Goal: Task Accomplishment & Management: Use online tool/utility

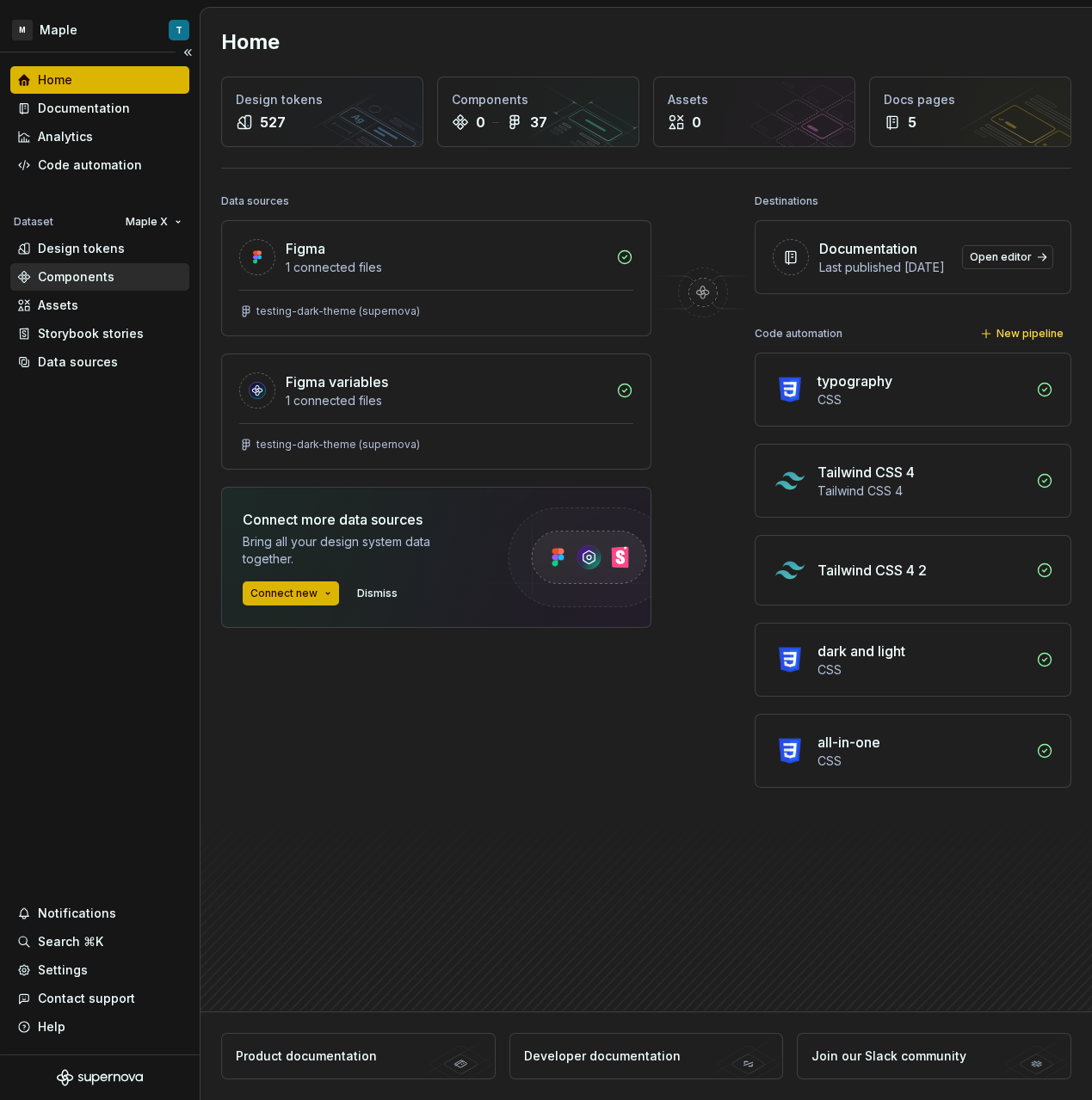
click at [127, 263] on div "Components" at bounding box center [100, 276] width 179 height 27
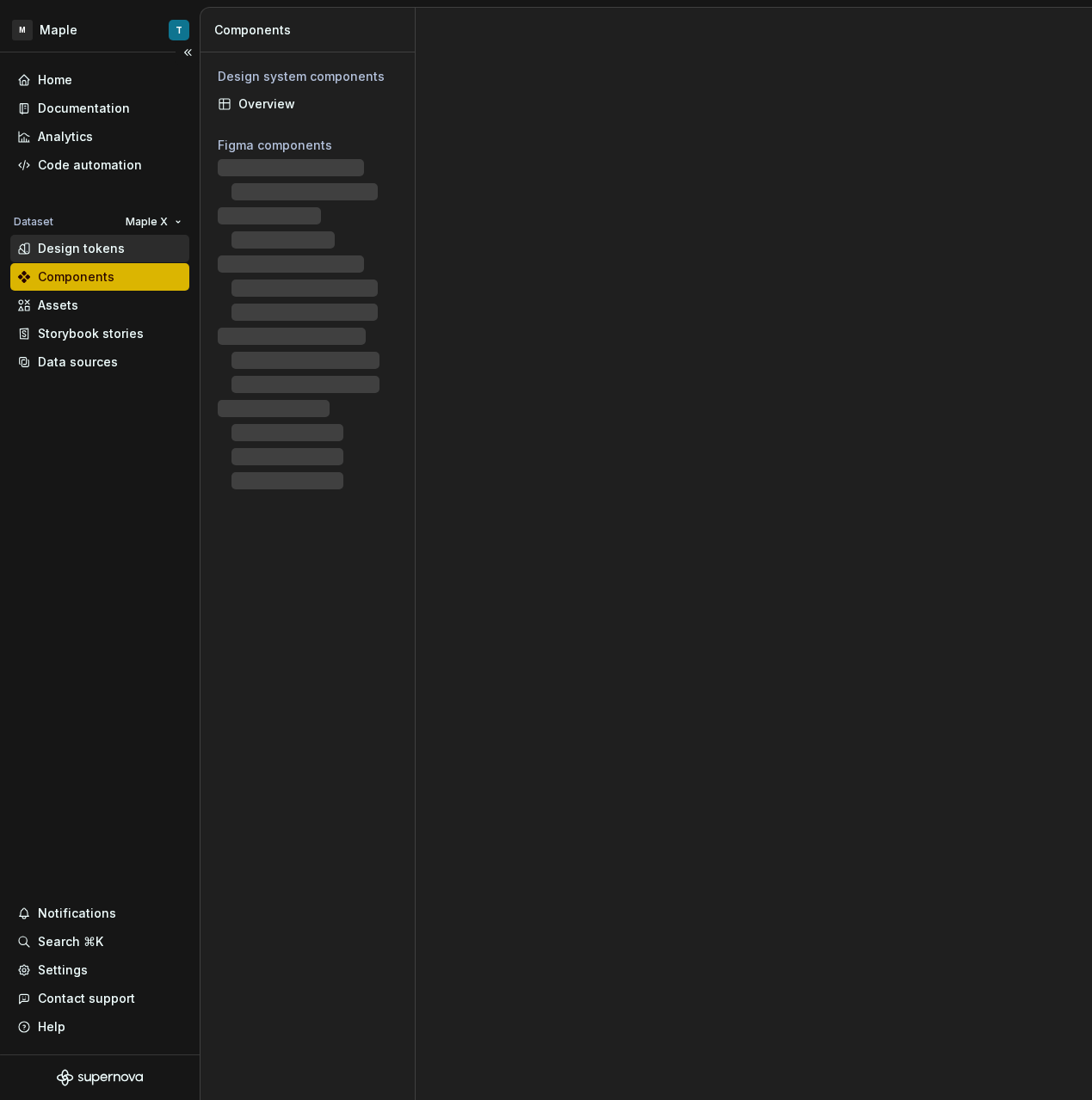
click at [123, 252] on div "Design tokens" at bounding box center [100, 249] width 165 height 18
click at [100, 241] on div "Design tokens" at bounding box center [81, 249] width 87 height 18
click at [146, 166] on div "Code automation" at bounding box center [100, 165] width 165 height 18
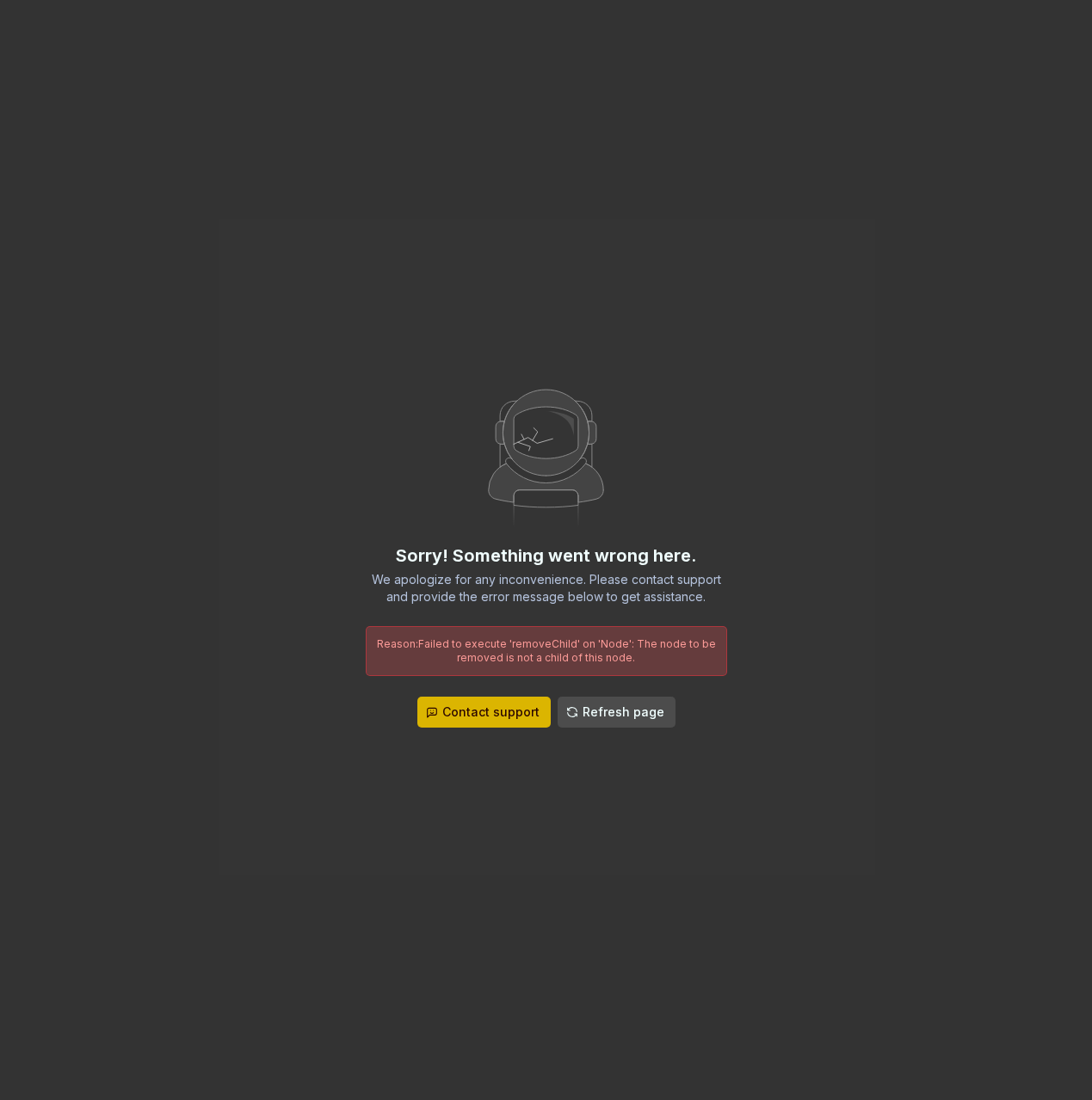
click at [600, 708] on span "Refresh page" at bounding box center [622, 712] width 82 height 18
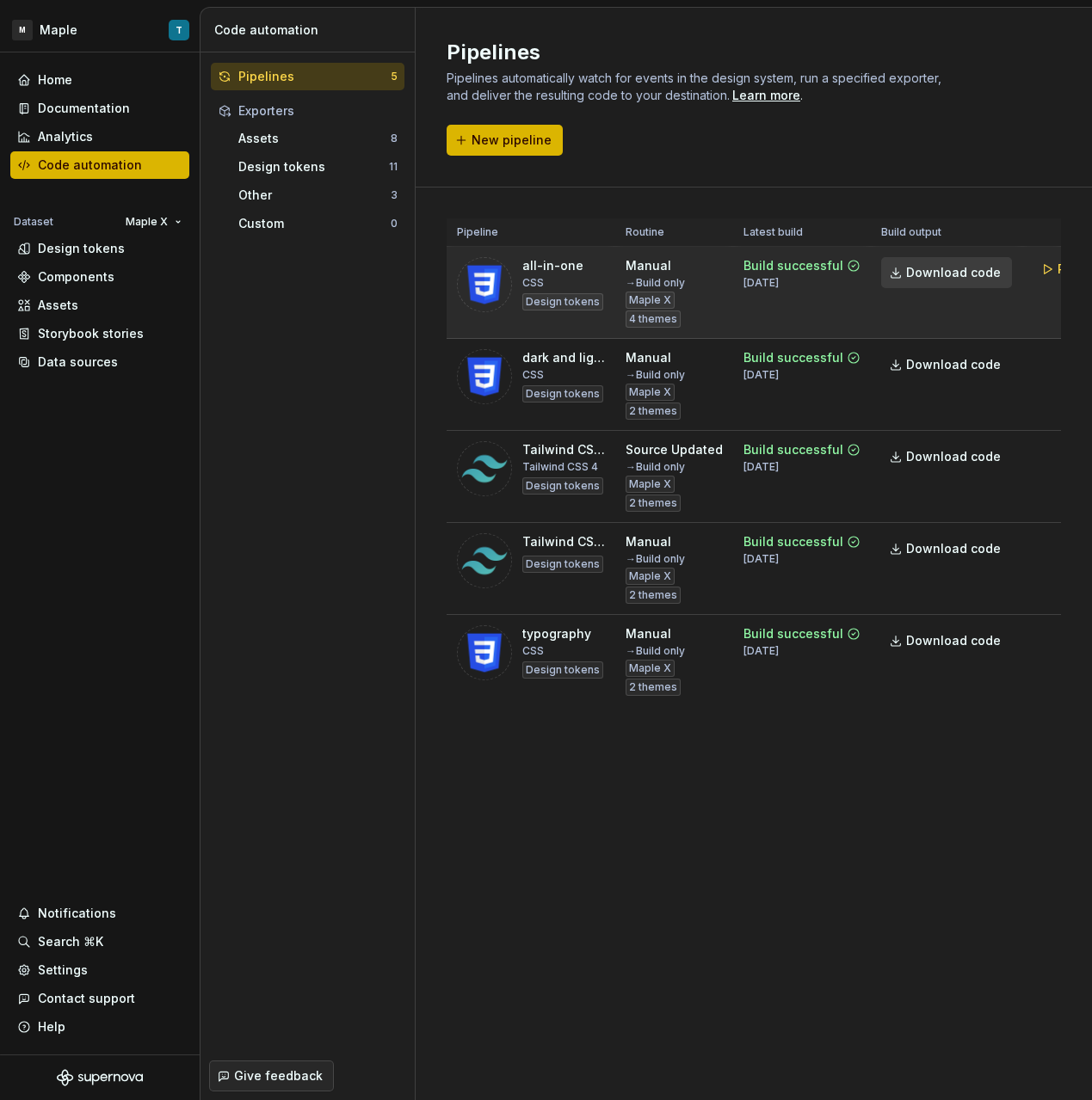
click at [957, 272] on span "Download code" at bounding box center [953, 273] width 95 height 18
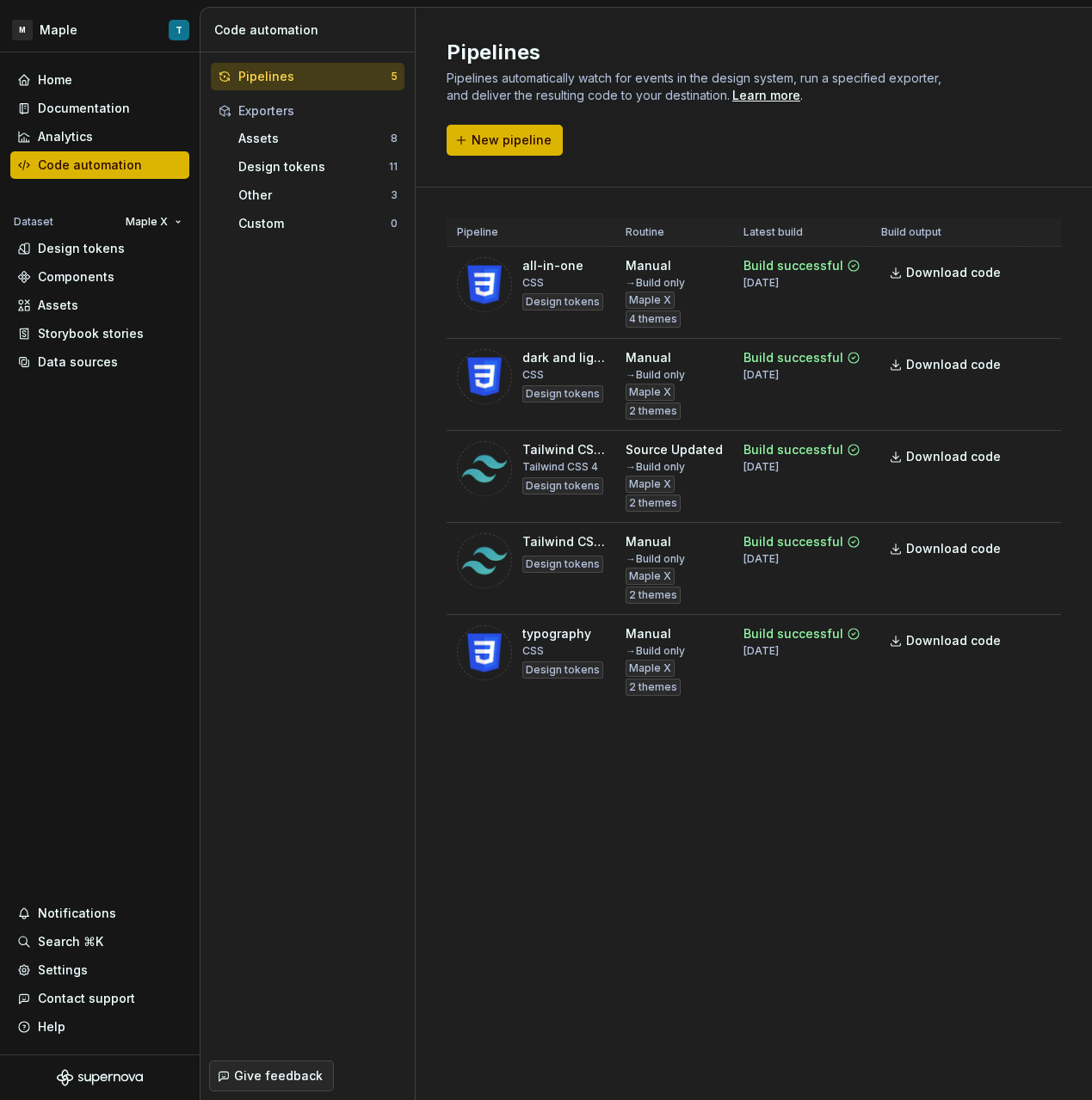
scroll to position [0, 63]
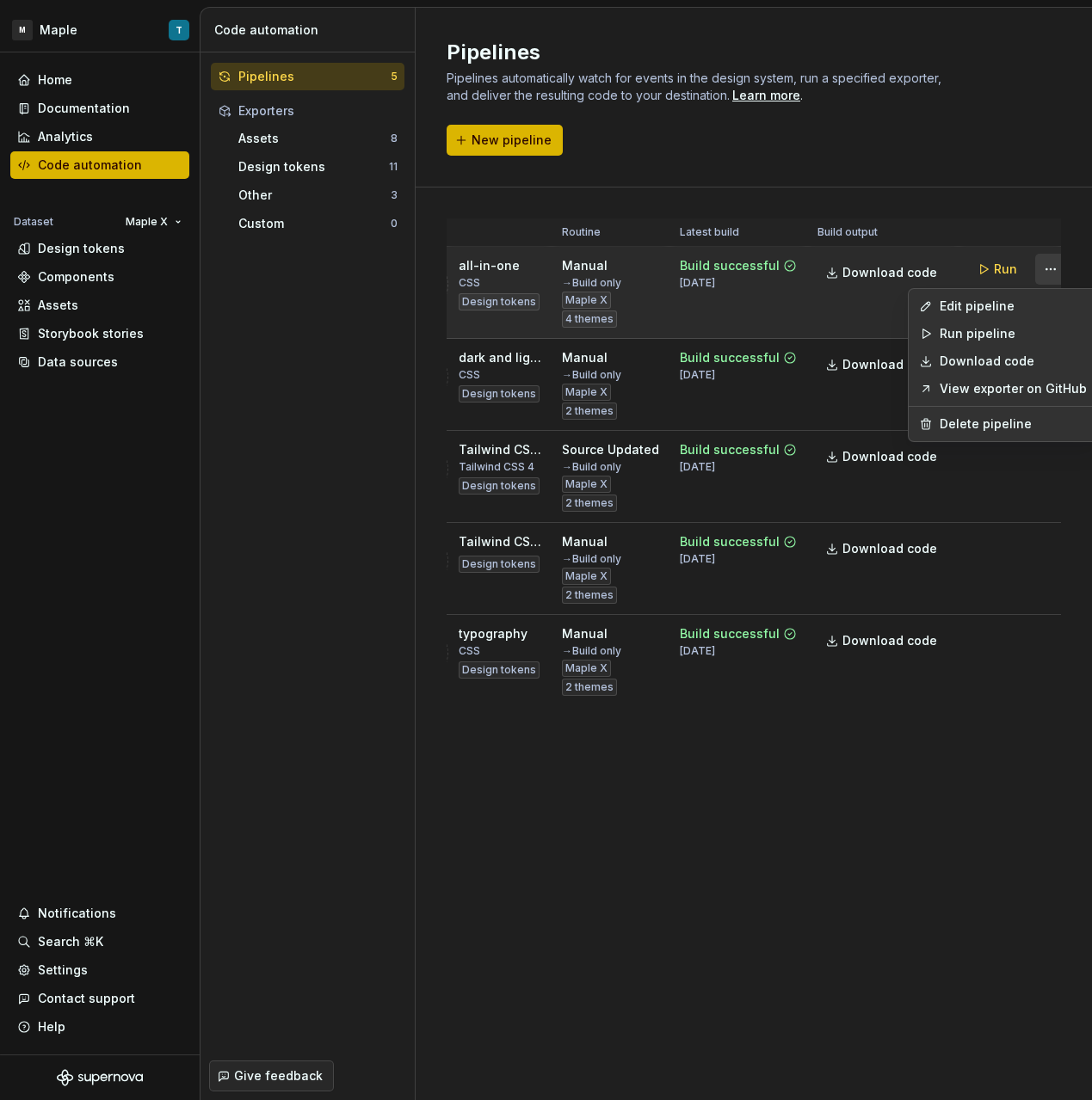
click at [1036, 273] on html "M Maple T Home Documentation Analytics Code automation Dataset Maple X Design t…" at bounding box center [546, 550] width 1092 height 1100
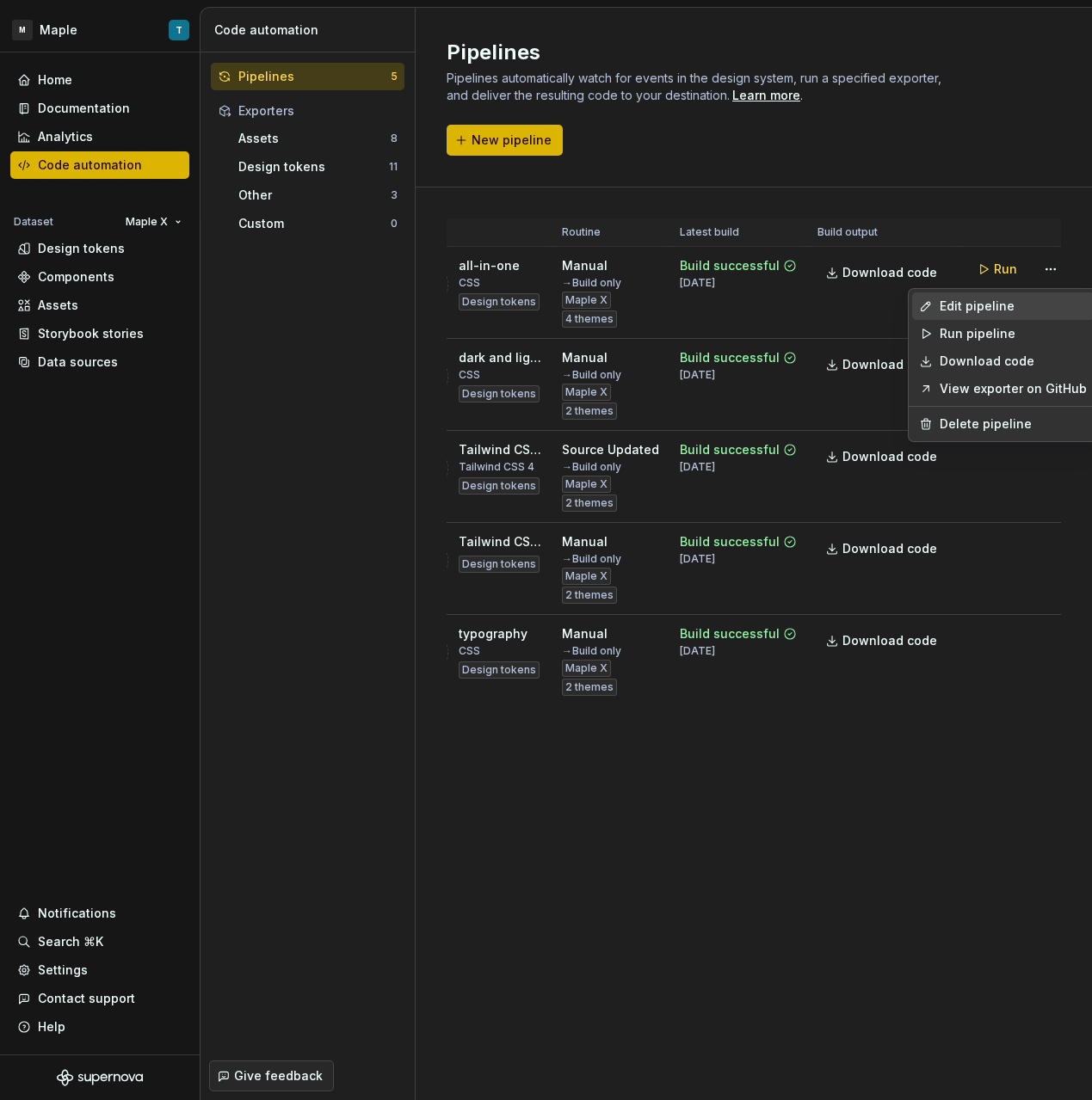
click at [1030, 311] on div "Edit pipeline" at bounding box center [1013, 307] width 147 height 18
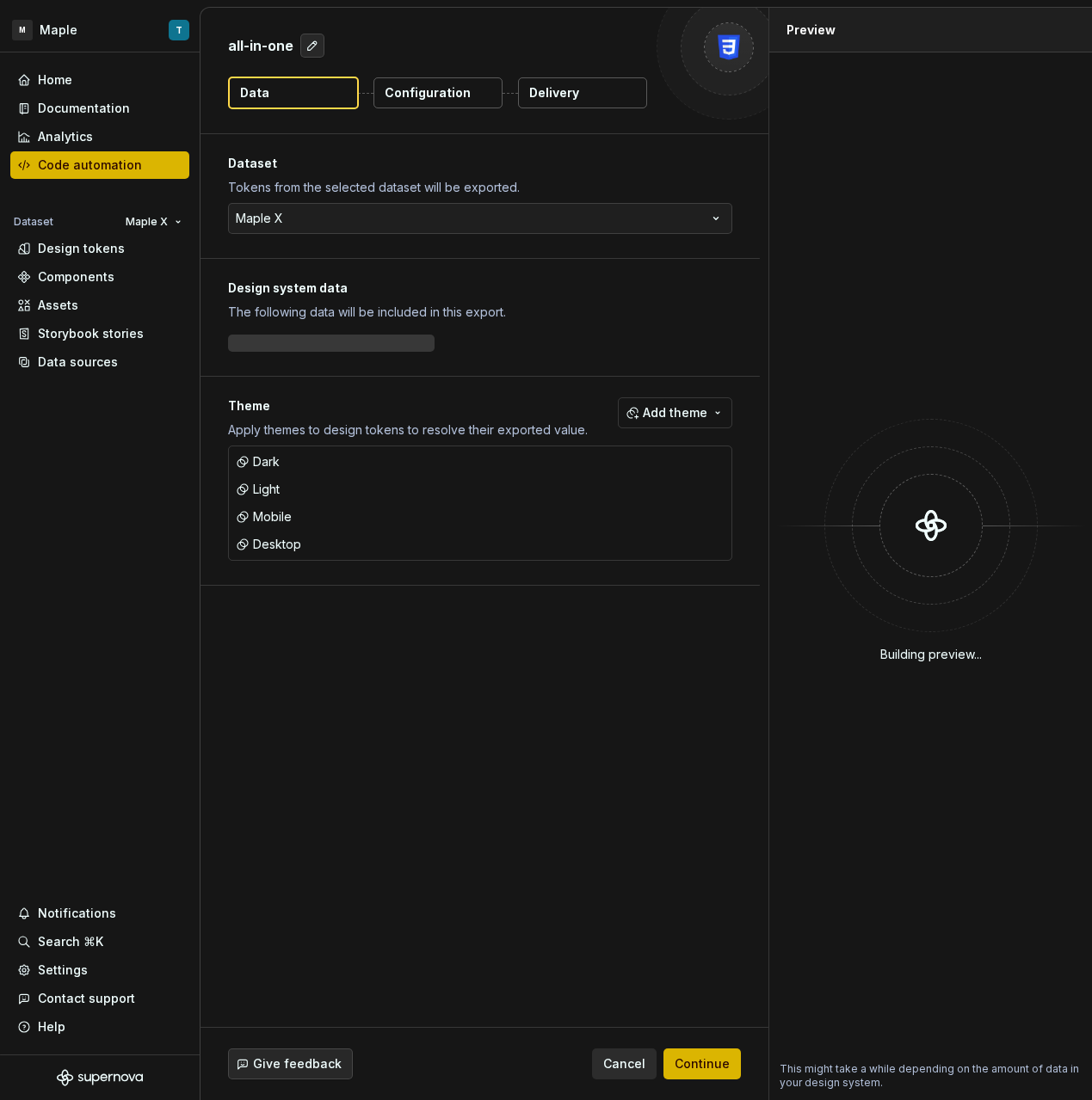
click at [455, 93] on p "Configuration" at bounding box center [427, 93] width 86 height 18
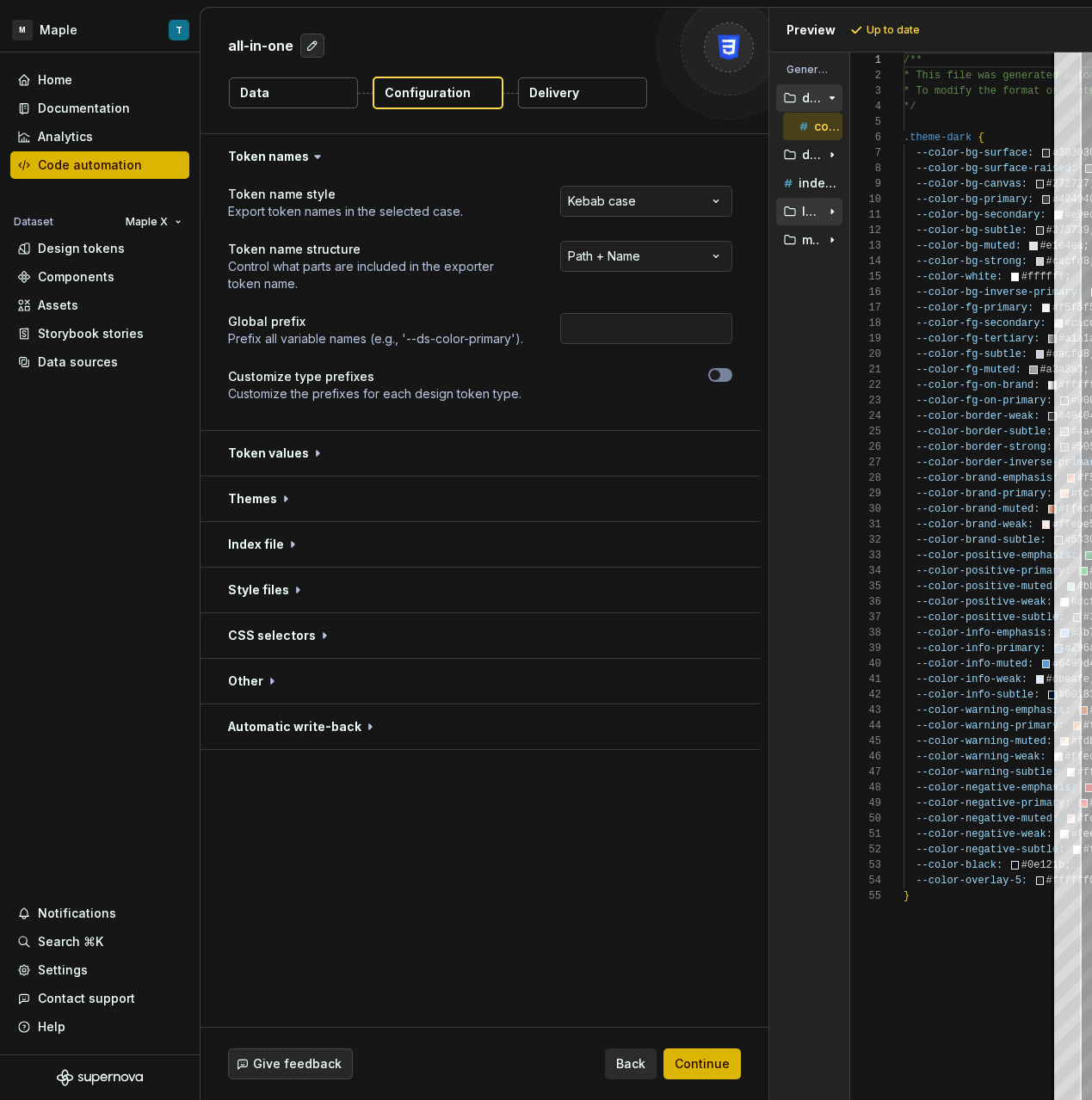
click at [809, 212] on p "light" at bounding box center [811, 212] width 18 height 14
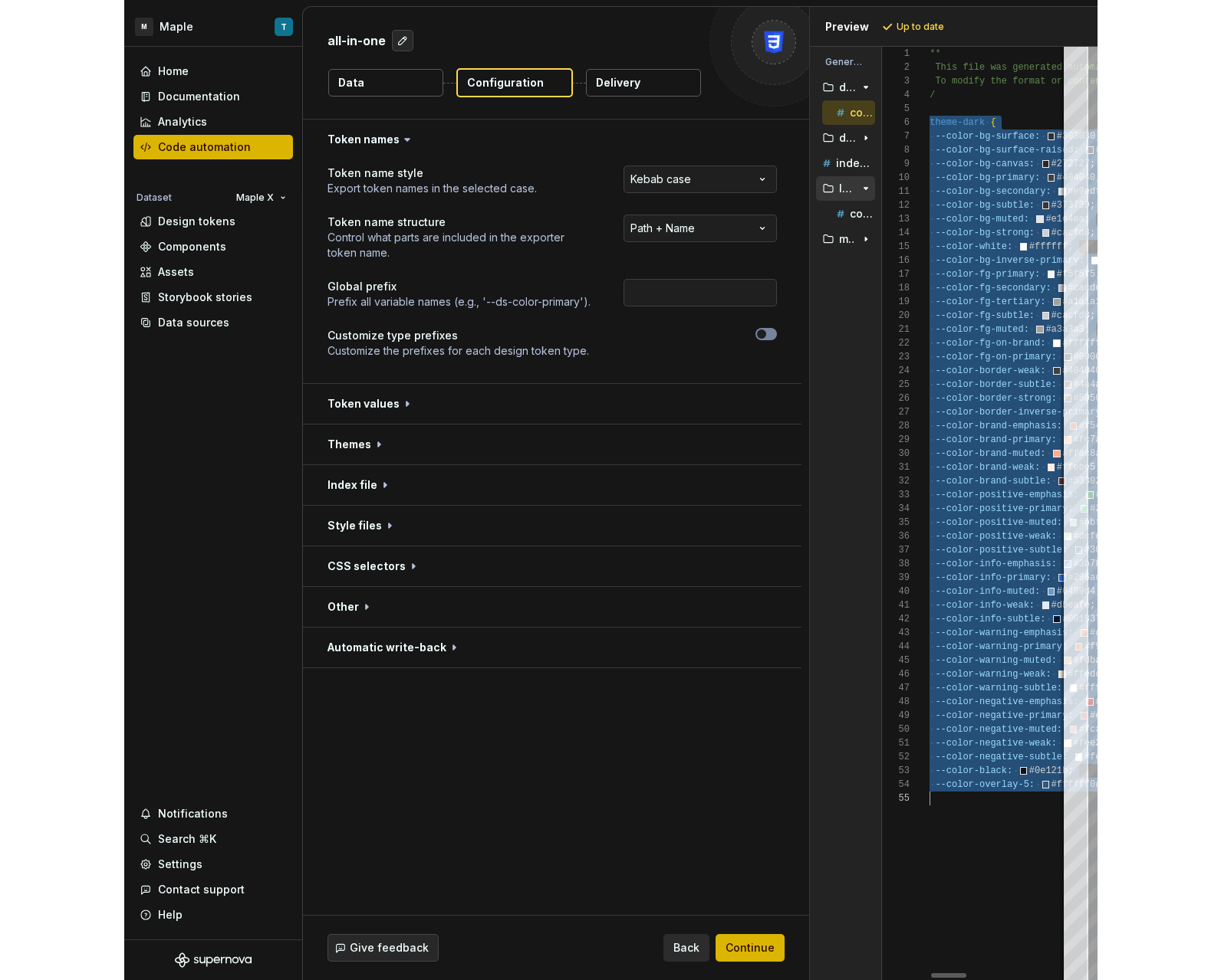
scroll to position [69, 5]
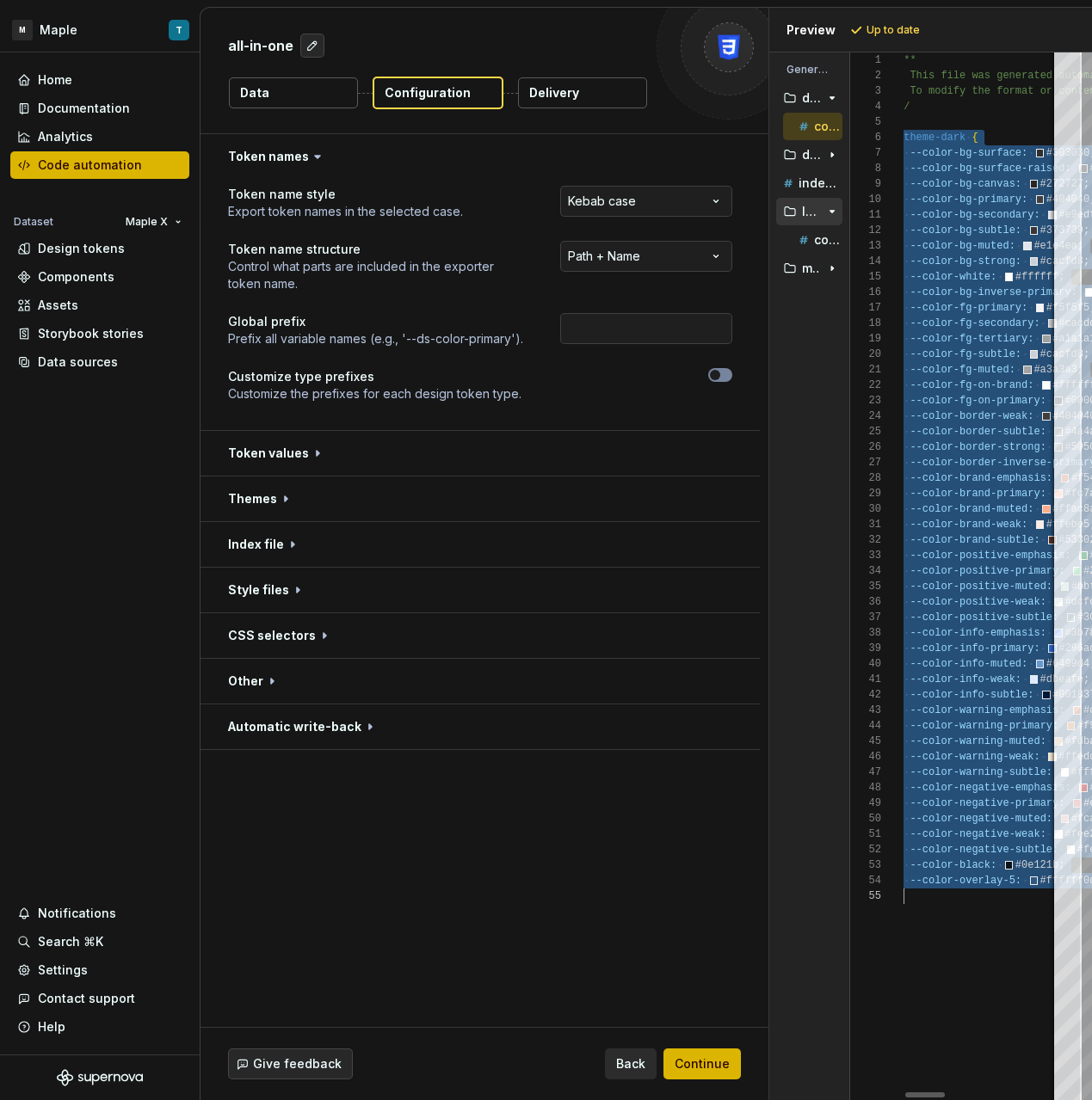
drag, startPoint x: 906, startPoint y: 141, endPoint x: 1037, endPoint y: 910, distance: 780.1
click at [819, 156] on p "desktop" at bounding box center [811, 155] width 18 height 14
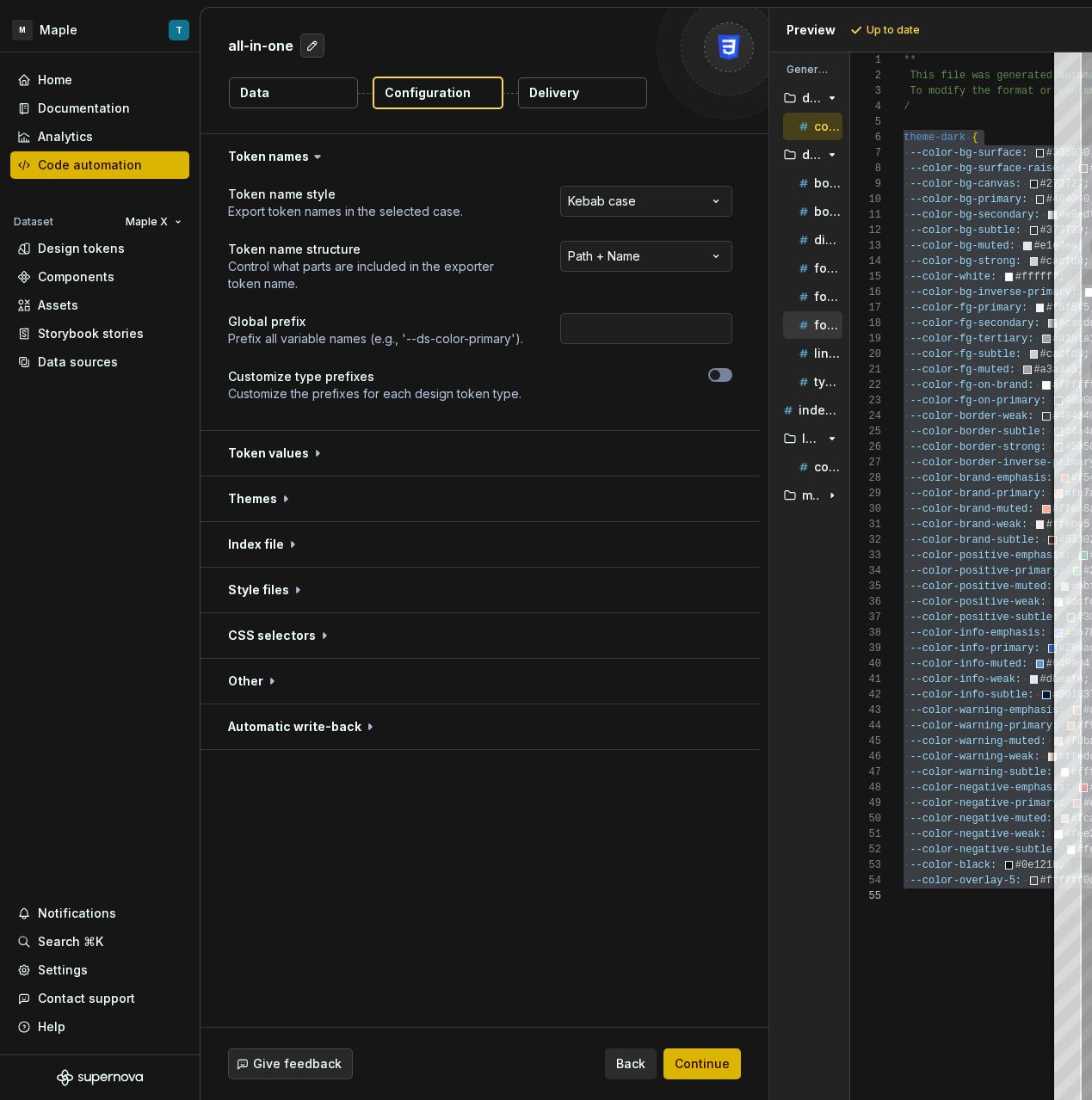
click at [817, 327] on p "font-weight.css" at bounding box center [828, 325] width 28 height 14
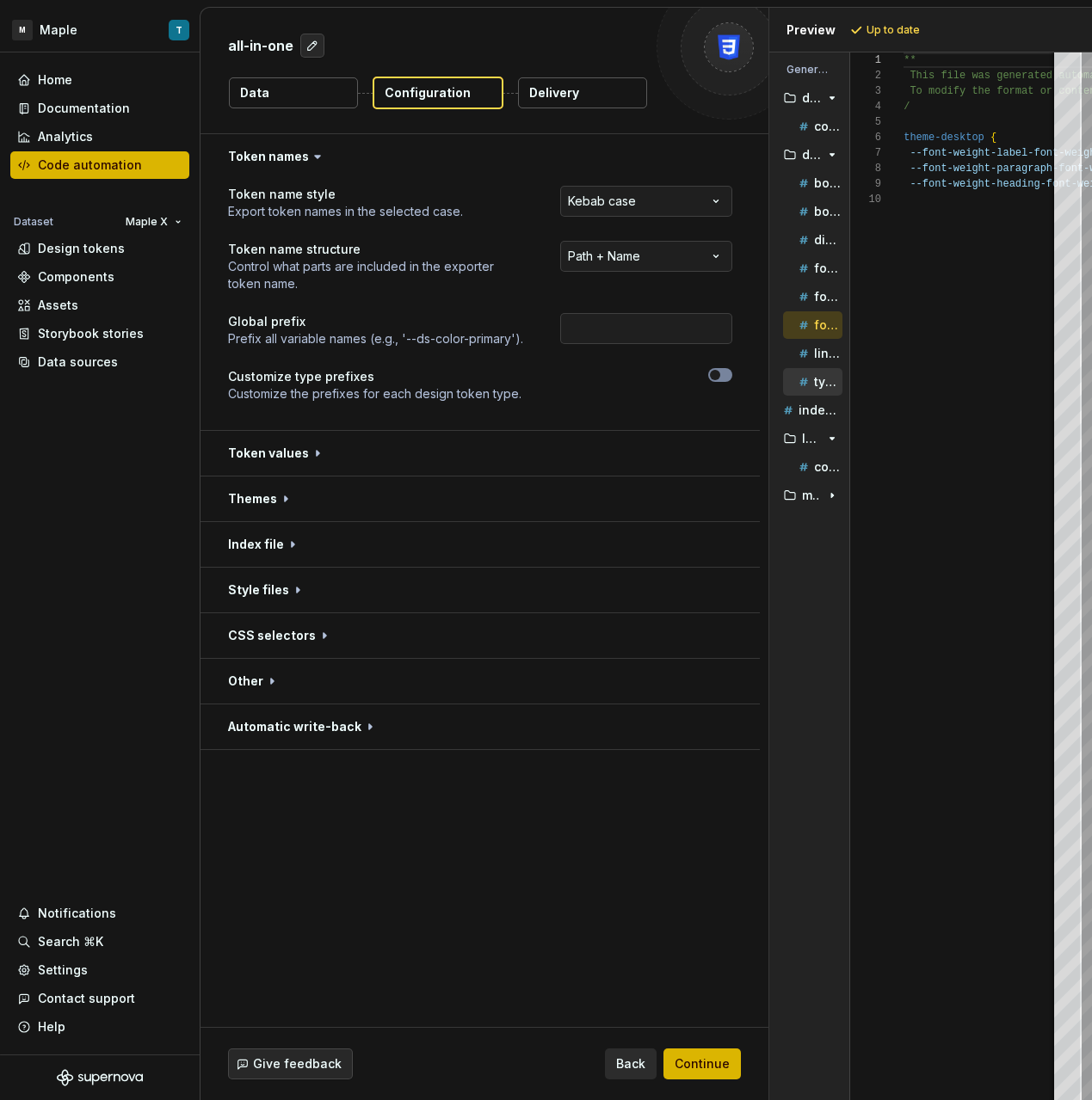
click at [817, 381] on p "typography.css" at bounding box center [828, 382] width 28 height 14
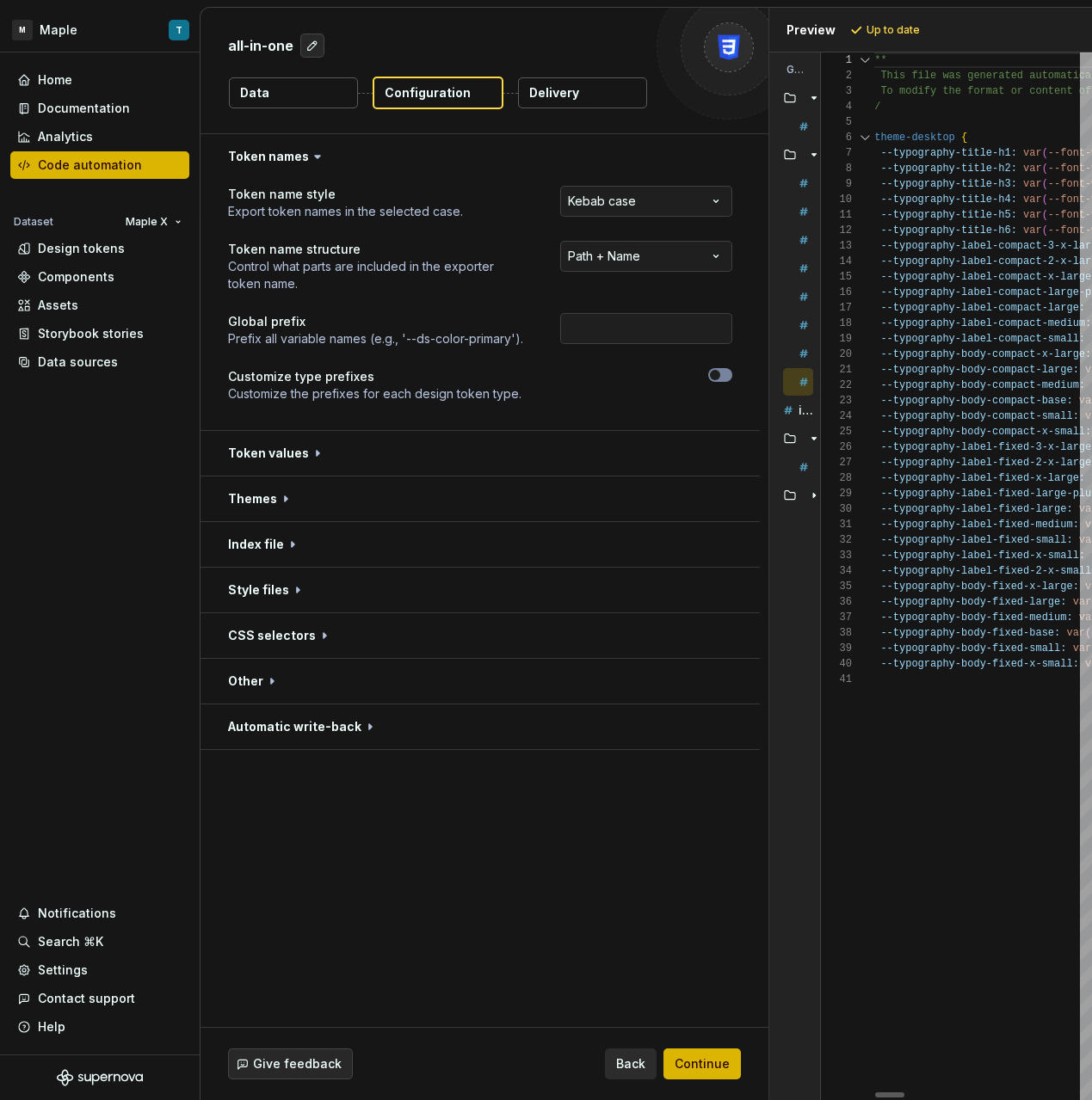
click at [637, 594] on div "**********" at bounding box center [646, 554] width 892 height 1093
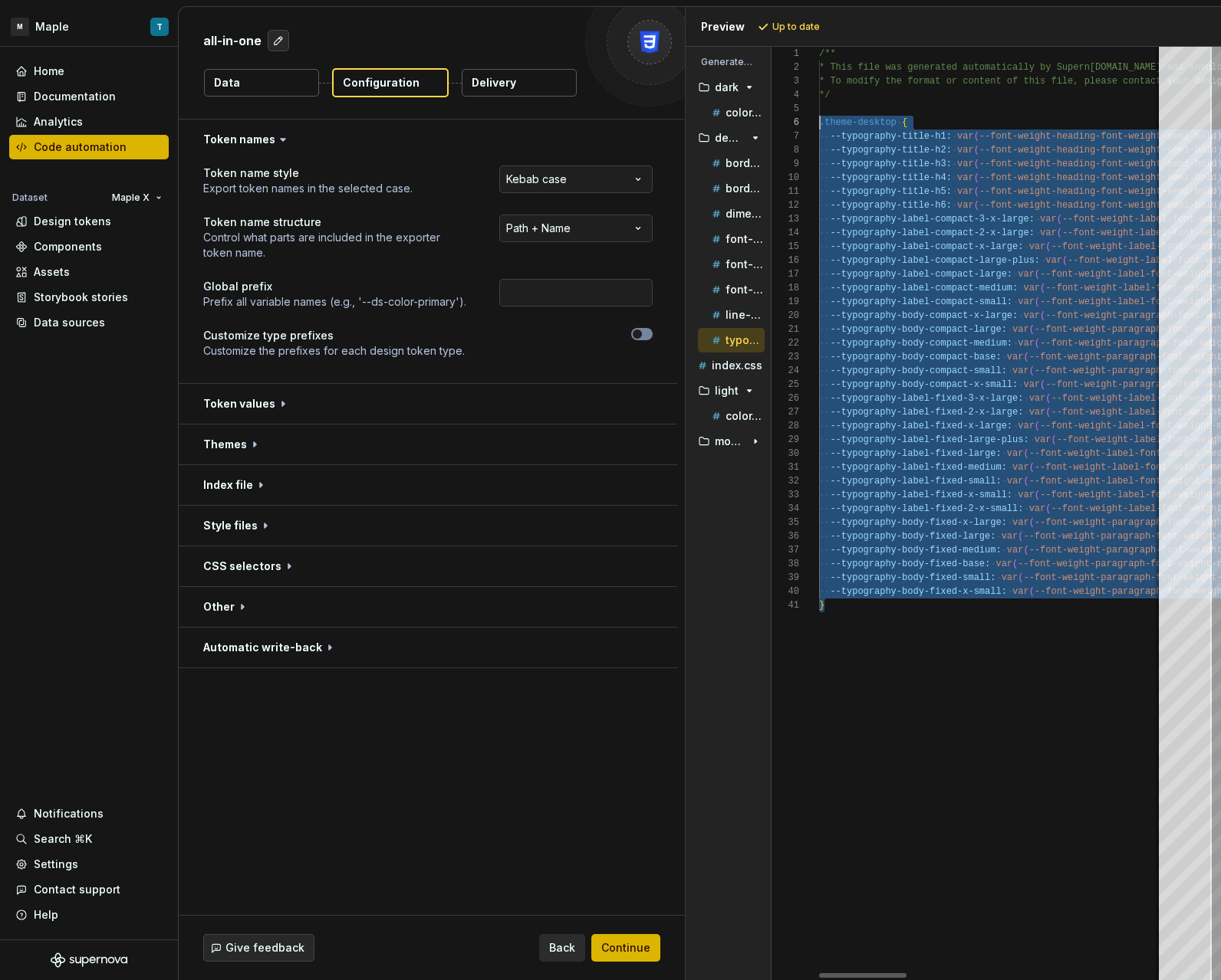
scroll to position [69, 0]
drag, startPoint x: 846, startPoint y: 595, endPoint x: 803, endPoint y: 119, distance: 477.9
type textarea "*"
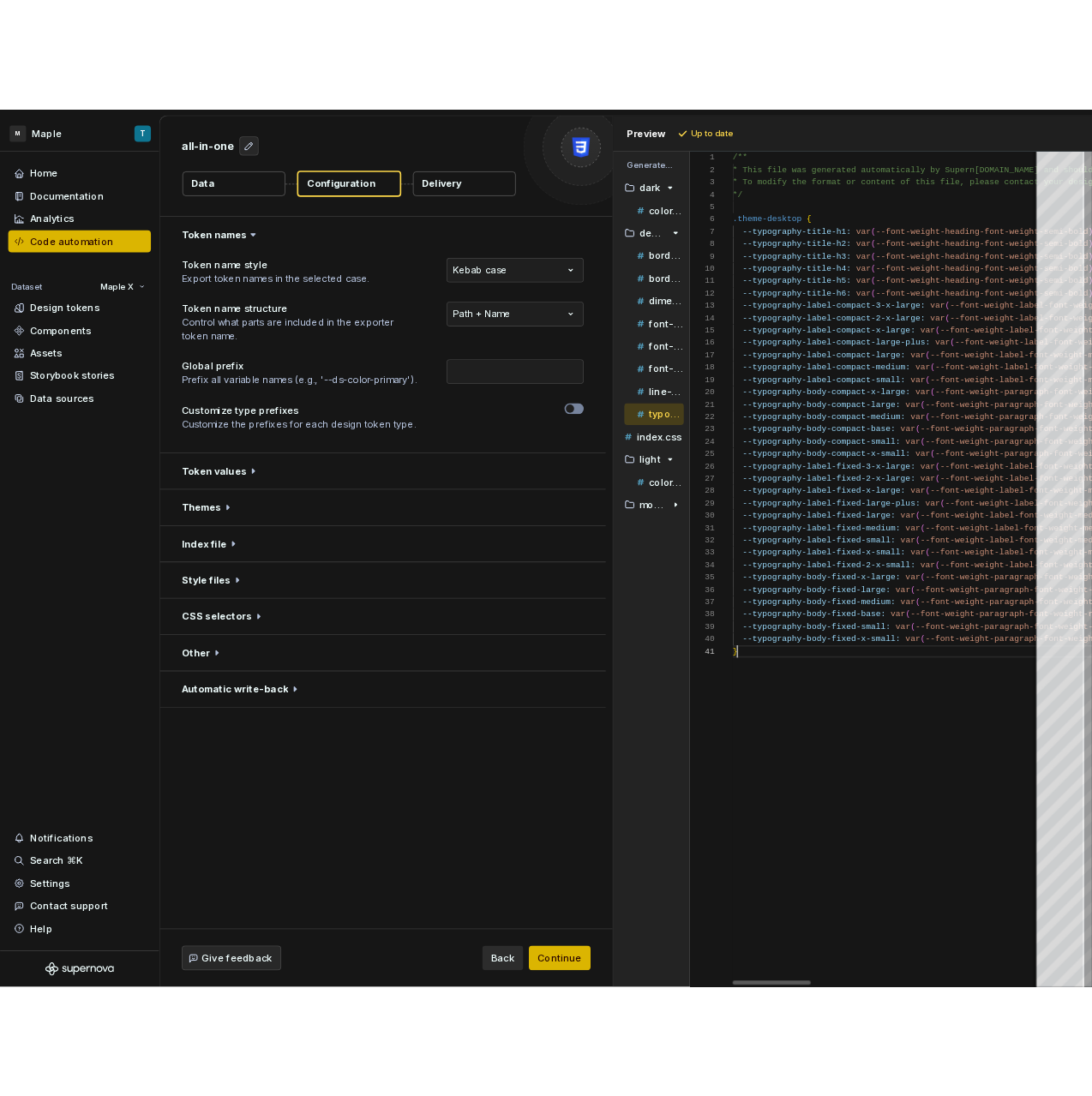
scroll to position [0, 5]
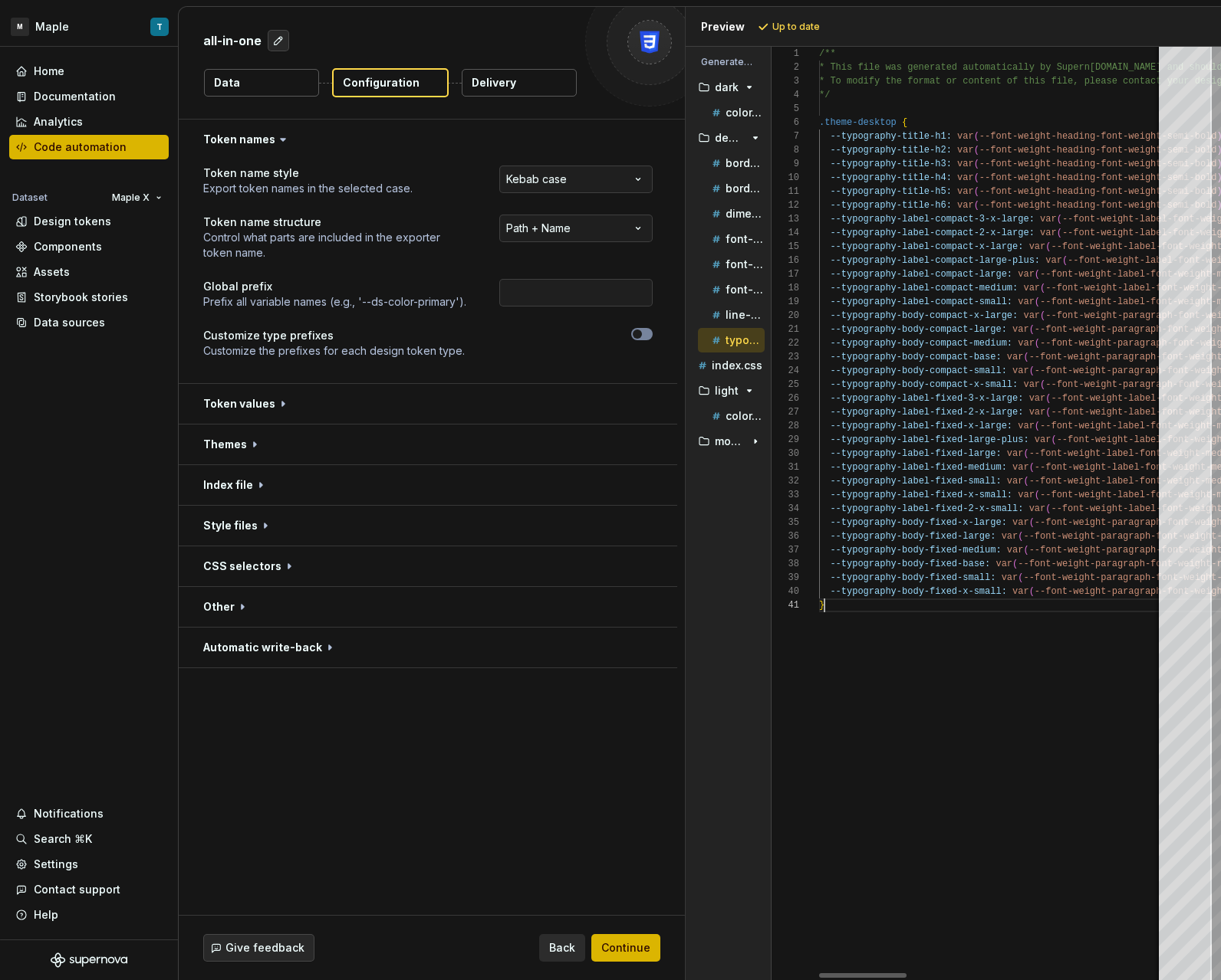
click at [524, 81] on button "Delivery" at bounding box center [519, 82] width 115 height 27
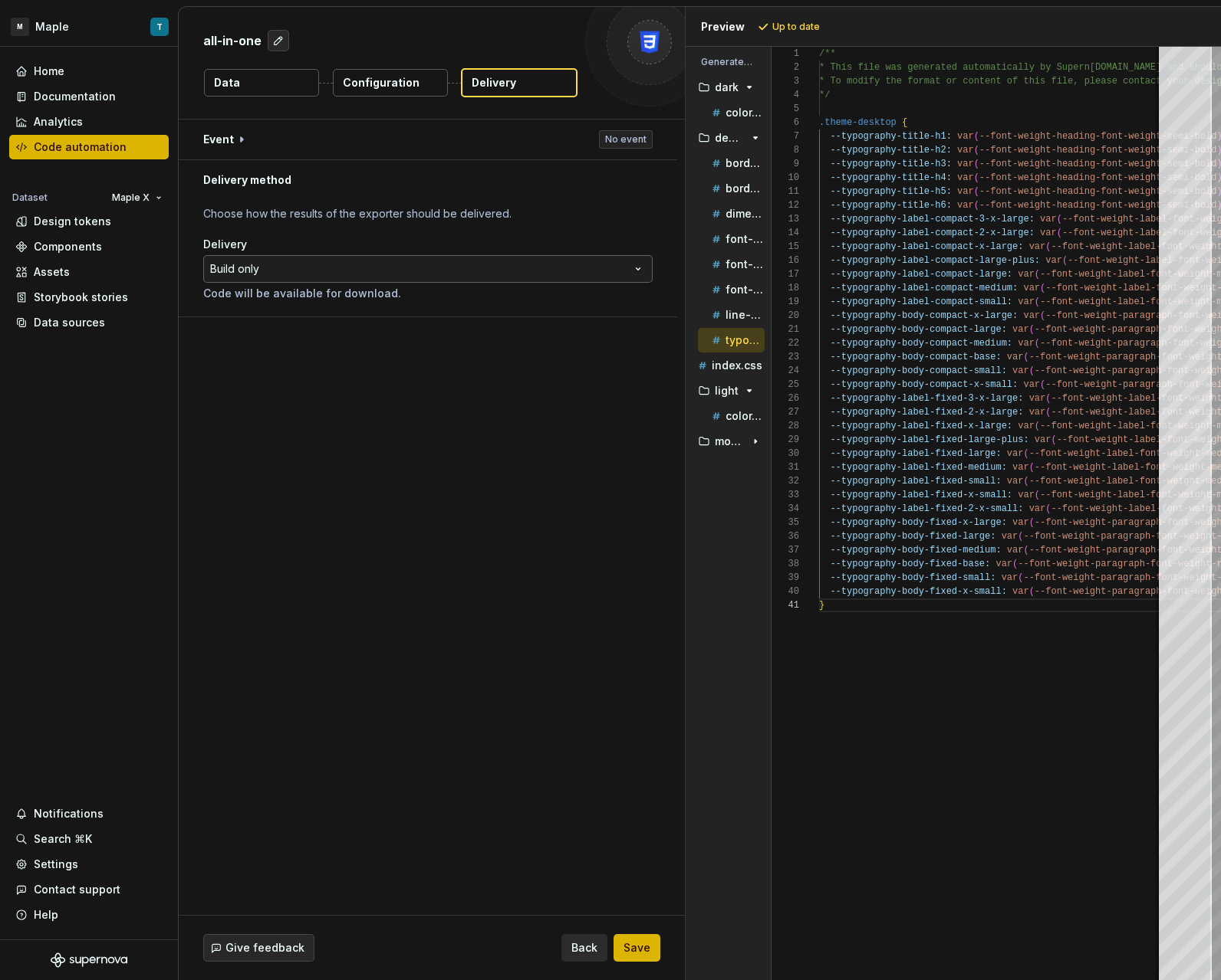
click at [377, 261] on html "**********" at bounding box center [610, 490] width 1221 height 980
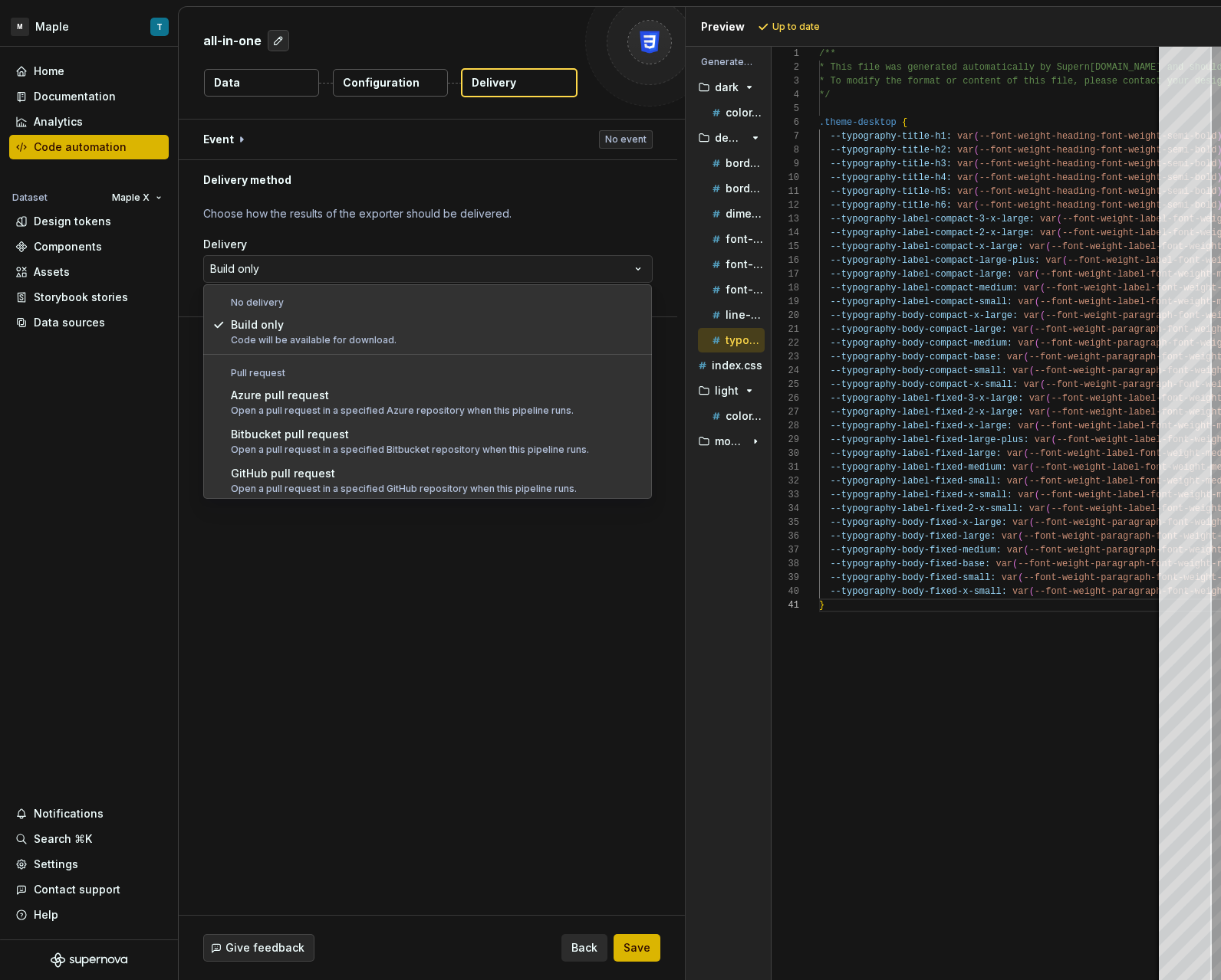
drag, startPoint x: 344, startPoint y: 442, endPoint x: 332, endPoint y: 484, distance: 43.7
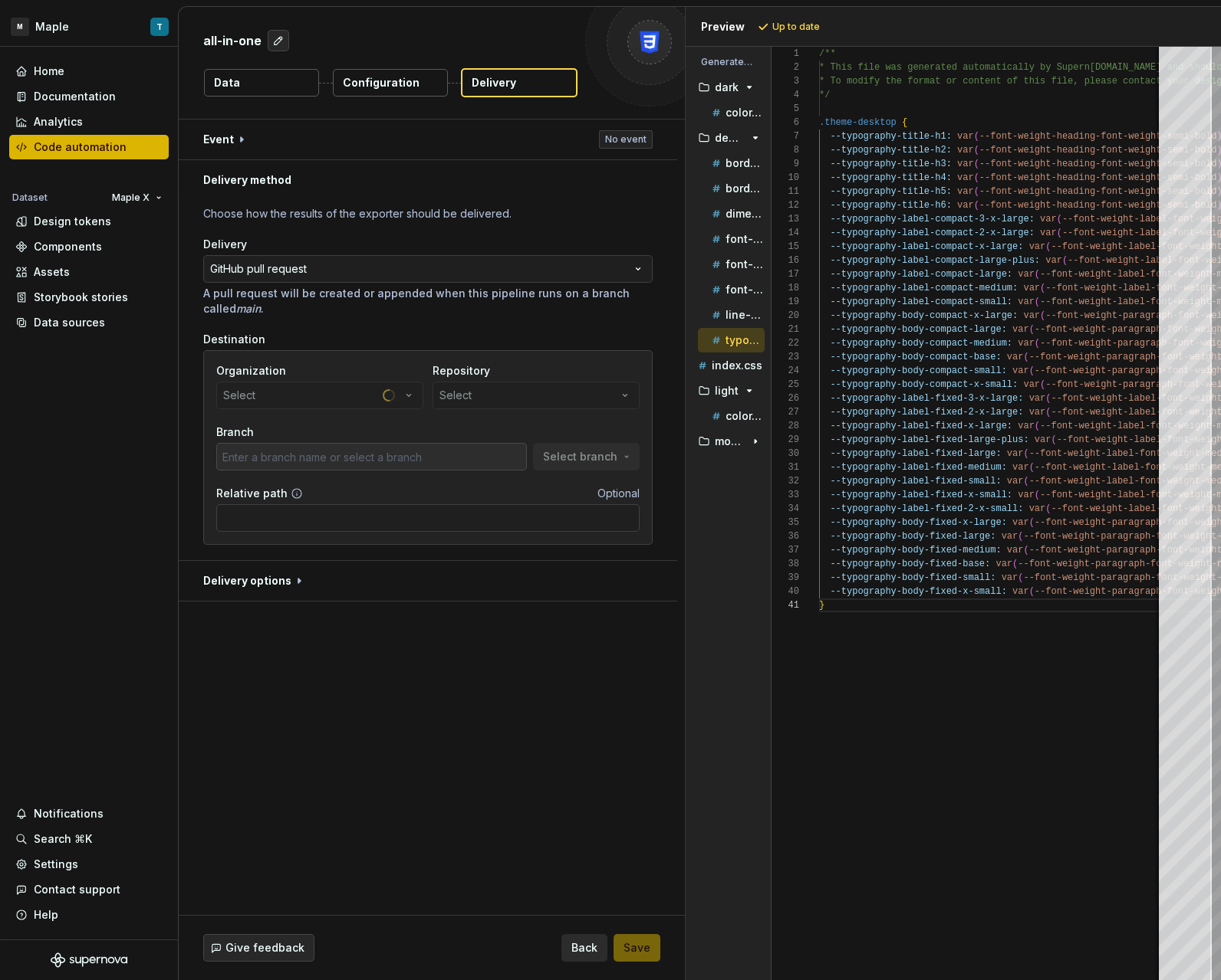
click at [332, 484] on div "Organization Select Repository Select Branch Select branch Relative path Option…" at bounding box center [428, 447] width 423 height 168
click at [386, 396] on button "Select" at bounding box center [320, 395] width 207 height 27
click at [356, 428] on input "text" at bounding box center [320, 426] width 205 height 27
click at [396, 370] on div "Organization" at bounding box center [320, 371] width 207 height 16
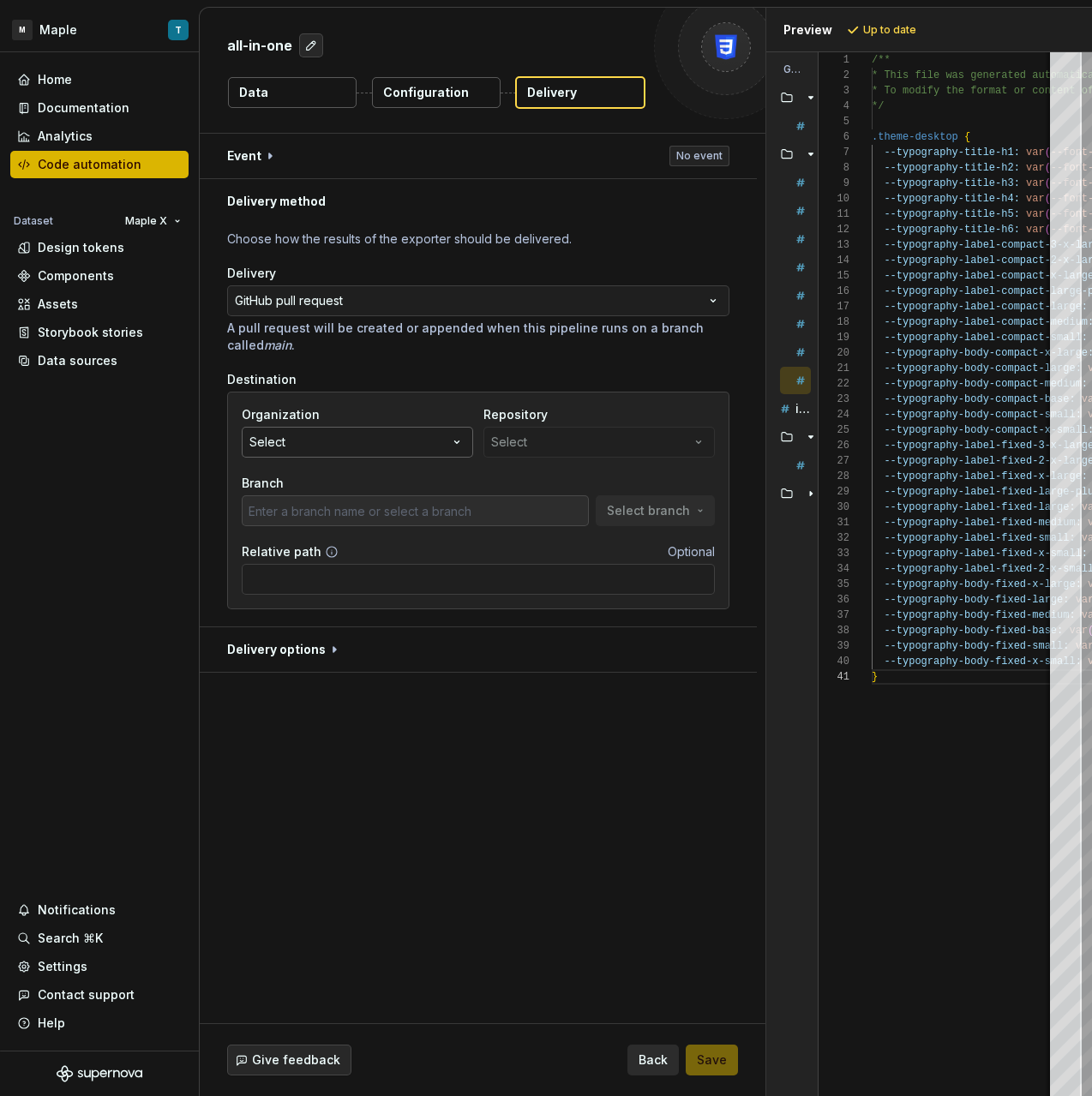
click at [313, 450] on button "Select" at bounding box center [357, 442] width 231 height 31
click at [119, 555] on div "Home Documentation Analytics Code automation Dataset Maple X Design tokens Comp…" at bounding box center [99, 552] width 199 height 999
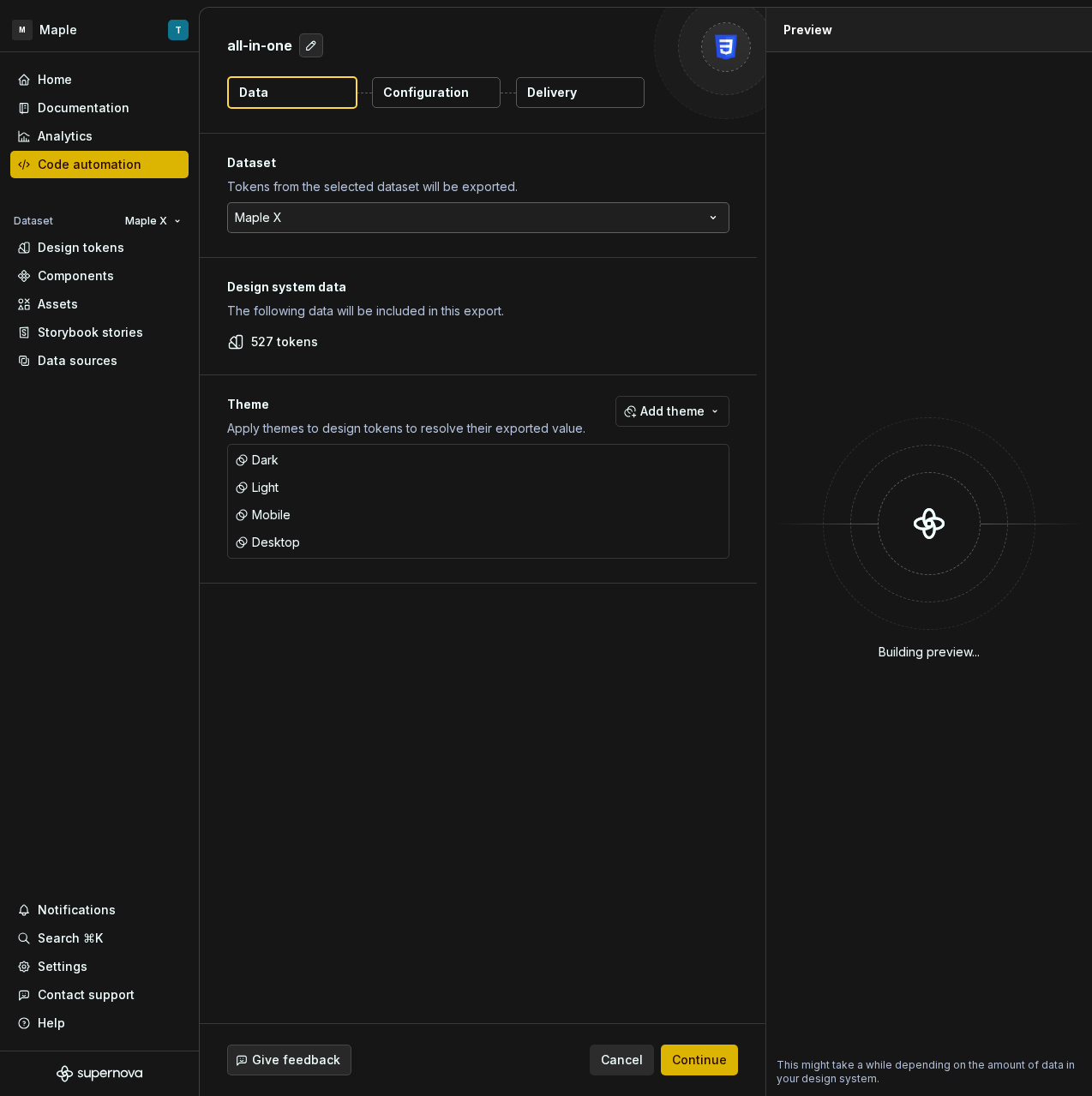
click at [315, 206] on html "M Maple T Home Documentation Analytics Code automation Dataset Maple X Design t…" at bounding box center [546, 548] width 1092 height 1096
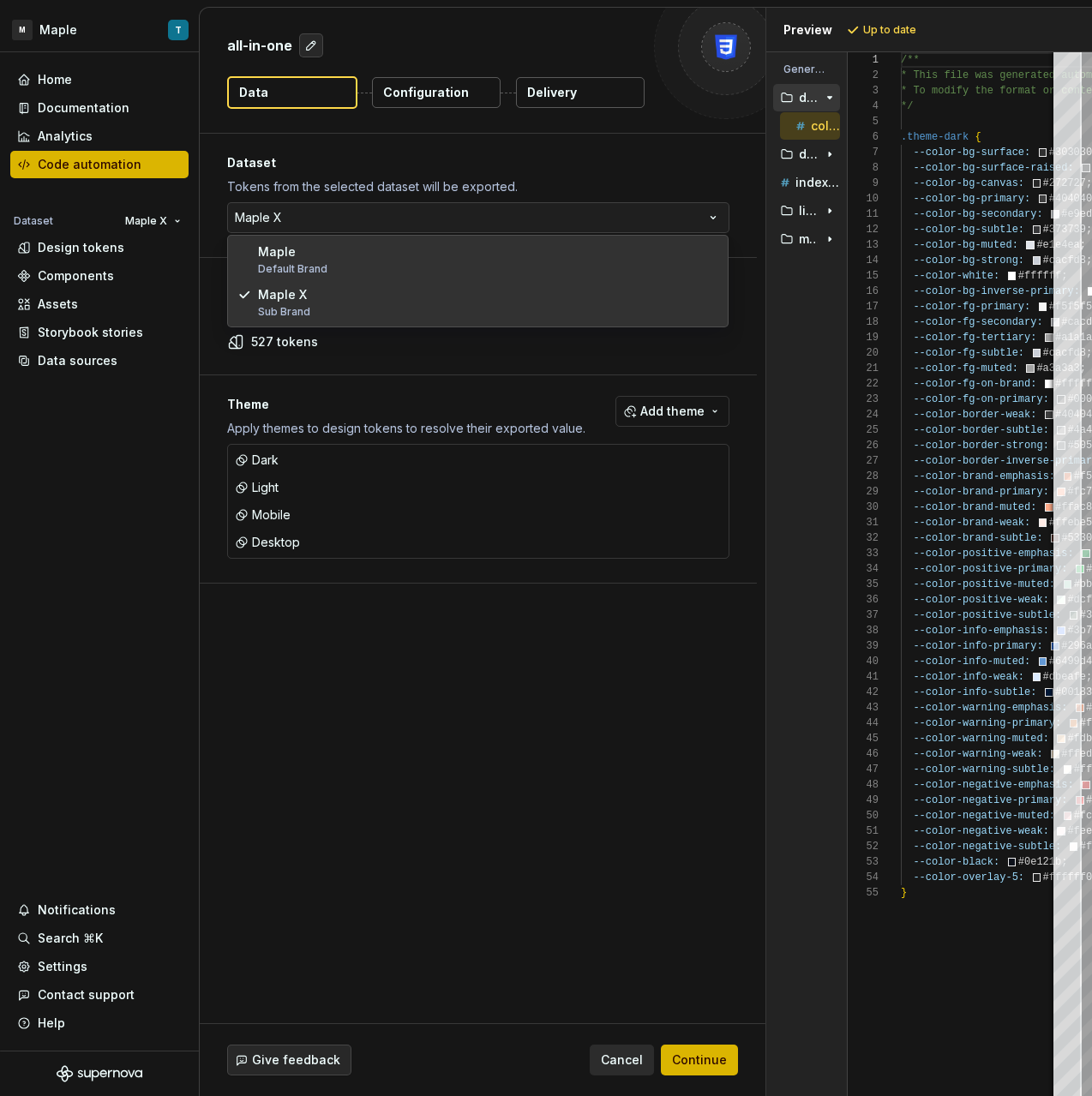
drag, startPoint x: 356, startPoint y: 364, endPoint x: 369, endPoint y: 338, distance: 29.1
click at [356, 364] on html "M Maple T Home Documentation Analytics Code automation Dataset Maple X Design t…" at bounding box center [546, 548] width 1092 height 1096
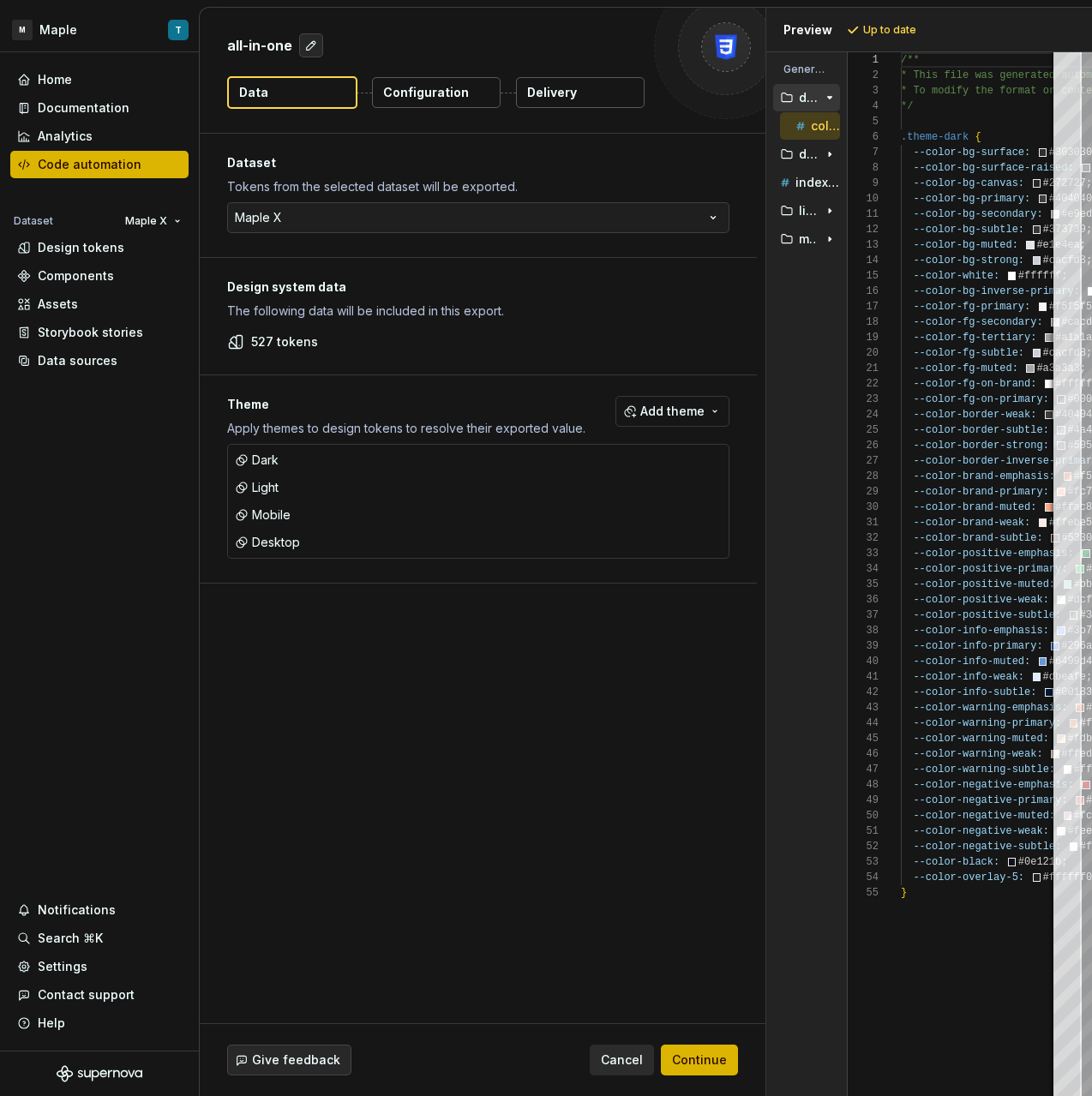
click at [544, 85] on p "Delivery" at bounding box center [552, 93] width 50 height 18
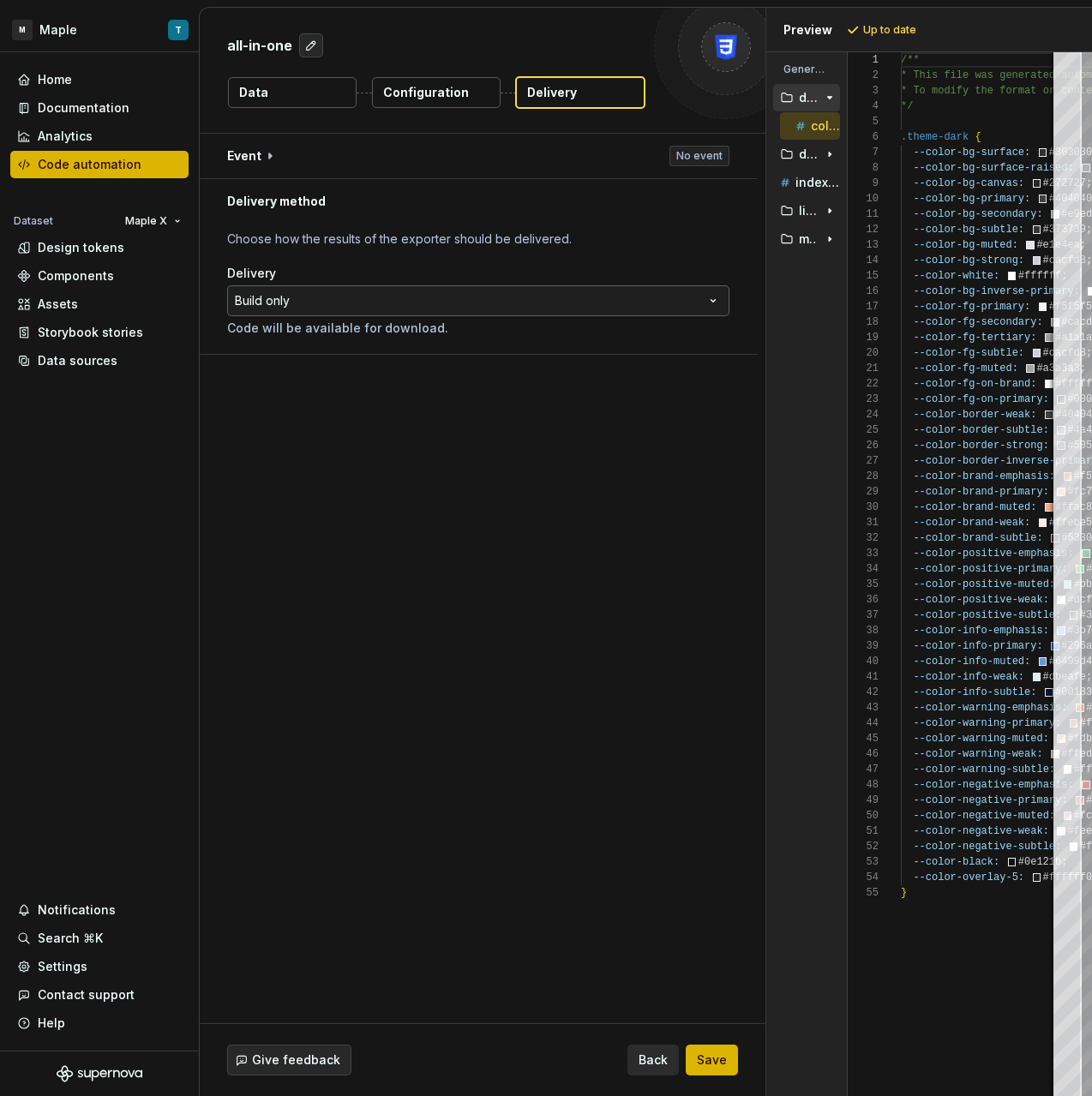
click at [369, 296] on html "**********" at bounding box center [546, 548] width 1092 height 1096
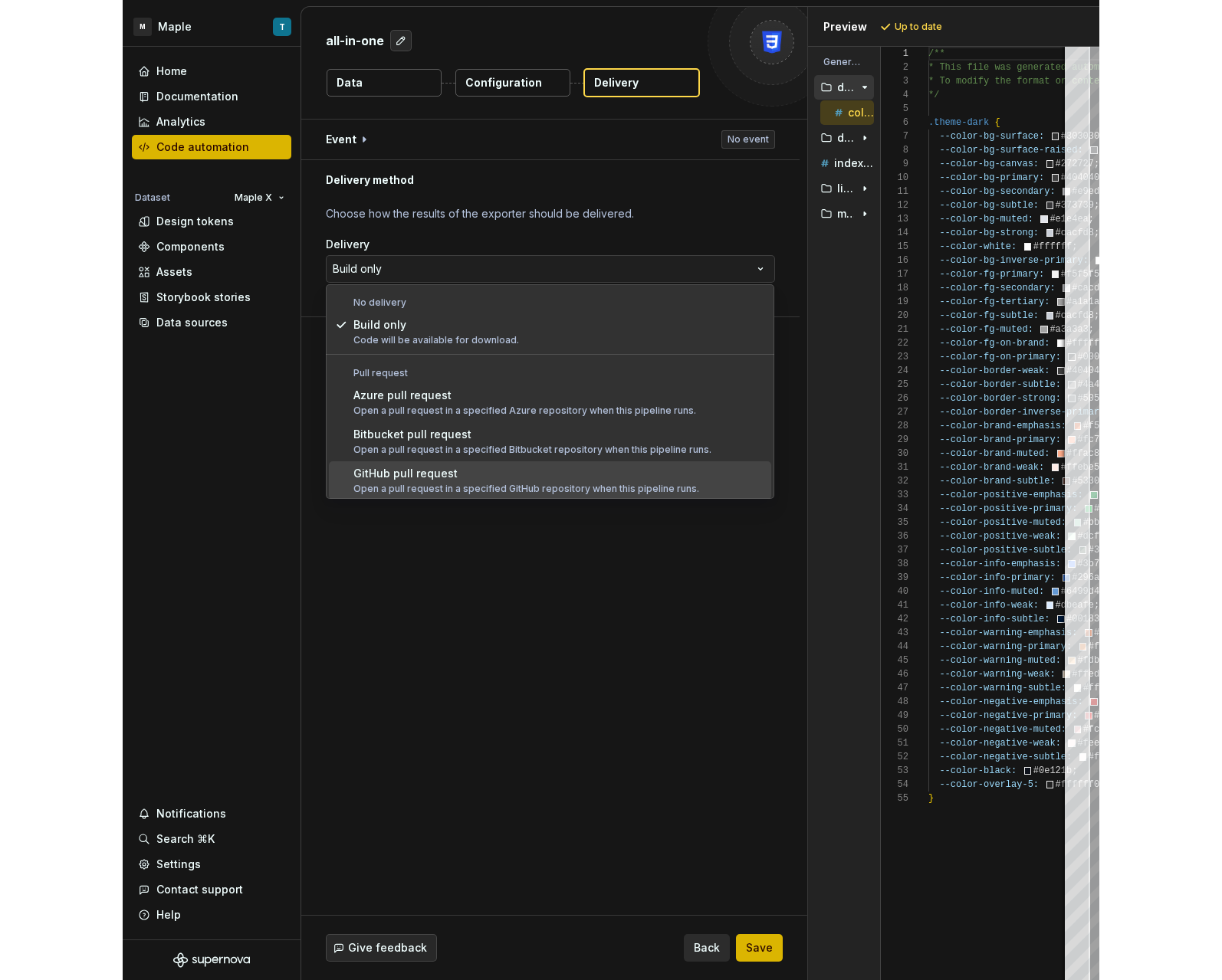
scroll to position [16, 0]
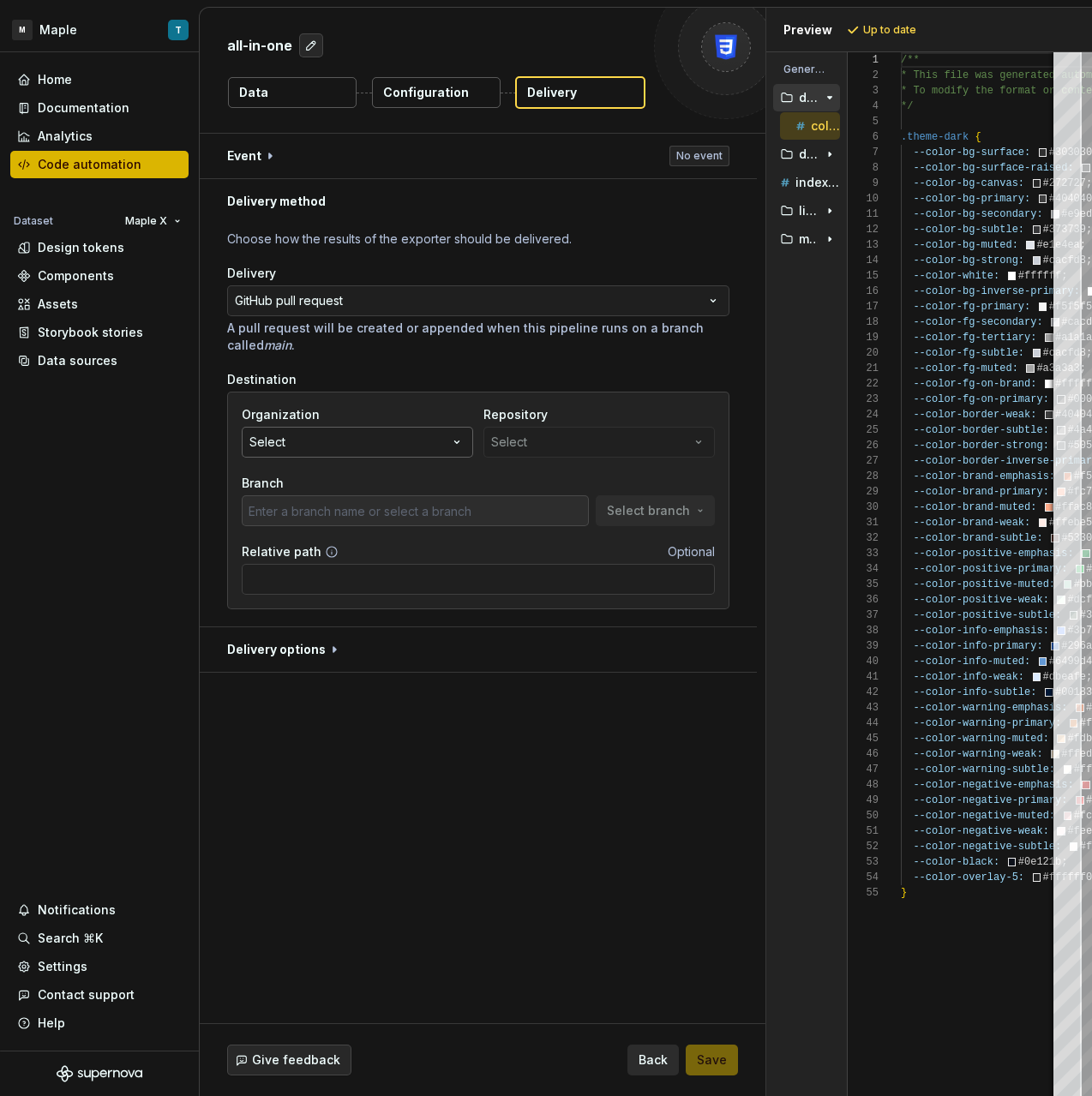
click at [388, 447] on button "Select" at bounding box center [357, 442] width 231 height 31
click at [364, 491] on input "text" at bounding box center [357, 477] width 229 height 31
click at [363, 486] on input "text" at bounding box center [357, 477] width 229 height 31
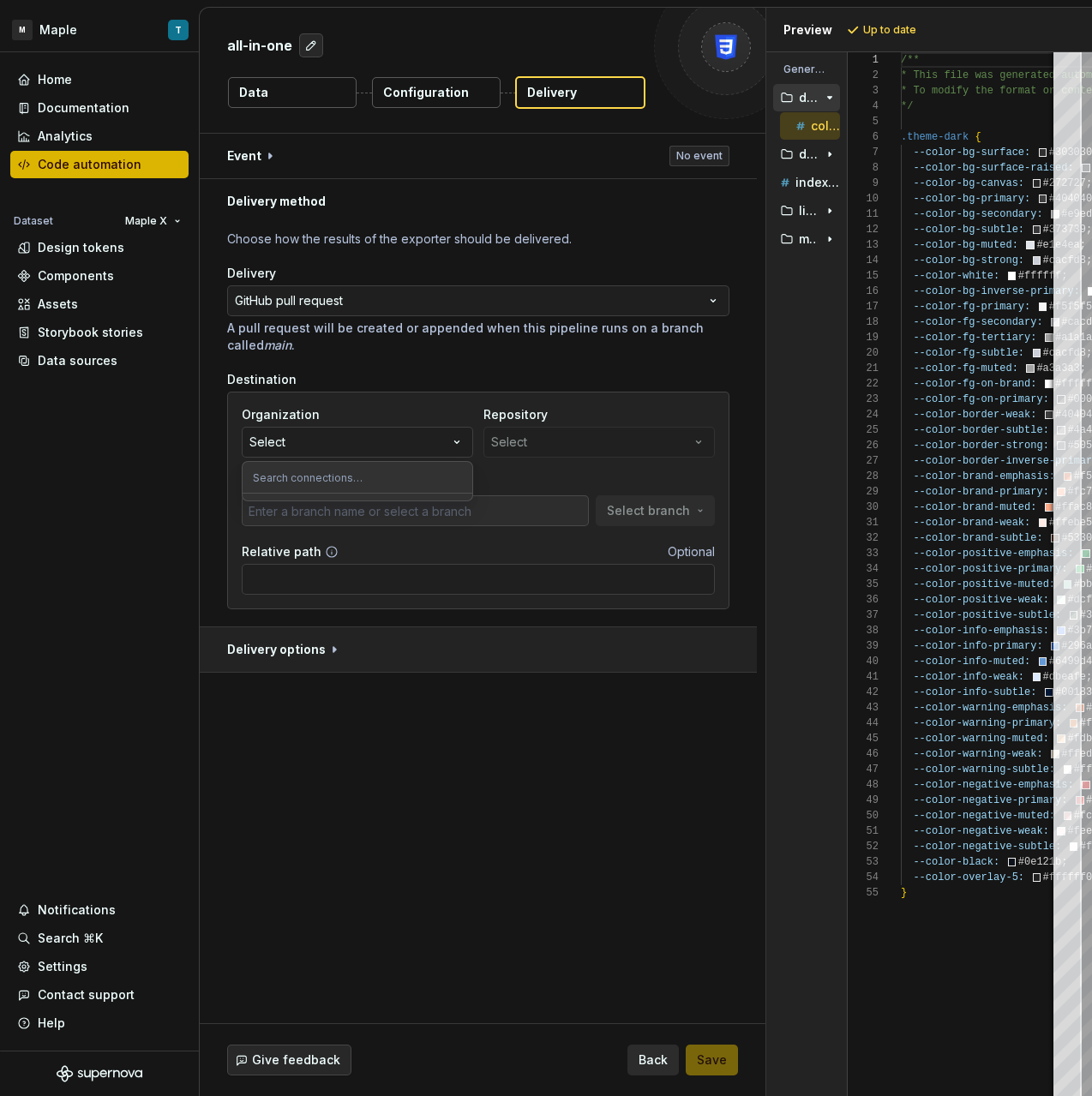
click at [571, 677] on div "**********" at bounding box center [483, 579] width 566 height 890
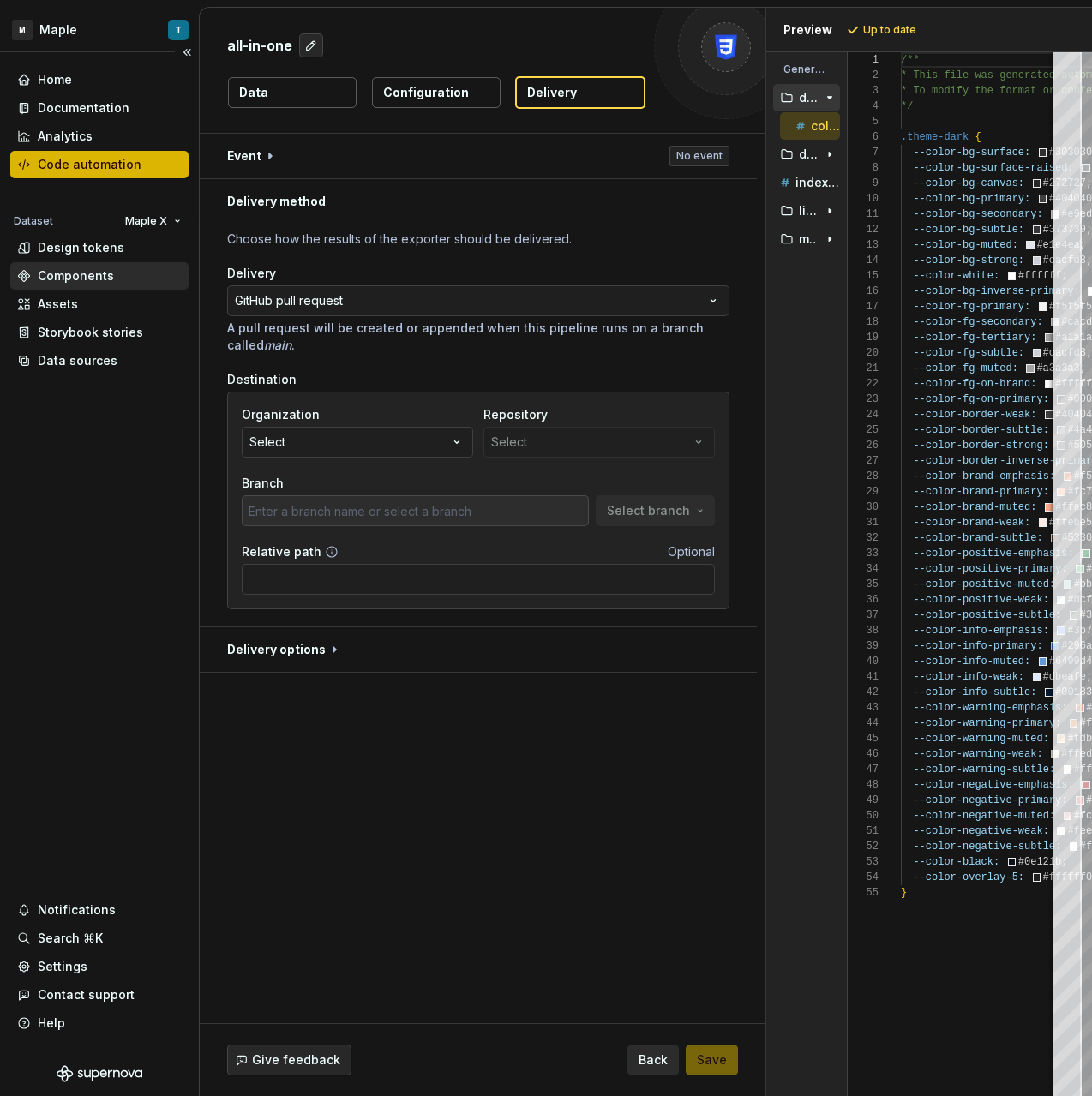
click at [89, 286] on div "Components" at bounding box center [100, 275] width 179 height 27
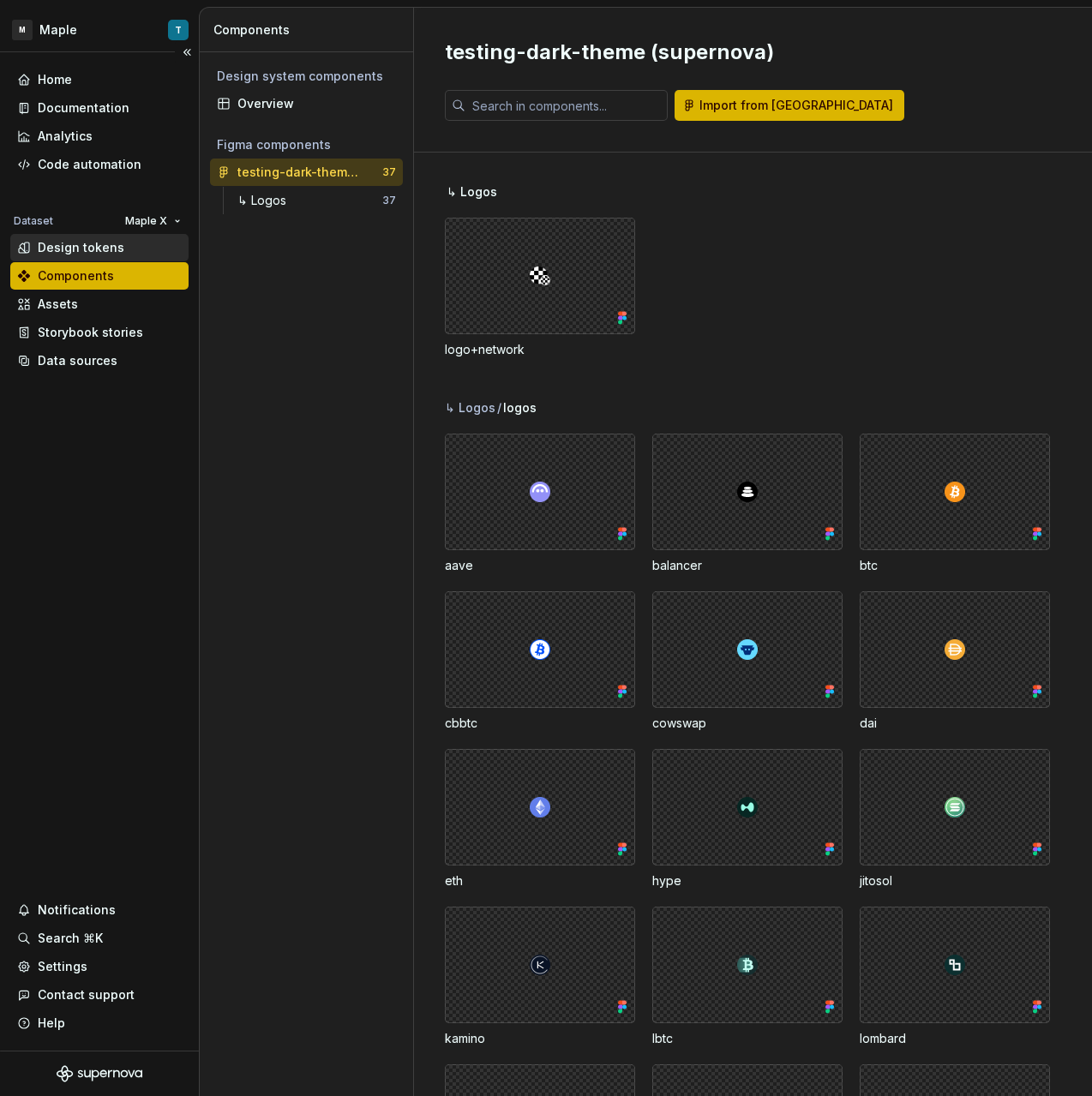
click at [94, 244] on div "Design tokens" at bounding box center [81, 248] width 87 height 18
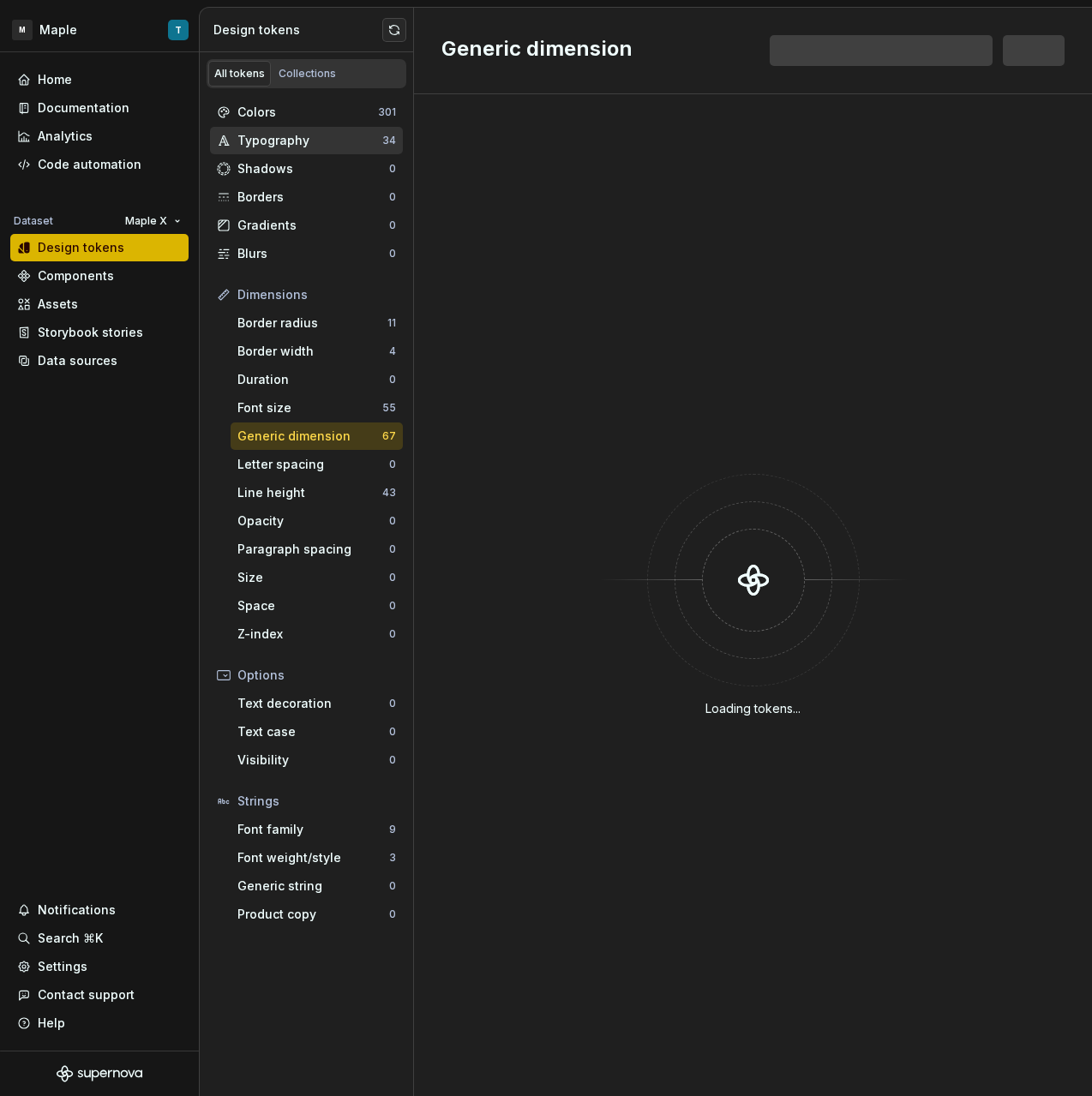
click at [304, 145] on div "Typography" at bounding box center [309, 141] width 144 height 18
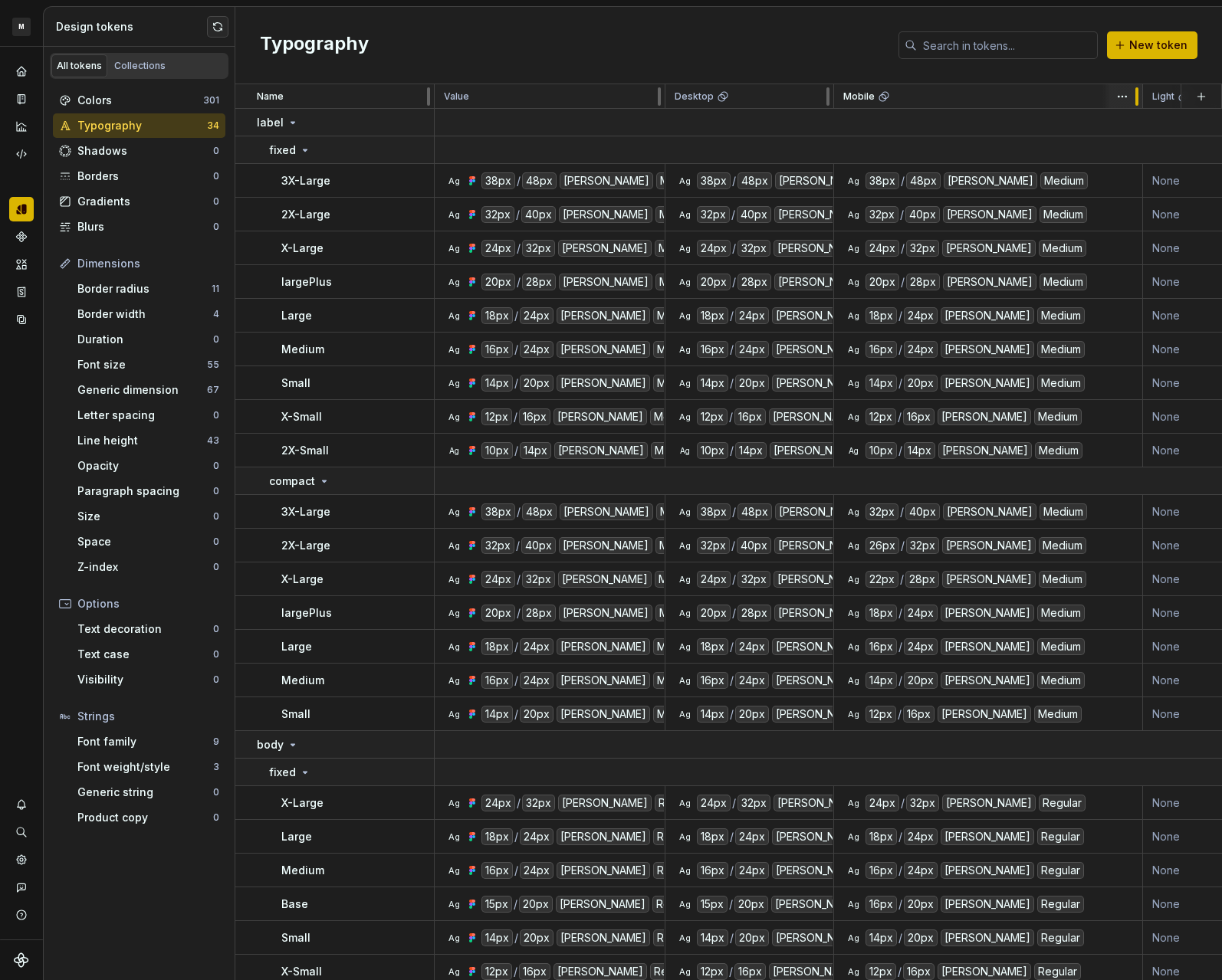
drag, startPoint x: 1000, startPoint y: 95, endPoint x: 1137, endPoint y: 99, distance: 137.1
click at [976, 98] on div at bounding box center [1137, 96] width 13 height 24
click at [959, 98] on div "Mobile" at bounding box center [987, 96] width 306 height 24
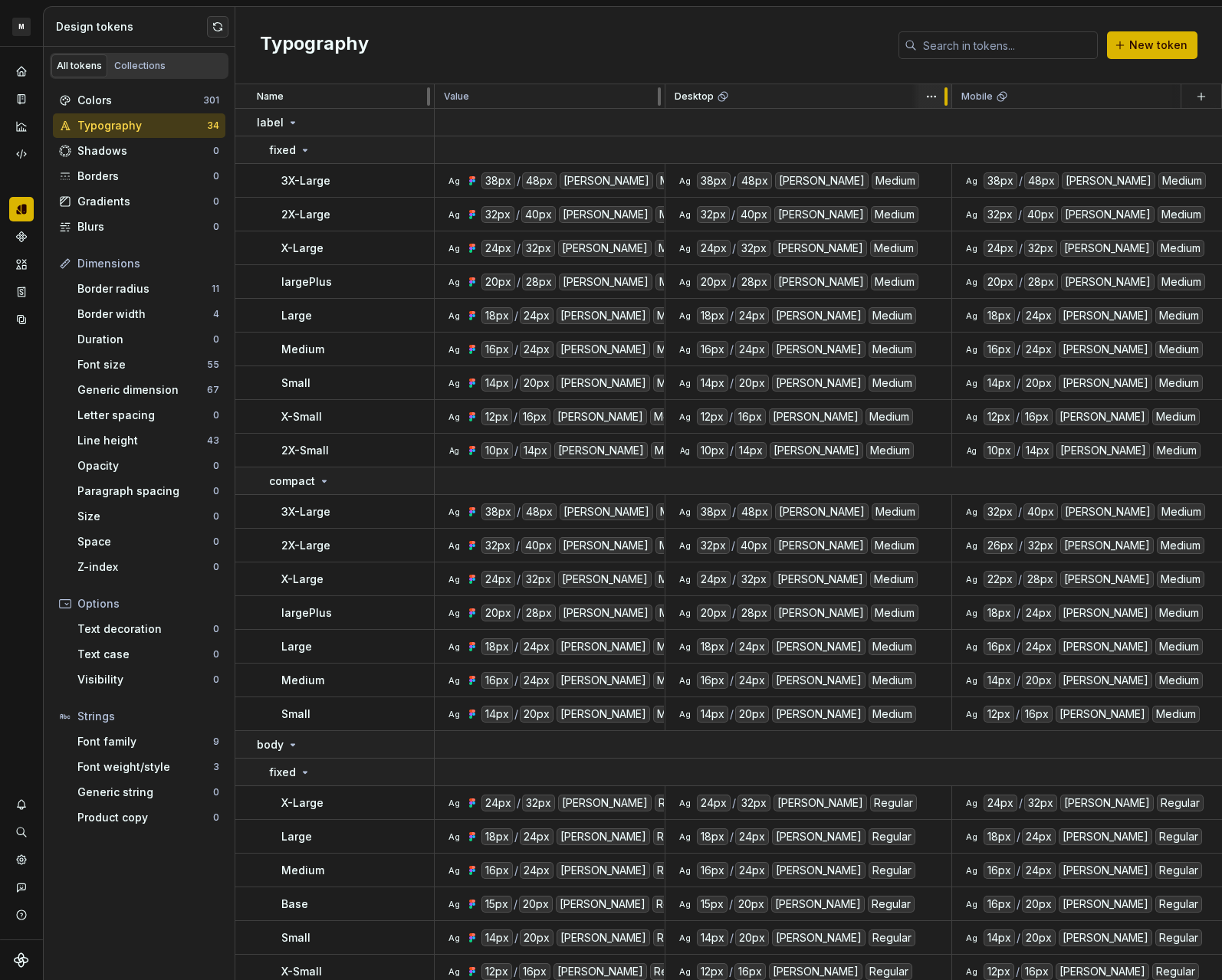
drag, startPoint x: 832, startPoint y: 96, endPoint x: 948, endPoint y: 101, distance: 116.1
click at [949, 102] on div at bounding box center [946, 96] width 13 height 24
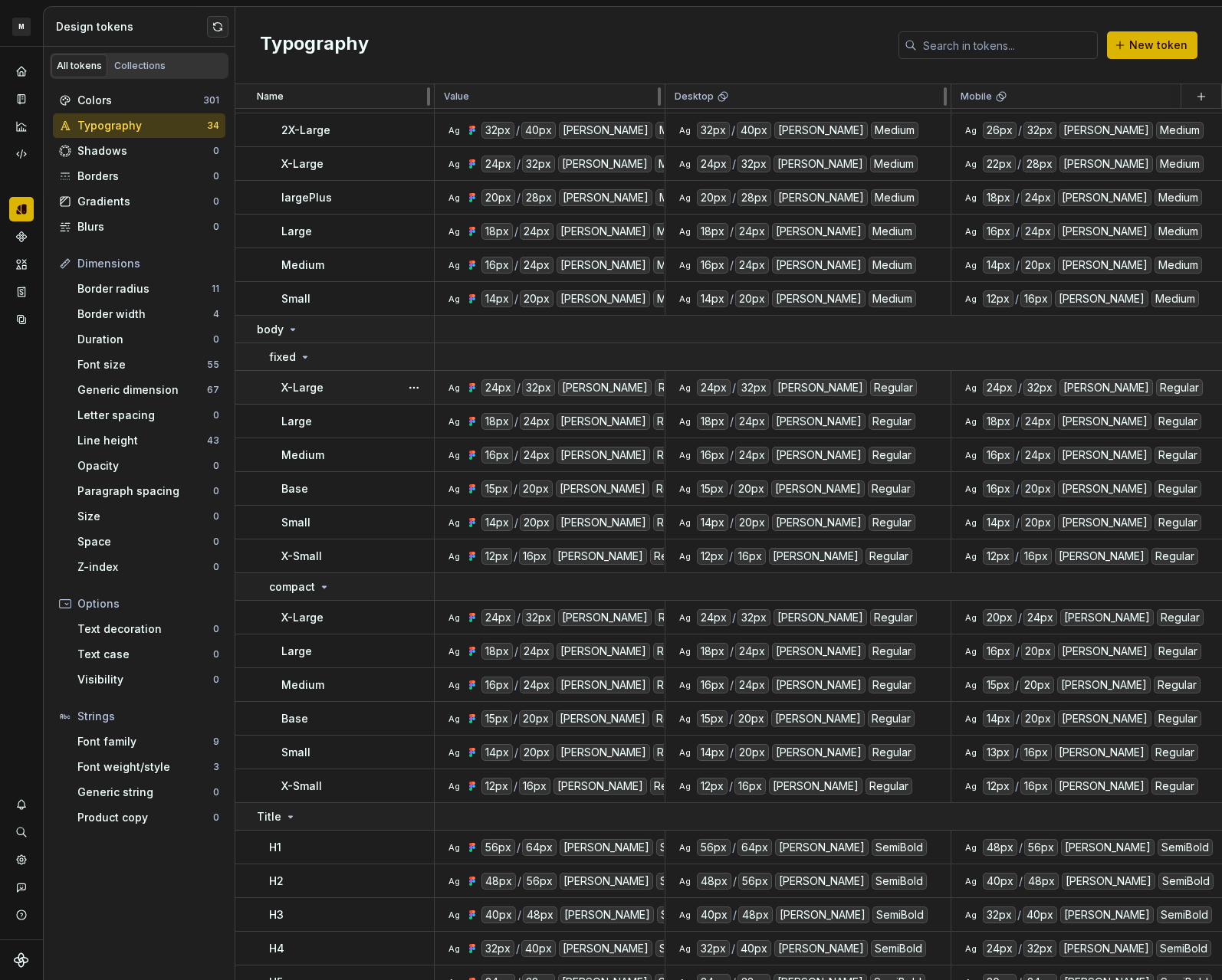
scroll to position [477, 0]
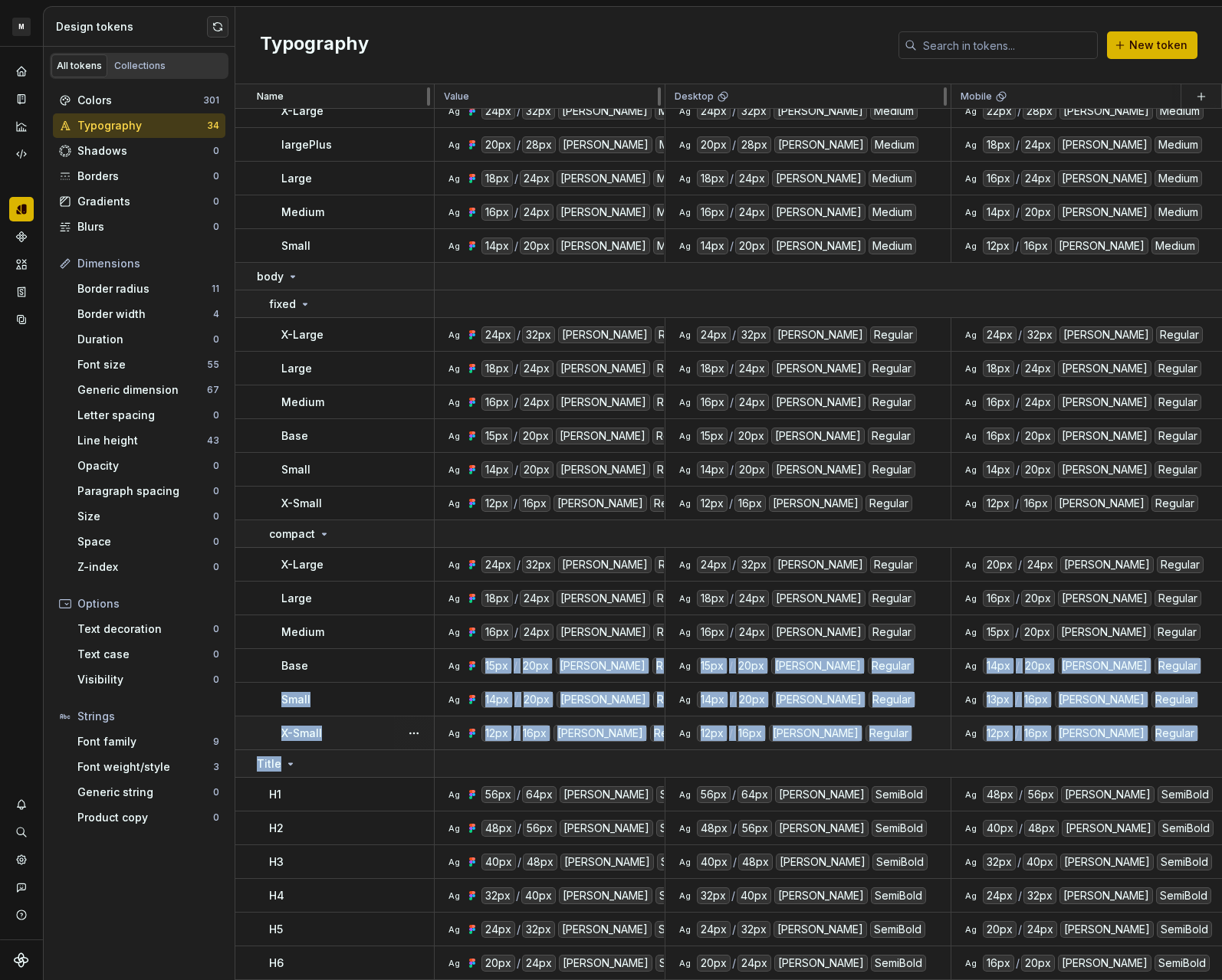
drag, startPoint x: 308, startPoint y: 758, endPoint x: 312, endPoint y: 711, distance: 47.2
click at [320, 667] on tbody "X-Large Ag 24px / 32px Geist Medium Ag 24px / 32px Geist Medium Ag 24px / 32px …" at bounding box center [1132, 310] width 1794 height 1340
drag, startPoint x: 245, startPoint y: 753, endPoint x: 259, endPoint y: 649, distance: 104.9
click at [259, 649] on tbody "X-Large Ag 24px / 32px Geist Medium Ag 24px / 32px Geist Medium Ag 24px / 32px …" at bounding box center [1132, 310] width 1794 height 1340
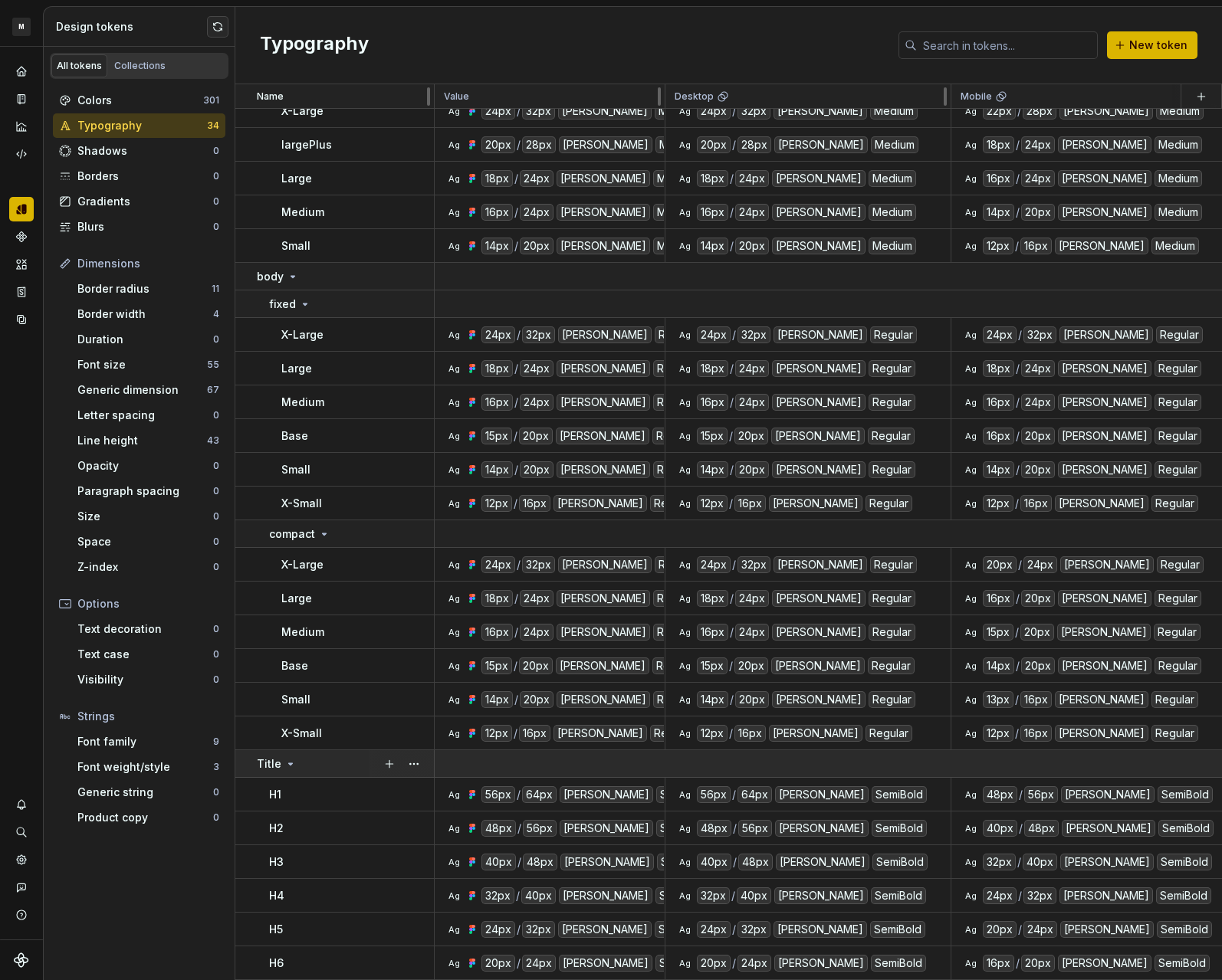
click at [976, 750] on td at bounding box center [1231, 764] width 1594 height 27
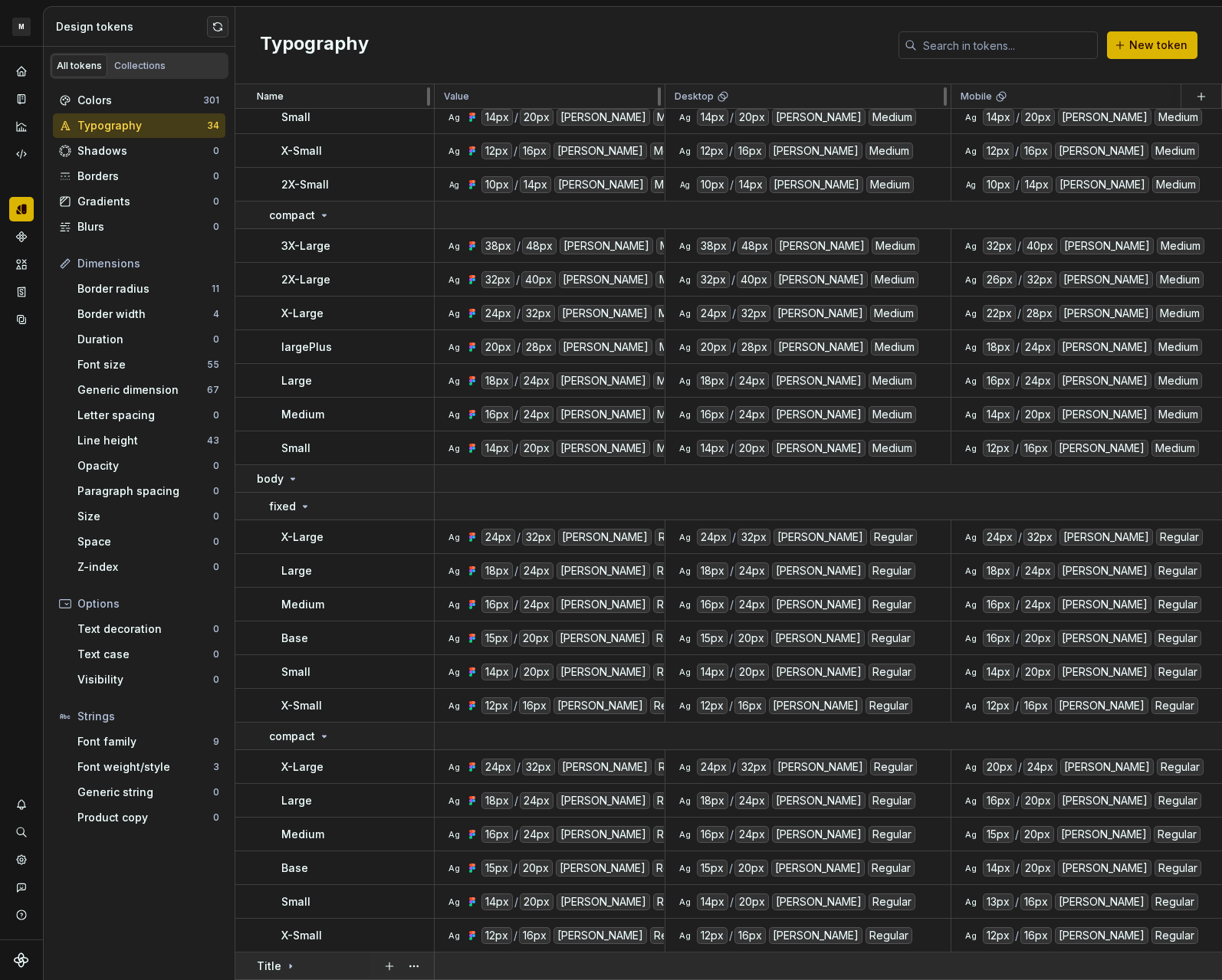
click at [287, 961] on icon at bounding box center [291, 967] width 13 height 13
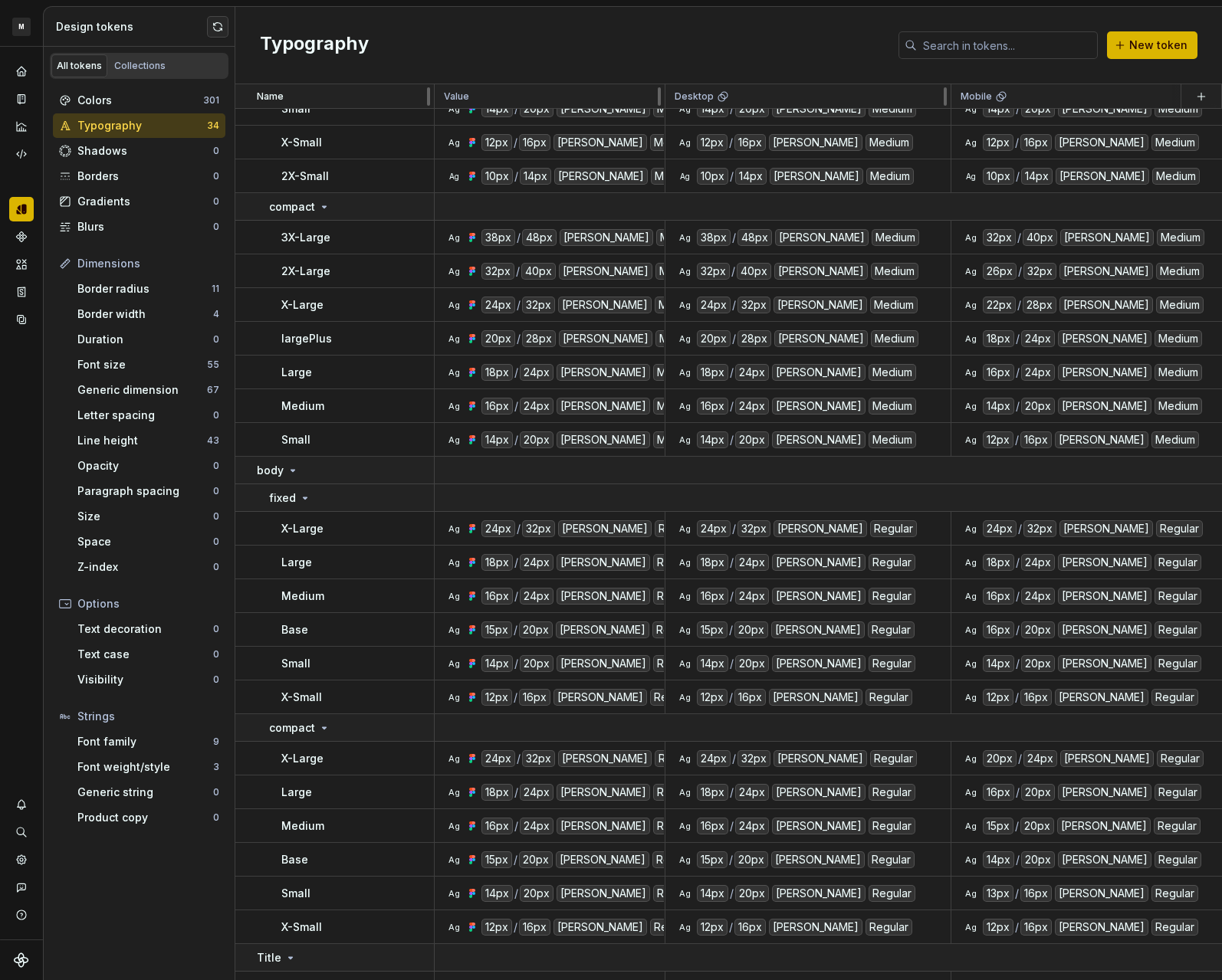
scroll to position [477, 0]
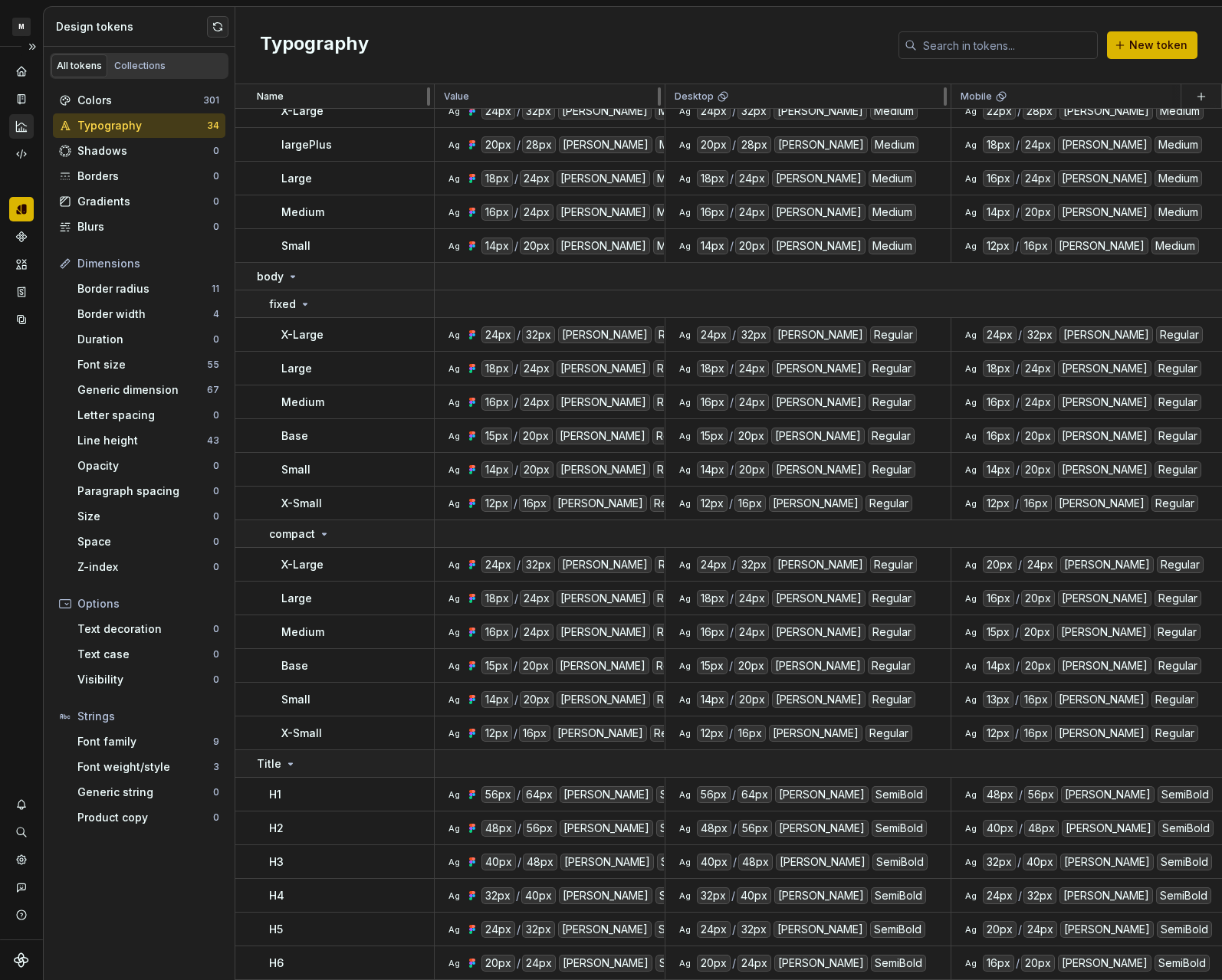
click at [20, 121] on icon "Analytics" at bounding box center [22, 127] width 14 height 14
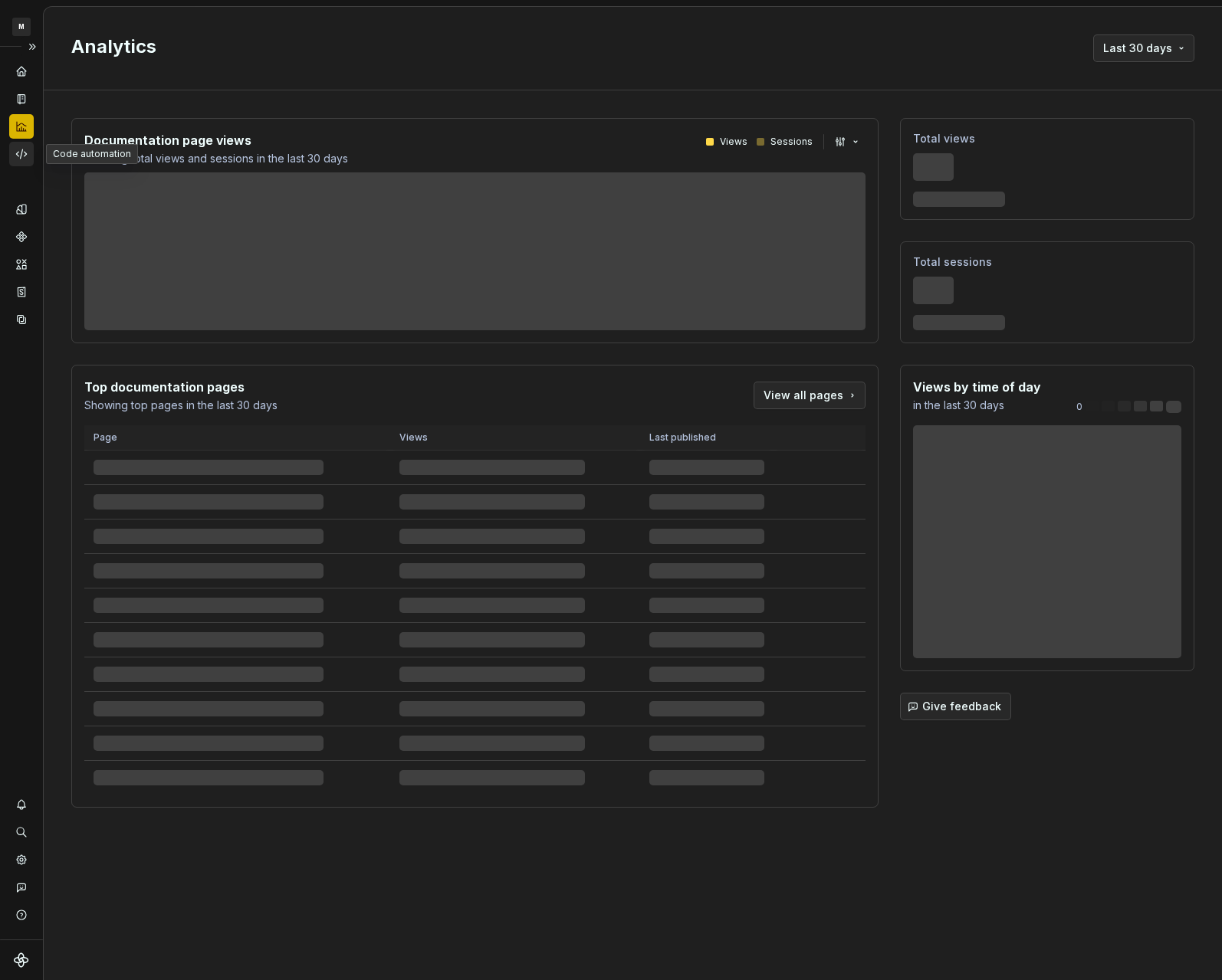
click at [17, 161] on div "Code automation" at bounding box center [21, 154] width 24 height 24
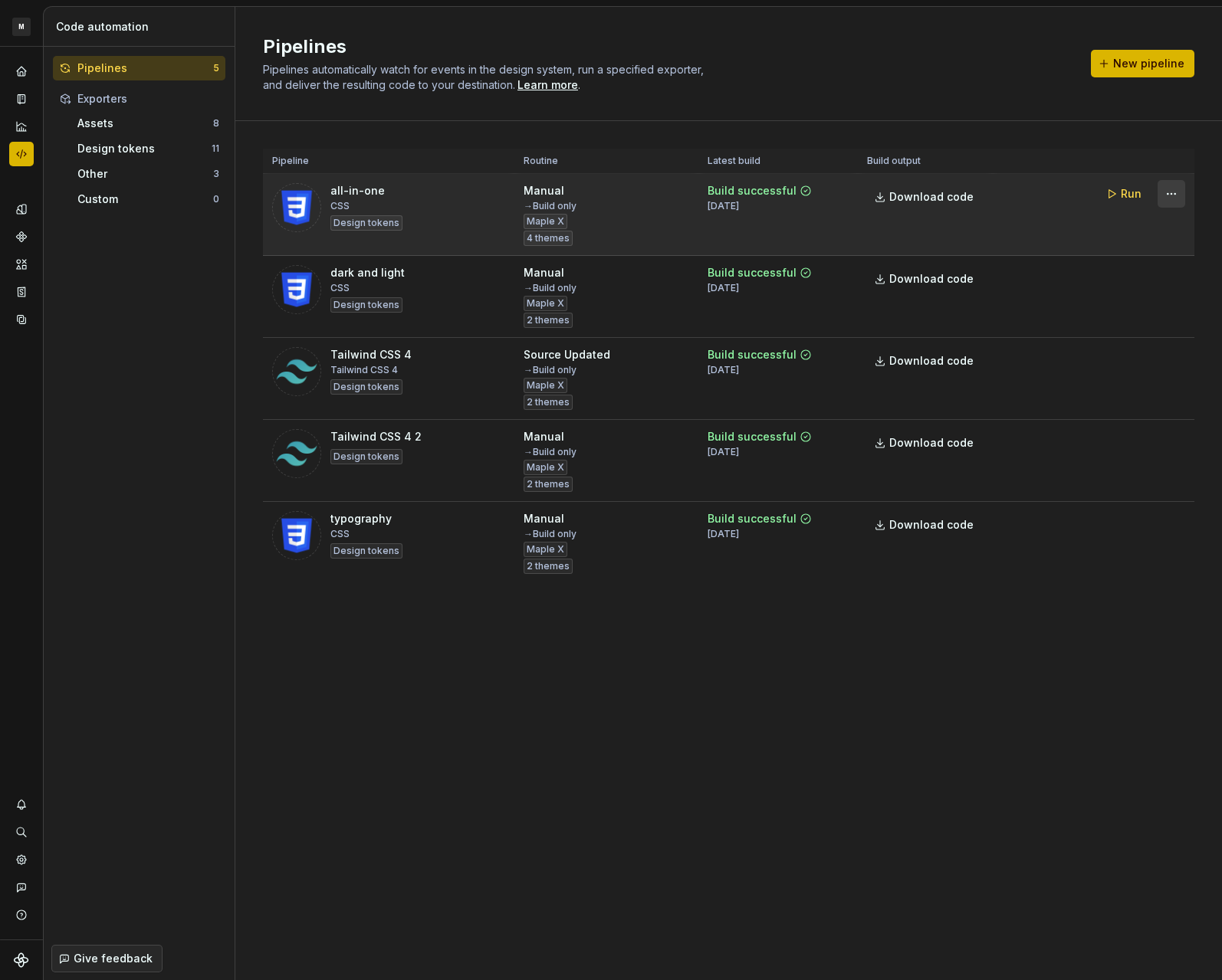
click at [976, 193] on html "M Maple T Dataset Maple X Code automation Pipelines 5 Exporters Assets 8 Design…" at bounding box center [611, 490] width 1222 height 980
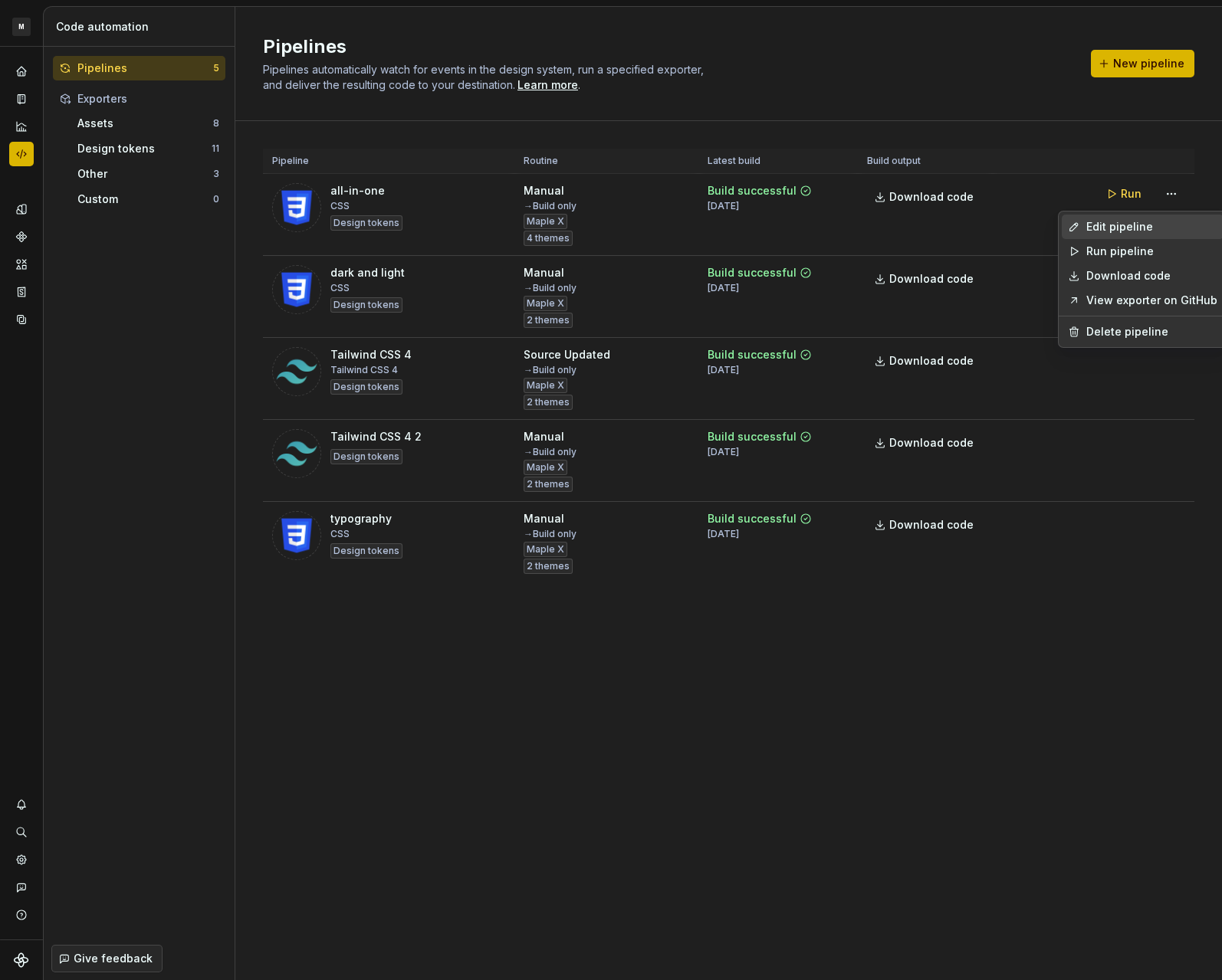
click at [976, 232] on div "Edit pipeline" at bounding box center [1152, 227] width 131 height 16
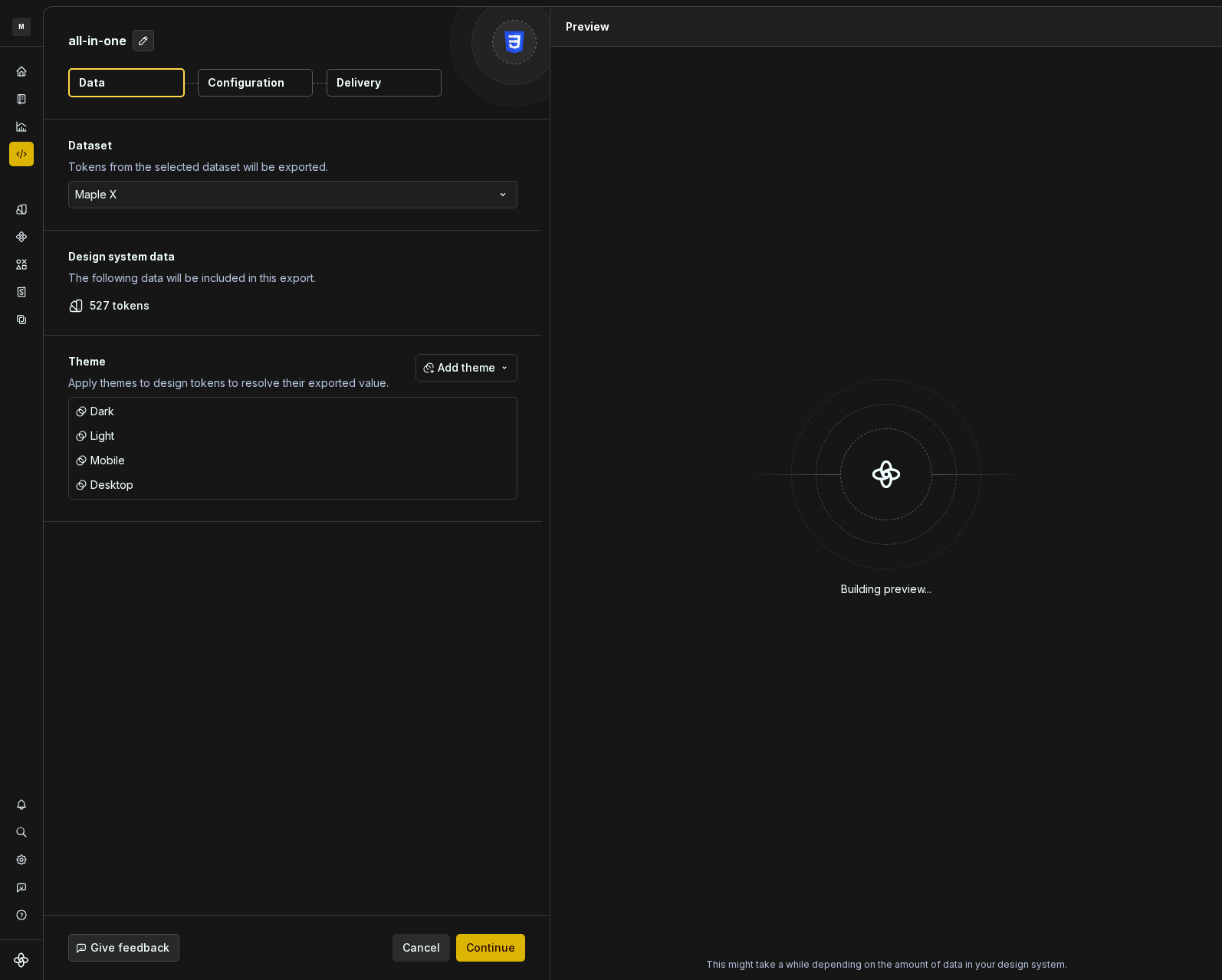
click at [427, 99] on div "all-in-one Data Configuration Delivery" at bounding box center [297, 63] width 506 height 112
click at [421, 89] on button "Delivery" at bounding box center [384, 82] width 115 height 27
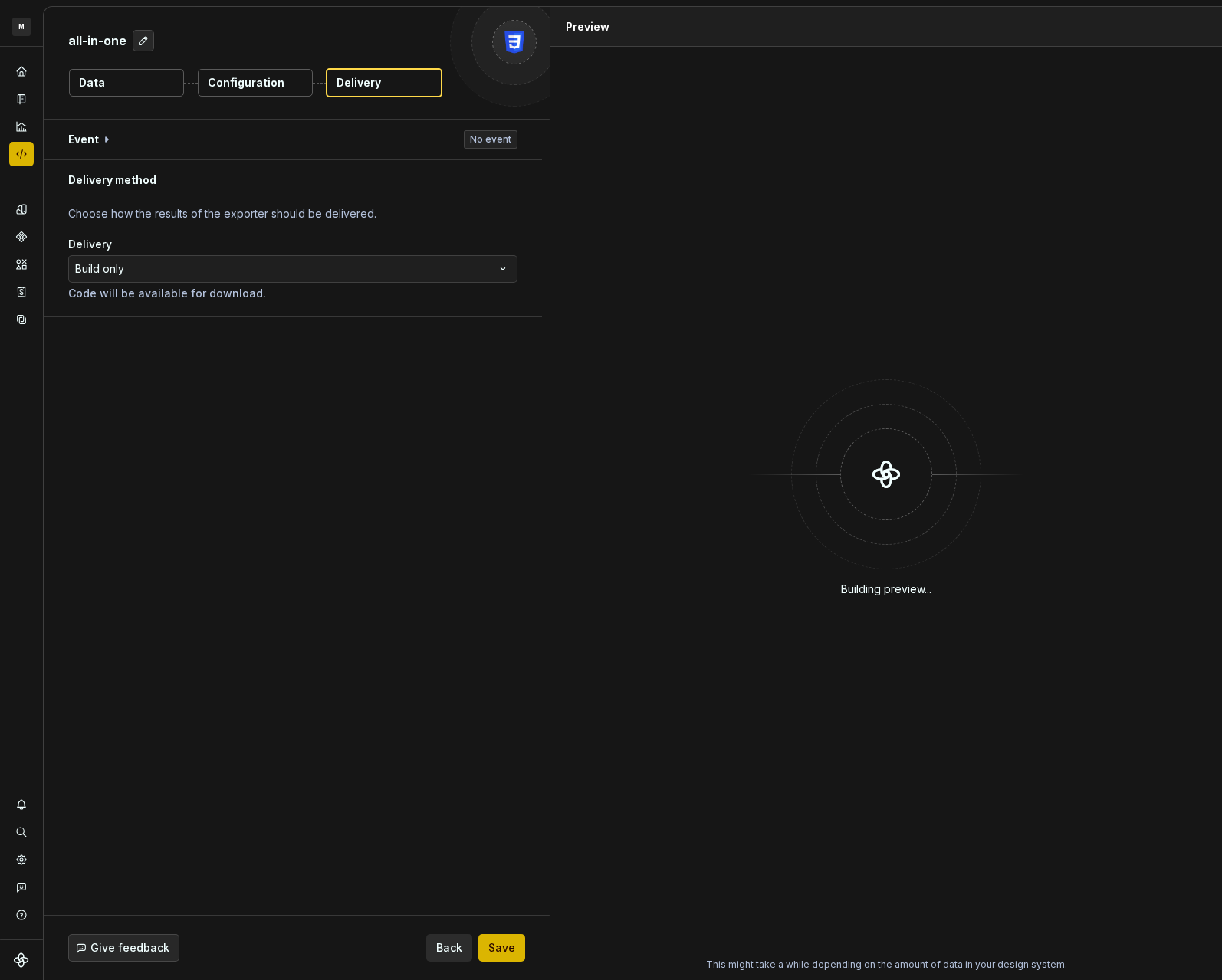
click at [240, 77] on p "Configuration" at bounding box center [246, 83] width 77 height 16
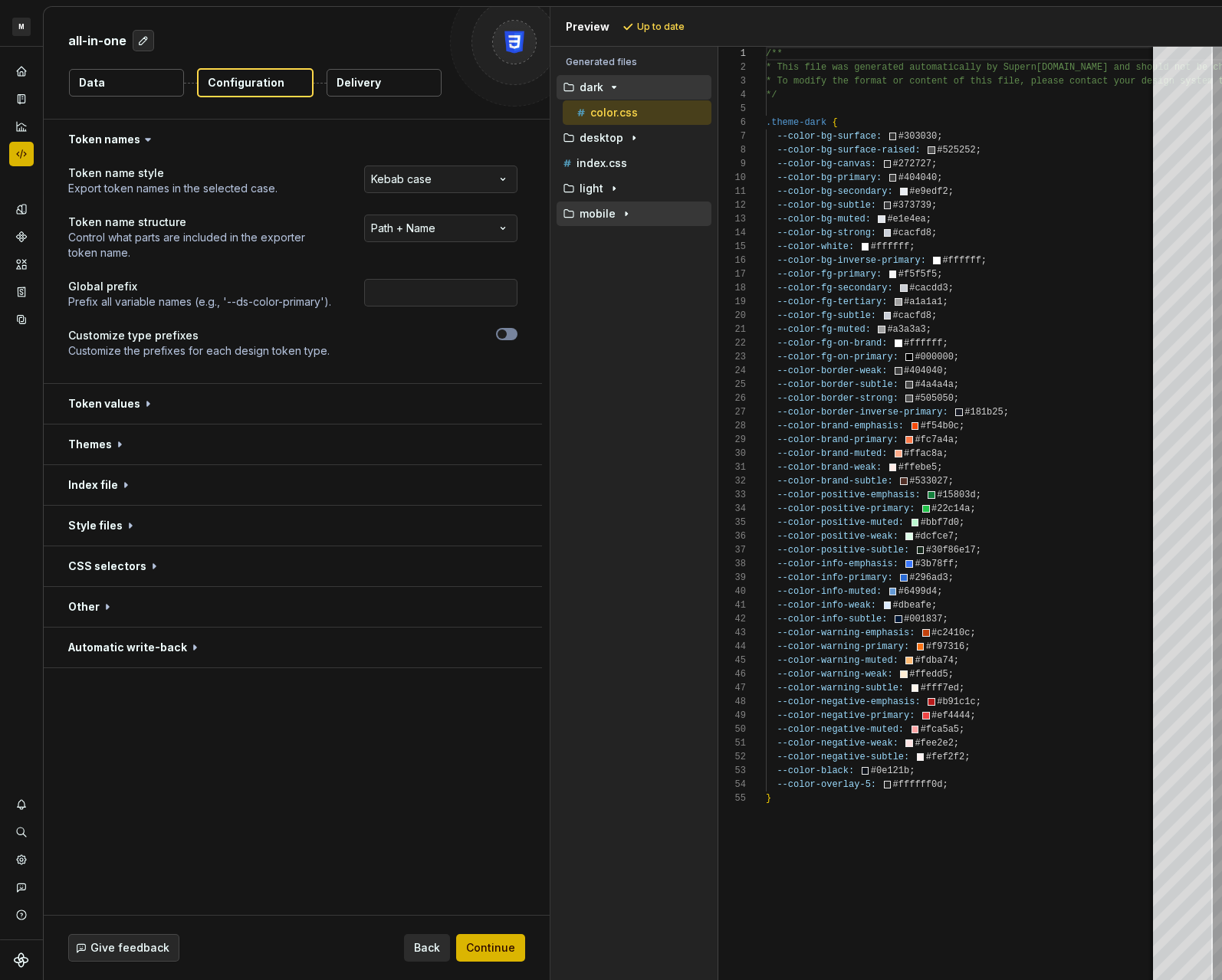
click at [624, 219] on icon "button" at bounding box center [627, 214] width 13 height 13
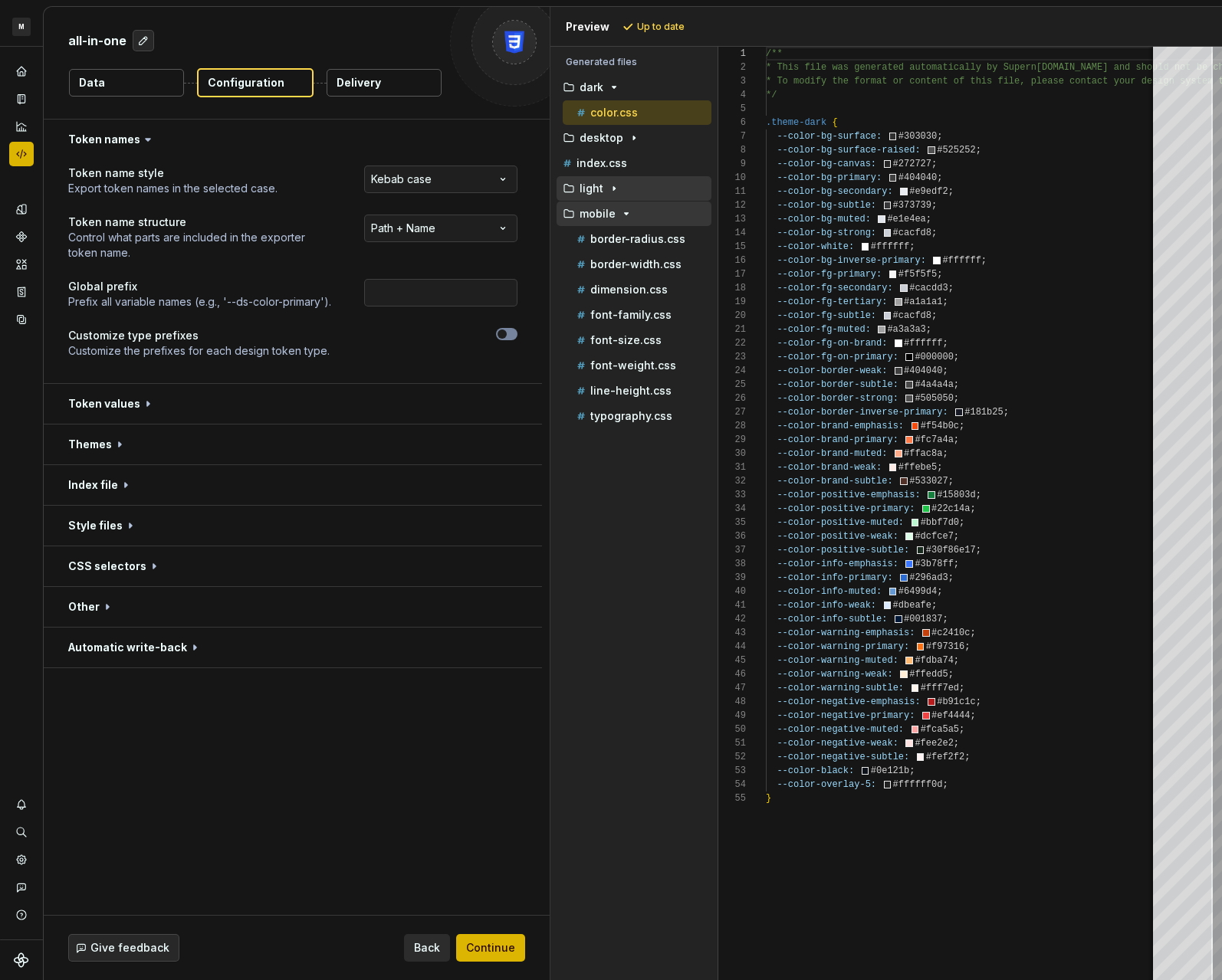
click at [615, 190] on icon "button" at bounding box center [614, 189] width 13 height 13
click at [627, 134] on icon "button" at bounding box center [634, 138] width 13 height 13
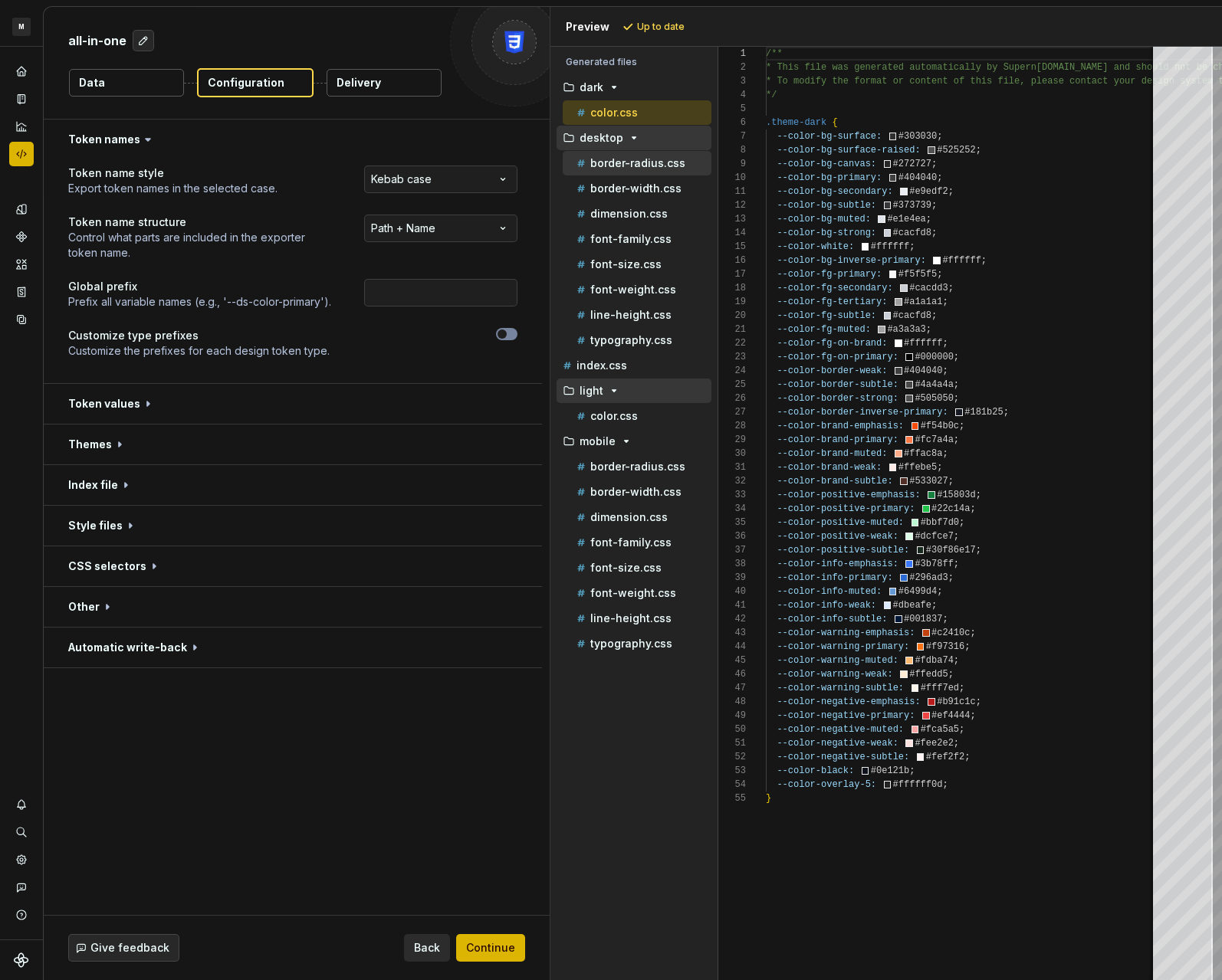
click at [627, 159] on p "border-radius.css" at bounding box center [637, 164] width 95 height 13
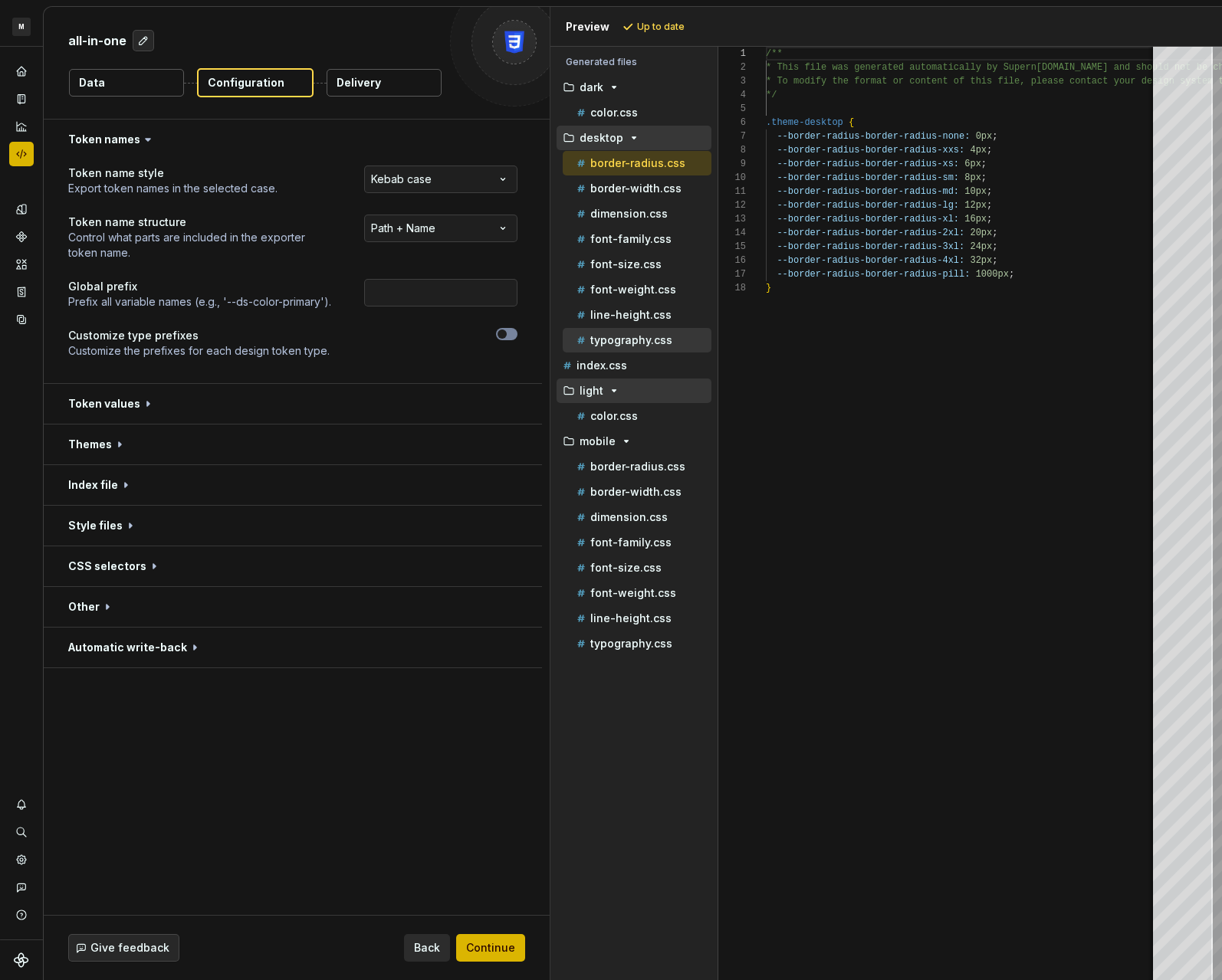
click at [655, 342] on p "typography.css" at bounding box center [631, 341] width 82 height 13
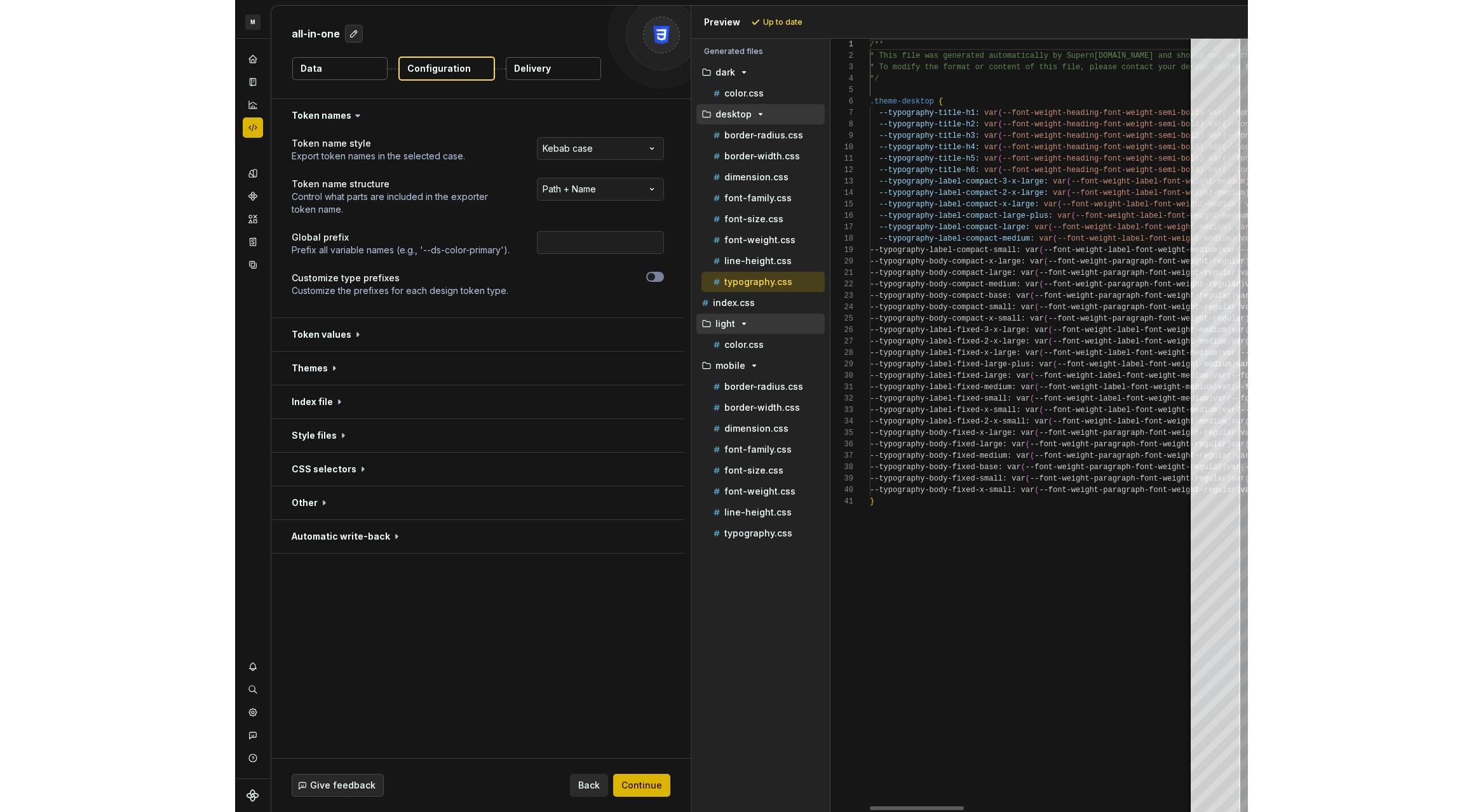
scroll to position [80, 0]
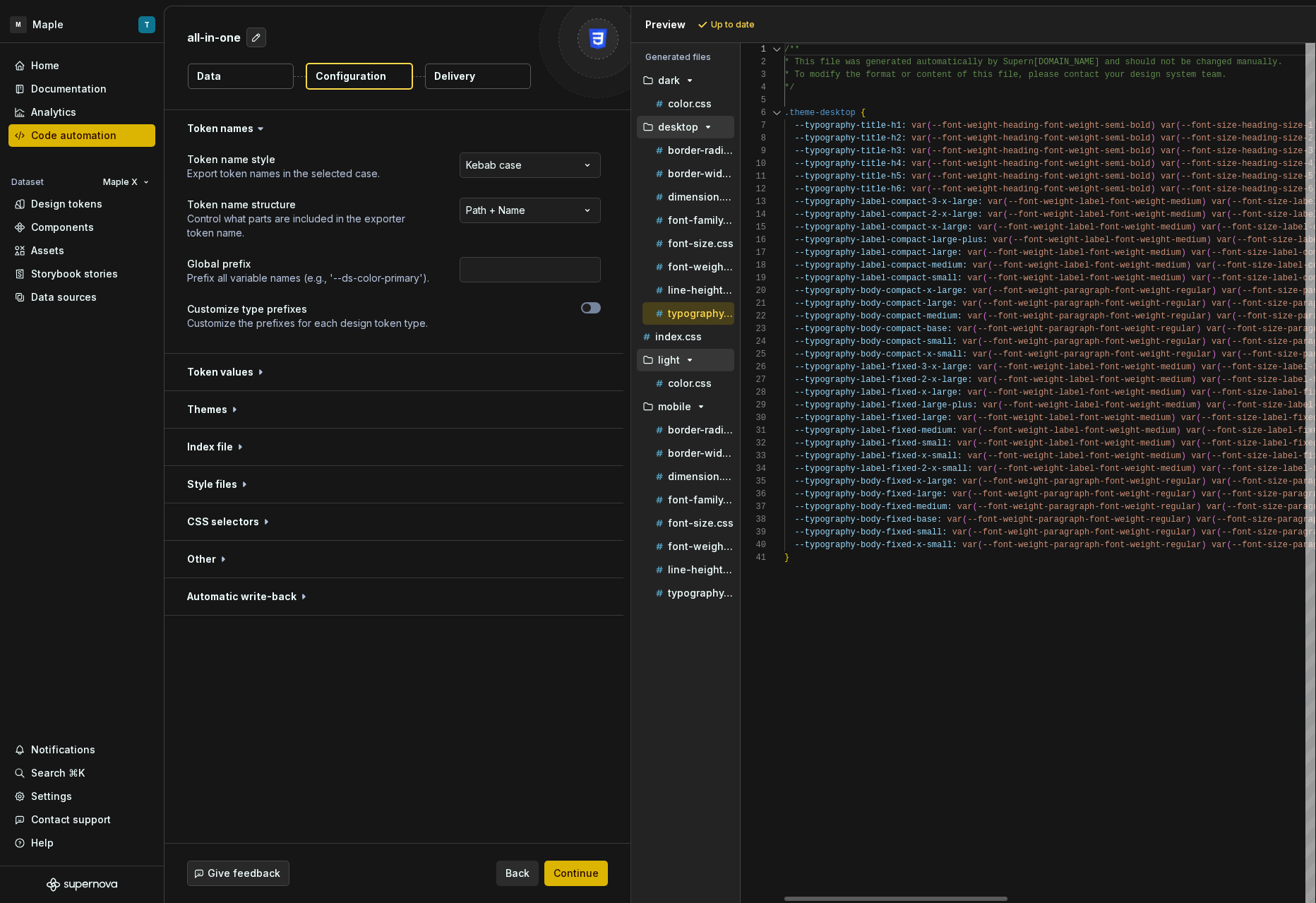
click at [649, 398] on div "Generated files Accessibility guide for tree . Navigate the tree with the arrow…" at bounding box center [973, 474] width 685 height 860
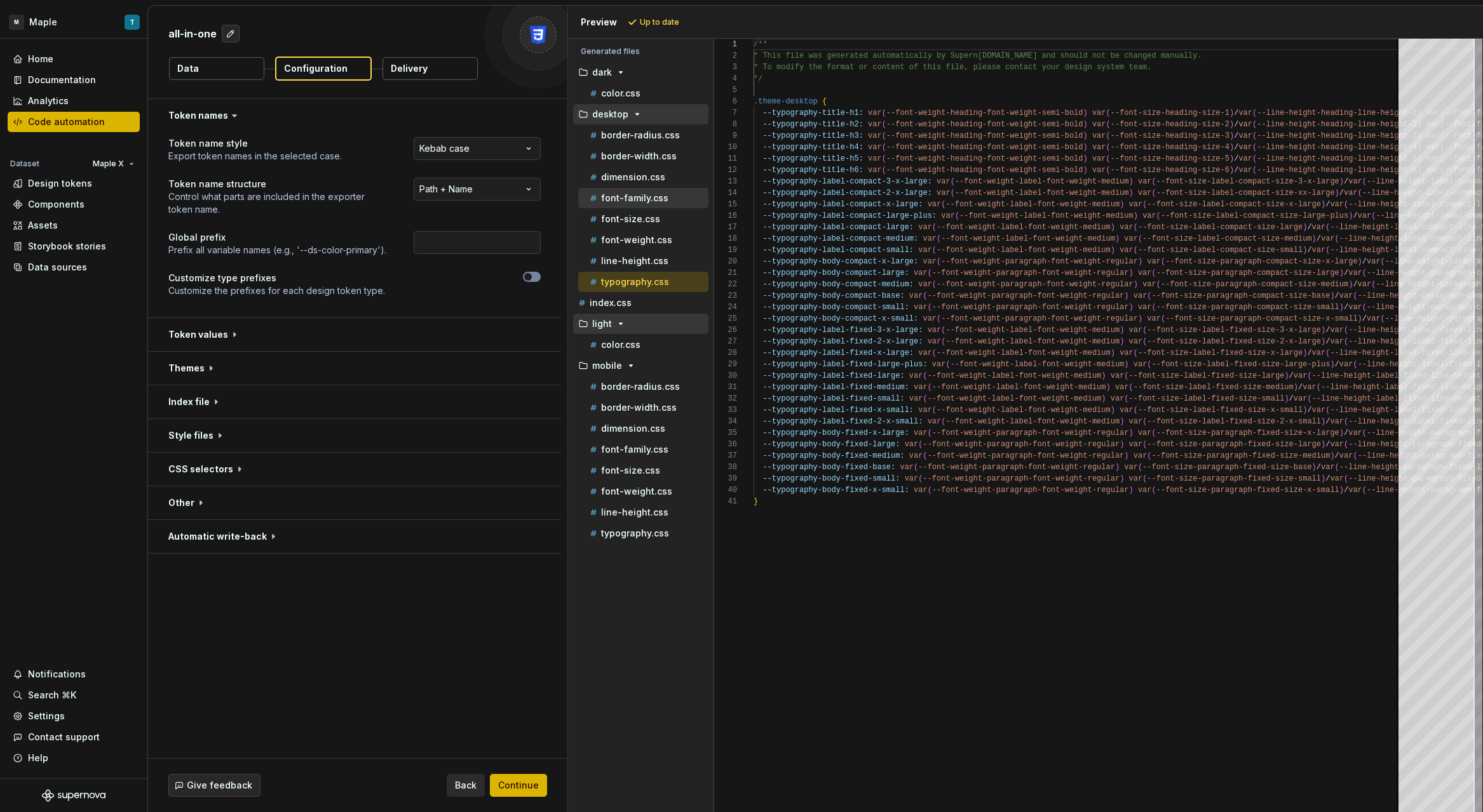
click at [649, 197] on p "font-family.css" at bounding box center [635, 198] width 68 height 10
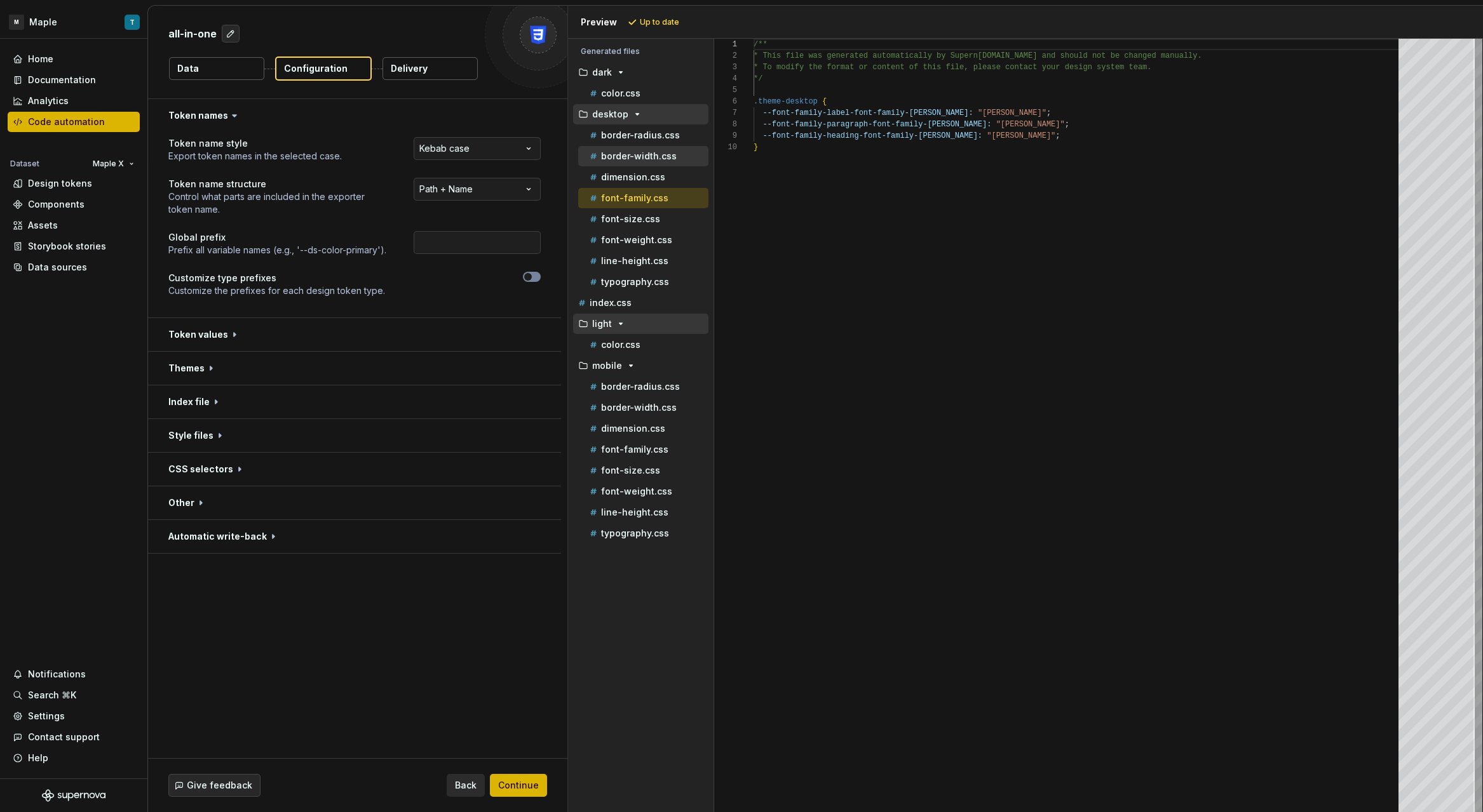
click at [646, 151] on p "border-width.css" at bounding box center [639, 156] width 75 height 10
click at [644, 233] on button "font-weight.css" at bounding box center [643, 240] width 131 height 14
click at [646, 247] on div "font-weight.css" at bounding box center [643, 240] width 131 height 20
click at [649, 263] on p "line-height.css" at bounding box center [635, 261] width 68 height 10
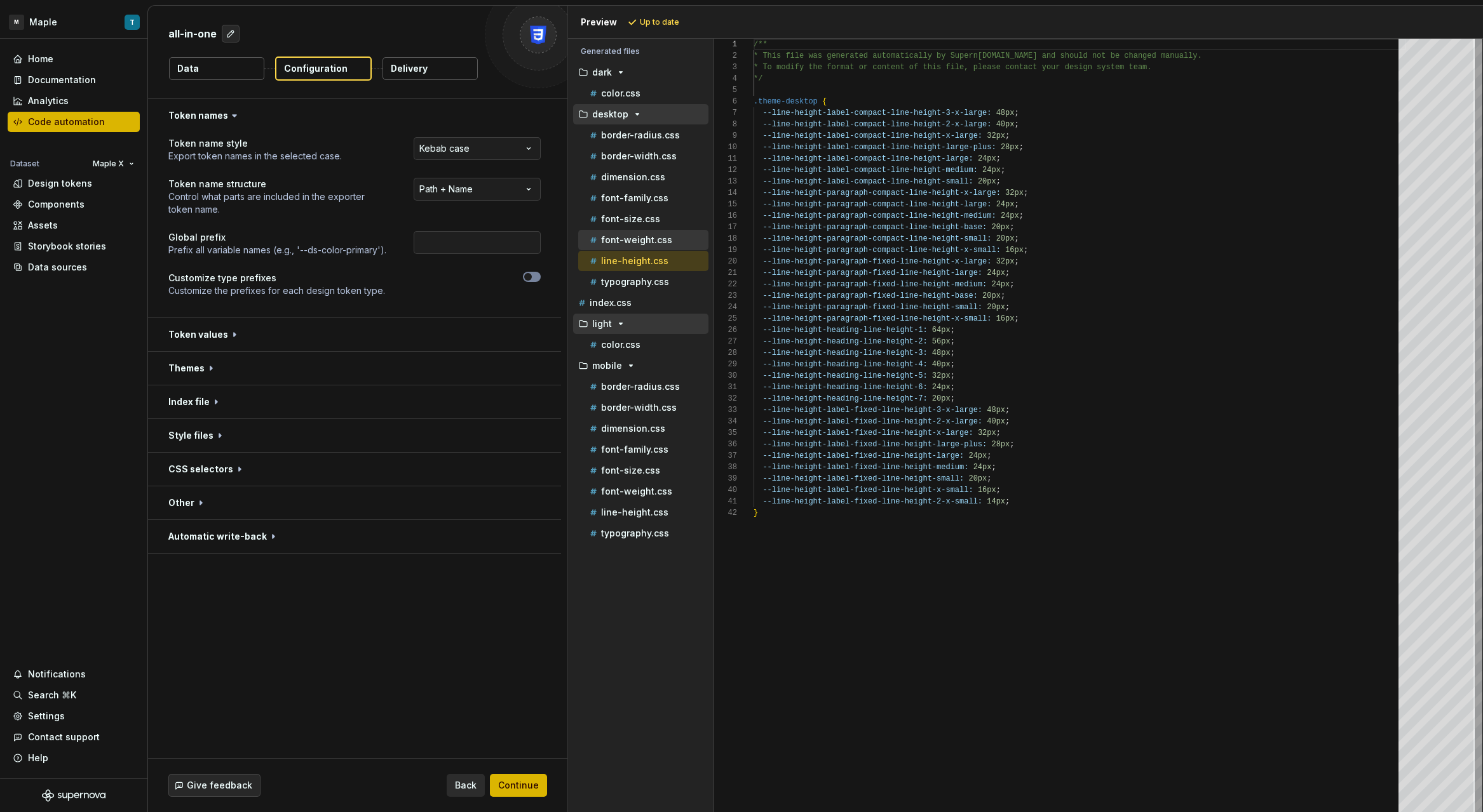
click at [645, 242] on p "font-weight.css" at bounding box center [637, 240] width 71 height 10
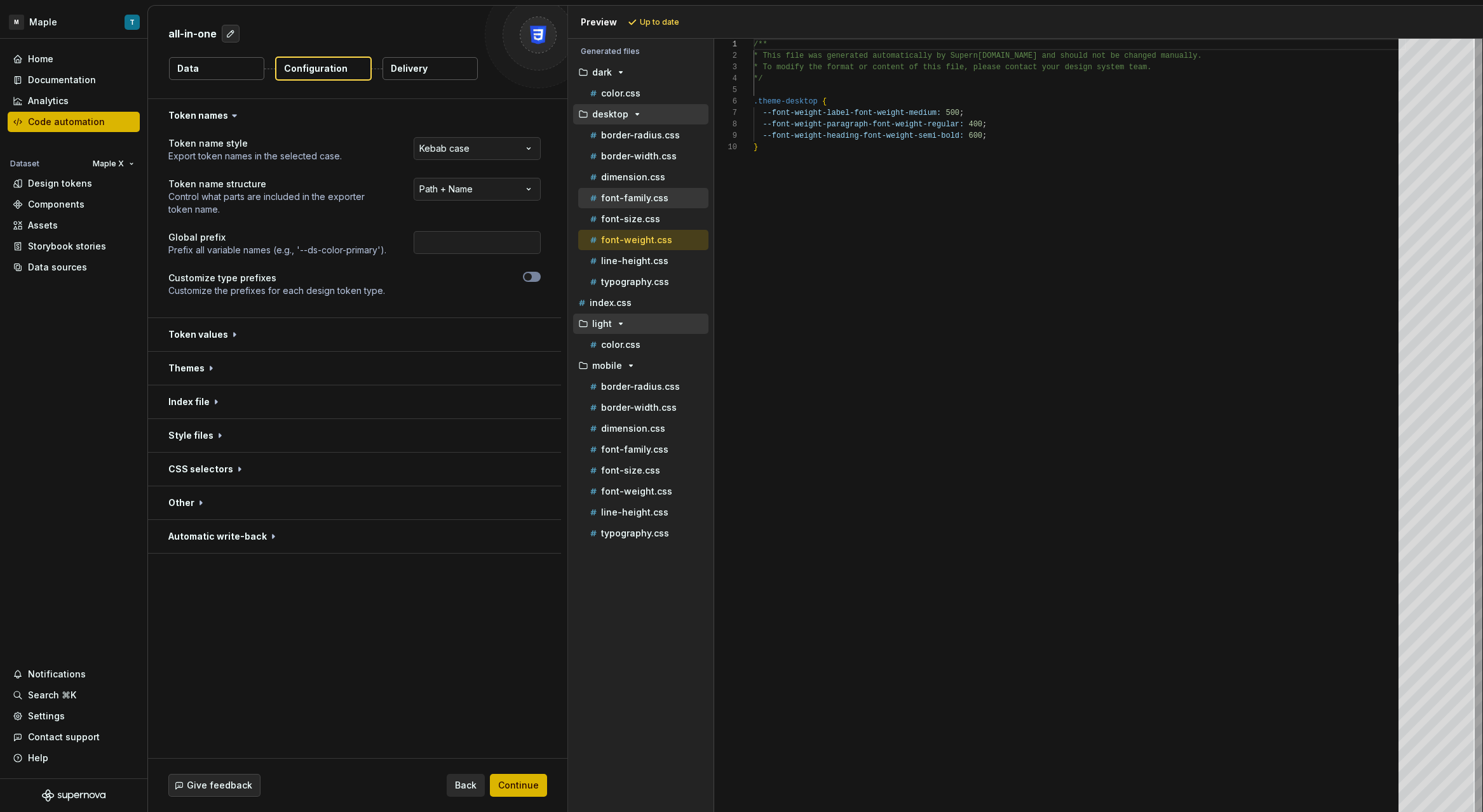
click at [638, 206] on div "font-family.css" at bounding box center [643, 198] width 131 height 20
click at [642, 223] on p "font-size.css" at bounding box center [630, 219] width 59 height 10
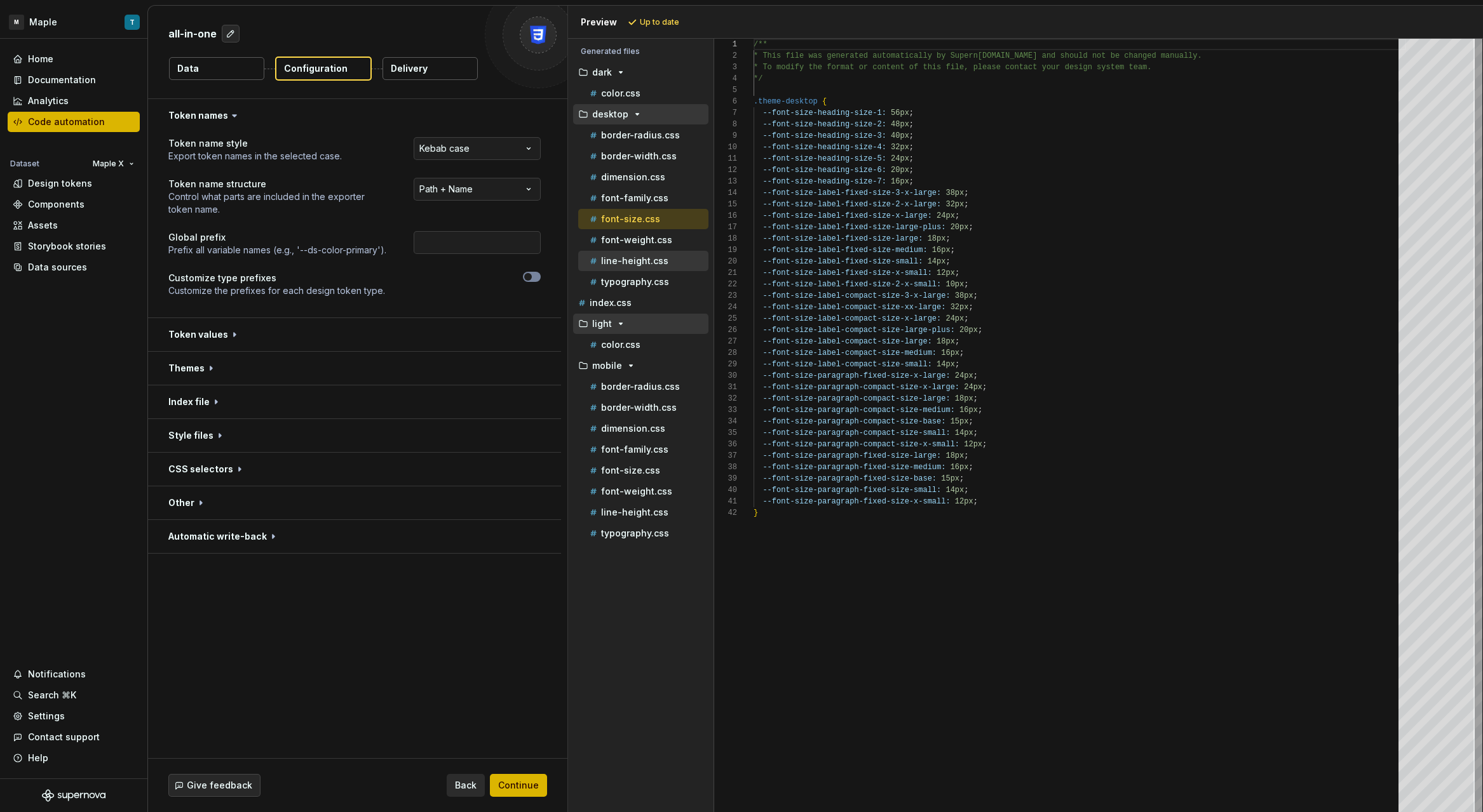
click at [645, 256] on p "line-height.css" at bounding box center [635, 261] width 68 height 10
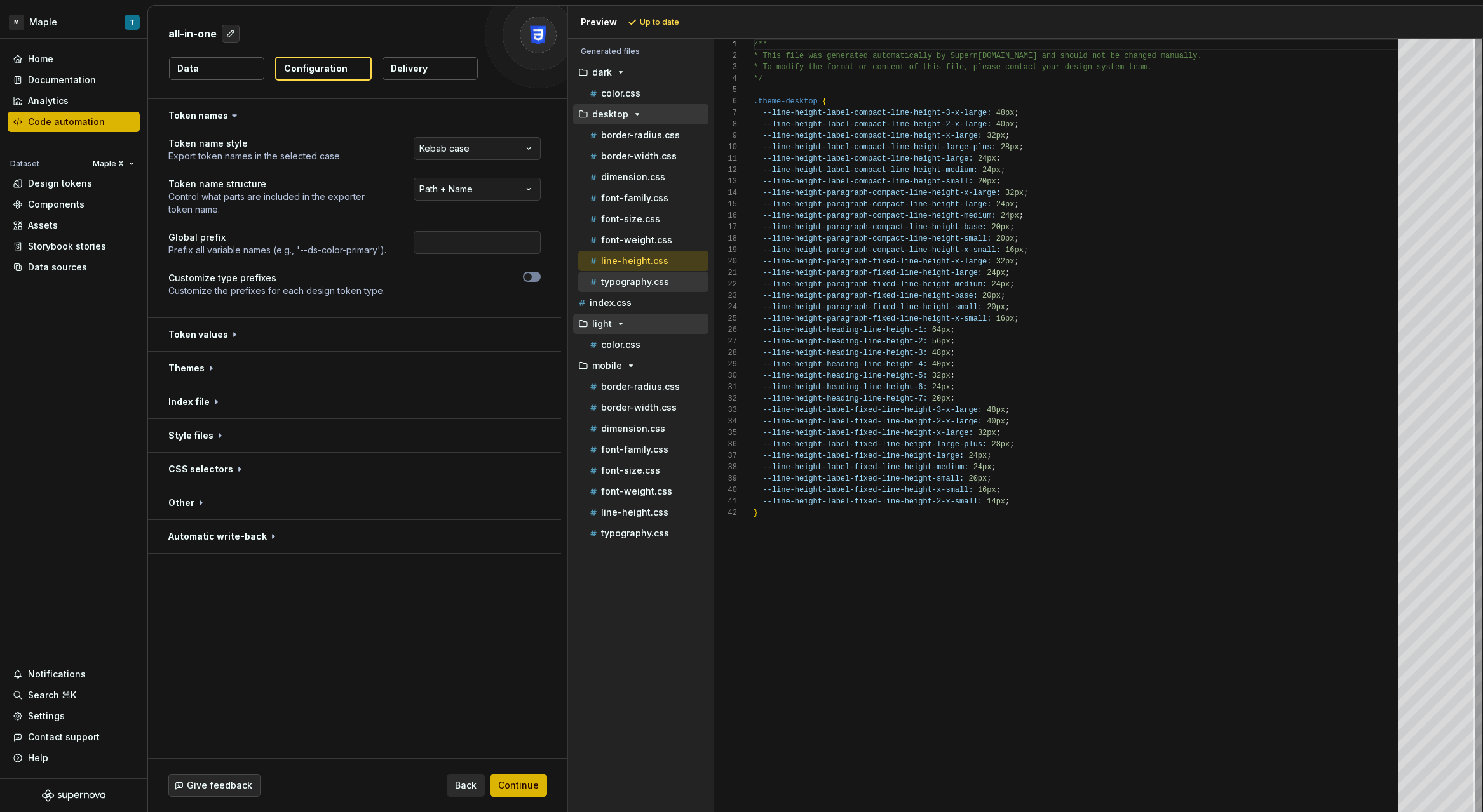
click at [652, 284] on p "typography.css" at bounding box center [635, 282] width 68 height 10
type textarea "**********"
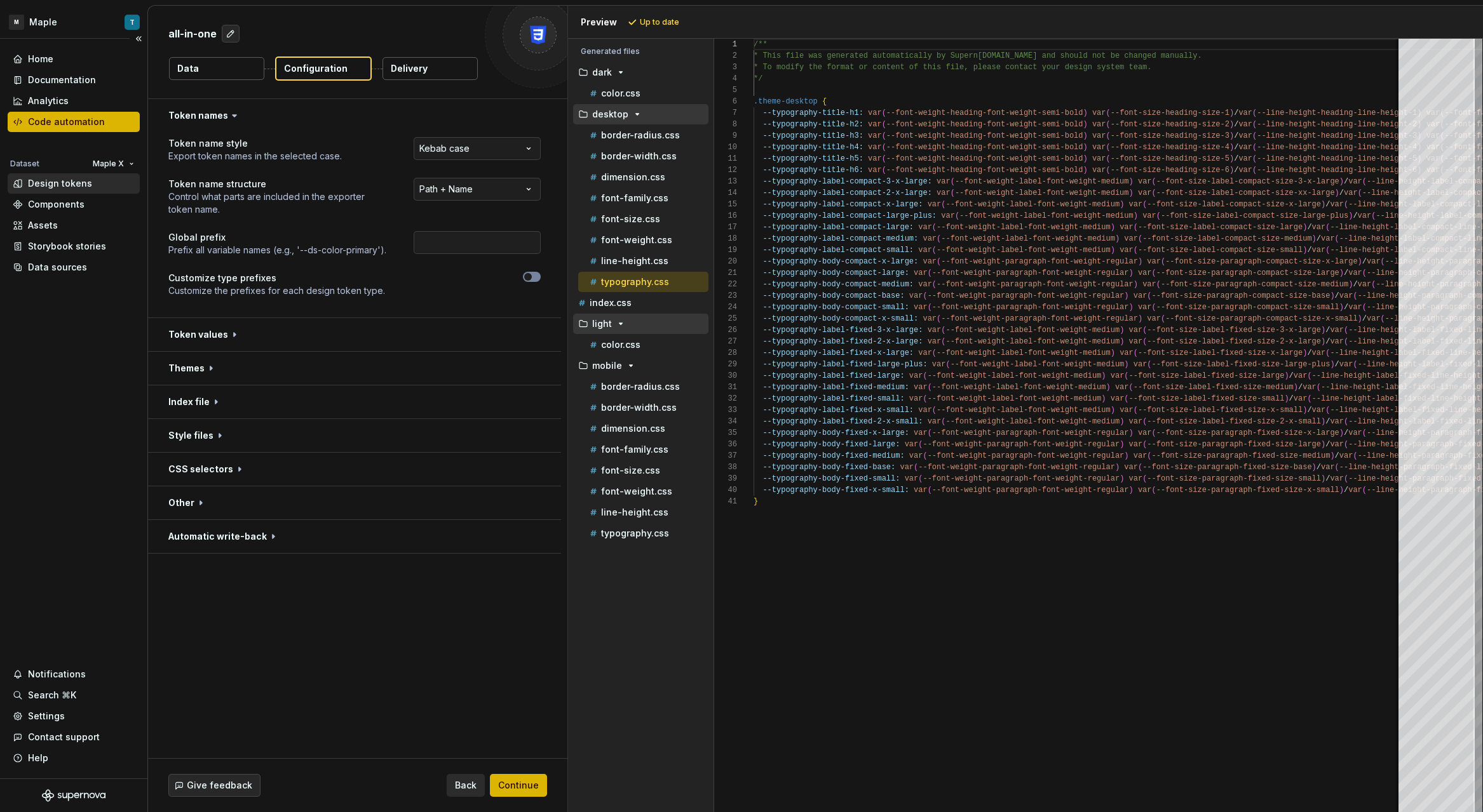
click at [66, 183] on div "Design tokens" at bounding box center [60, 184] width 64 height 13
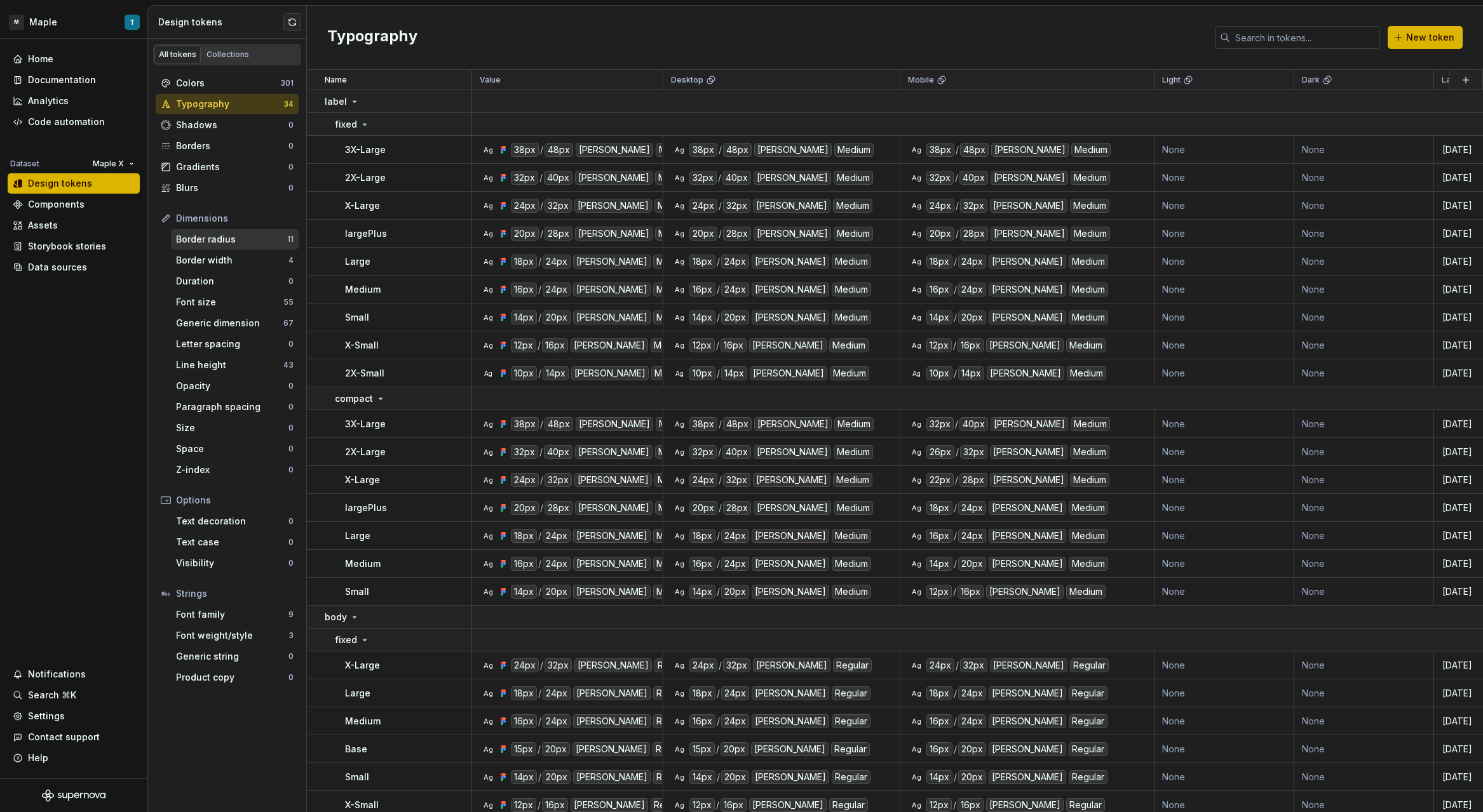
click at [218, 238] on div "Border radius" at bounding box center [231, 240] width 111 height 13
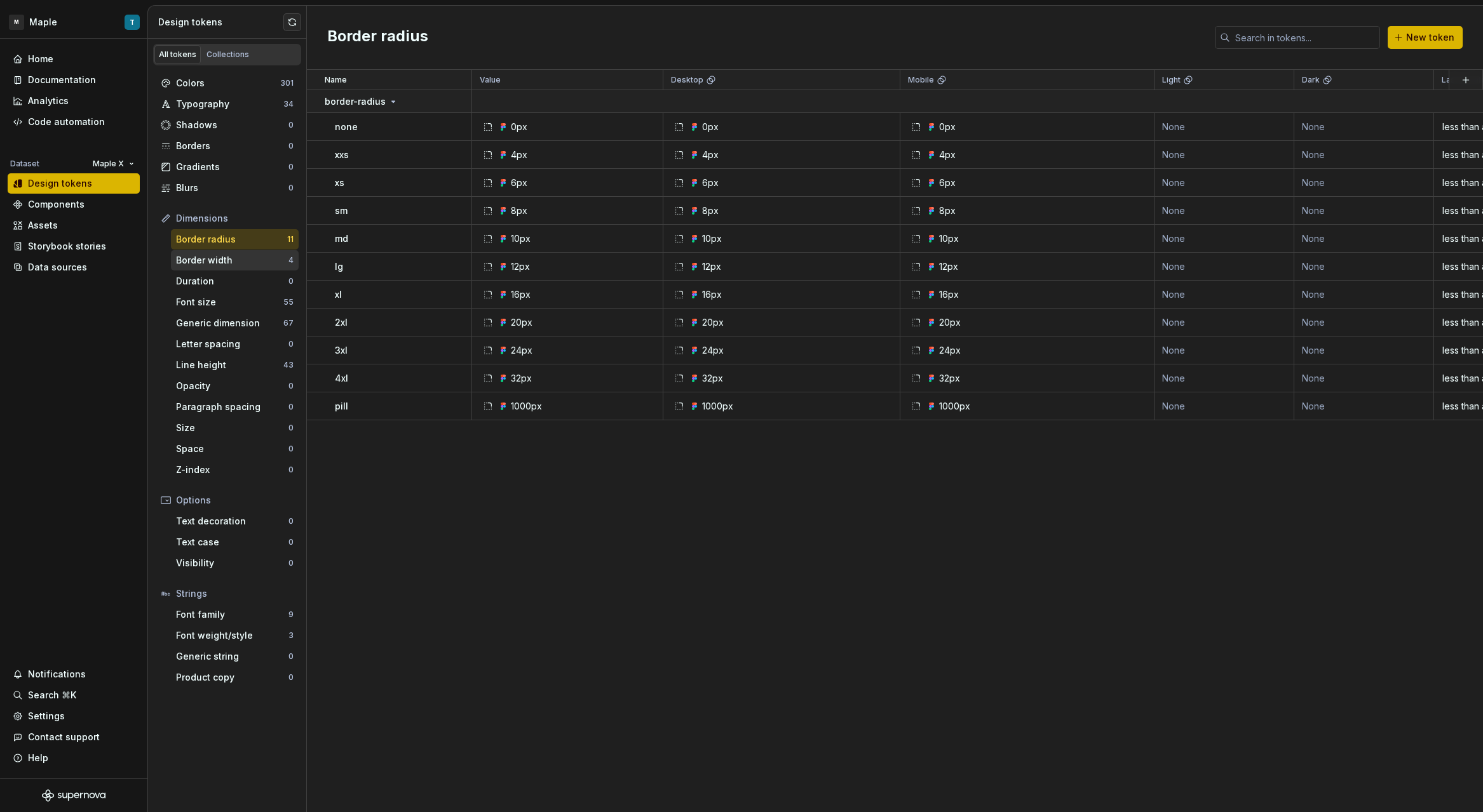
click at [216, 266] on div "Border width" at bounding box center [232, 260] width 112 height 13
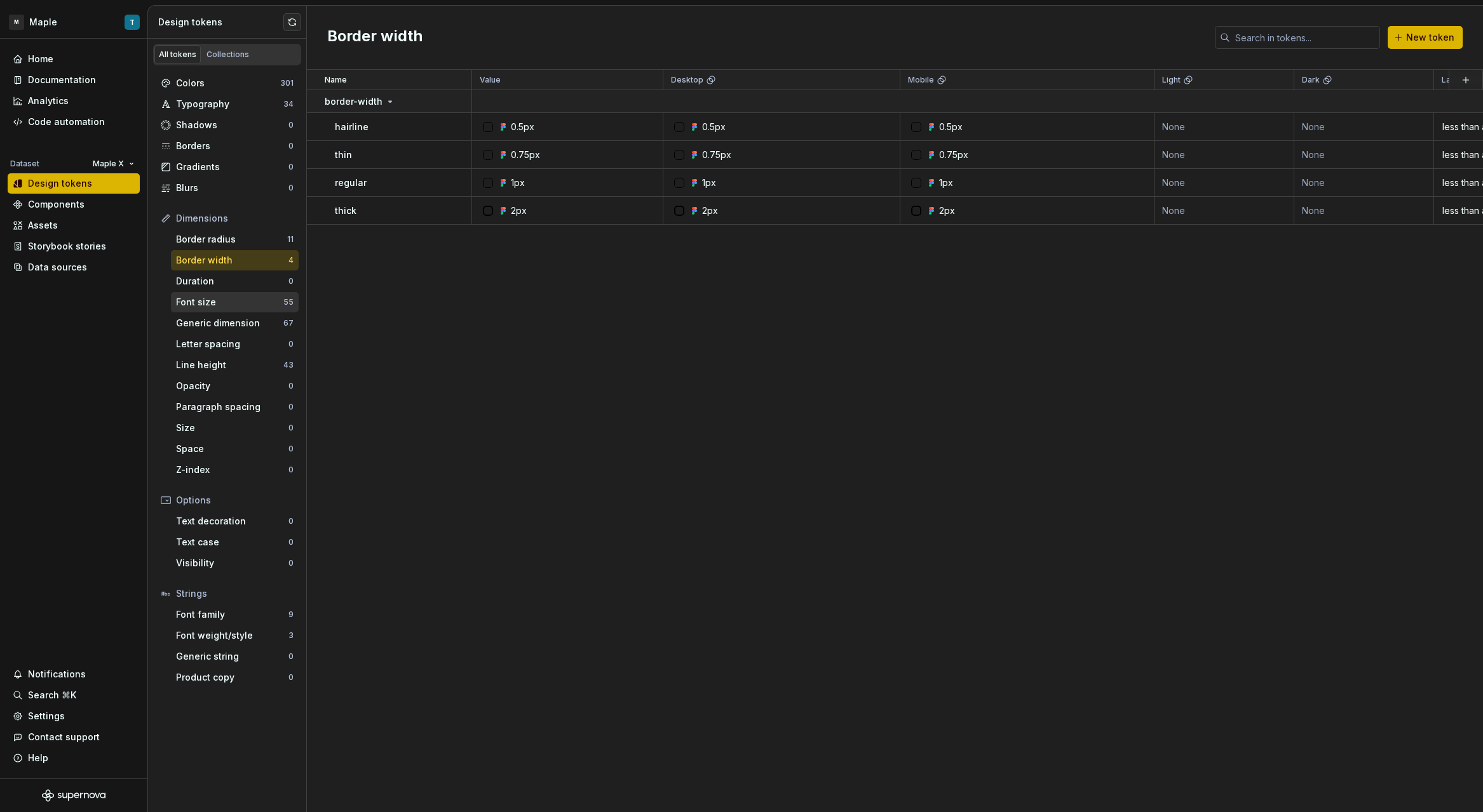
click at [224, 295] on div "Font size 55" at bounding box center [234, 302] width 128 height 20
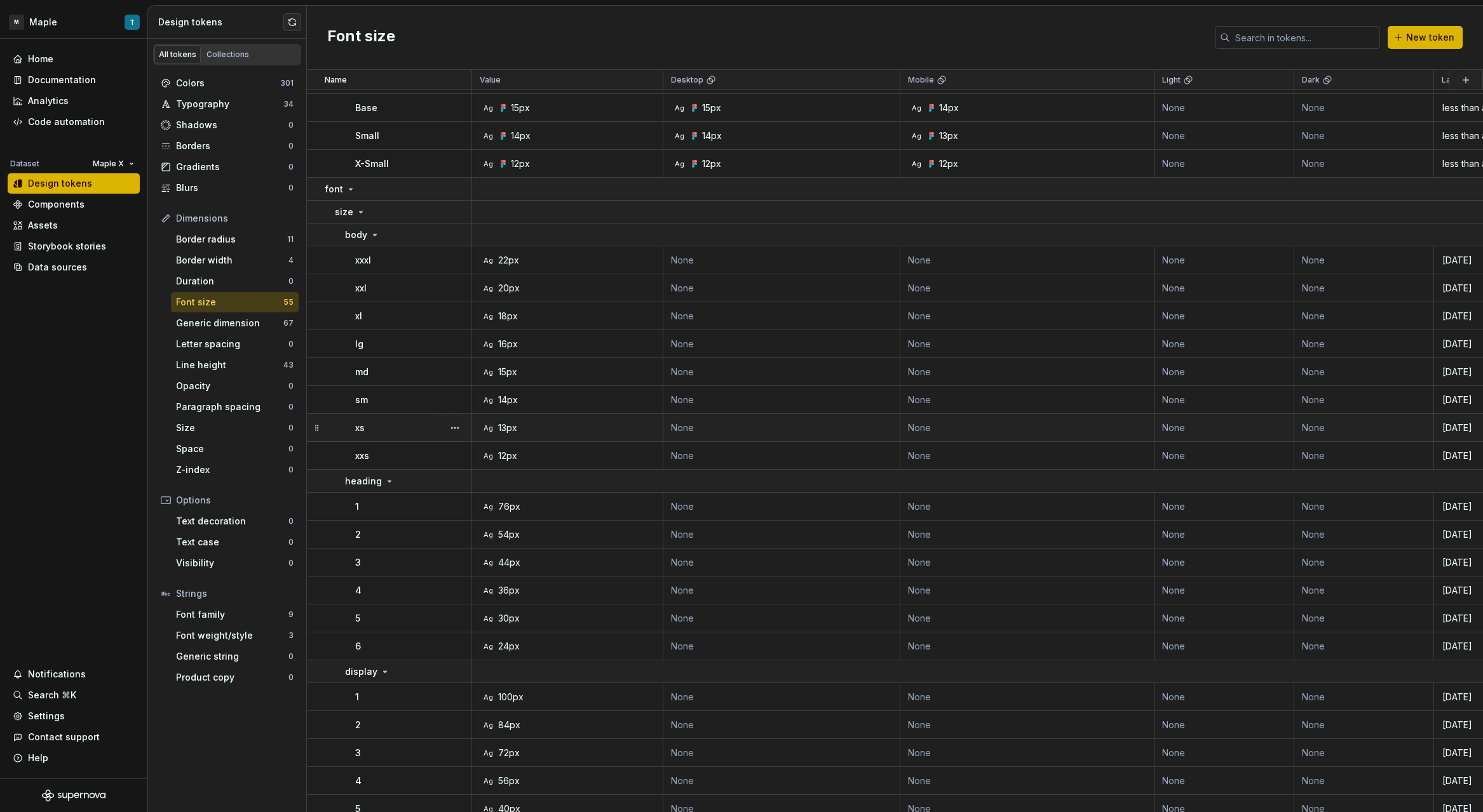
scroll to position [1131, 0]
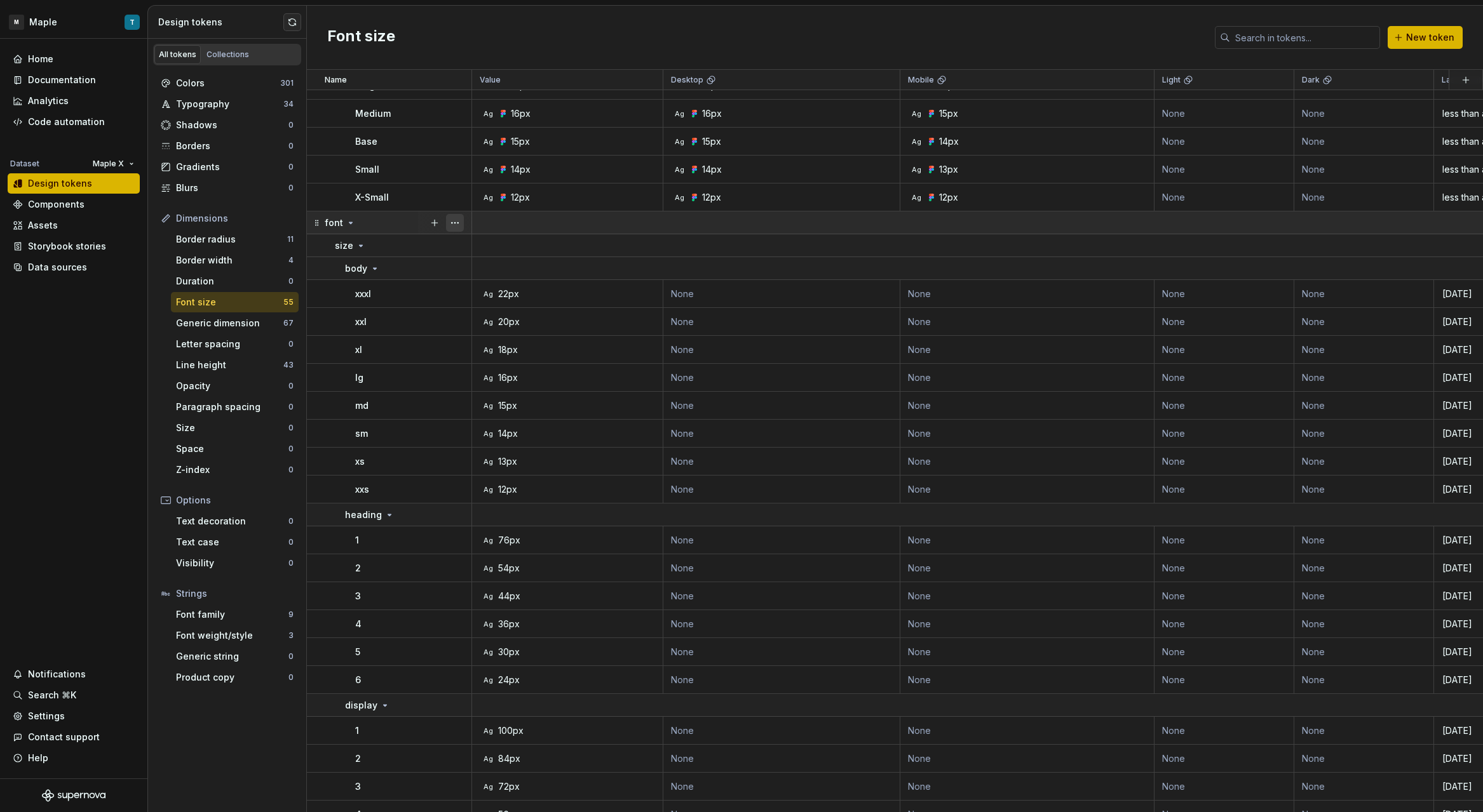
click at [461, 219] on button "button" at bounding box center [455, 223] width 18 height 18
click at [499, 363] on div "Delete group" at bounding box center [510, 367] width 82 height 13
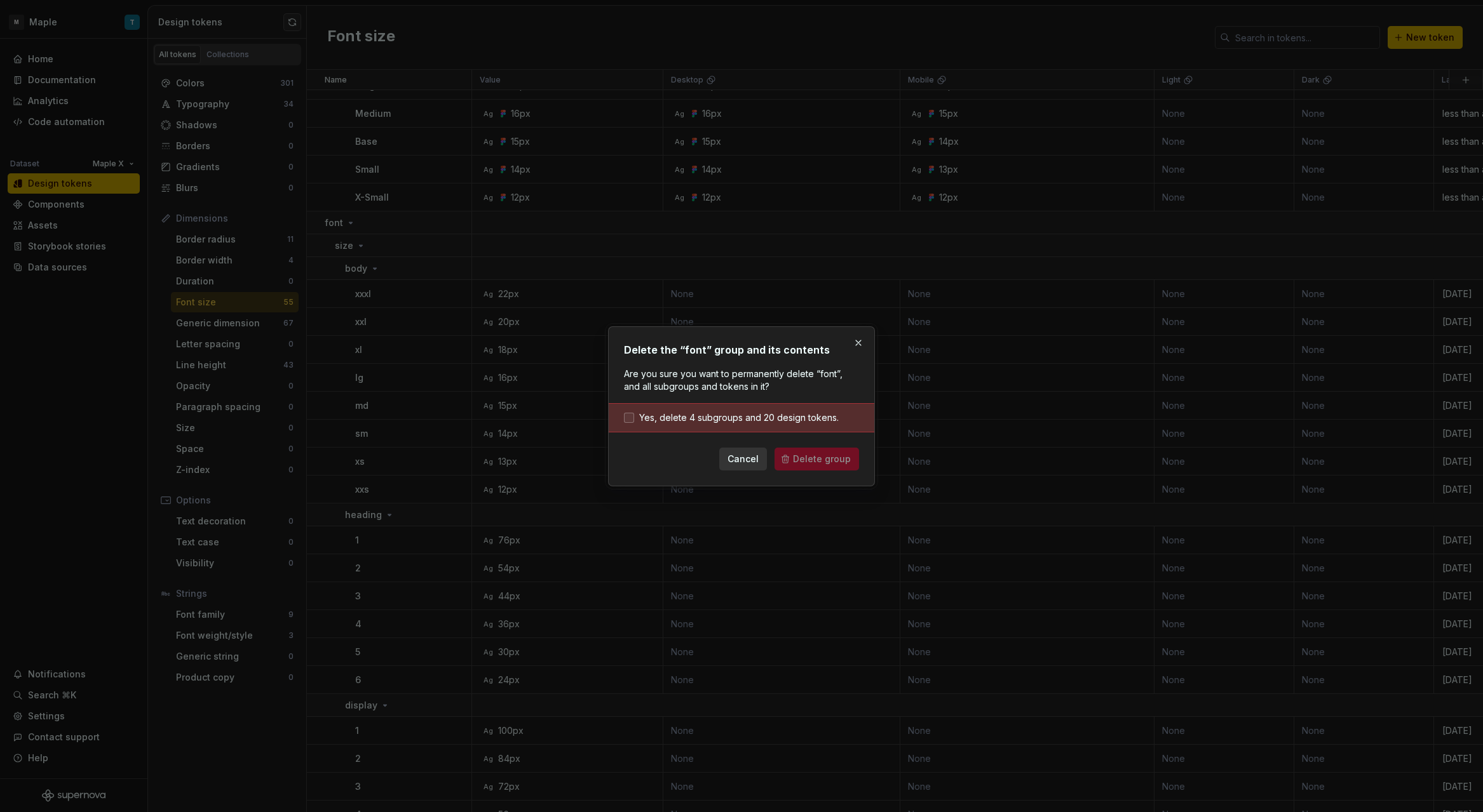
click at [675, 421] on span "Yes, delete 4 subgroups and 20 design tokens." at bounding box center [738, 418] width 199 height 13
click at [799, 456] on span "Delete group" at bounding box center [821, 460] width 58 height 13
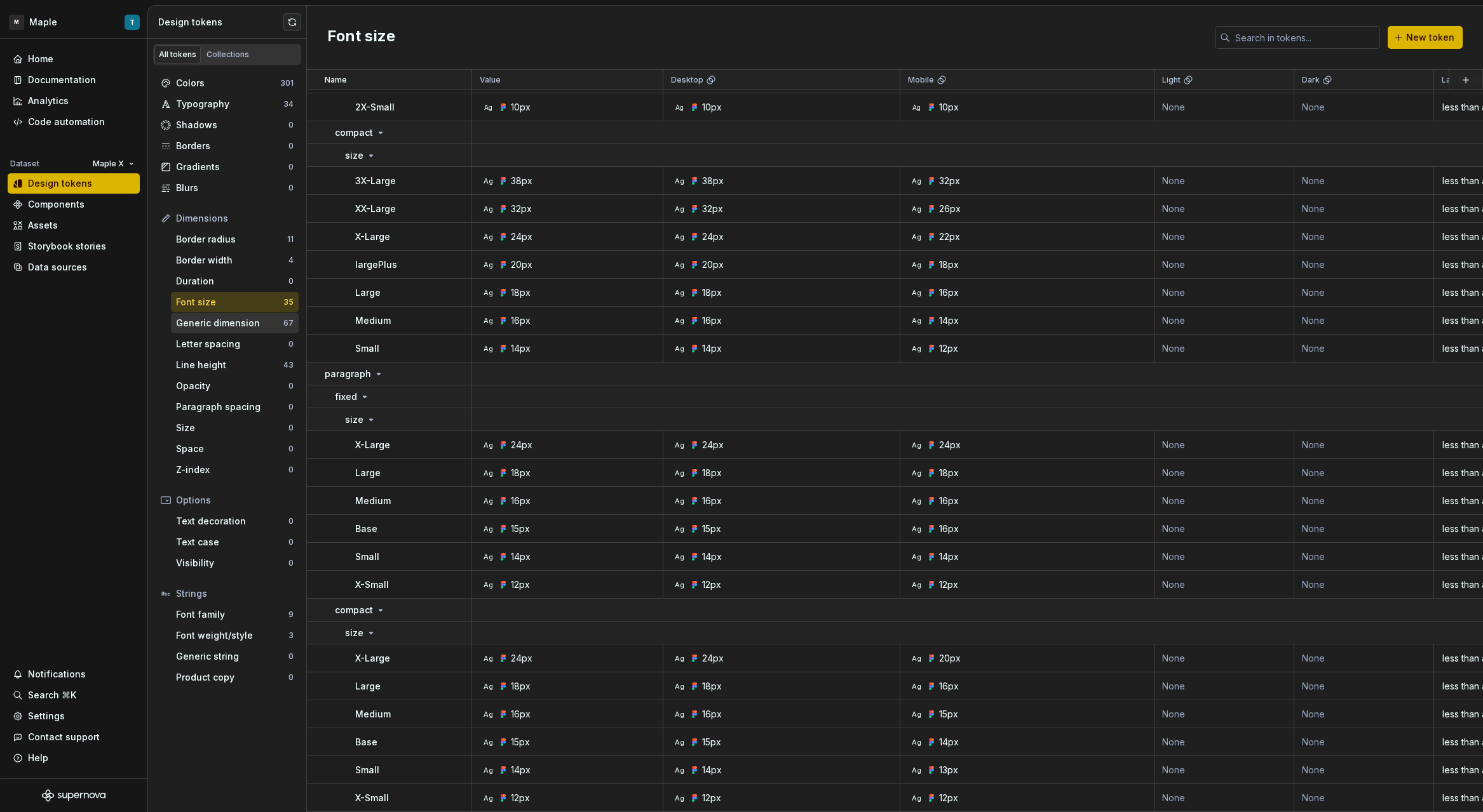
click at [221, 325] on div "Generic dimension" at bounding box center [229, 323] width 107 height 13
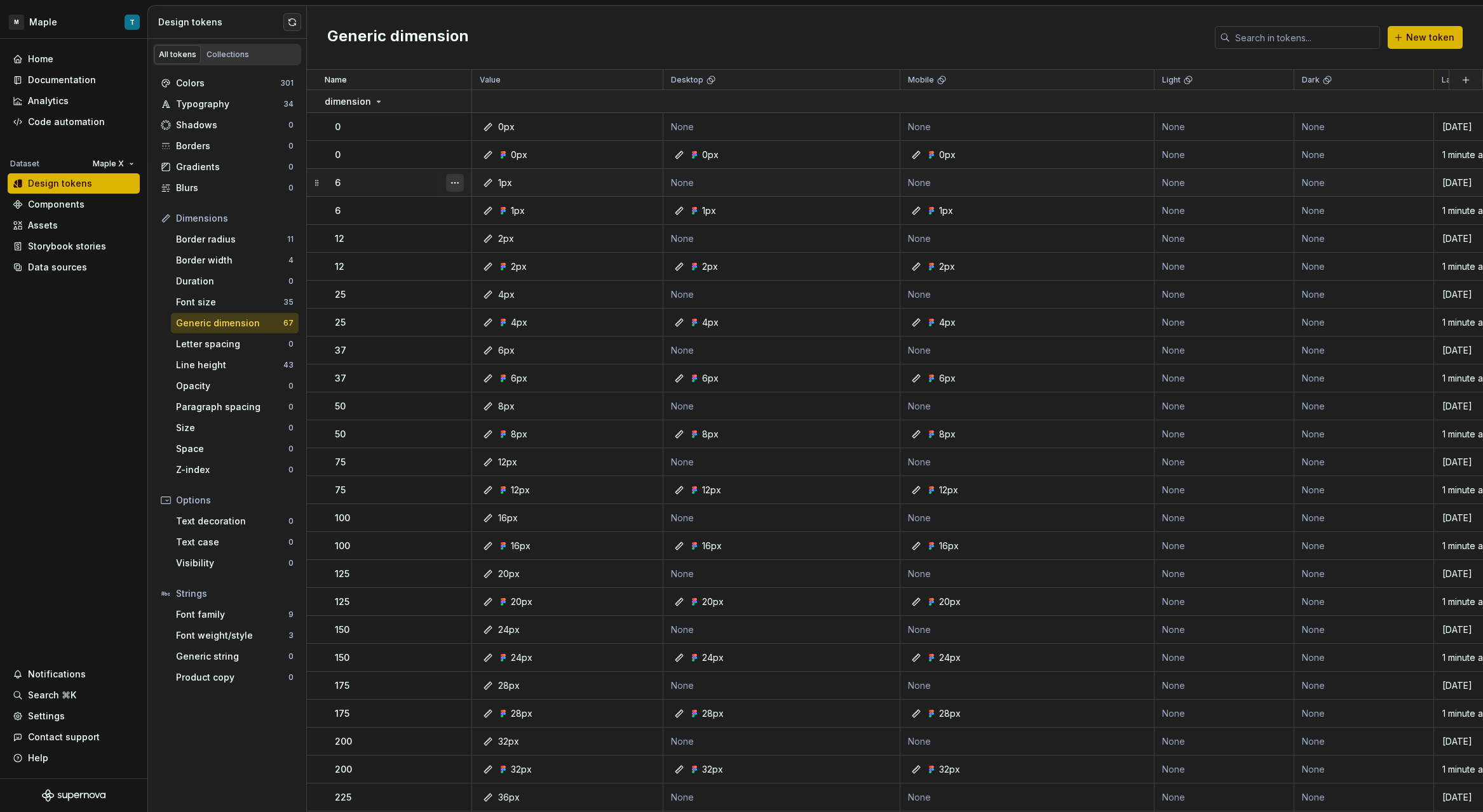
click at [456, 182] on button "button" at bounding box center [455, 182] width 18 height 18
click at [472, 248] on div "Delete token" at bounding box center [510, 254] width 82 height 13
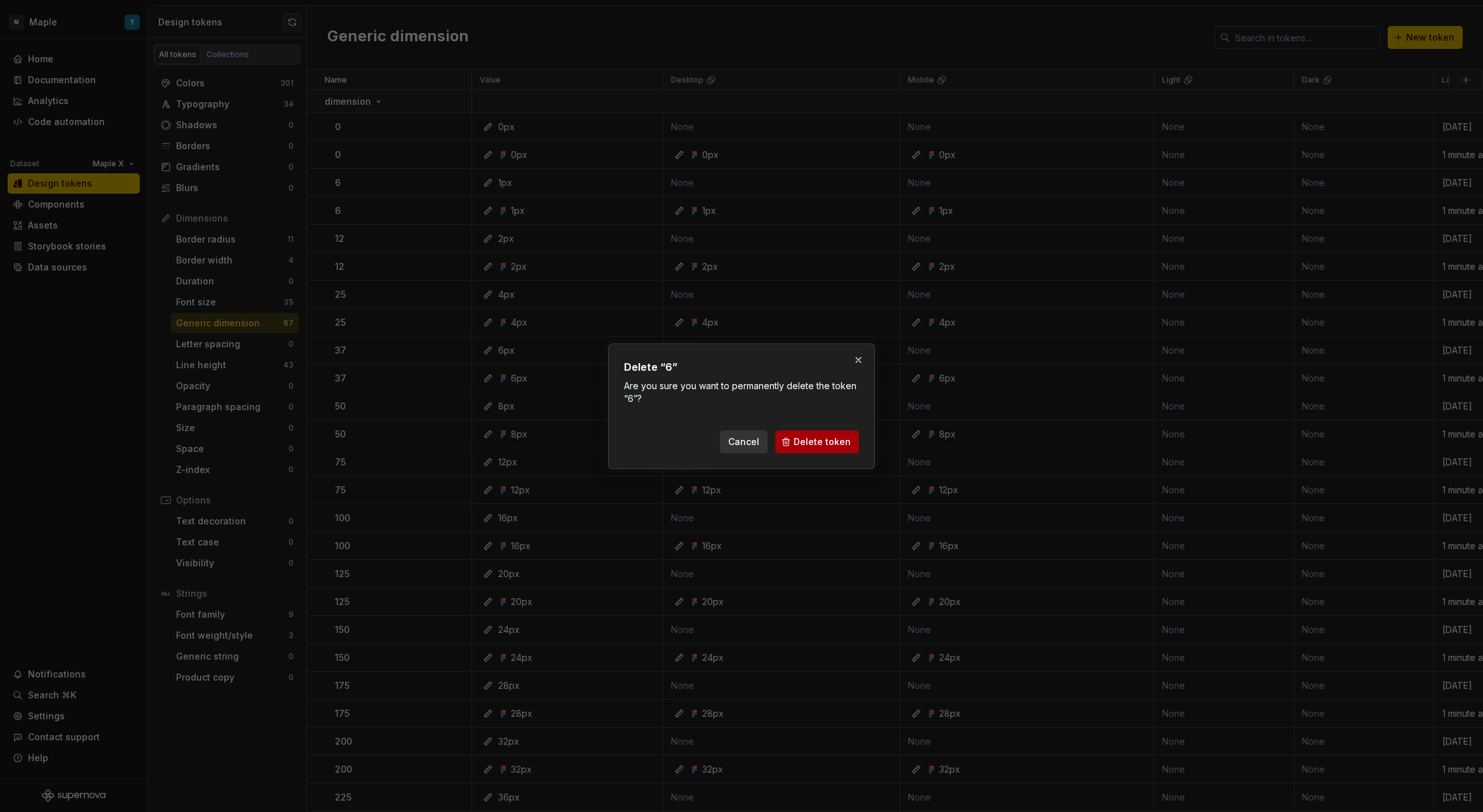
click at [809, 441] on span "Delete token" at bounding box center [822, 442] width 57 height 13
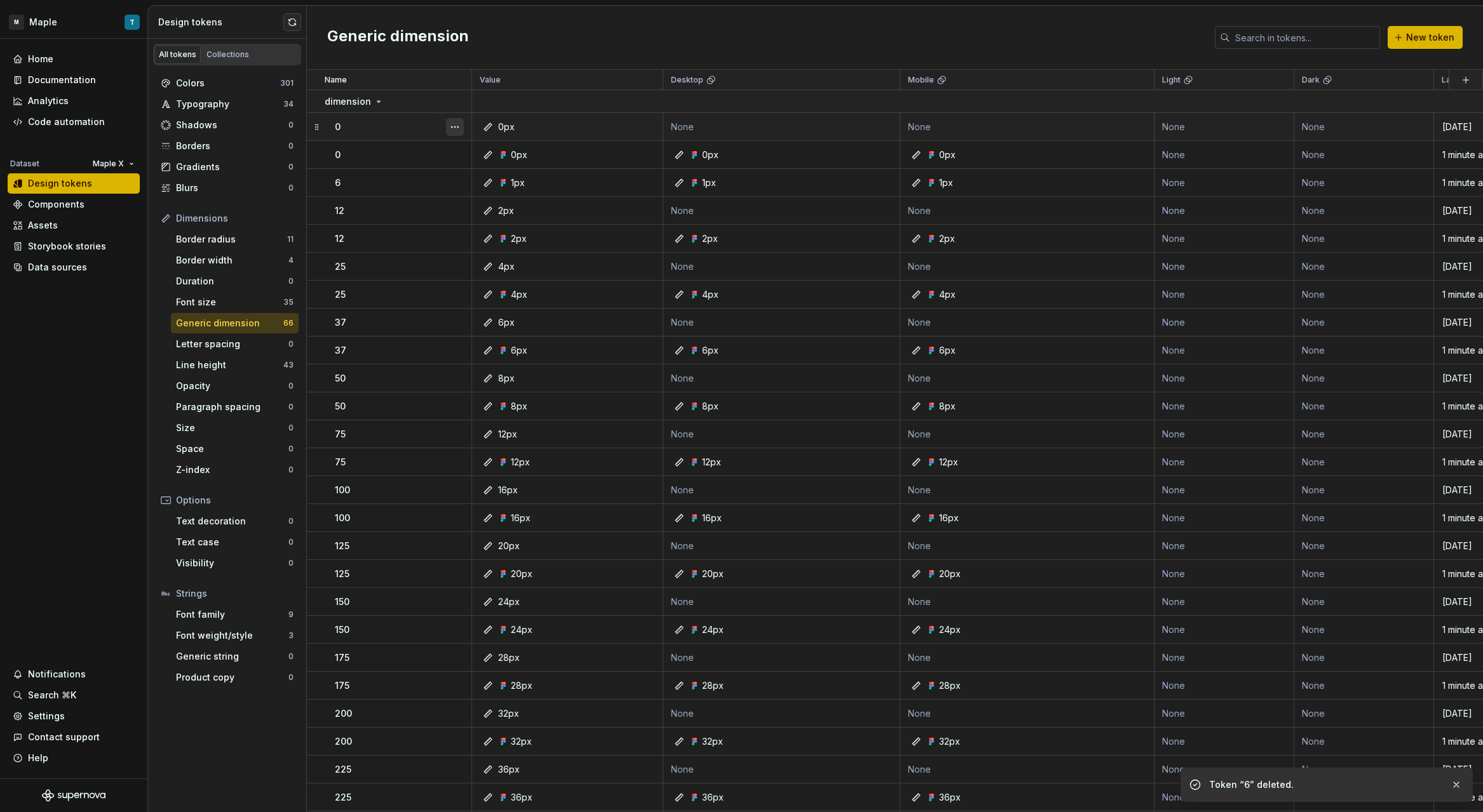
click at [453, 123] on button "button" at bounding box center [455, 127] width 18 height 18
click at [486, 195] on div "Delete token" at bounding box center [510, 199] width 82 height 13
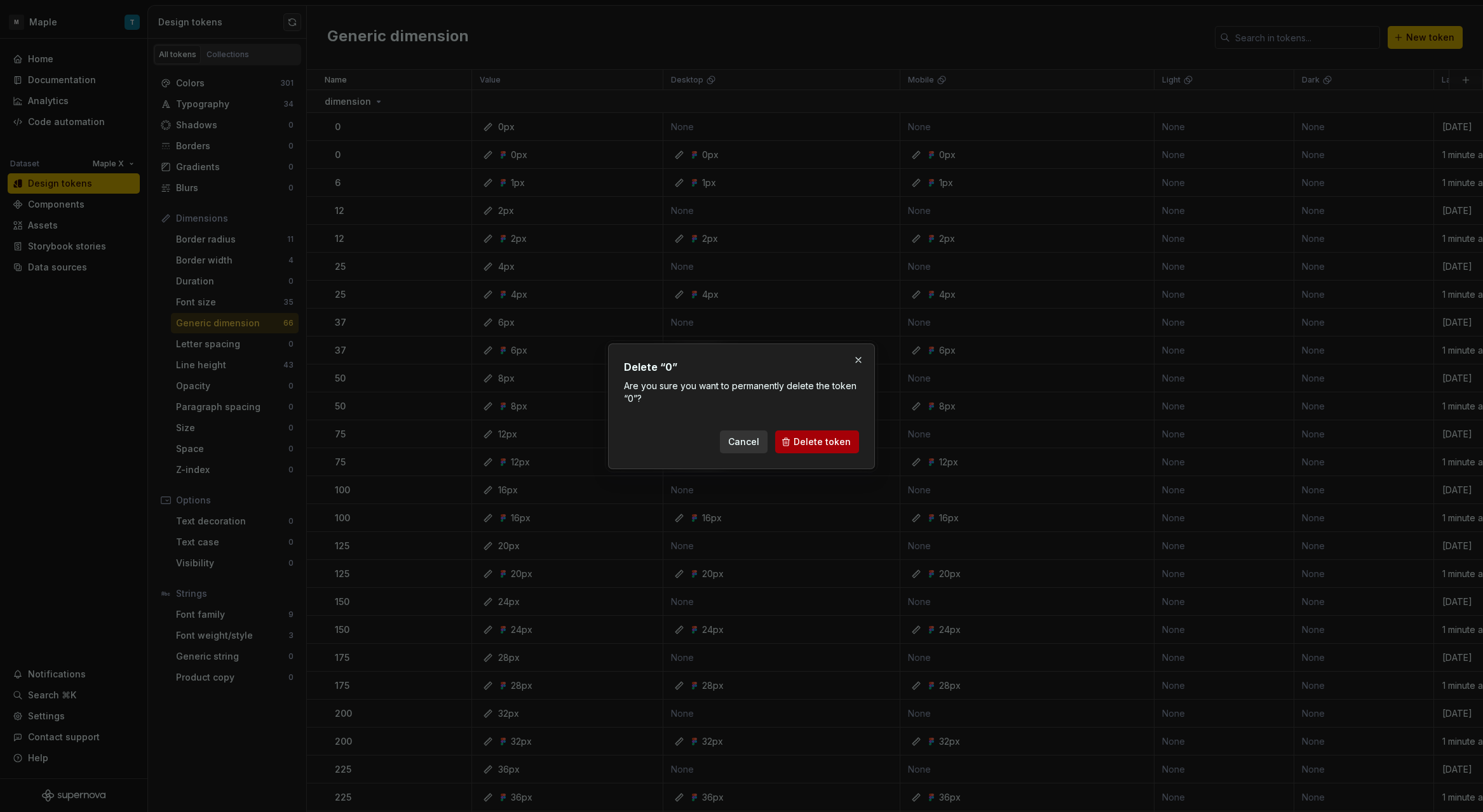
click at [807, 437] on span "Delete token" at bounding box center [822, 442] width 57 height 13
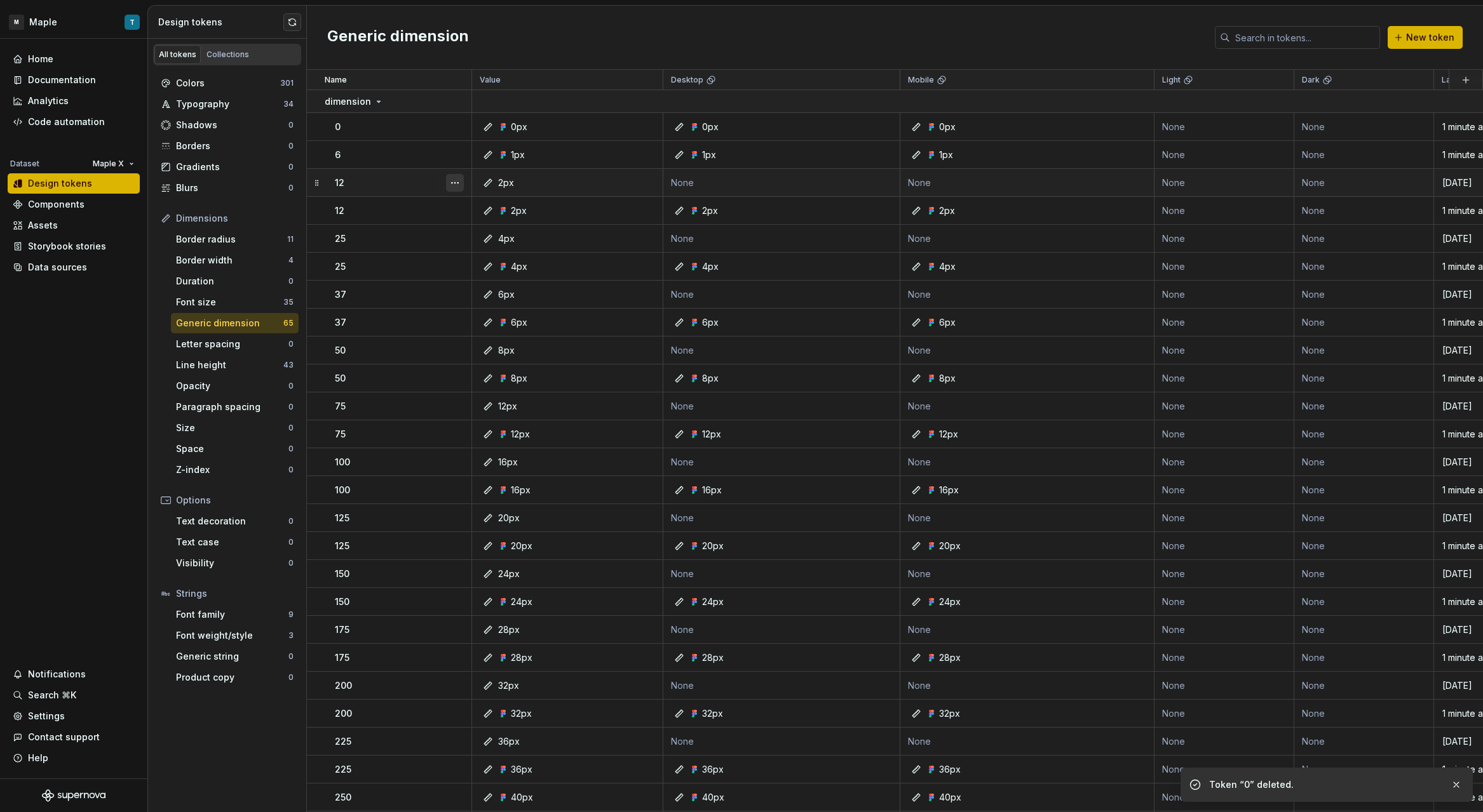
click at [458, 182] on button "button" at bounding box center [455, 182] width 18 height 18
click at [517, 248] on div "Delete token" at bounding box center [510, 254] width 82 height 13
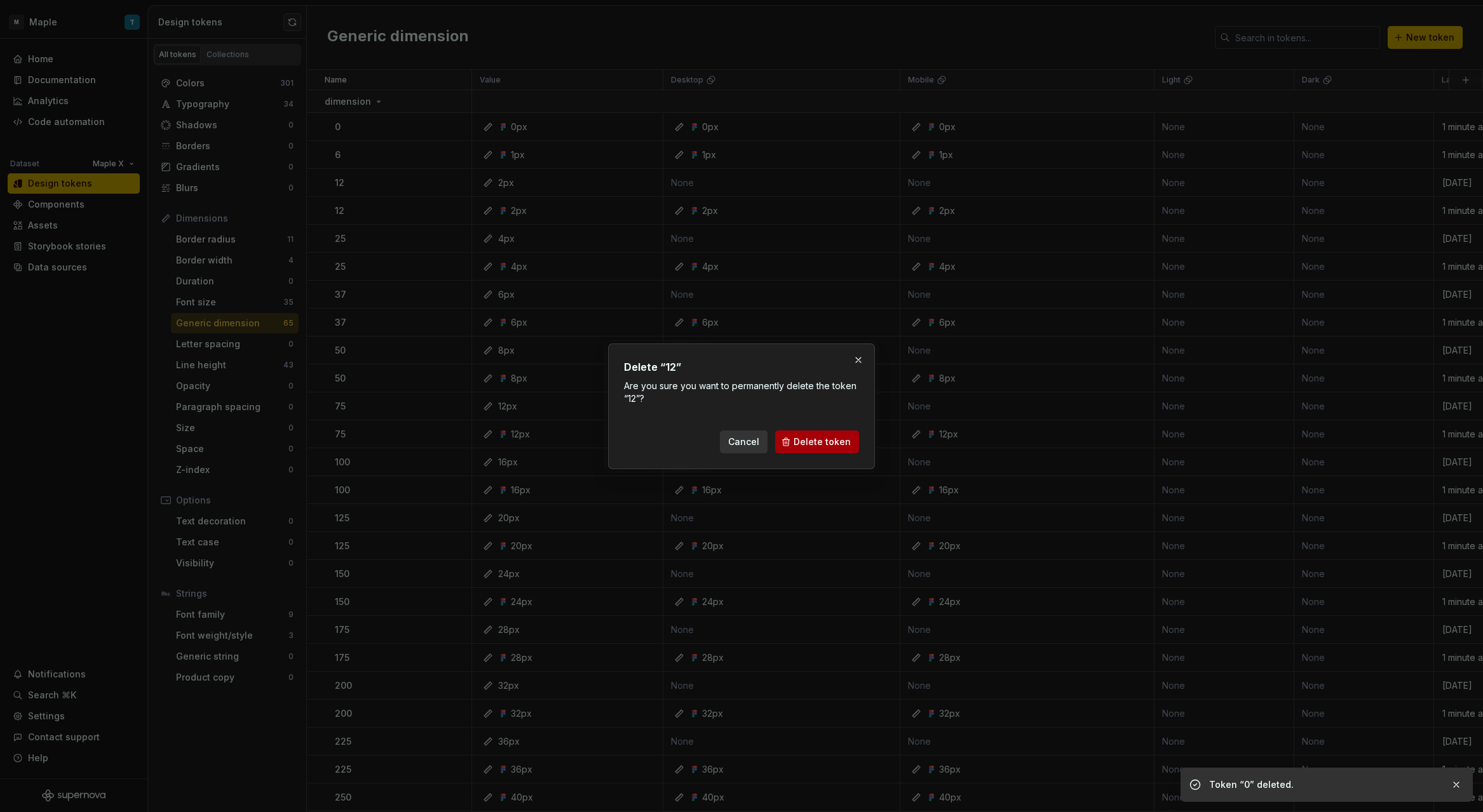
click at [786, 437] on button "Delete token" at bounding box center [817, 441] width 84 height 23
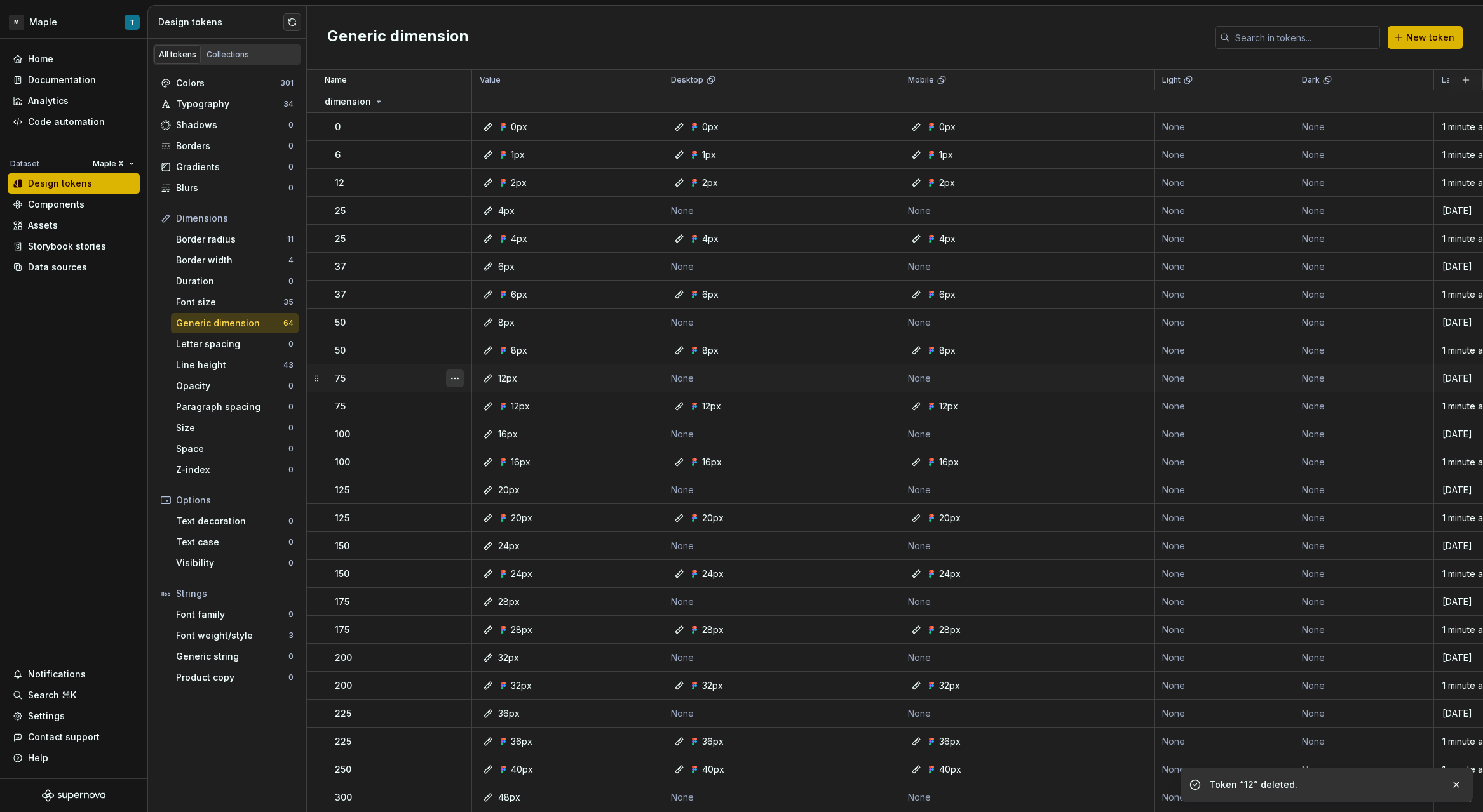
click at [463, 378] on button "button" at bounding box center [455, 378] width 18 height 18
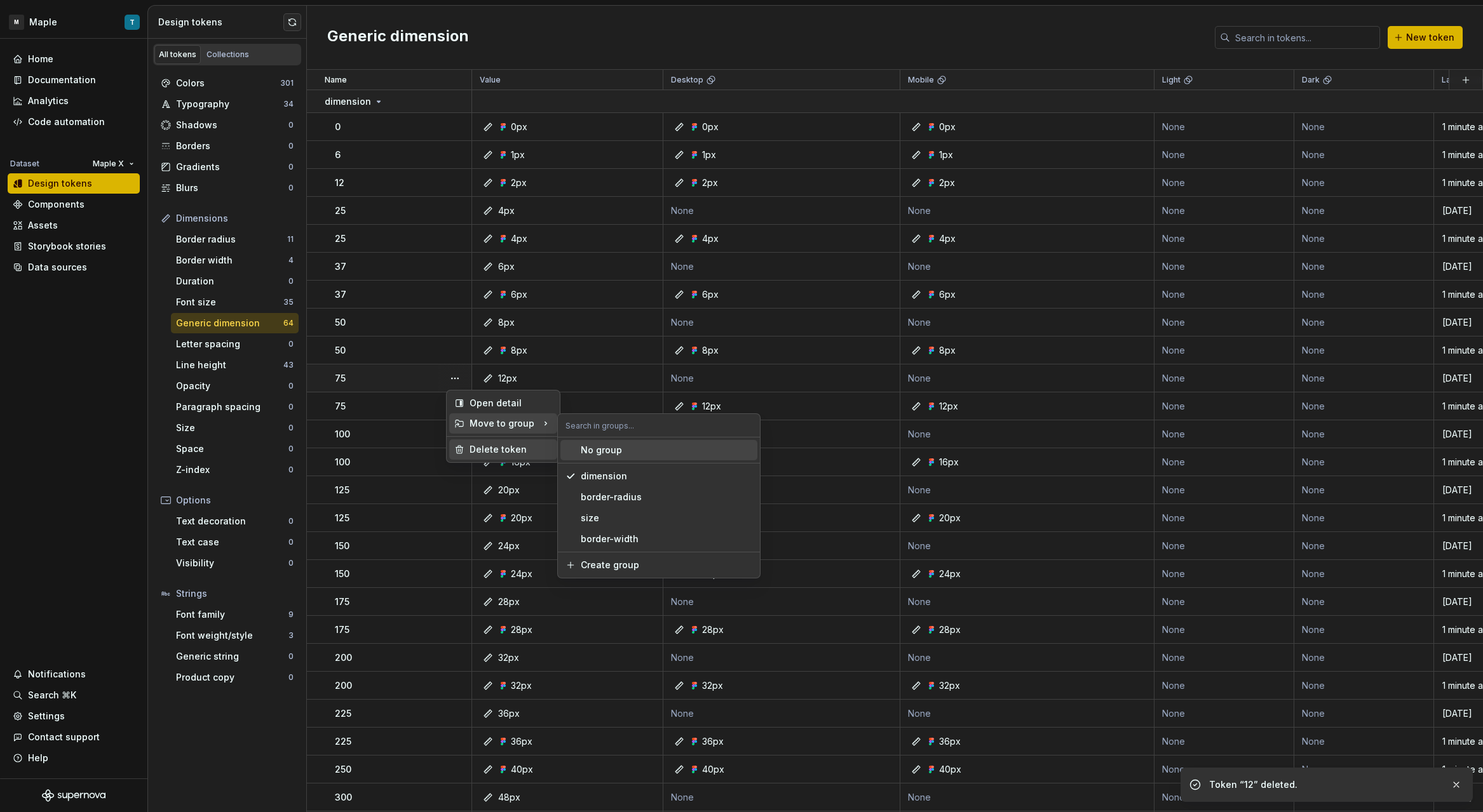
click at [493, 443] on div "Delete token" at bounding box center [510, 450] width 82 height 13
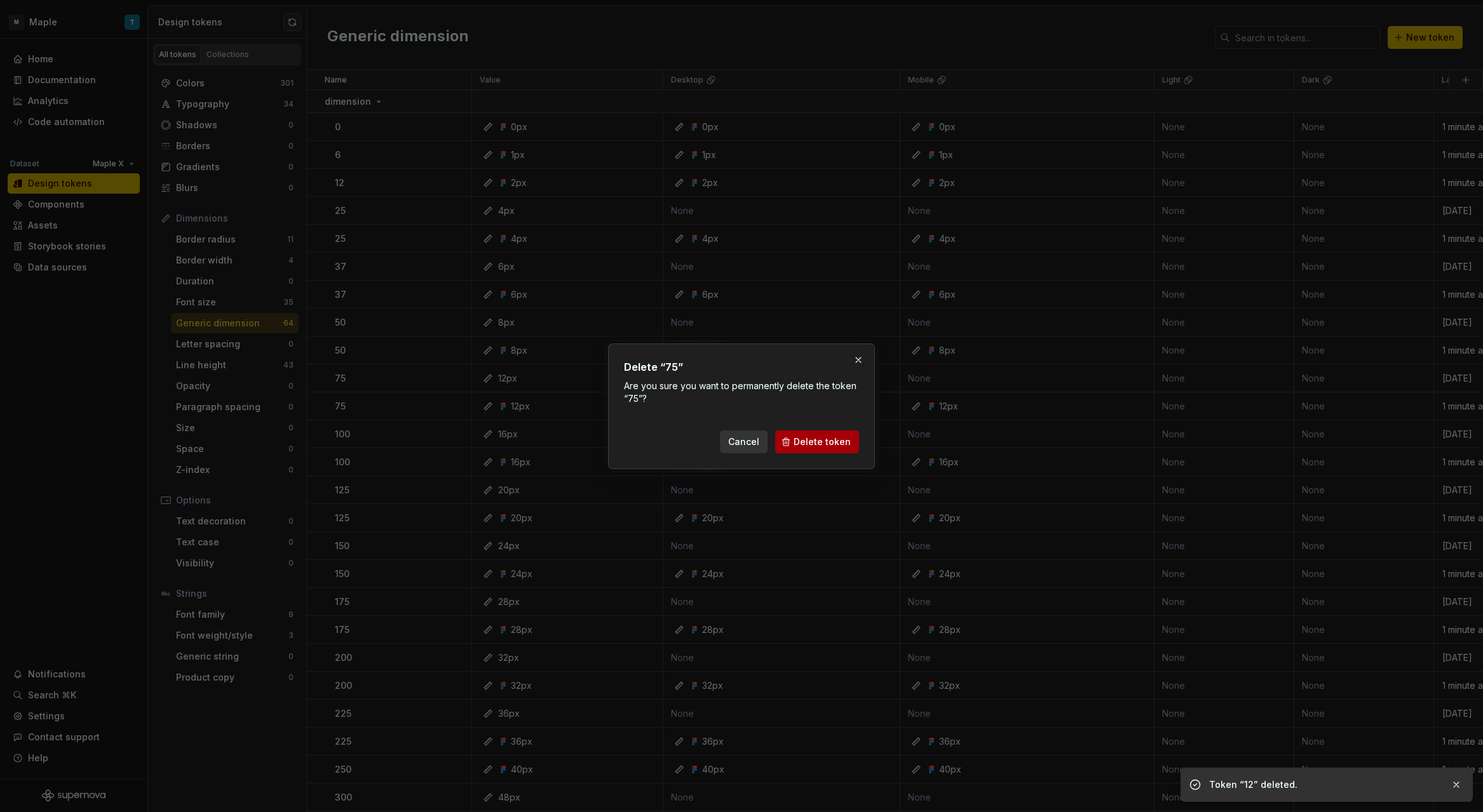
click at [808, 442] on span "Delete token" at bounding box center [822, 442] width 57 height 13
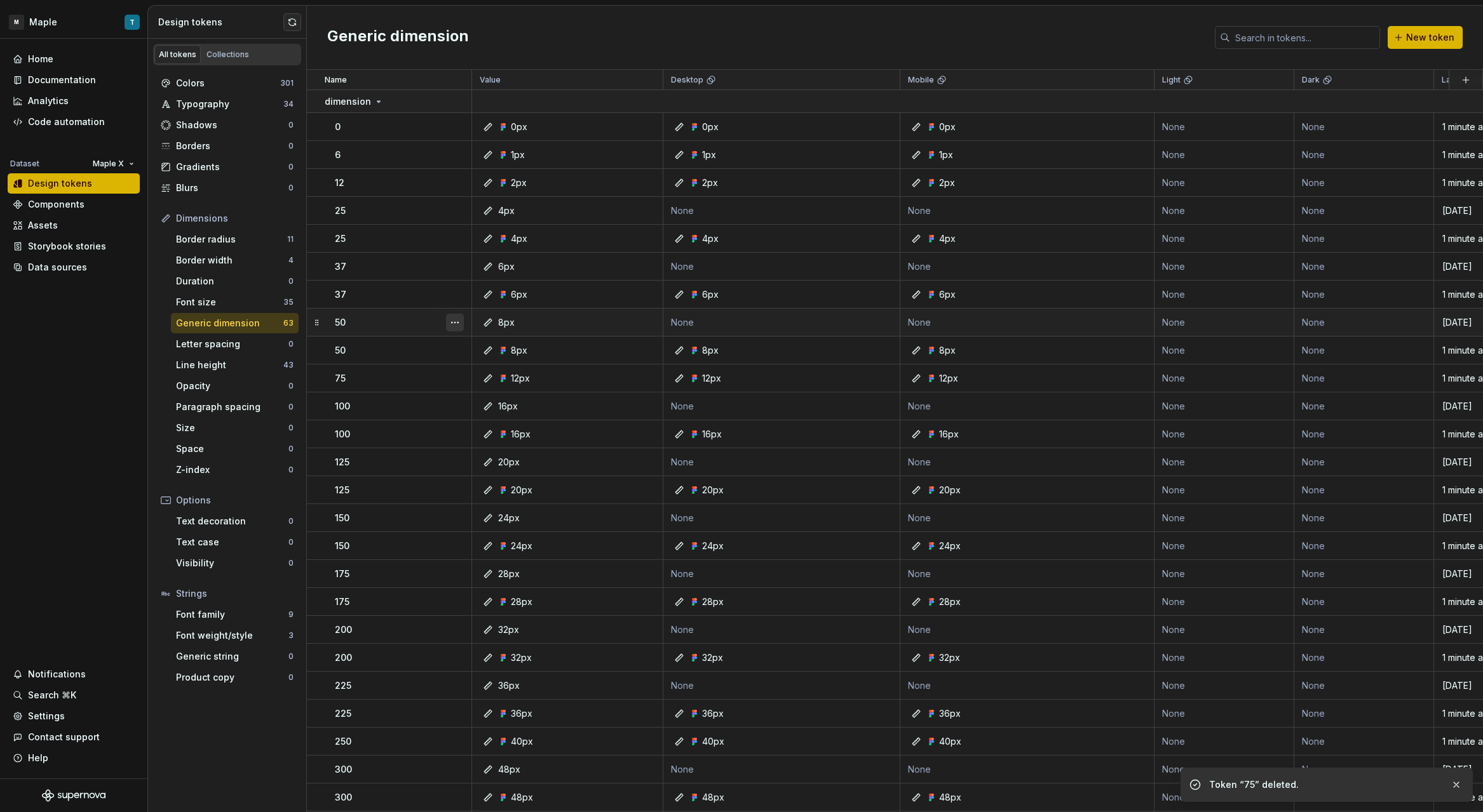
click at [459, 321] on button "button" at bounding box center [455, 322] width 18 height 18
click at [508, 395] on div "Delete token" at bounding box center [510, 394] width 82 height 13
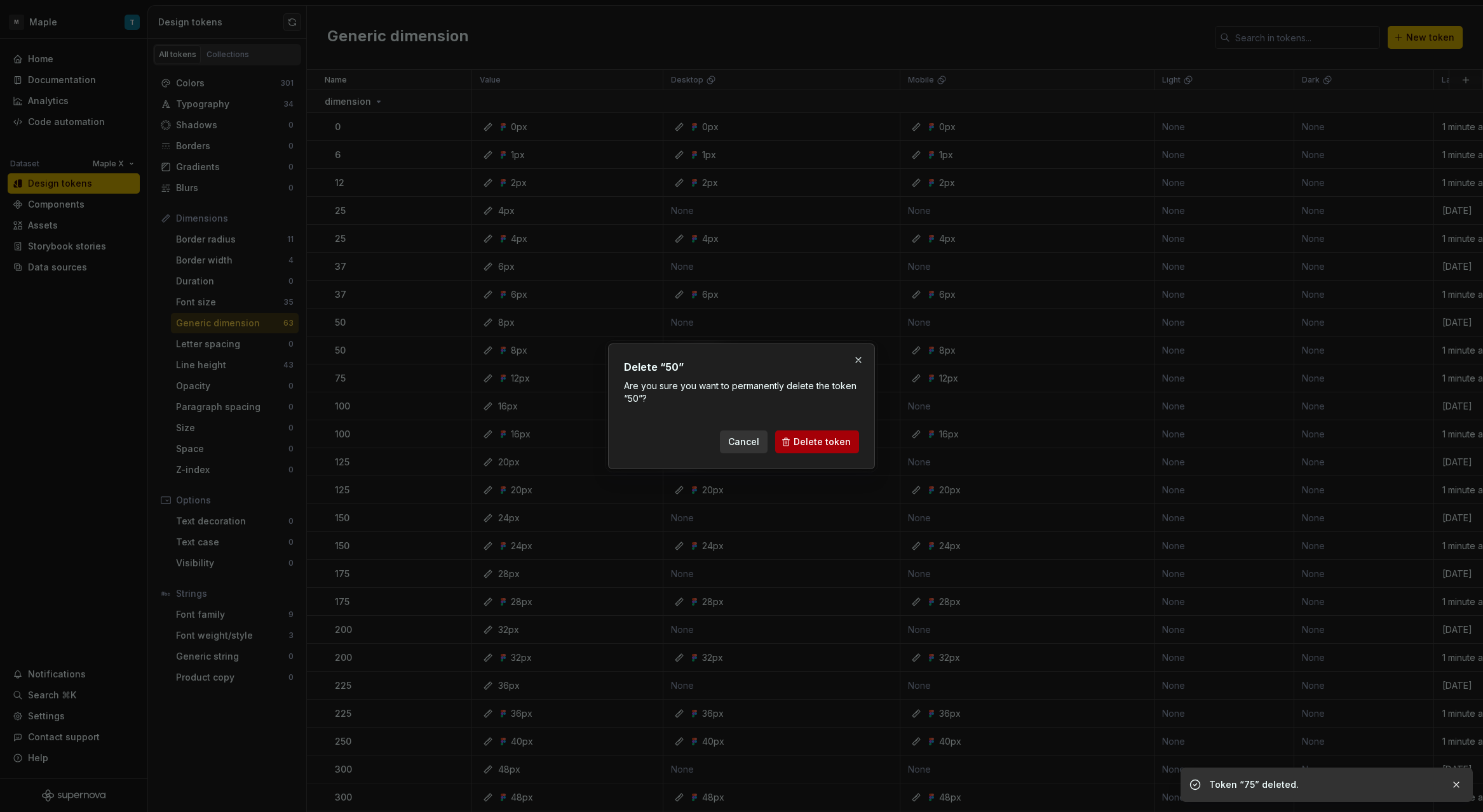
click at [809, 447] on span "Delete token" at bounding box center [822, 442] width 57 height 13
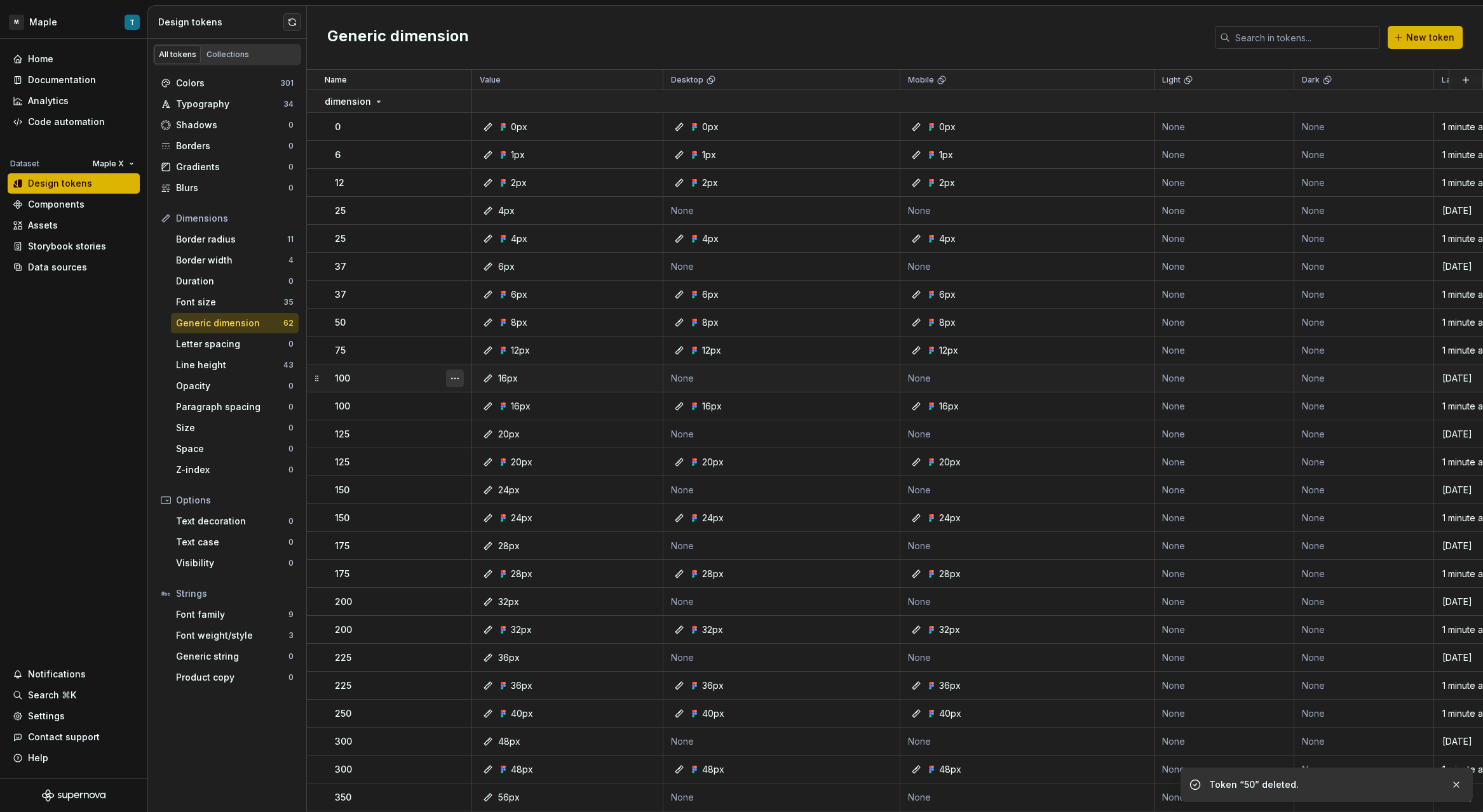
click at [457, 379] on button "button" at bounding box center [455, 378] width 18 height 18
click at [534, 450] on div "Delete token" at bounding box center [510, 450] width 82 height 13
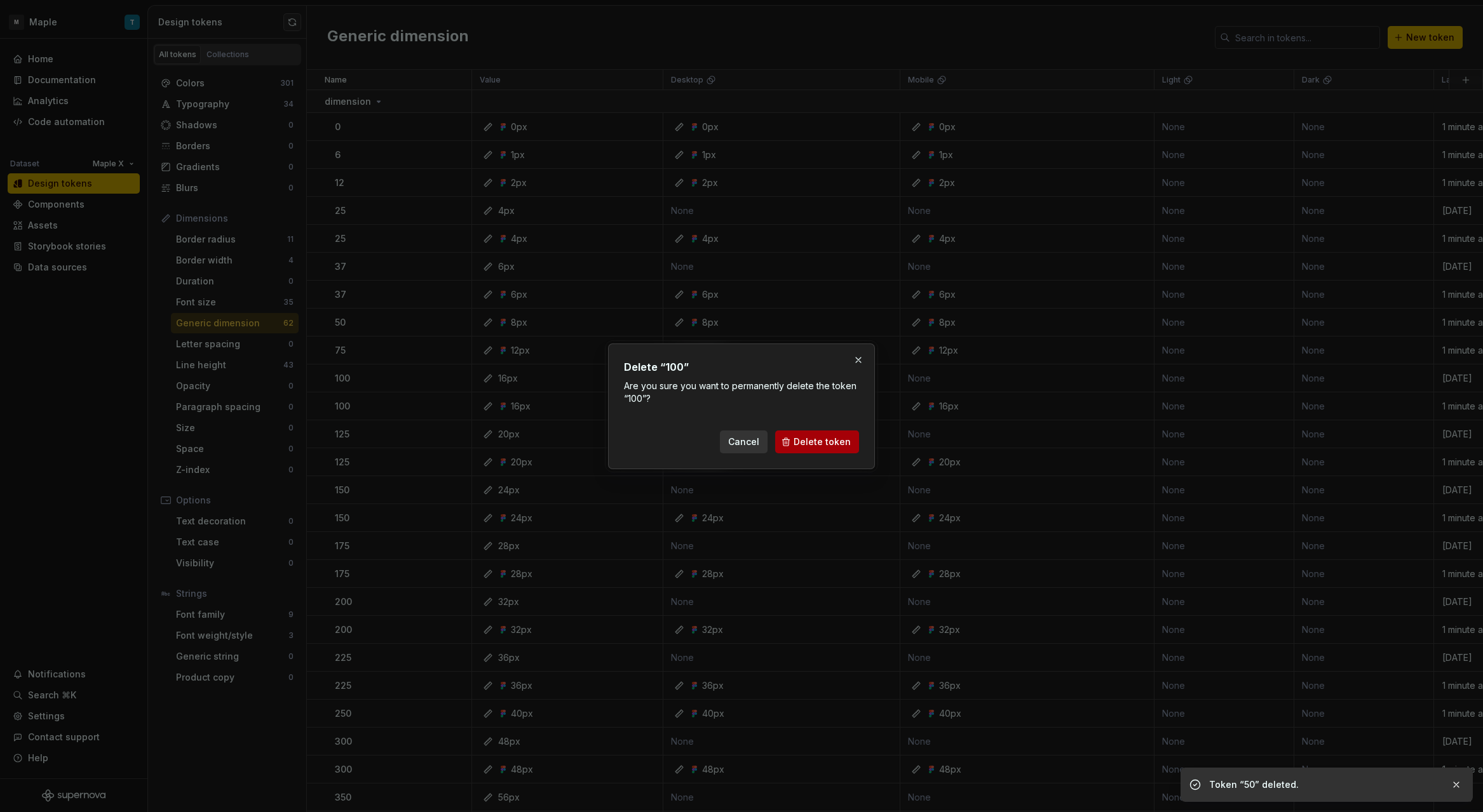
click at [808, 439] on span "Delete token" at bounding box center [822, 442] width 57 height 13
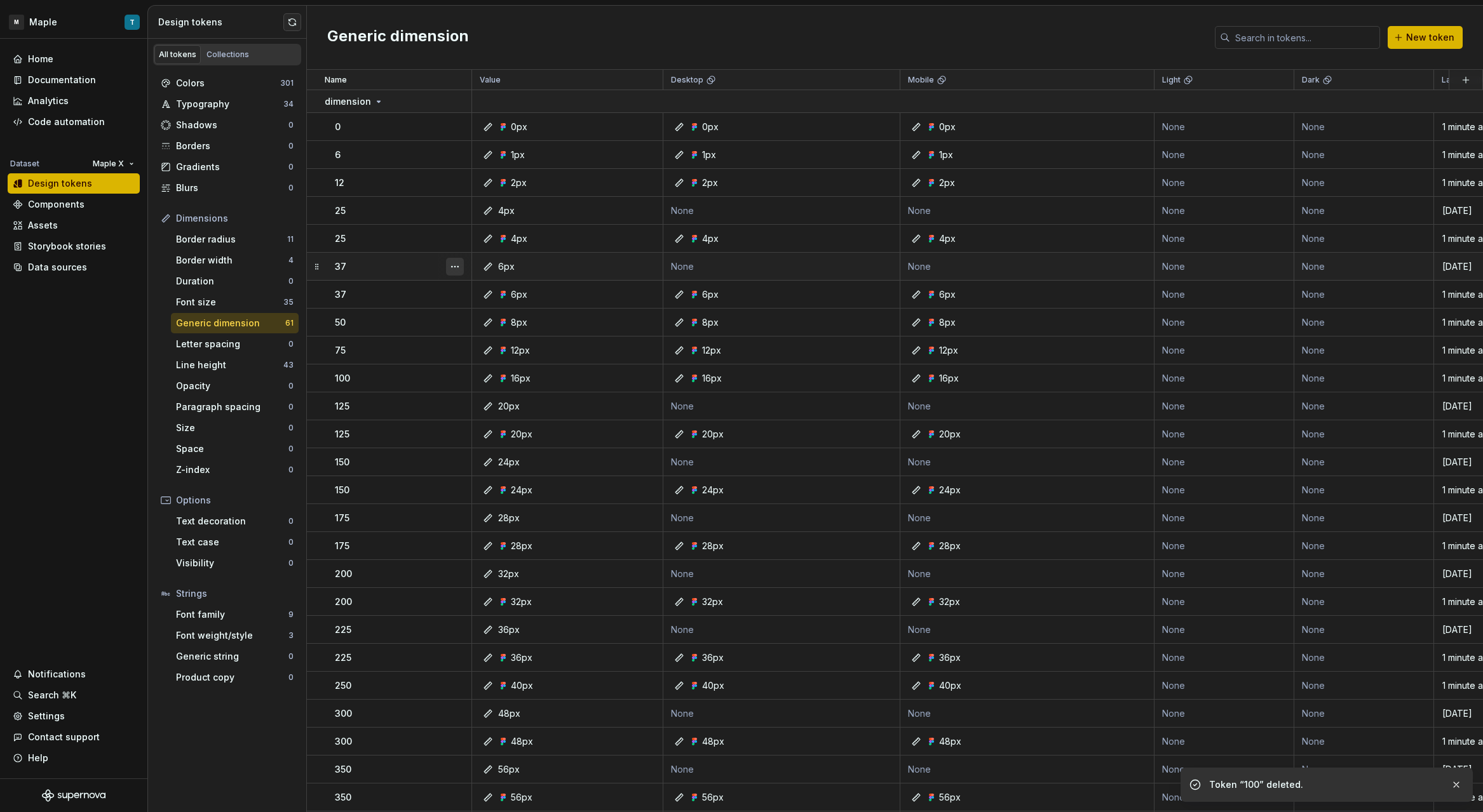
click at [457, 268] on button "button" at bounding box center [455, 266] width 18 height 18
click at [454, 268] on button "button" at bounding box center [455, 266] width 18 height 18
click at [494, 337] on div "Delete token" at bounding box center [510, 338] width 82 height 13
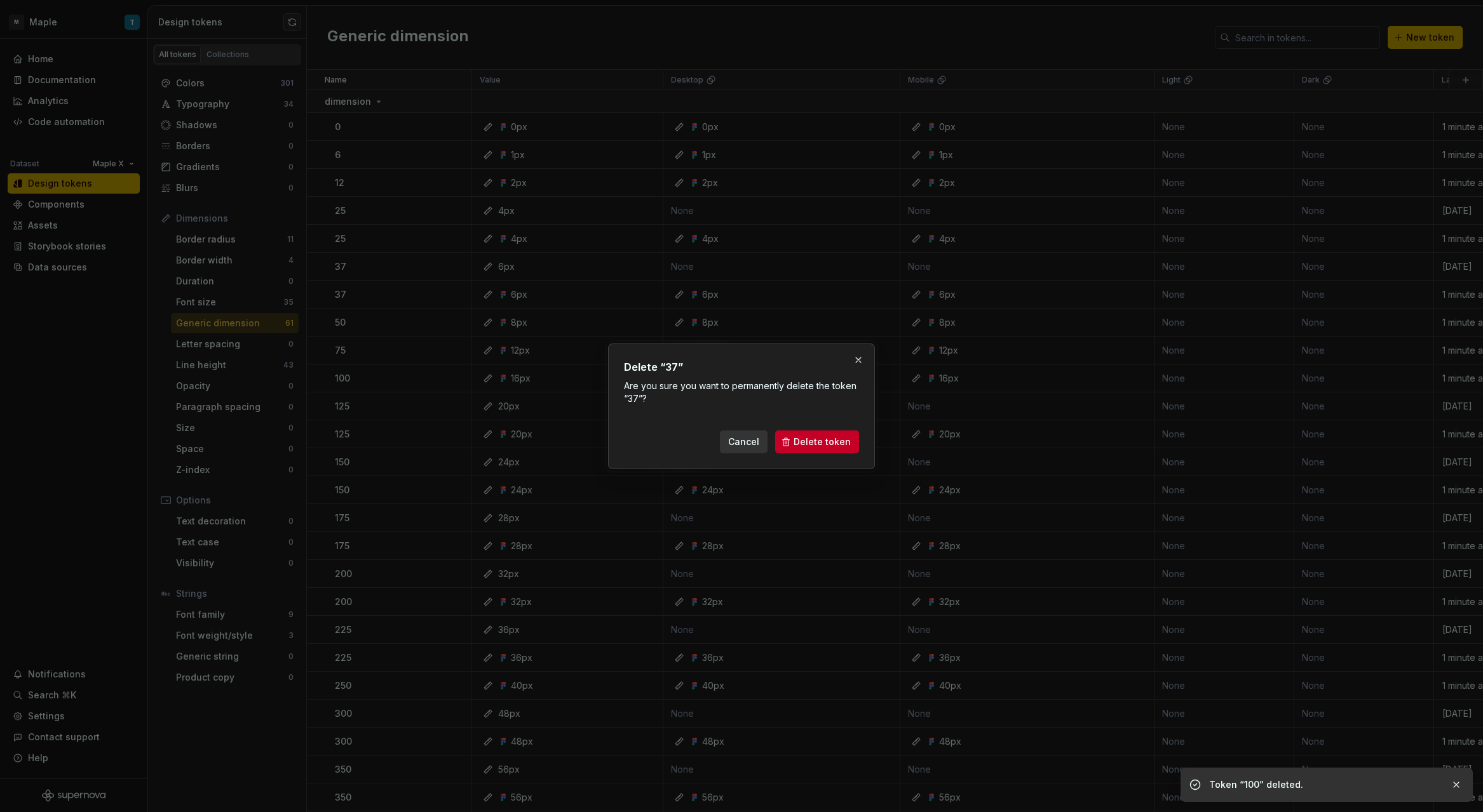
click at [809, 443] on span "Delete token" at bounding box center [822, 442] width 57 height 13
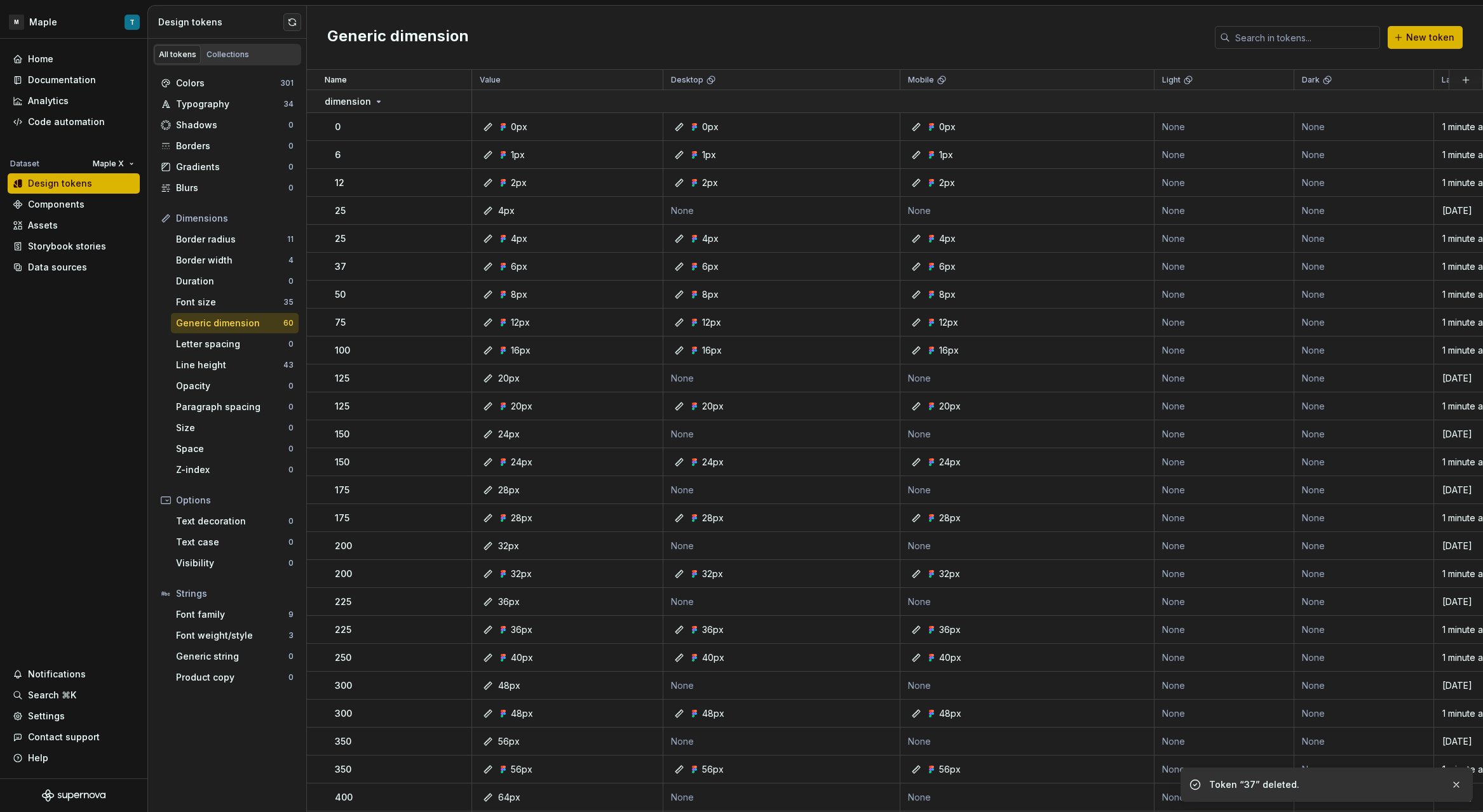
click at [454, 211] on button "button" at bounding box center [455, 210] width 18 height 18
click at [457, 217] on button "button" at bounding box center [455, 210] width 18 height 18
click at [490, 279] on div "Delete token" at bounding box center [510, 282] width 82 height 13
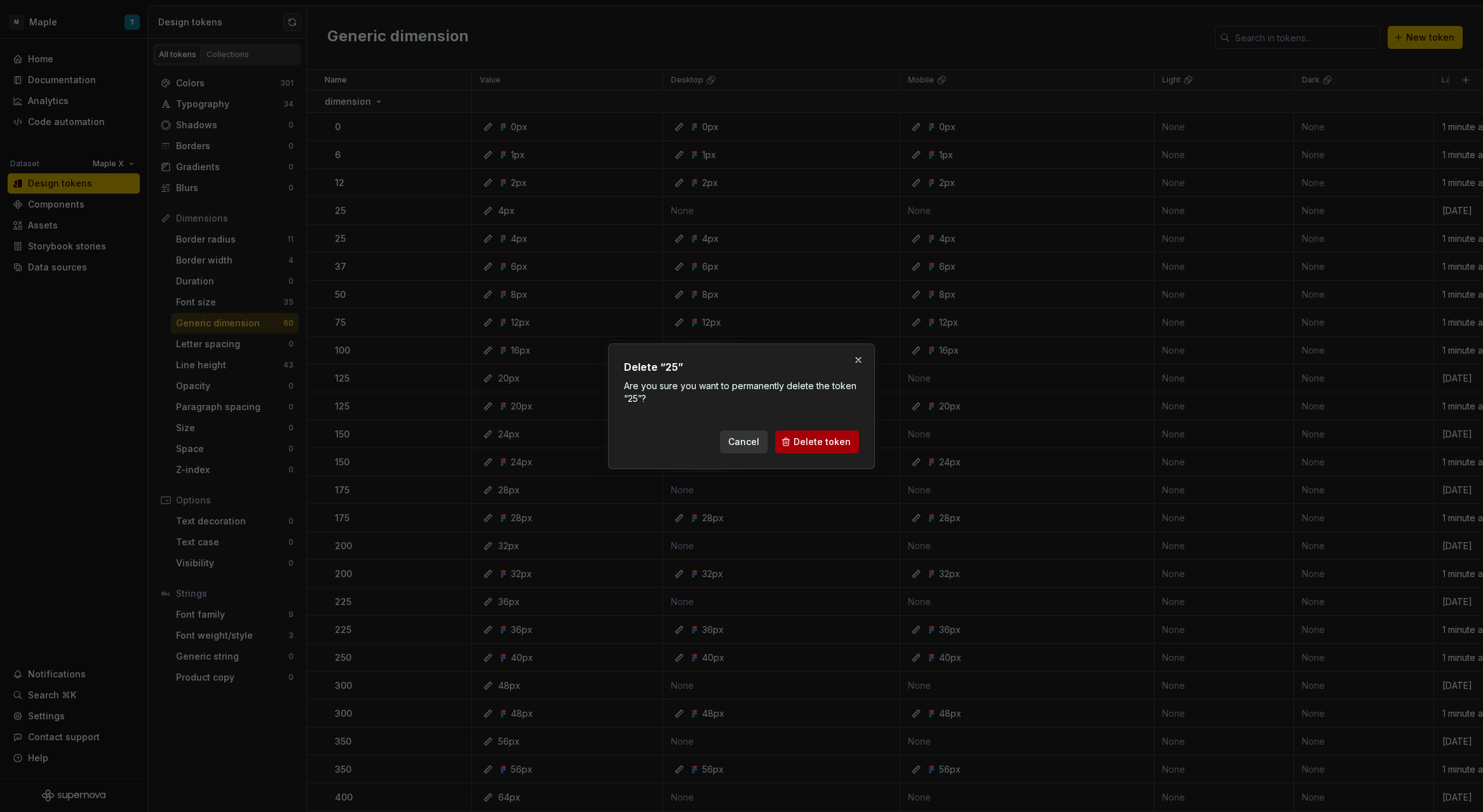
click at [809, 439] on span "Delete token" at bounding box center [822, 442] width 57 height 13
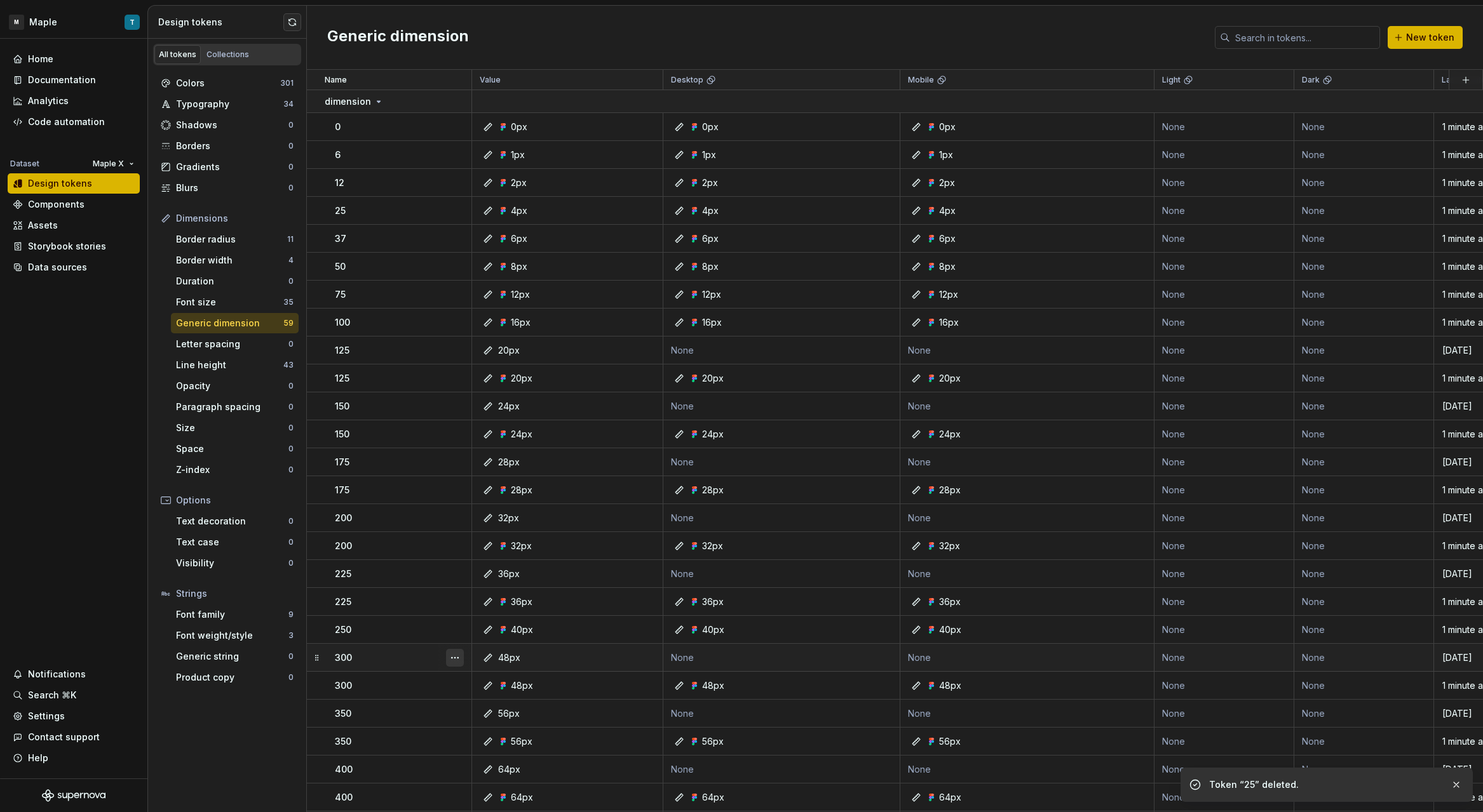
click at [460, 656] on button "button" at bounding box center [455, 658] width 18 height 18
click at [497, 726] on div "Delete token" at bounding box center [510, 730] width 82 height 13
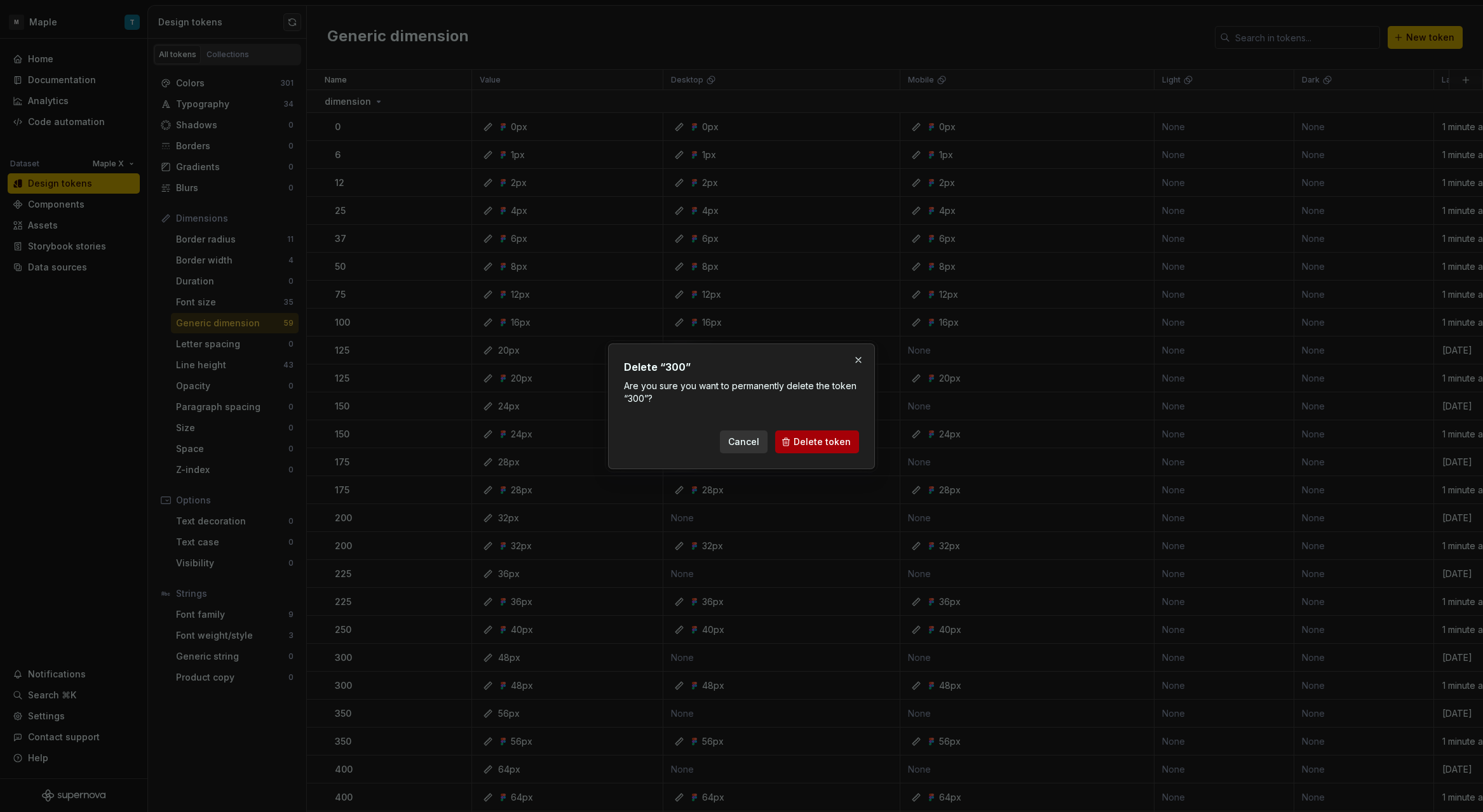
click at [809, 439] on span "Delete token" at bounding box center [822, 442] width 57 height 13
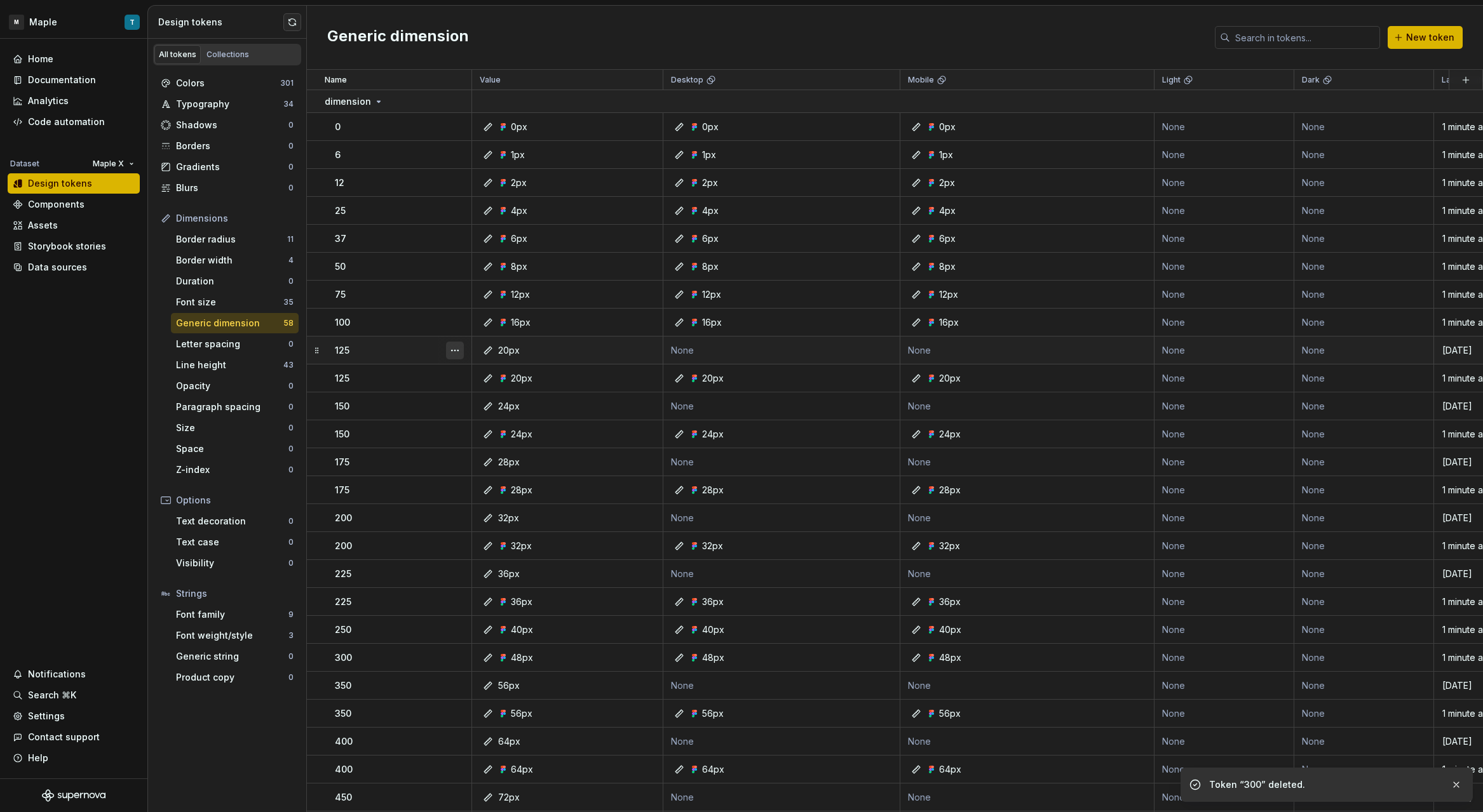
click at [455, 350] on button "button" at bounding box center [455, 350] width 18 height 18
click at [514, 420] on div "Delete token" at bounding box center [510, 422] width 82 height 13
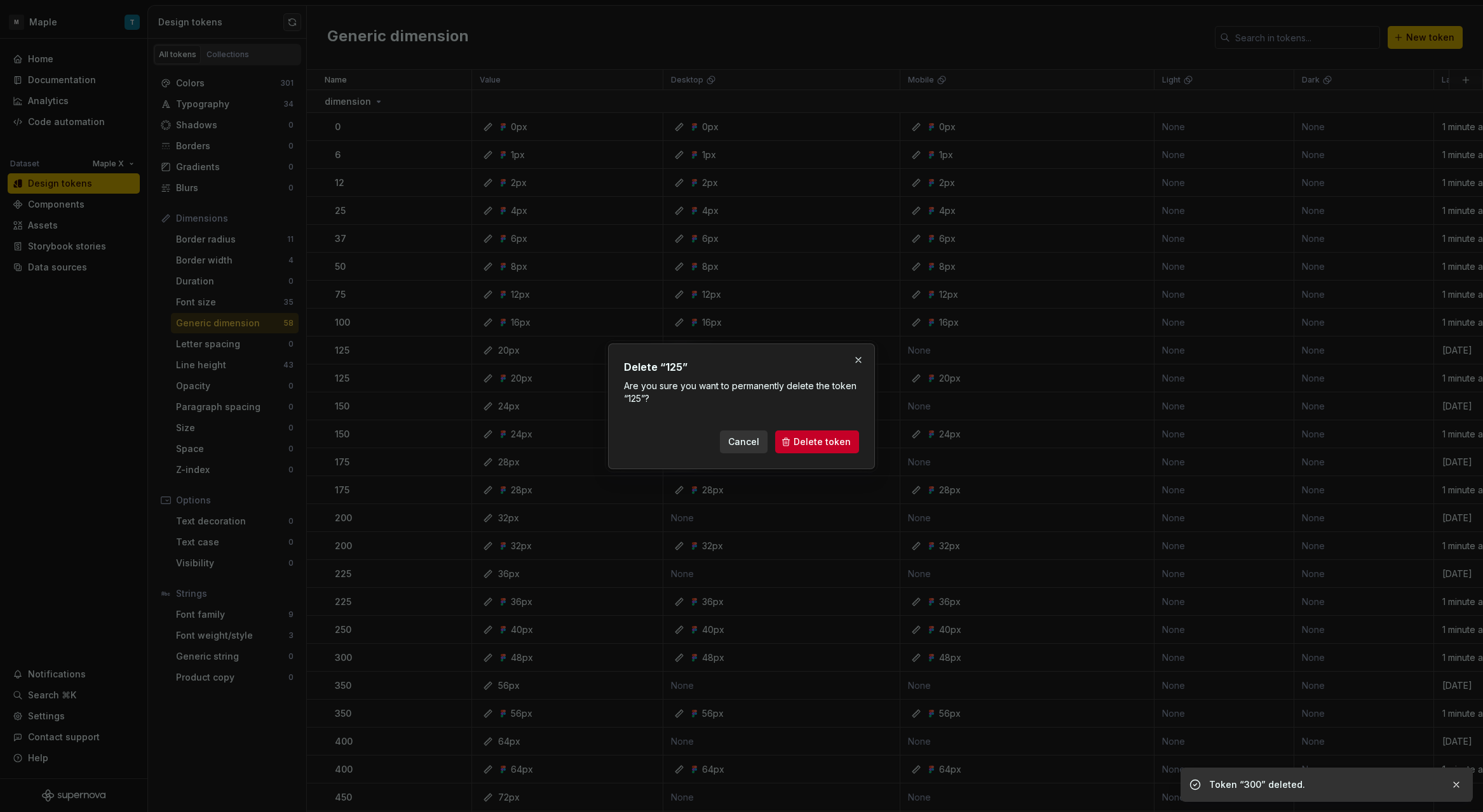
click at [809, 451] on button "Delete token" at bounding box center [817, 441] width 84 height 23
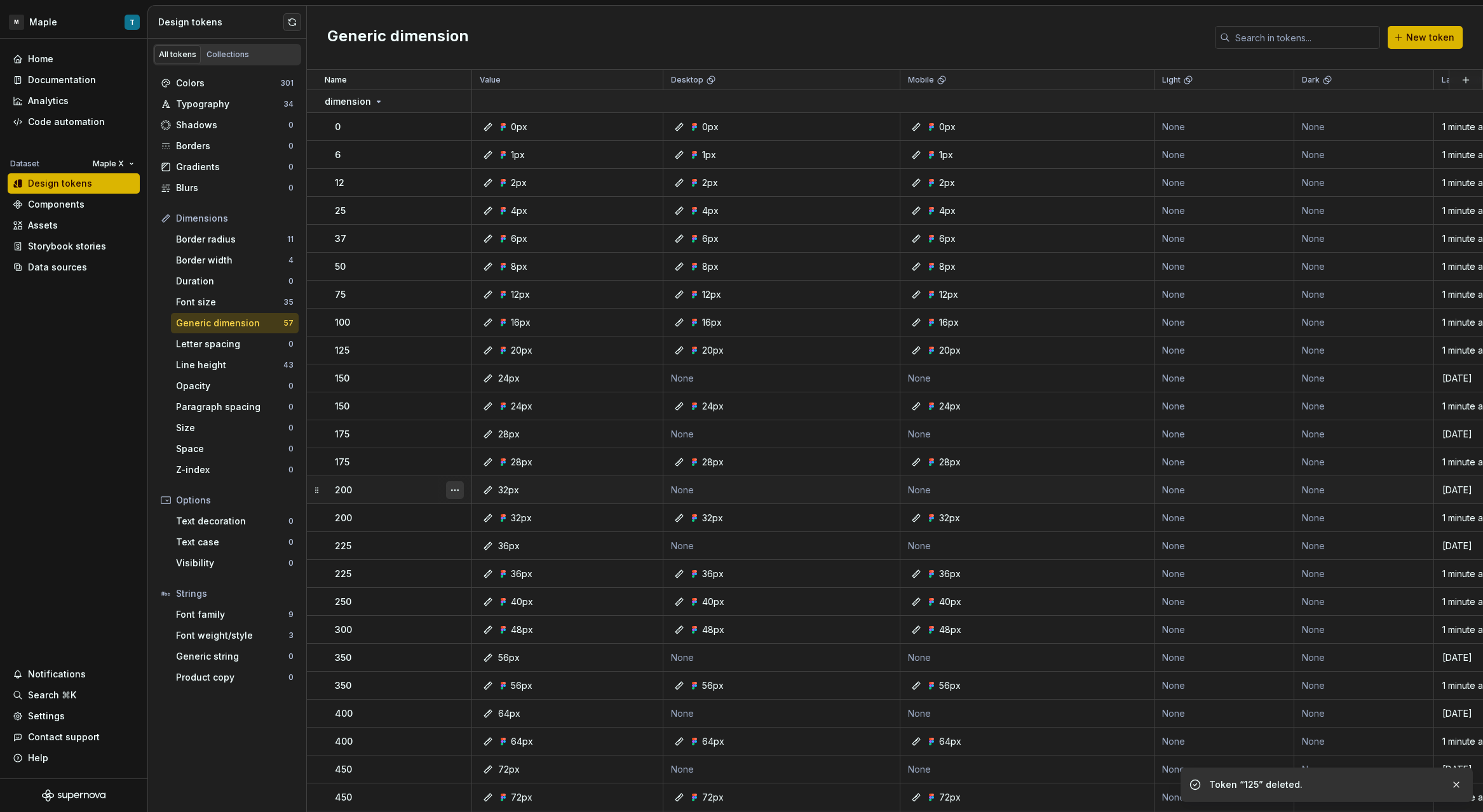
click at [459, 489] on button "button" at bounding box center [455, 490] width 18 height 18
click at [507, 554] on div "Delete token" at bounding box center [503, 561] width 108 height 20
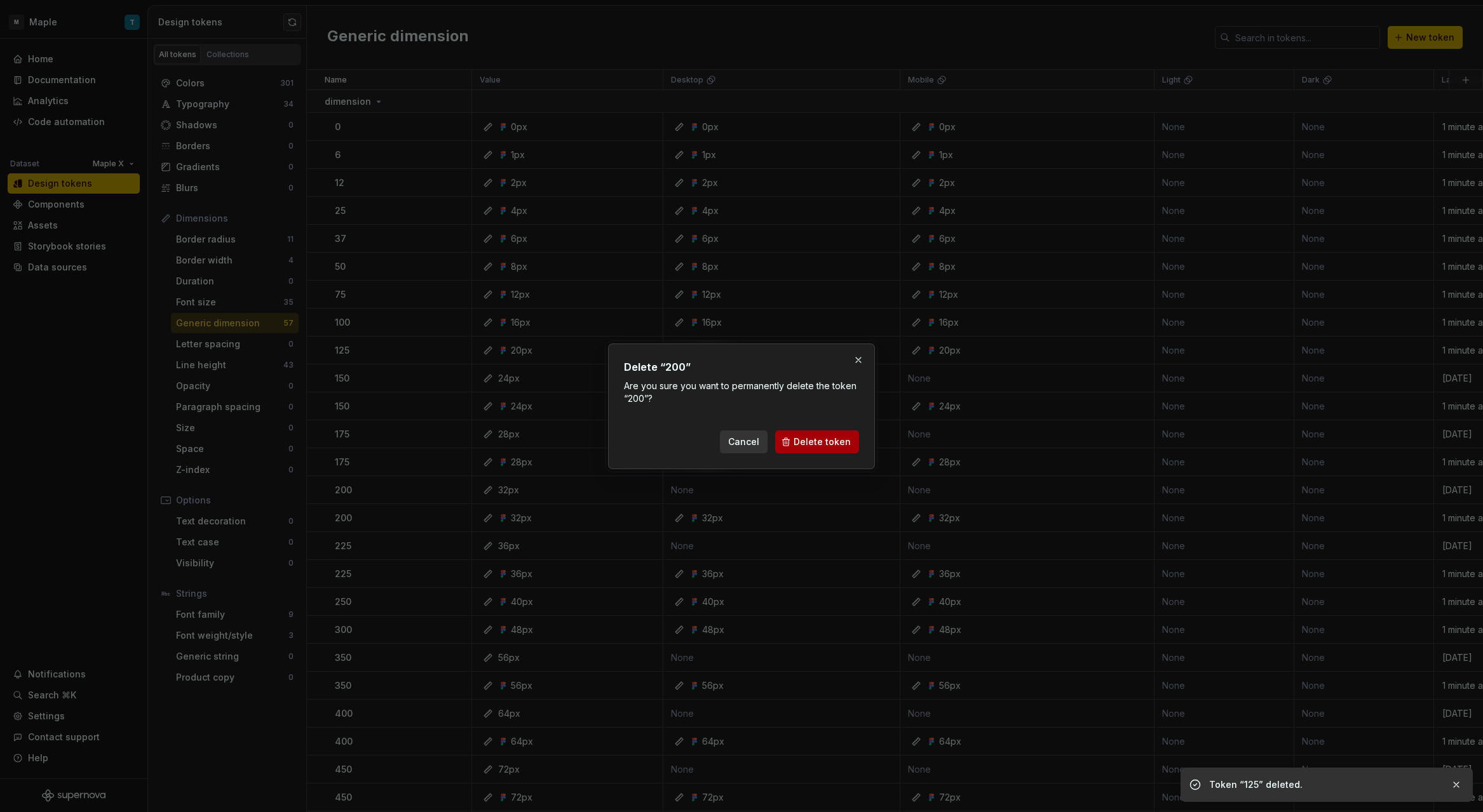
click at [809, 443] on span "Delete token" at bounding box center [822, 442] width 57 height 13
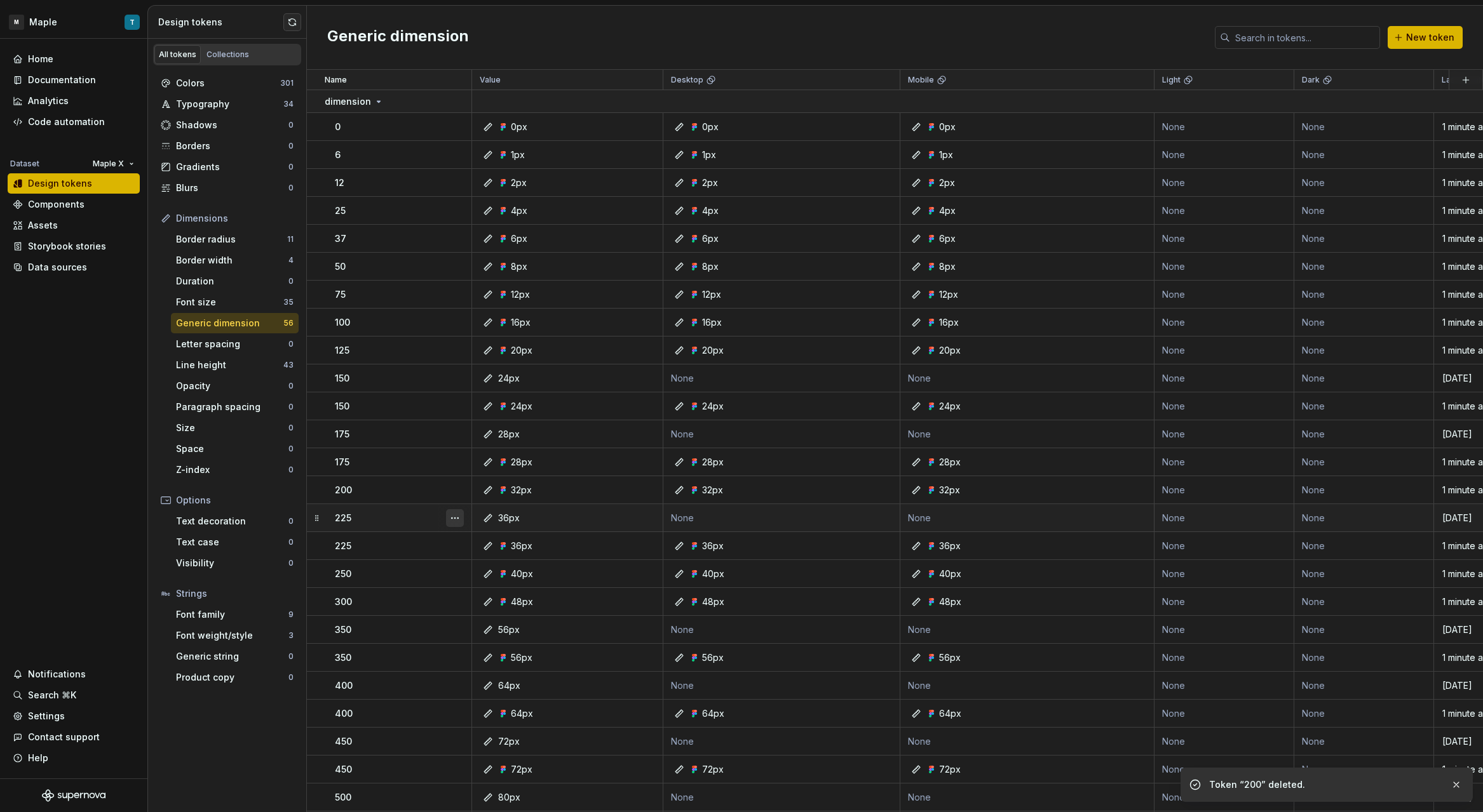
click at [454, 511] on button "button" at bounding box center [455, 518] width 18 height 18
click at [508, 585] on div "Delete token" at bounding box center [510, 589] width 82 height 13
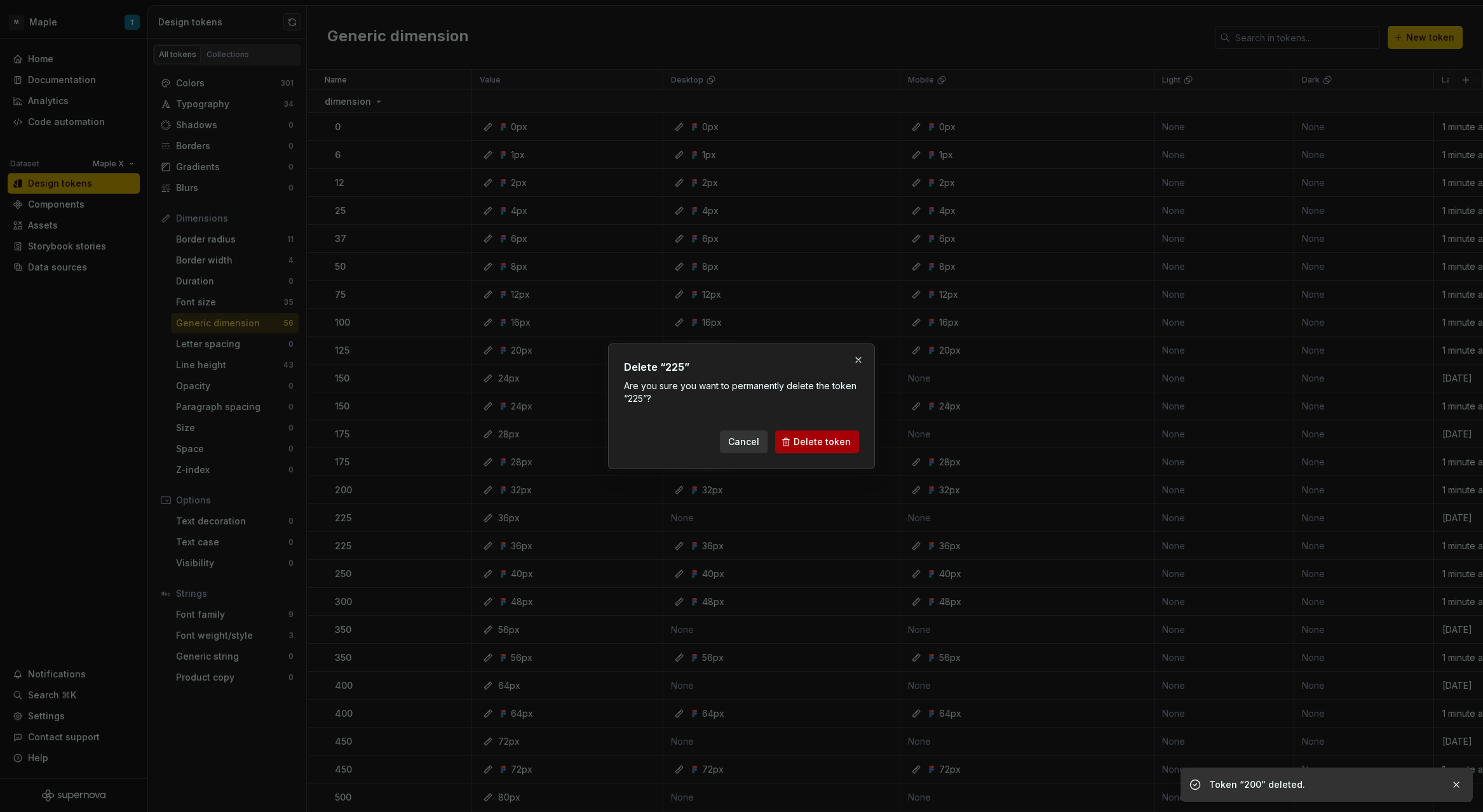
click at [809, 442] on span "Delete token" at bounding box center [822, 442] width 57 height 13
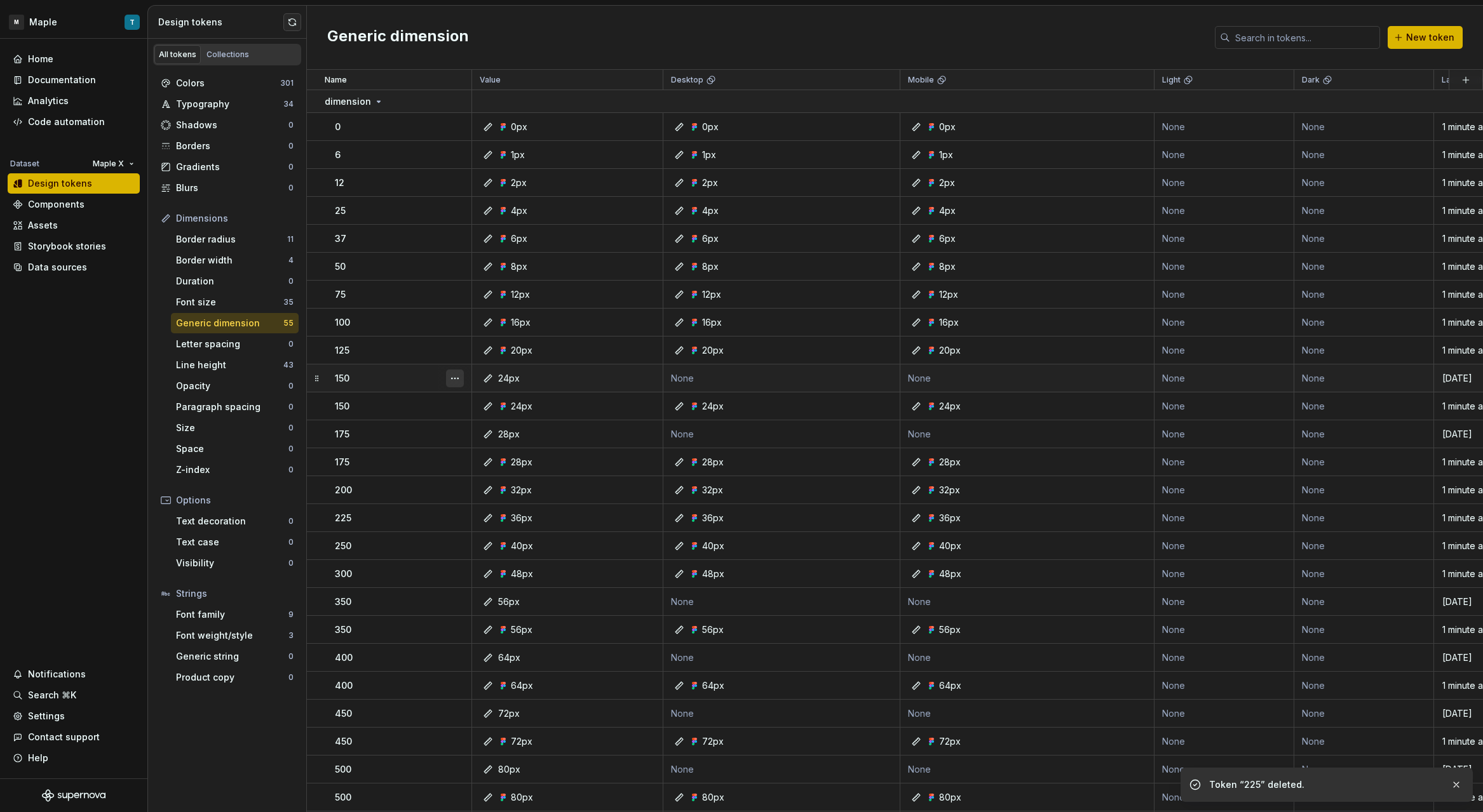
click at [456, 378] on button "button" at bounding box center [455, 378] width 18 height 18
click at [493, 446] on div "Delete token" at bounding box center [510, 450] width 82 height 13
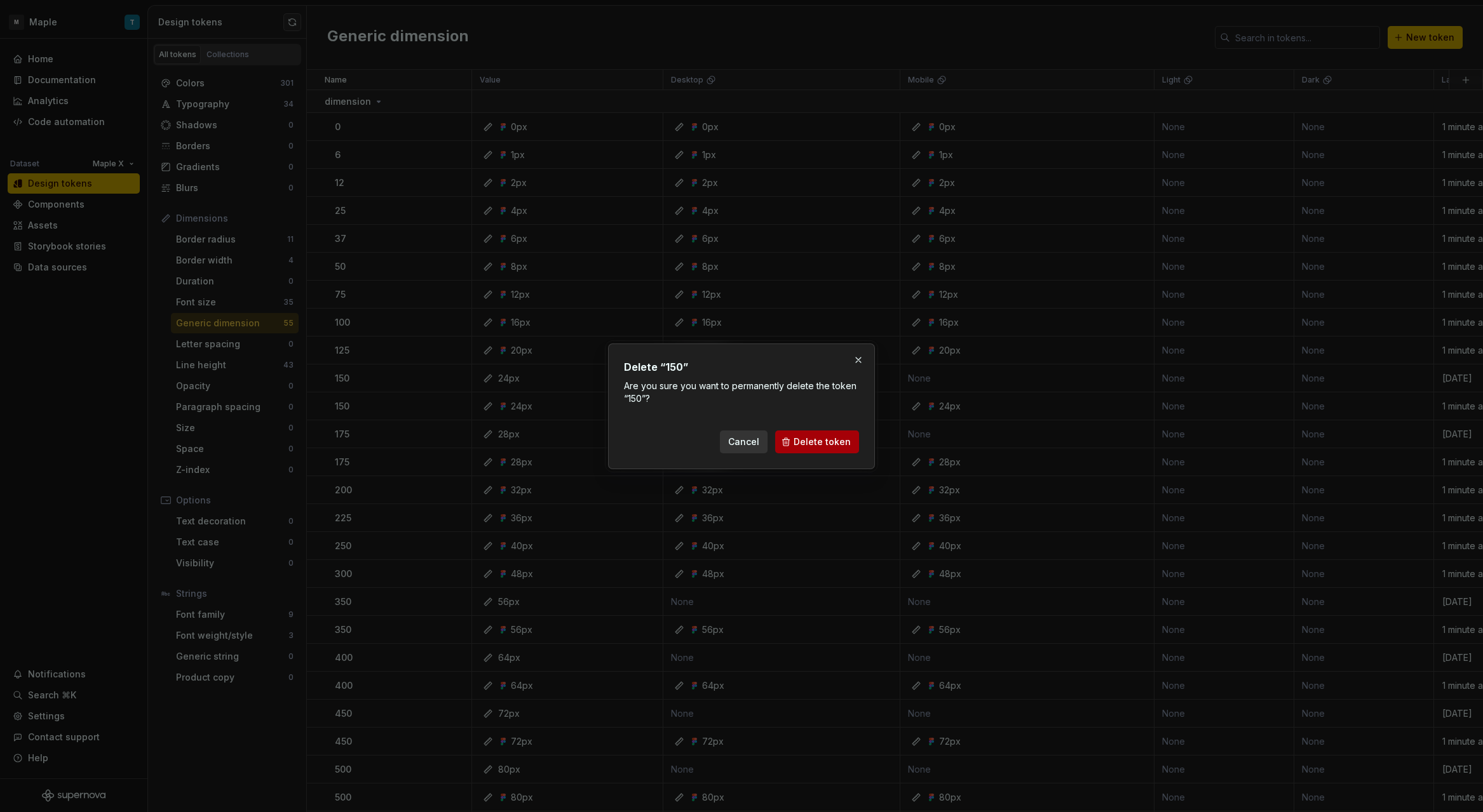
click at [806, 440] on span "Delete token" at bounding box center [822, 442] width 57 height 13
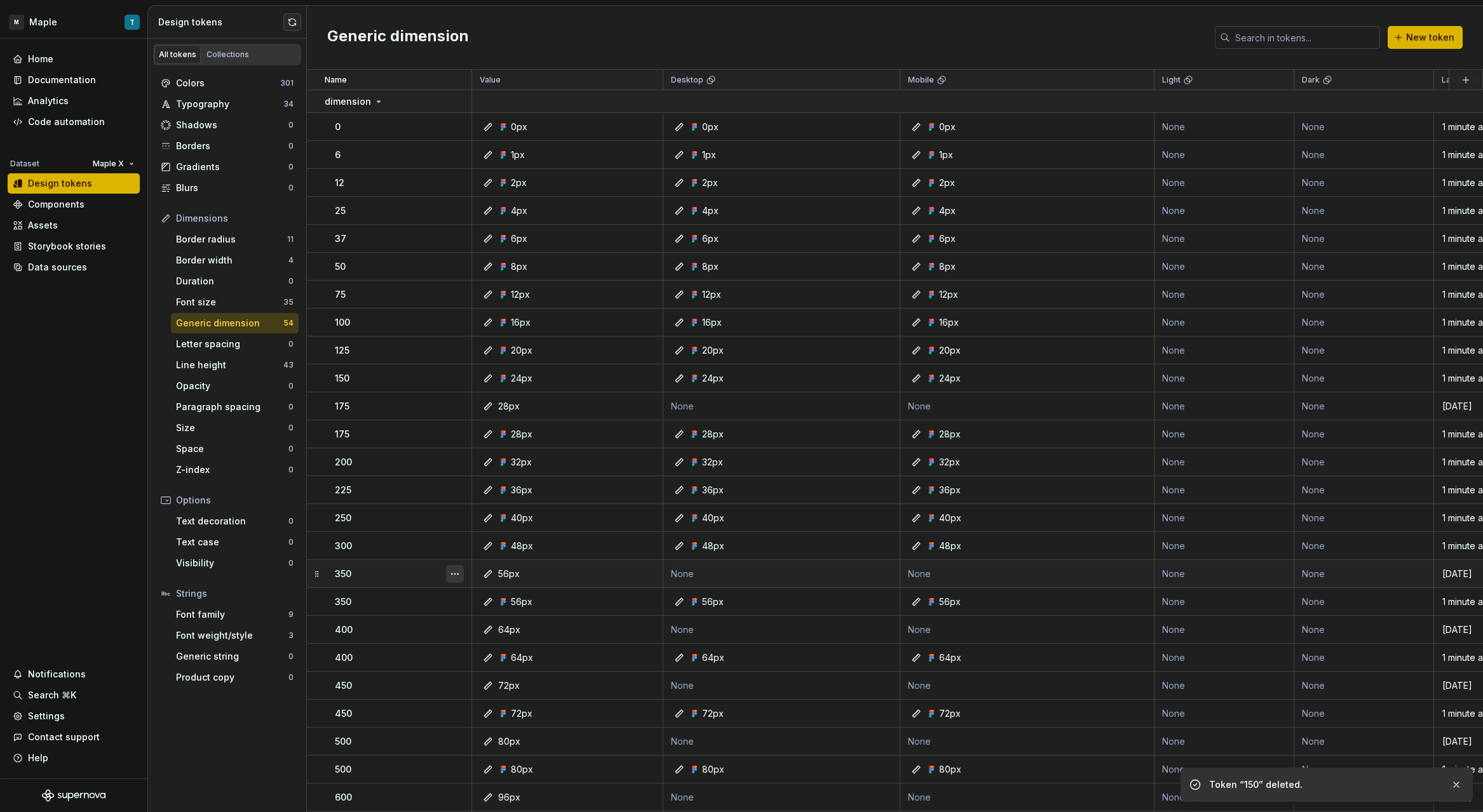
click at [457, 577] on button "button" at bounding box center [455, 574] width 18 height 18
click at [484, 641] on div "Delete token" at bounding box center [510, 645] width 82 height 13
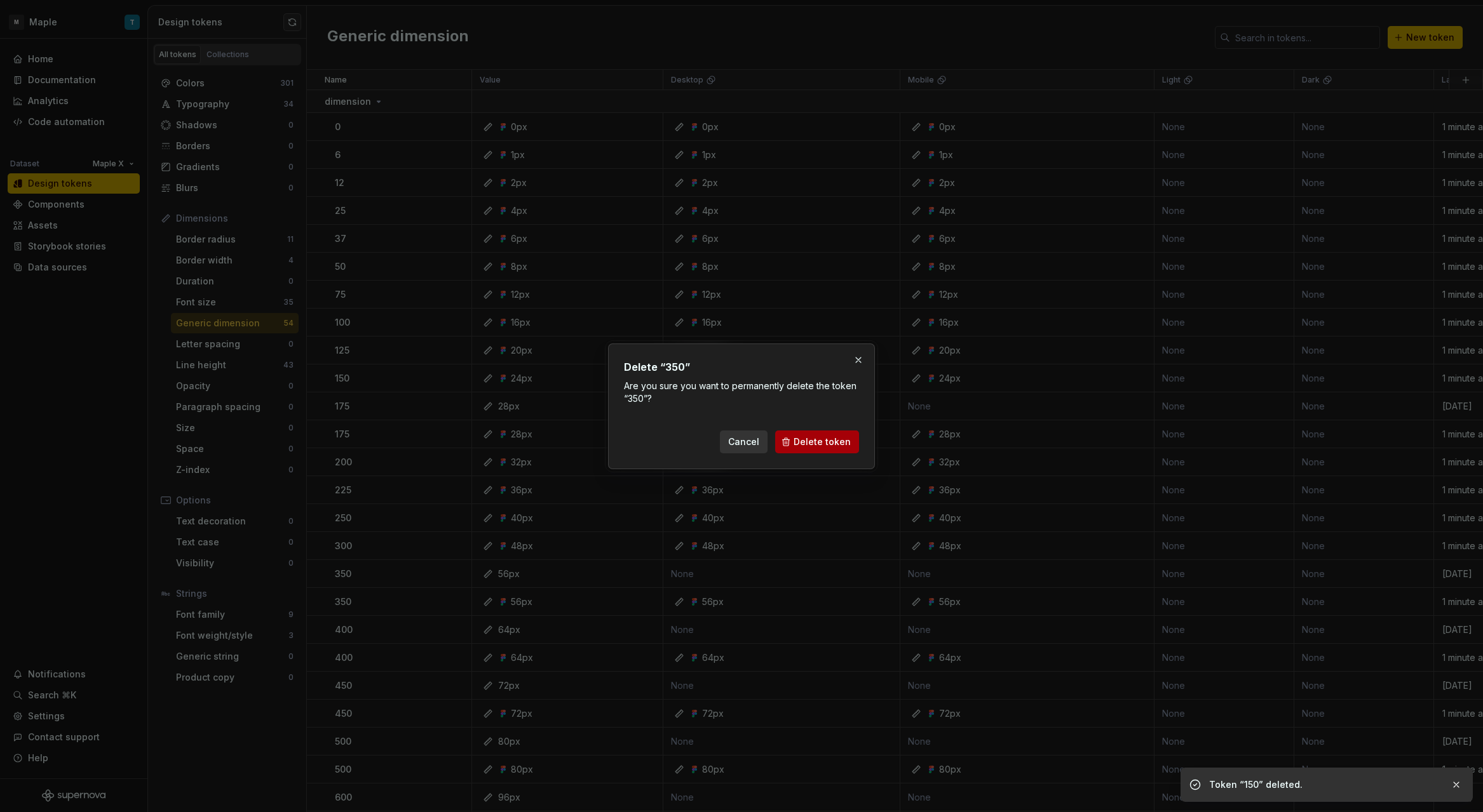
click at [795, 439] on button "Delete token" at bounding box center [817, 441] width 84 height 23
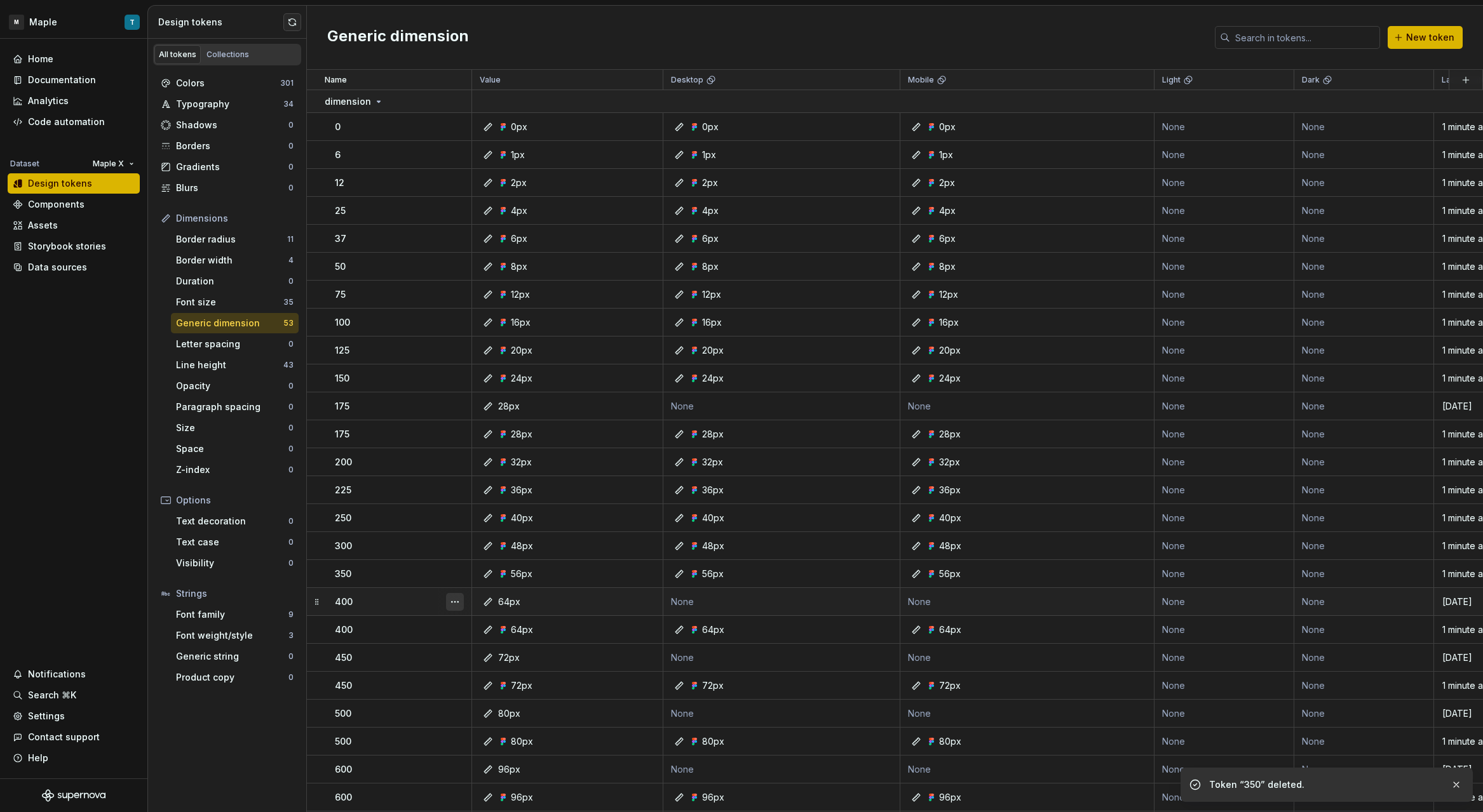
click at [460, 602] on button "button" at bounding box center [455, 602] width 18 height 18
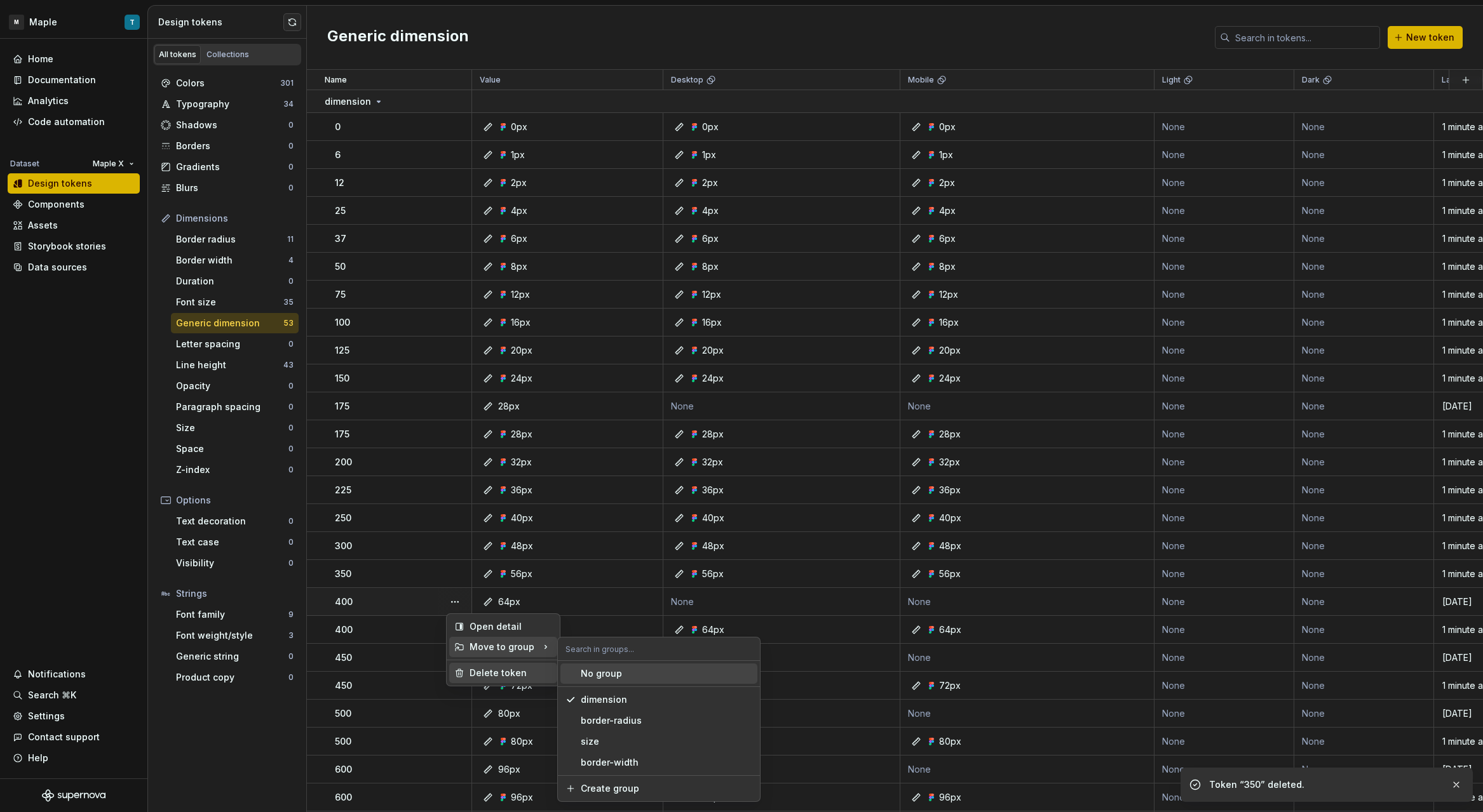
click at [482, 671] on div "Delete token" at bounding box center [510, 673] width 82 height 13
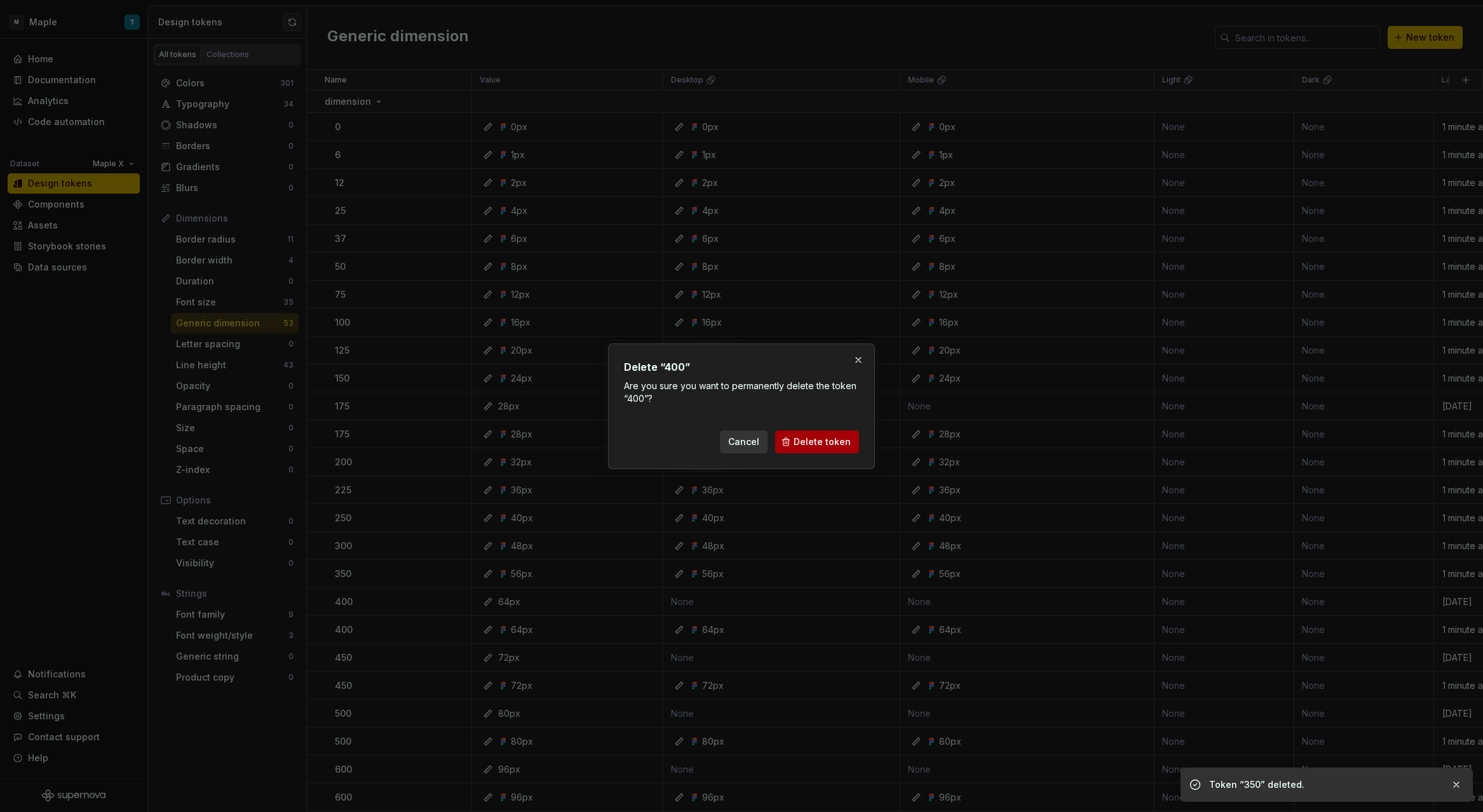
click at [801, 434] on button "Delete token" at bounding box center [817, 441] width 84 height 23
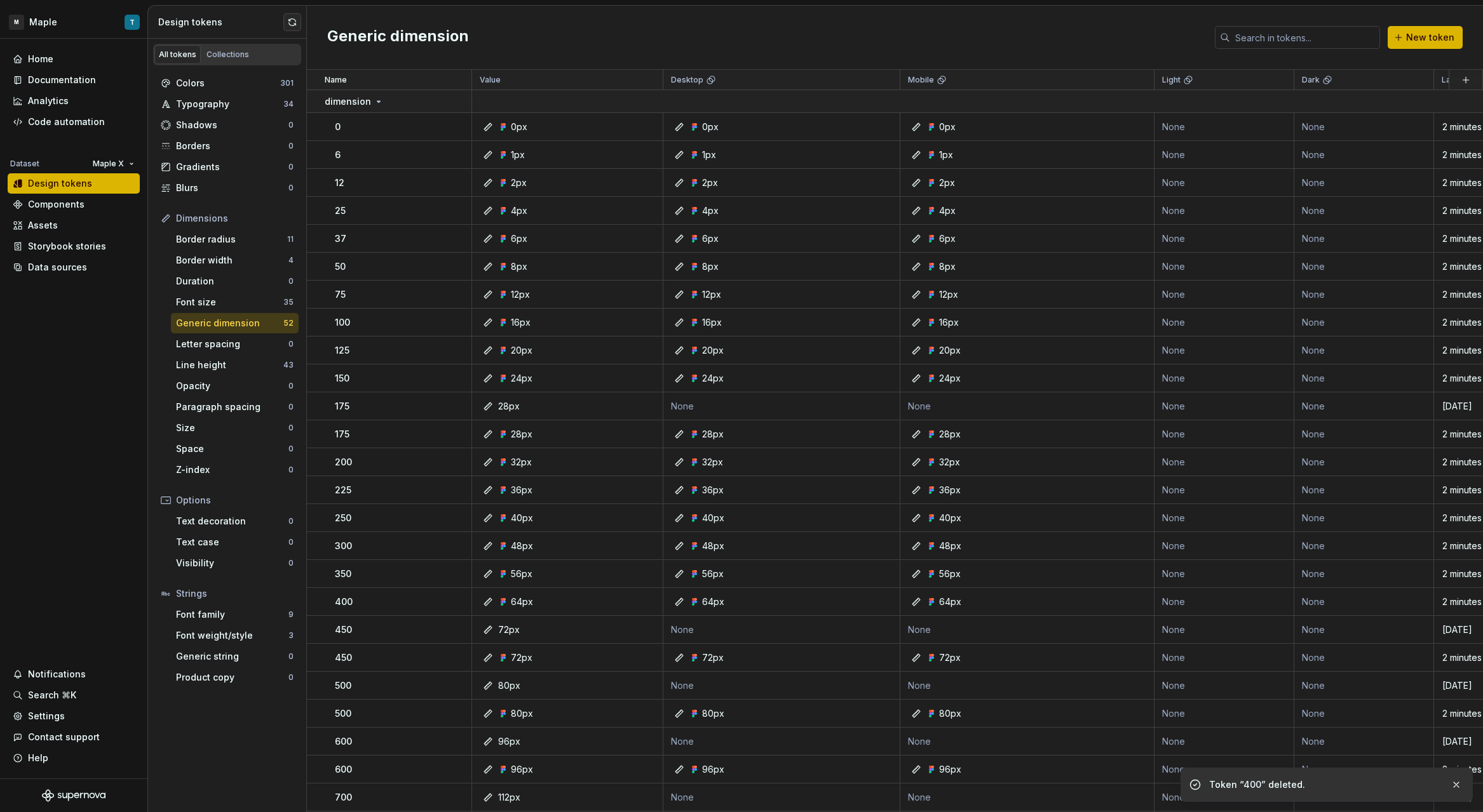
click at [457, 404] on html "M Maple T Home Documentation Analytics Code automation Dataset Maple X Design t…" at bounding box center [742, 406] width 1483 height 812
click at [455, 406] on button "button" at bounding box center [455, 406] width 18 height 18
click at [499, 482] on div "Delete token" at bounding box center [510, 478] width 82 height 13
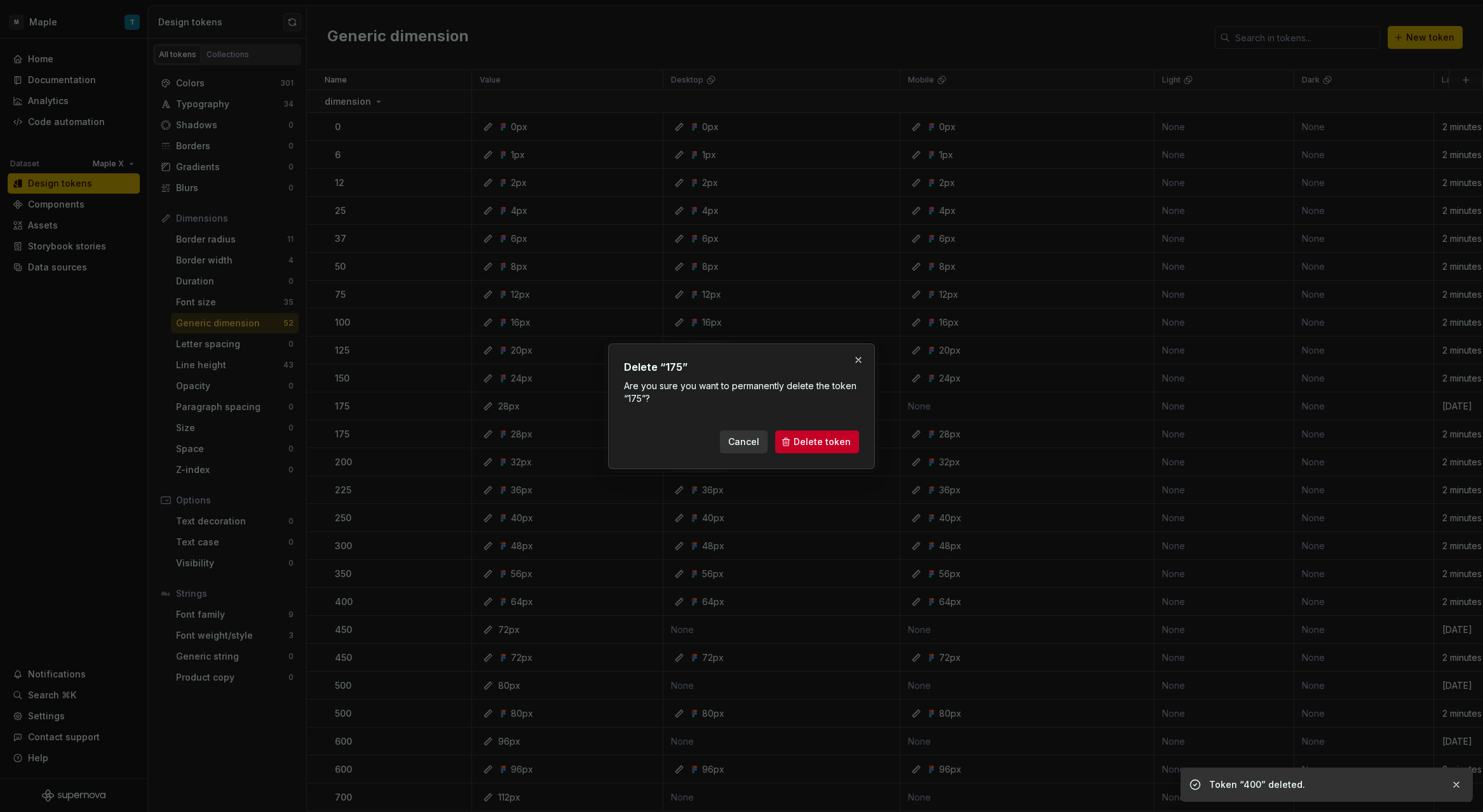
click at [809, 443] on span "Delete token" at bounding box center [822, 442] width 57 height 13
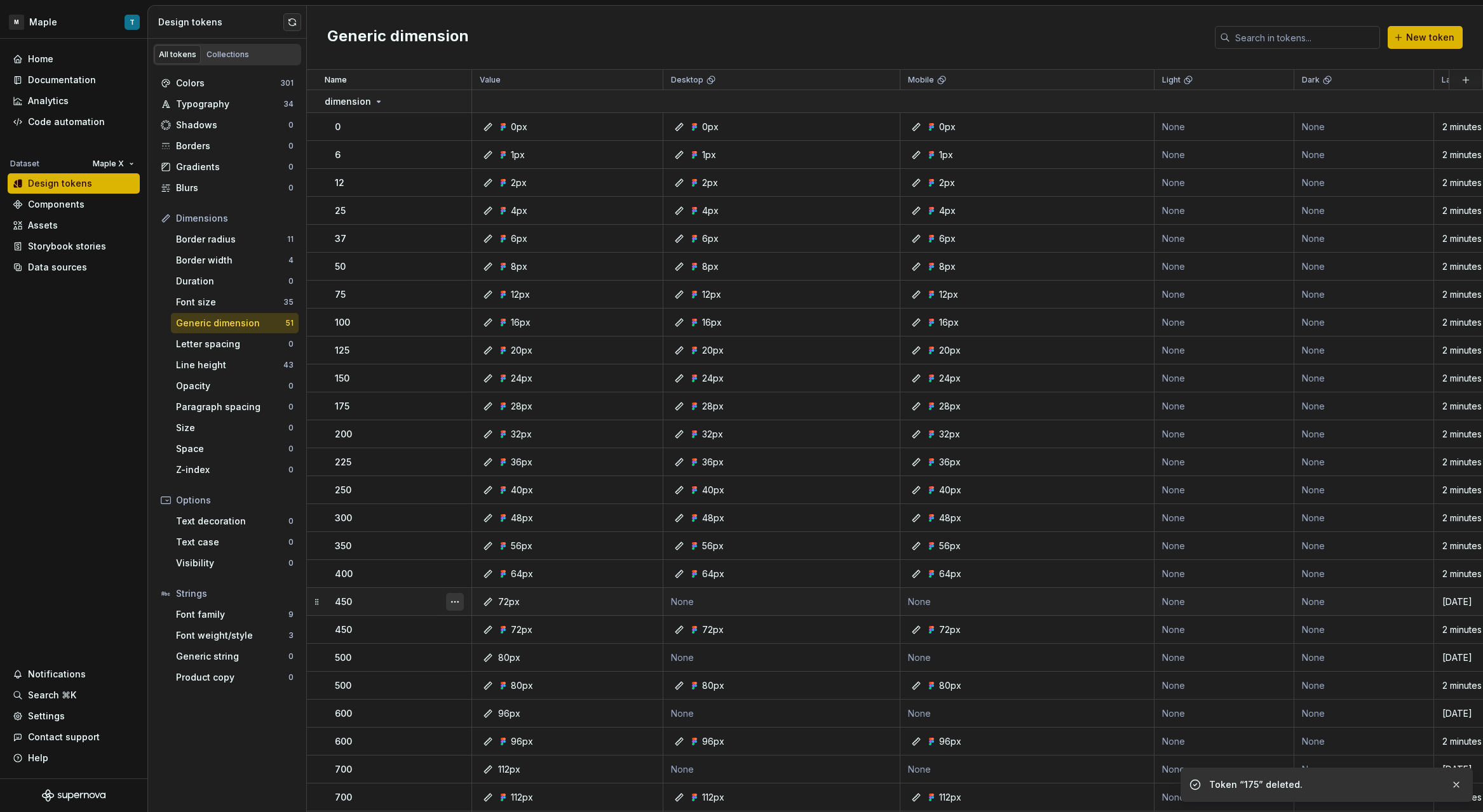
click at [458, 595] on button "button" at bounding box center [455, 602] width 18 height 18
click at [506, 671] on div "Delete token" at bounding box center [510, 673] width 82 height 13
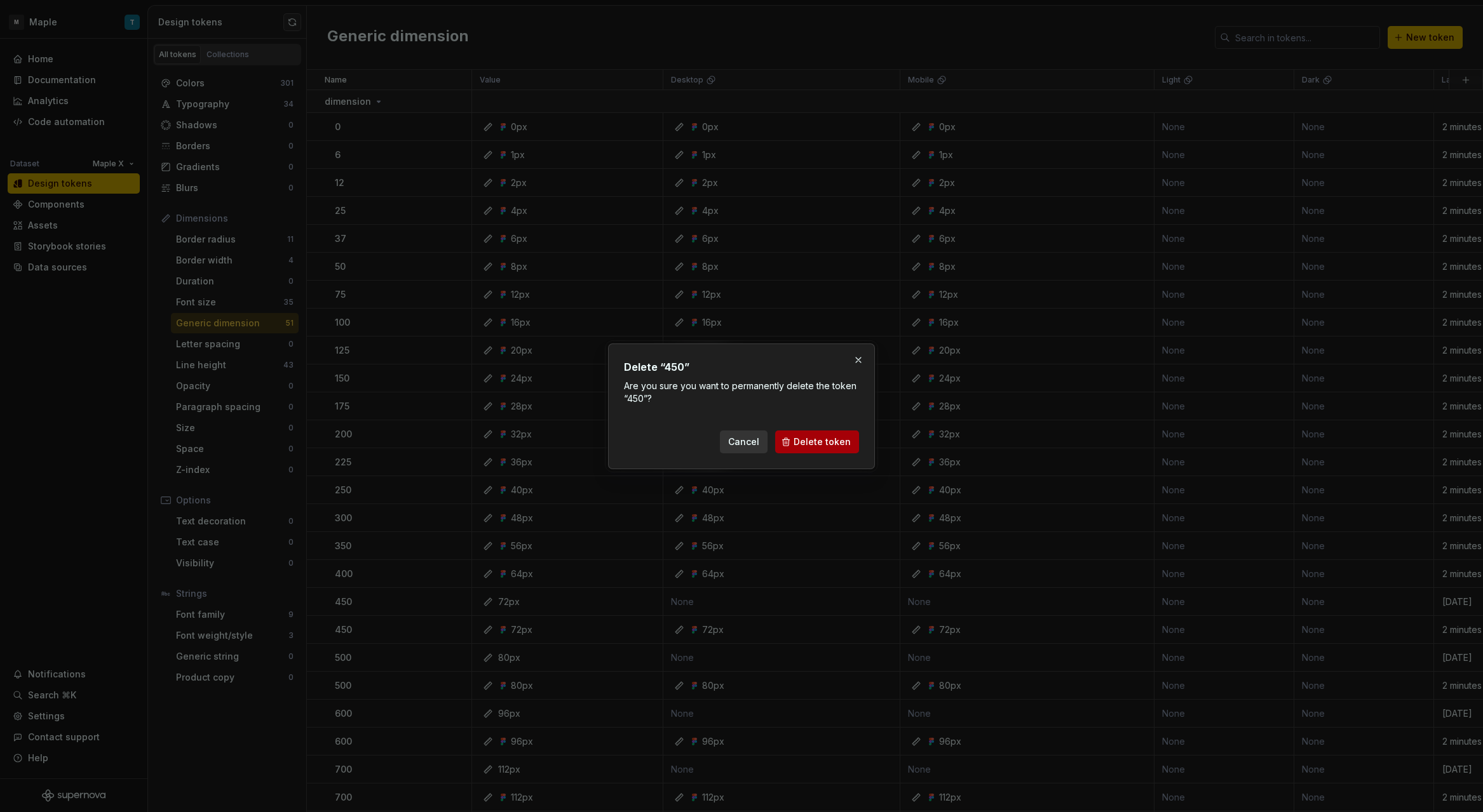
click at [809, 439] on span "Delete token" at bounding box center [822, 442] width 57 height 13
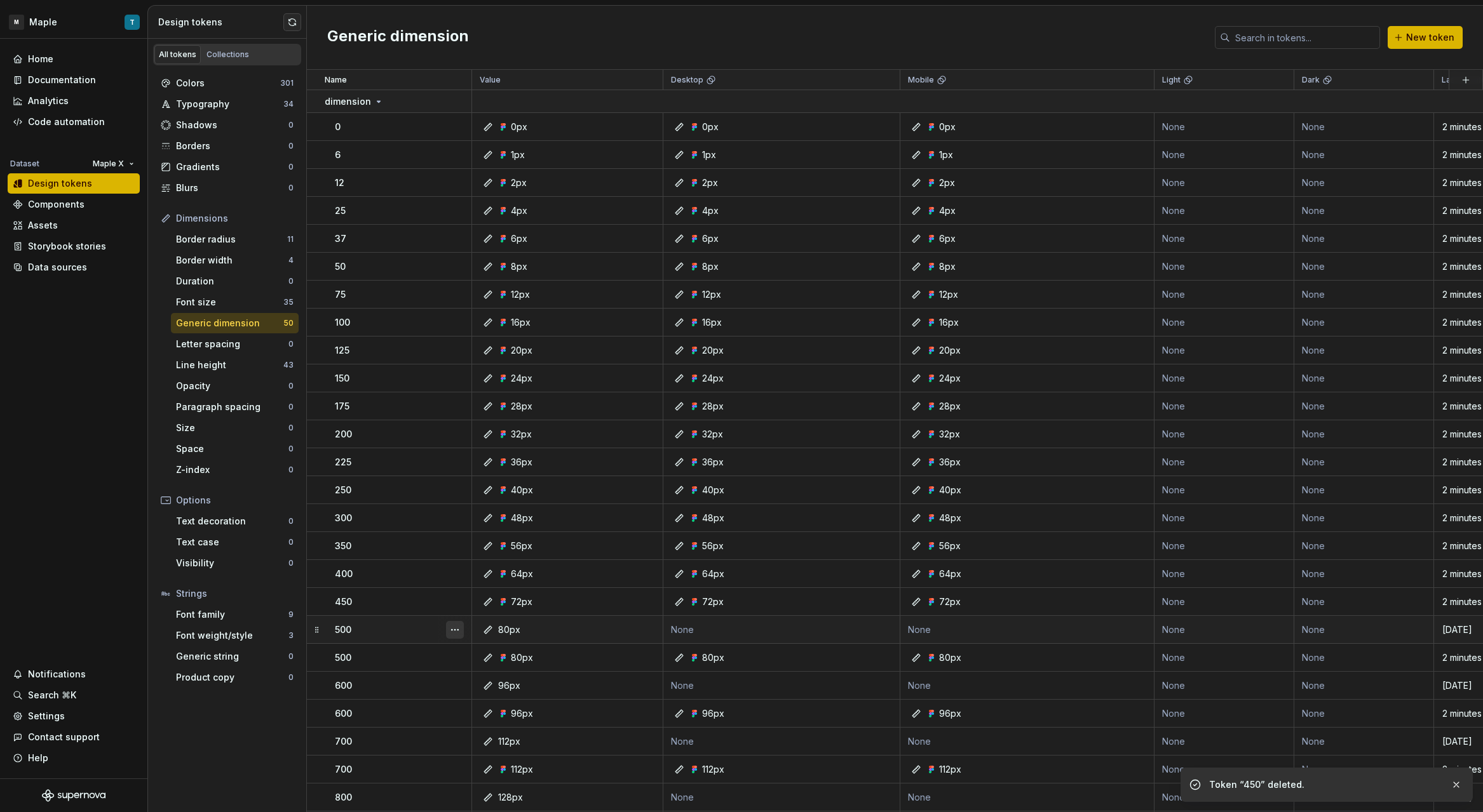
click at [462, 628] on button "button" at bounding box center [455, 630] width 18 height 18
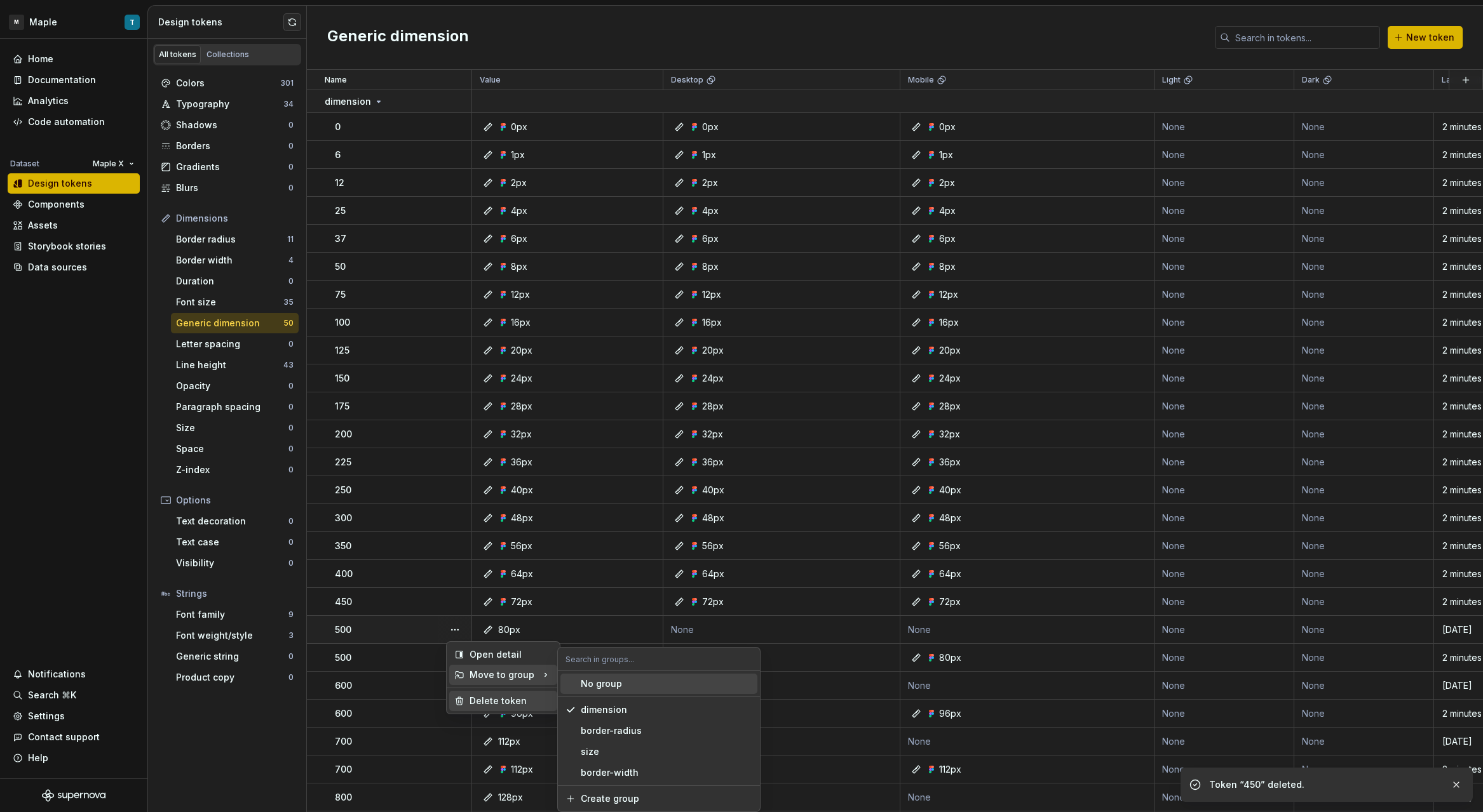
click at [506, 693] on div "Delete token" at bounding box center [503, 701] width 108 height 20
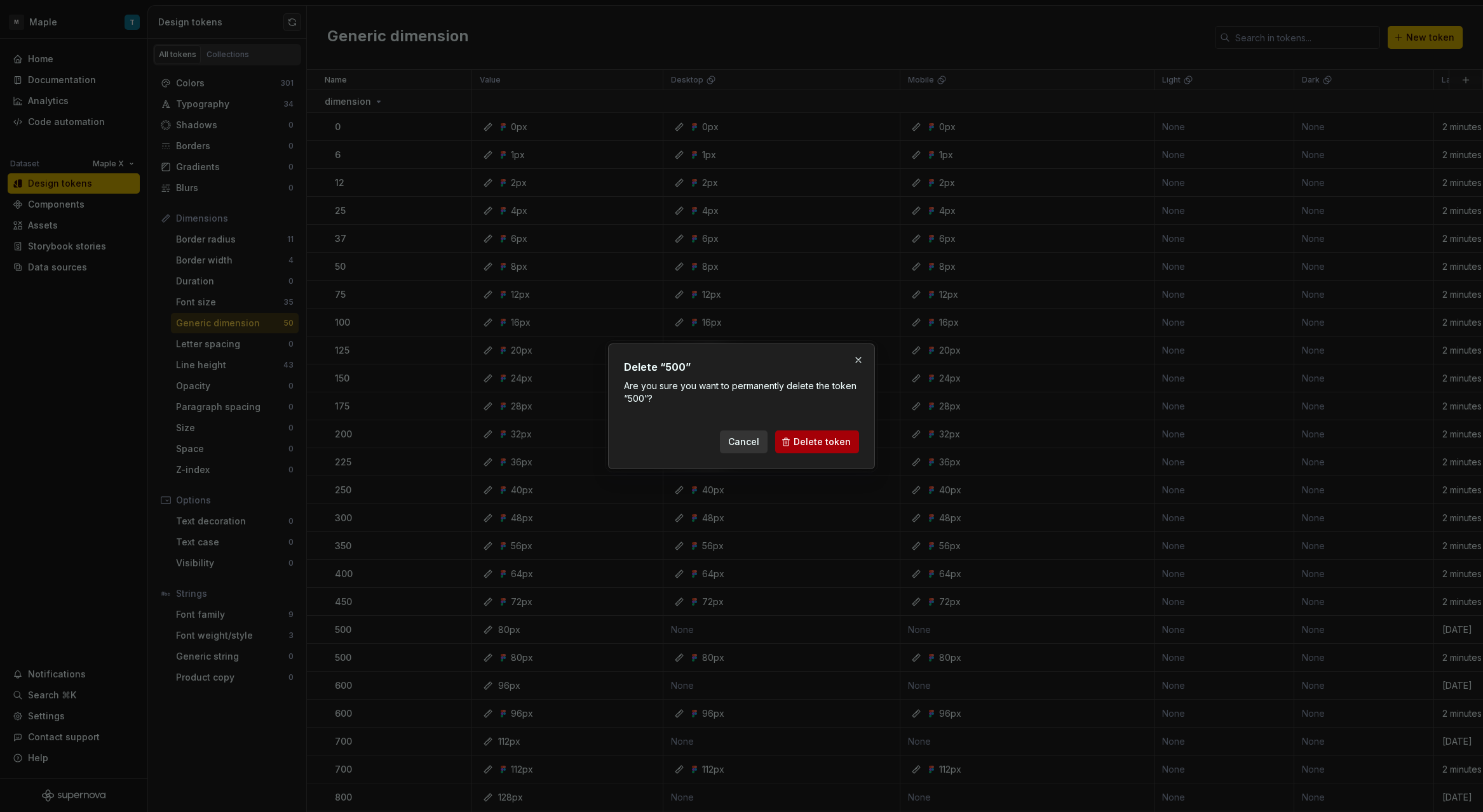
click at [795, 444] on button "Delete token" at bounding box center [817, 441] width 84 height 23
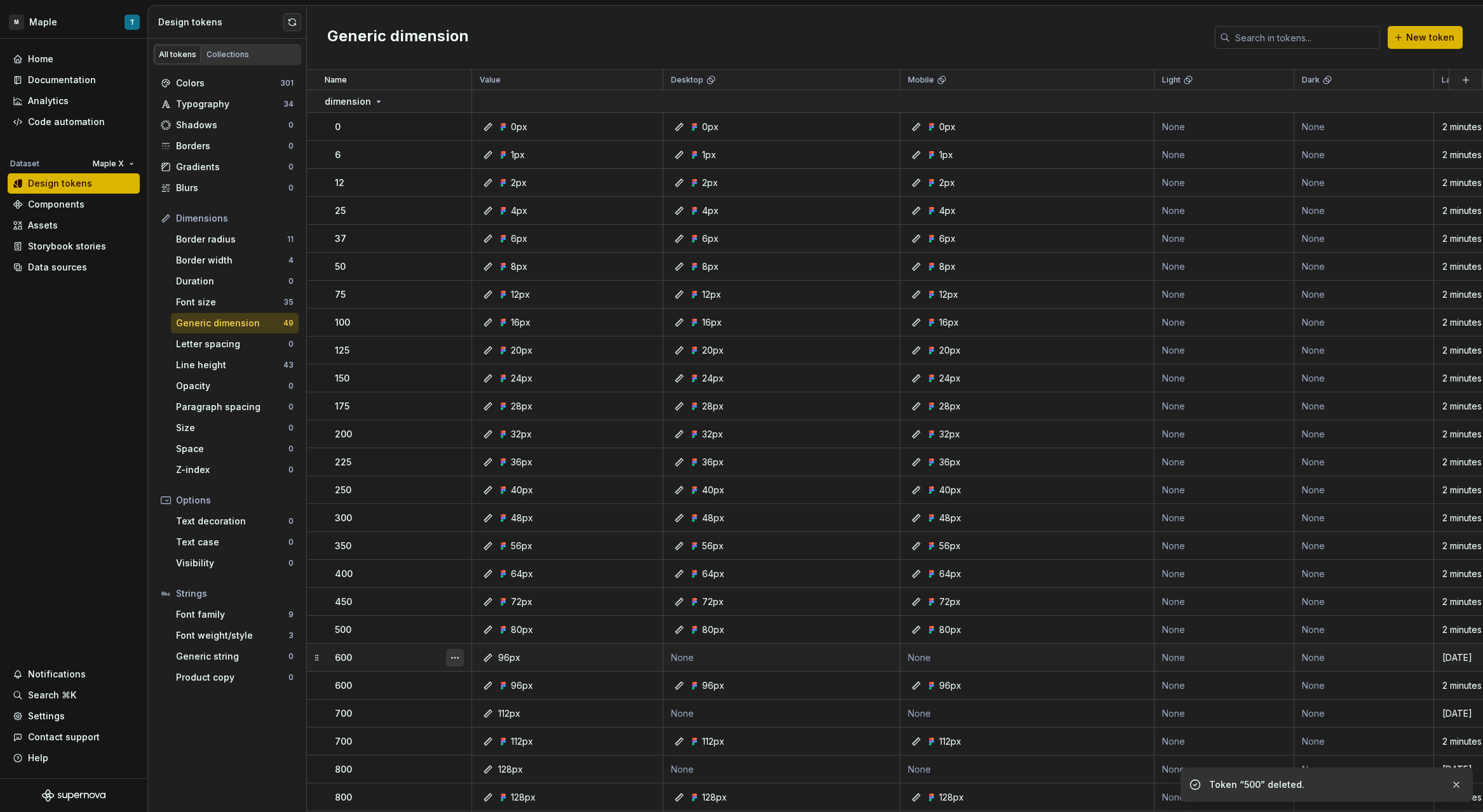
click at [455, 654] on button "button" at bounding box center [455, 658] width 18 height 18
click at [530, 728] on div "Delete token" at bounding box center [510, 730] width 82 height 13
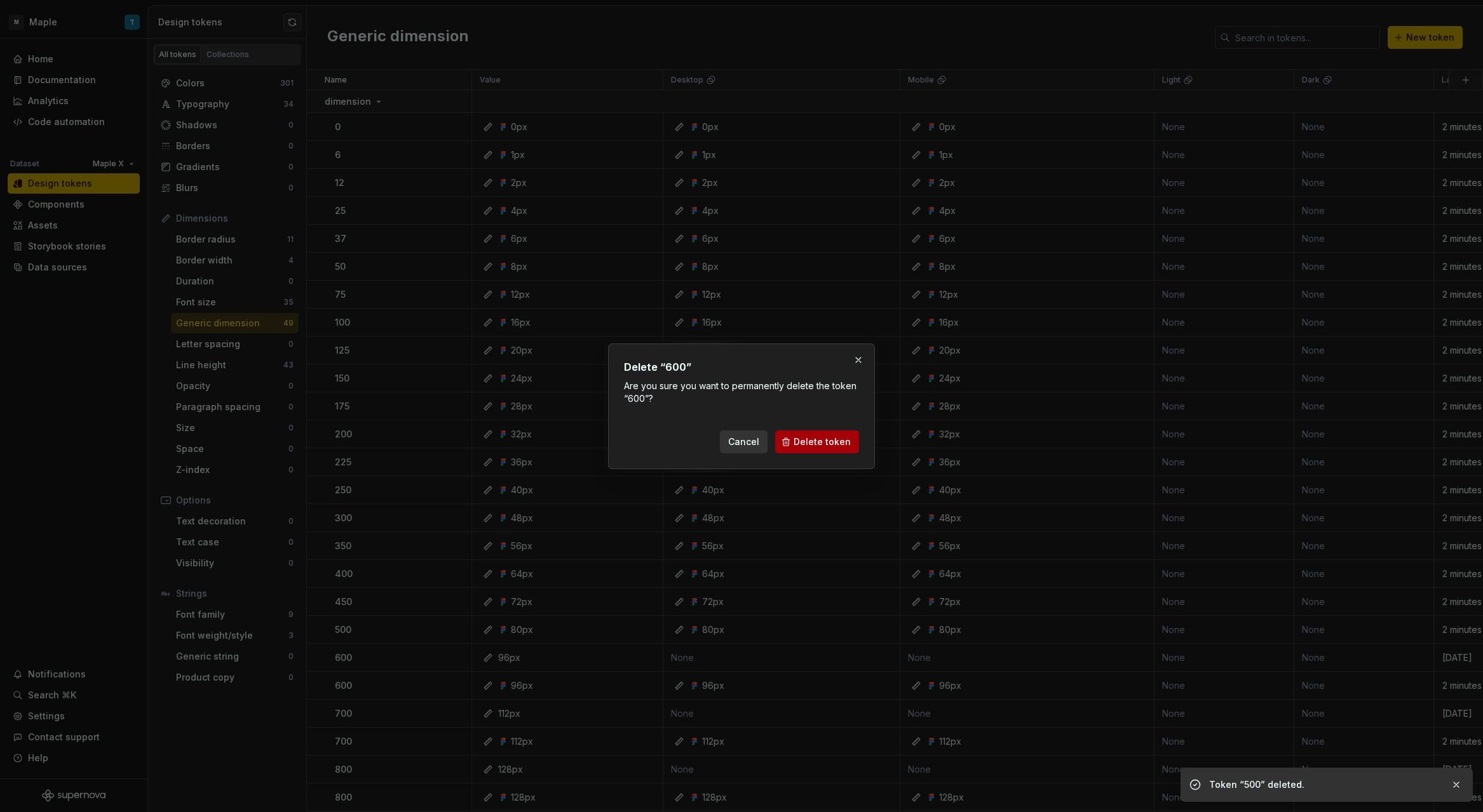
click at [804, 440] on span "Delete token" at bounding box center [822, 442] width 57 height 13
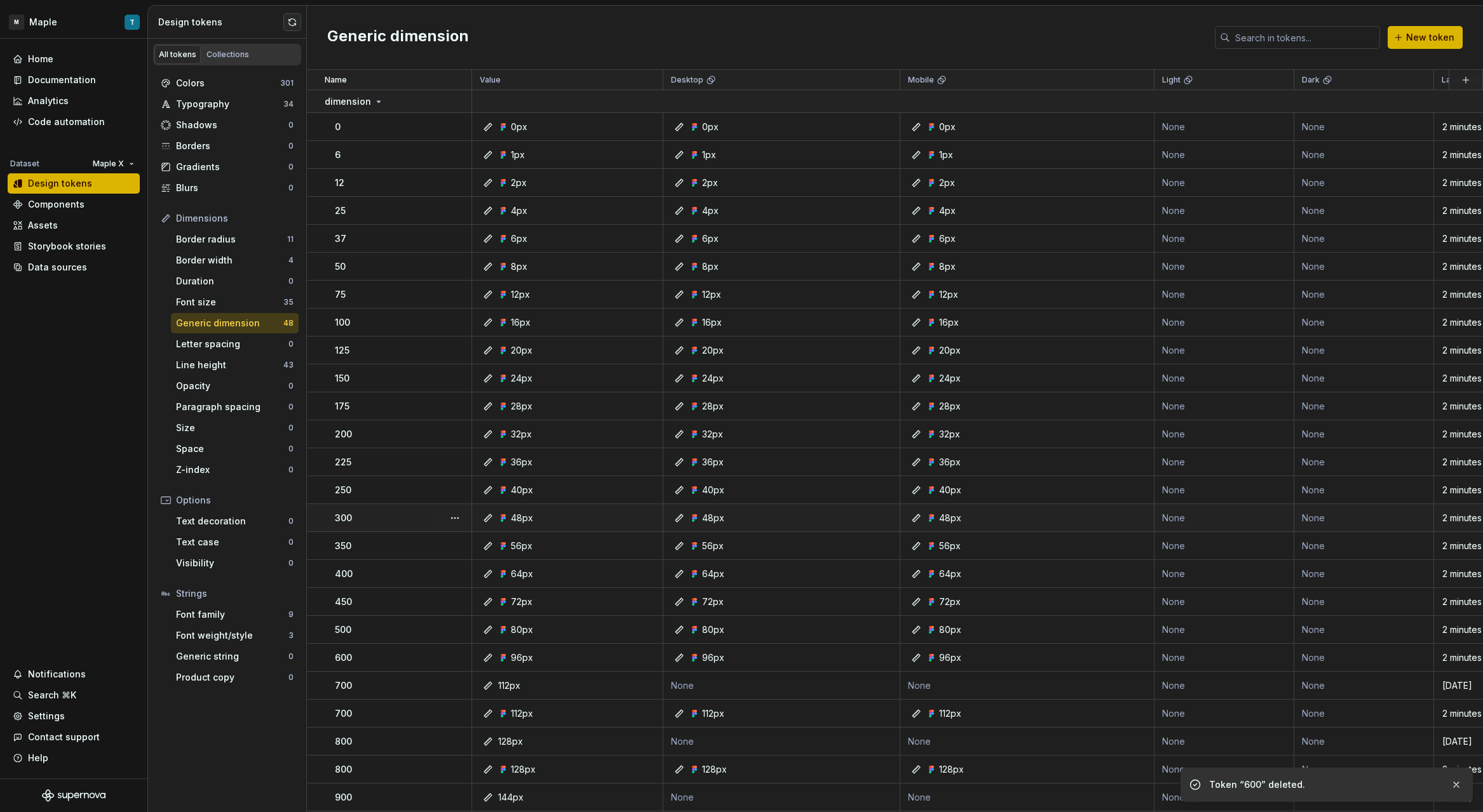
scroll to position [13, 0]
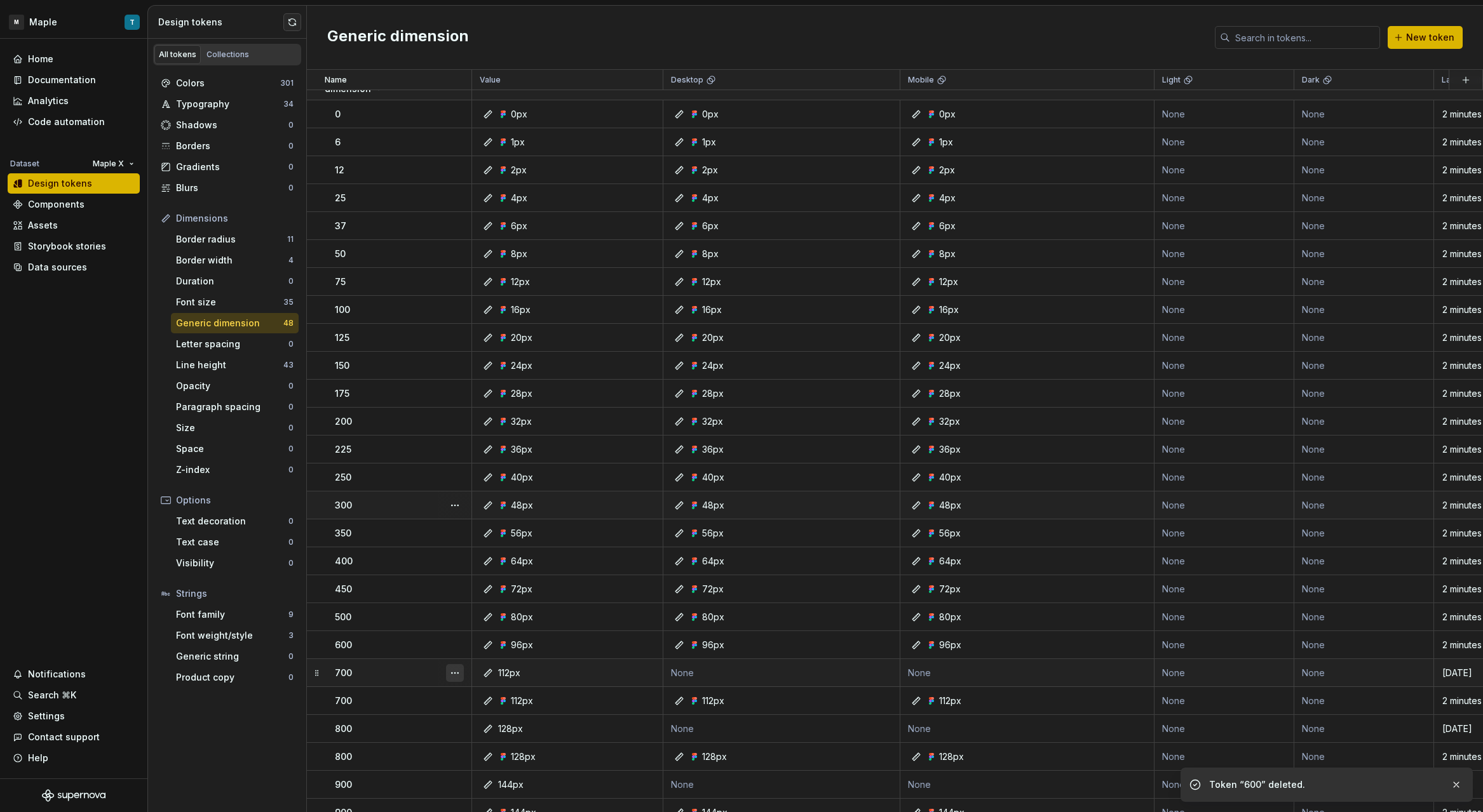
click at [460, 670] on button "button" at bounding box center [455, 673] width 18 height 18
click at [498, 746] on div "Delete token" at bounding box center [510, 744] width 82 height 13
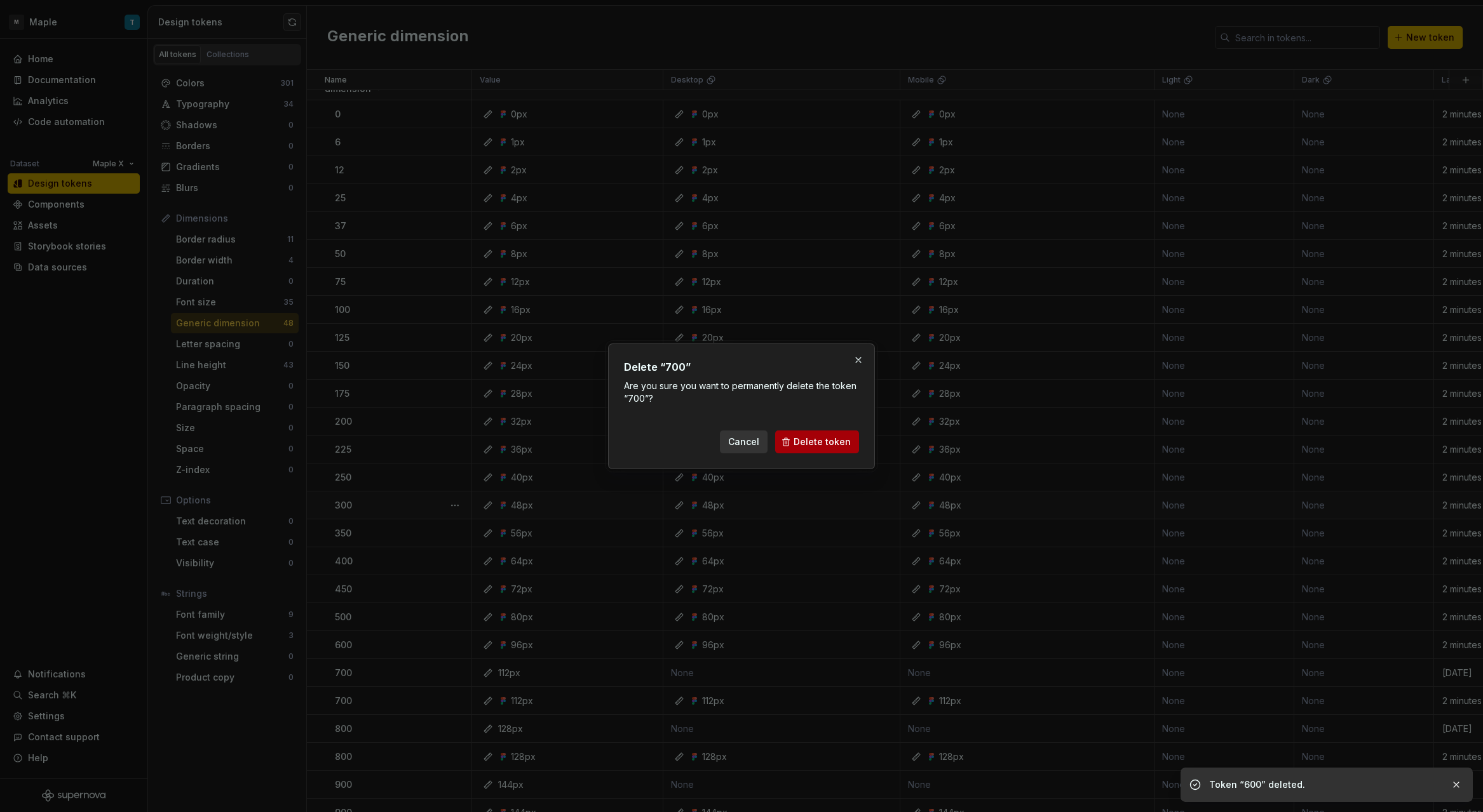
click at [806, 447] on span "Delete token" at bounding box center [822, 442] width 57 height 13
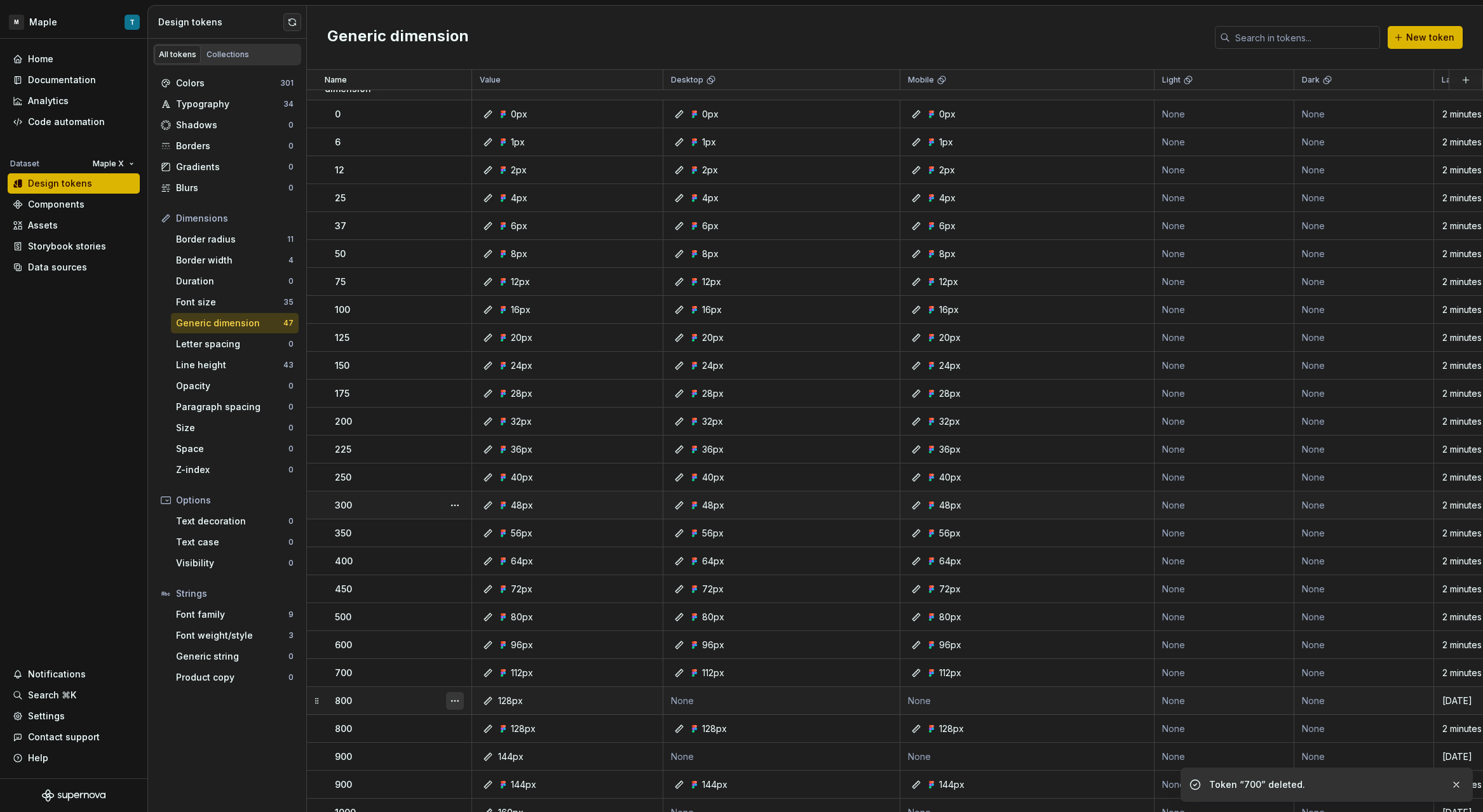
click at [456, 698] on button "button" at bounding box center [455, 701] width 18 height 18
click at [501, 770] on div "Delete token" at bounding box center [510, 772] width 82 height 13
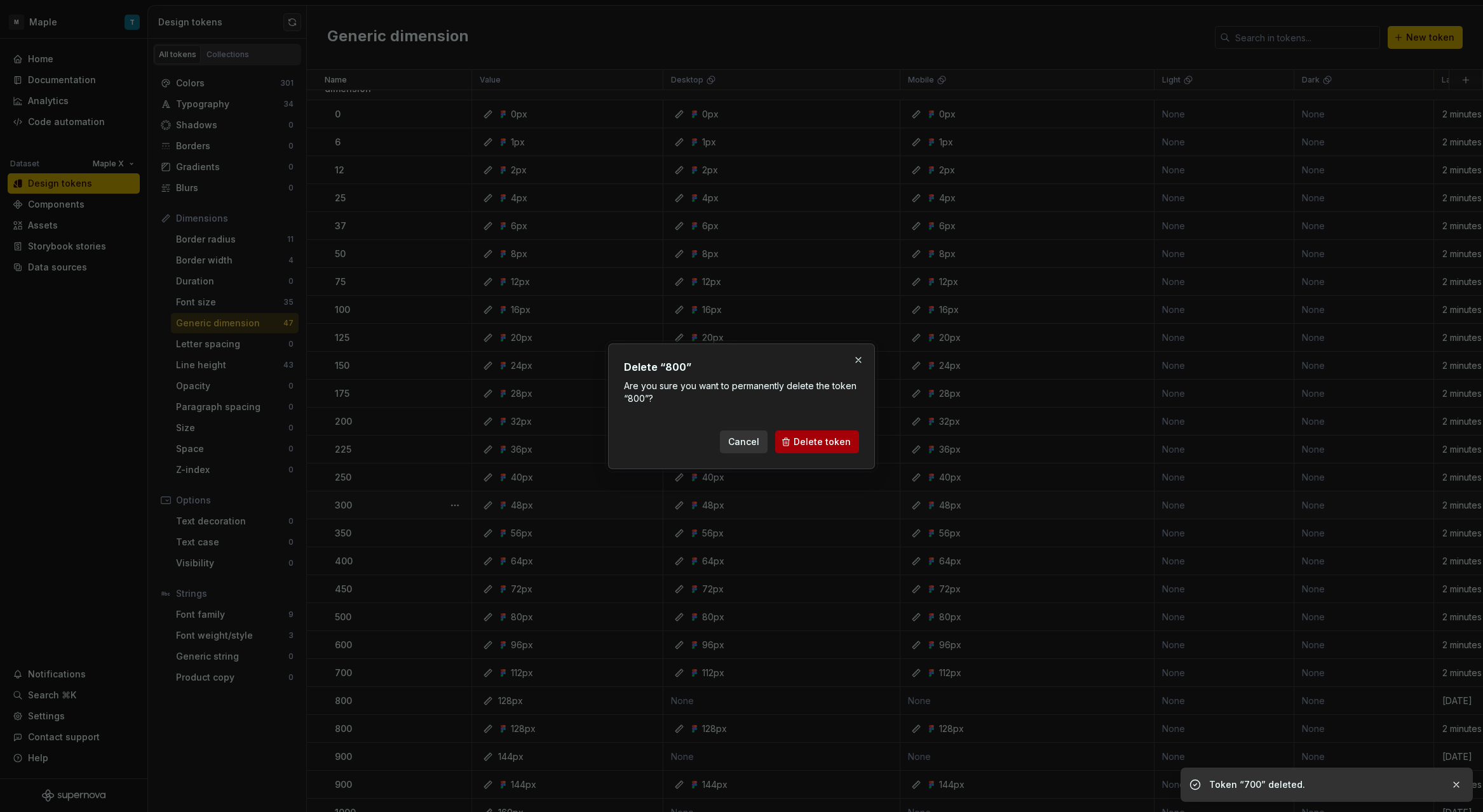
click at [809, 442] on span "Delete token" at bounding box center [822, 442] width 57 height 13
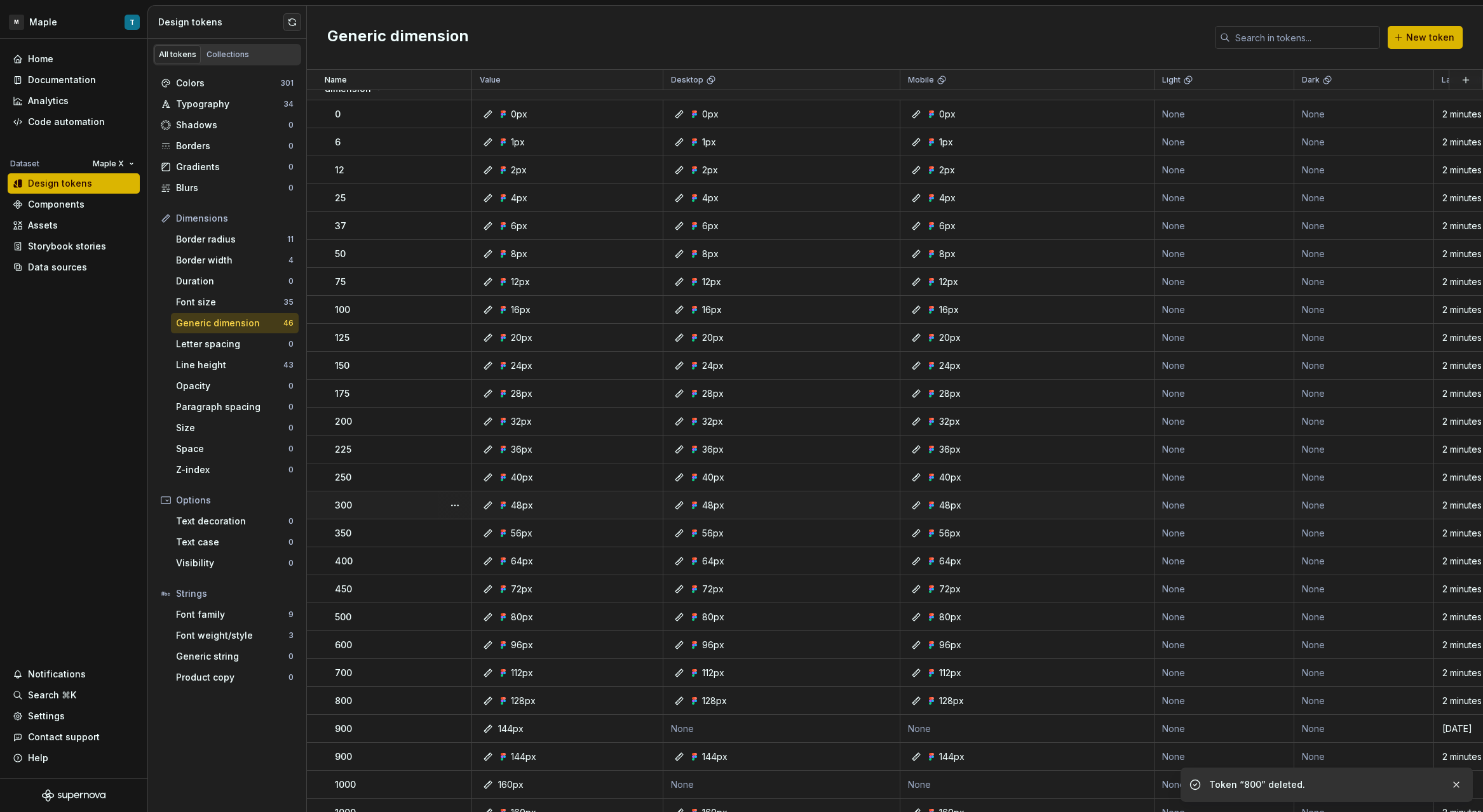
scroll to position [184, 0]
click at [464, 554] on div at bounding box center [455, 558] width 33 height 27
click at [458, 552] on button "button" at bounding box center [455, 558] width 18 height 18
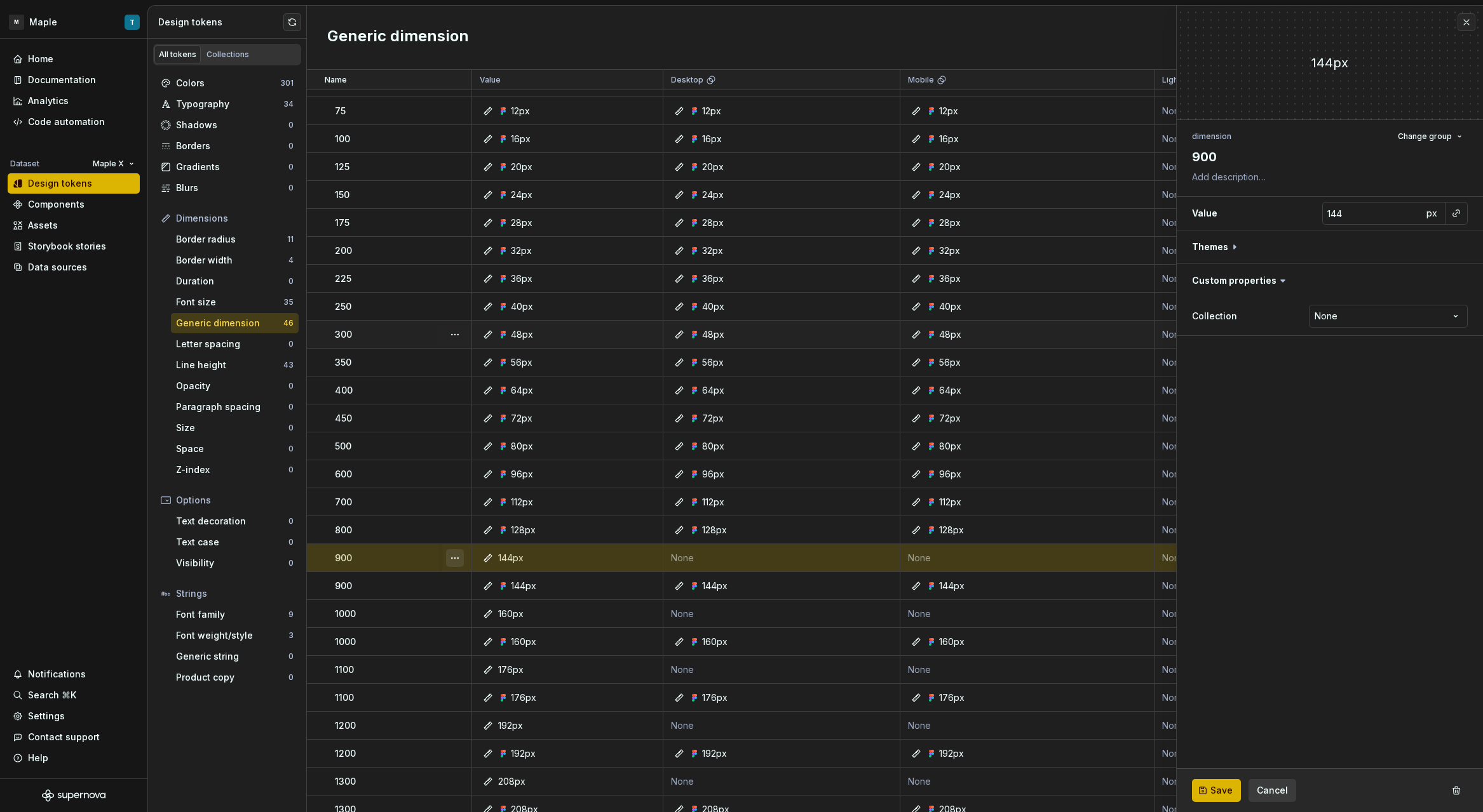
click at [456, 562] on button "button" at bounding box center [455, 558] width 18 height 18
click at [487, 623] on div "Delete token" at bounding box center [510, 630] width 82 height 13
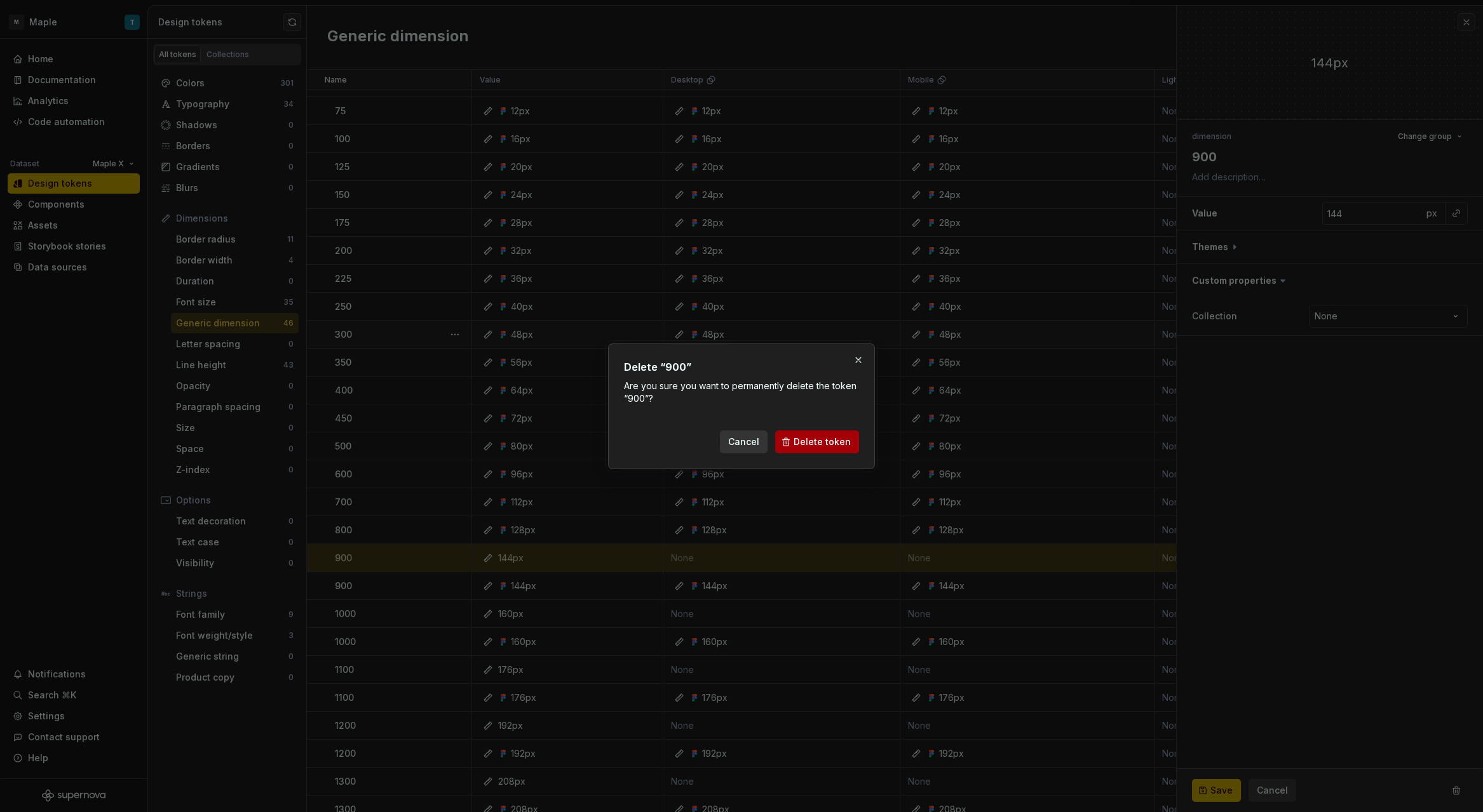
click at [809, 445] on span "Delete token" at bounding box center [822, 442] width 57 height 13
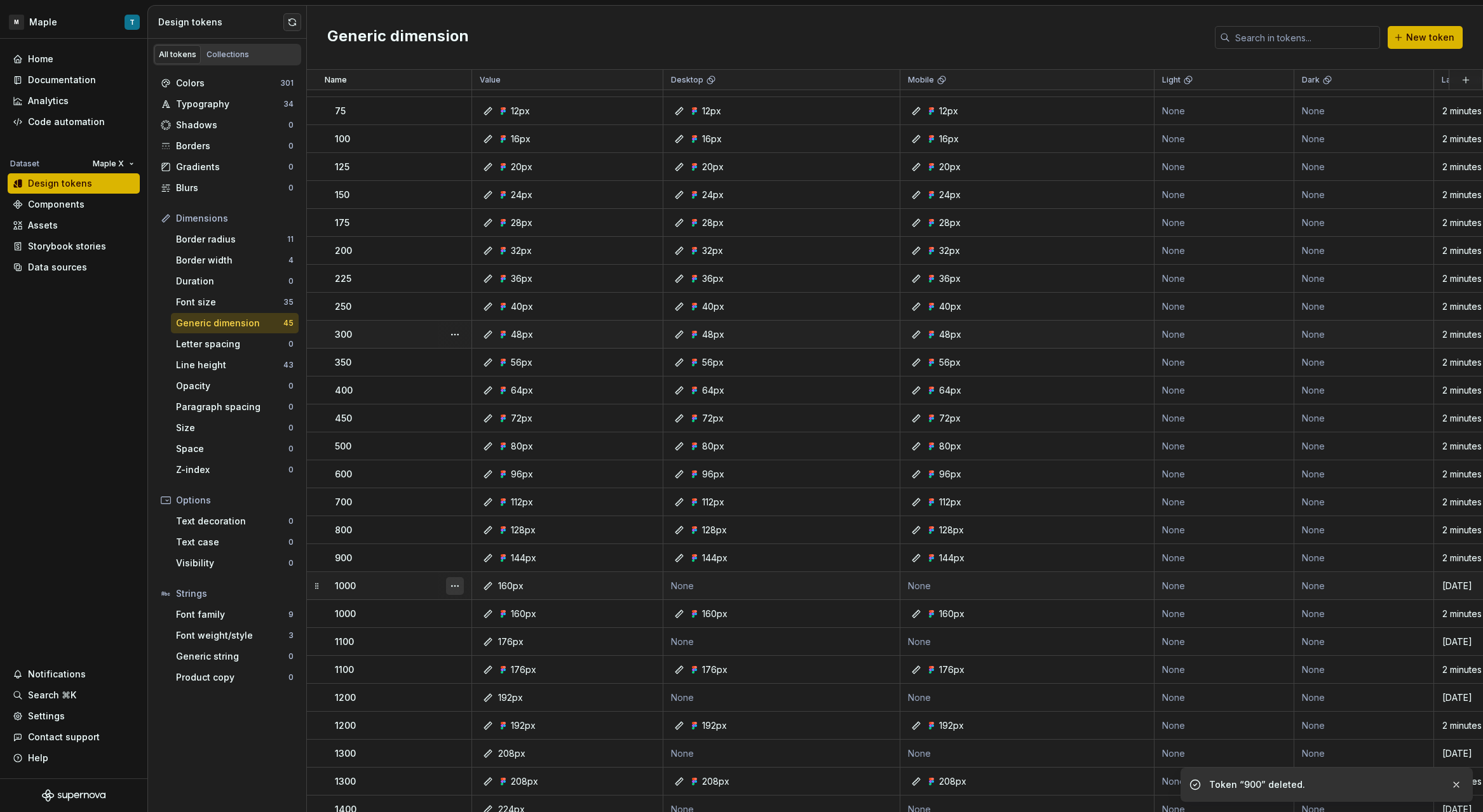
click at [453, 582] on button "button" at bounding box center [455, 585] width 18 height 18
click at [521, 654] on div "Delete token" at bounding box center [510, 658] width 82 height 13
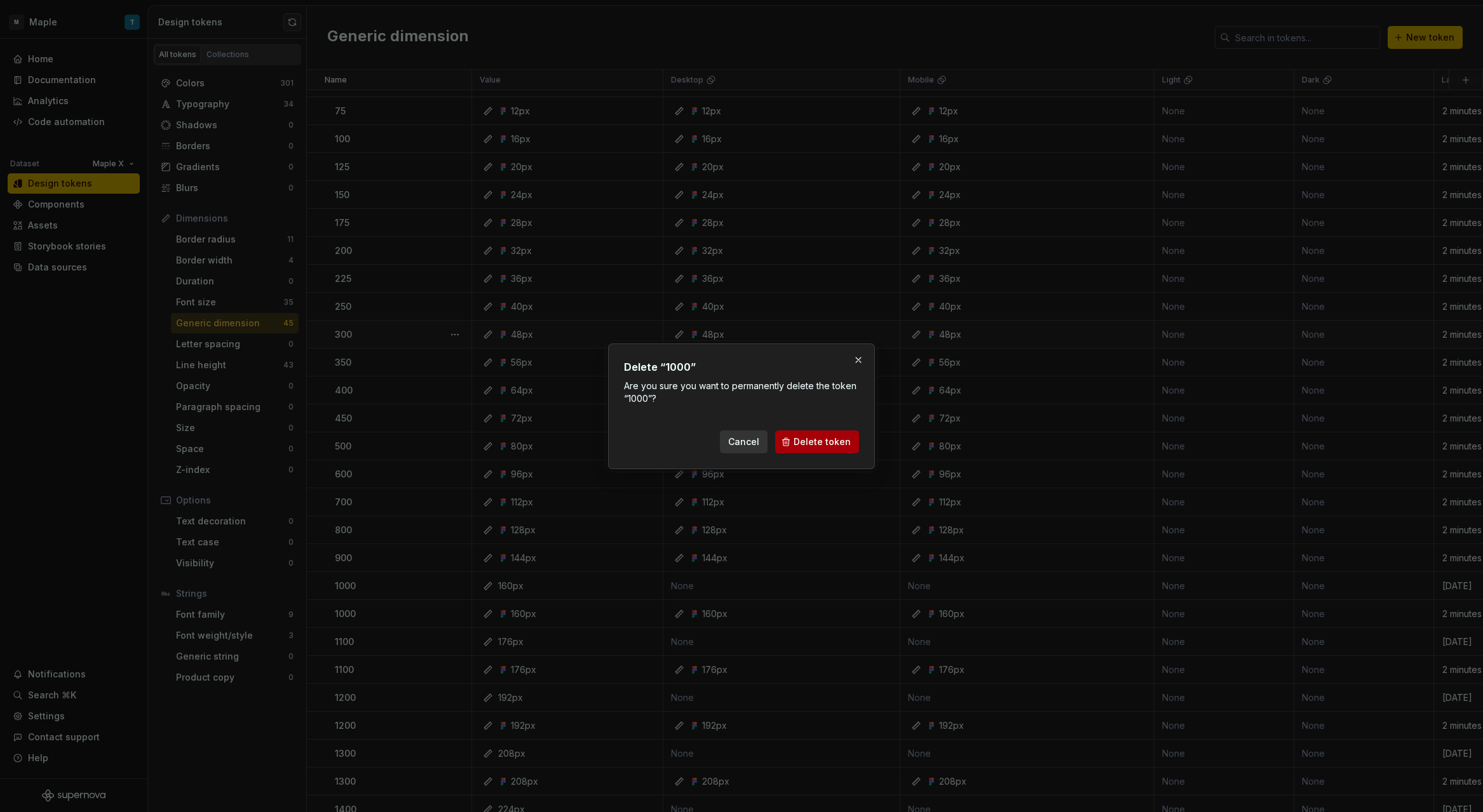
click at [809, 444] on span "Delete token" at bounding box center [822, 442] width 57 height 13
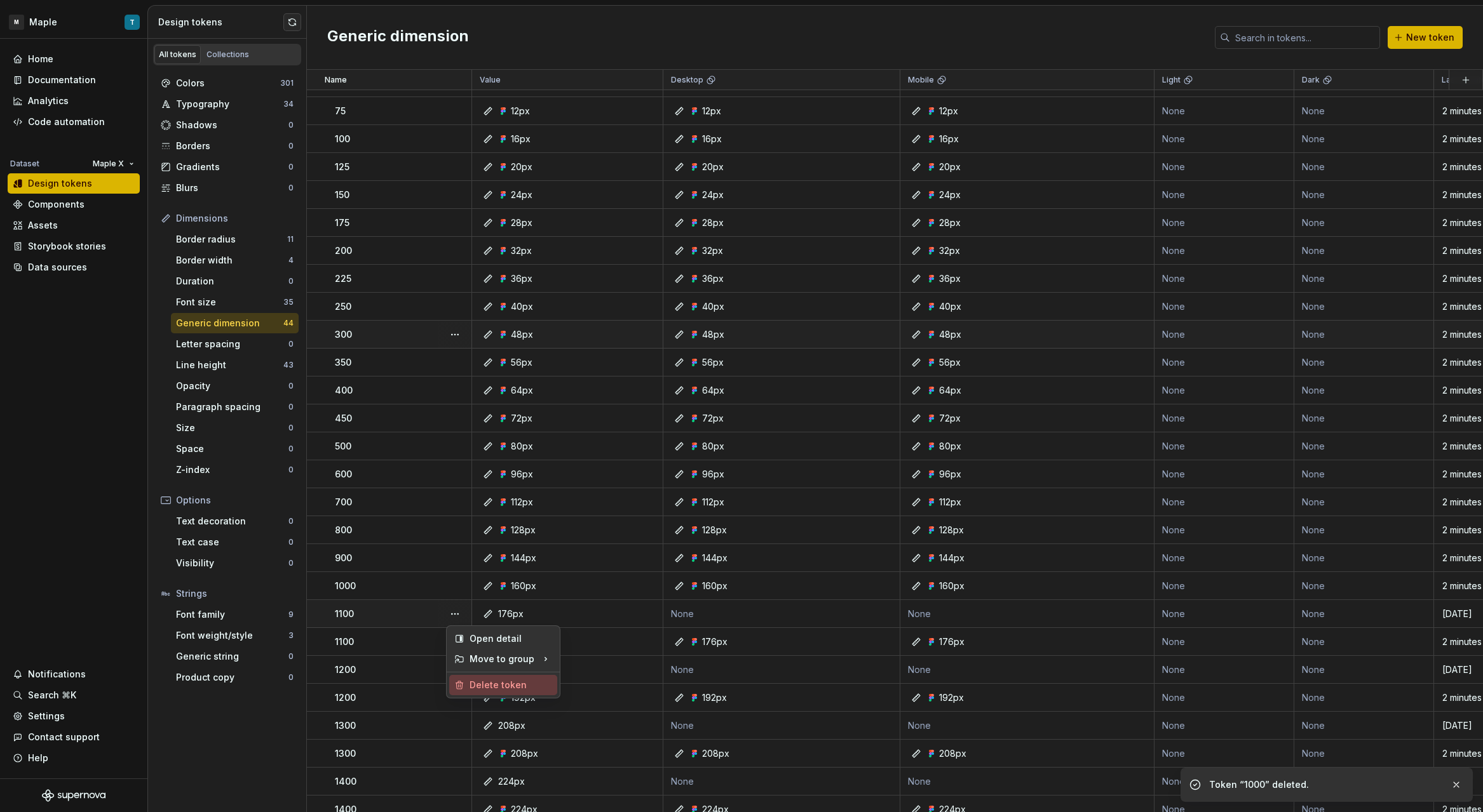
click at [476, 687] on div "Delete token" at bounding box center [510, 685] width 82 height 13
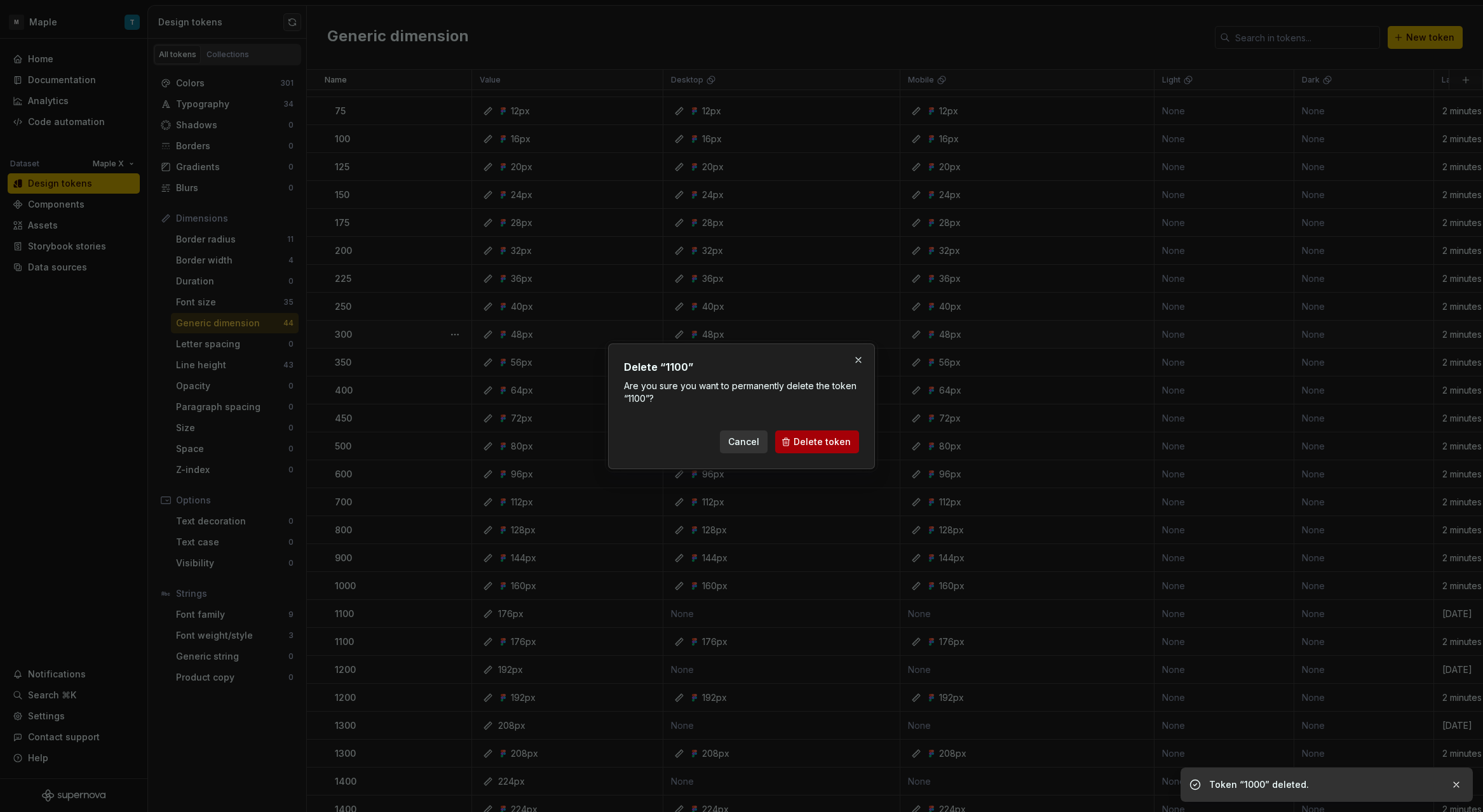
click at [809, 447] on span "Delete token" at bounding box center [822, 442] width 57 height 13
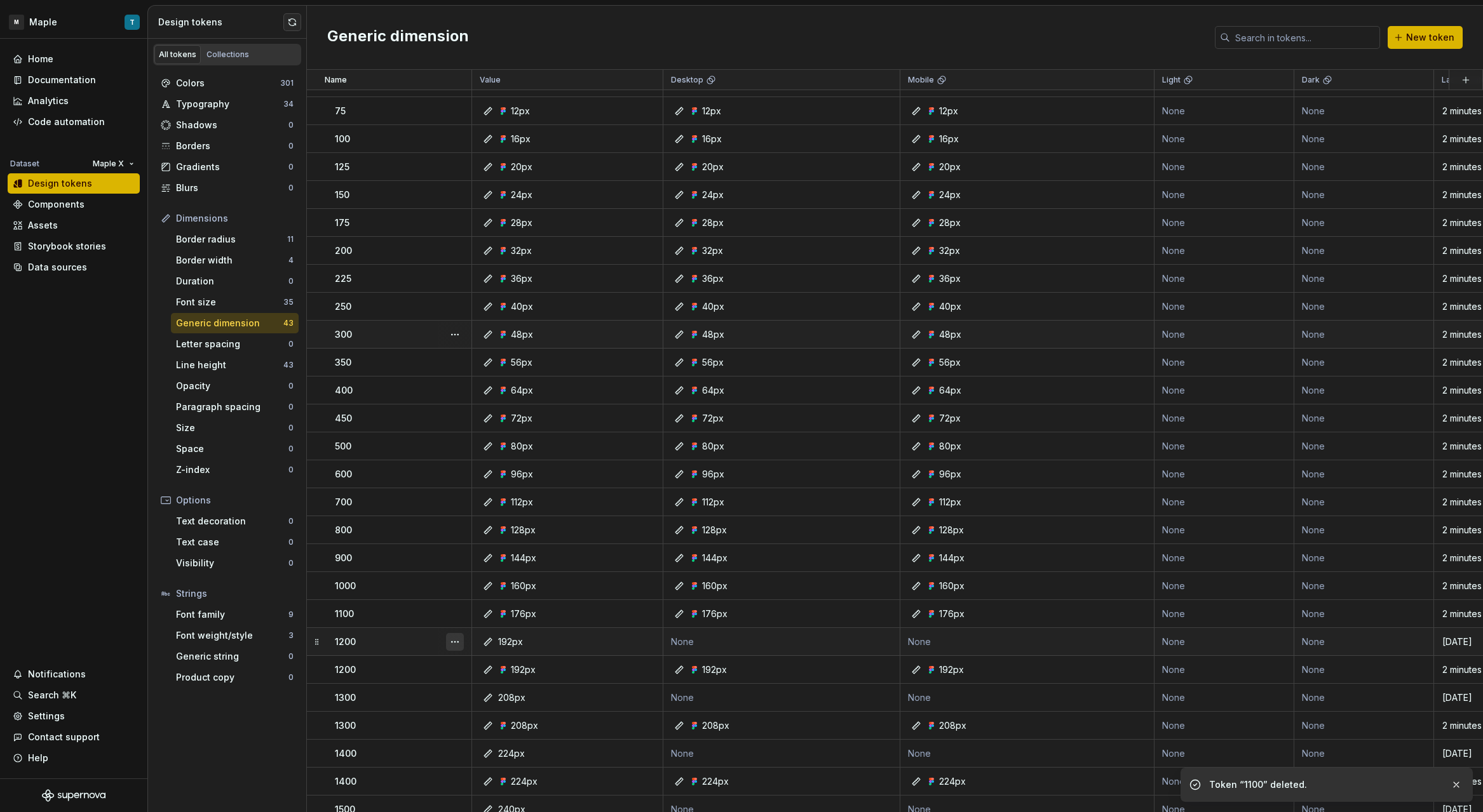
click at [459, 640] on button "button" at bounding box center [455, 642] width 18 height 18
click at [478, 708] on div "Delete token" at bounding box center [510, 713] width 82 height 13
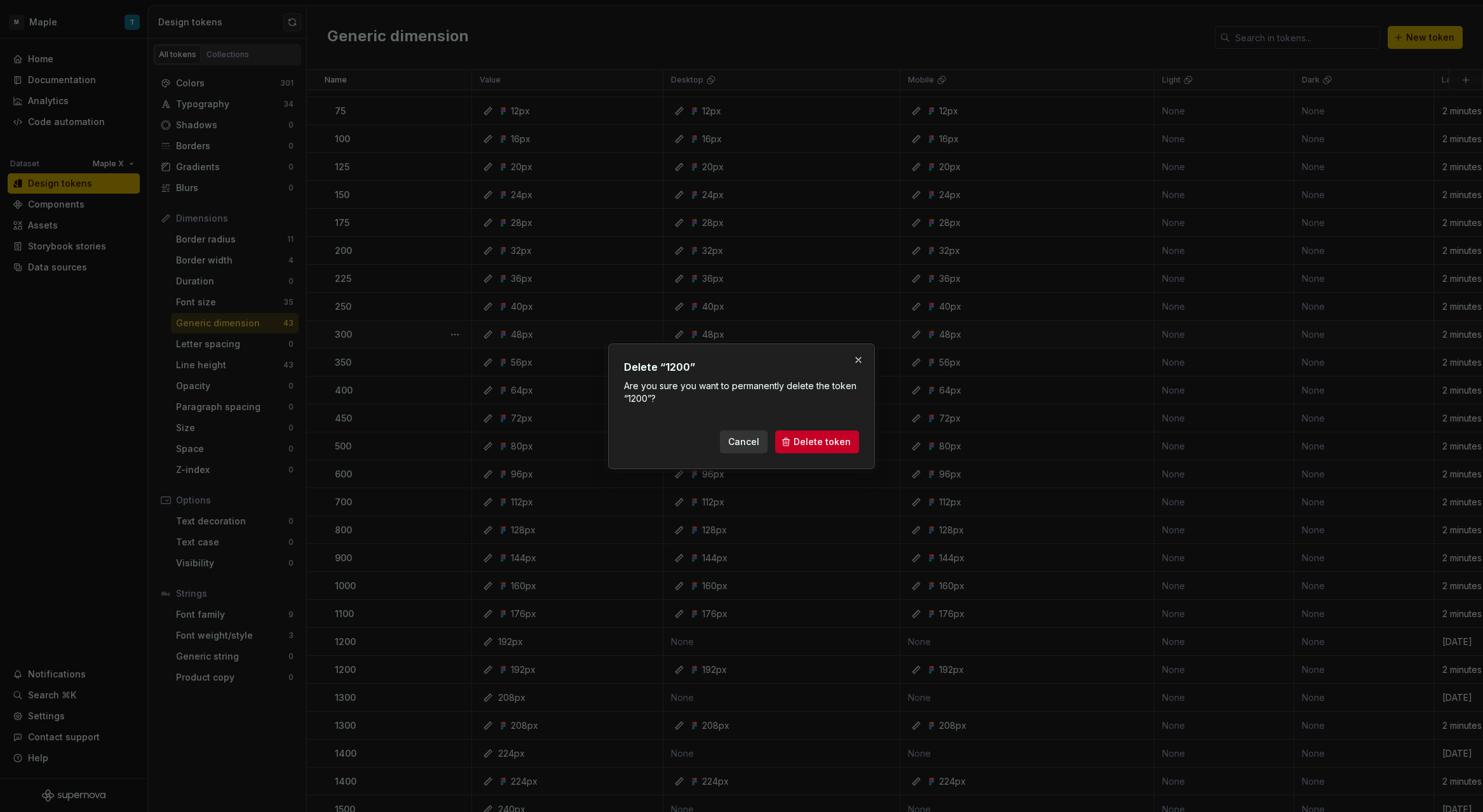
click at [809, 446] on span "Delete token" at bounding box center [822, 442] width 57 height 13
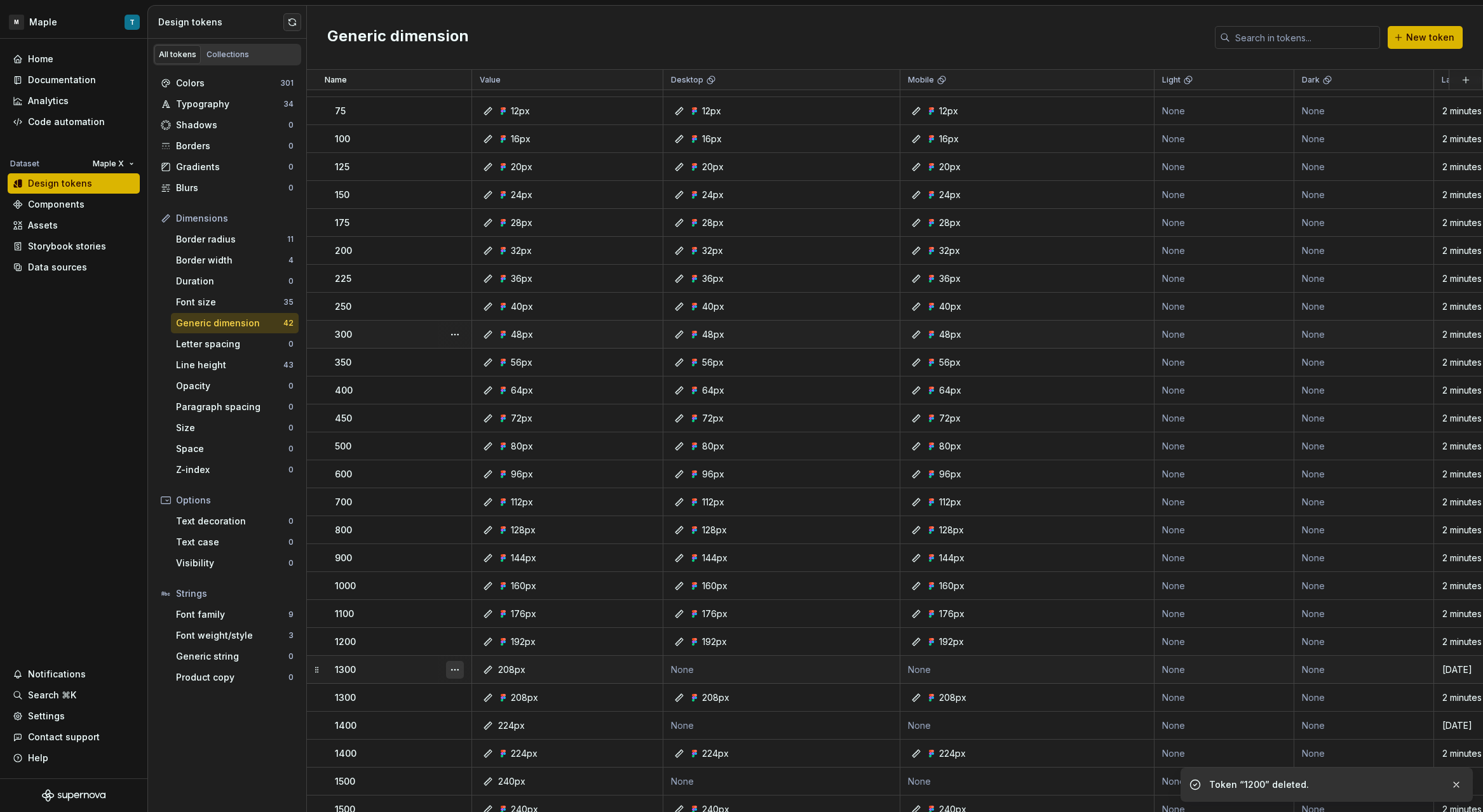
click at [451, 670] on button "button" at bounding box center [455, 670] width 18 height 18
click at [495, 741] on div "Delete token" at bounding box center [510, 741] width 82 height 13
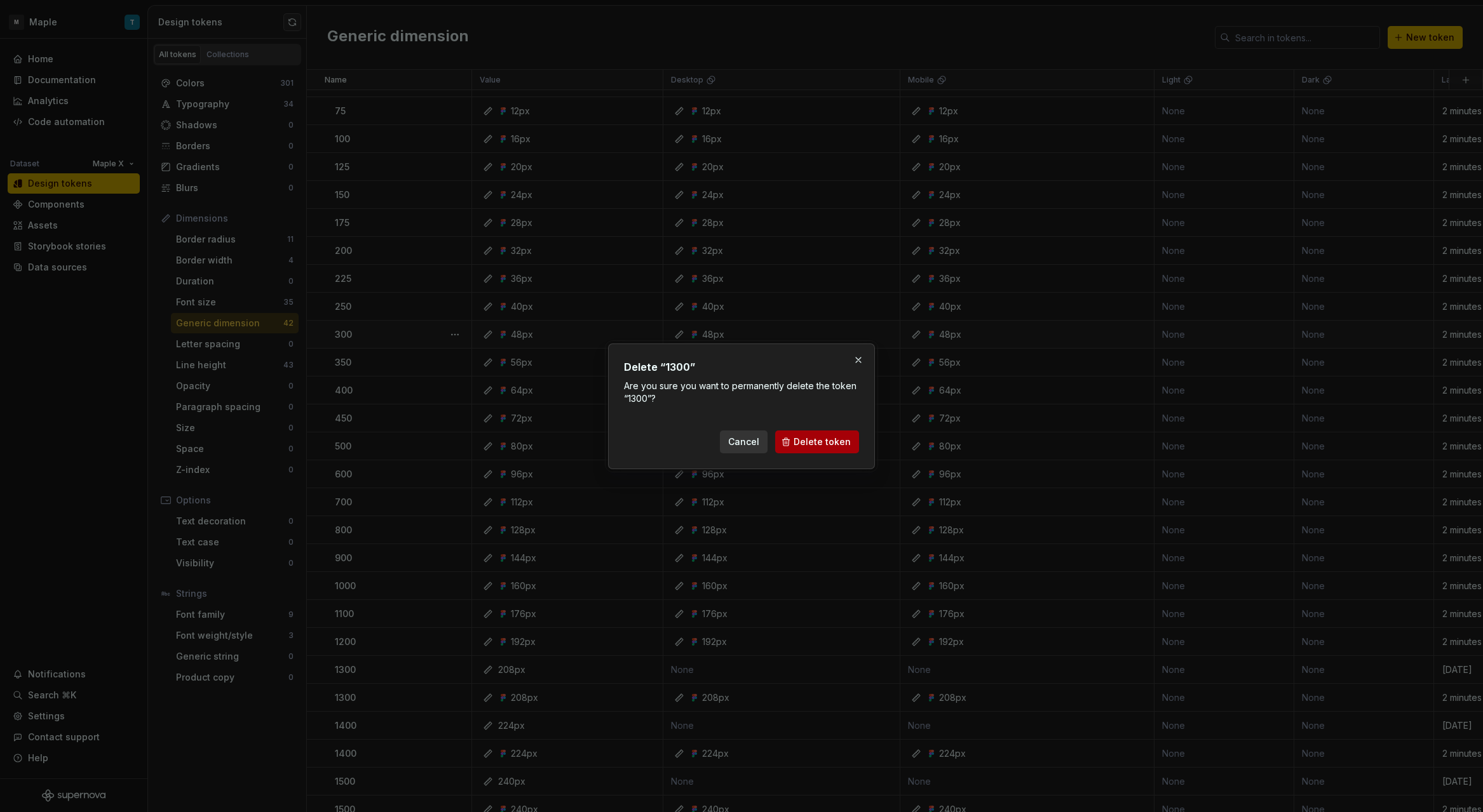
click at [809, 440] on span "Delete token" at bounding box center [822, 442] width 57 height 13
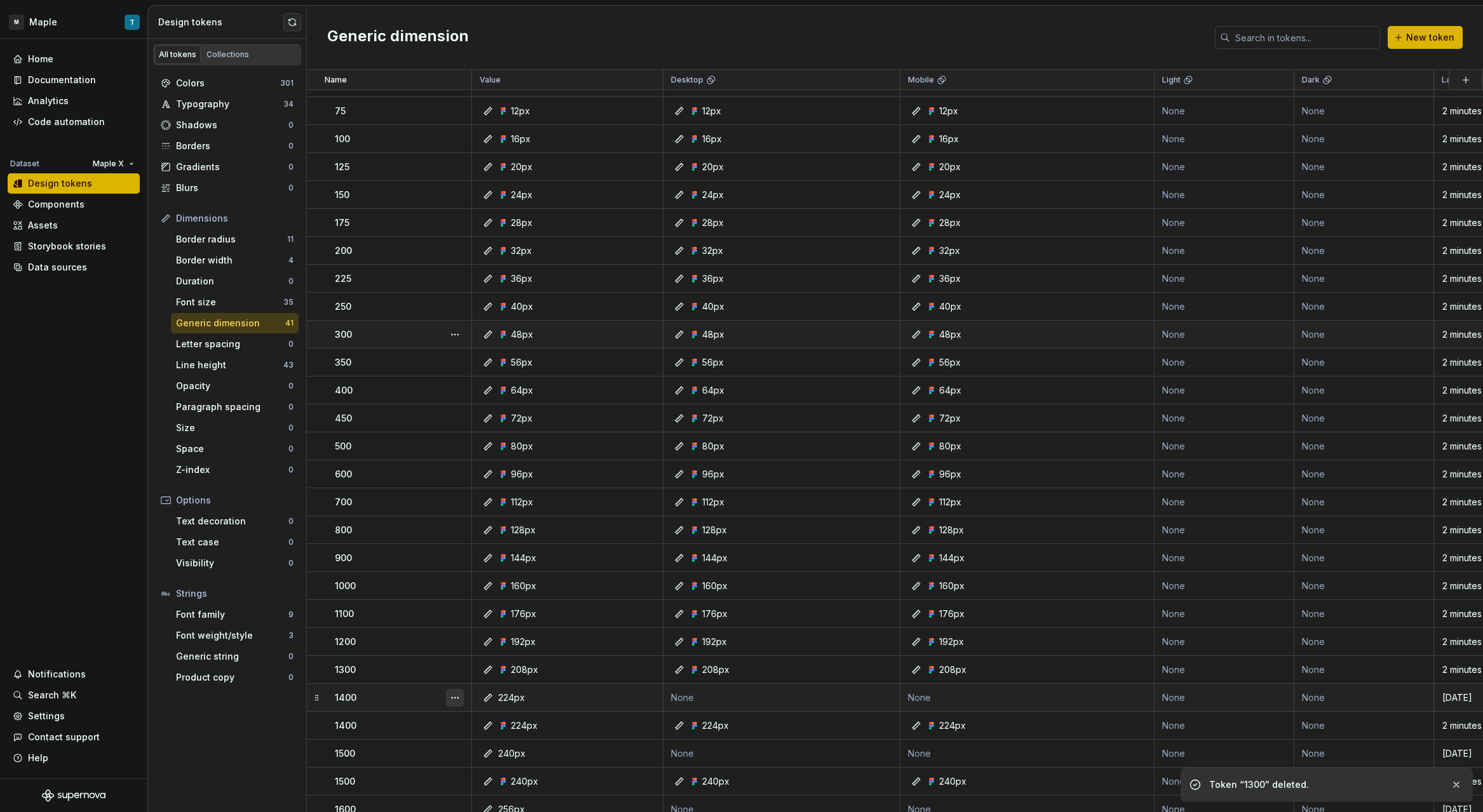
click at [458, 695] on button "button" at bounding box center [455, 698] width 18 height 18
click at [488, 770] on div "Delete token" at bounding box center [510, 769] width 82 height 13
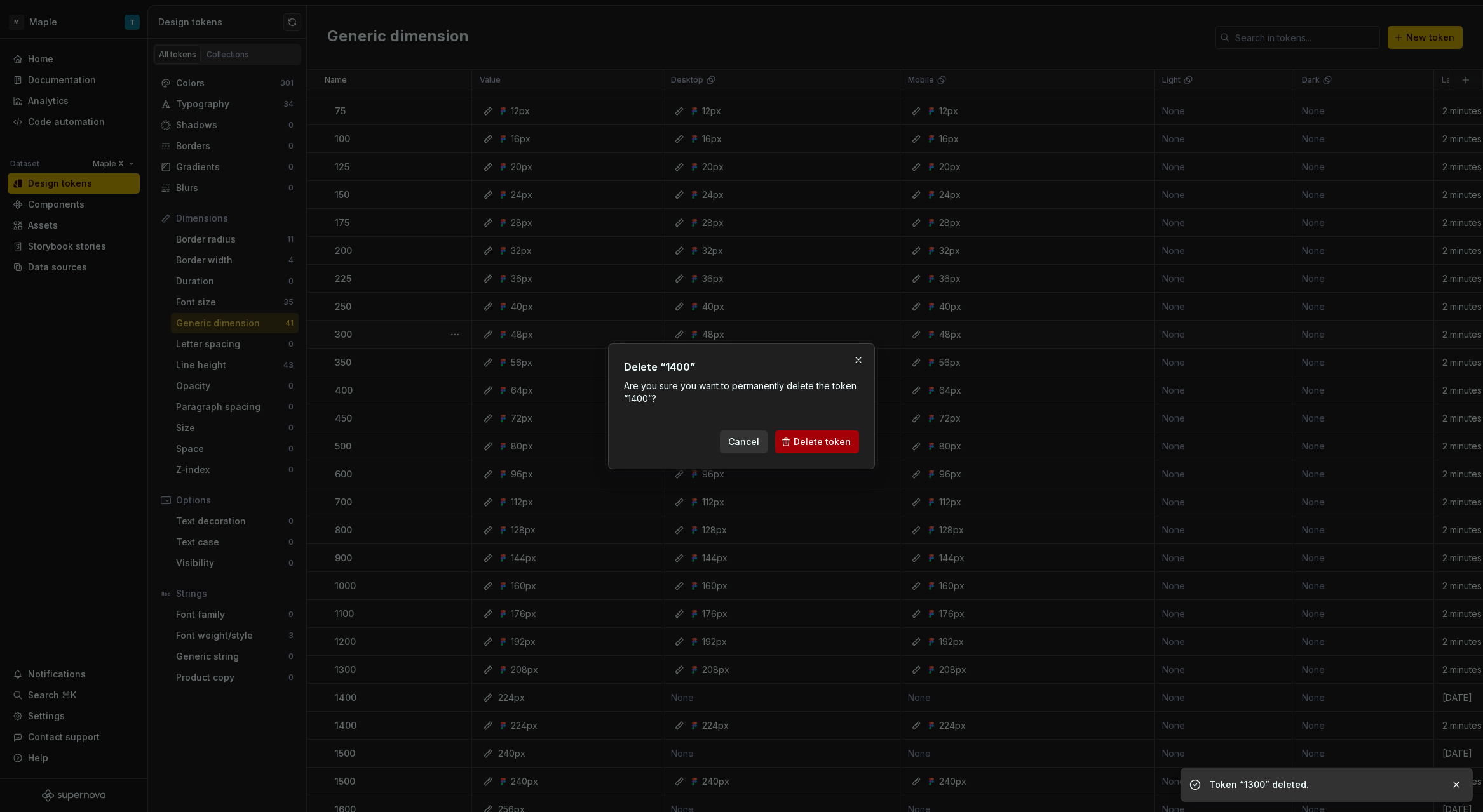
click at [806, 445] on span "Delete token" at bounding box center [822, 442] width 57 height 13
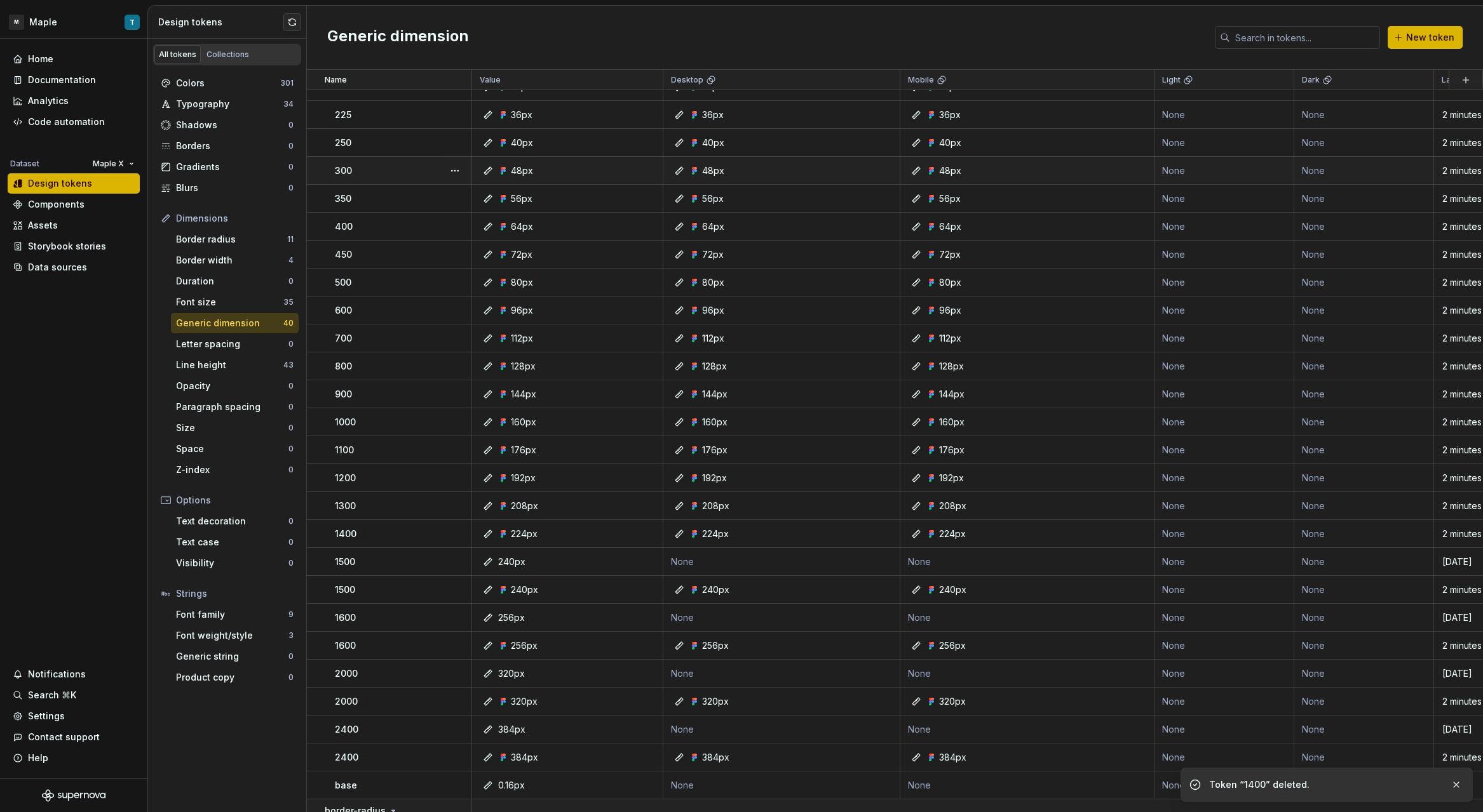
scroll to position [361, 0]
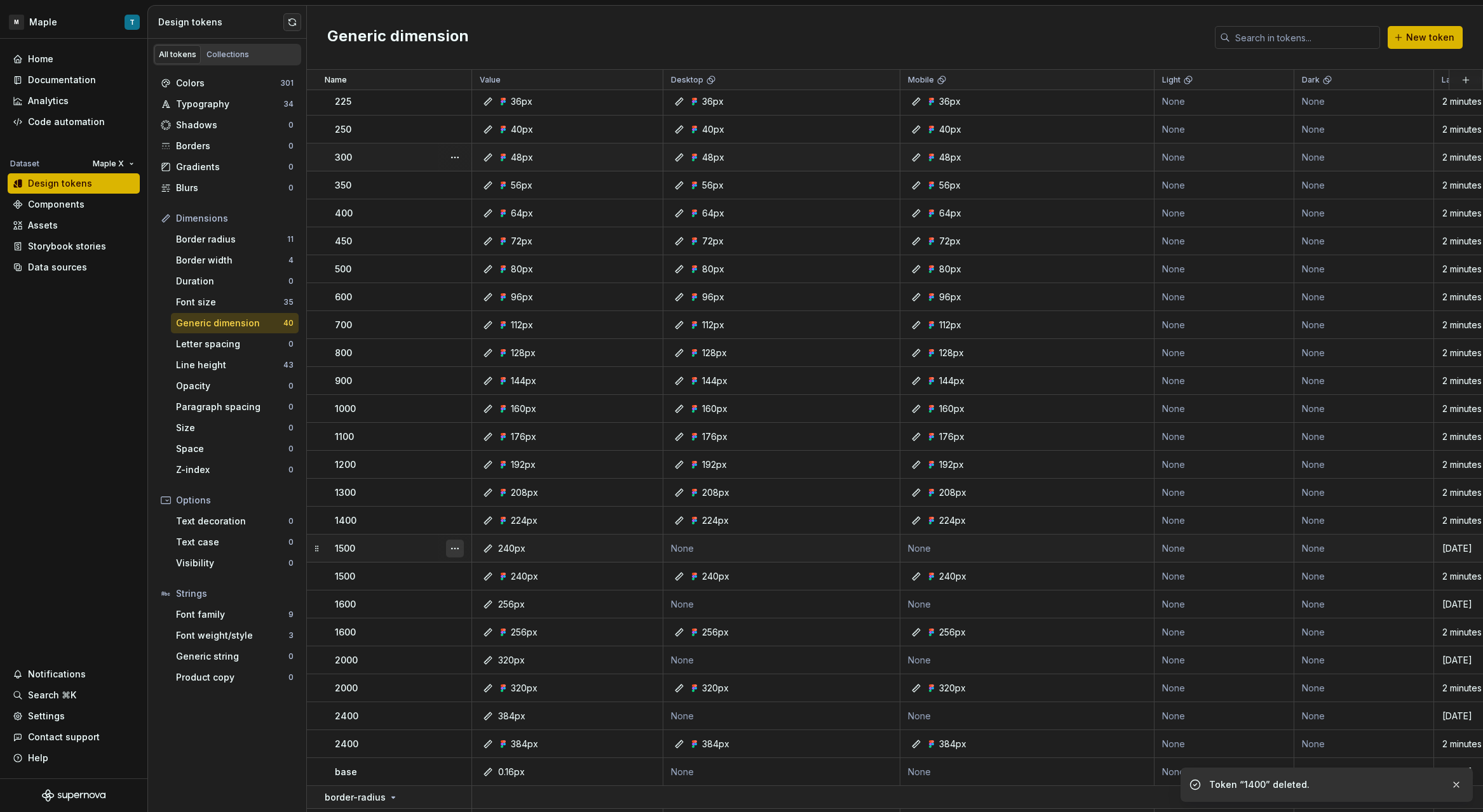
click at [450, 549] on button "button" at bounding box center [455, 548] width 18 height 18
click at [503, 623] on div "Delete token" at bounding box center [510, 620] width 82 height 13
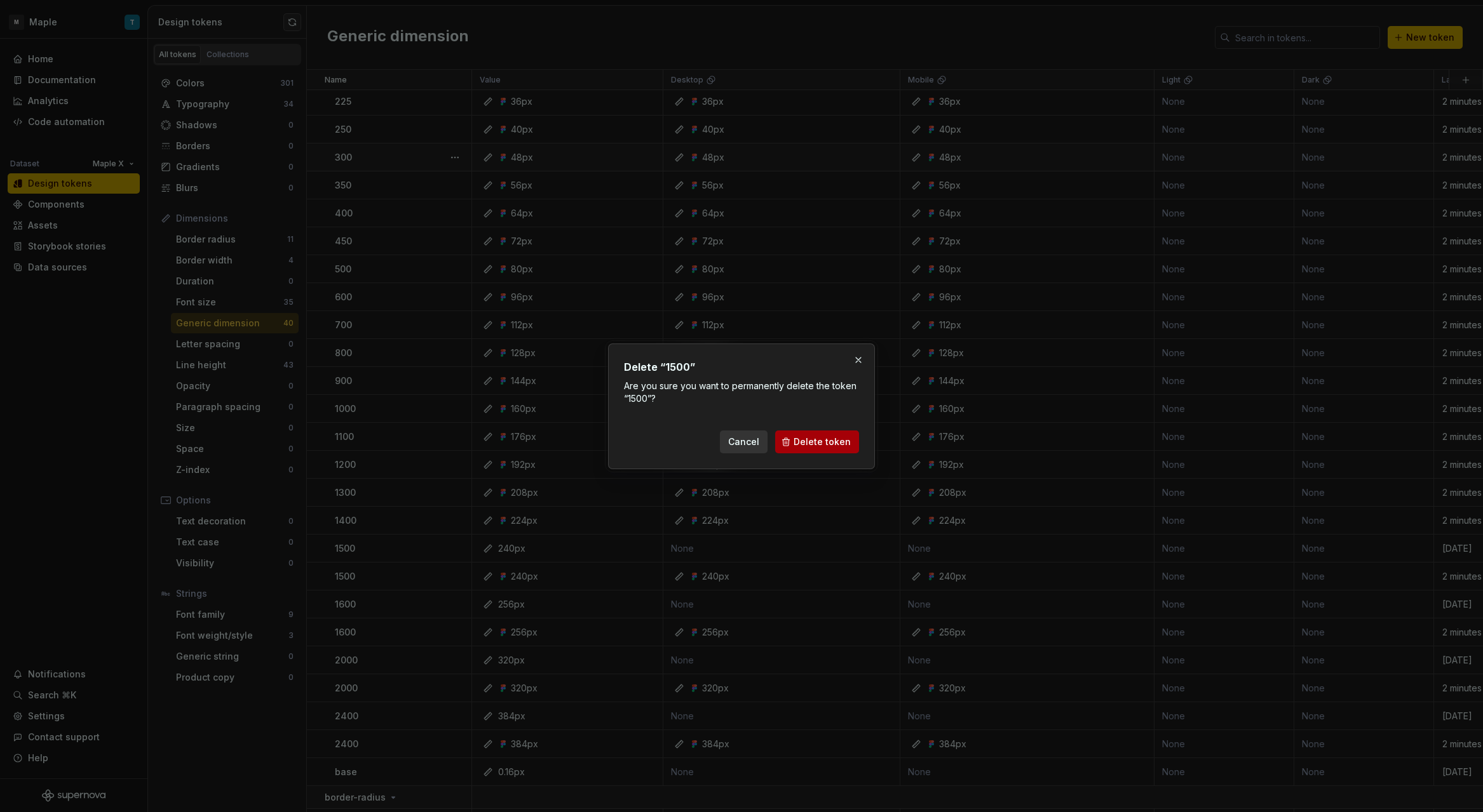
click at [809, 439] on span "Delete token" at bounding box center [822, 442] width 57 height 13
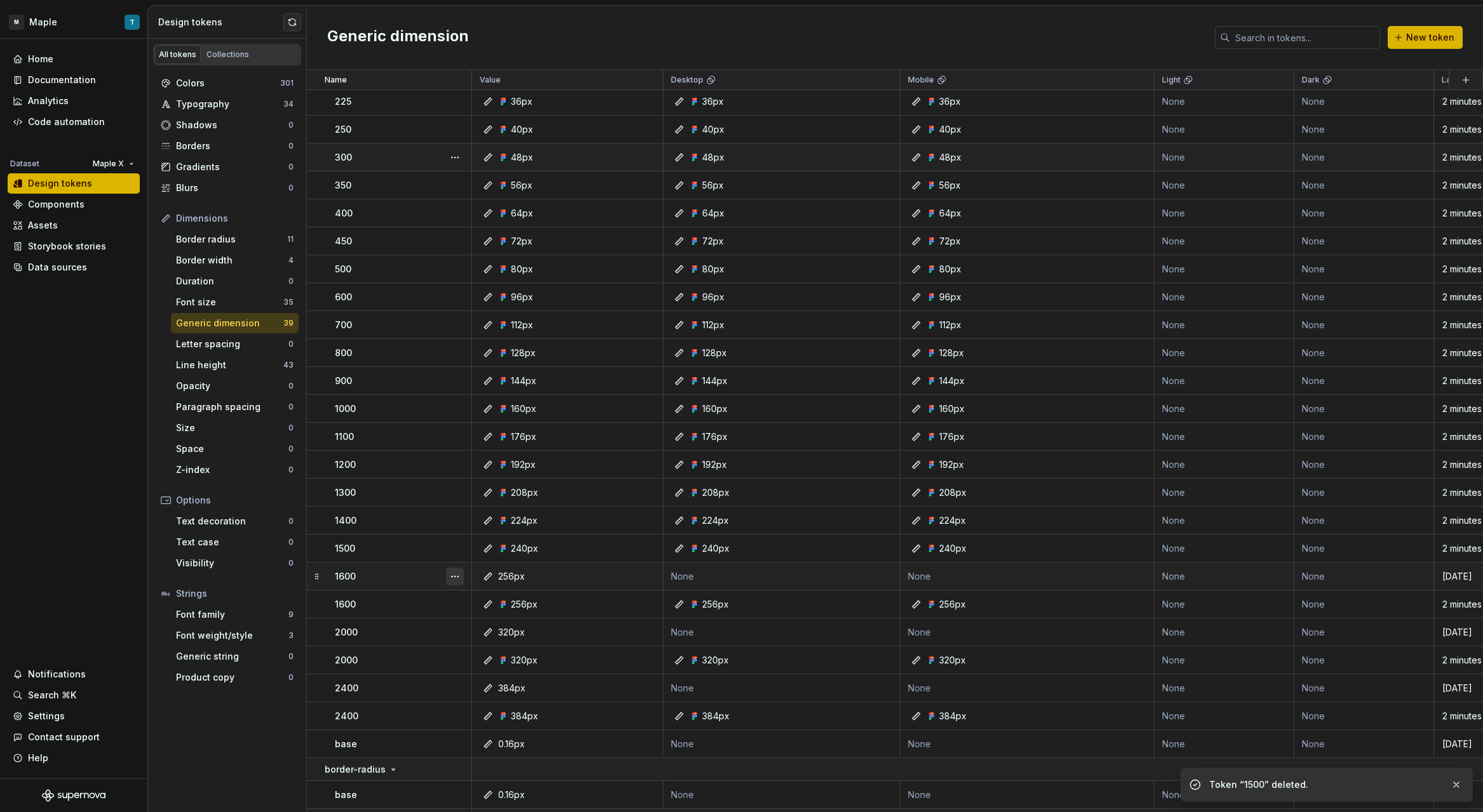
click at [456, 572] on button "button" at bounding box center [455, 576] width 18 height 18
click at [500, 643] on div "Delete token" at bounding box center [510, 648] width 82 height 13
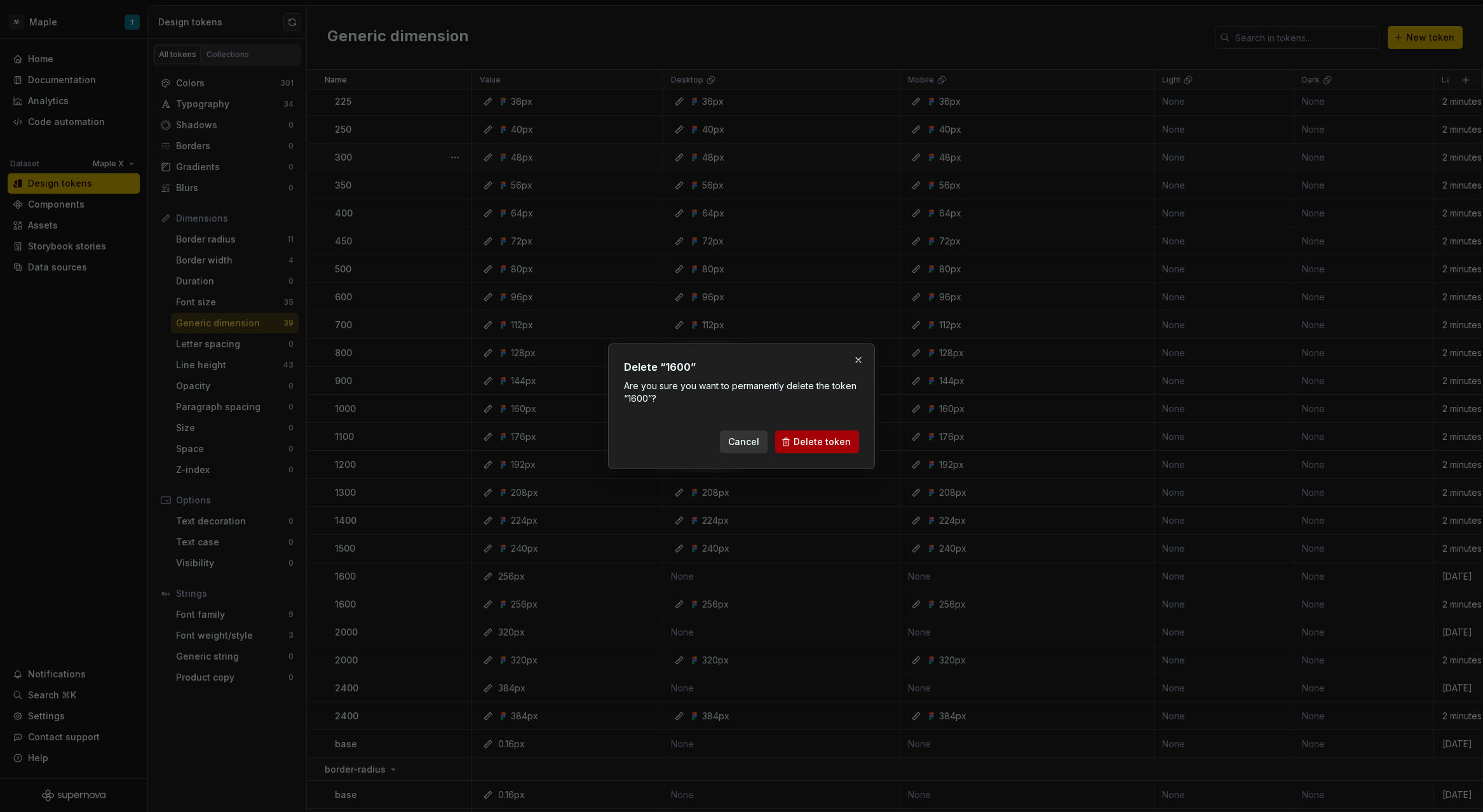
click at [782, 438] on button "Delete token" at bounding box center [817, 441] width 84 height 23
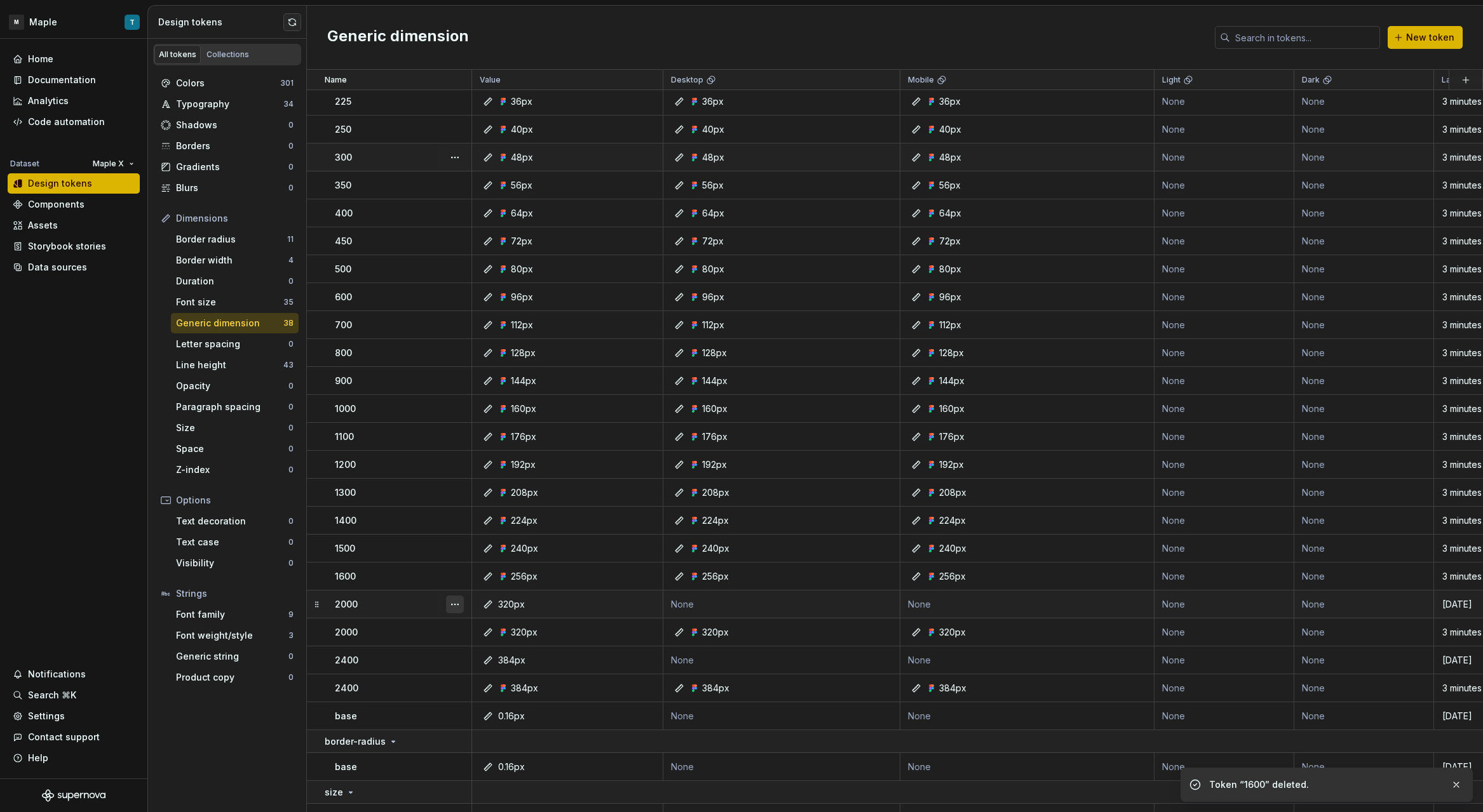
click at [455, 606] on button "button" at bounding box center [455, 604] width 18 height 18
click at [513, 676] on div "Delete token" at bounding box center [510, 676] width 82 height 13
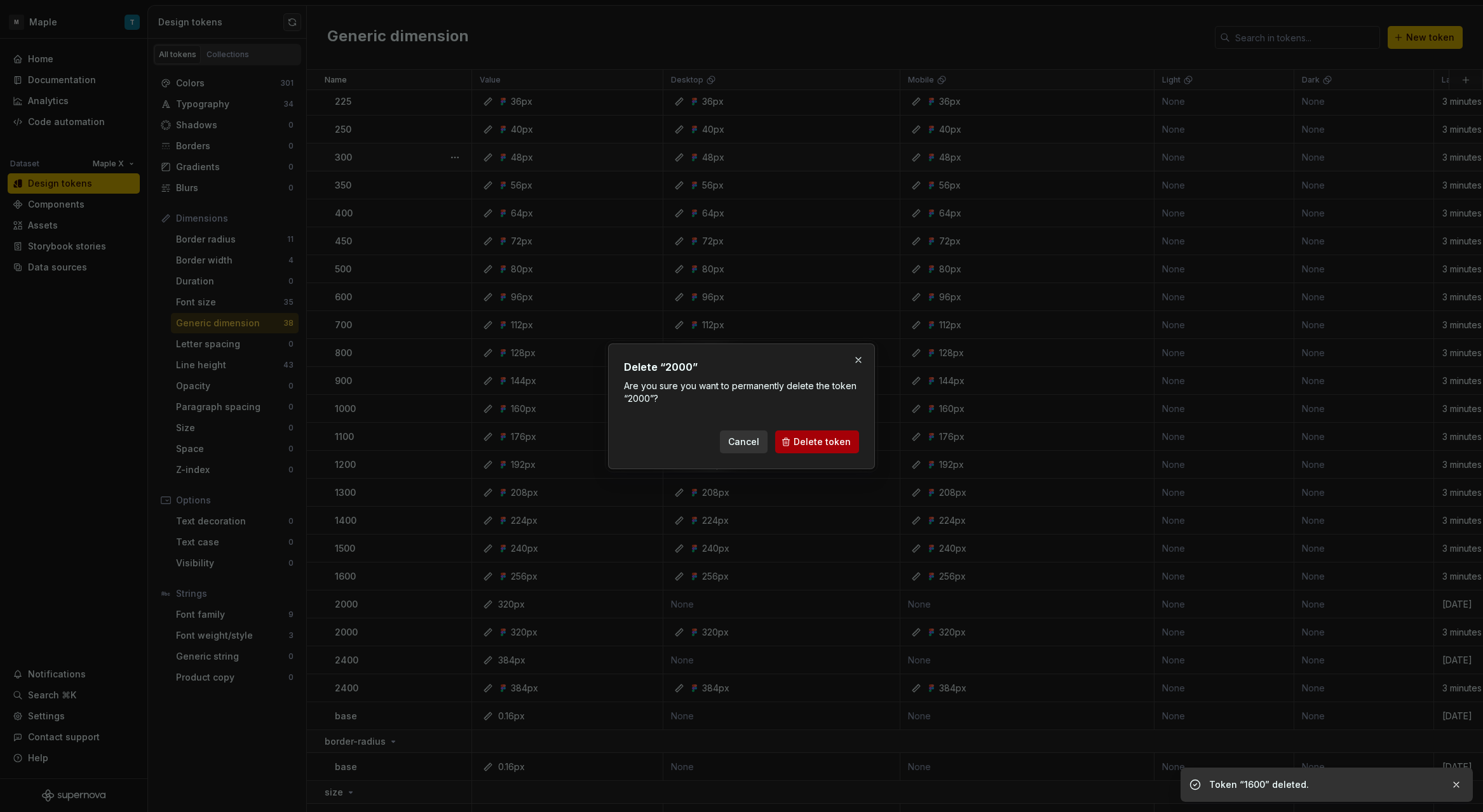
click at [809, 445] on span "Delete token" at bounding box center [822, 442] width 57 height 13
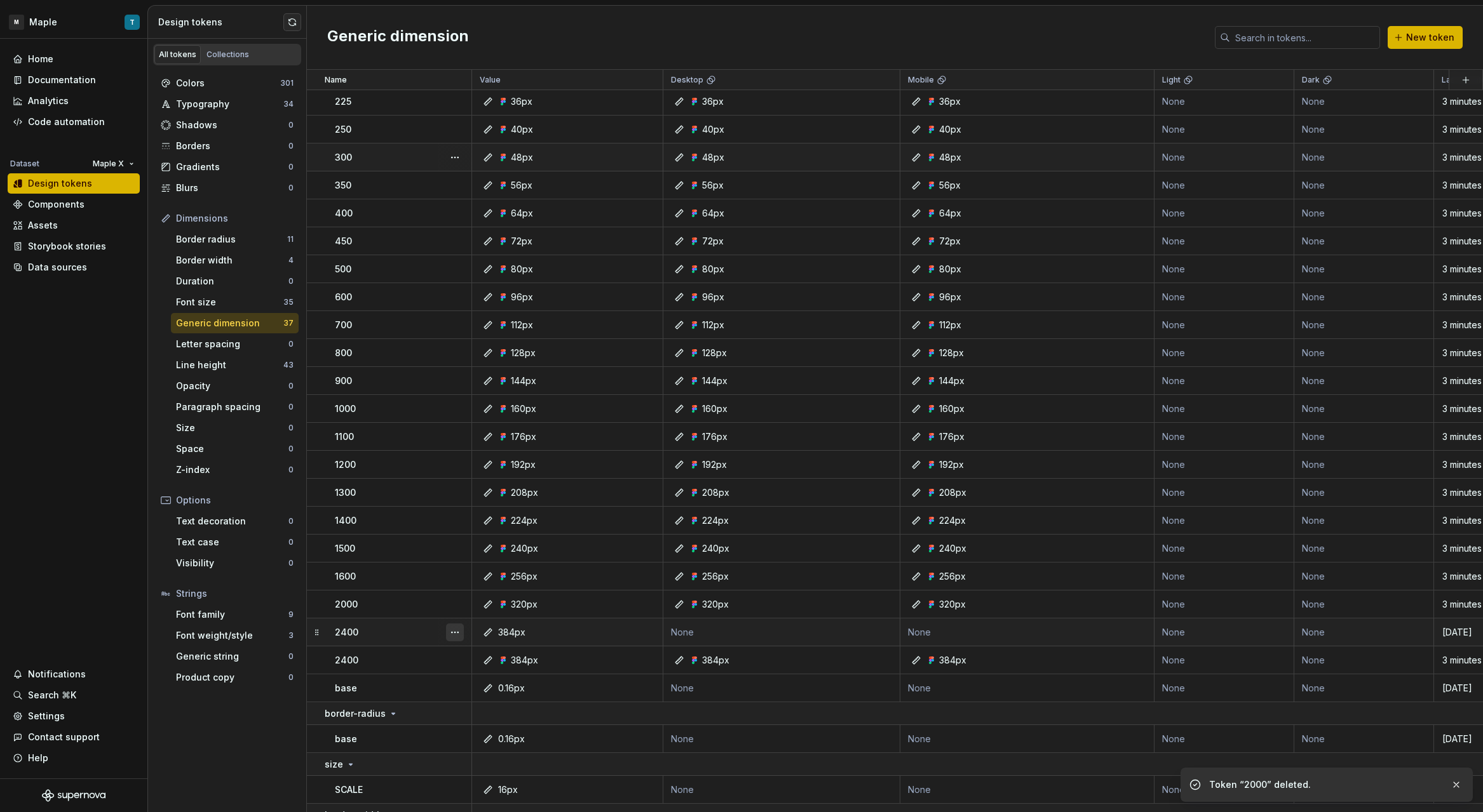
click at [449, 628] on button "button" at bounding box center [455, 632] width 18 height 18
click at [502, 707] on div "Delete token" at bounding box center [510, 704] width 82 height 13
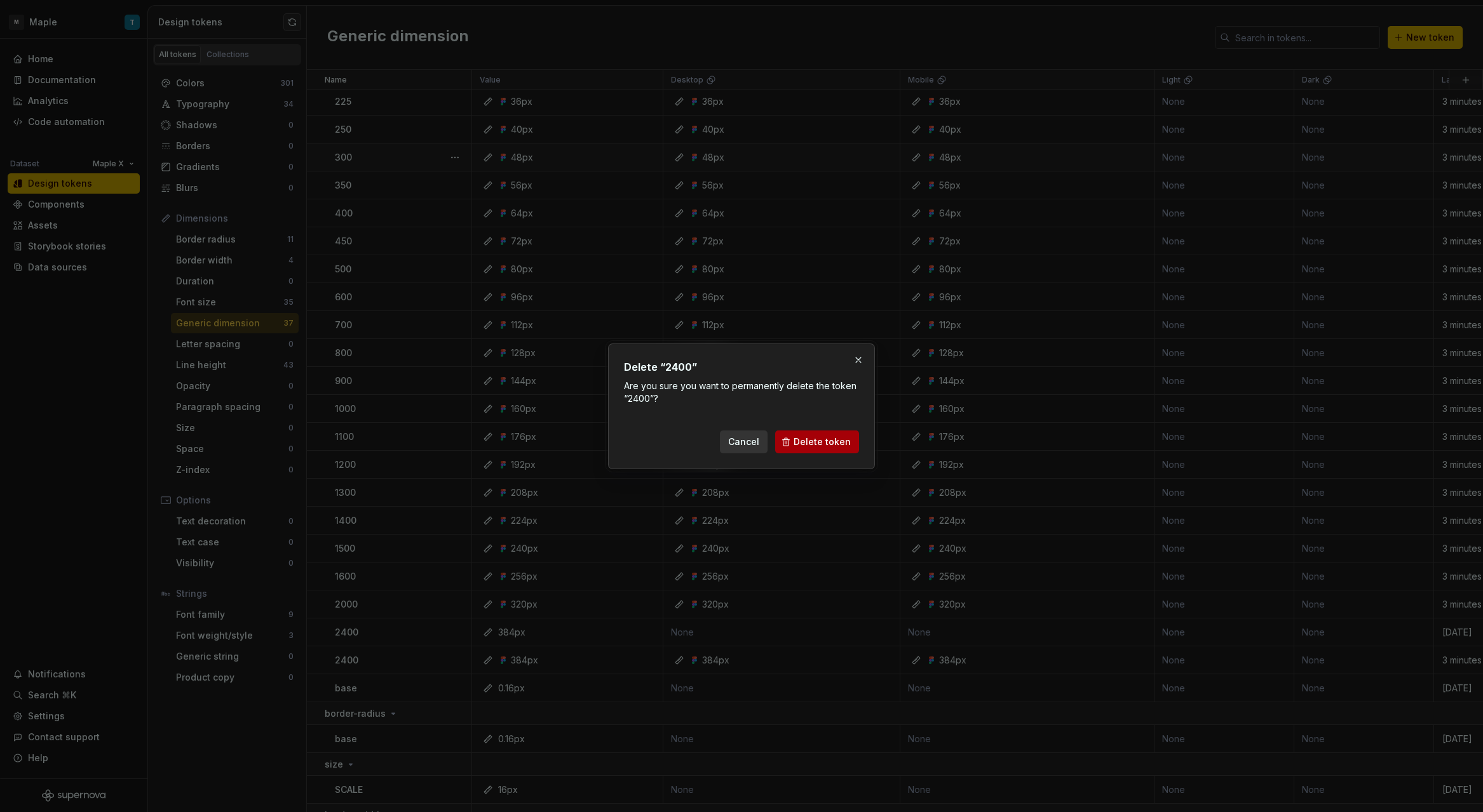
click at [809, 431] on button "Delete token" at bounding box center [817, 441] width 84 height 23
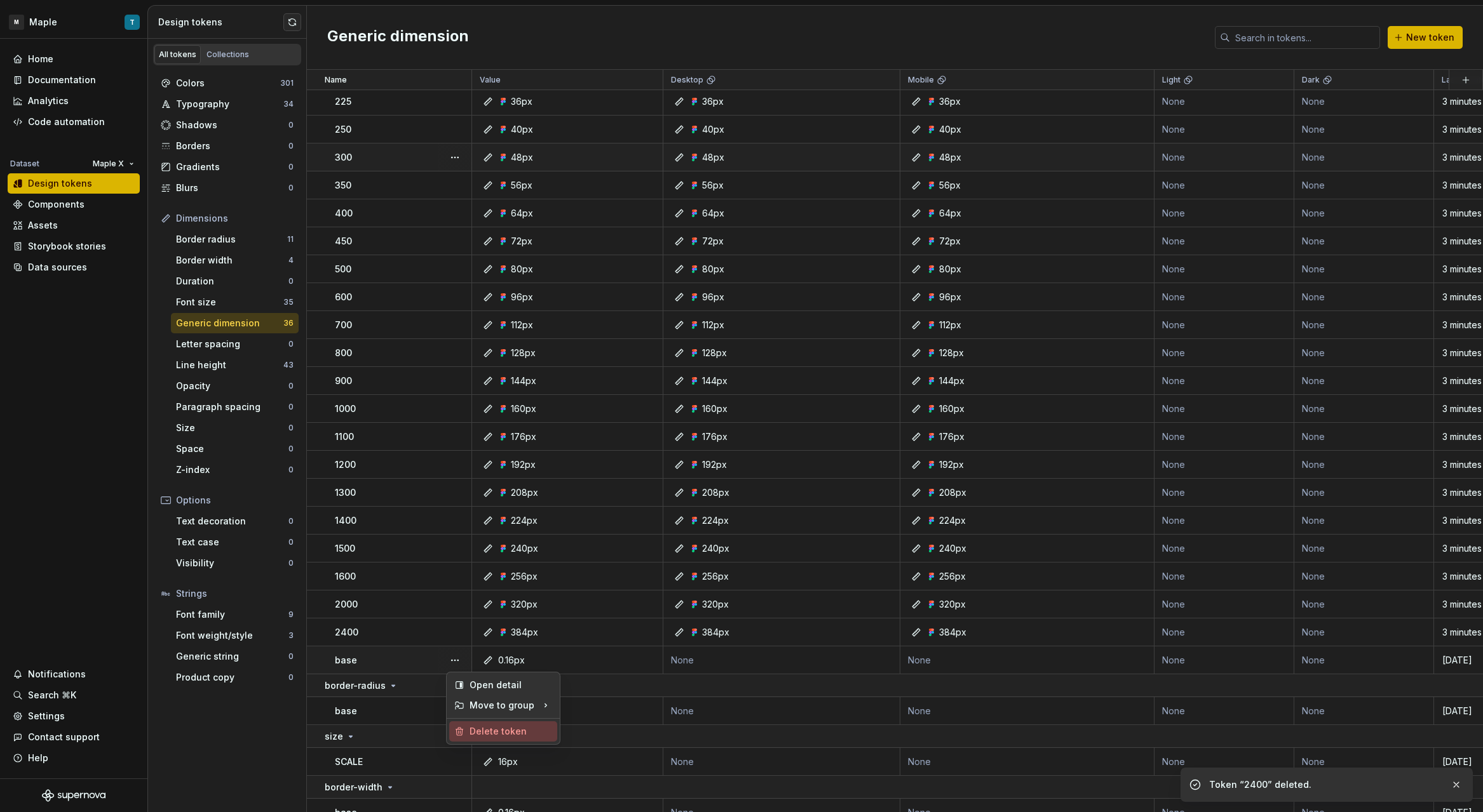
click at [505, 725] on div "Delete token" at bounding box center [510, 732] width 82 height 13
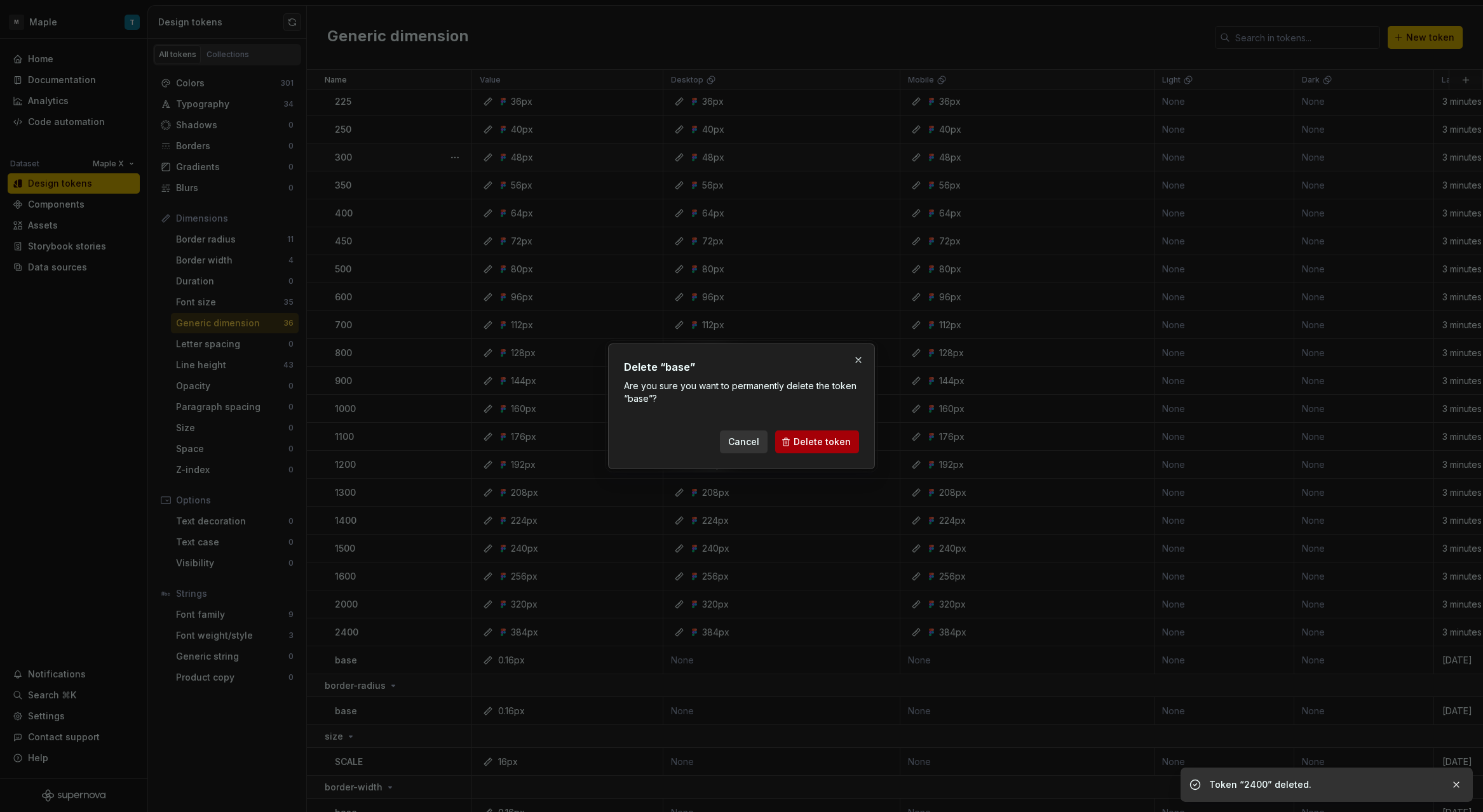
click at [809, 447] on span "Delete token" at bounding box center [822, 442] width 57 height 13
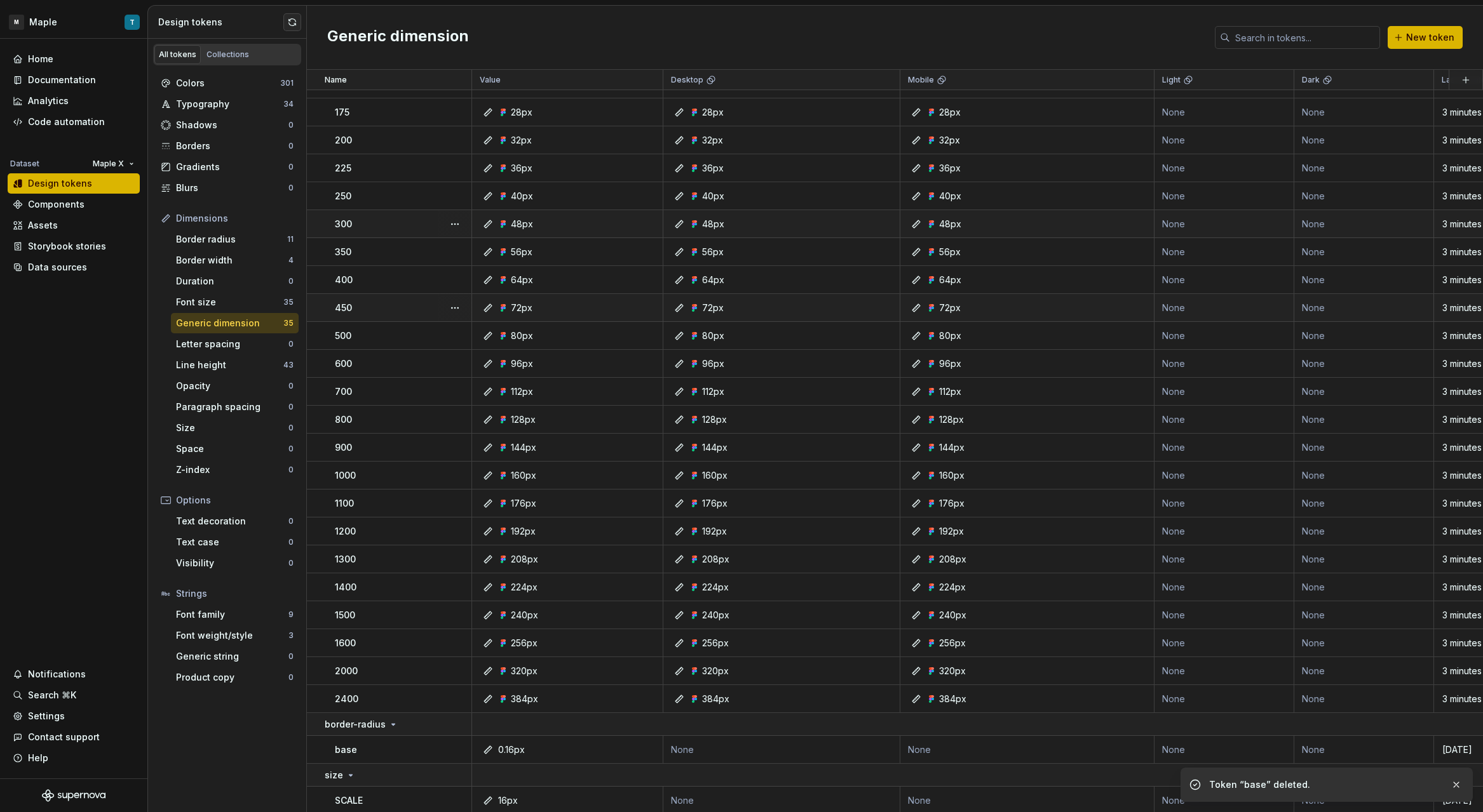
scroll to position [0, 0]
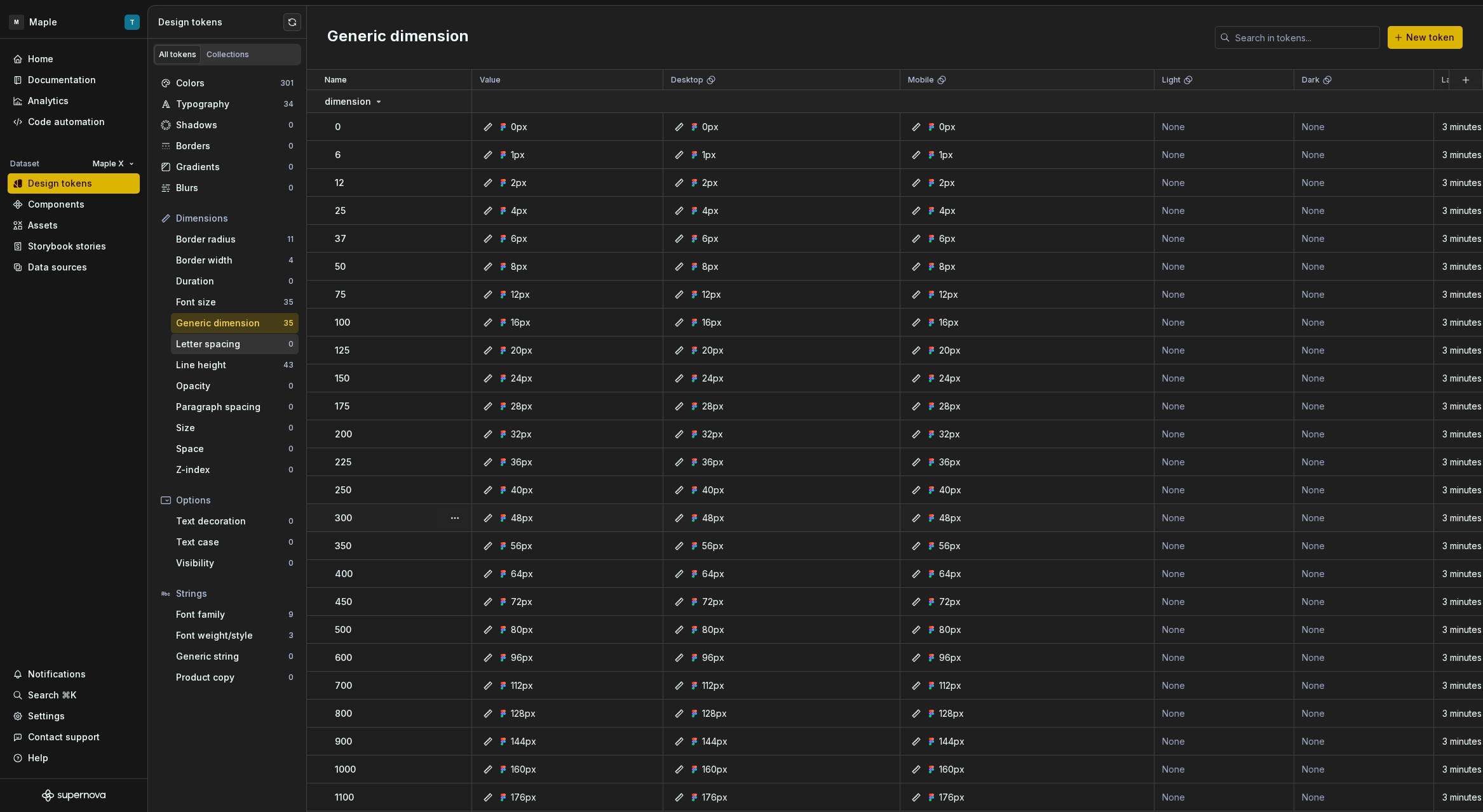
click at [240, 345] on div "Letter spacing" at bounding box center [232, 345] width 112 height 13
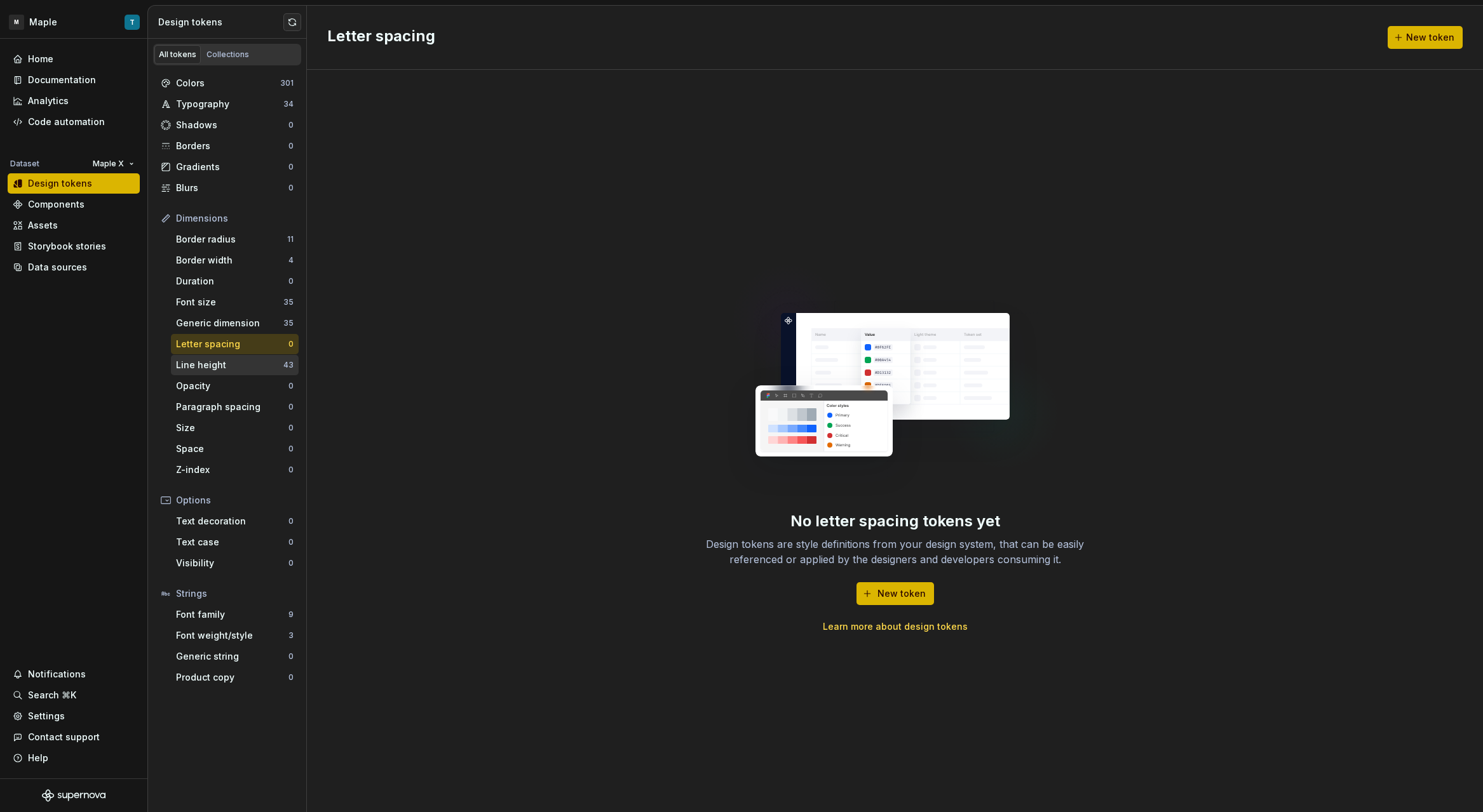
click at [232, 369] on div "Line height" at bounding box center [229, 365] width 107 height 13
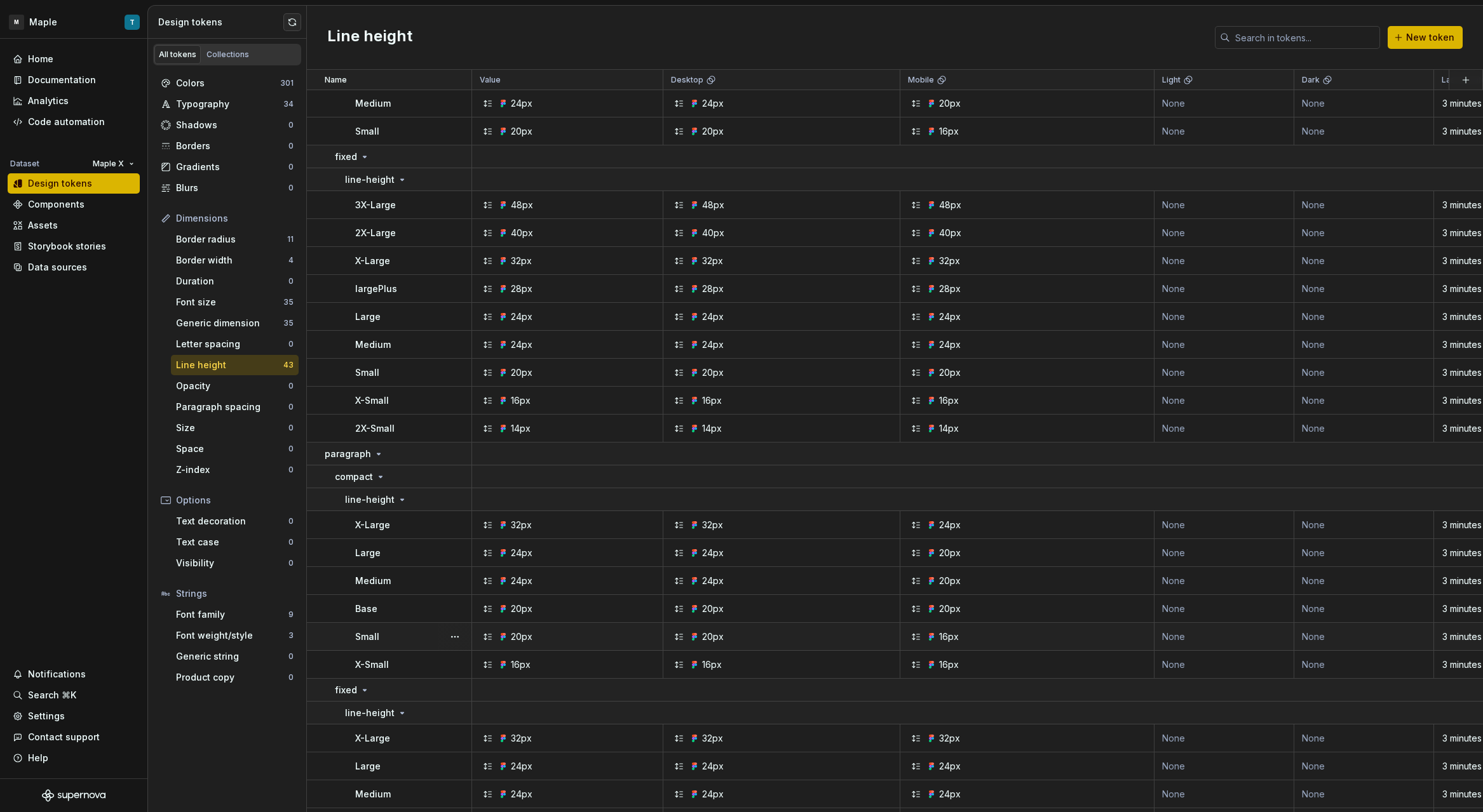
scroll to position [373, 0]
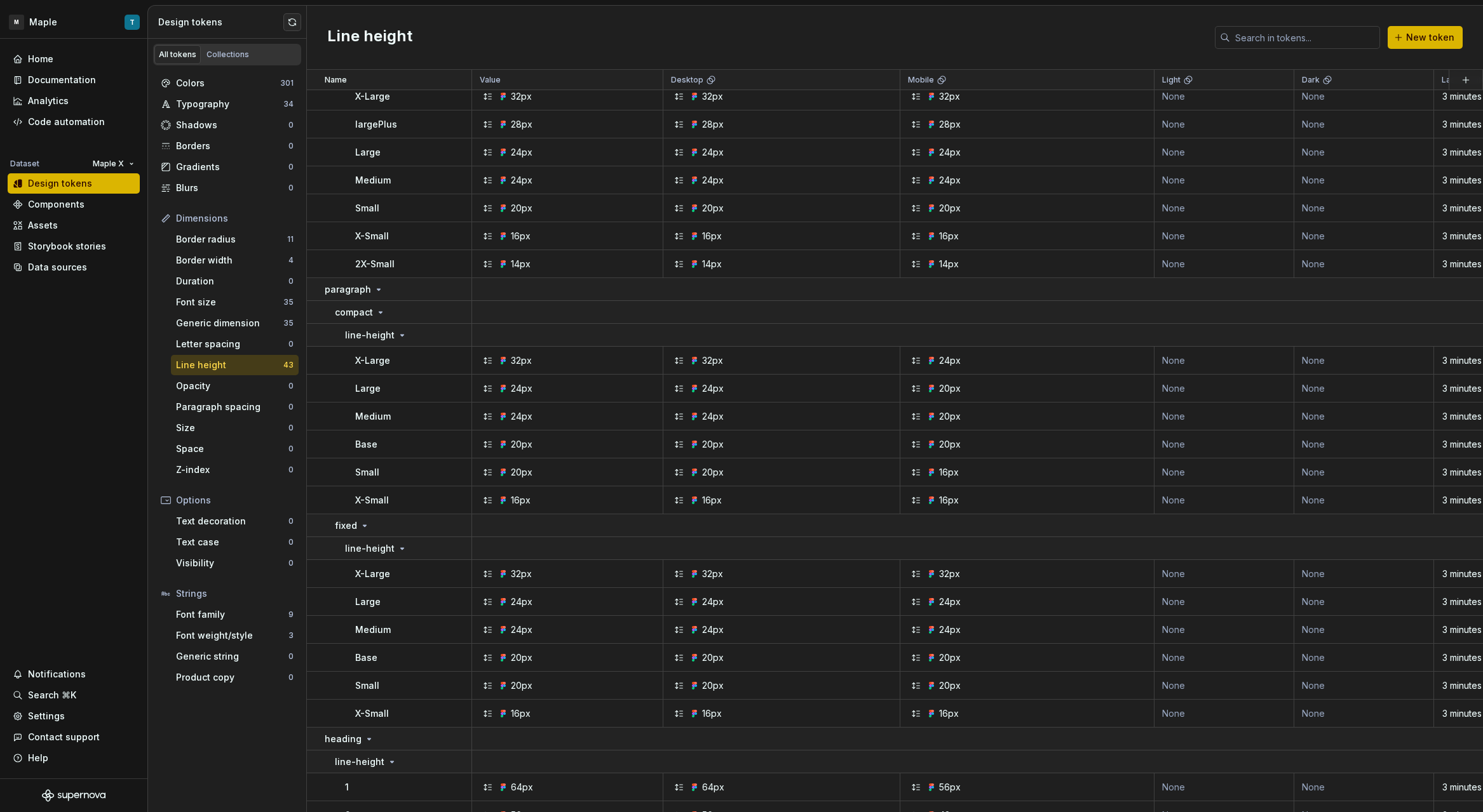
click at [219, 363] on div "Line height" at bounding box center [229, 365] width 107 height 13
click at [212, 307] on div "Font size" at bounding box center [229, 302] width 107 height 13
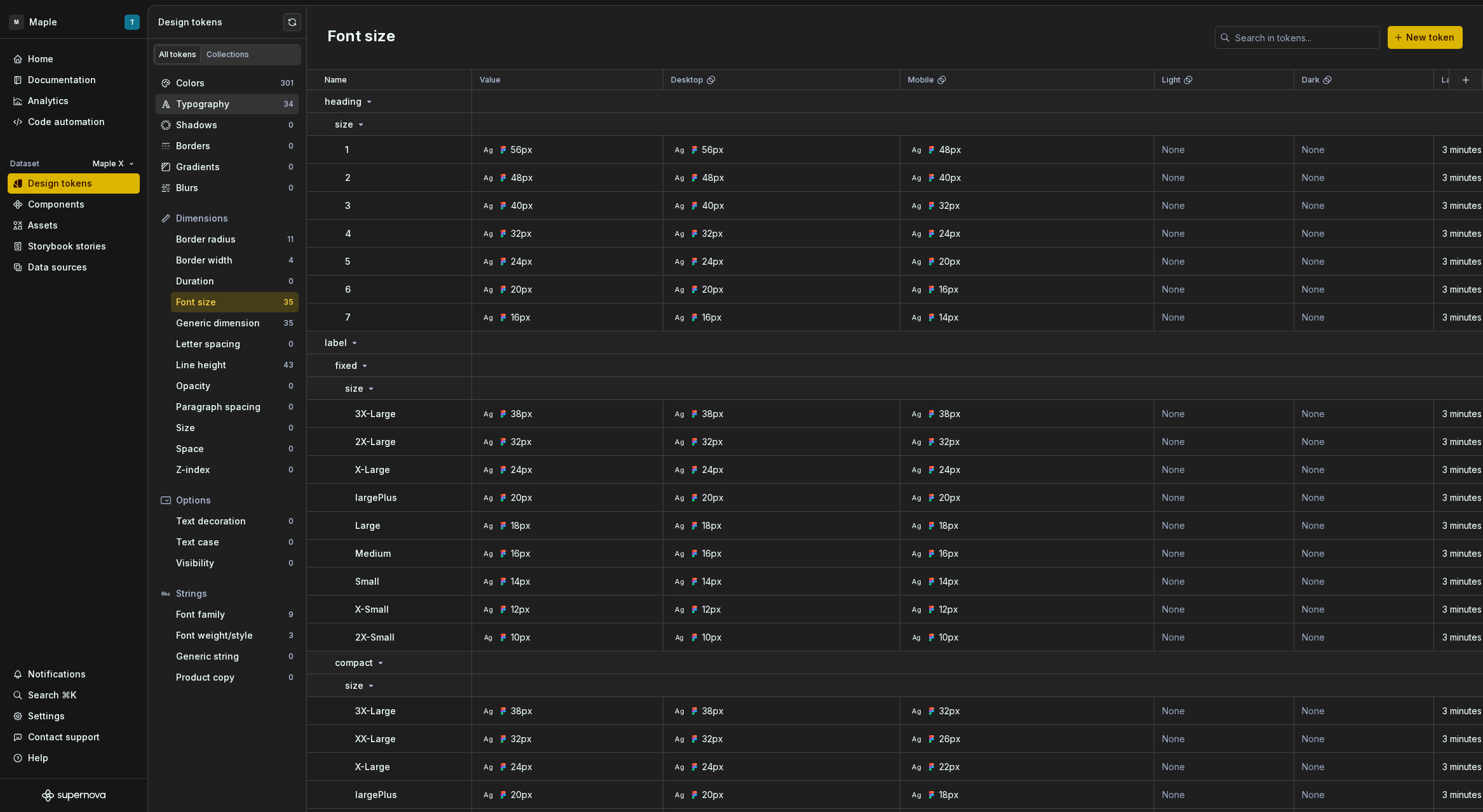
click at [221, 111] on div "Typography 34" at bounding box center [227, 104] width 143 height 20
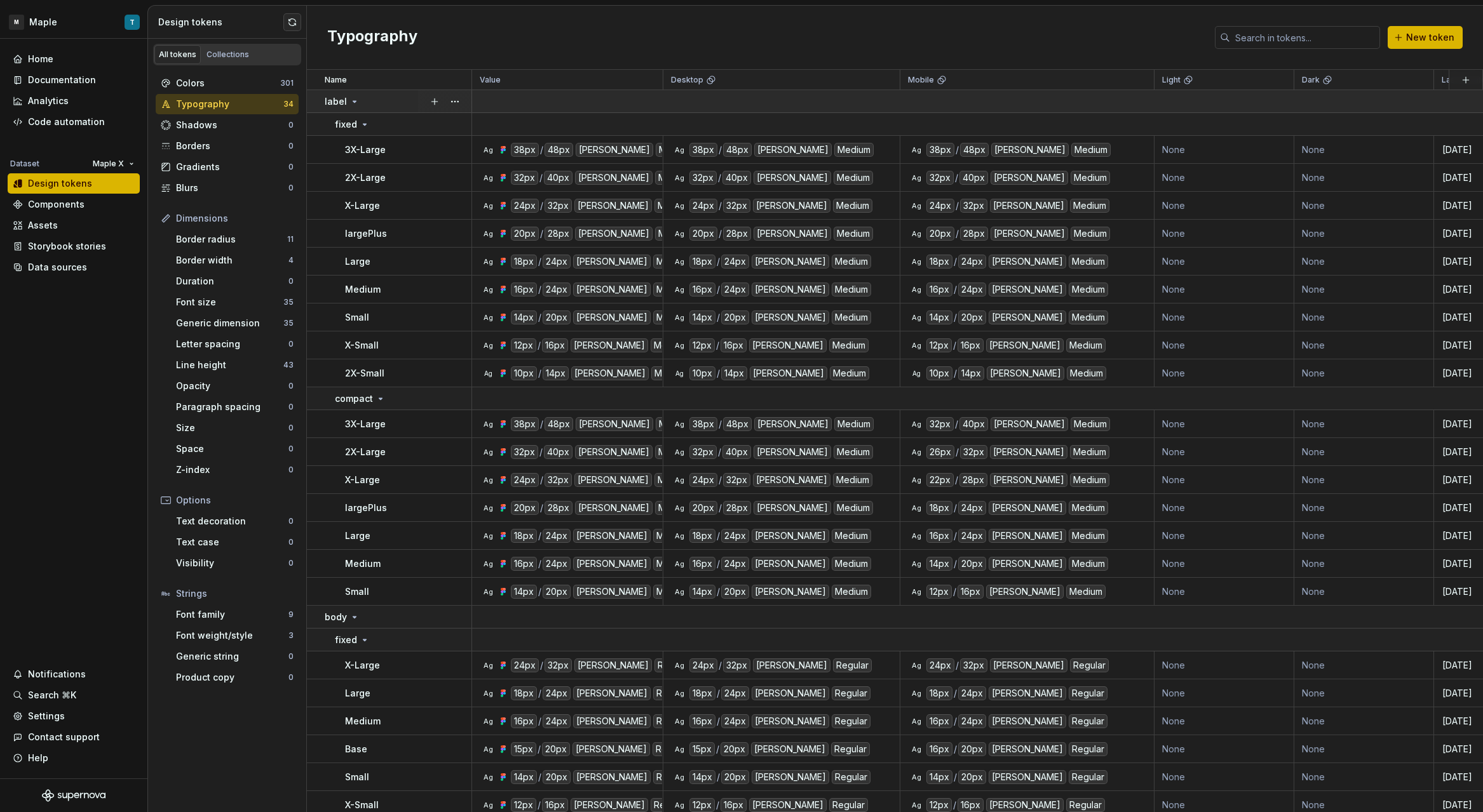
click at [349, 103] on icon at bounding box center [355, 102] width 10 height 10
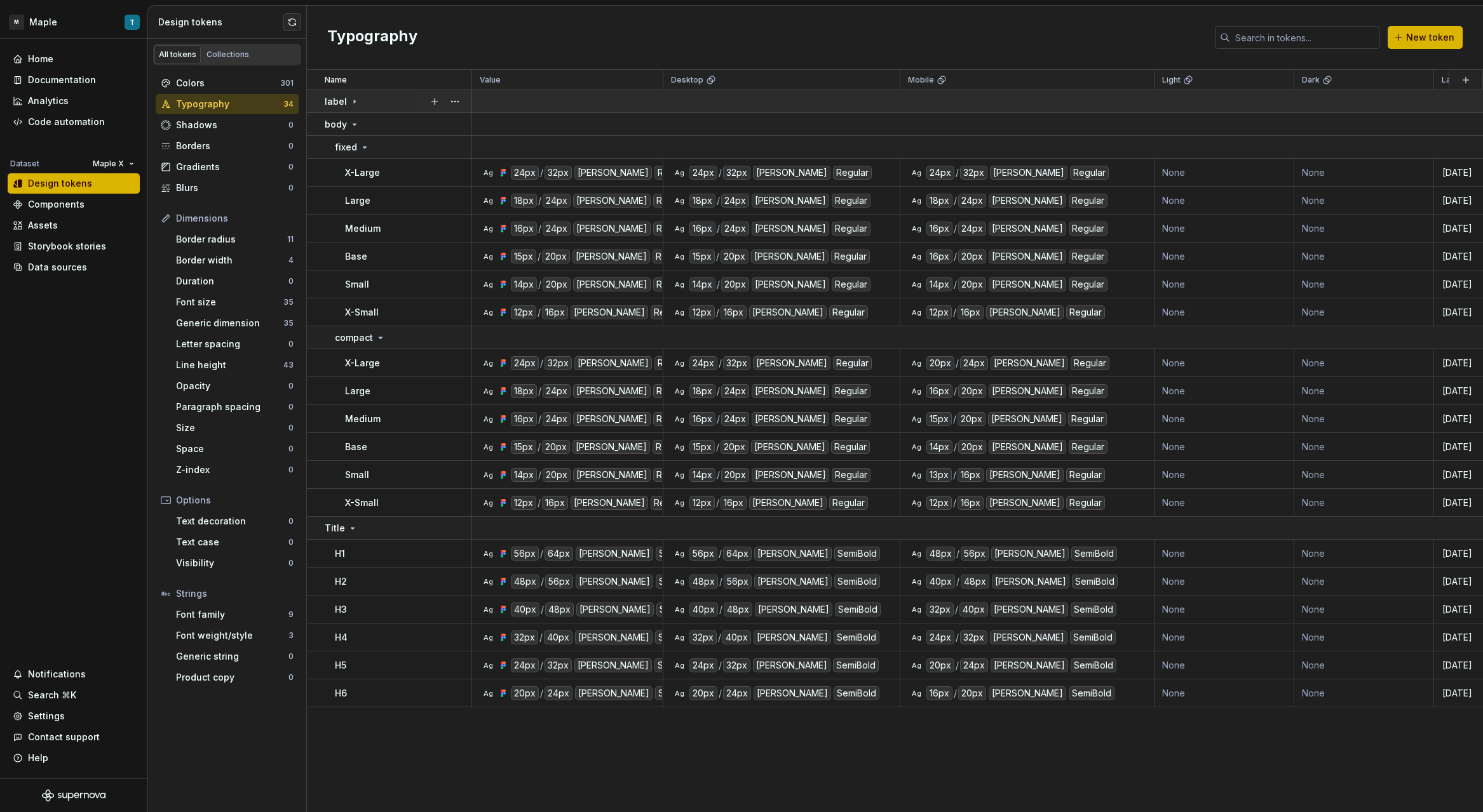
click at [353, 106] on div "label" at bounding box center [342, 102] width 35 height 13
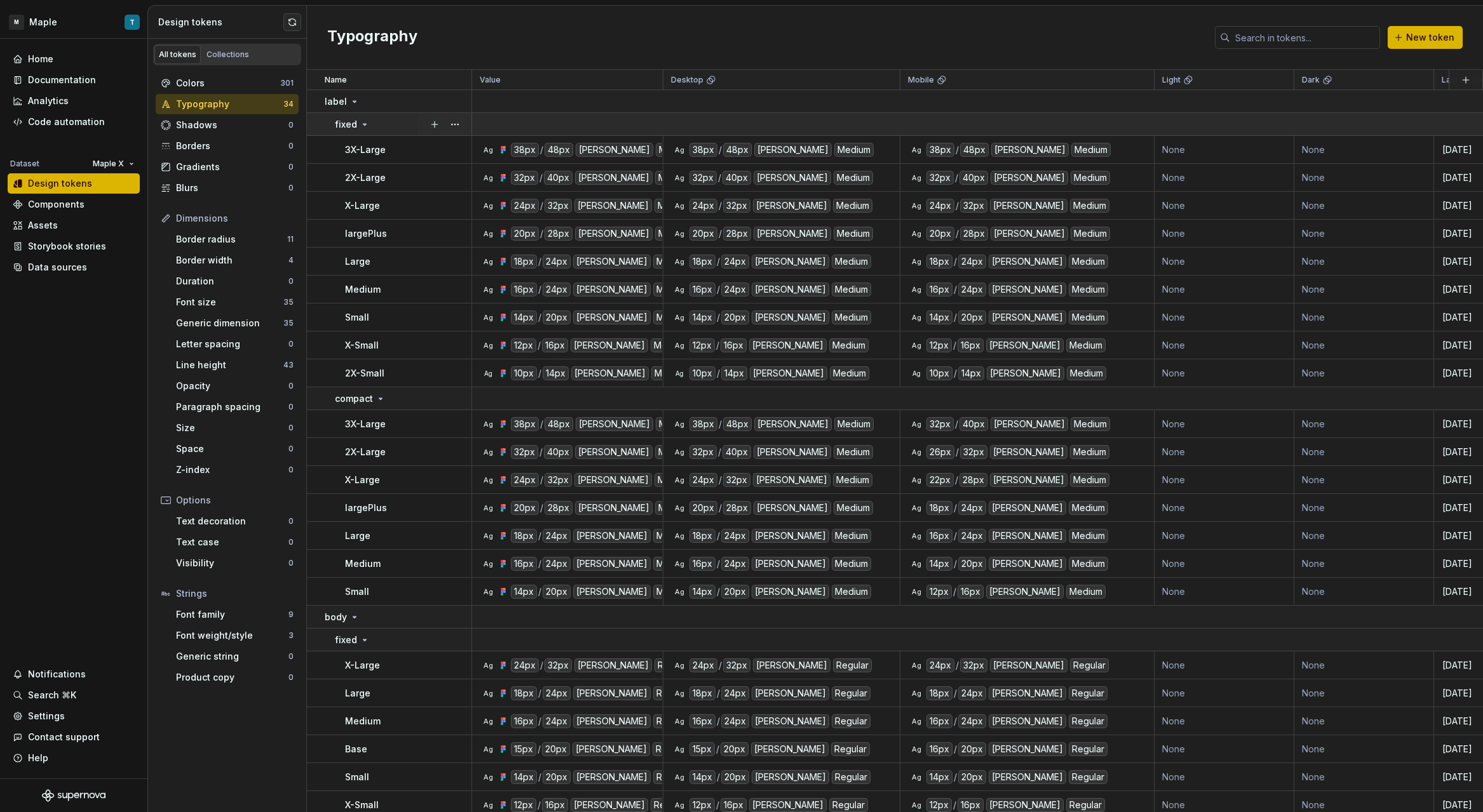
click at [360, 122] on icon at bounding box center [365, 125] width 10 height 10
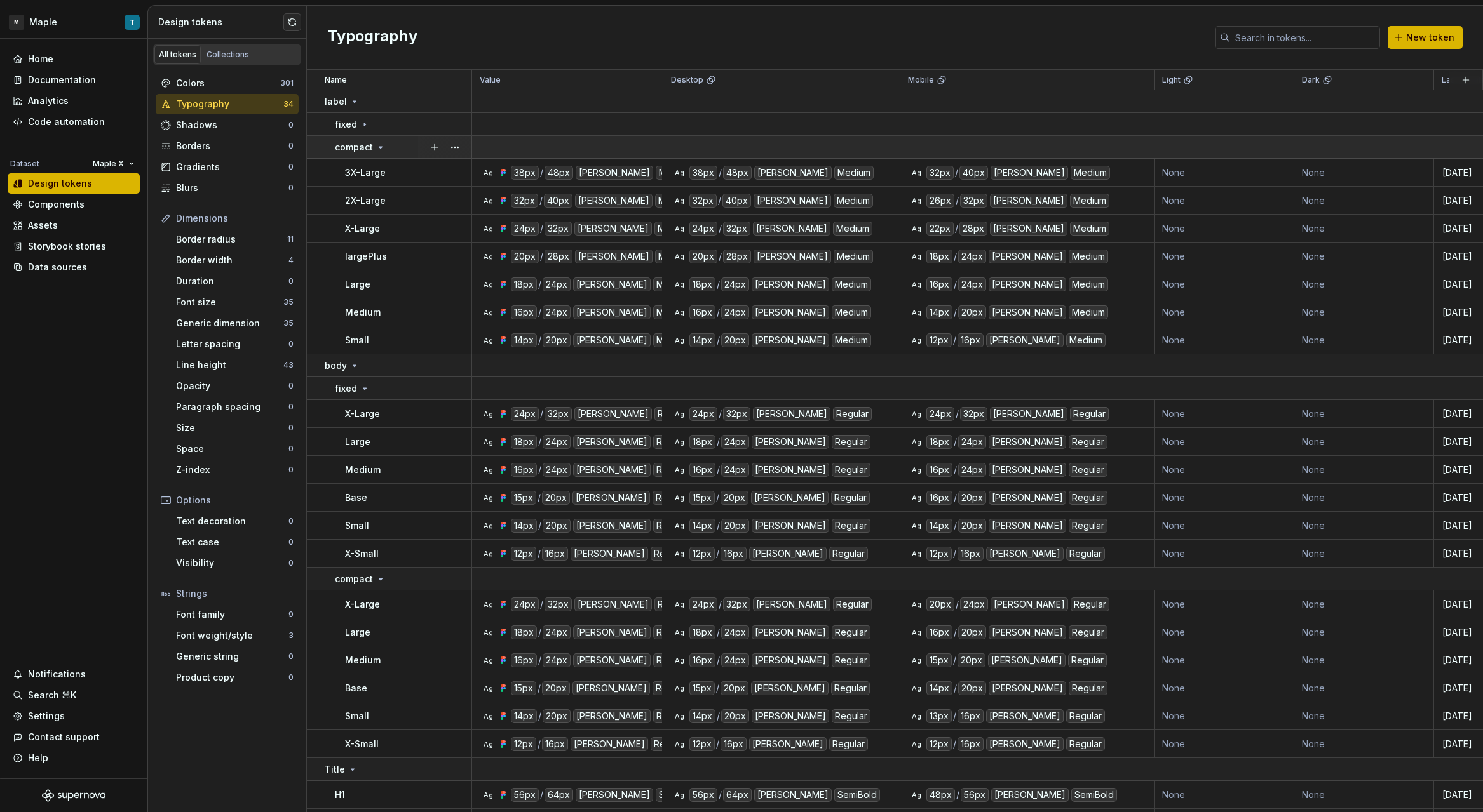
click at [369, 149] on p "compact" at bounding box center [354, 147] width 38 height 13
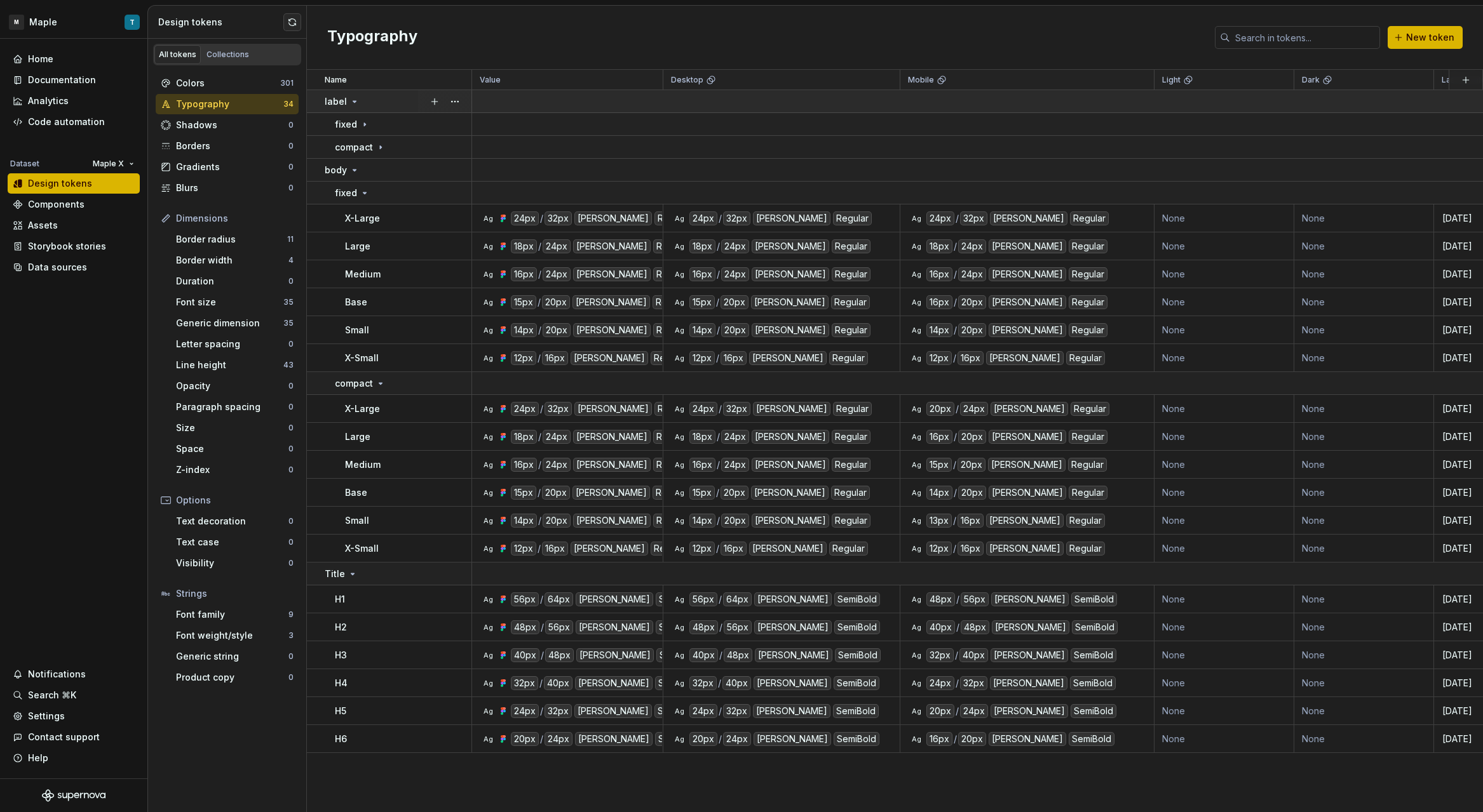
click at [349, 103] on icon at bounding box center [355, 102] width 10 height 10
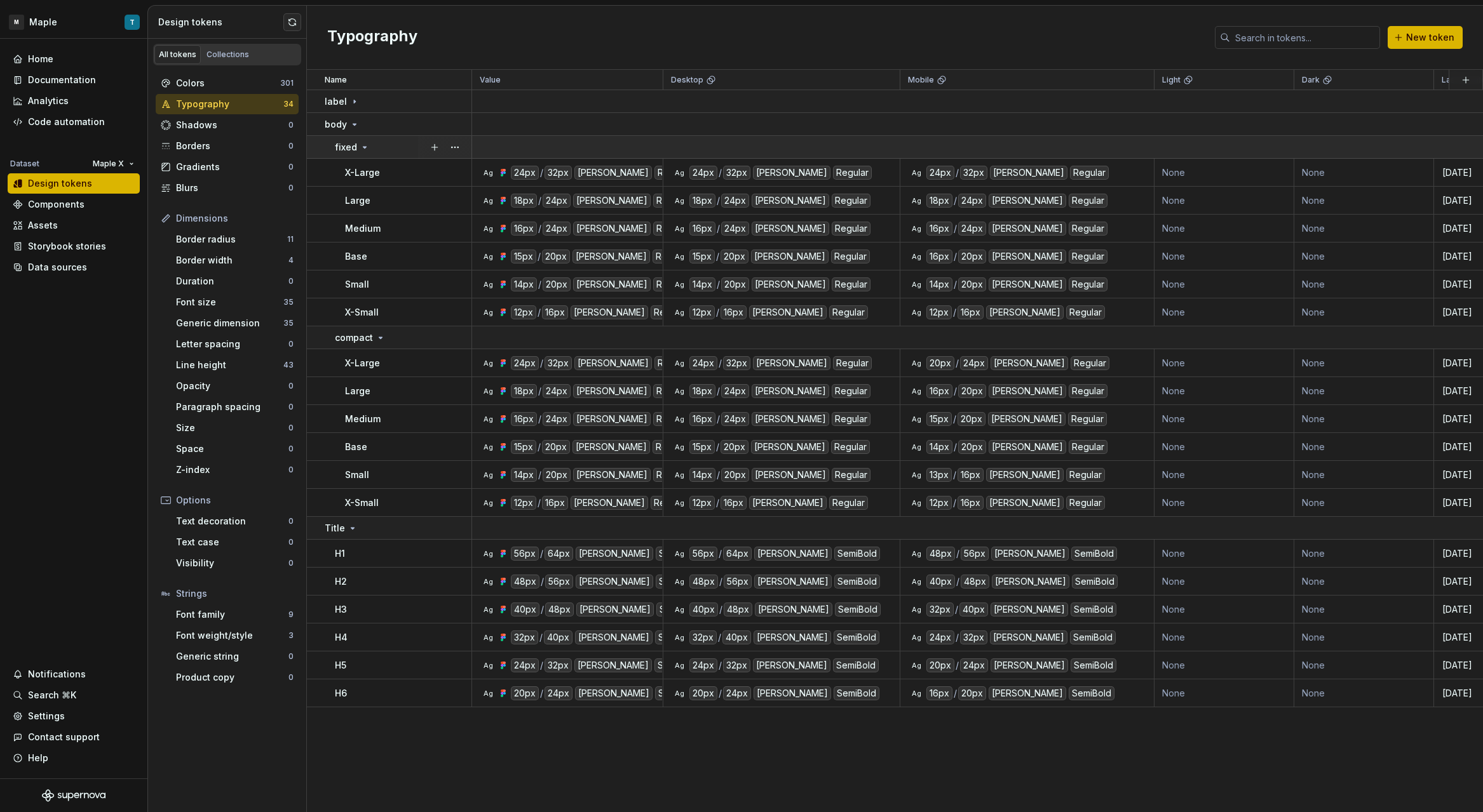
click at [358, 149] on div "fixed" at bounding box center [353, 147] width 35 height 13
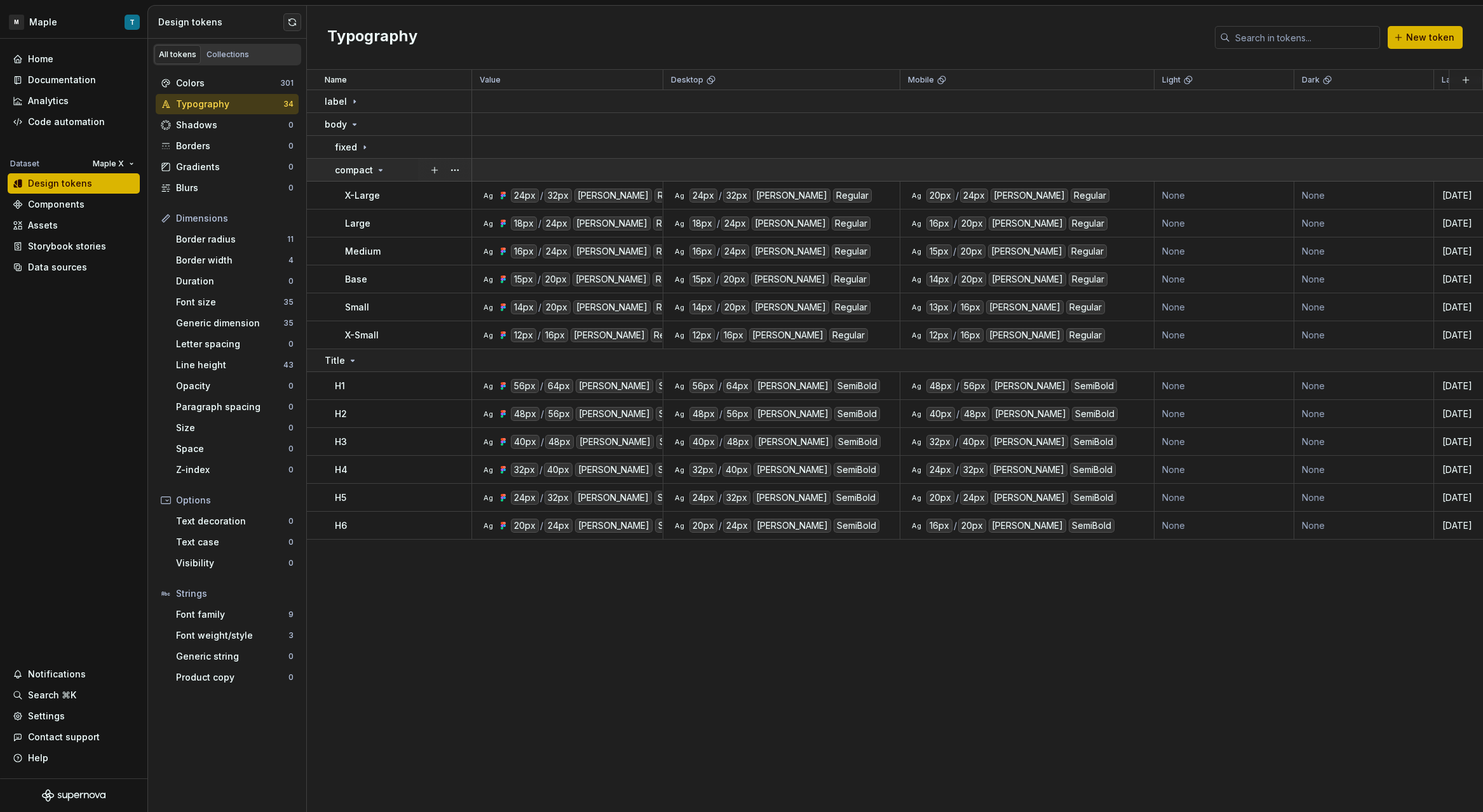
click at [375, 172] on icon at bounding box center [380, 170] width 10 height 10
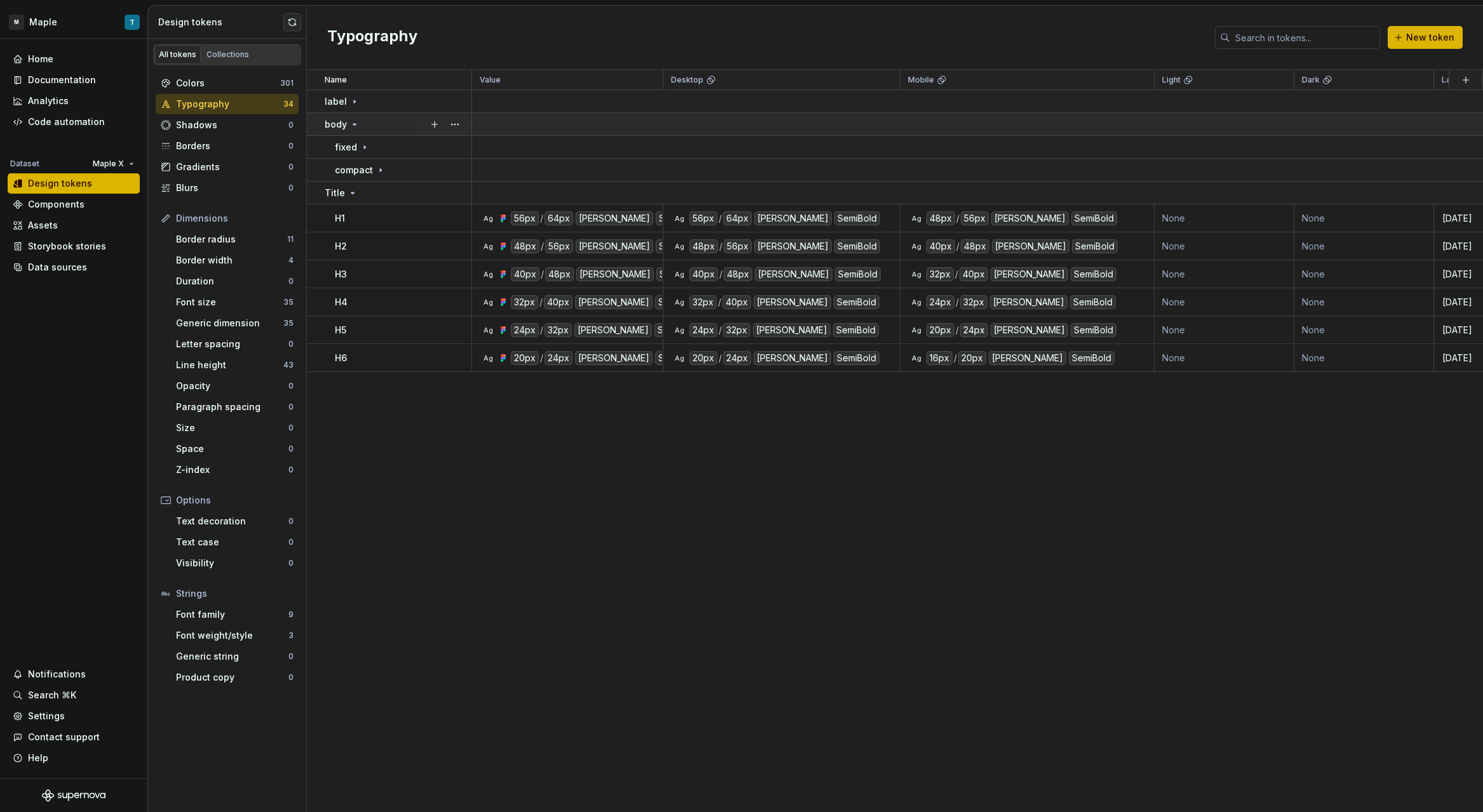
click at [347, 120] on div "body" at bounding box center [342, 125] width 35 height 13
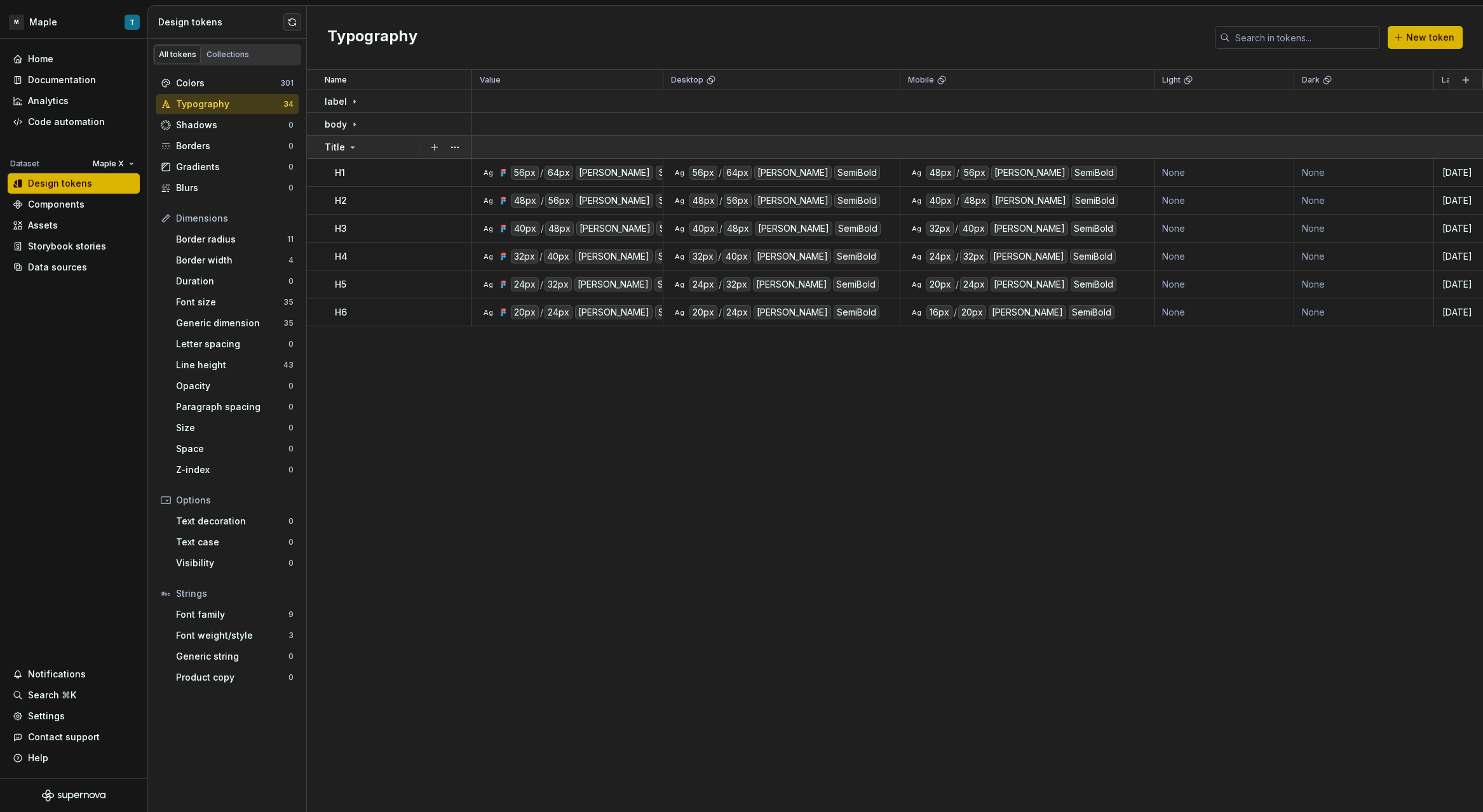
click at [351, 144] on icon at bounding box center [353, 147] width 10 height 10
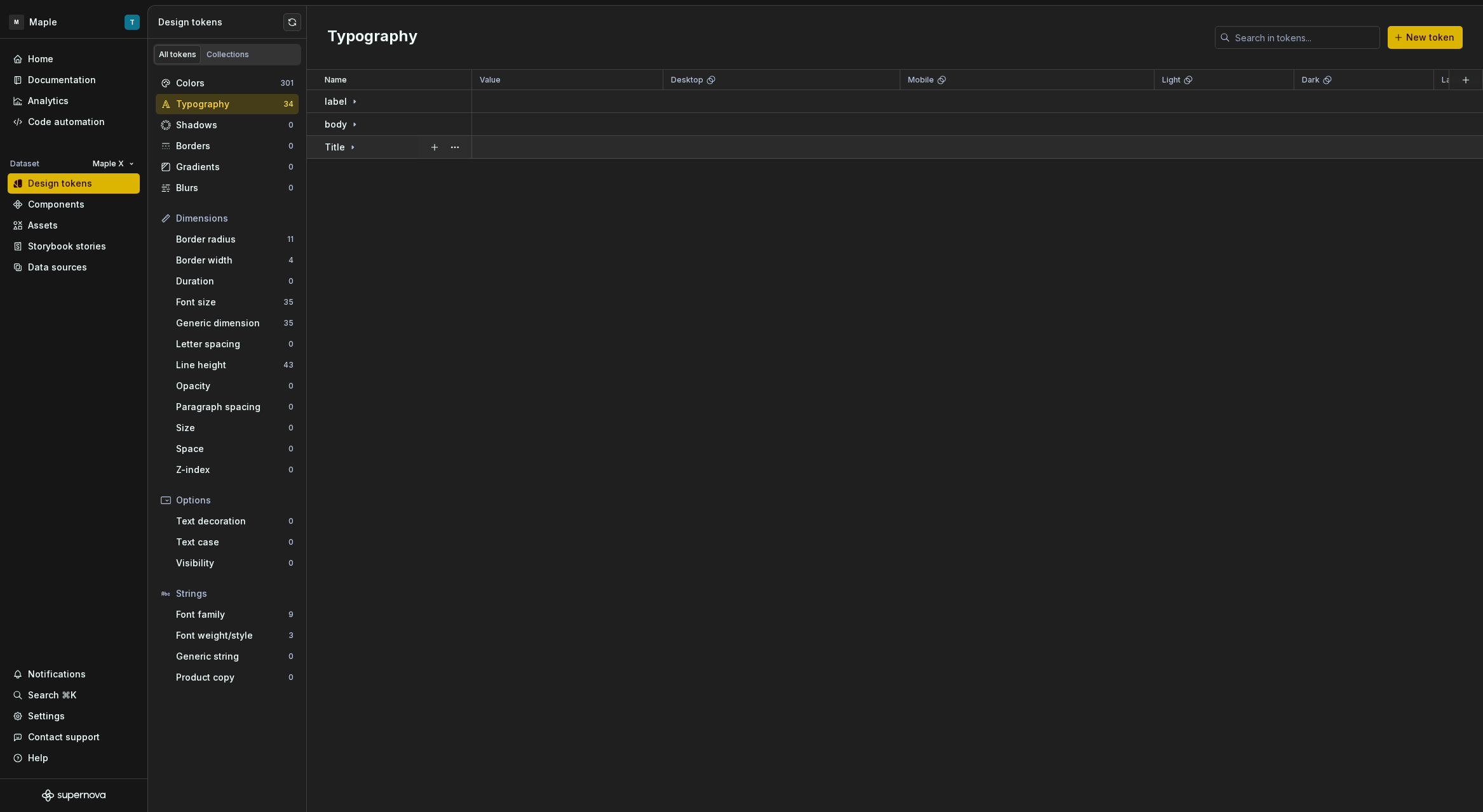
click at [359, 154] on td "Title" at bounding box center [390, 147] width 165 height 23
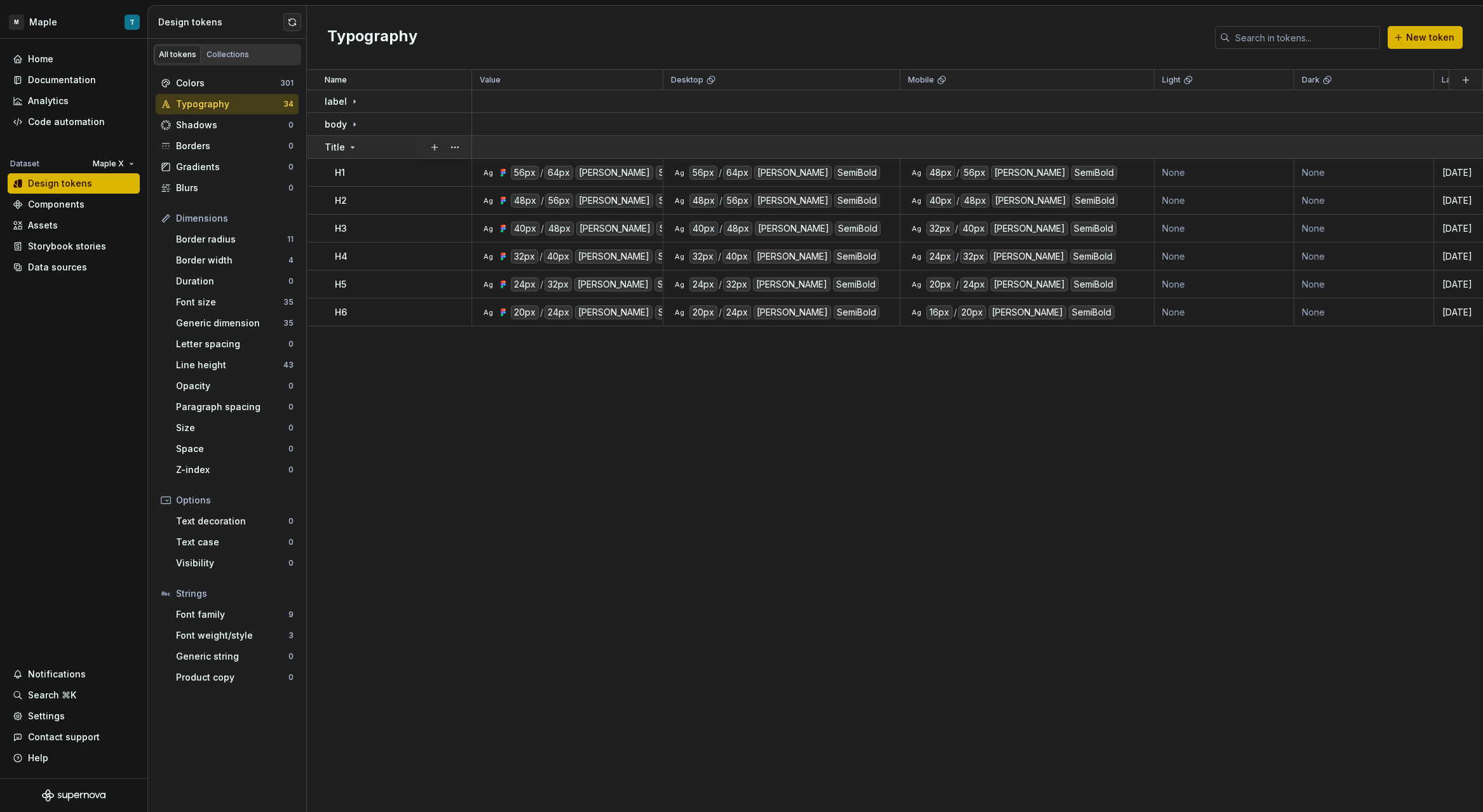
click at [347, 142] on icon at bounding box center [353, 147] width 10 height 10
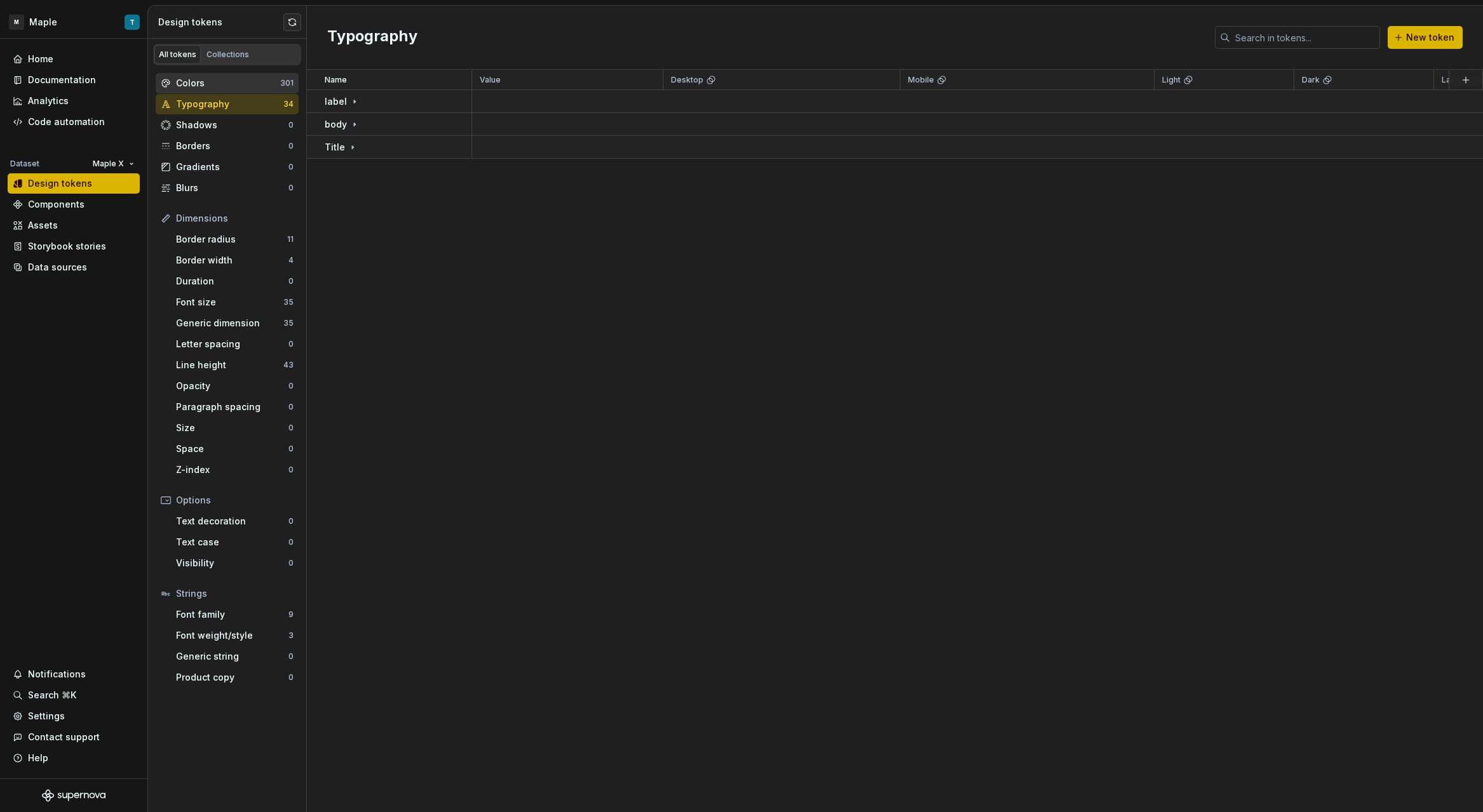
click at [232, 84] on div "Colors" at bounding box center [228, 83] width 104 height 13
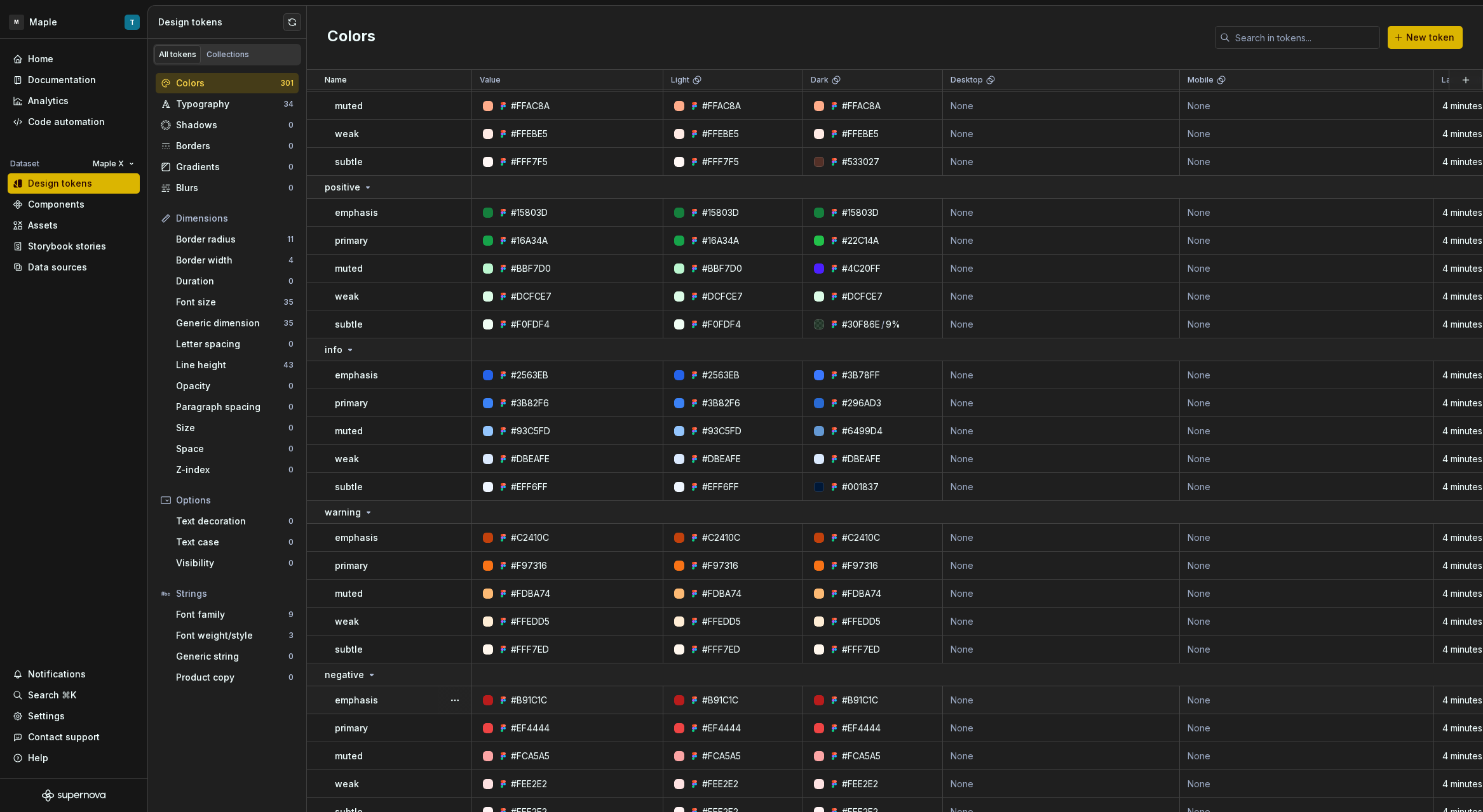
scroll to position [8428, 0]
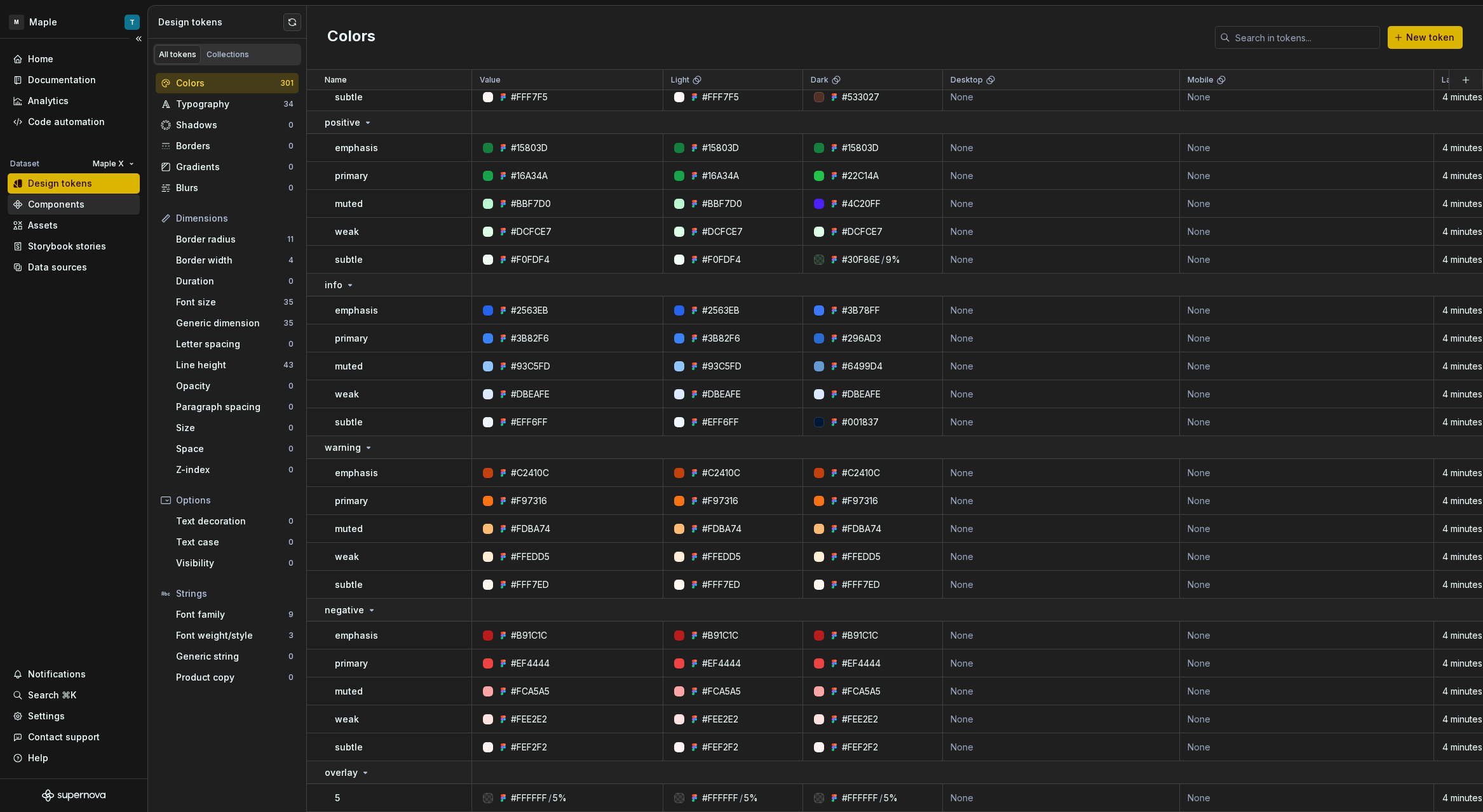
click at [64, 195] on div "Components" at bounding box center [74, 204] width 132 height 20
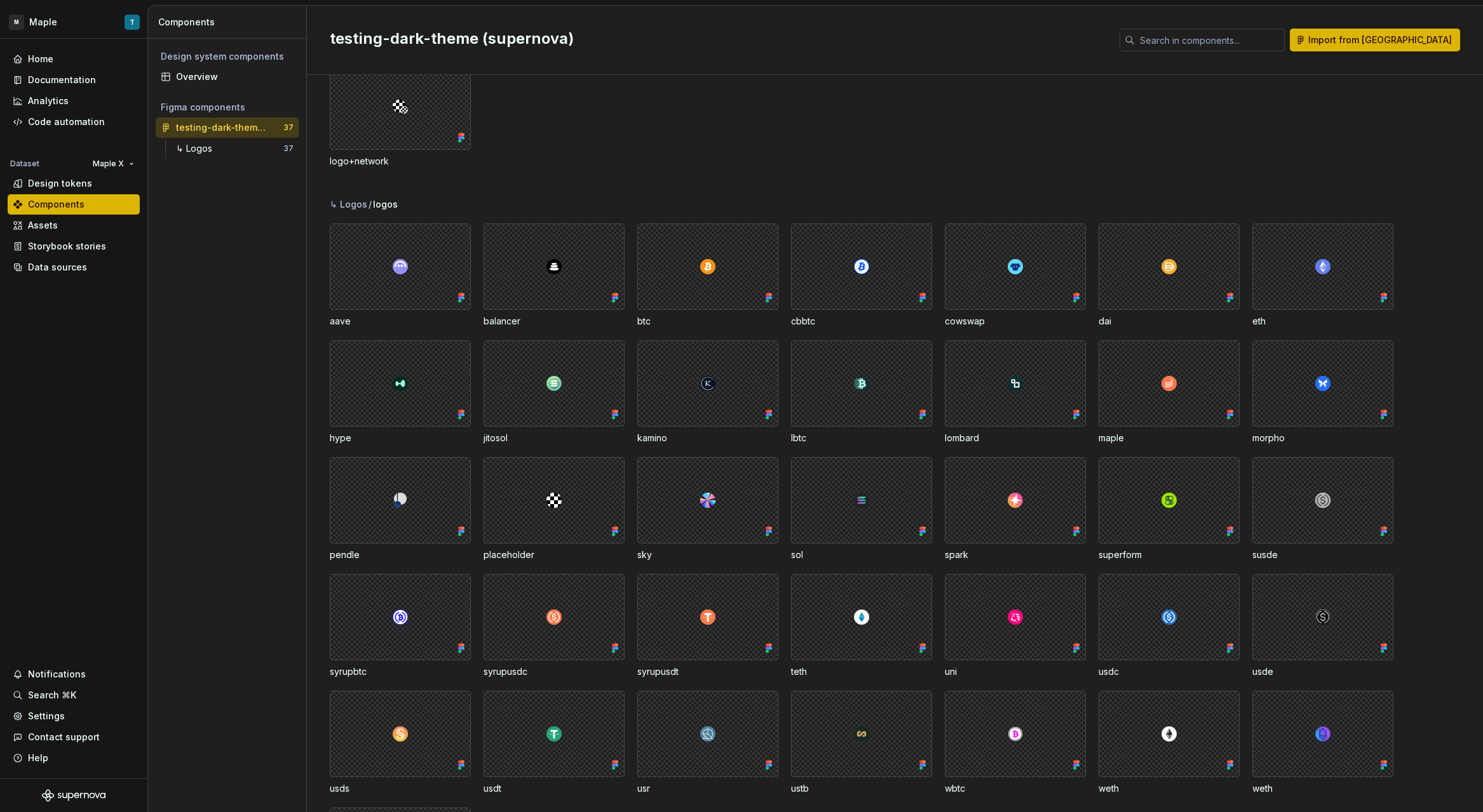
scroll to position [40, 0]
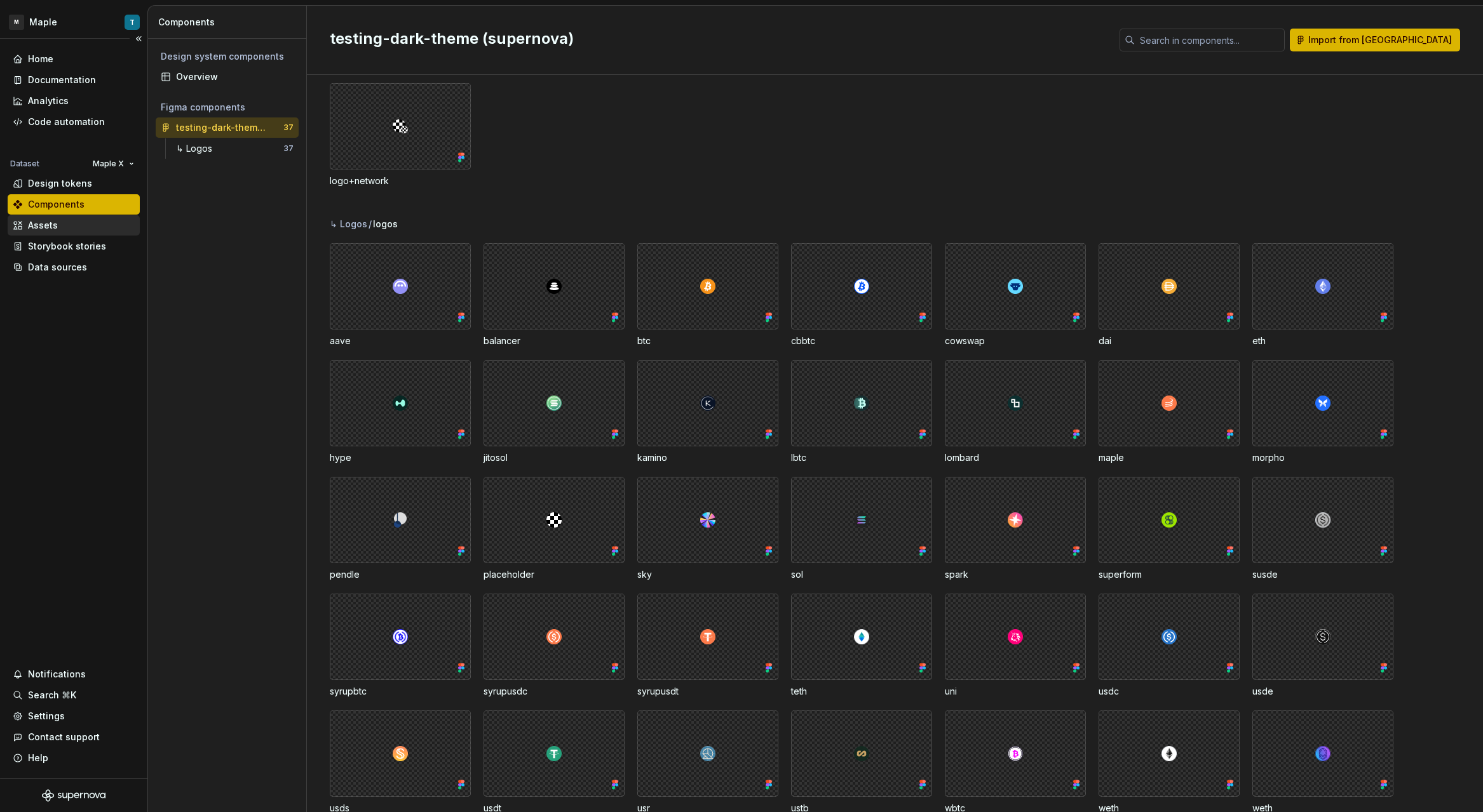
click at [82, 231] on div "Assets" at bounding box center [74, 226] width 122 height 13
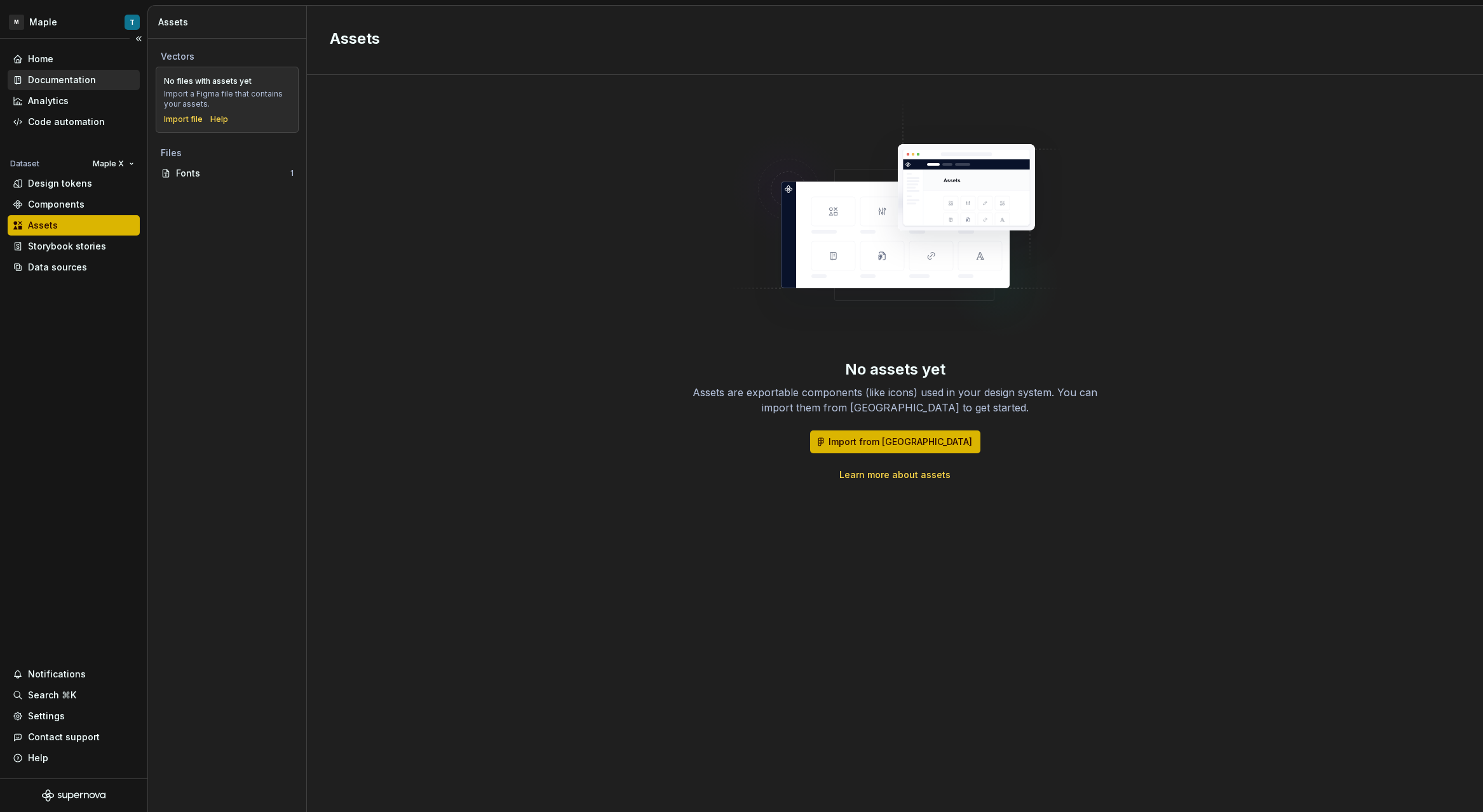
click at [73, 84] on div "Documentation" at bounding box center [62, 80] width 68 height 13
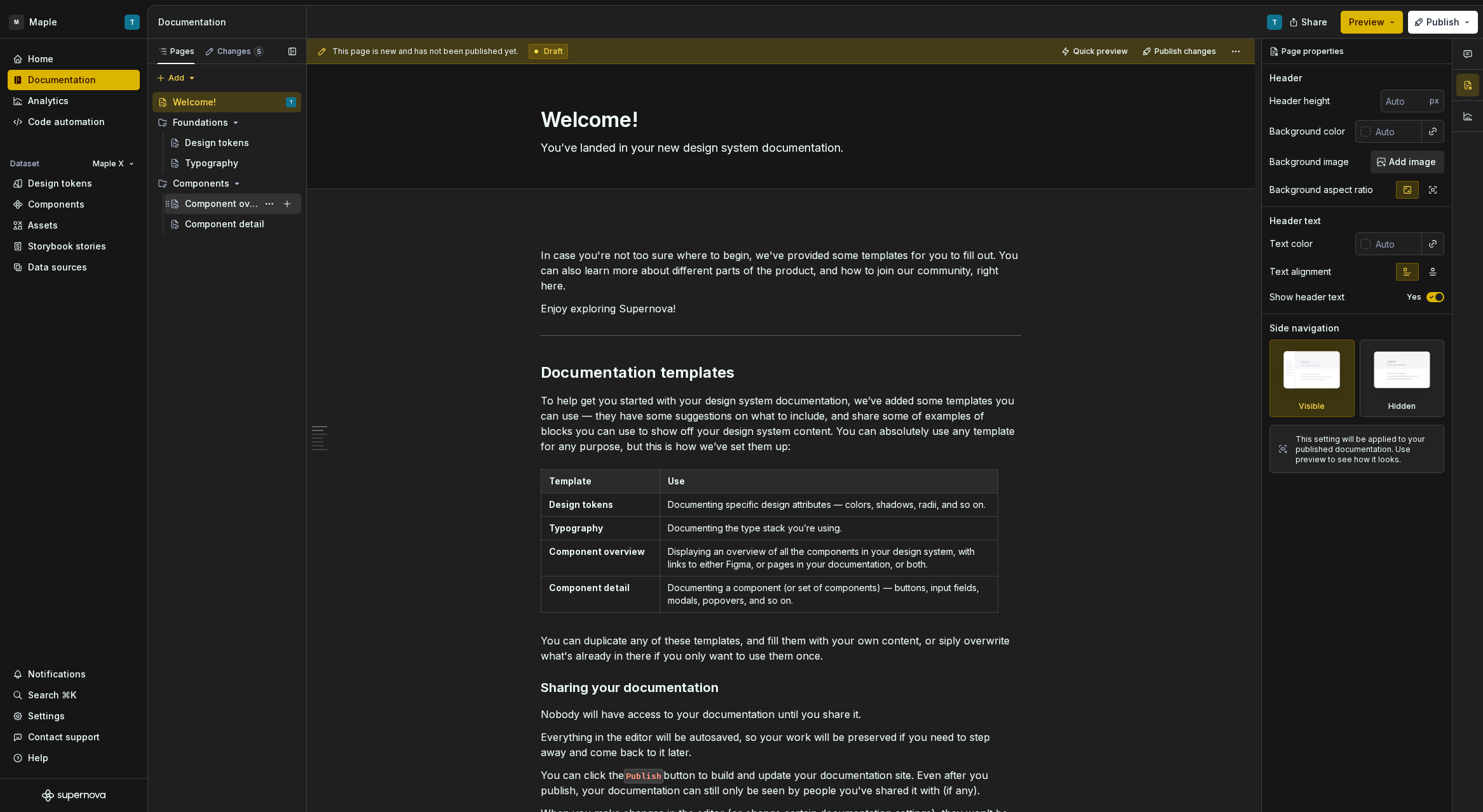
click at [233, 197] on div "Component overview" at bounding box center [221, 204] width 73 height 13
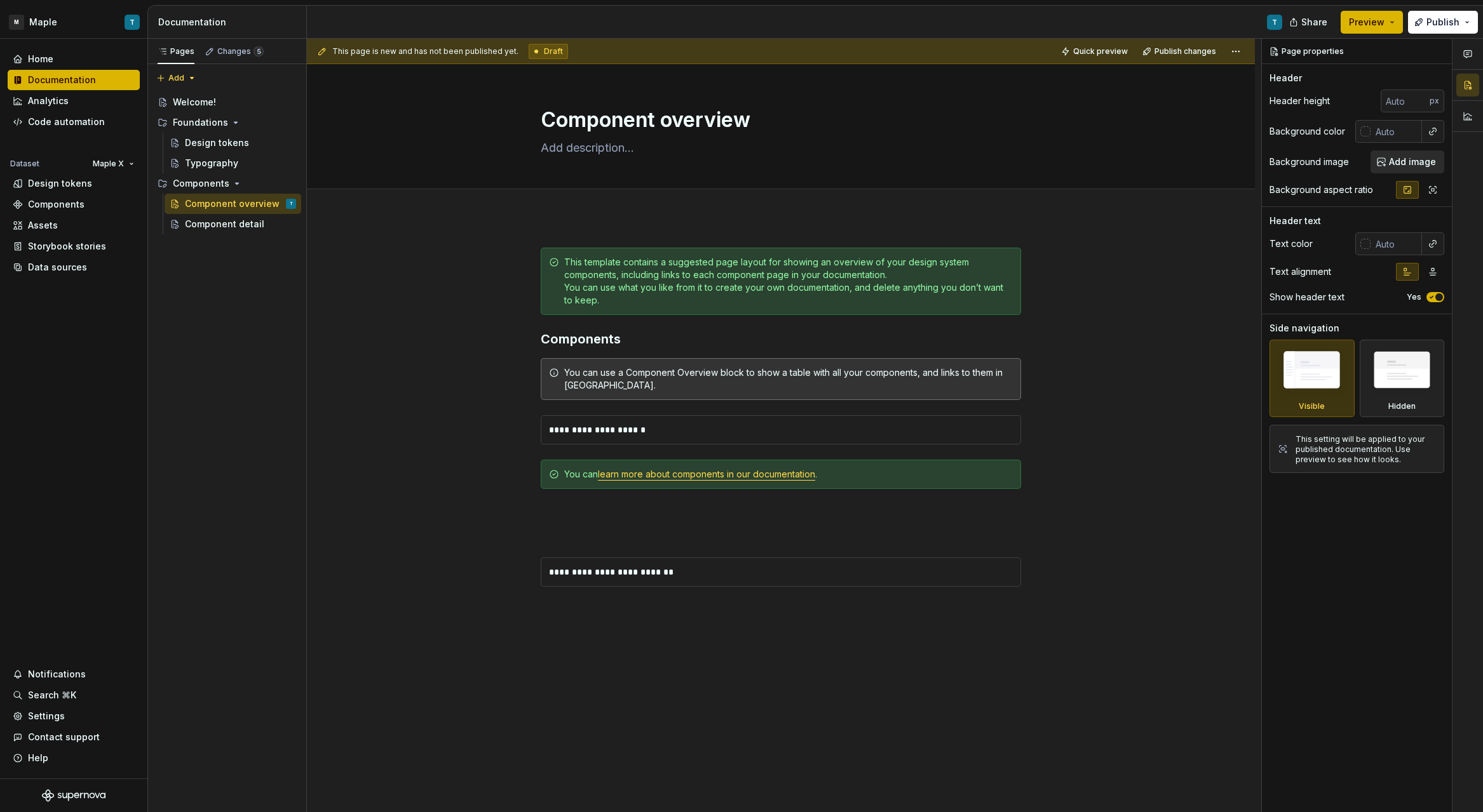
type textarea "*"
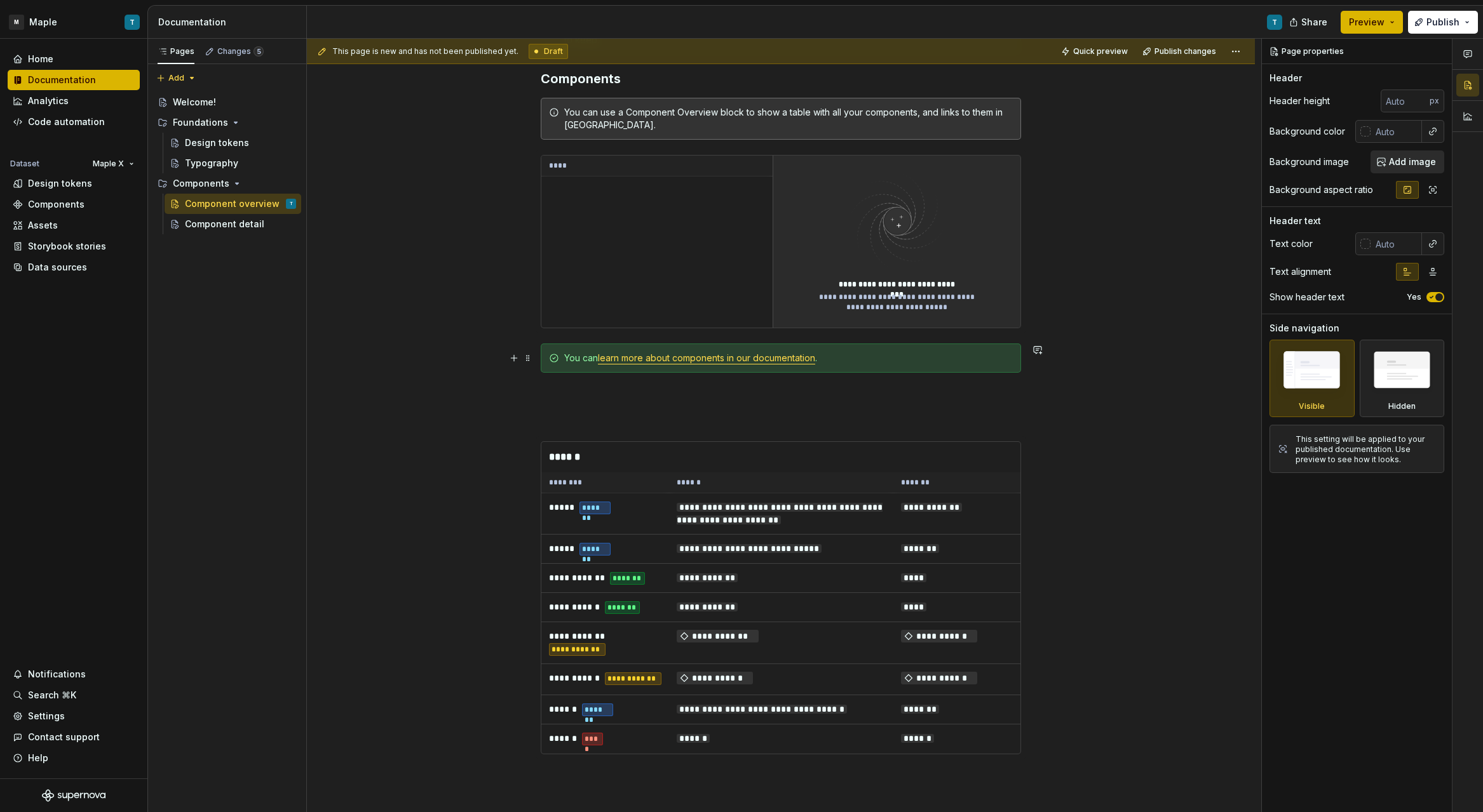
scroll to position [331, 0]
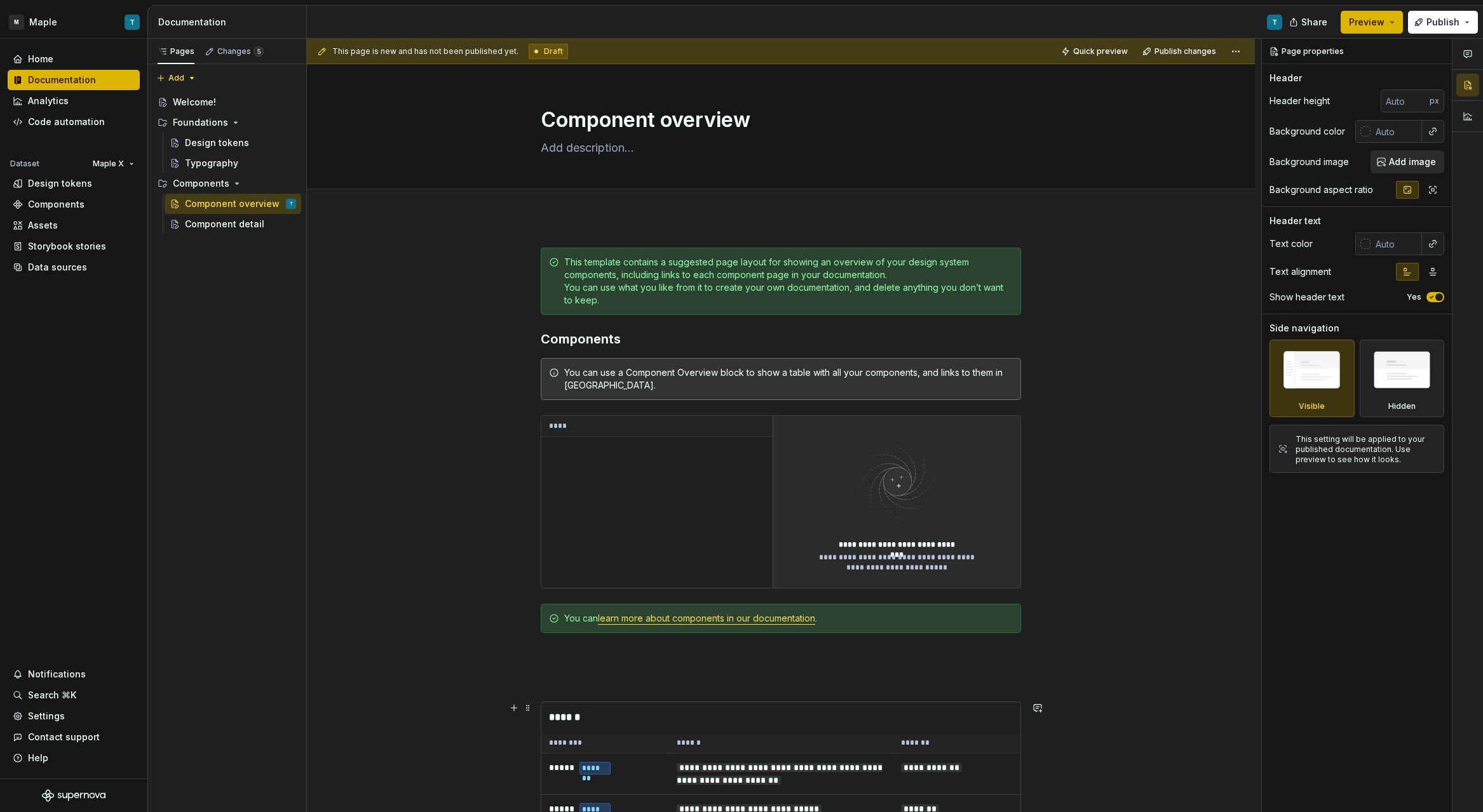
scroll to position [331, 0]
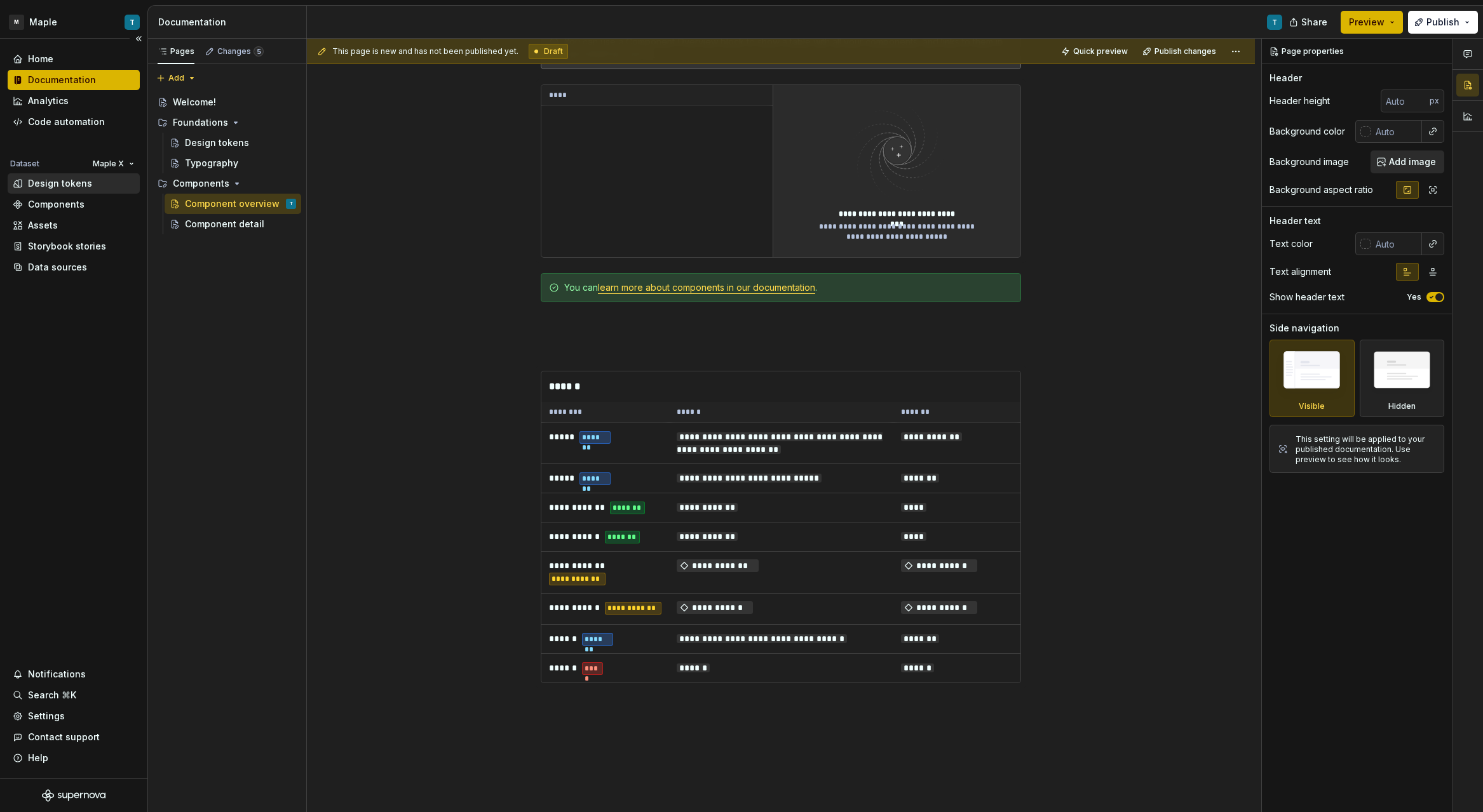
click at [77, 180] on div "Design tokens" at bounding box center [60, 184] width 64 height 13
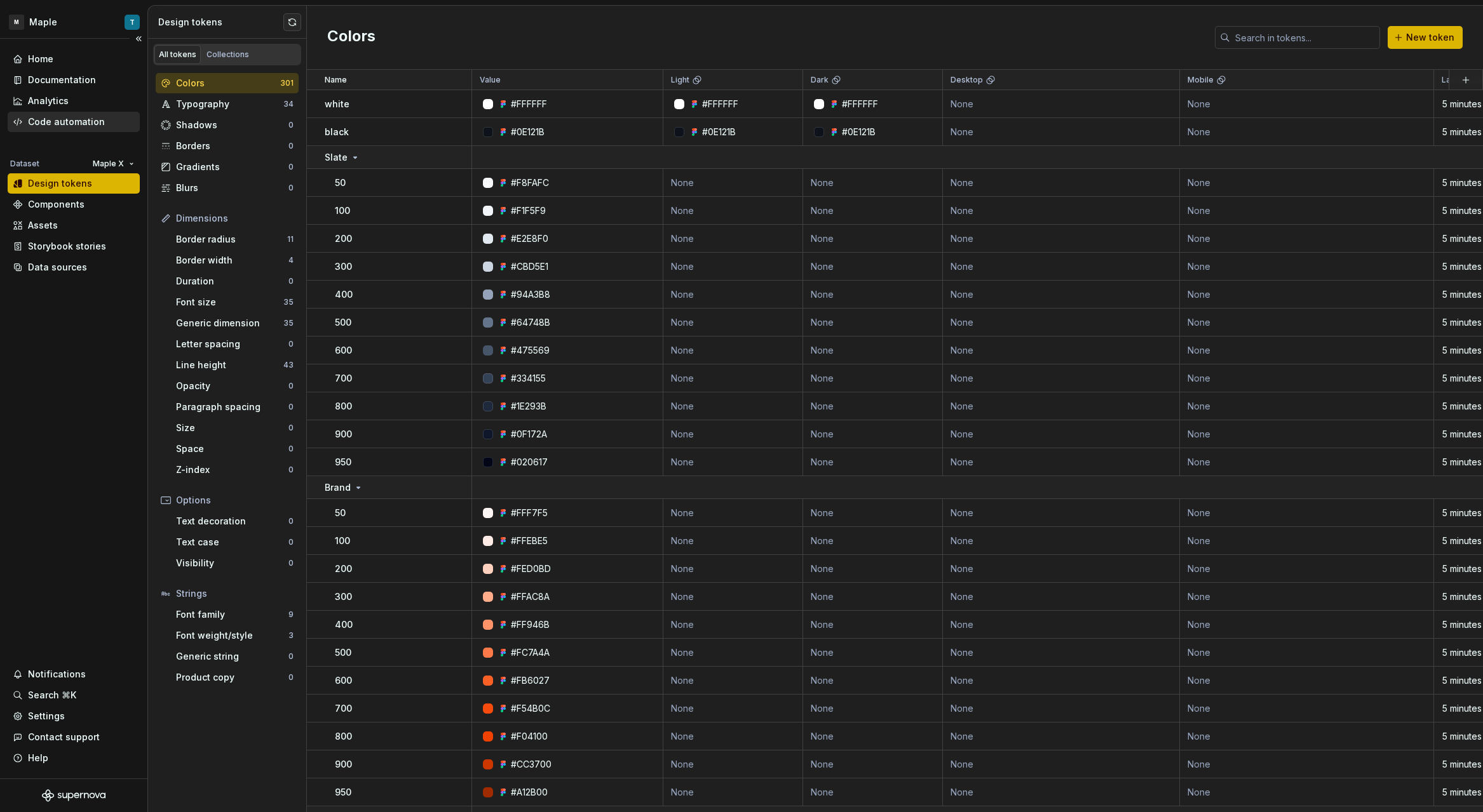
click at [66, 126] on div "Code automation" at bounding box center [66, 122] width 77 height 13
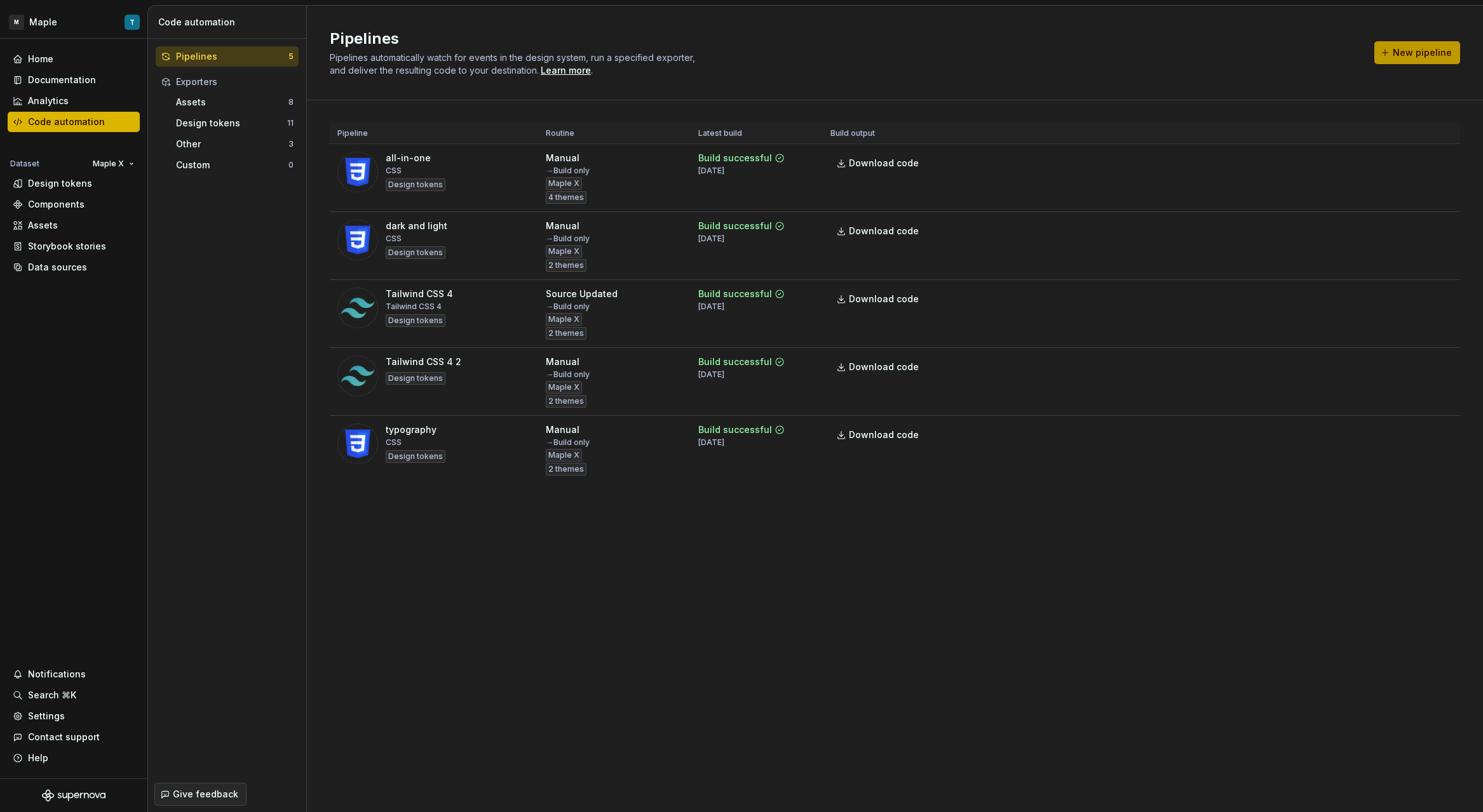
click at [1404, 46] on span "New pipeline" at bounding box center [1422, 53] width 59 height 13
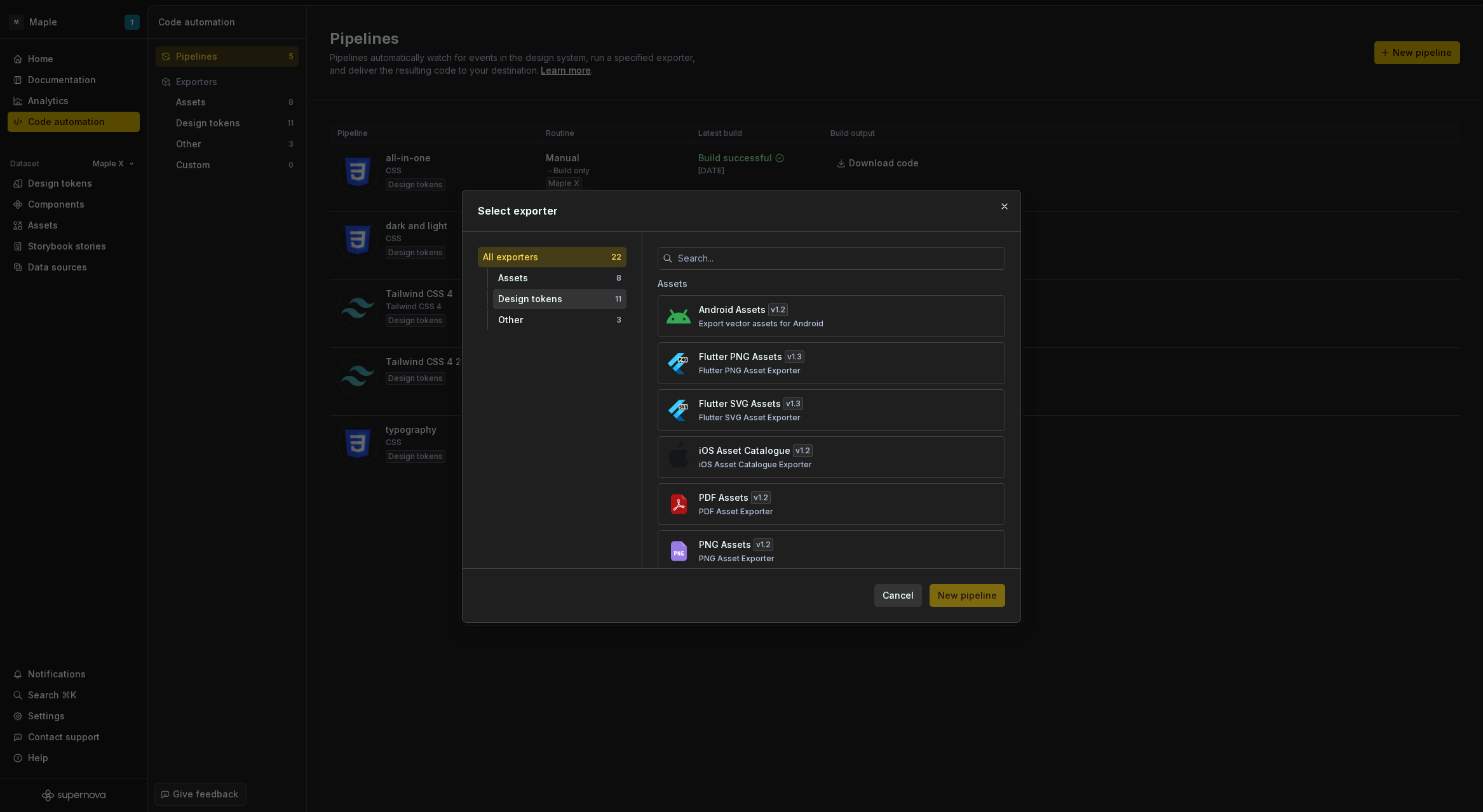
click at [585, 289] on div "Design tokens 11" at bounding box center [559, 299] width 133 height 20
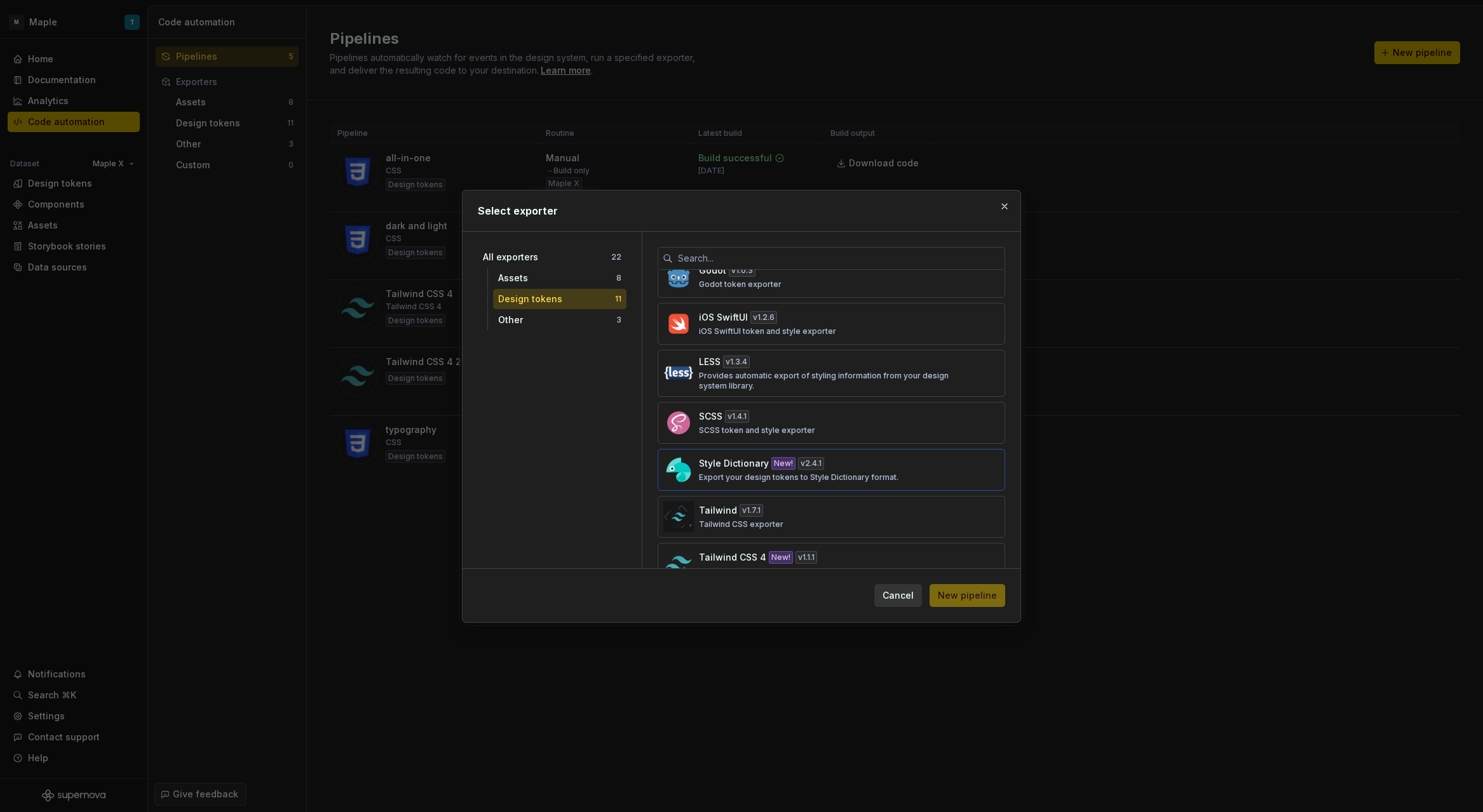
scroll to position [239, 0]
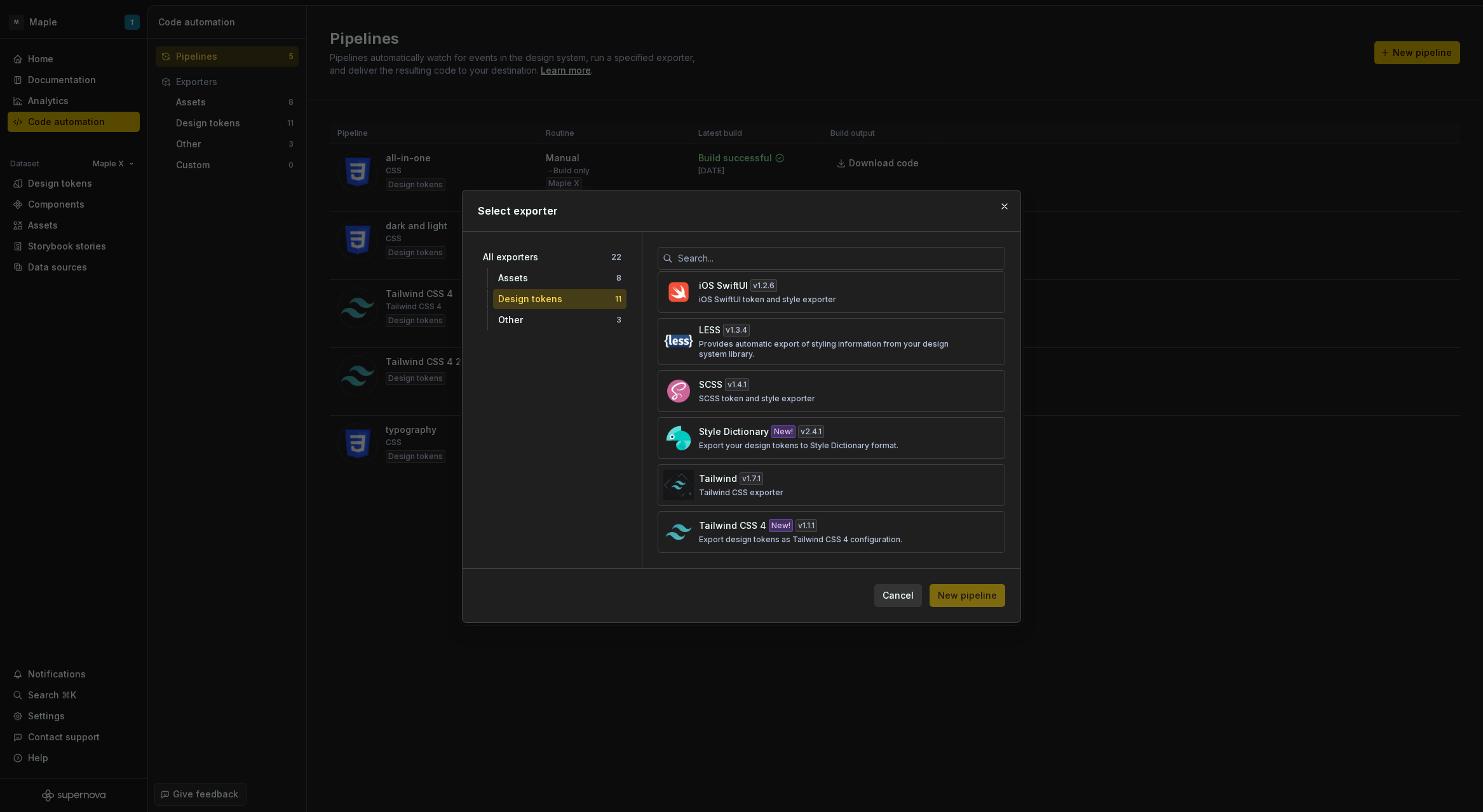
click at [1006, 215] on div "Select exporter" at bounding box center [741, 211] width 558 height 41
click at [999, 212] on button "button" at bounding box center [1004, 206] width 18 height 18
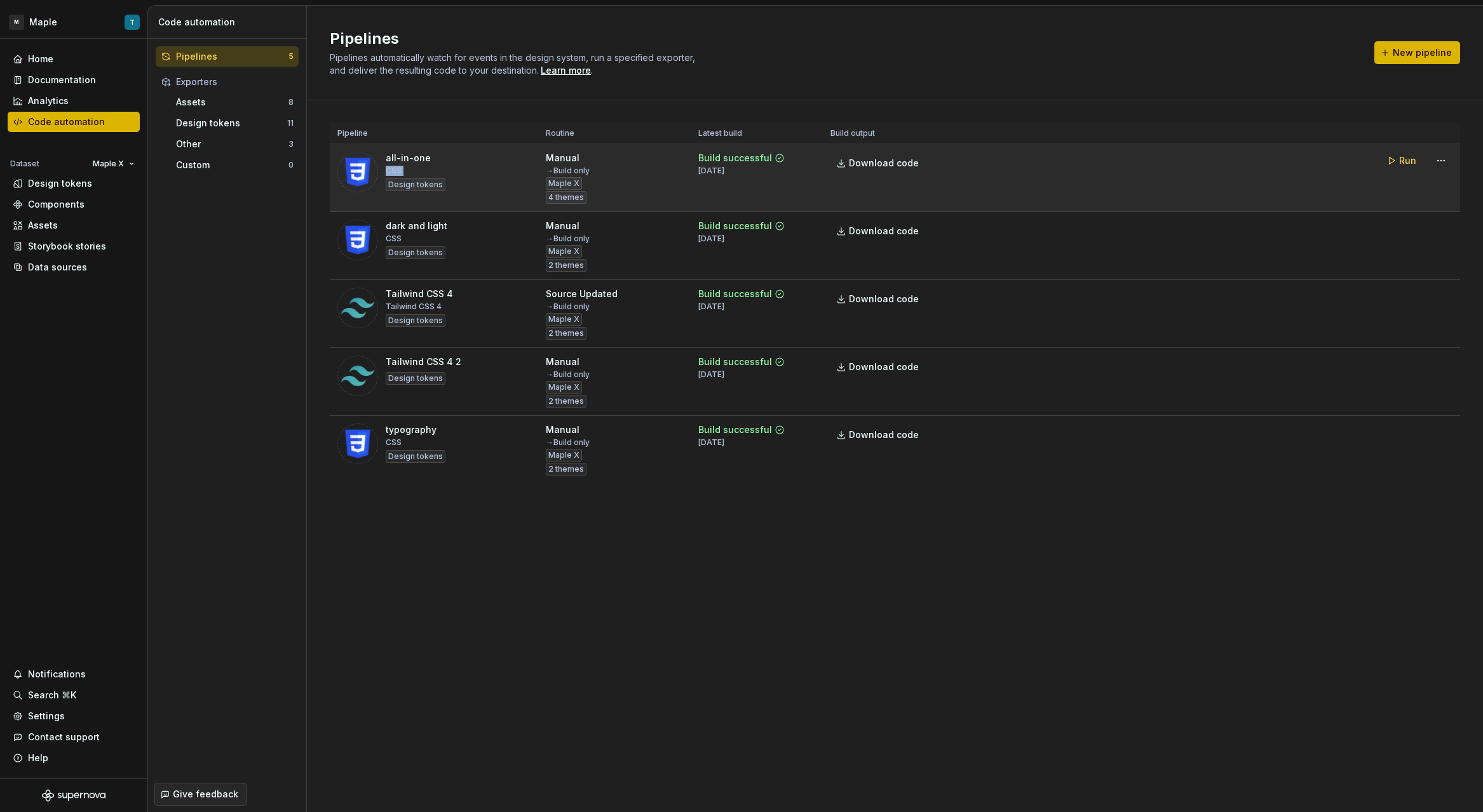
drag, startPoint x: 410, startPoint y: 177, endPoint x: 386, endPoint y: 173, distance: 24.3
click at [386, 173] on div "all-in-one CSS Design tokens" at bounding box center [416, 172] width 60 height 41
click at [1438, 165] on html "M Maple T Home Documentation Analytics Code automation Dataset Maple X Design t…" at bounding box center [742, 406] width 1483 height 812
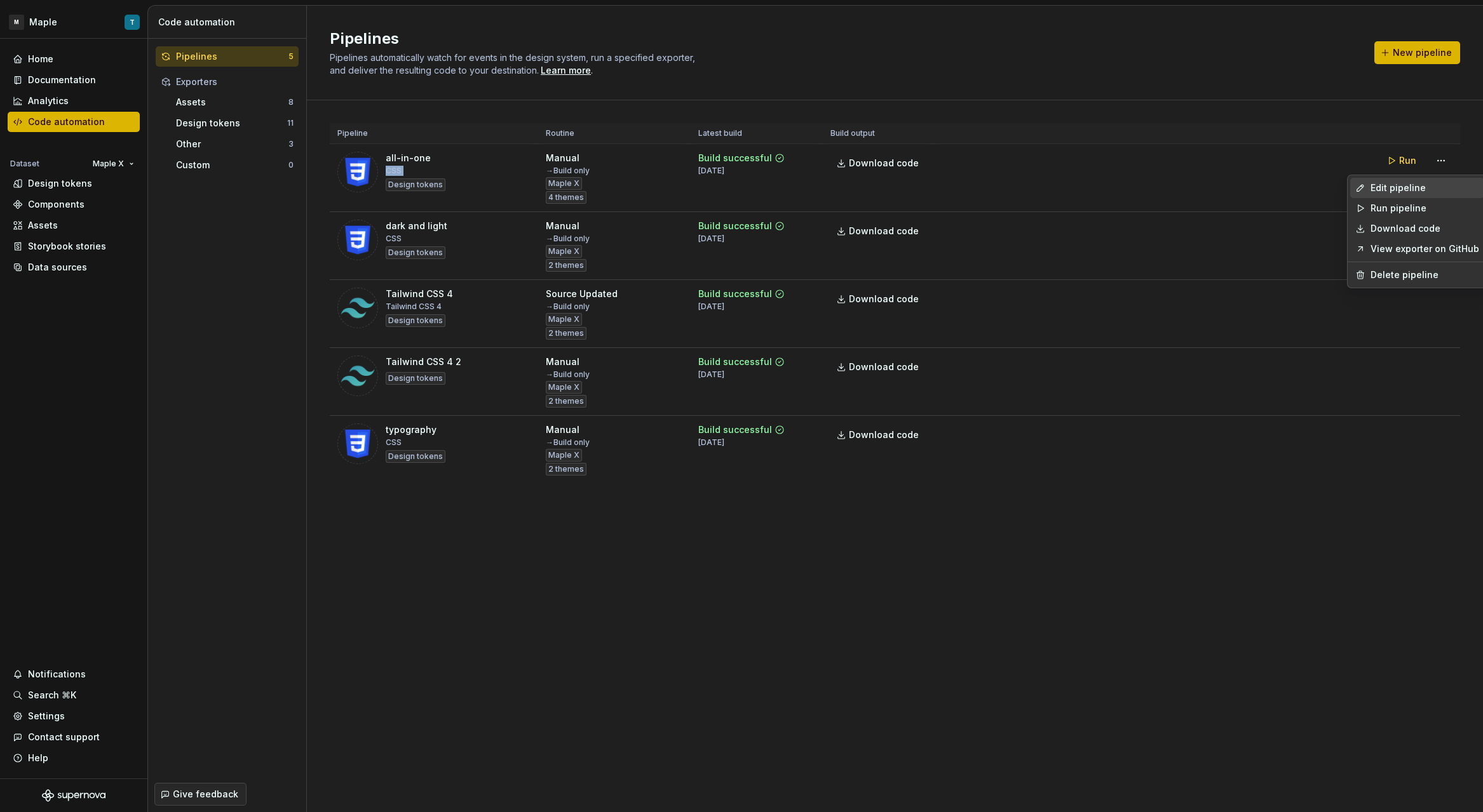
click at [1406, 192] on div "Edit pipeline" at bounding box center [1425, 188] width 108 height 13
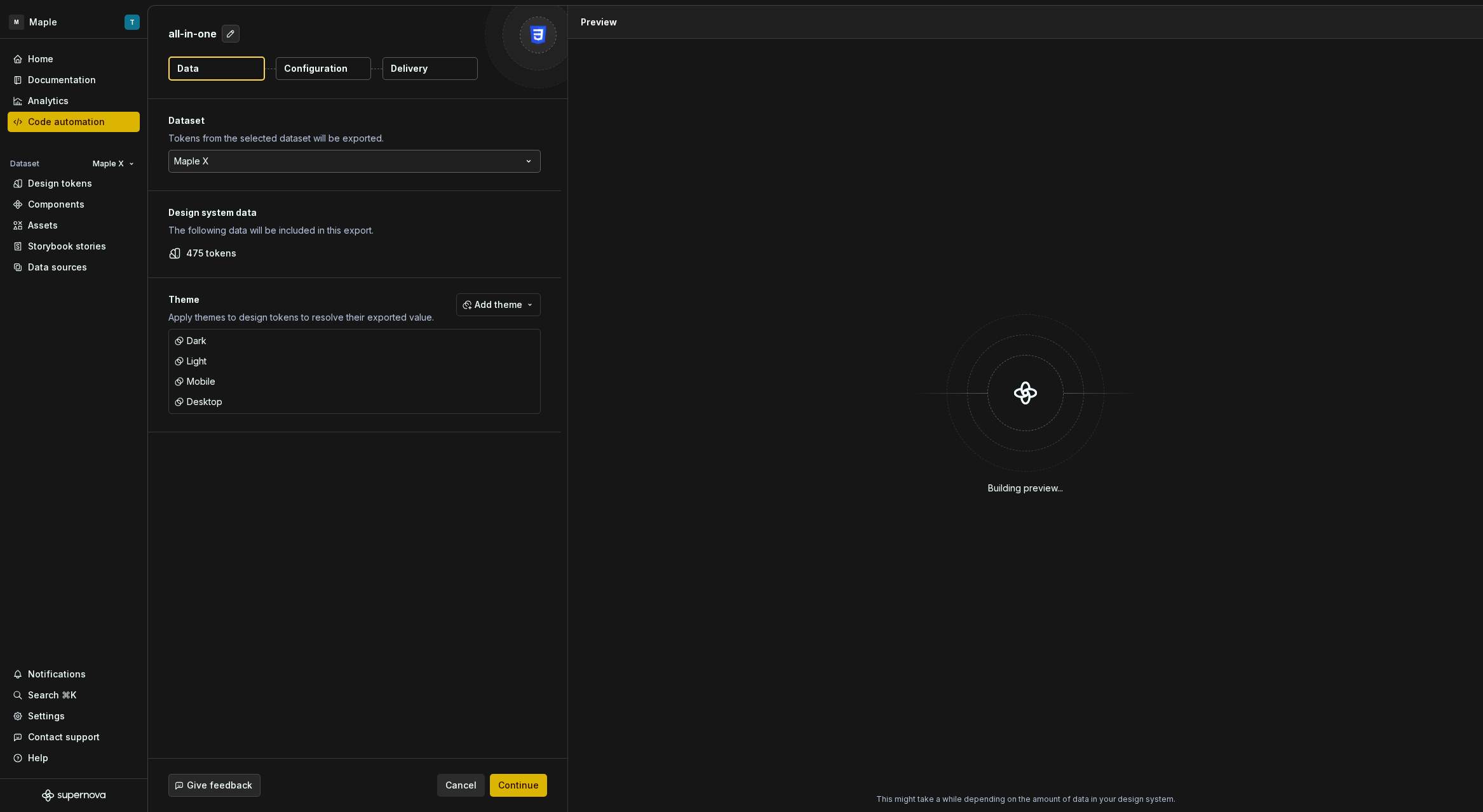
click at [210, 155] on html "M Maple T Home Documentation Analytics Code automation Dataset Maple X Design t…" at bounding box center [742, 406] width 1483 height 812
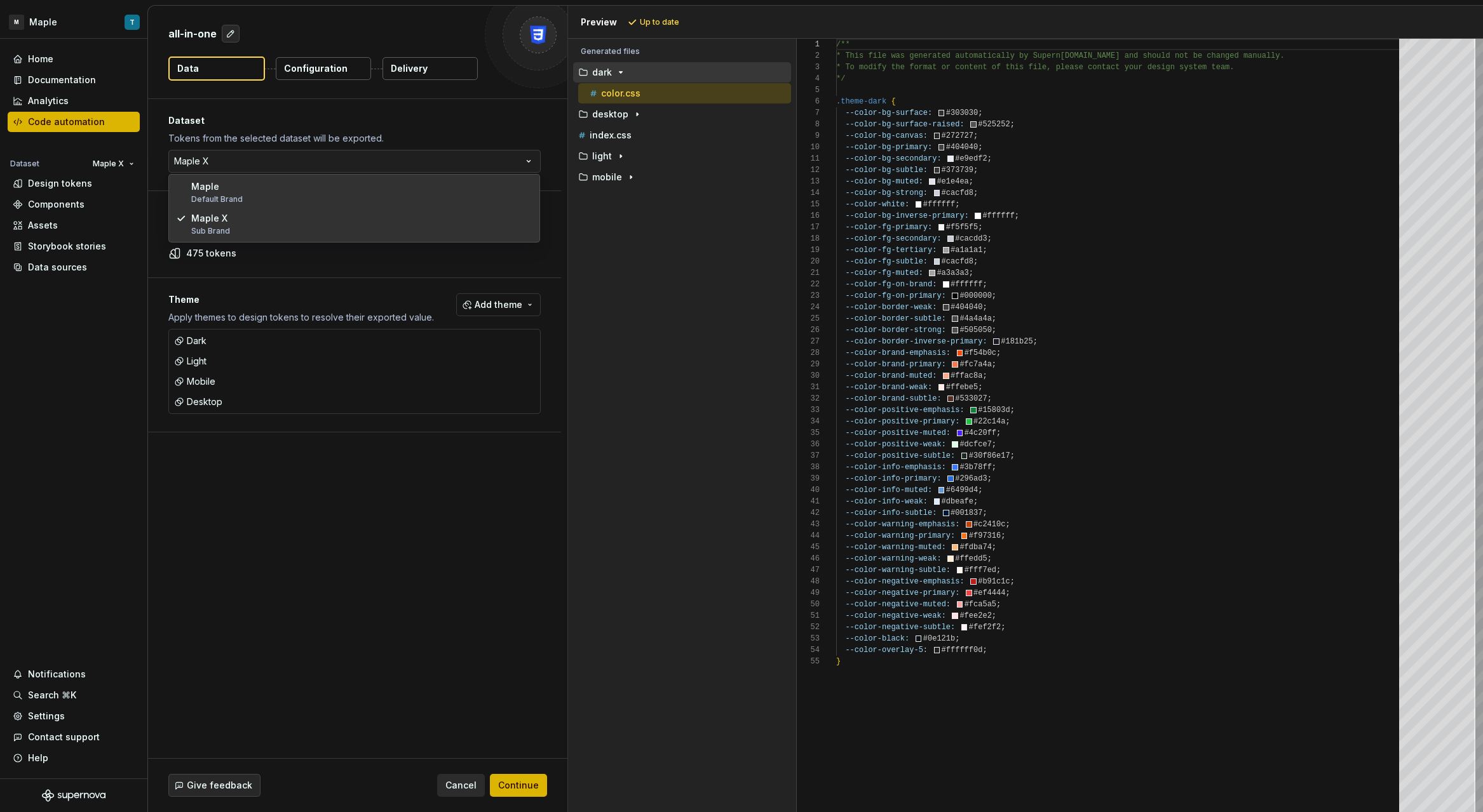
click at [294, 462] on html "M Maple T Home Documentation Analytics Code automation Dataset Maple X Design t…" at bounding box center [742, 406] width 1483 height 812
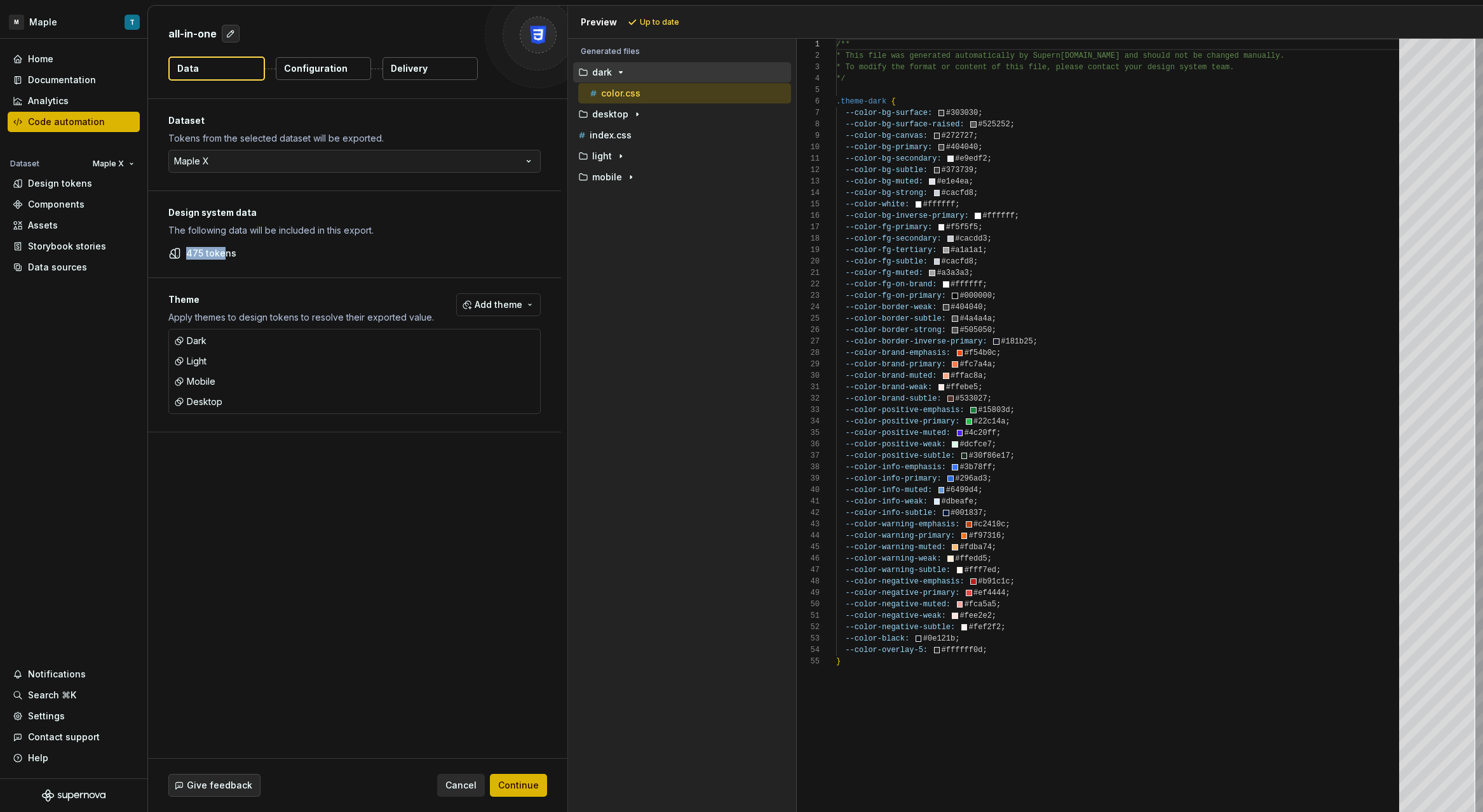
drag, startPoint x: 184, startPoint y: 251, endPoint x: 225, endPoint y: 250, distance: 41.0
click at [225, 250] on div "475 tokens" at bounding box center [354, 254] width 372 height 13
click at [294, 75] on button "Configuration" at bounding box center [323, 68] width 95 height 23
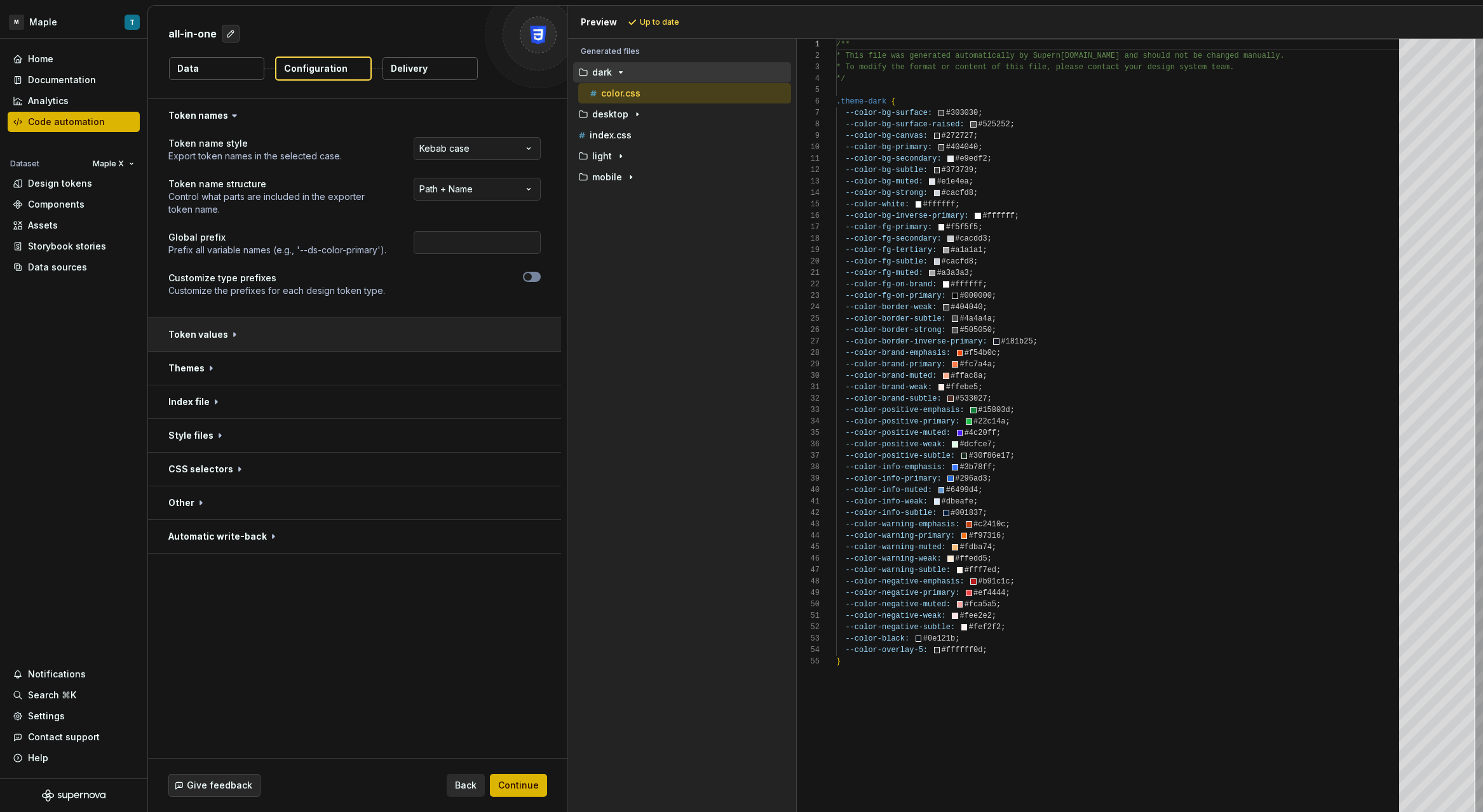
click at [307, 339] on button "button" at bounding box center [355, 334] width 413 height 33
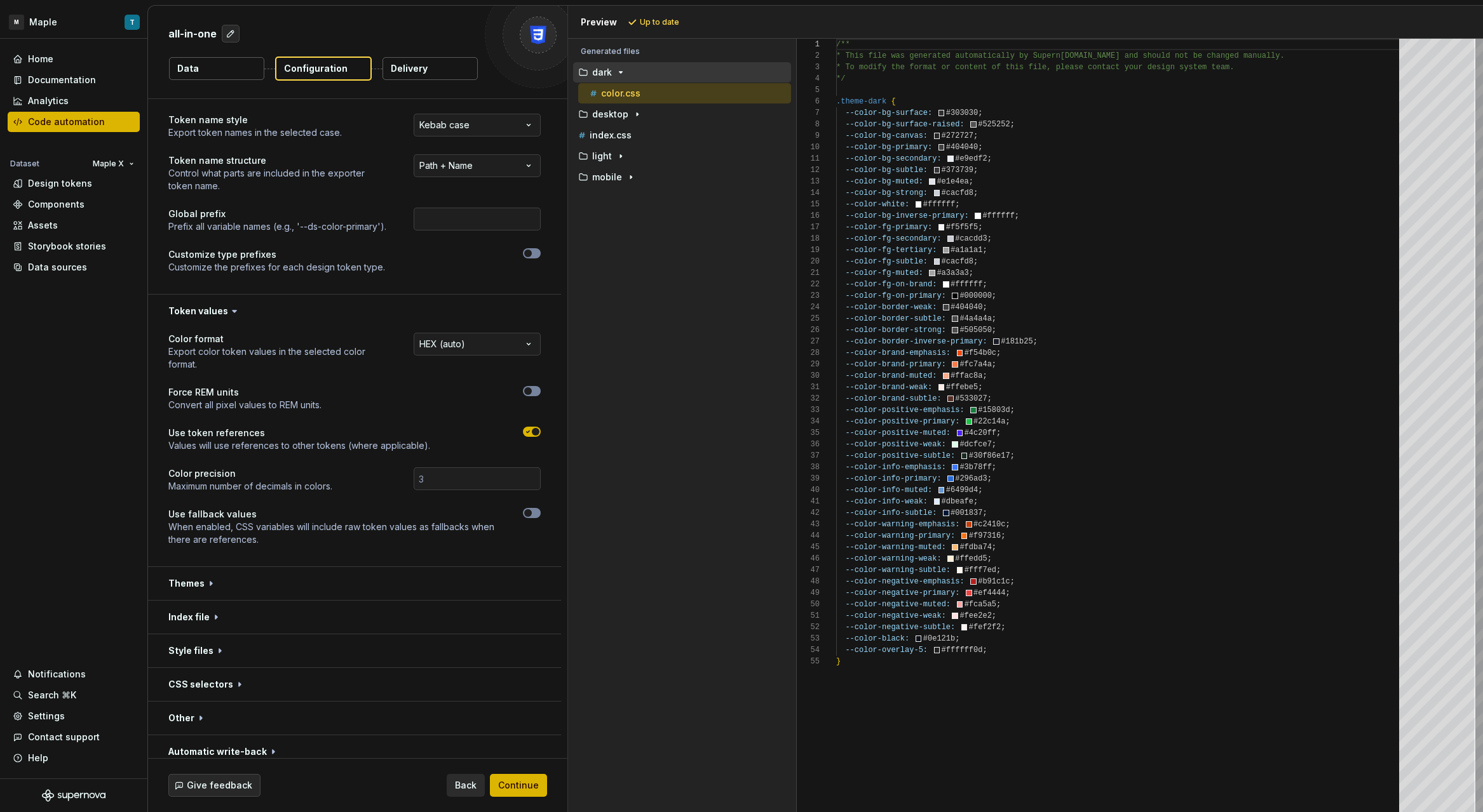
scroll to position [34, 0]
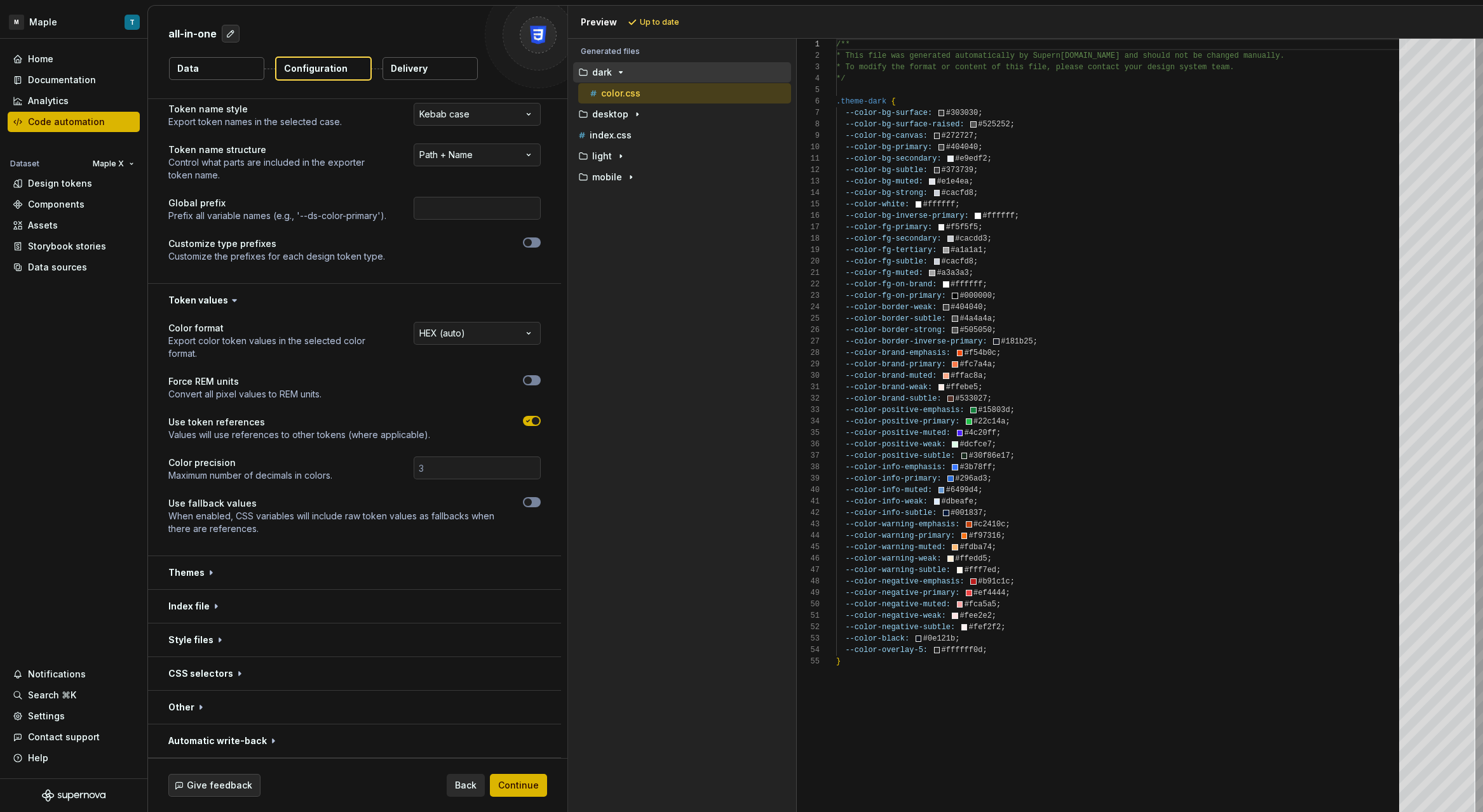
drag, startPoint x: 333, startPoint y: 567, endPoint x: 345, endPoint y: 522, distance: 46.6
click at [334, 567] on button "button" at bounding box center [355, 572] width 413 height 33
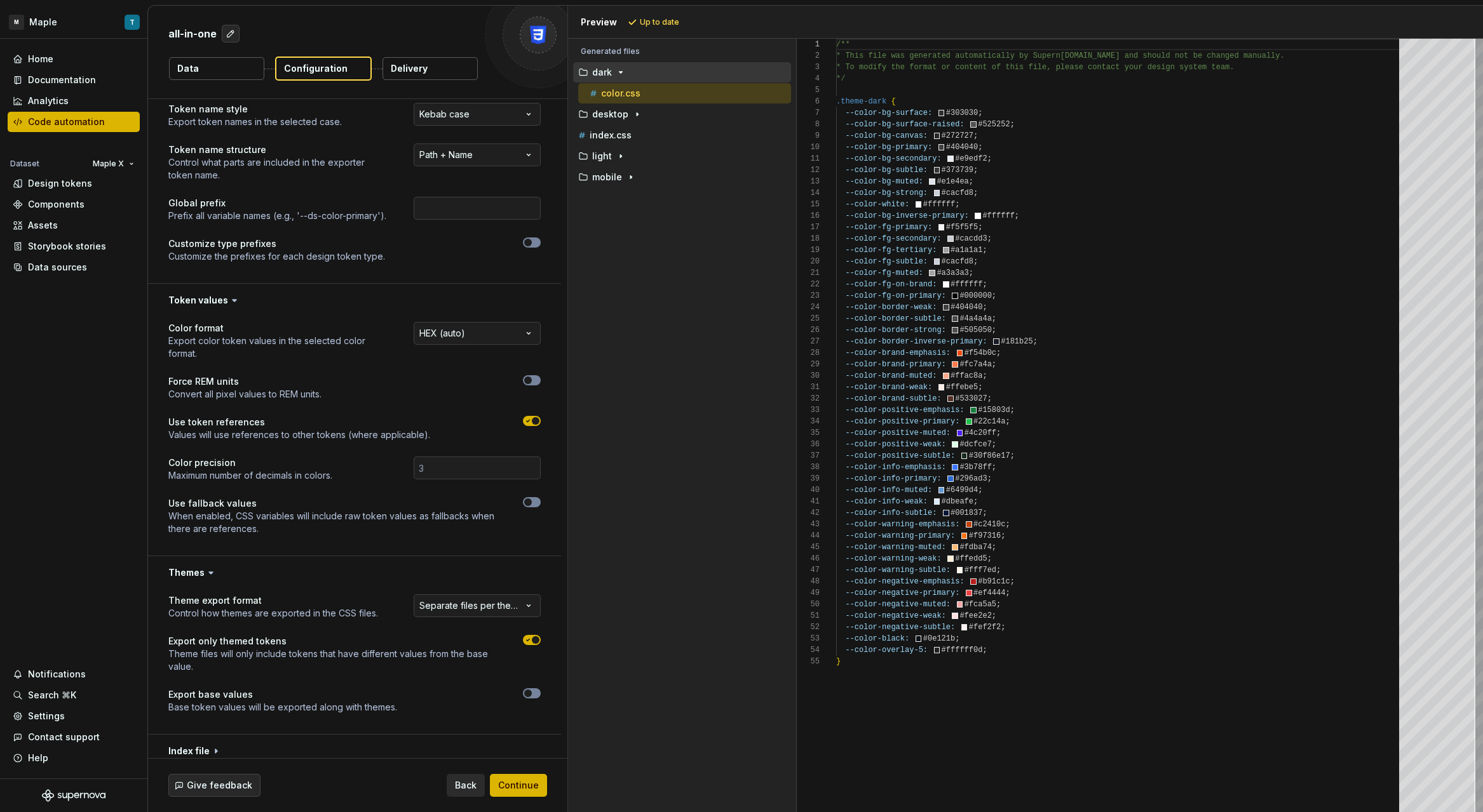
scroll to position [179, 0]
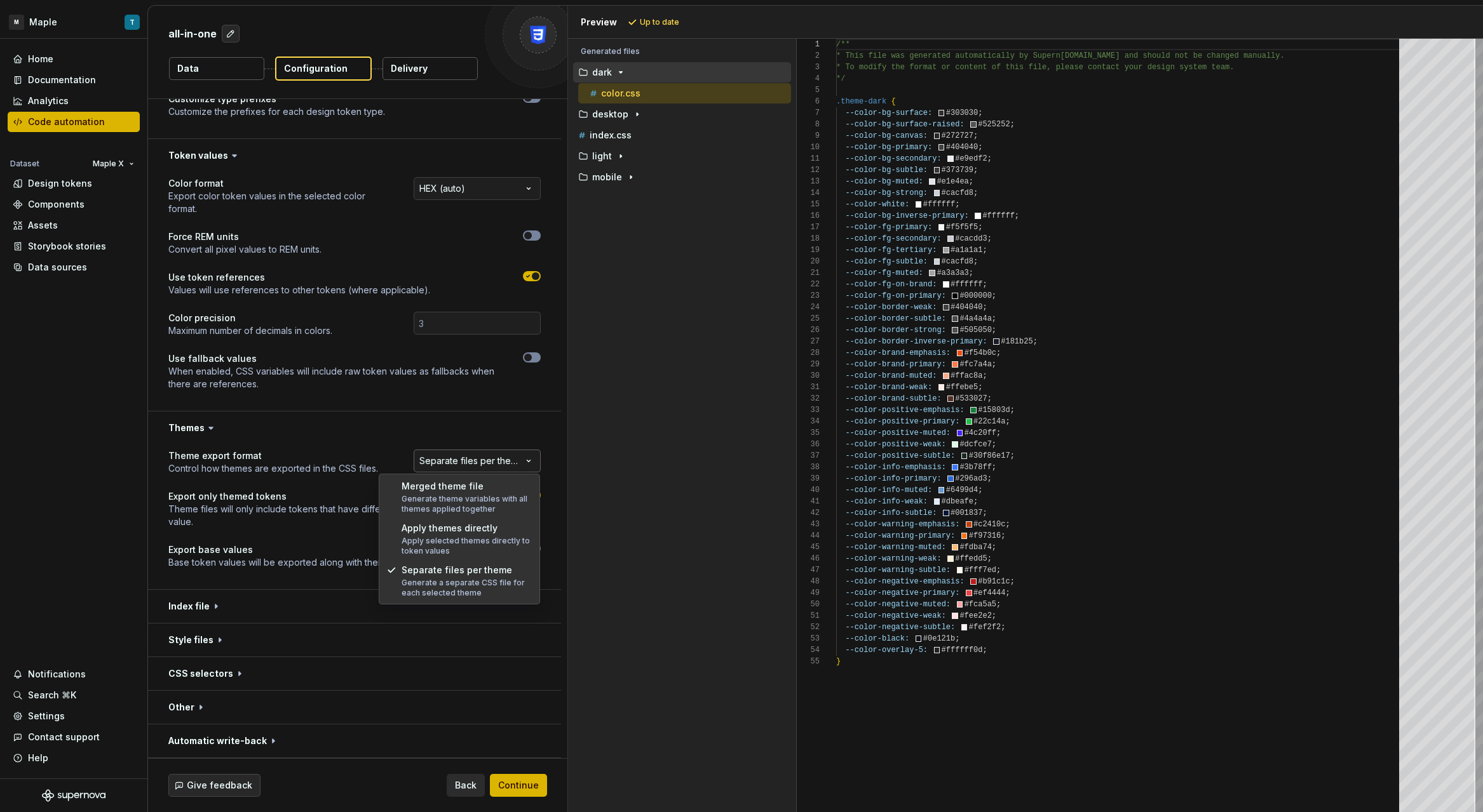
click at [439, 470] on html "**********" at bounding box center [742, 406] width 1483 height 812
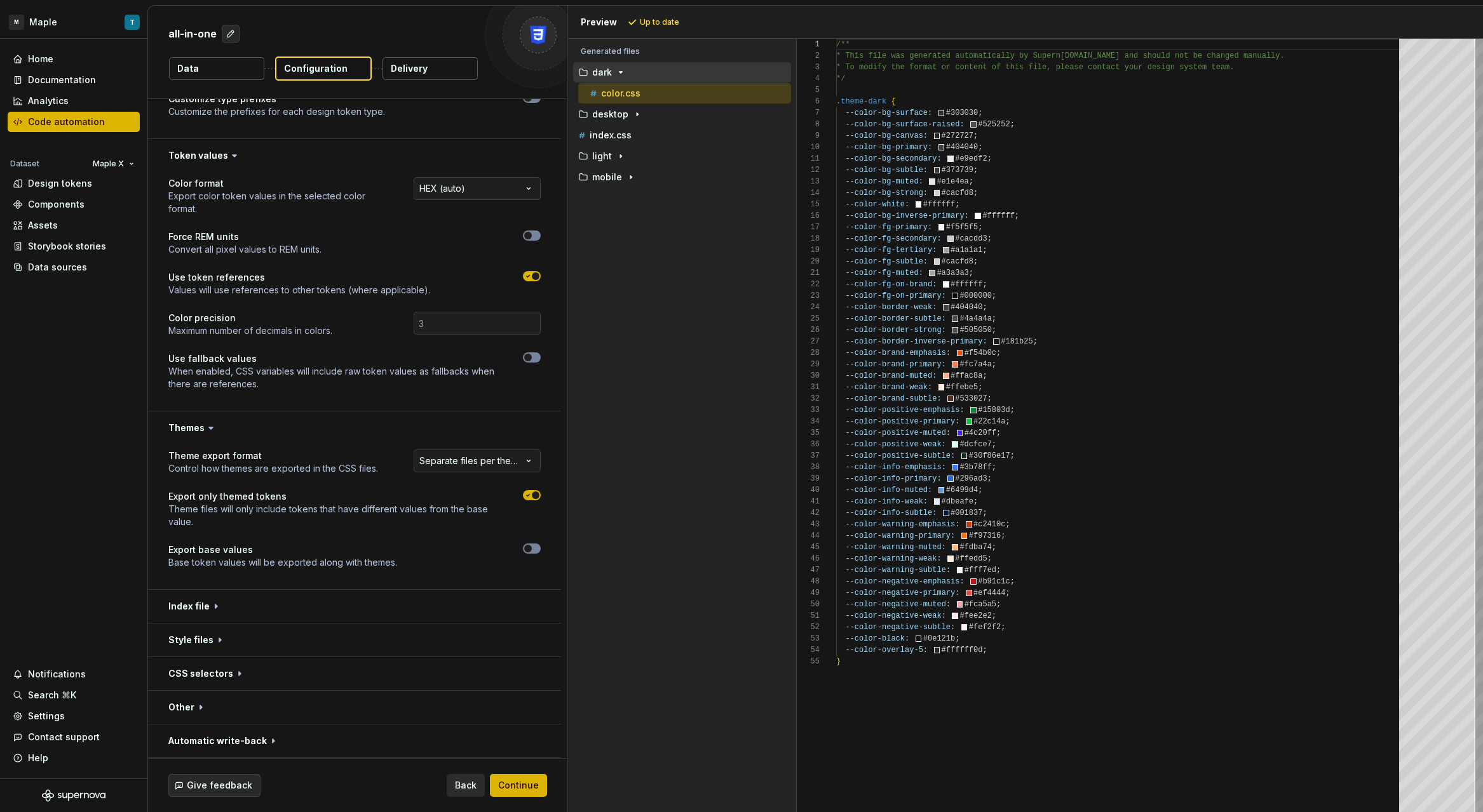
click at [353, 465] on html "**********" at bounding box center [742, 406] width 1483 height 812
click at [310, 588] on div "**********" at bounding box center [355, 517] width 413 height 145
click at [303, 627] on button "button" at bounding box center [355, 640] width 413 height 33
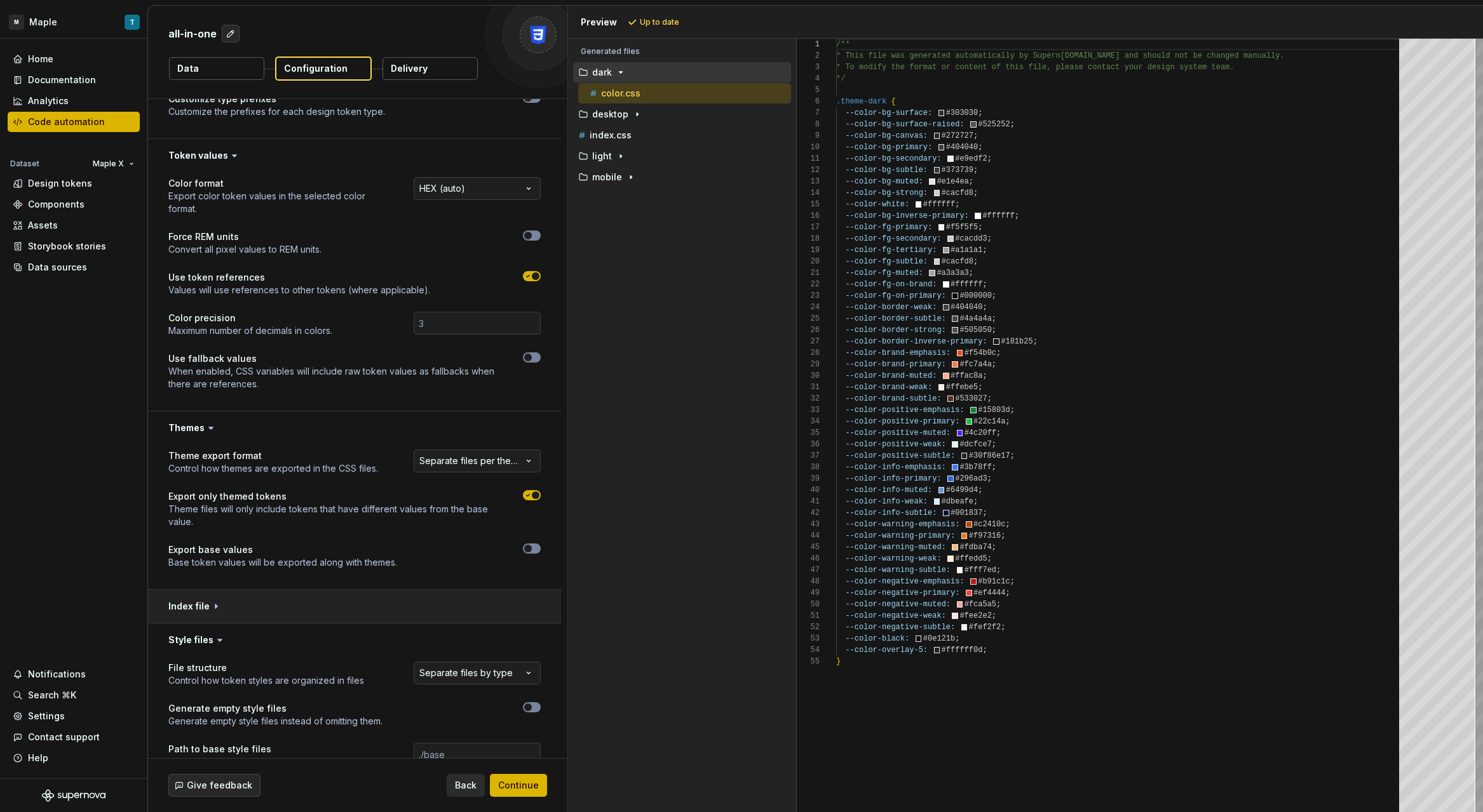
scroll to position [365, 0]
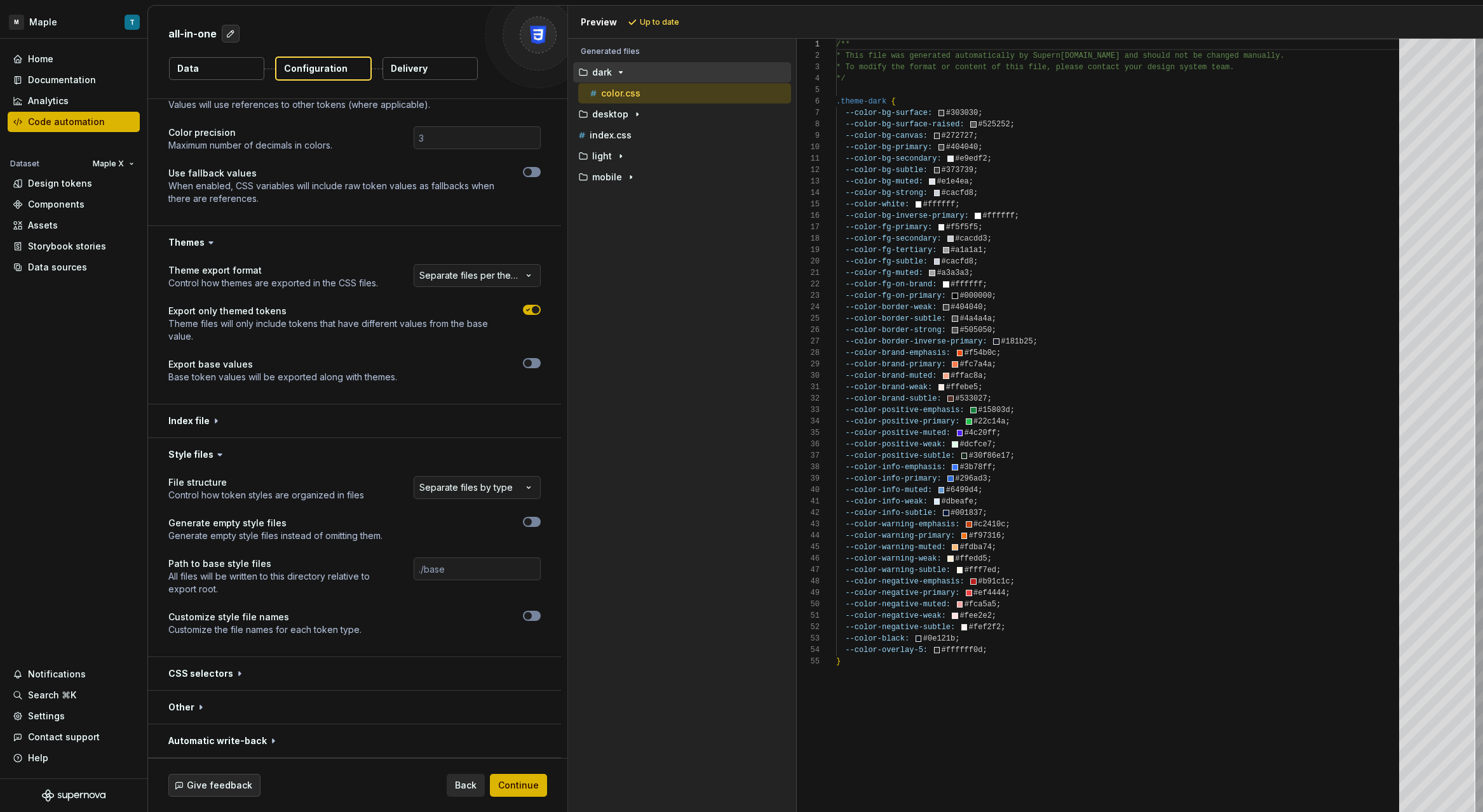
drag, startPoint x: 273, startPoint y: 632, endPoint x: 277, endPoint y: 649, distance: 17.5
click at [273, 633] on p "Customize the file names for each token type." at bounding box center [264, 630] width 193 height 13
click at [280, 678] on button "button" at bounding box center [355, 674] width 413 height 33
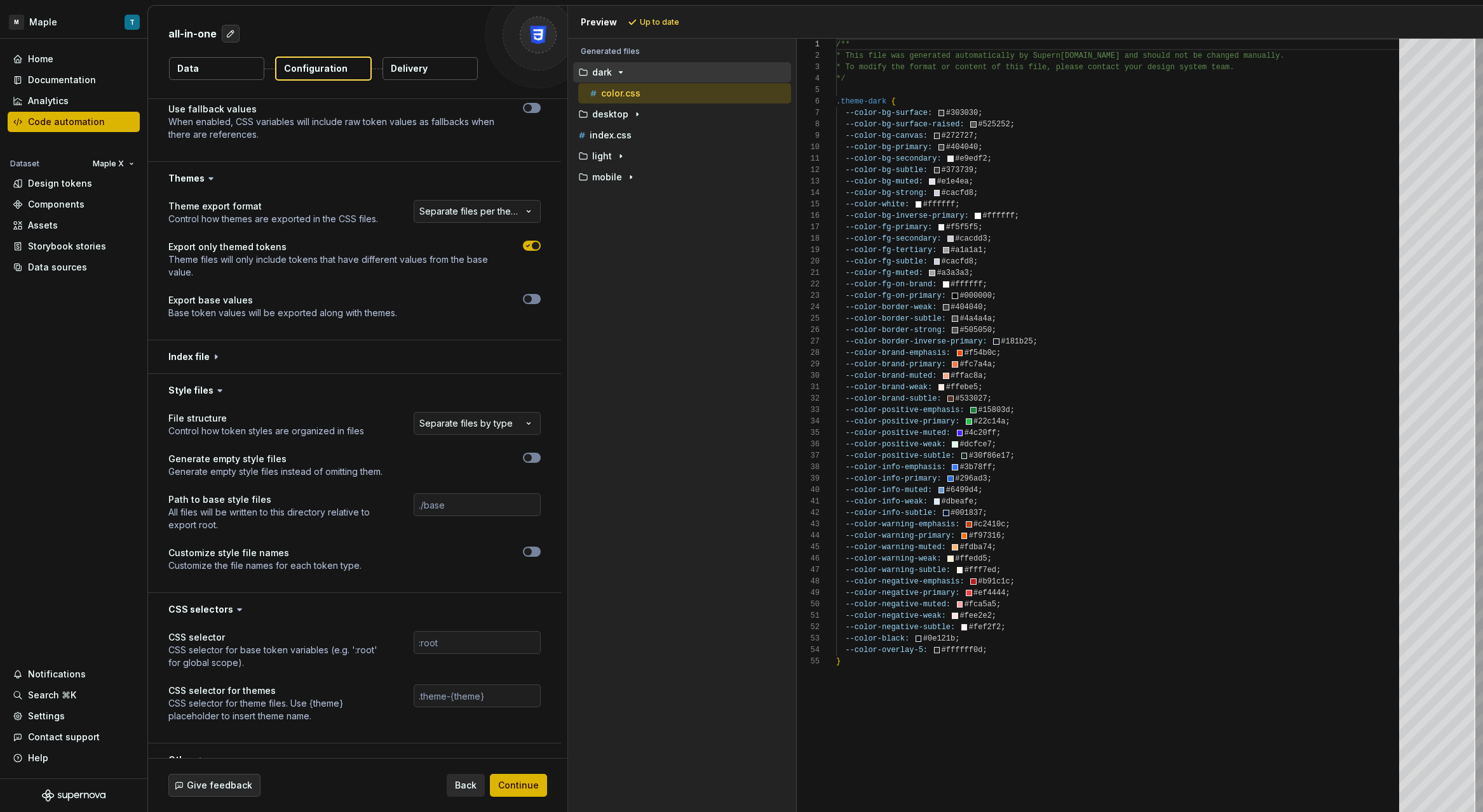
scroll to position [482, 0]
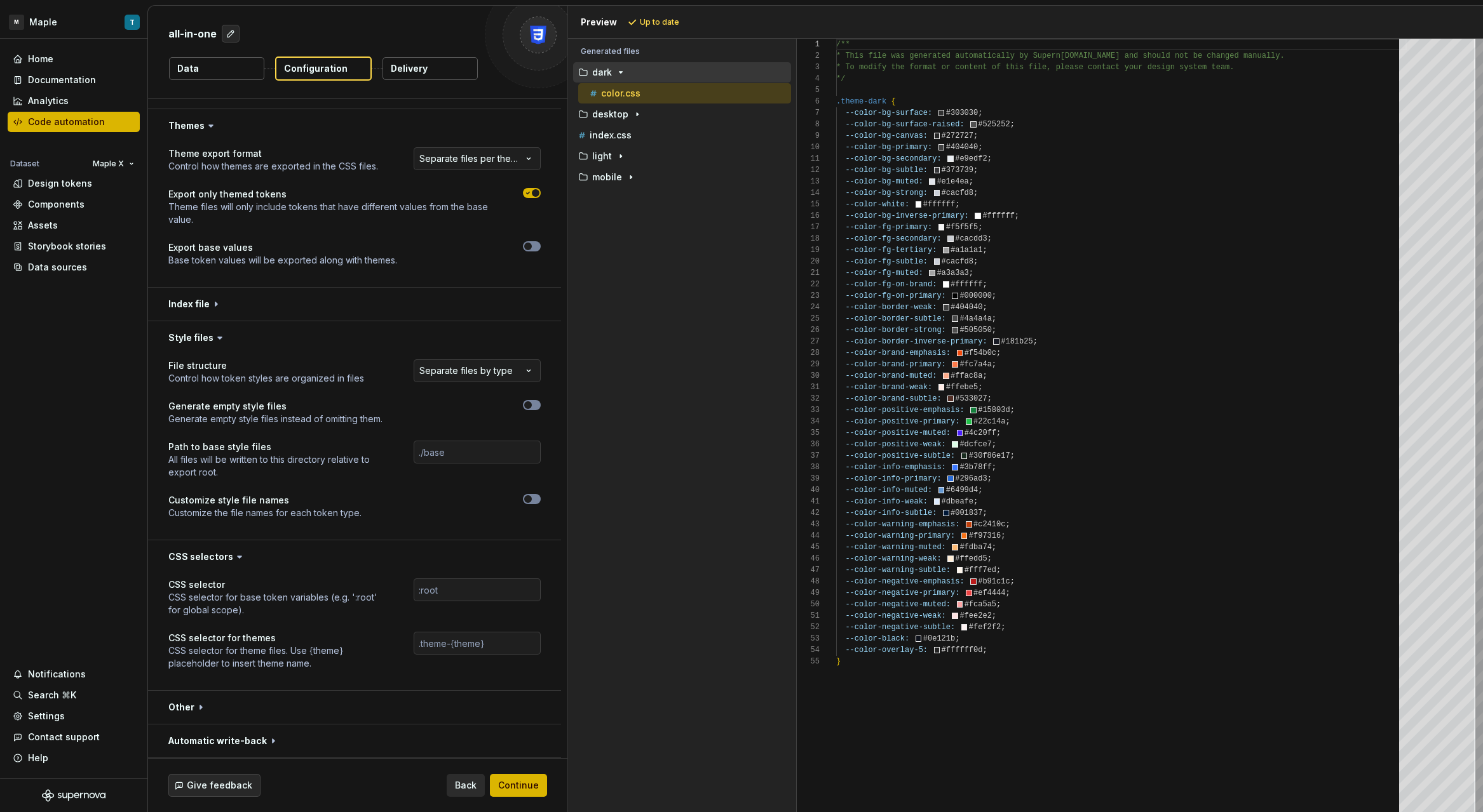
click at [442, 71] on button "Delivery" at bounding box center [430, 68] width 95 height 23
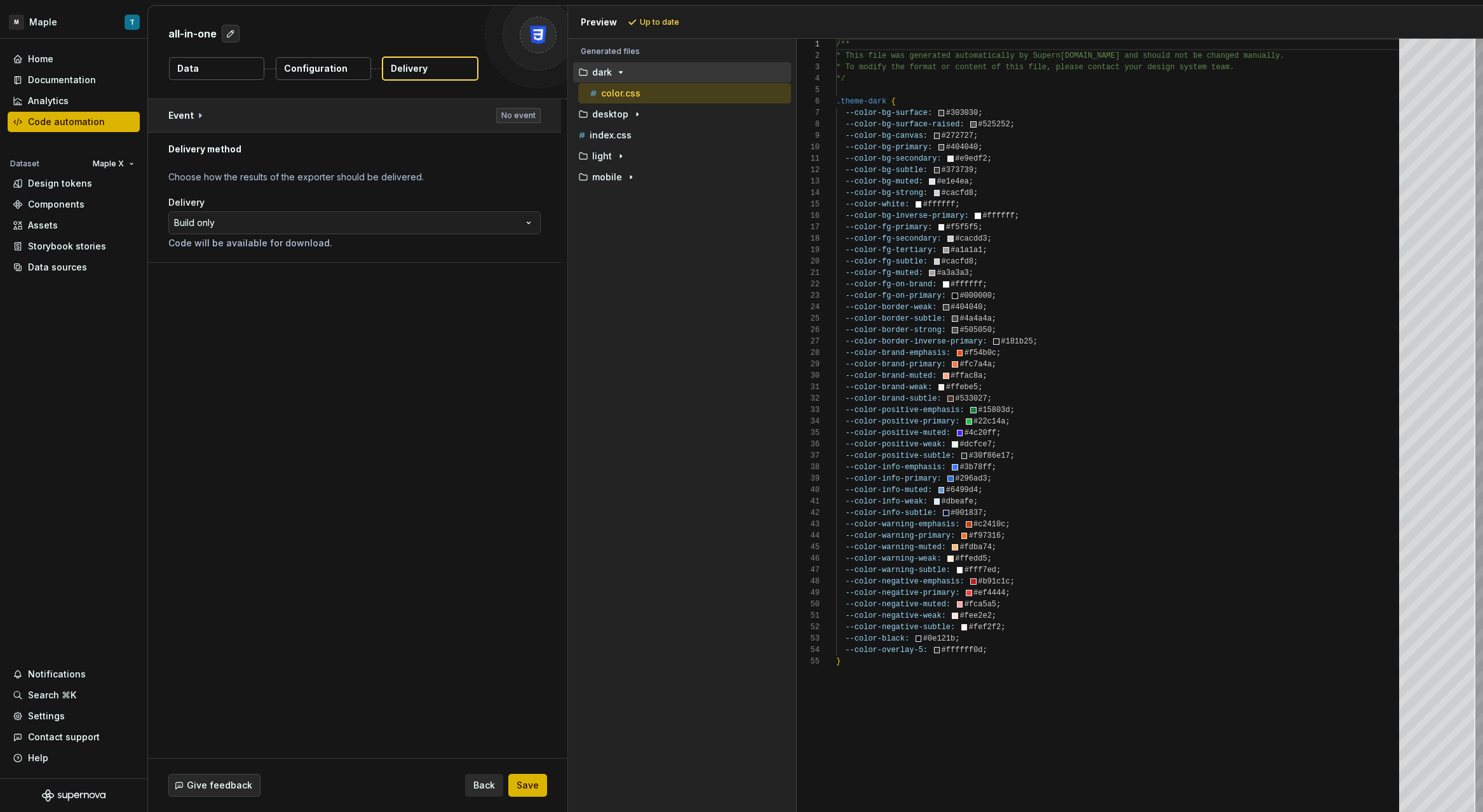
click at [246, 125] on button "button" at bounding box center [355, 116] width 413 height 33
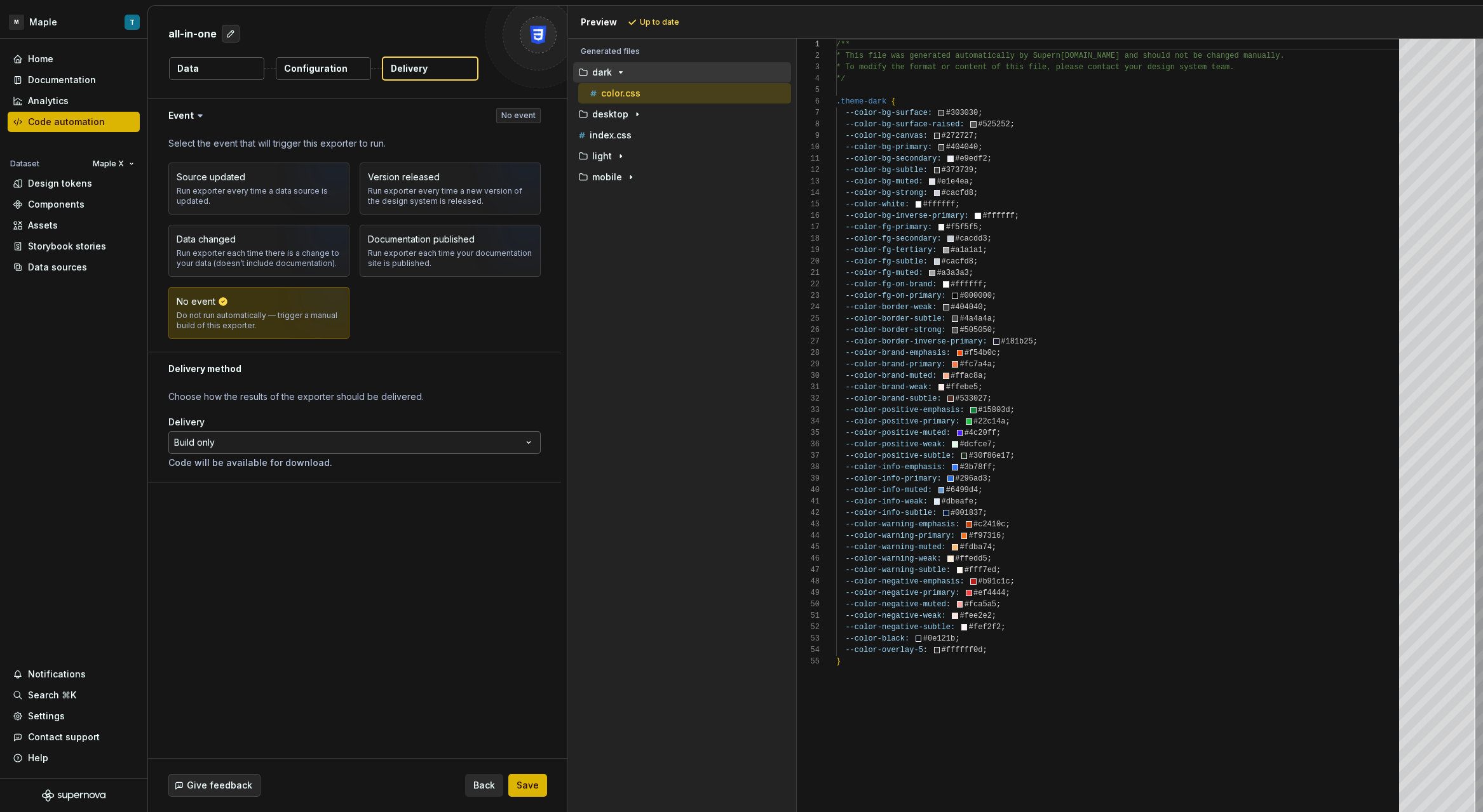
click at [366, 440] on html "**********" at bounding box center [742, 406] width 1483 height 812
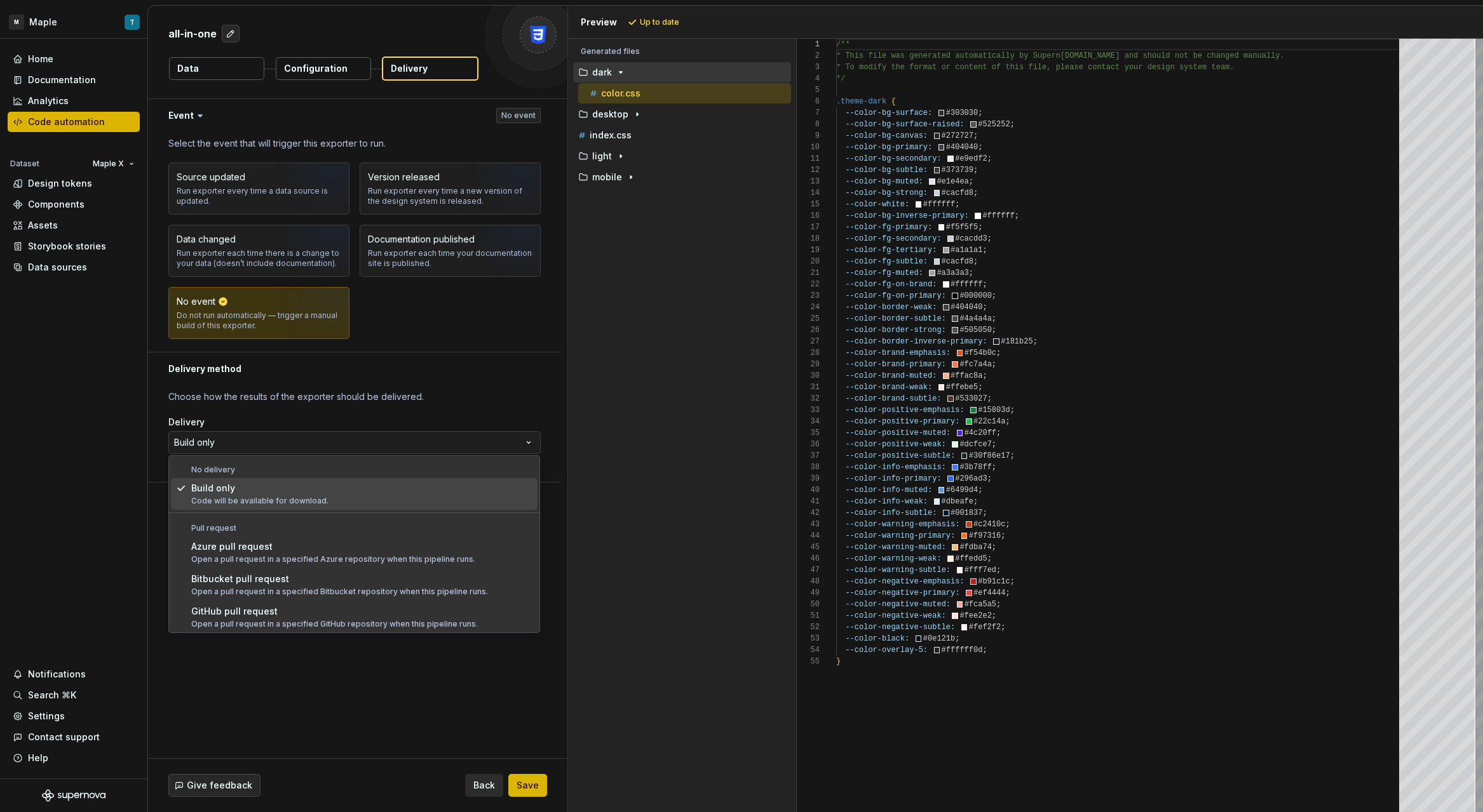
scroll to position [34, 0]
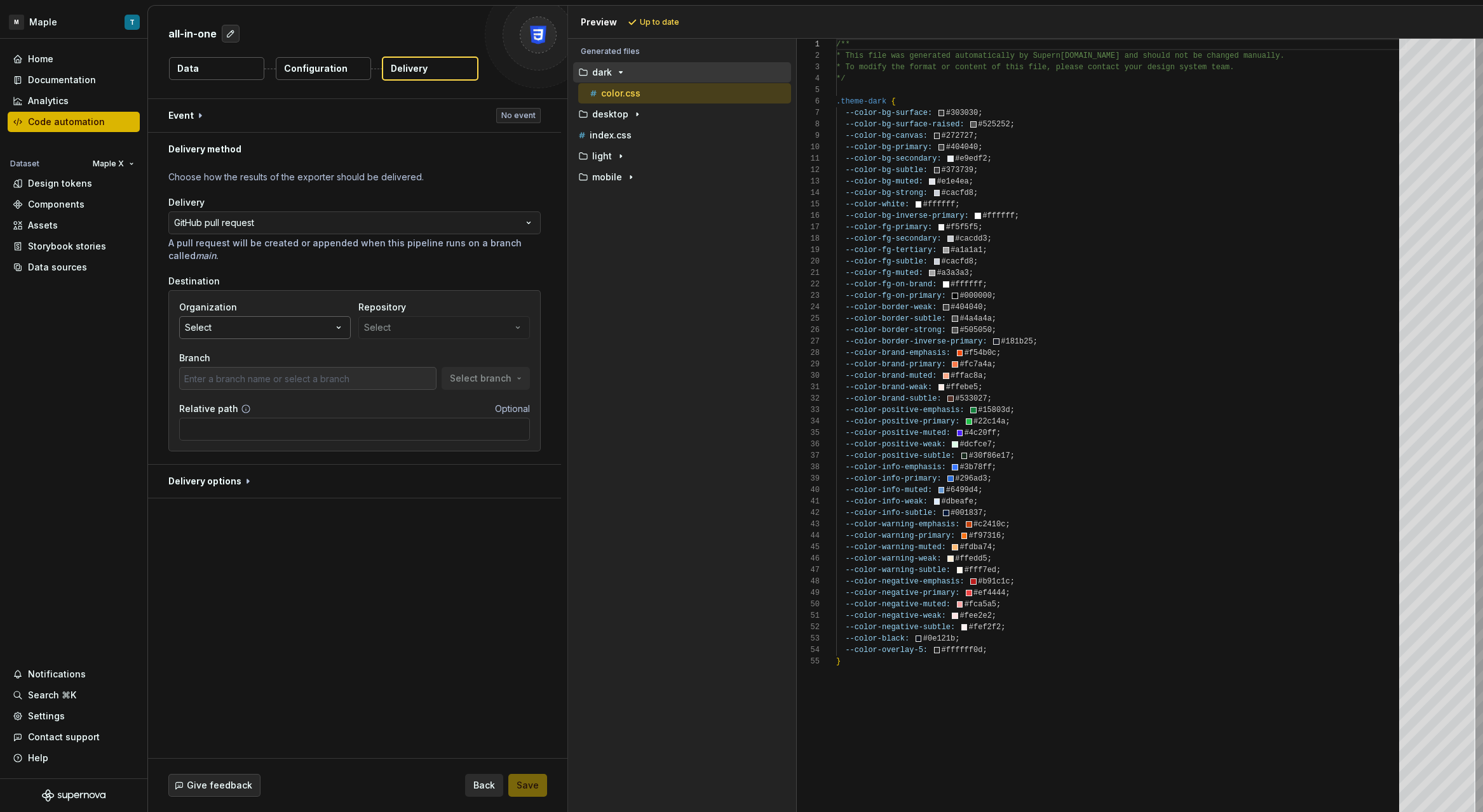
click at [315, 326] on button "Select" at bounding box center [265, 327] width 171 height 23
click at [369, 300] on div "Organization Select Repository Select Branch Select branch Relative path Option…" at bounding box center [354, 371] width 372 height 162
click at [240, 430] on input "Relative path" at bounding box center [355, 429] width 351 height 23
click at [292, 371] on div at bounding box center [308, 378] width 257 height 23
click at [410, 334] on div "Repository Select" at bounding box center [444, 320] width 171 height 38
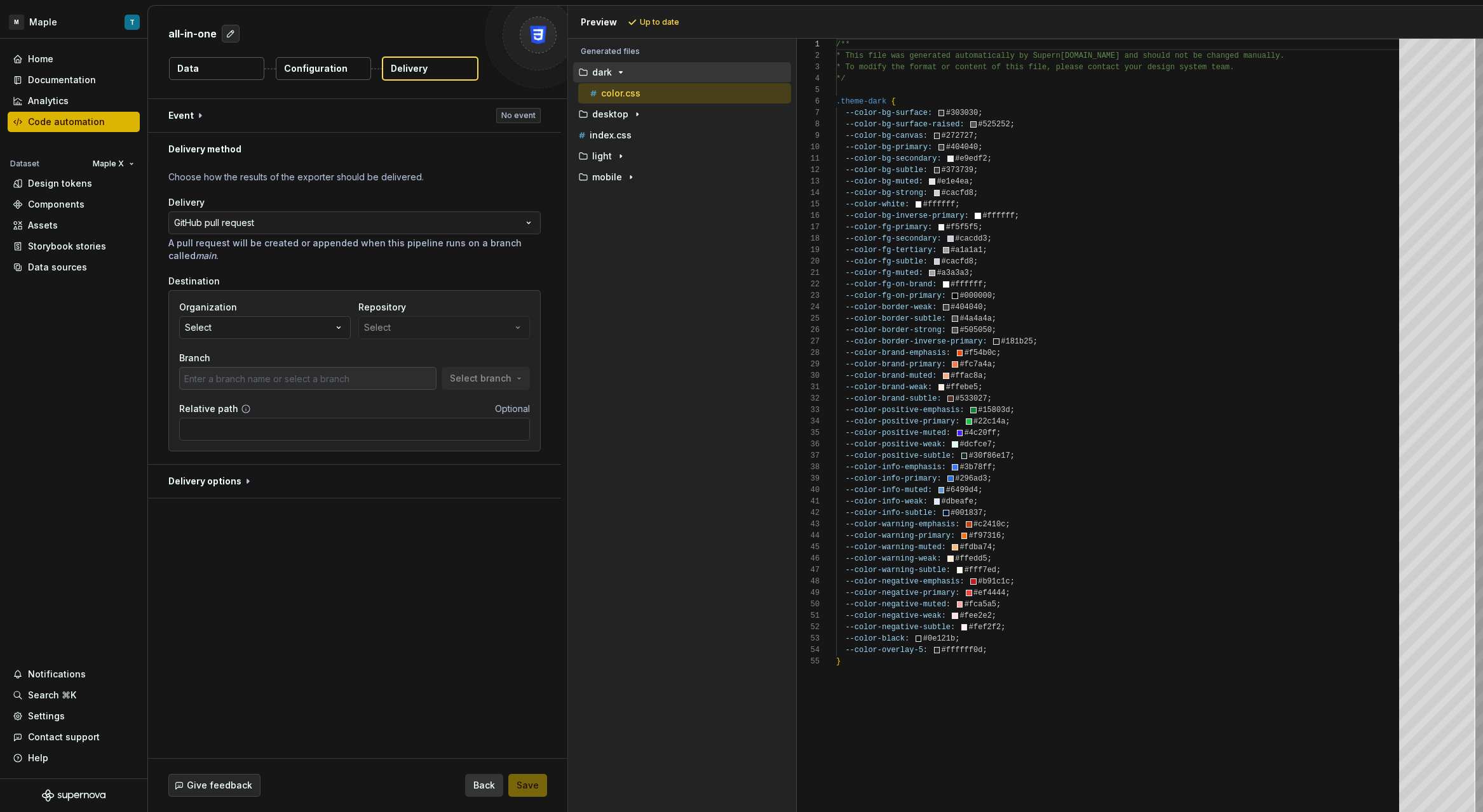
click at [495, 780] on span "Back" at bounding box center [484, 786] width 21 height 13
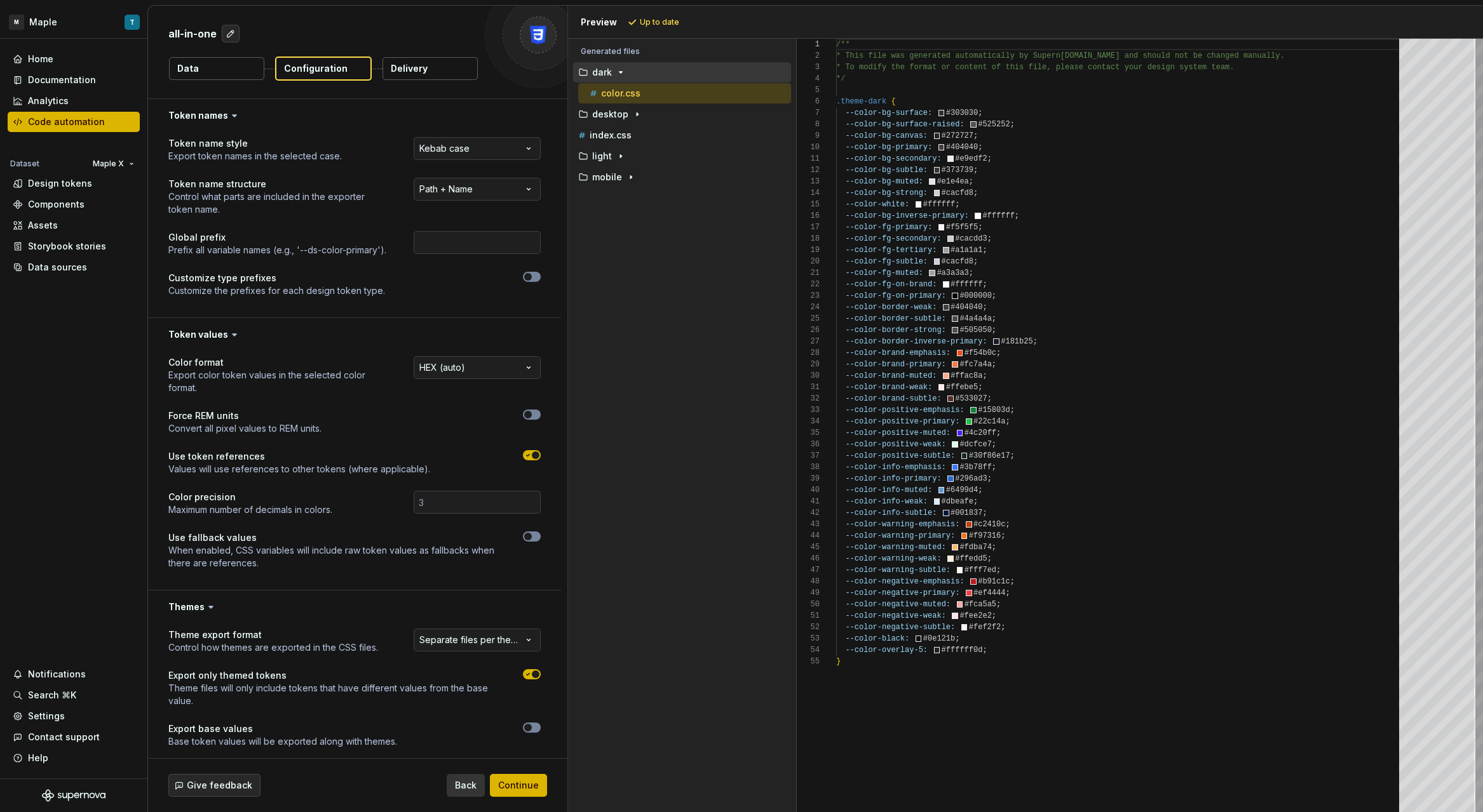
click at [482, 780] on button "Back" at bounding box center [466, 785] width 38 height 23
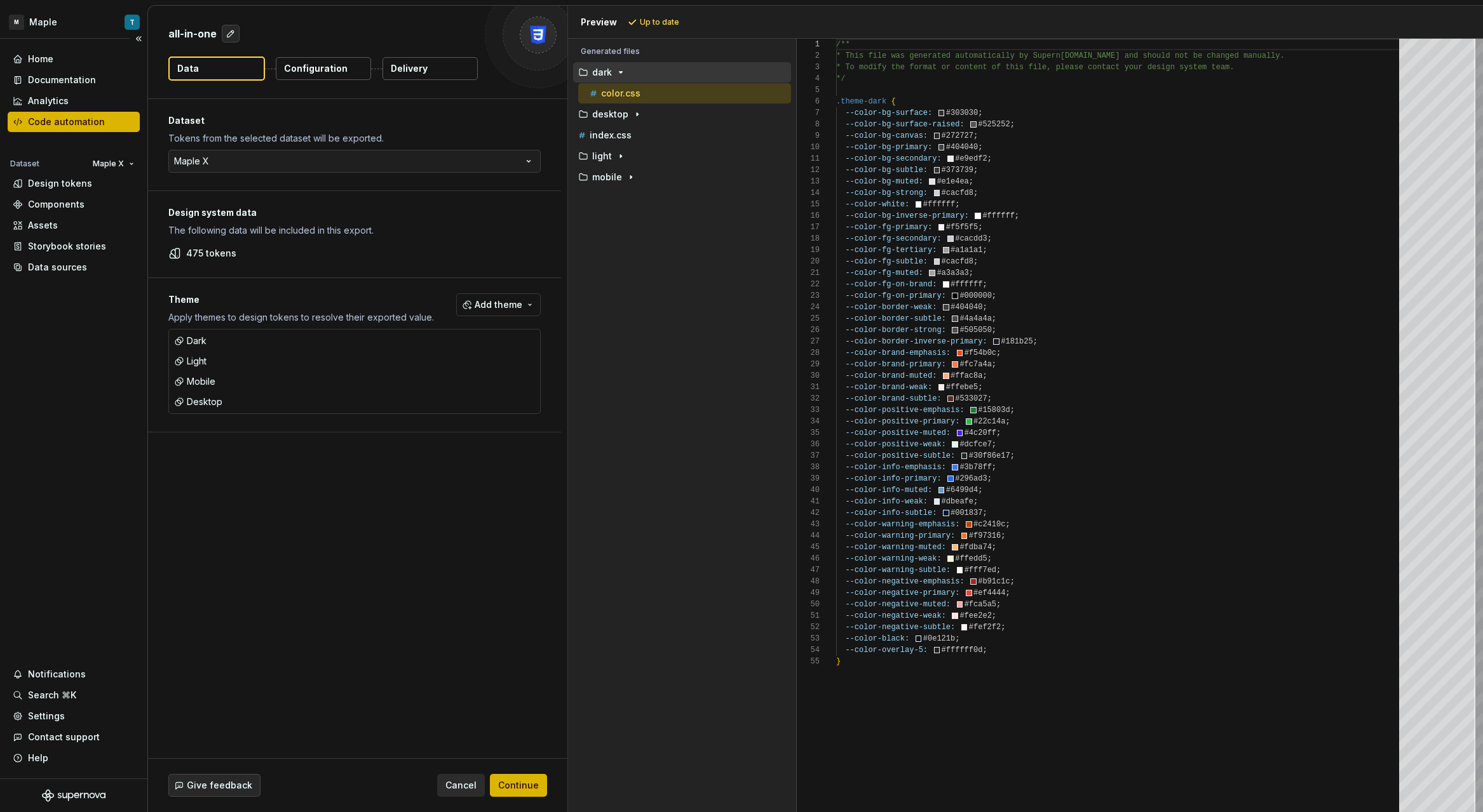
click at [102, 118] on div "Code automation" at bounding box center [74, 122] width 122 height 13
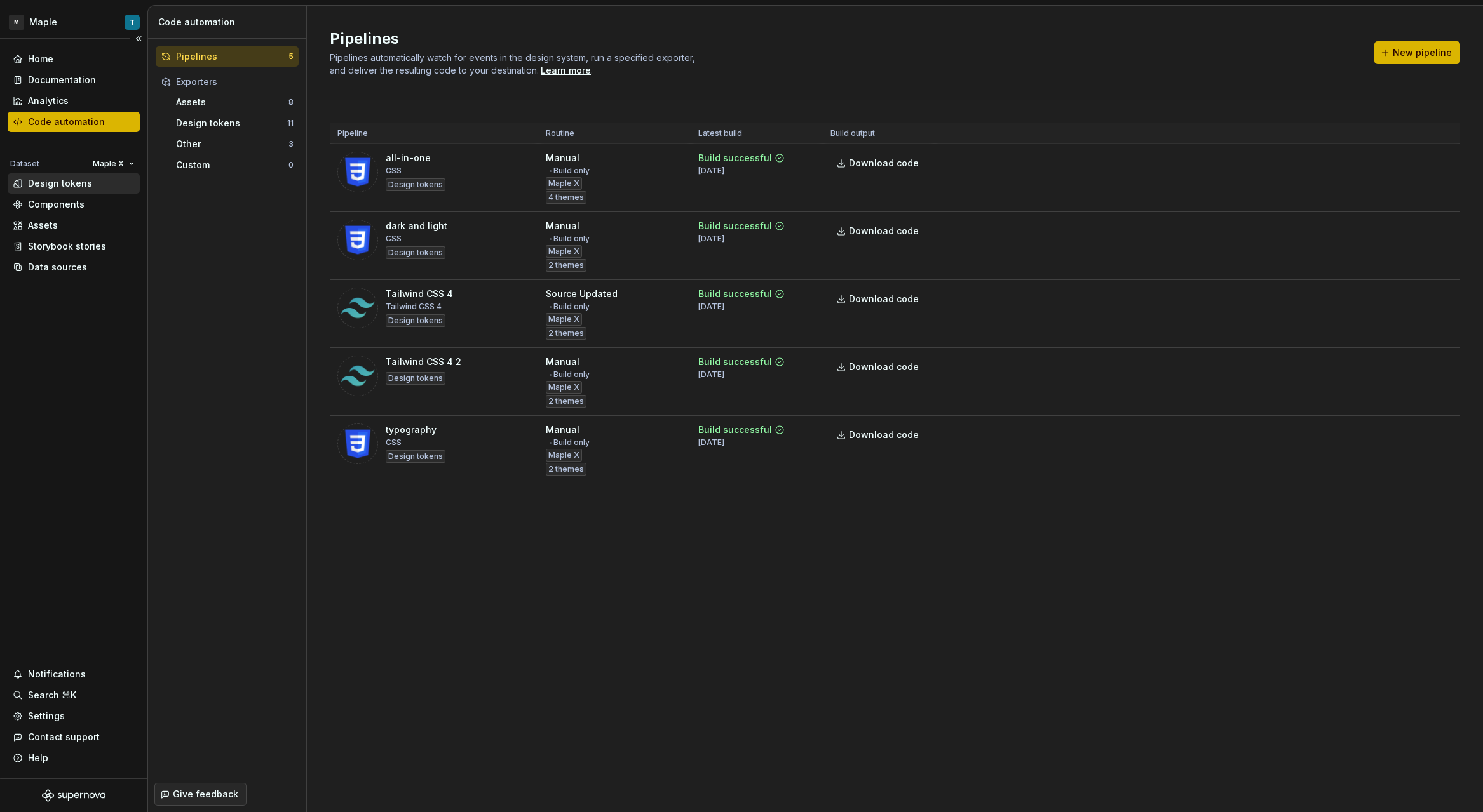
click at [54, 189] on div "Design tokens" at bounding box center [60, 184] width 64 height 13
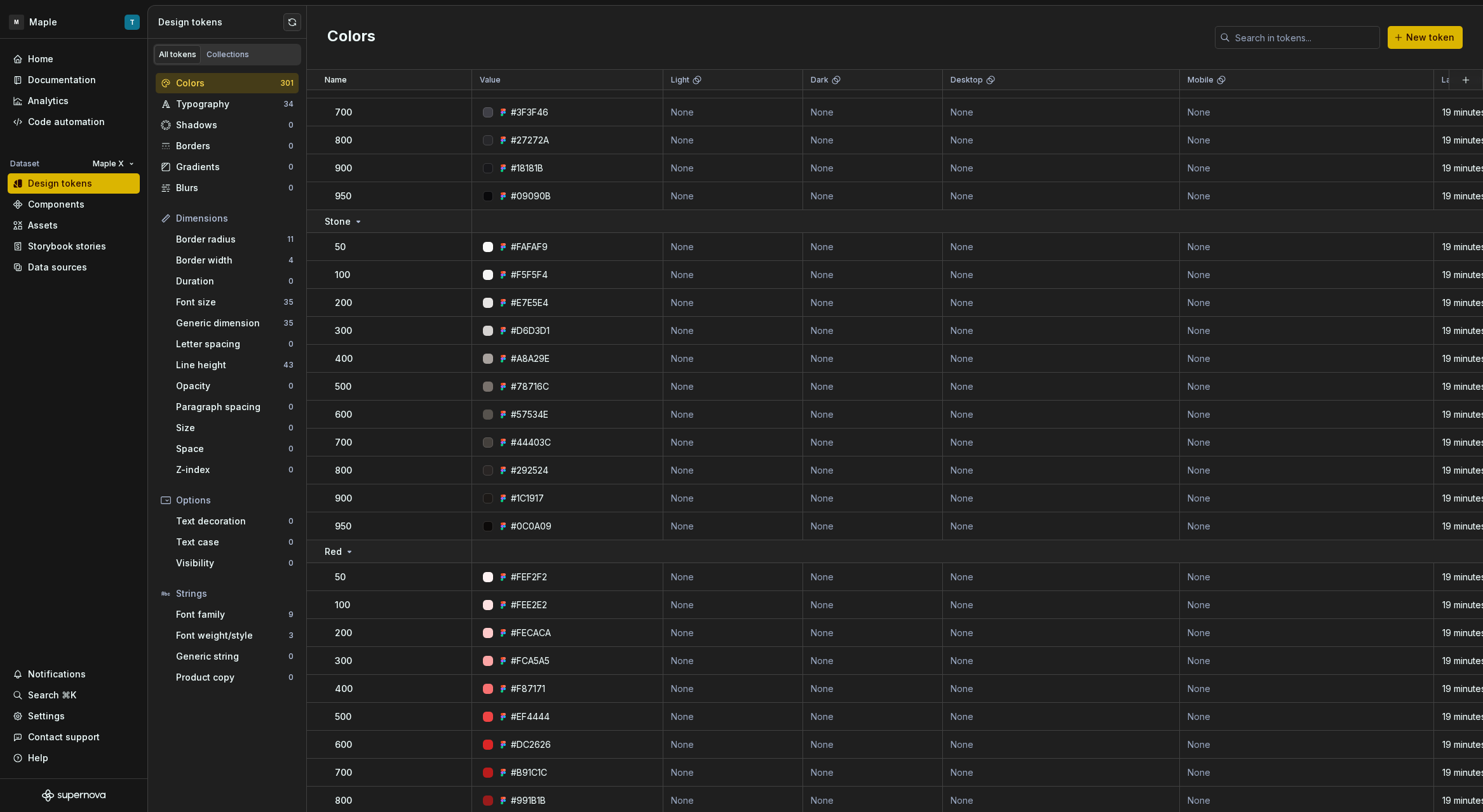
scroll to position [1593, 0]
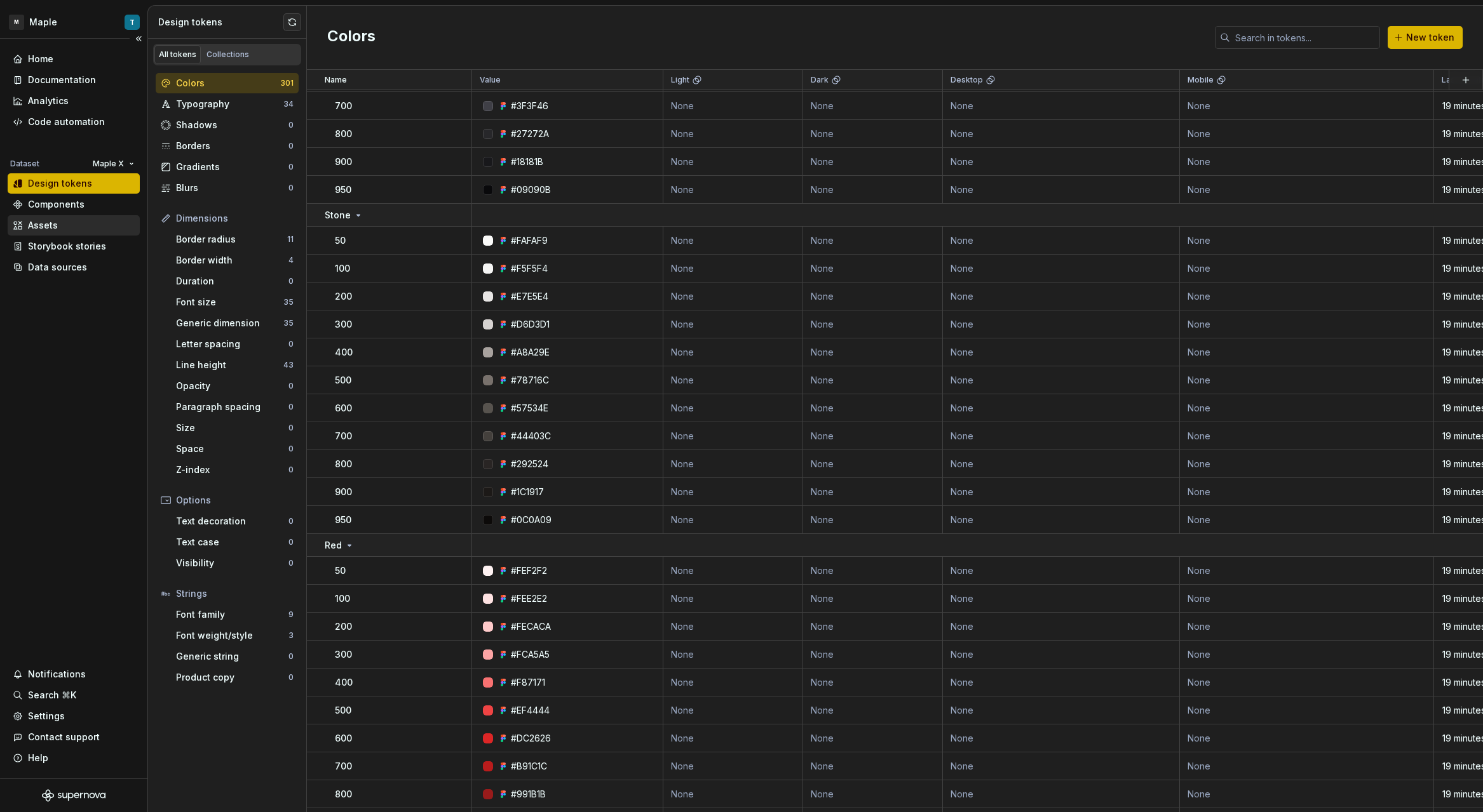
click at [69, 221] on div "Assets" at bounding box center [74, 226] width 122 height 13
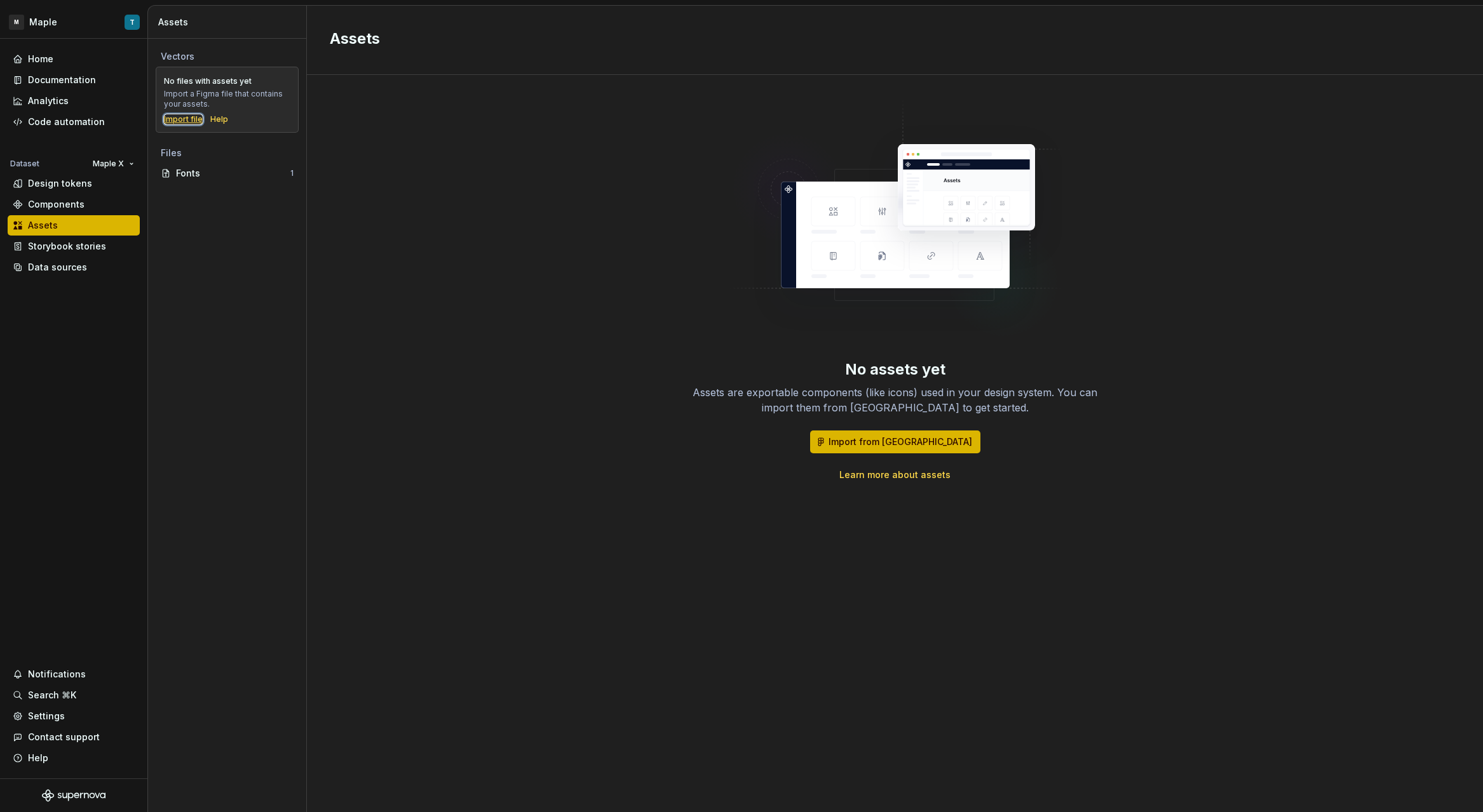
click at [189, 121] on div "Import file" at bounding box center [183, 119] width 39 height 10
click at [71, 259] on div "Data sources" at bounding box center [74, 267] width 132 height 20
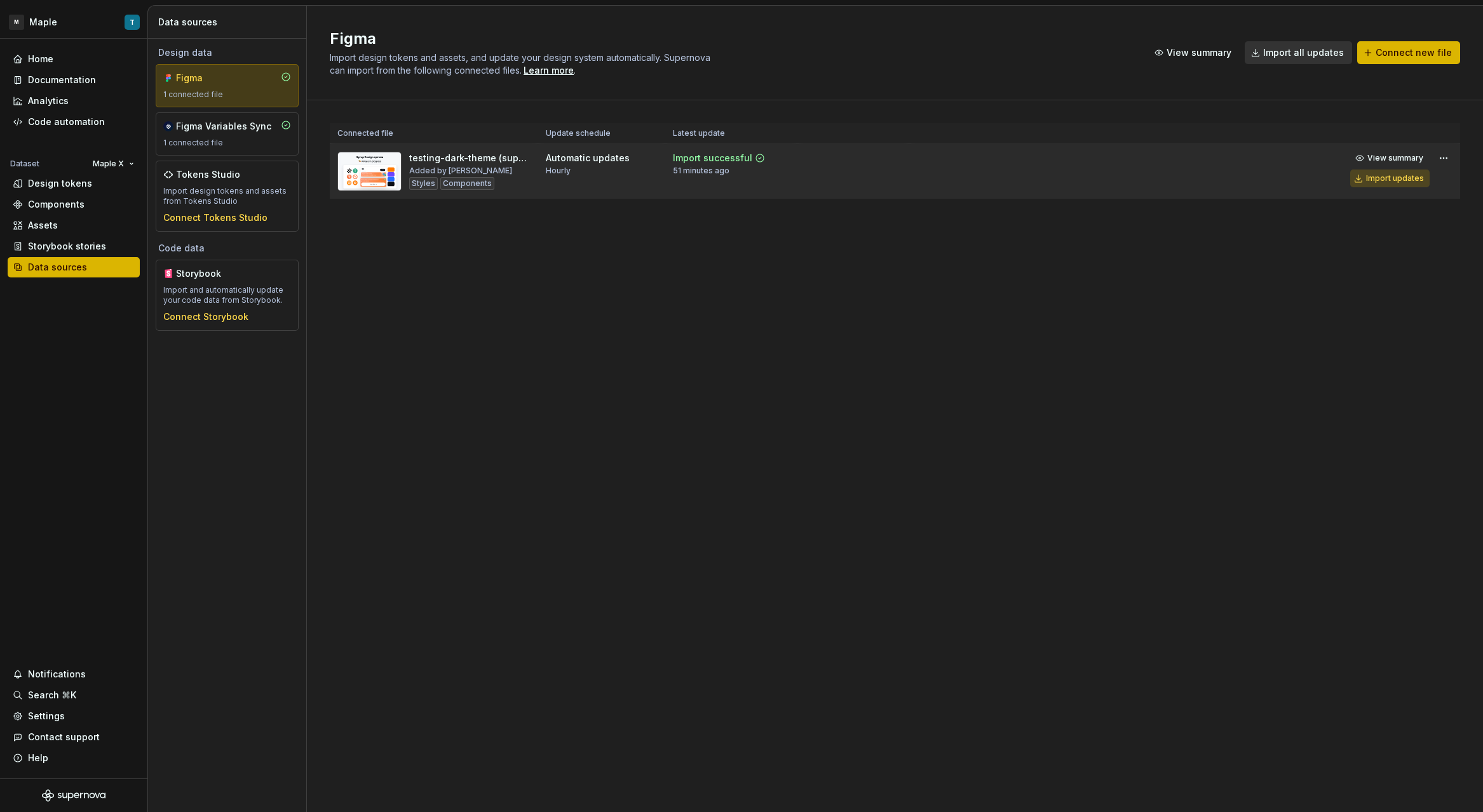
click at [1408, 178] on div "Import updates" at bounding box center [1395, 178] width 58 height 10
click at [53, 124] on div "Code automation" at bounding box center [66, 122] width 77 height 13
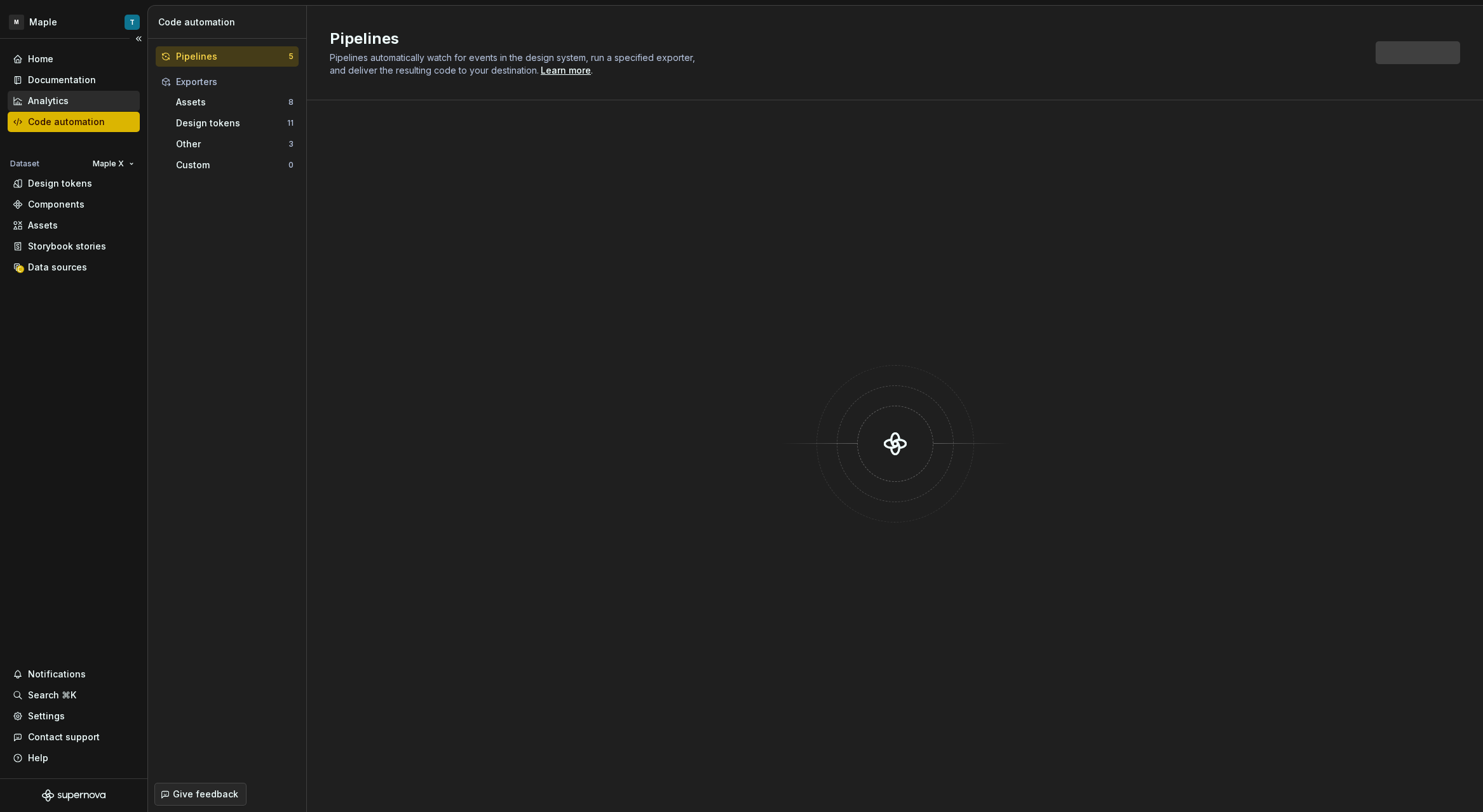
click at [64, 103] on div "Analytics" at bounding box center [48, 101] width 41 height 13
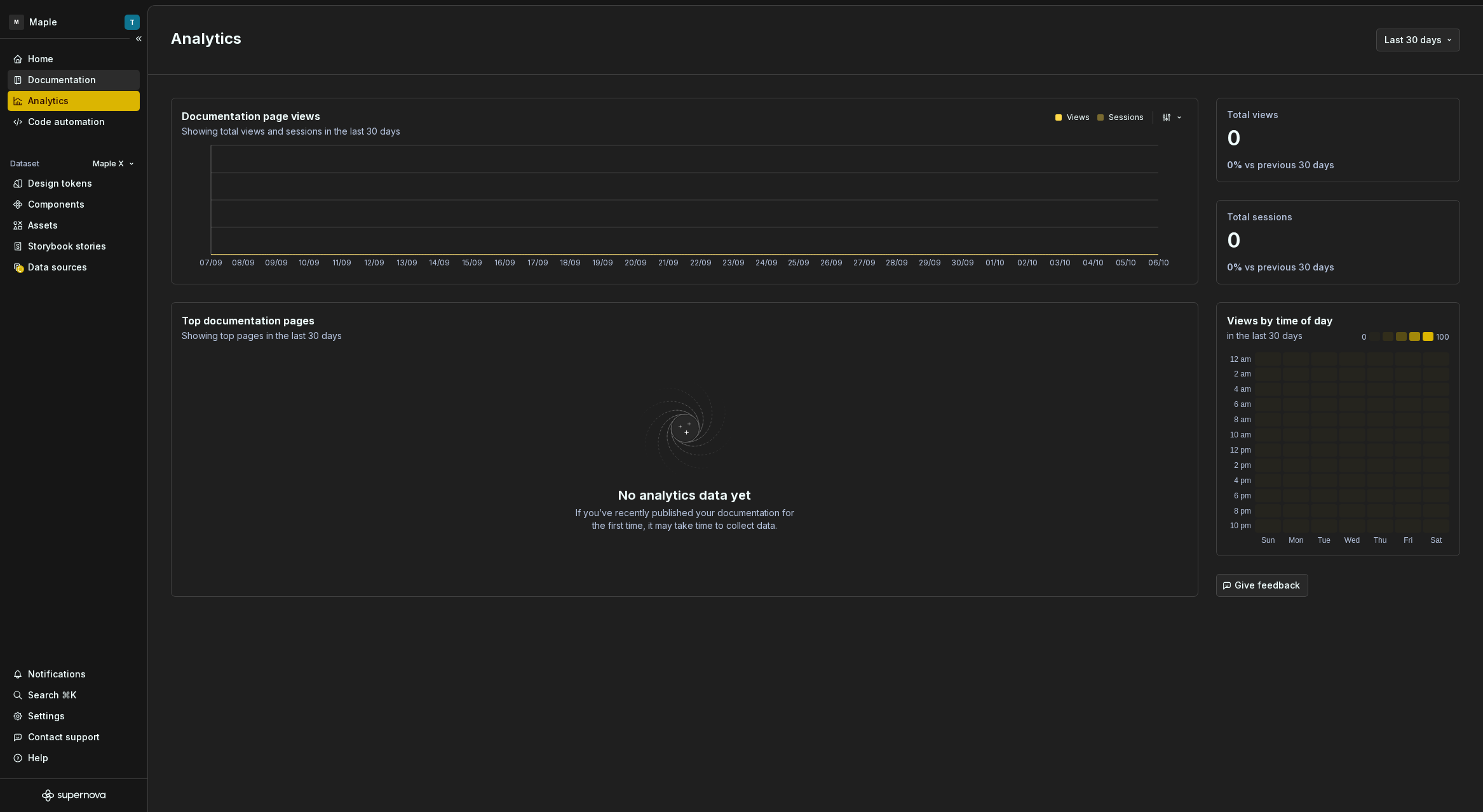
click at [46, 80] on div "Documentation" at bounding box center [62, 80] width 68 height 13
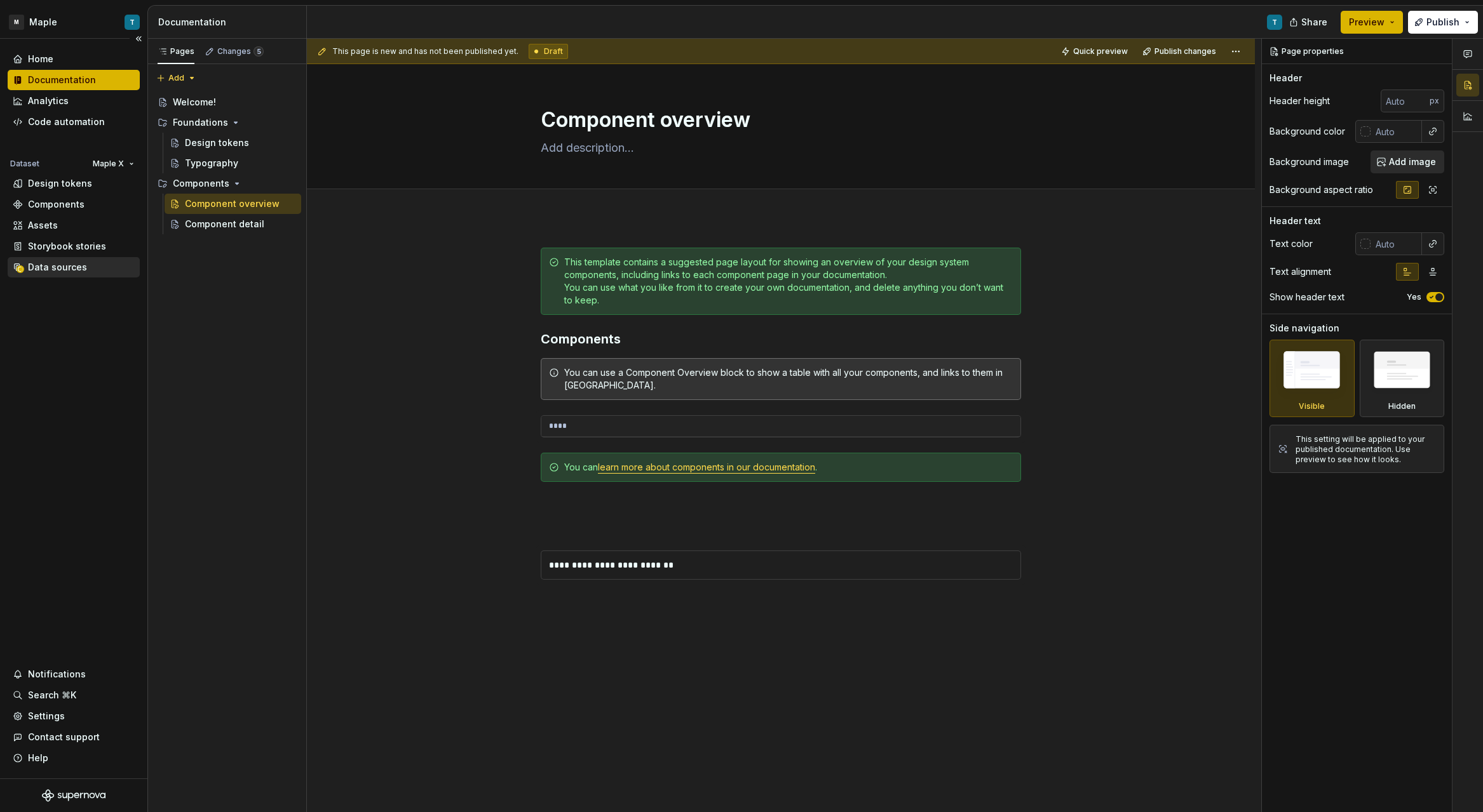
click at [67, 271] on div "Data sources" at bounding box center [57, 267] width 59 height 13
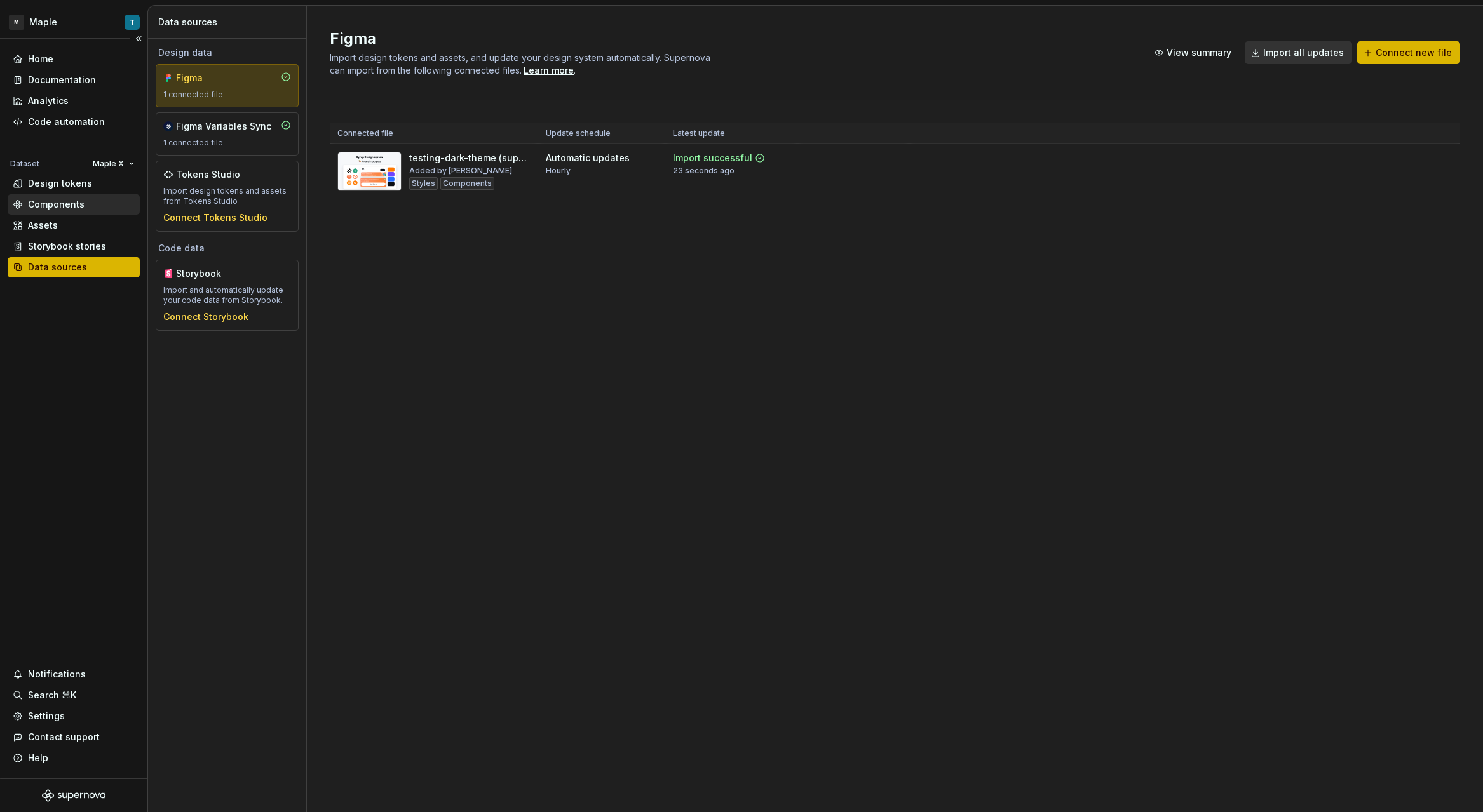
click at [45, 199] on div "Components" at bounding box center [56, 204] width 56 height 13
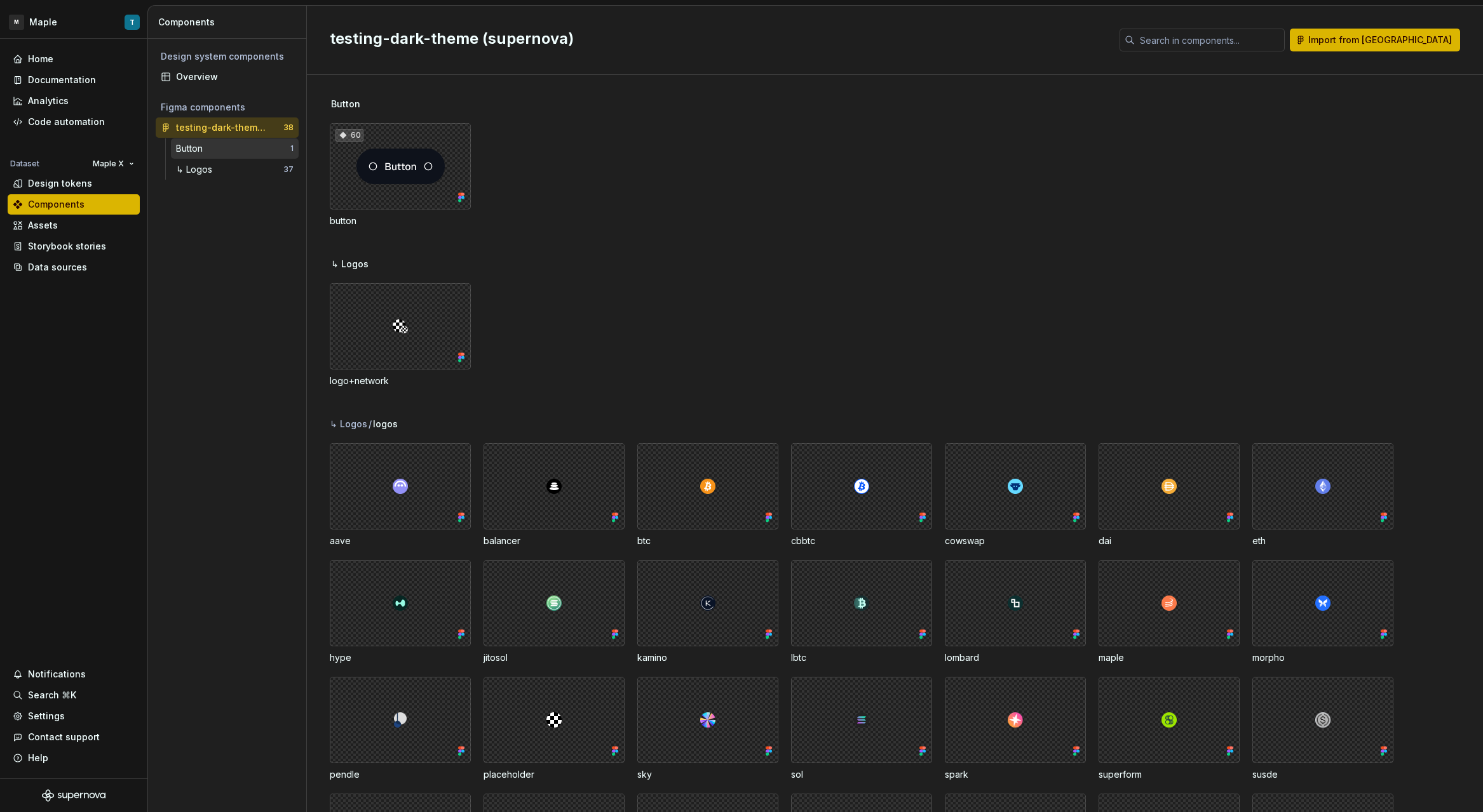
click at [221, 150] on div "Button" at bounding box center [233, 149] width 114 height 13
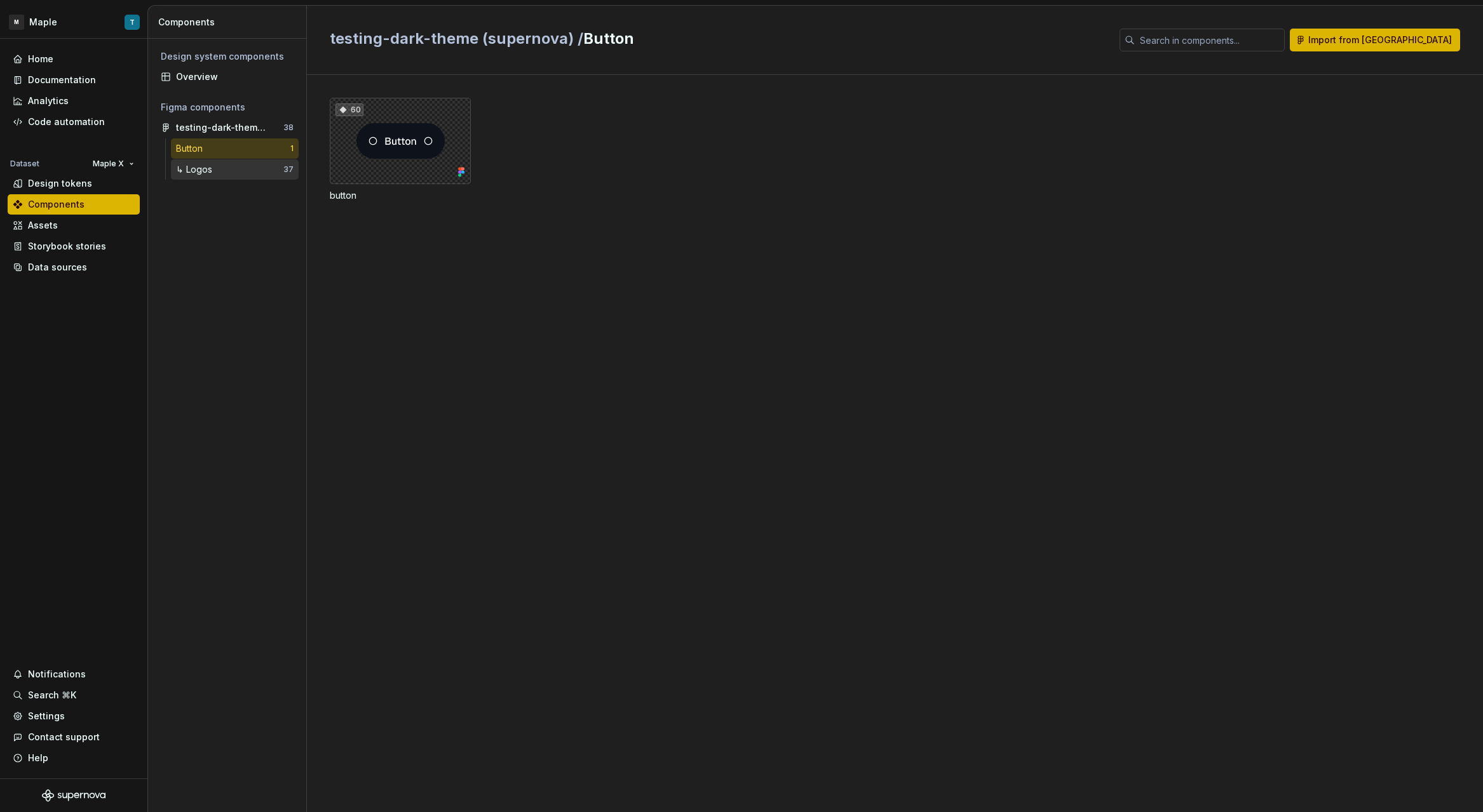
click at [220, 165] on div "↳ Logos" at bounding box center [229, 169] width 107 height 13
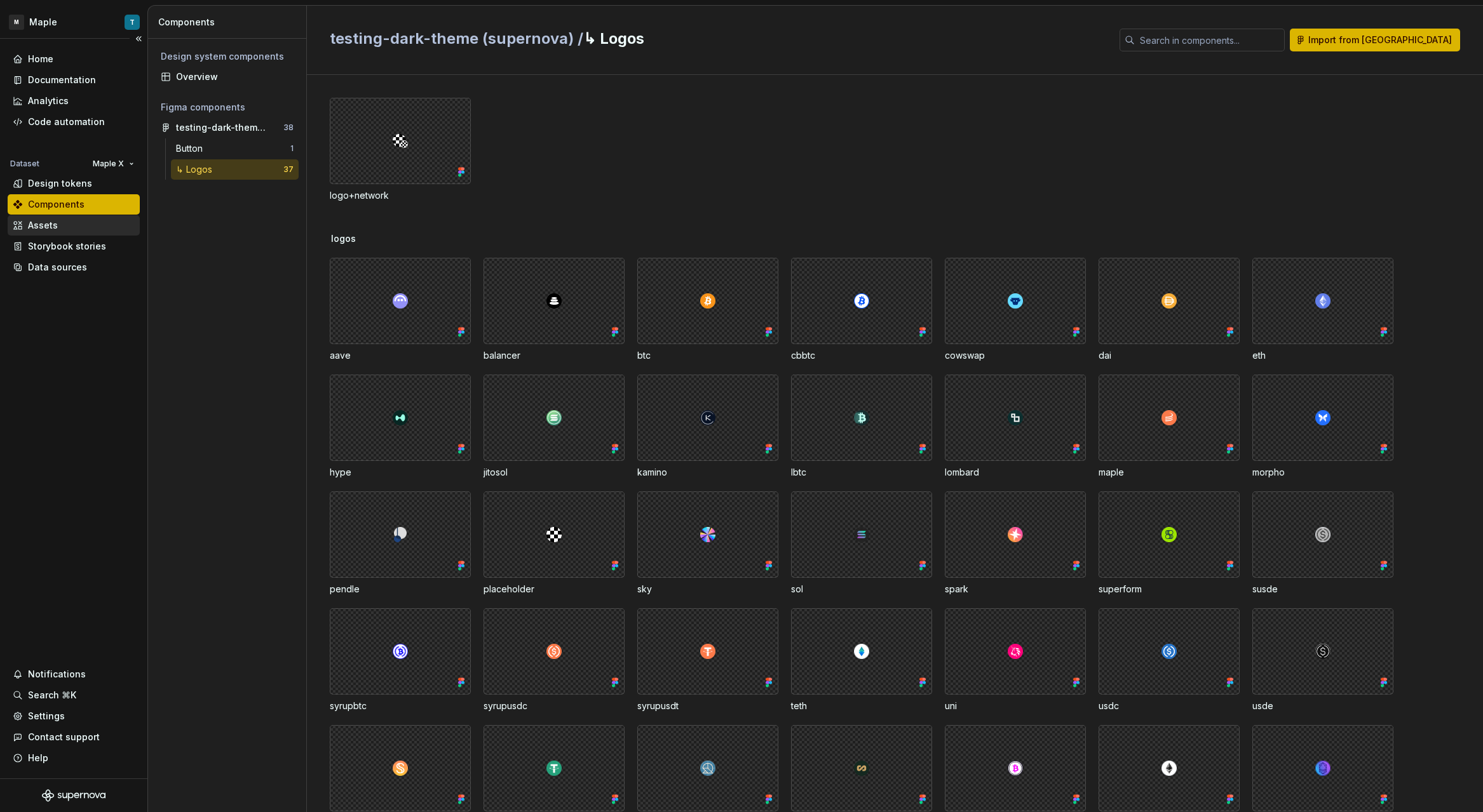
click at [62, 222] on div "Assets" at bounding box center [74, 226] width 122 height 13
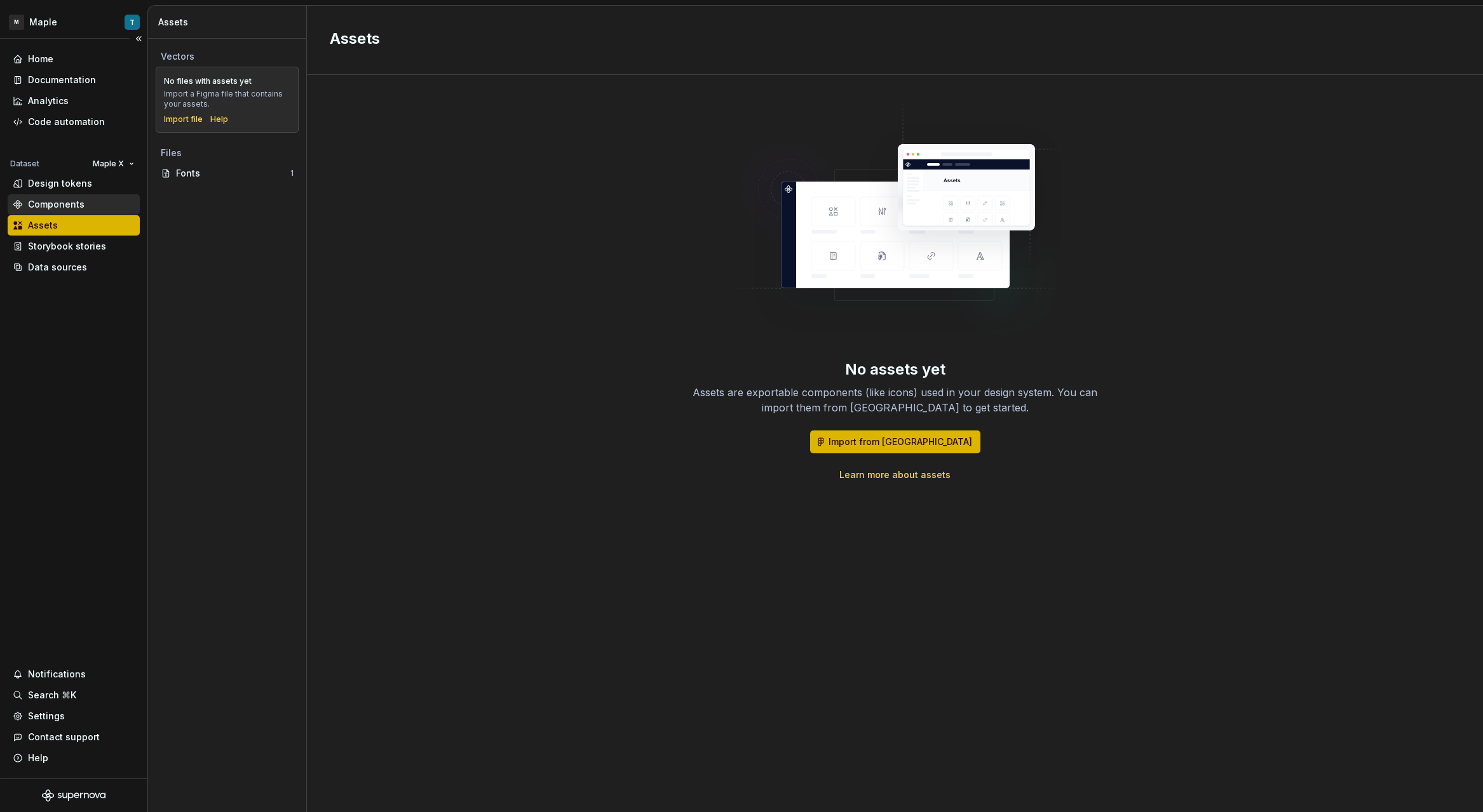
click at [73, 199] on div "Components" at bounding box center [56, 204] width 56 height 13
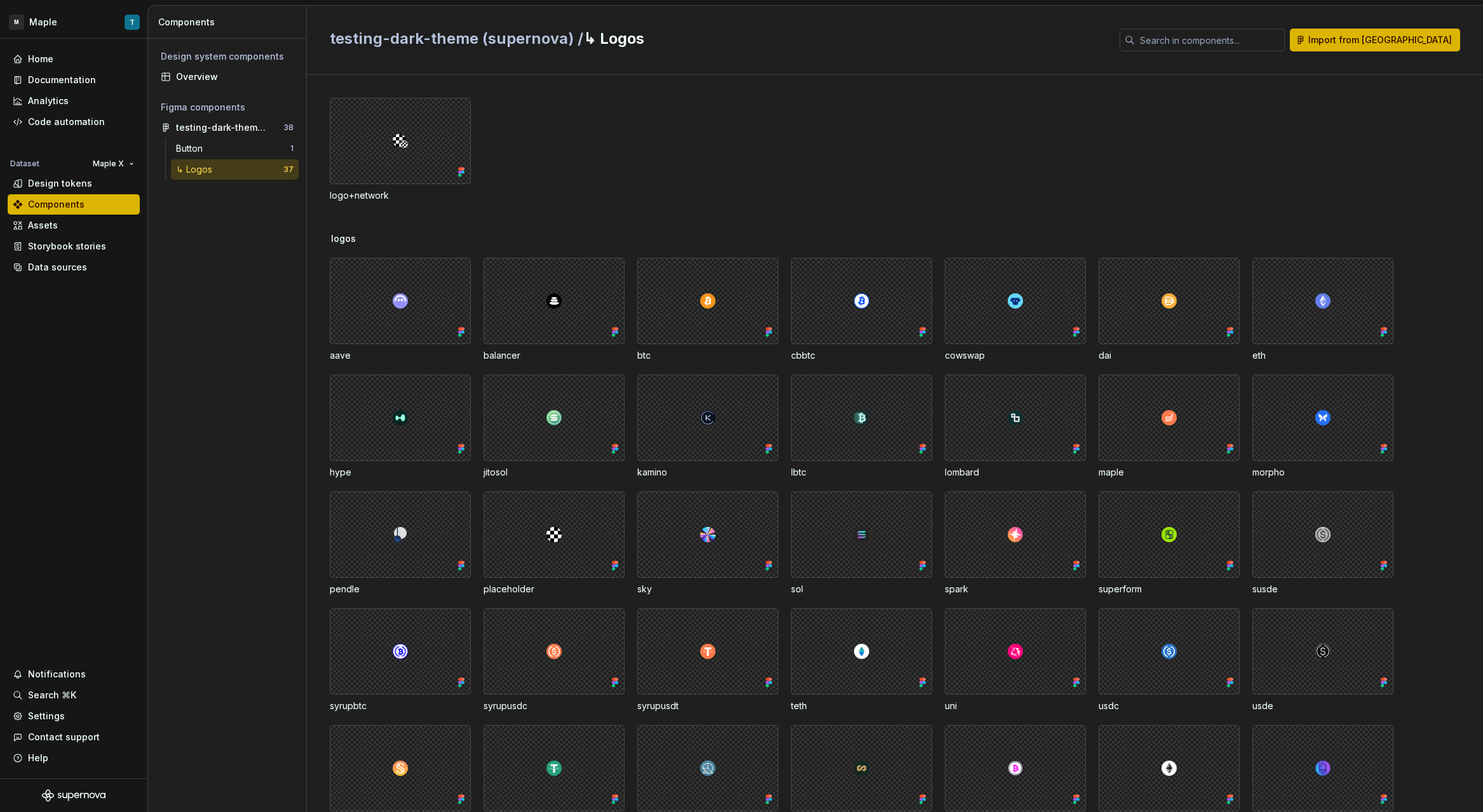
click at [234, 169] on div "↳ Logos" at bounding box center [229, 169] width 107 height 13
click at [69, 112] on div "Code automation" at bounding box center [74, 121] width 132 height 20
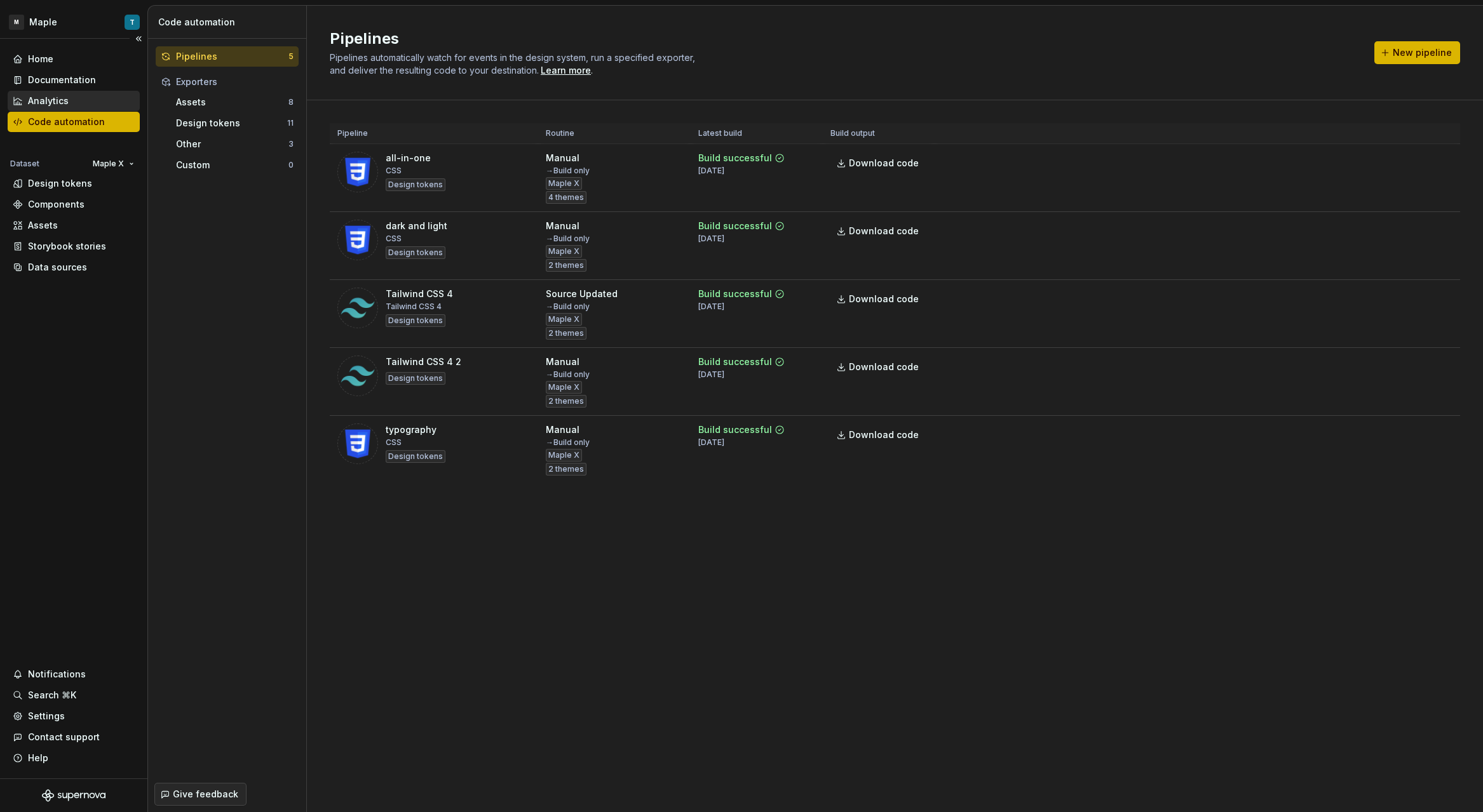
click at [67, 109] on div "Analytics" at bounding box center [74, 101] width 132 height 20
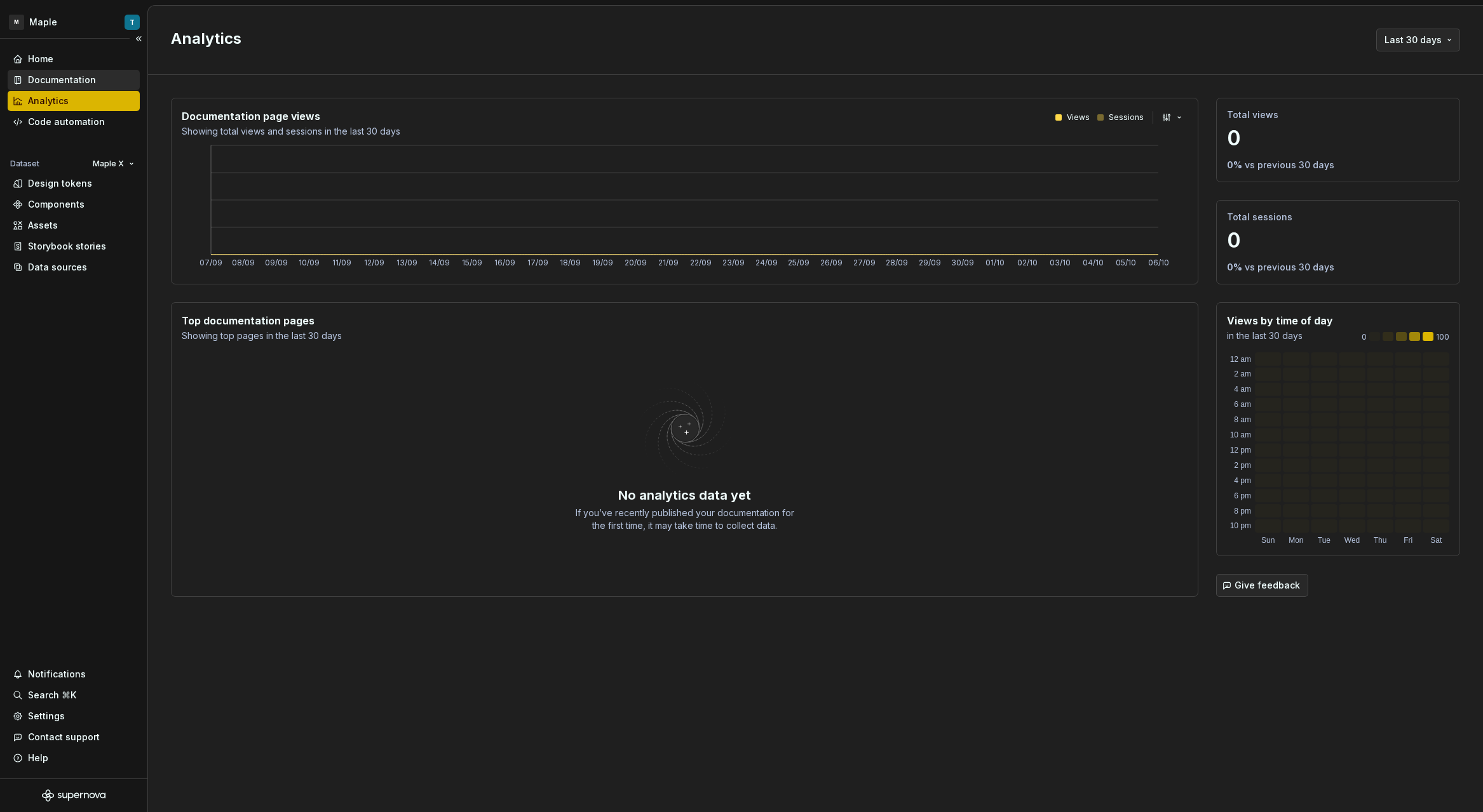
click at [70, 86] on div "Documentation" at bounding box center [62, 80] width 68 height 13
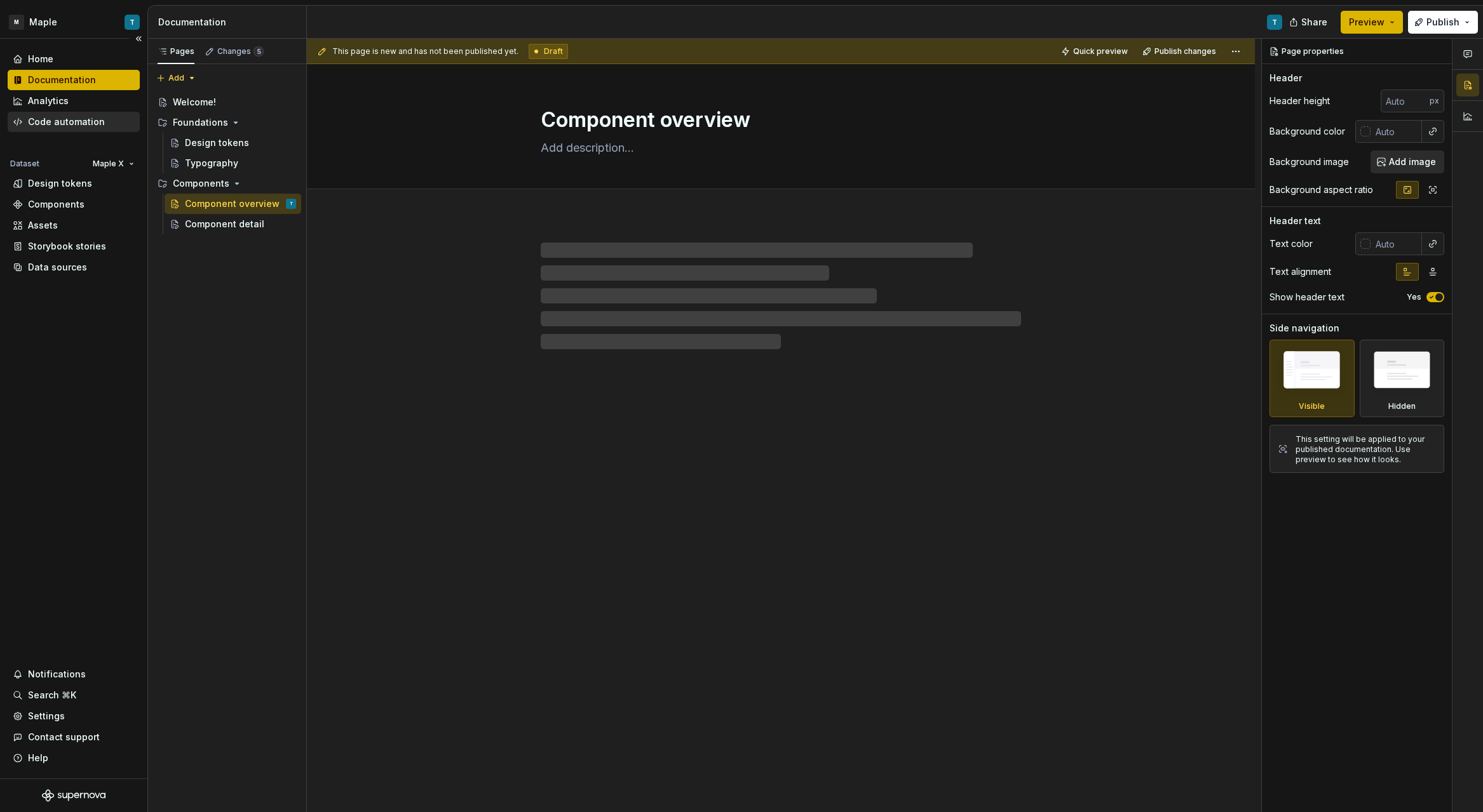
click at [71, 113] on div "Code automation" at bounding box center [74, 121] width 132 height 20
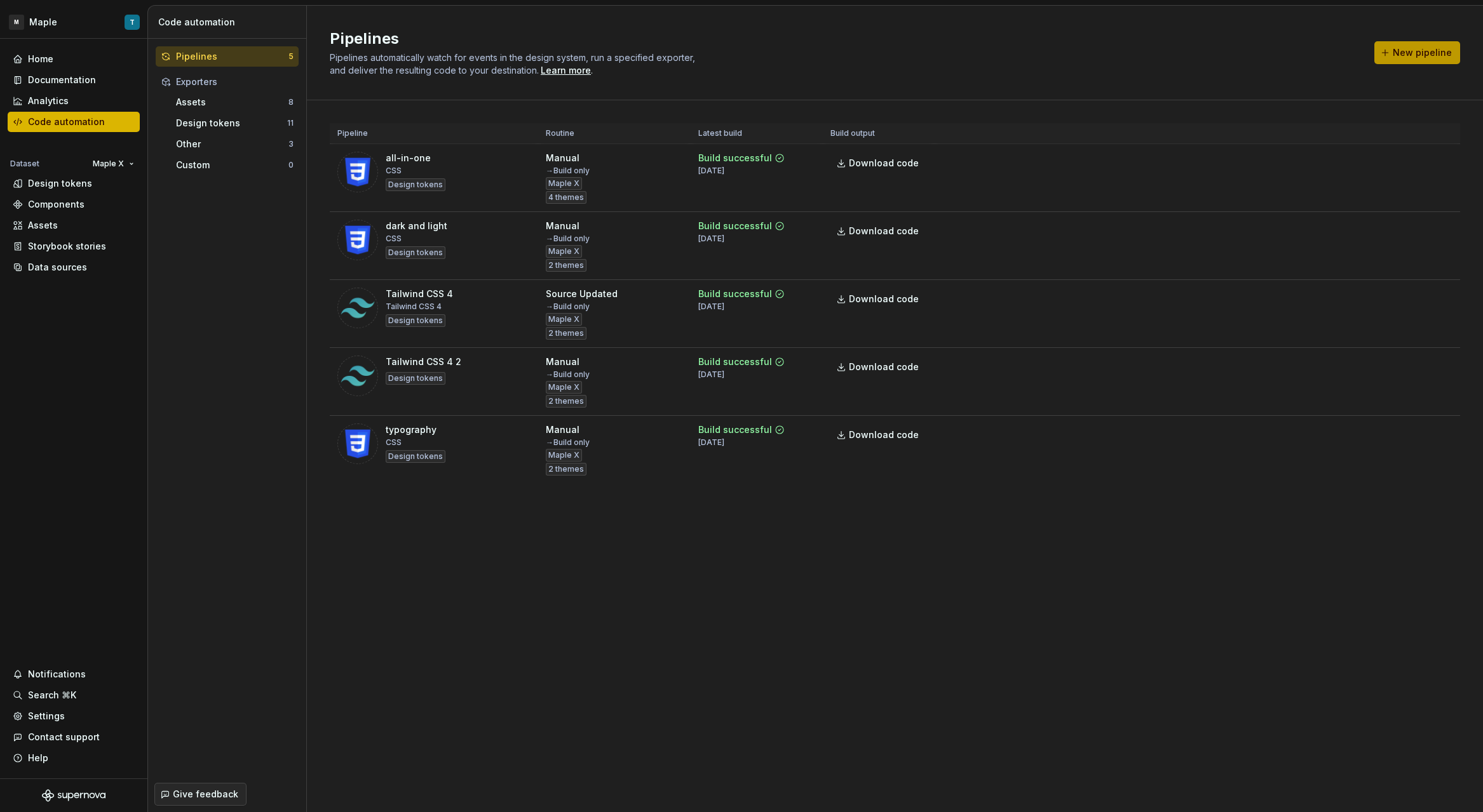
click at [1412, 59] on button "New pipeline" at bounding box center [1417, 53] width 86 height 23
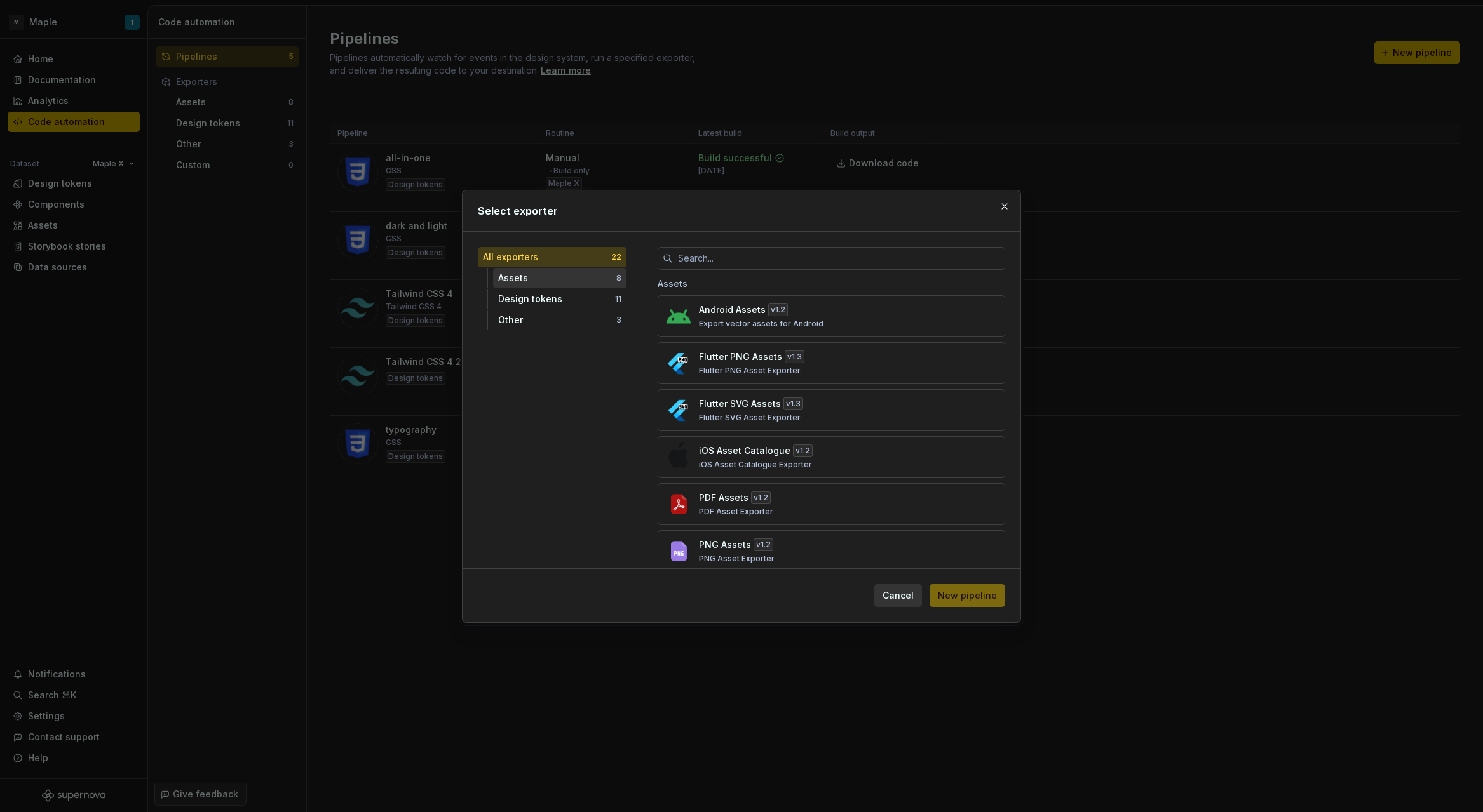
click at [576, 284] on div "Assets 8" at bounding box center [559, 278] width 133 height 20
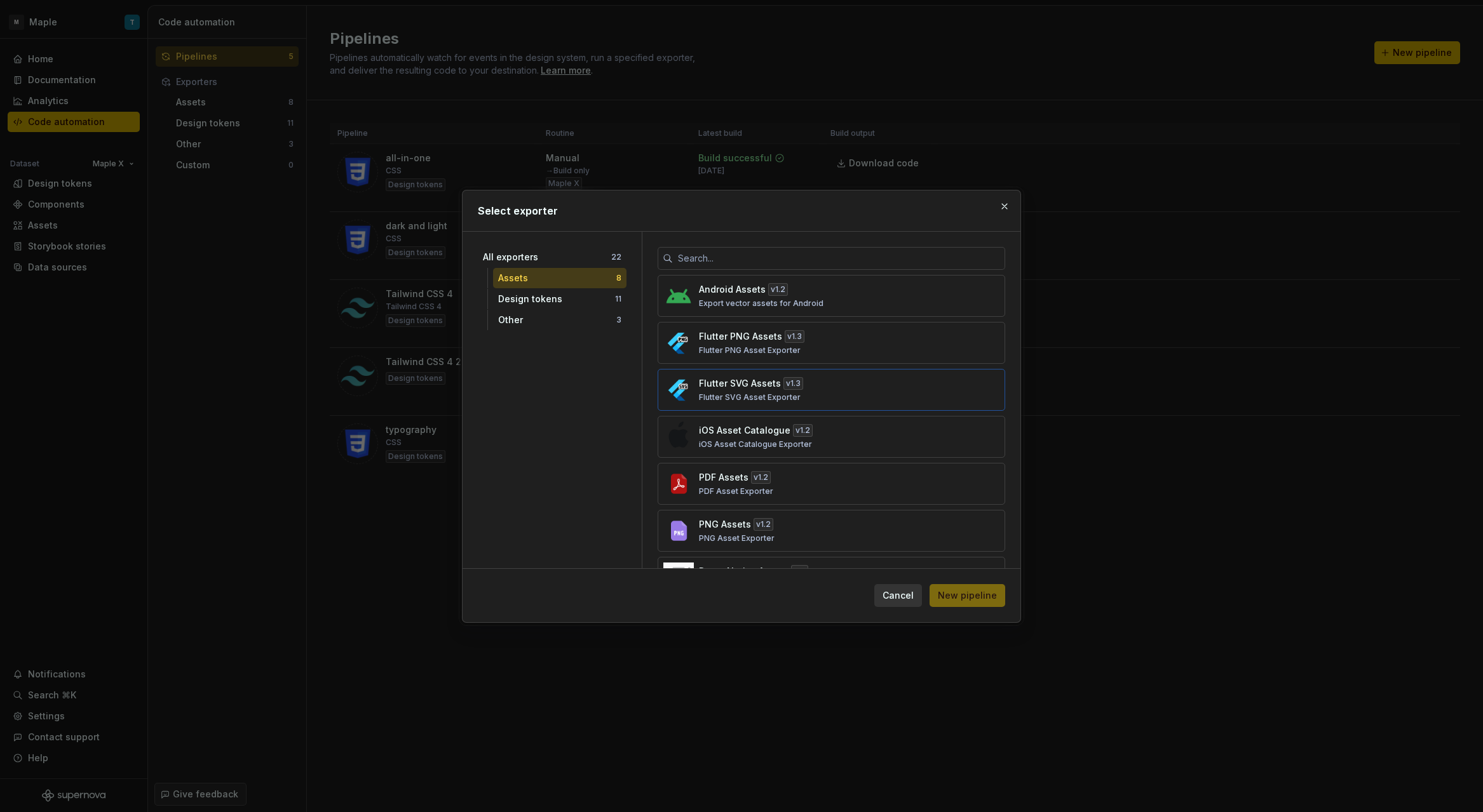
click at [847, 389] on div "Flutter SVG Assets v 1.3 Flutter SVG Asset Exporter" at bounding box center [827, 389] width 257 height 25
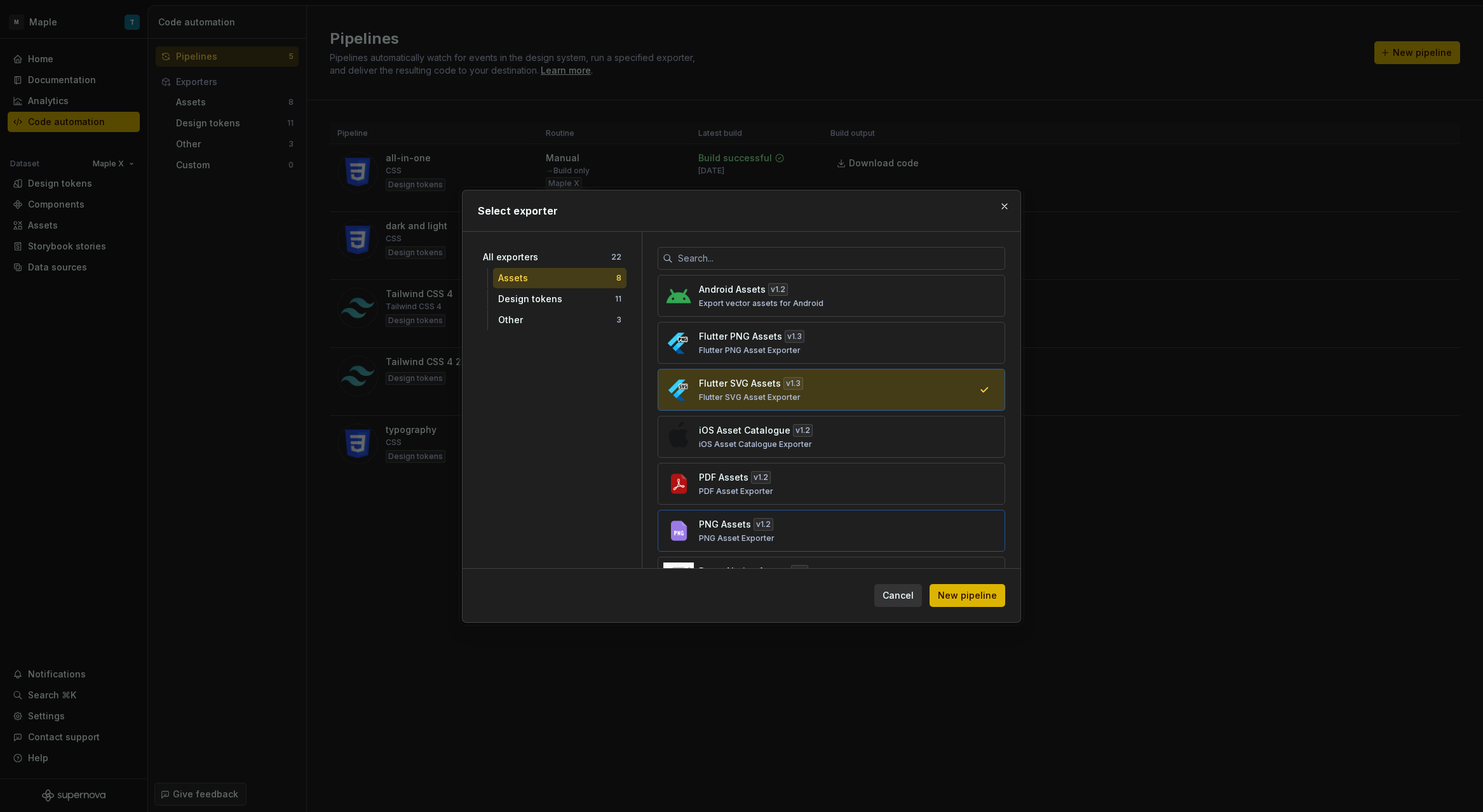
scroll to position [93, 0]
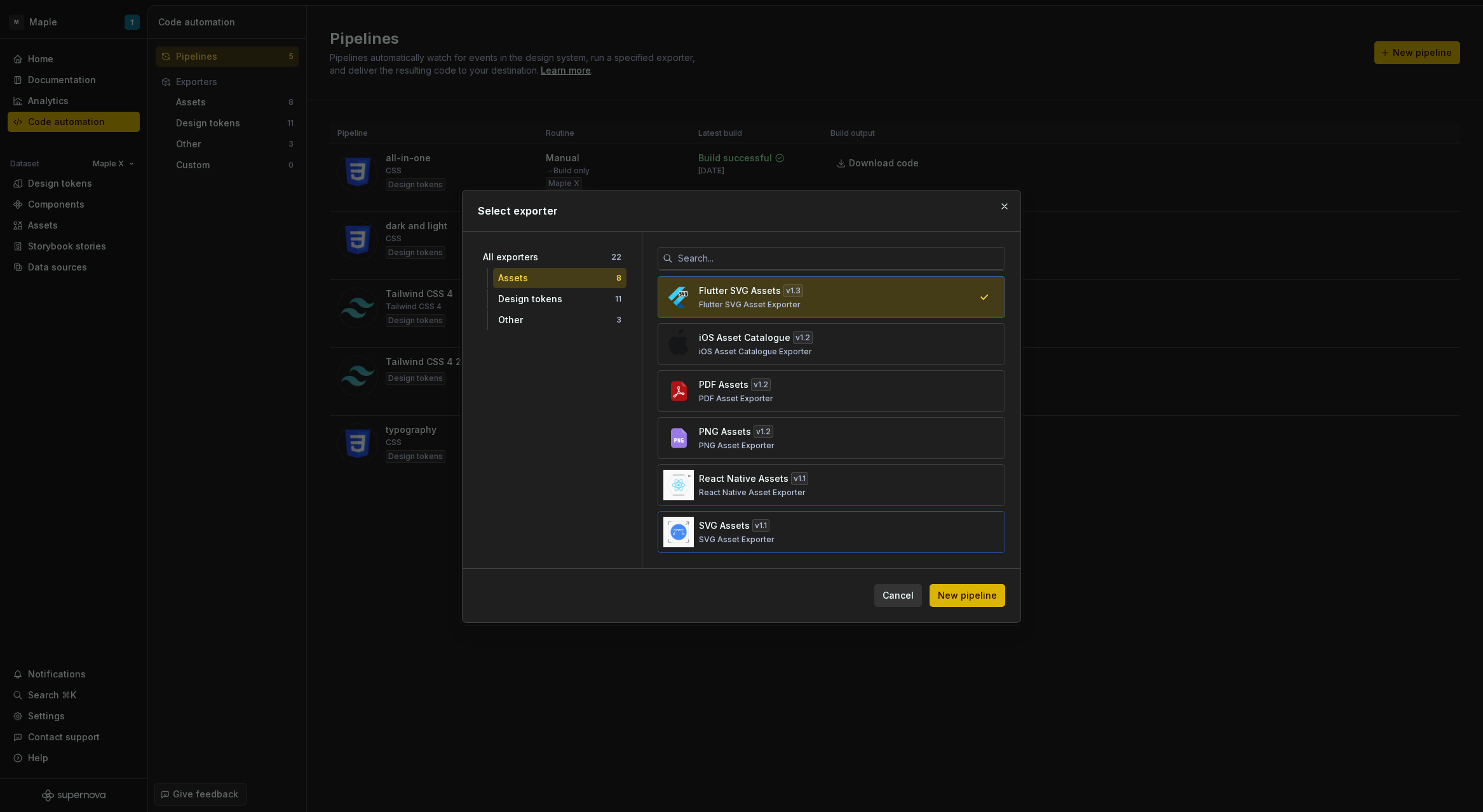
click at [853, 521] on div "SVG Assets v 1.1 SVG Asset Exporter" at bounding box center [827, 532] width 257 height 25
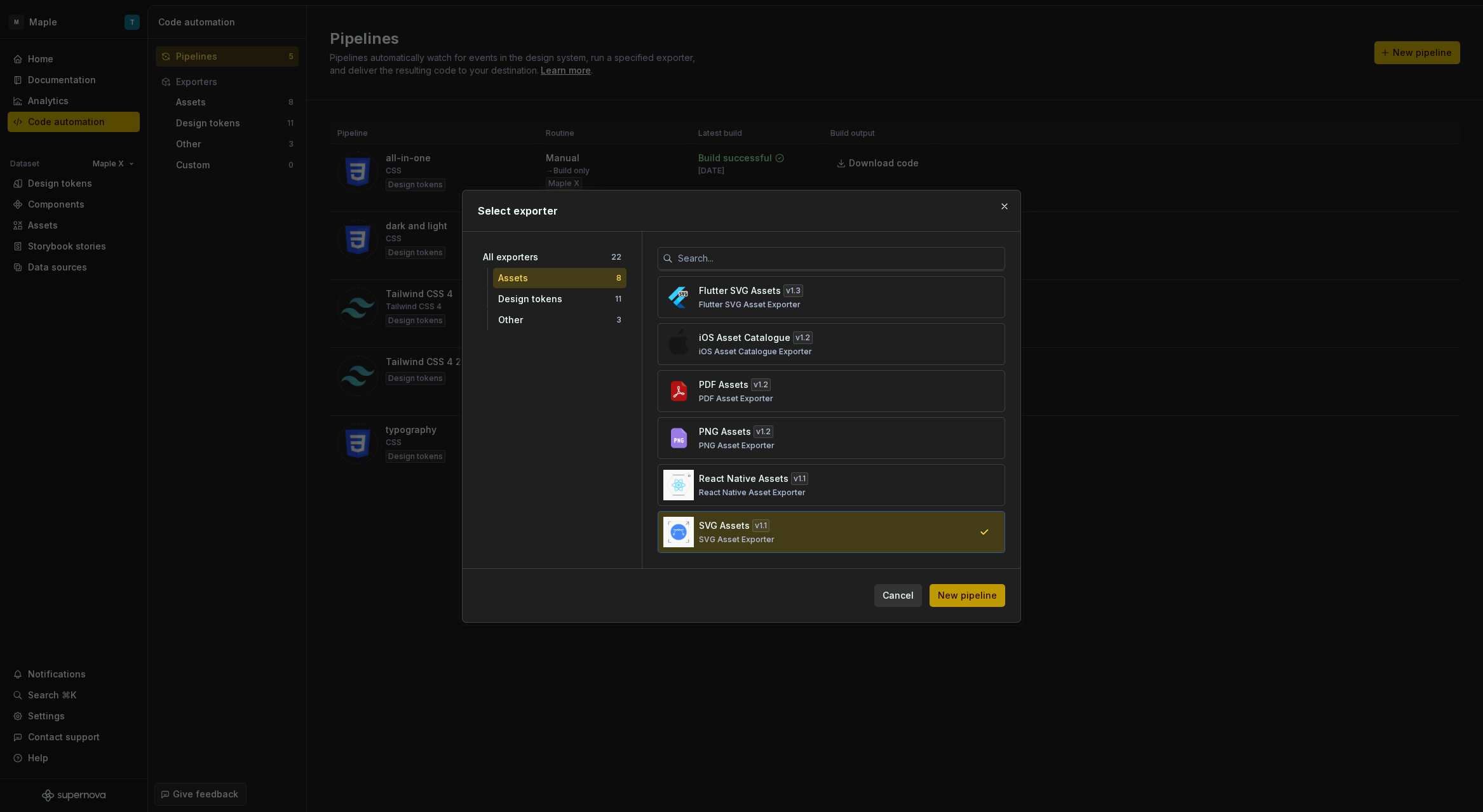
click at [983, 599] on span "New pipeline" at bounding box center [967, 596] width 59 height 13
type textarea "*"
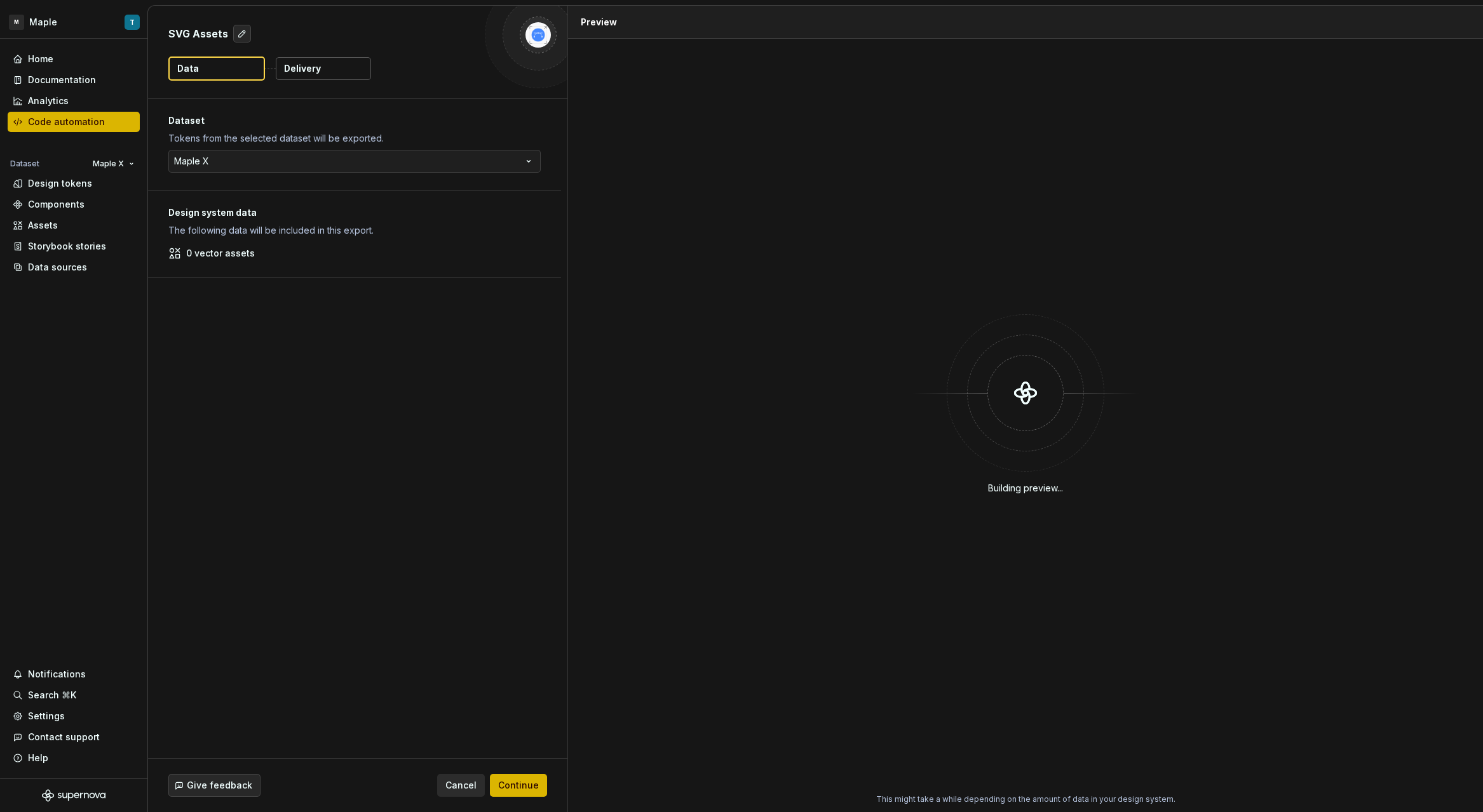
click at [221, 174] on div "Dataset Tokens from the selected dataset will be exported. Maple X ***** *******" at bounding box center [355, 145] width 413 height 92
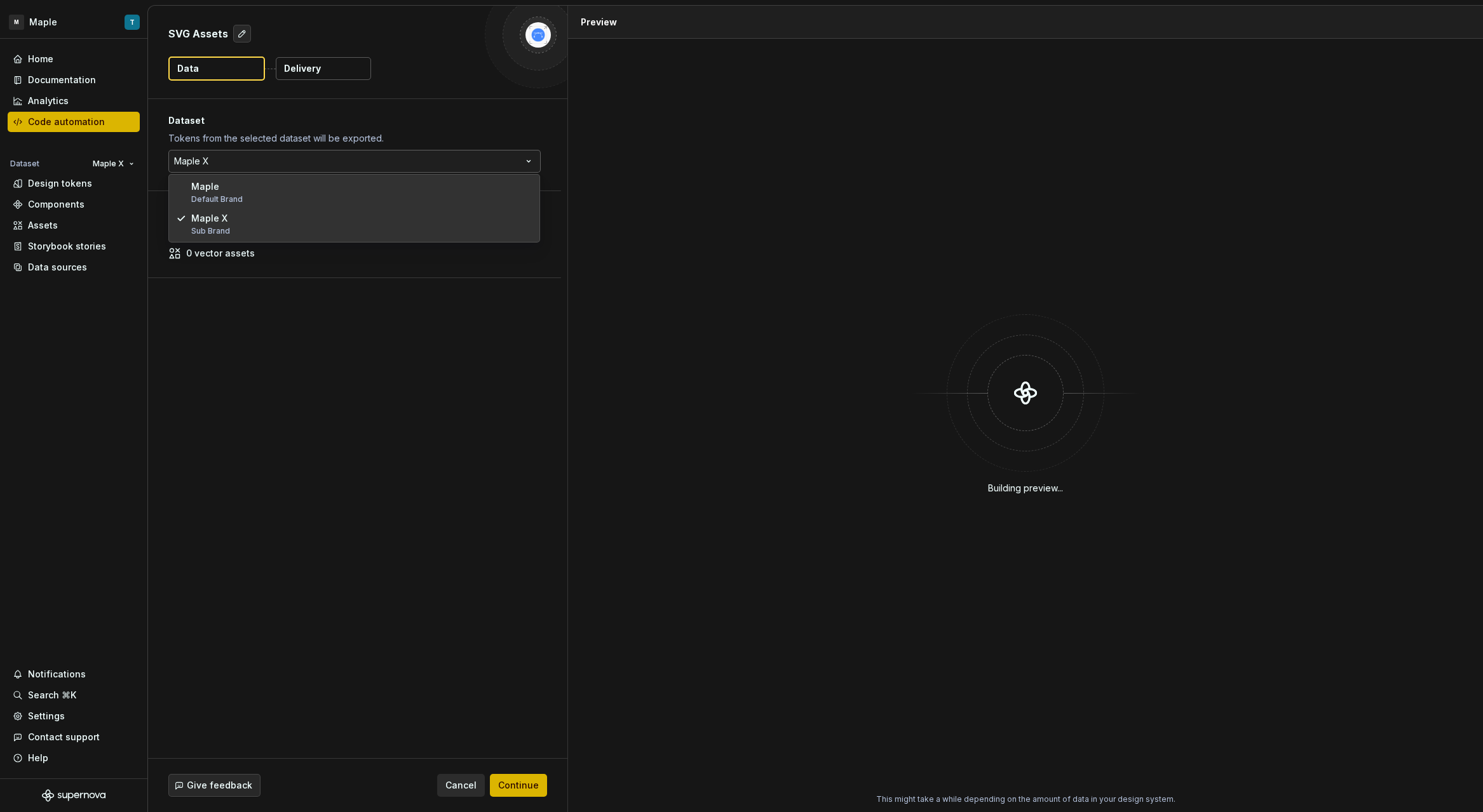
click at [223, 164] on html "M Maple T Home Documentation Analytics Code automation Dataset Maple X Design t…" at bounding box center [742, 406] width 1483 height 812
click at [259, 317] on html "M Maple T Home Documentation Analytics Code automation Dataset Maple X Design t…" at bounding box center [742, 406] width 1483 height 812
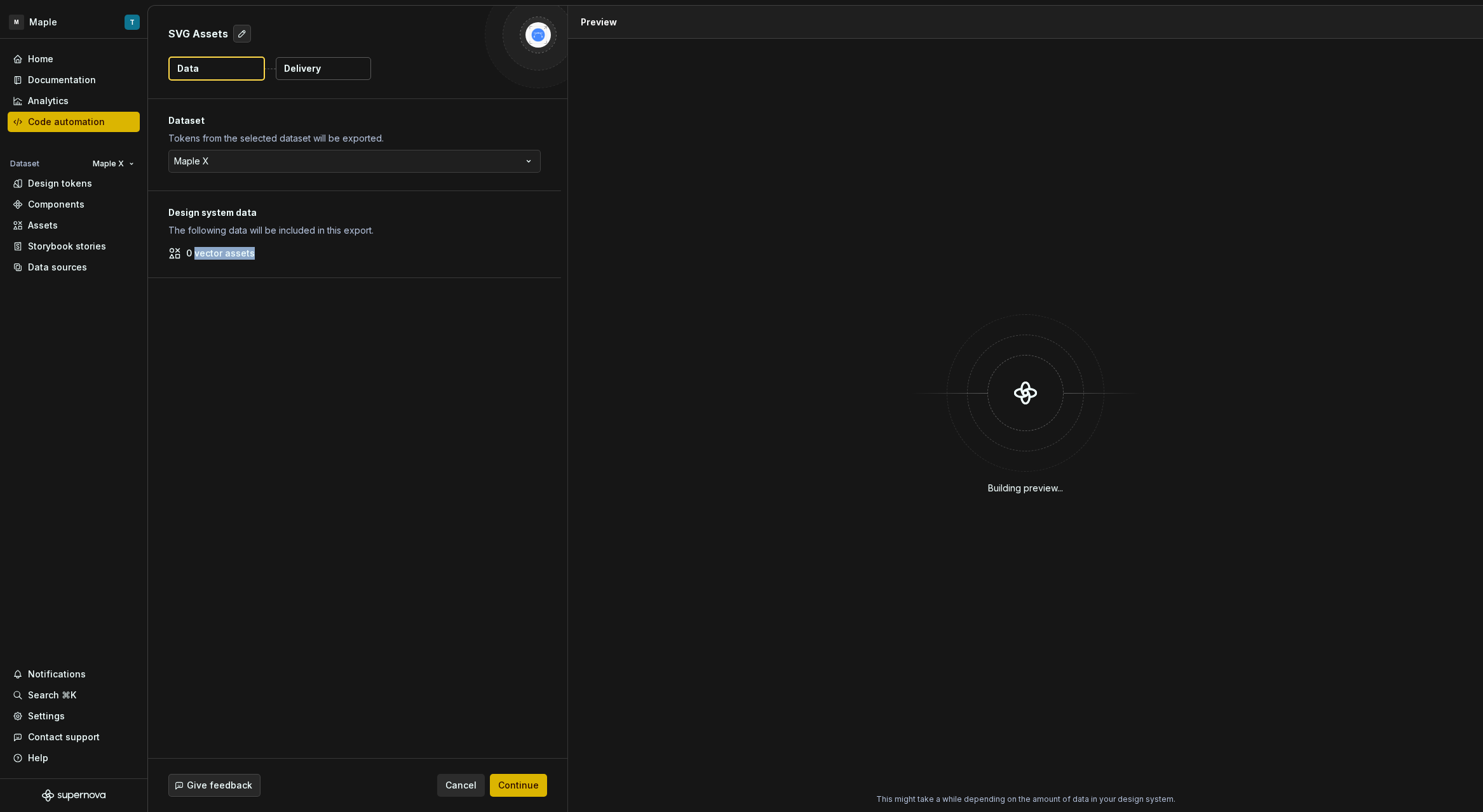
drag, startPoint x: 195, startPoint y: 257, endPoint x: 272, endPoint y: 259, distance: 77.0
click at [272, 259] on div "0 vector assets" at bounding box center [354, 254] width 372 height 13
click at [271, 259] on div "0 vector assets" at bounding box center [354, 254] width 372 height 13
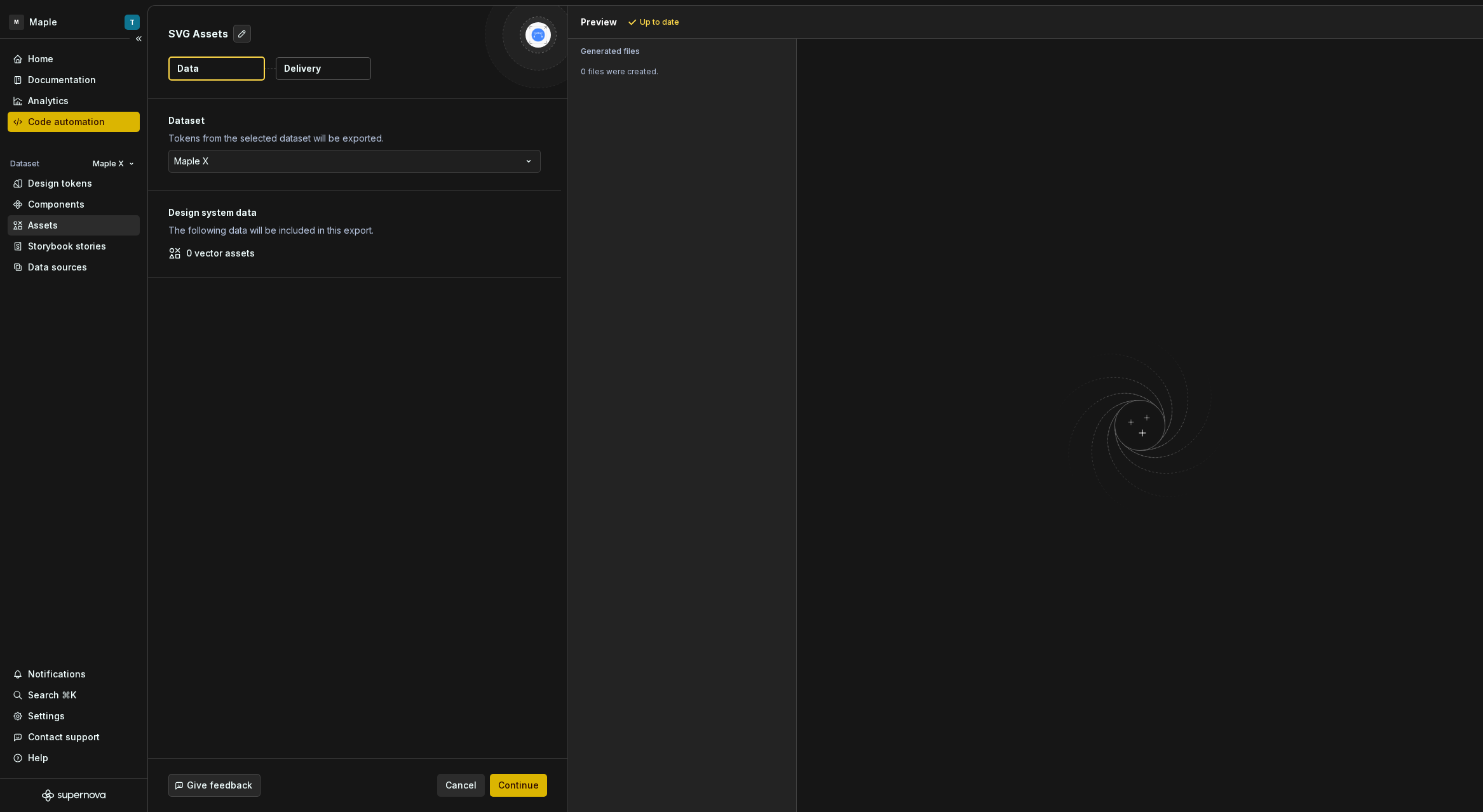
click at [67, 221] on div "Assets" at bounding box center [74, 226] width 122 height 13
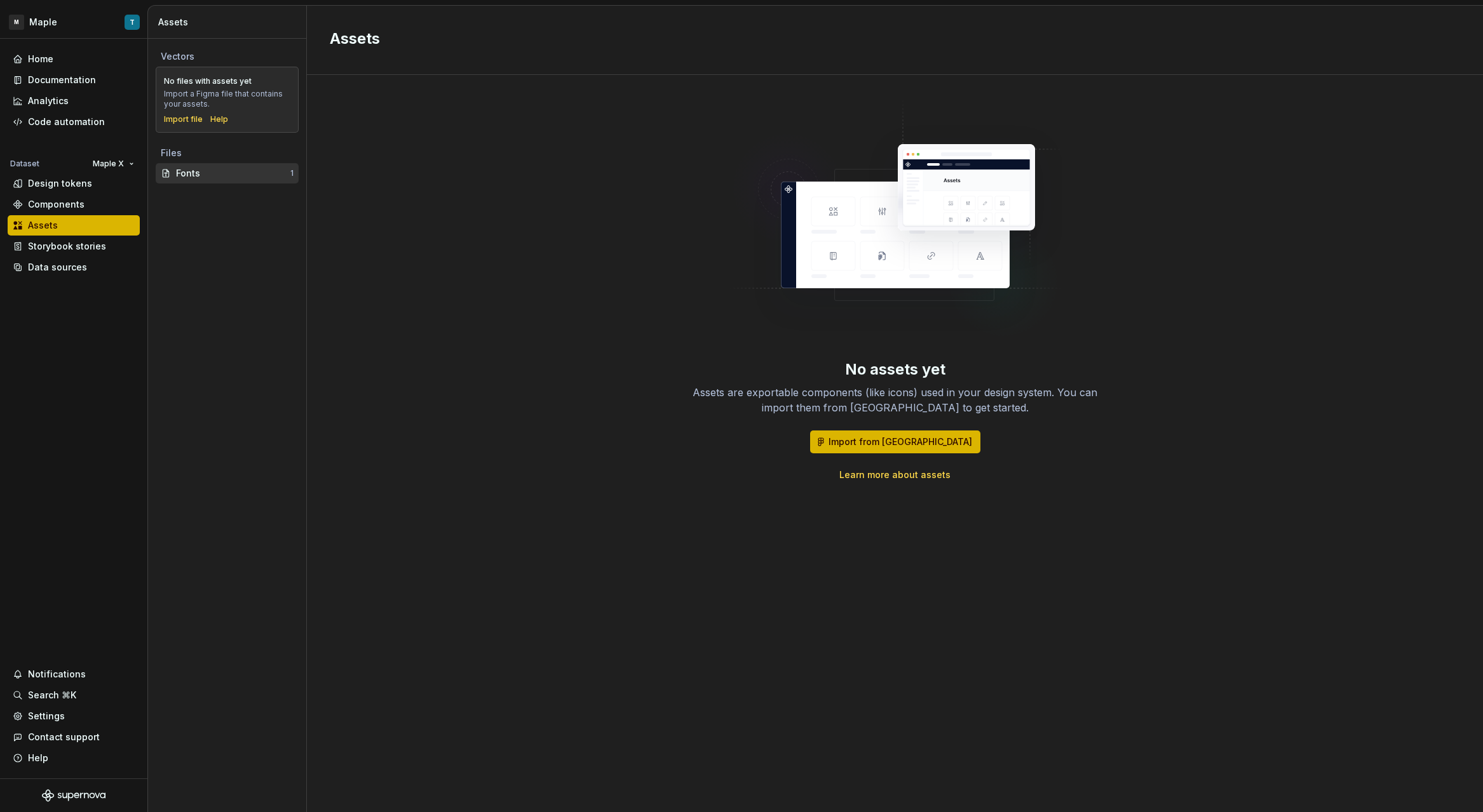
click at [235, 171] on div "Fonts" at bounding box center [233, 173] width 114 height 13
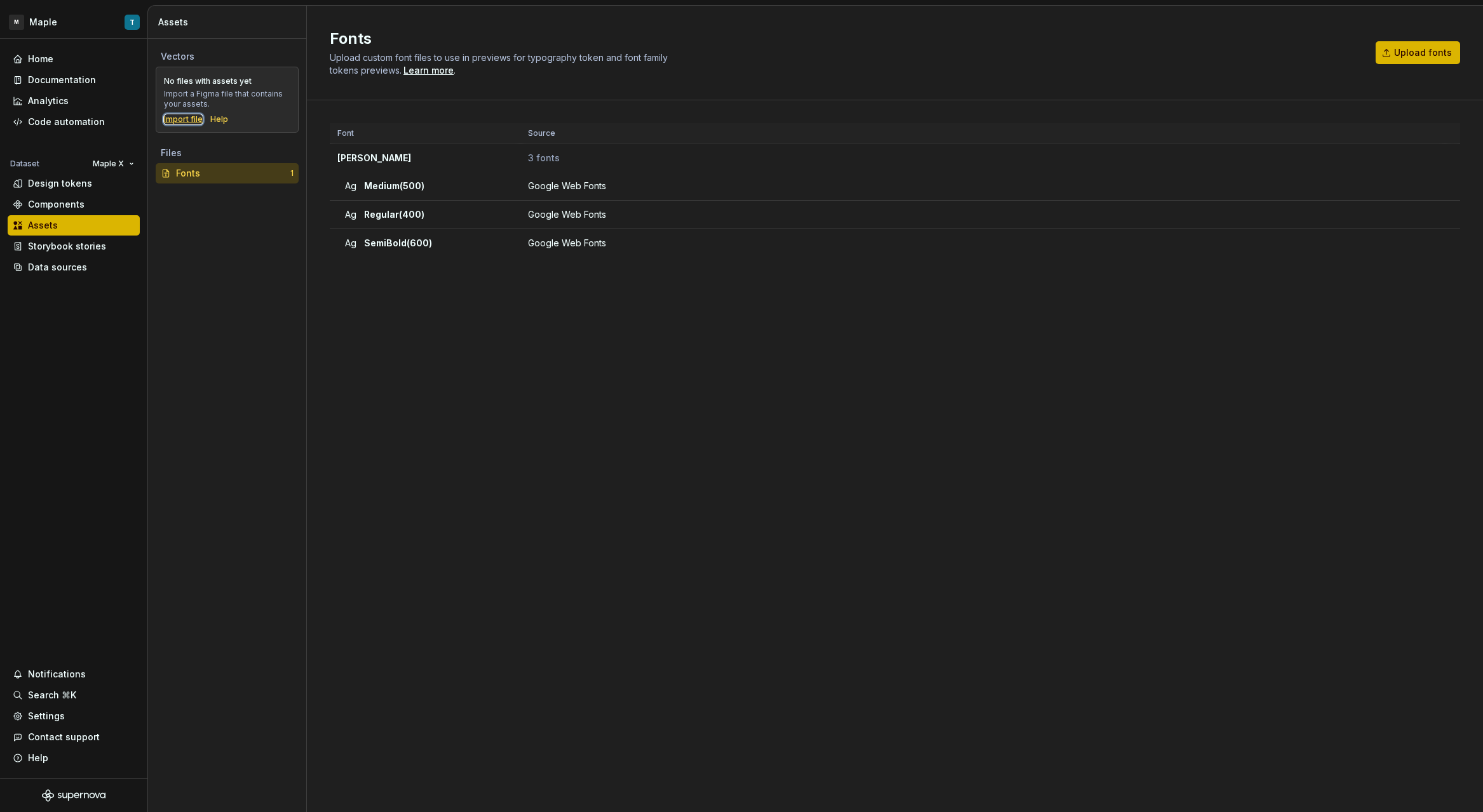
click at [195, 120] on div "Import file" at bounding box center [183, 119] width 39 height 10
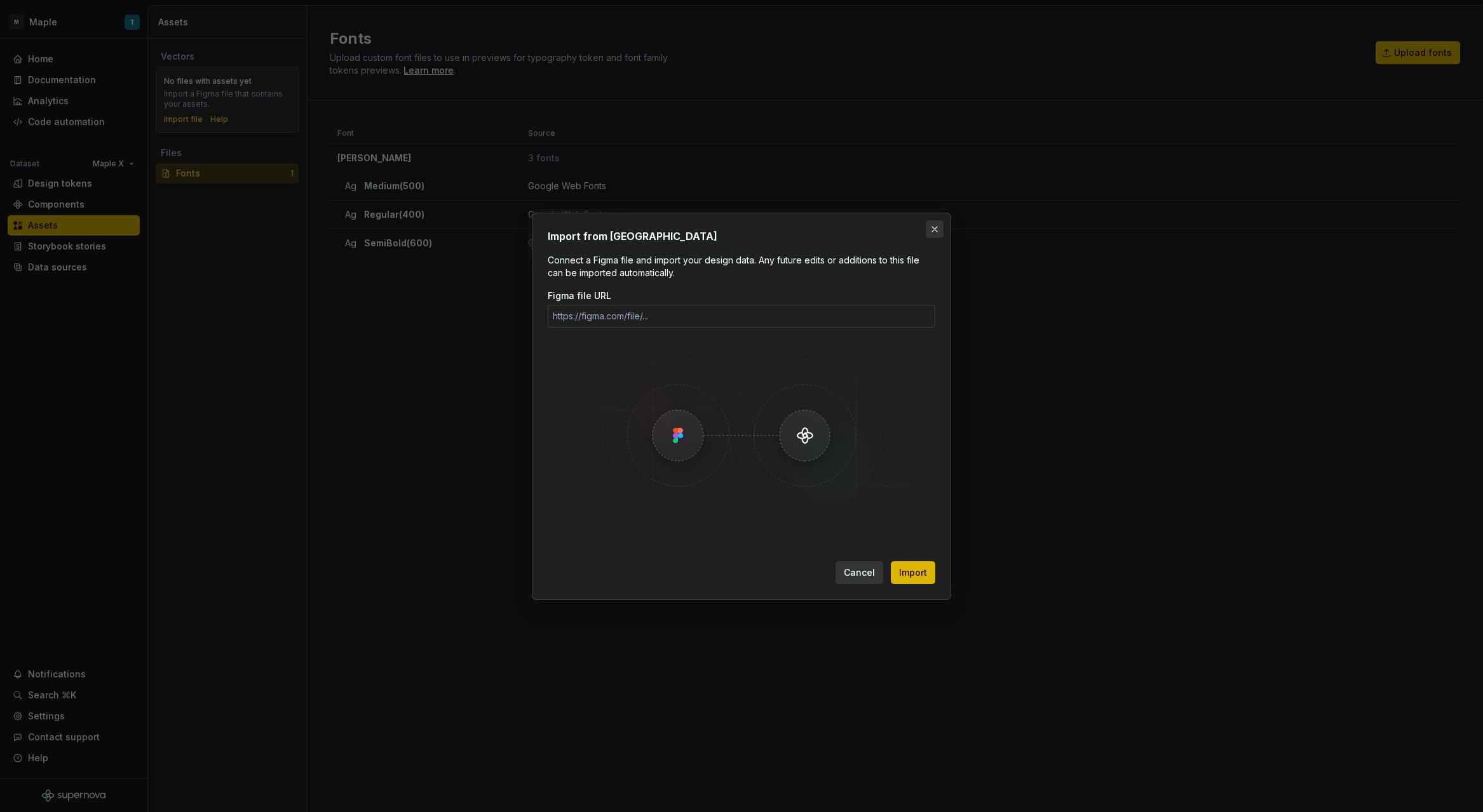
click at [937, 232] on button "button" at bounding box center [934, 229] width 18 height 18
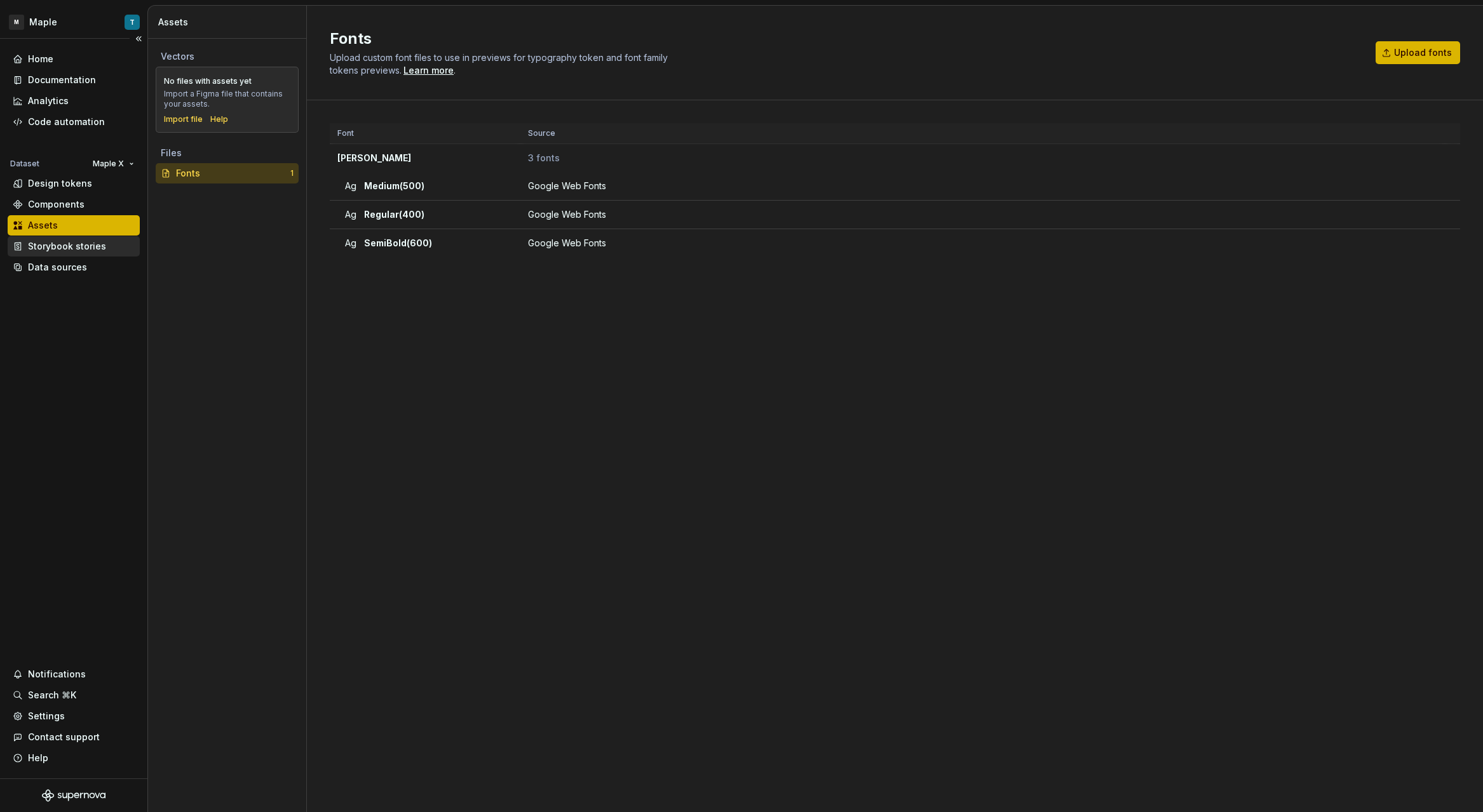
click at [77, 240] on div "Storybook stories" at bounding box center [67, 247] width 78 height 13
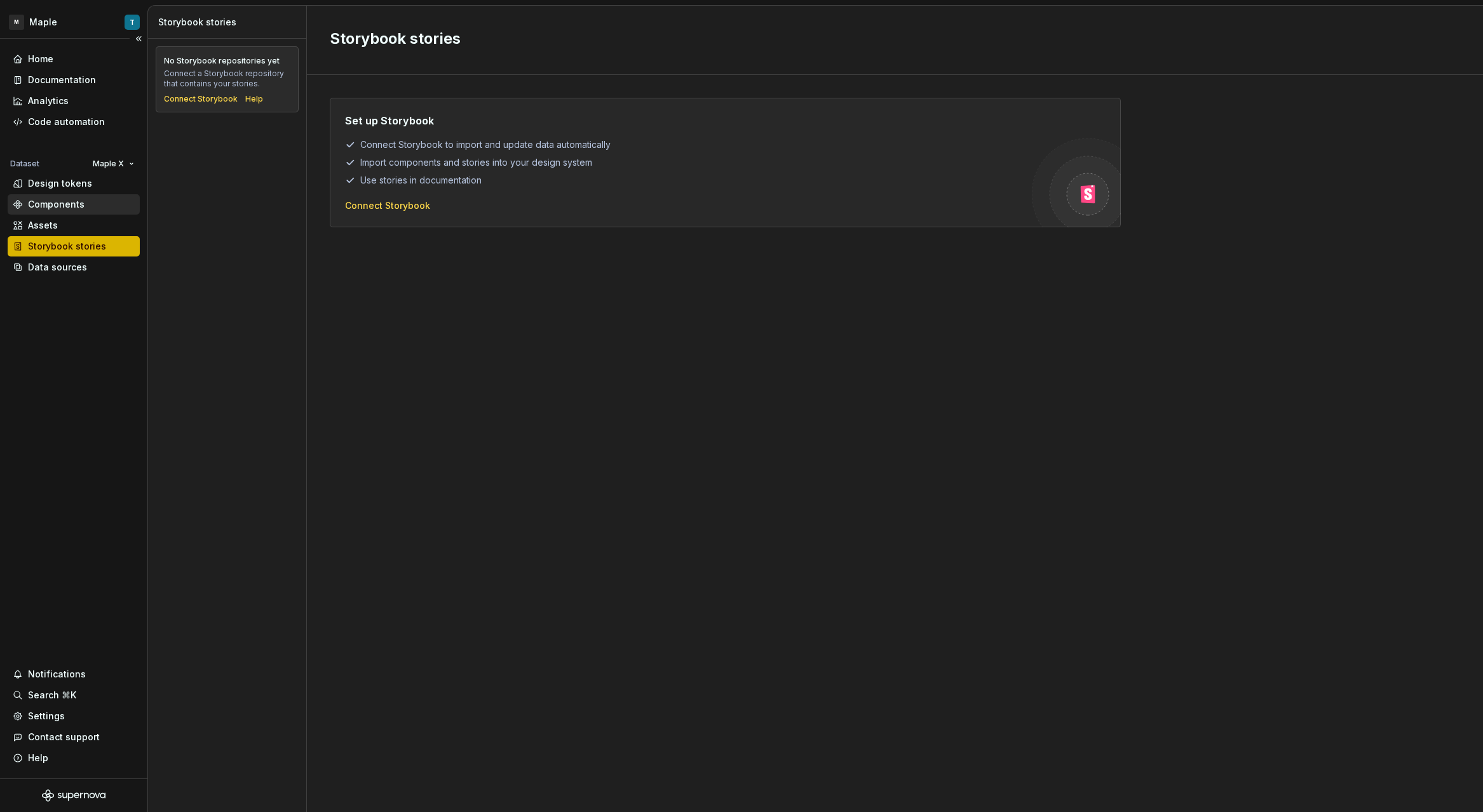
click at [69, 203] on div "Components" at bounding box center [56, 204] width 56 height 13
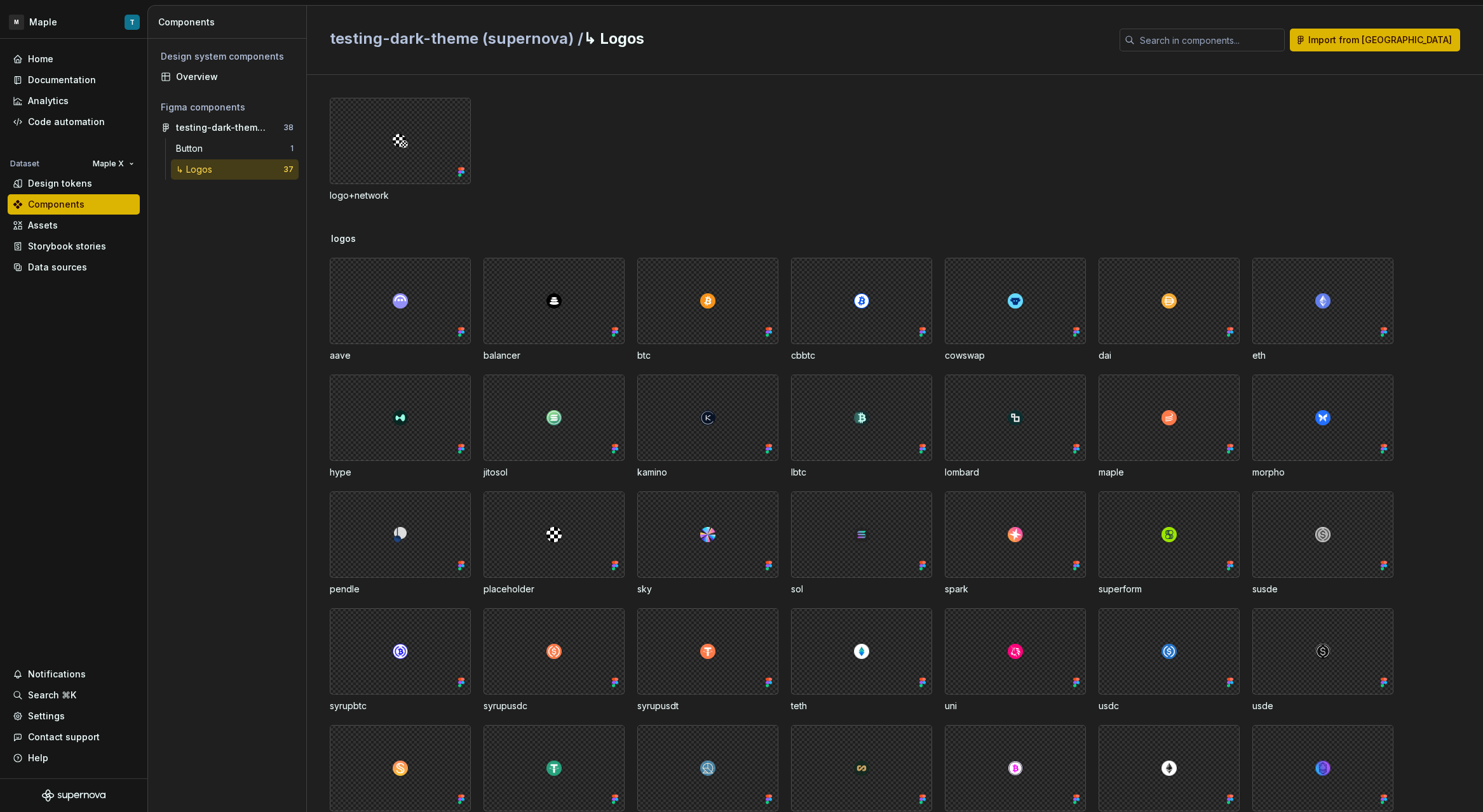
click at [223, 171] on div "↳ Logos" at bounding box center [229, 169] width 107 height 13
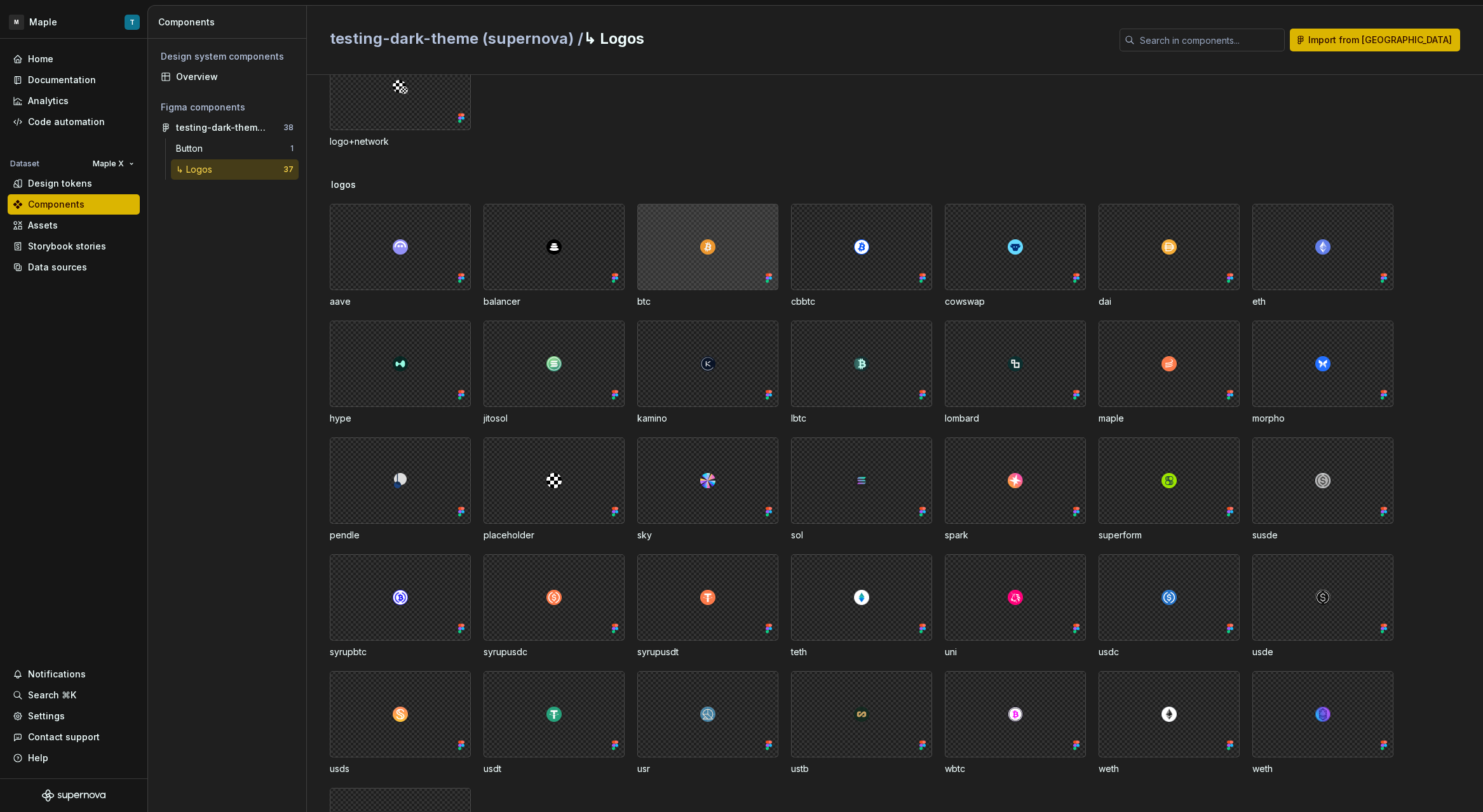
scroll to position [141, 0]
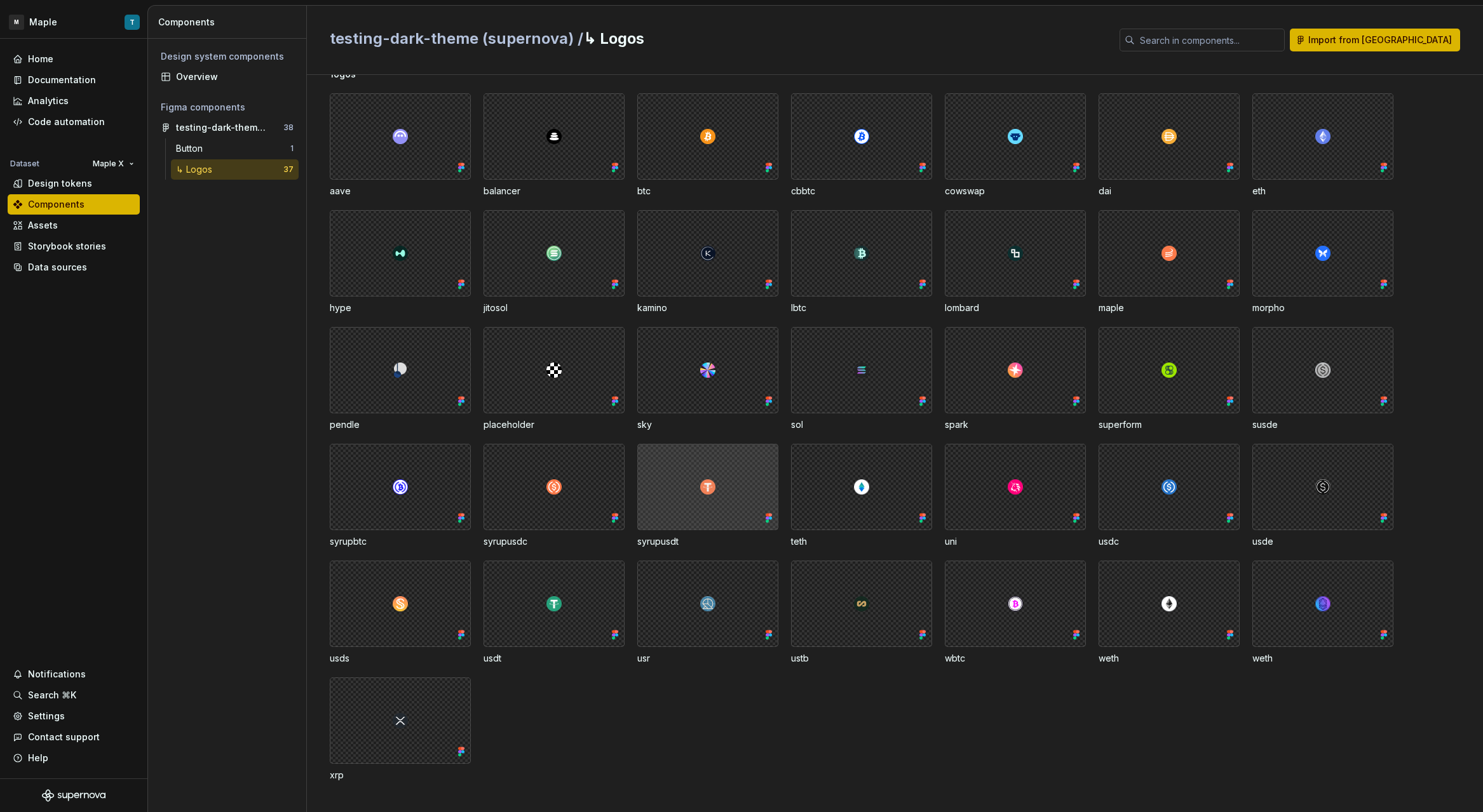
click at [726, 508] on div at bounding box center [707, 487] width 141 height 86
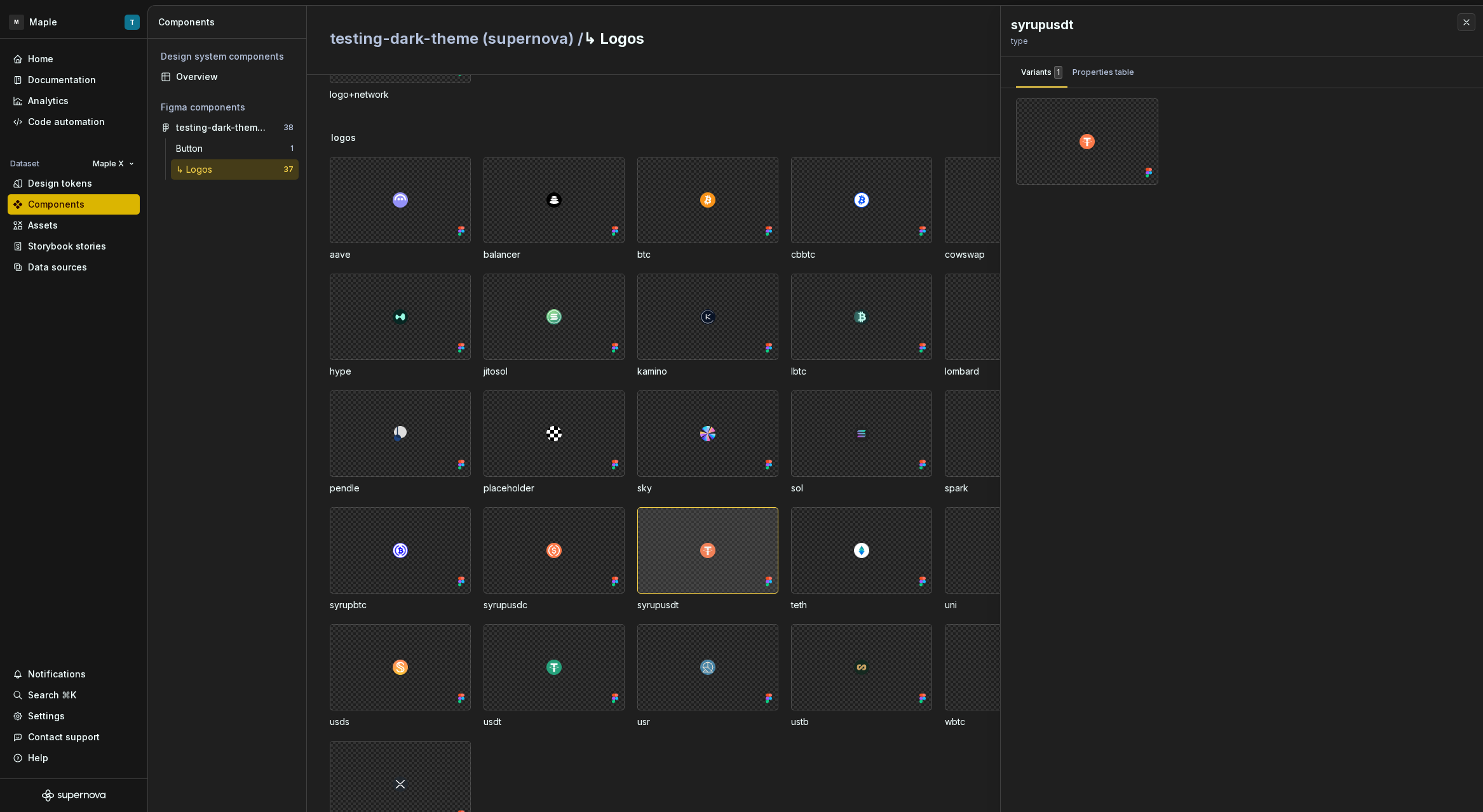
scroll to position [88, 0]
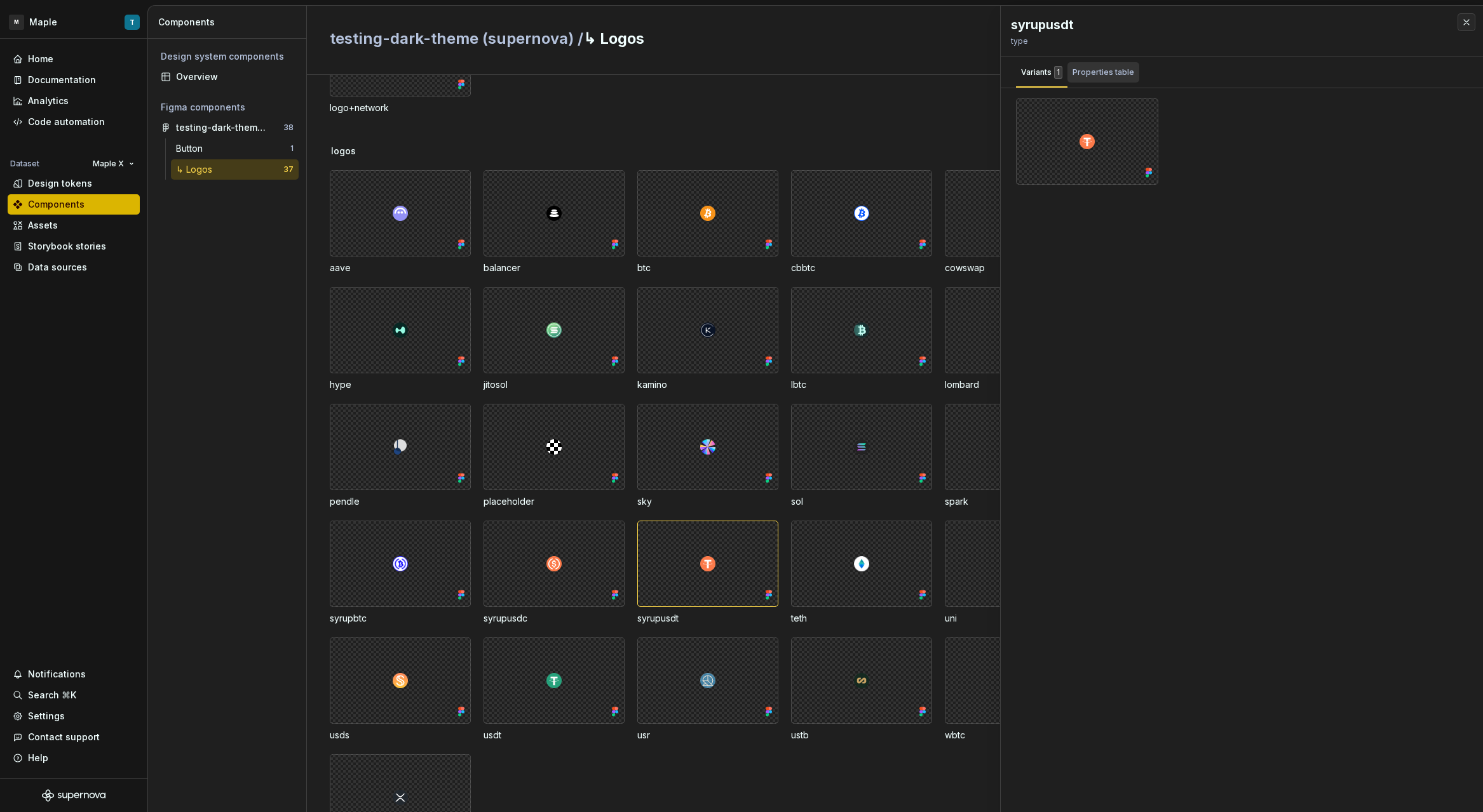
click at [1115, 82] on div "Properties table" at bounding box center [1103, 72] width 72 height 20
click at [1056, 74] on div "1" at bounding box center [1058, 73] width 8 height 13
click at [1130, 125] on div at bounding box center [1087, 141] width 142 height 86
click at [1140, 116] on button "button" at bounding box center [1143, 112] width 18 height 18
click at [99, 348] on div "Home Documentation Analytics Code automation Dataset Maple X Design tokens Comp…" at bounding box center [73, 409] width 147 height 740
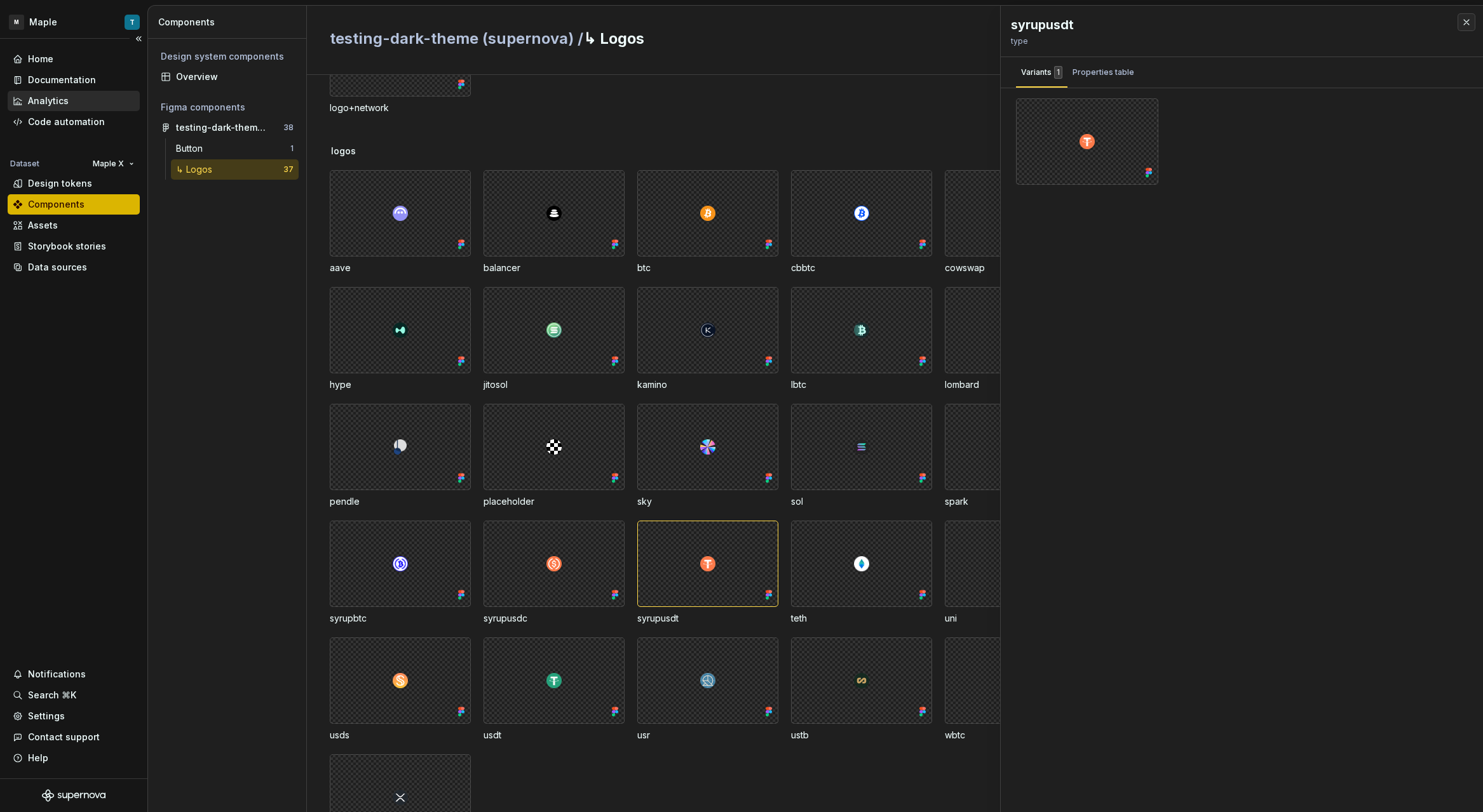
click at [56, 92] on div "Analytics" at bounding box center [74, 101] width 132 height 20
click at [70, 125] on div "Code automation" at bounding box center [66, 122] width 77 height 13
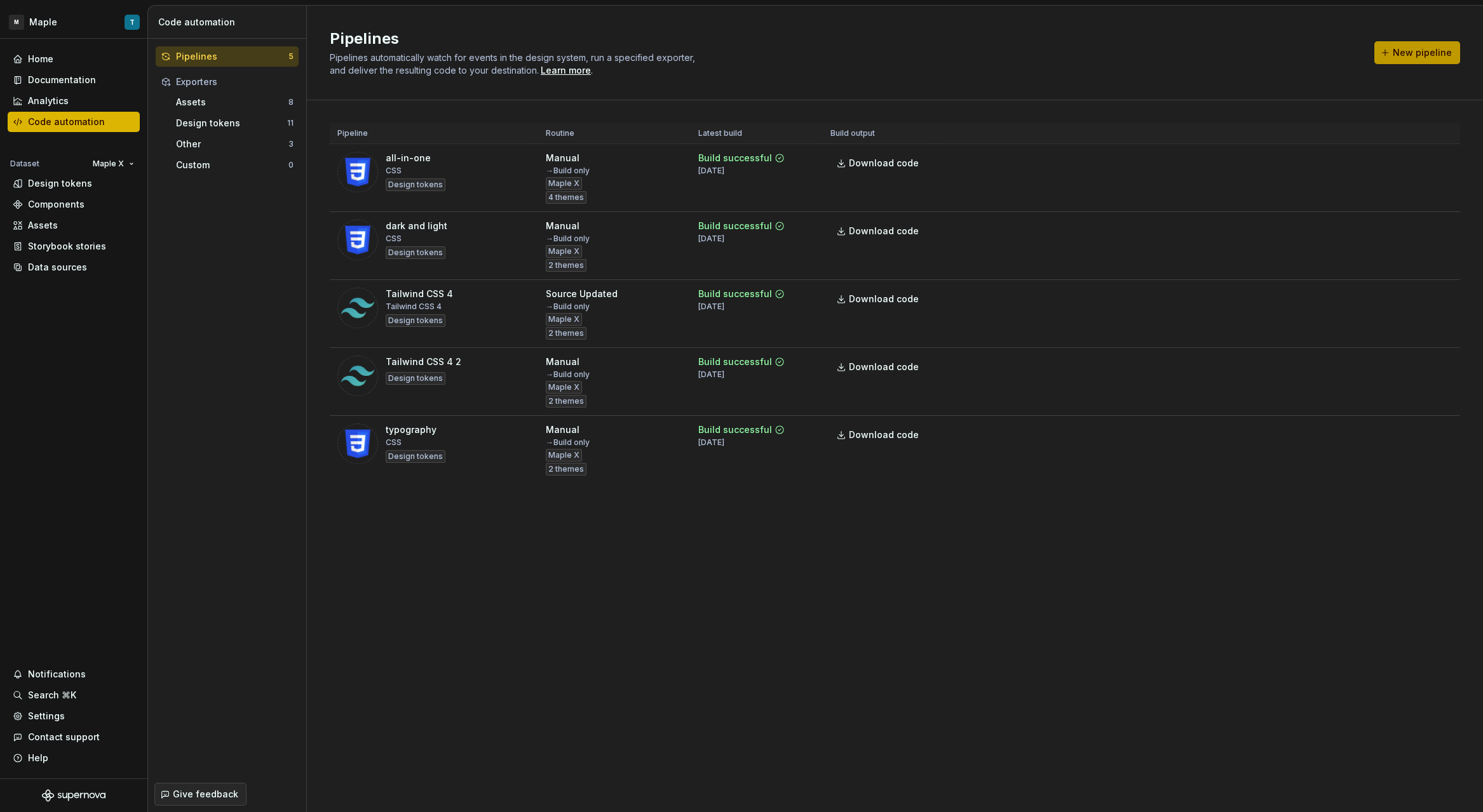
click at [1426, 43] on button "New pipeline" at bounding box center [1417, 53] width 86 height 23
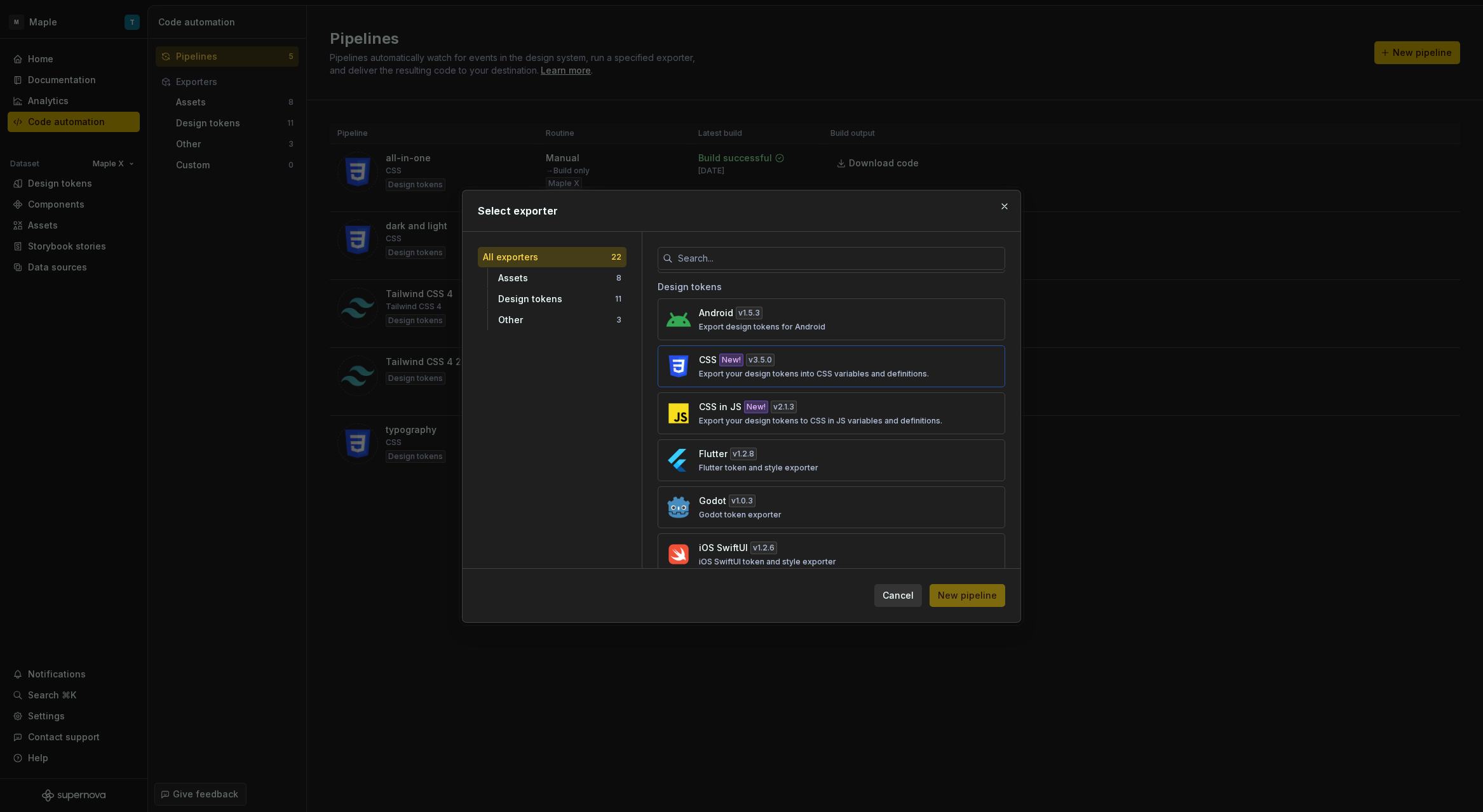
scroll to position [525, 0]
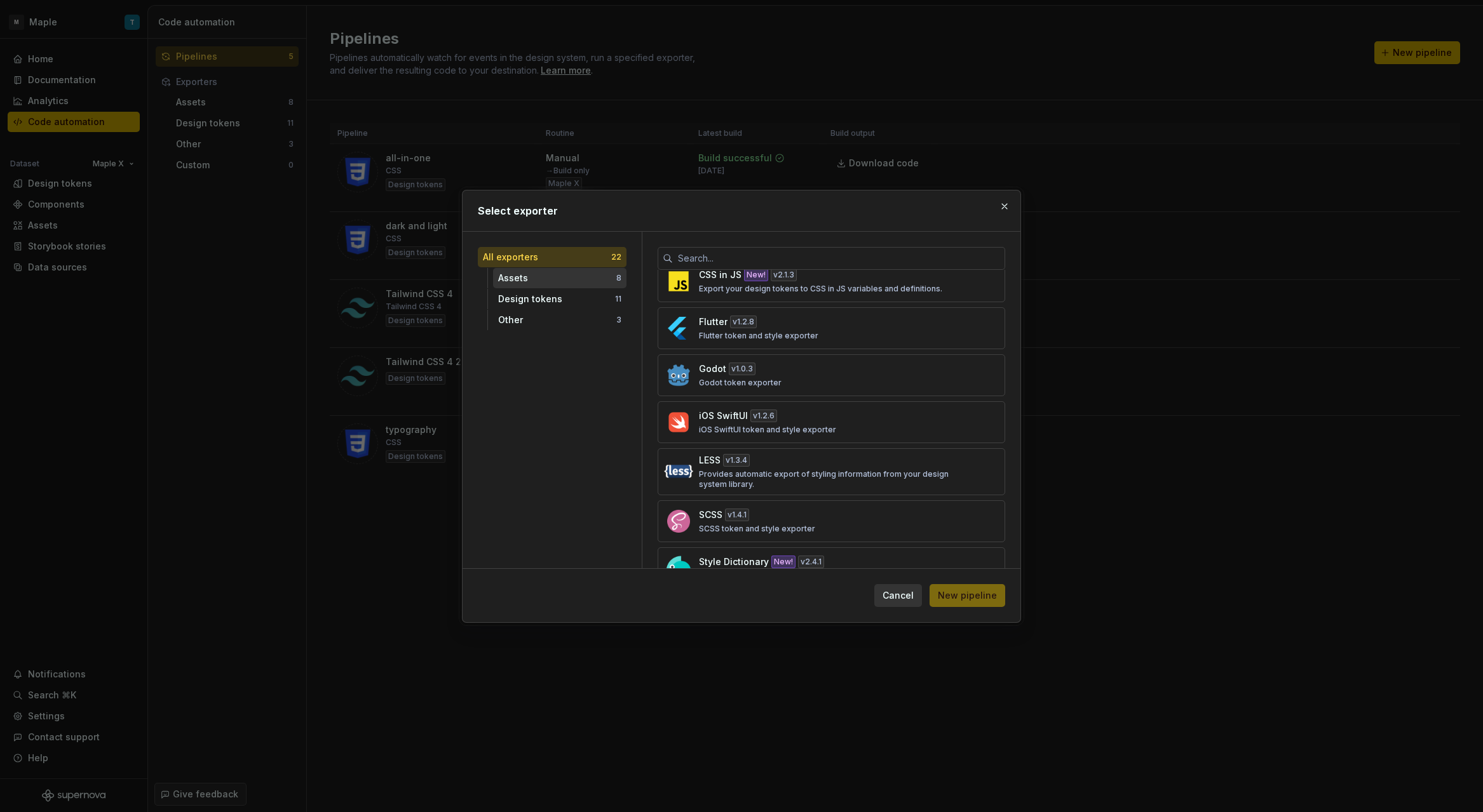
click at [556, 280] on div "Assets" at bounding box center [557, 278] width 118 height 13
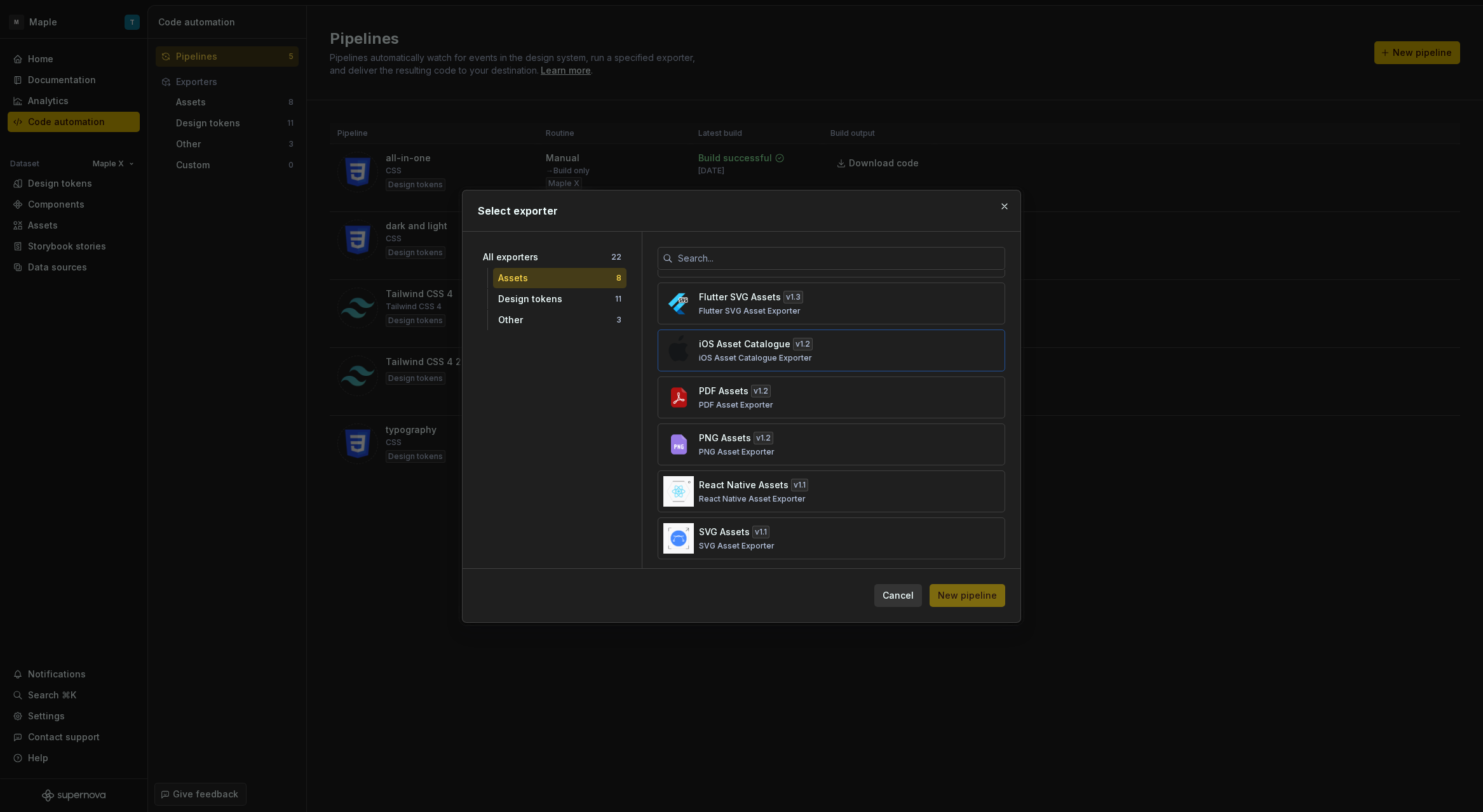
scroll to position [93, 0]
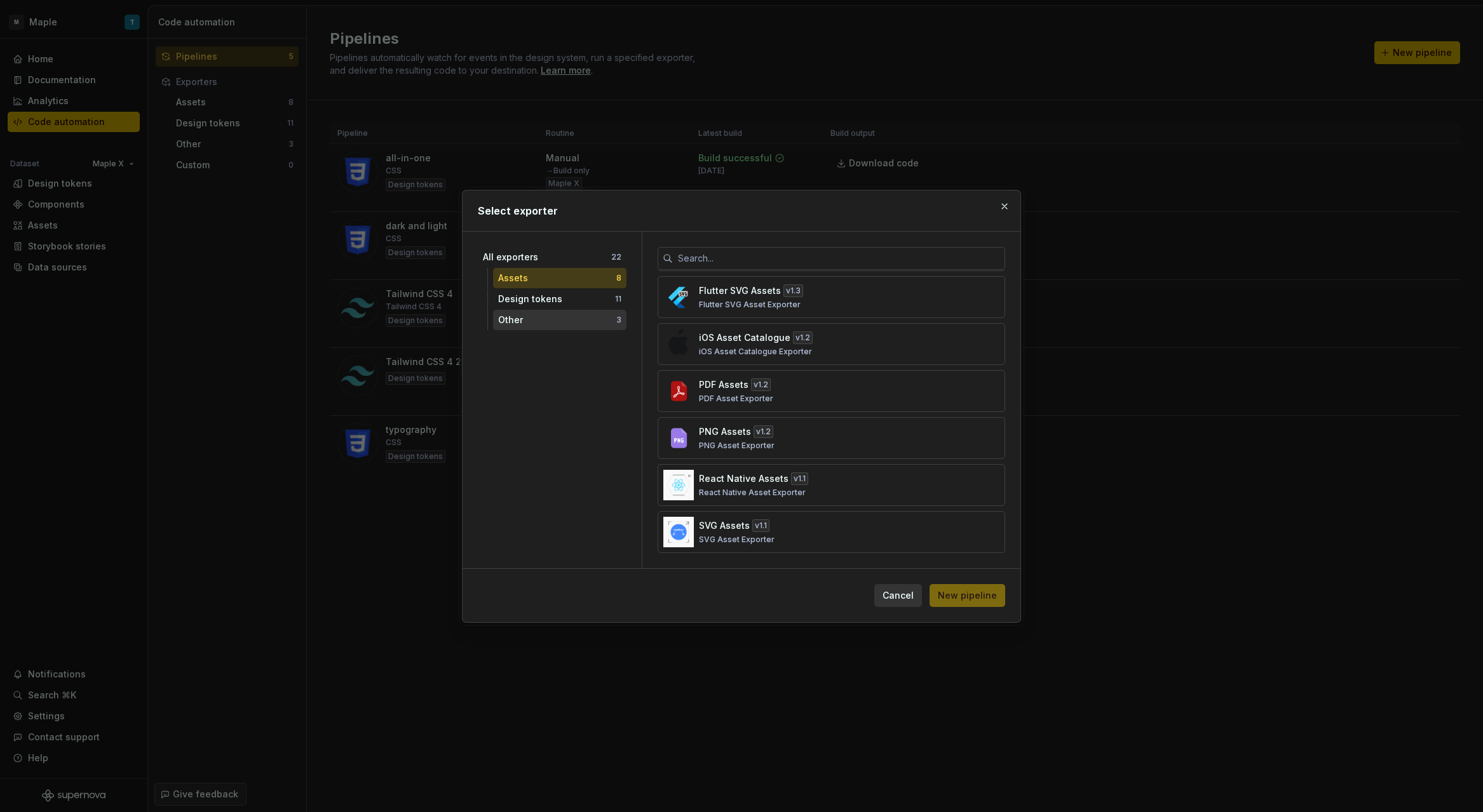
click at [571, 318] on div "Other" at bounding box center [557, 320] width 118 height 13
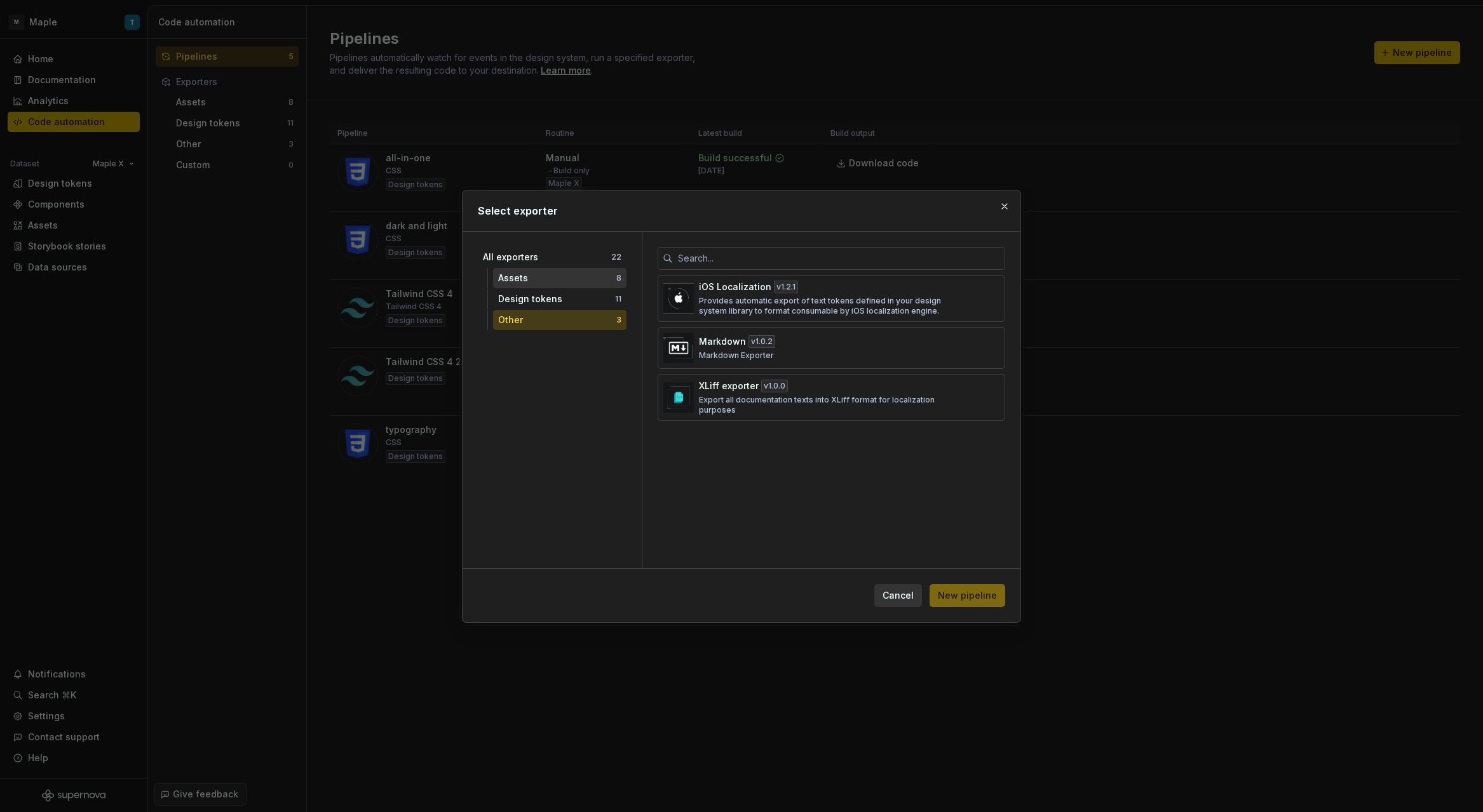
click at [560, 268] on div "Assets 8" at bounding box center [559, 278] width 133 height 20
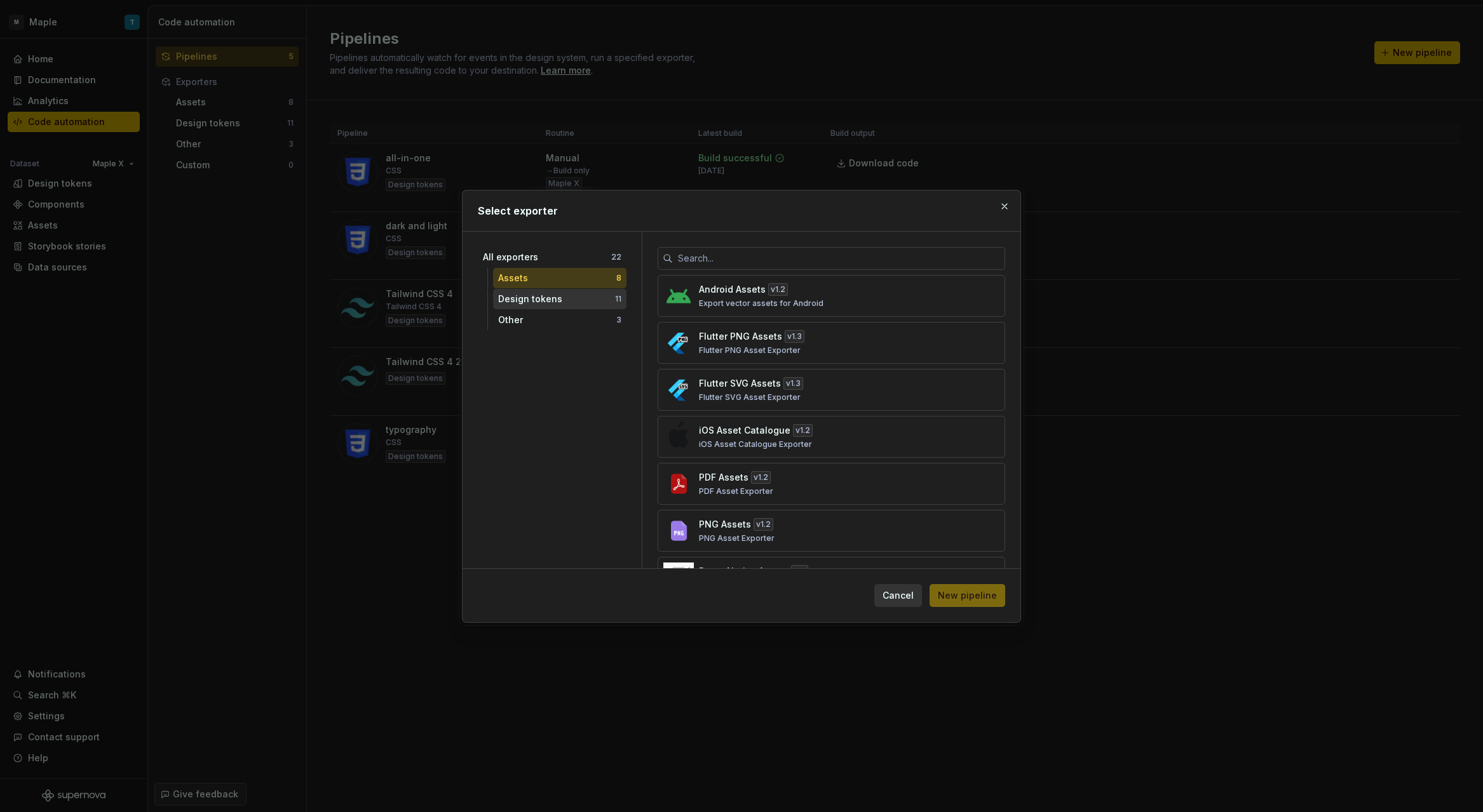
click at [574, 293] on div "Design tokens" at bounding box center [556, 299] width 117 height 13
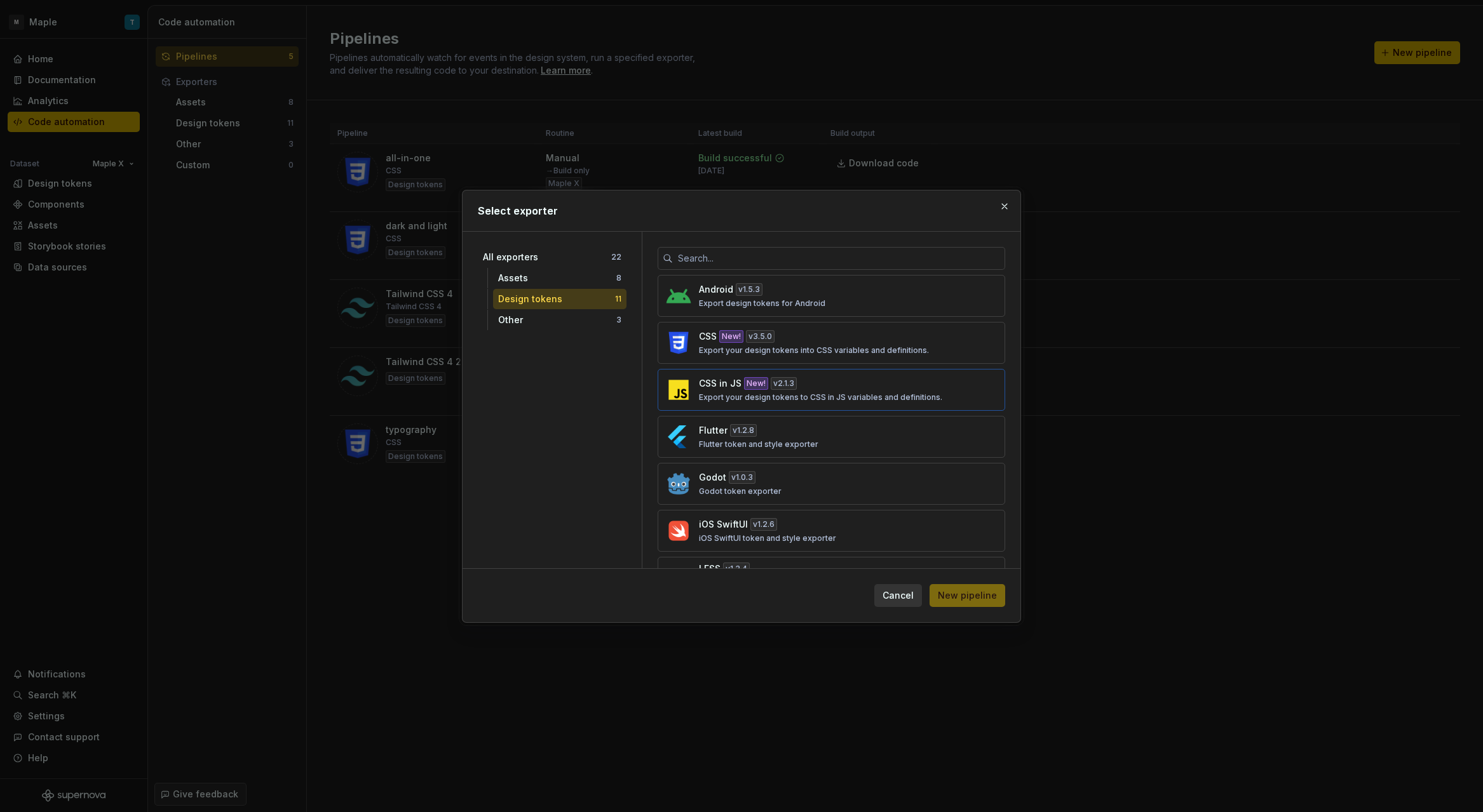
scroll to position [239, 0]
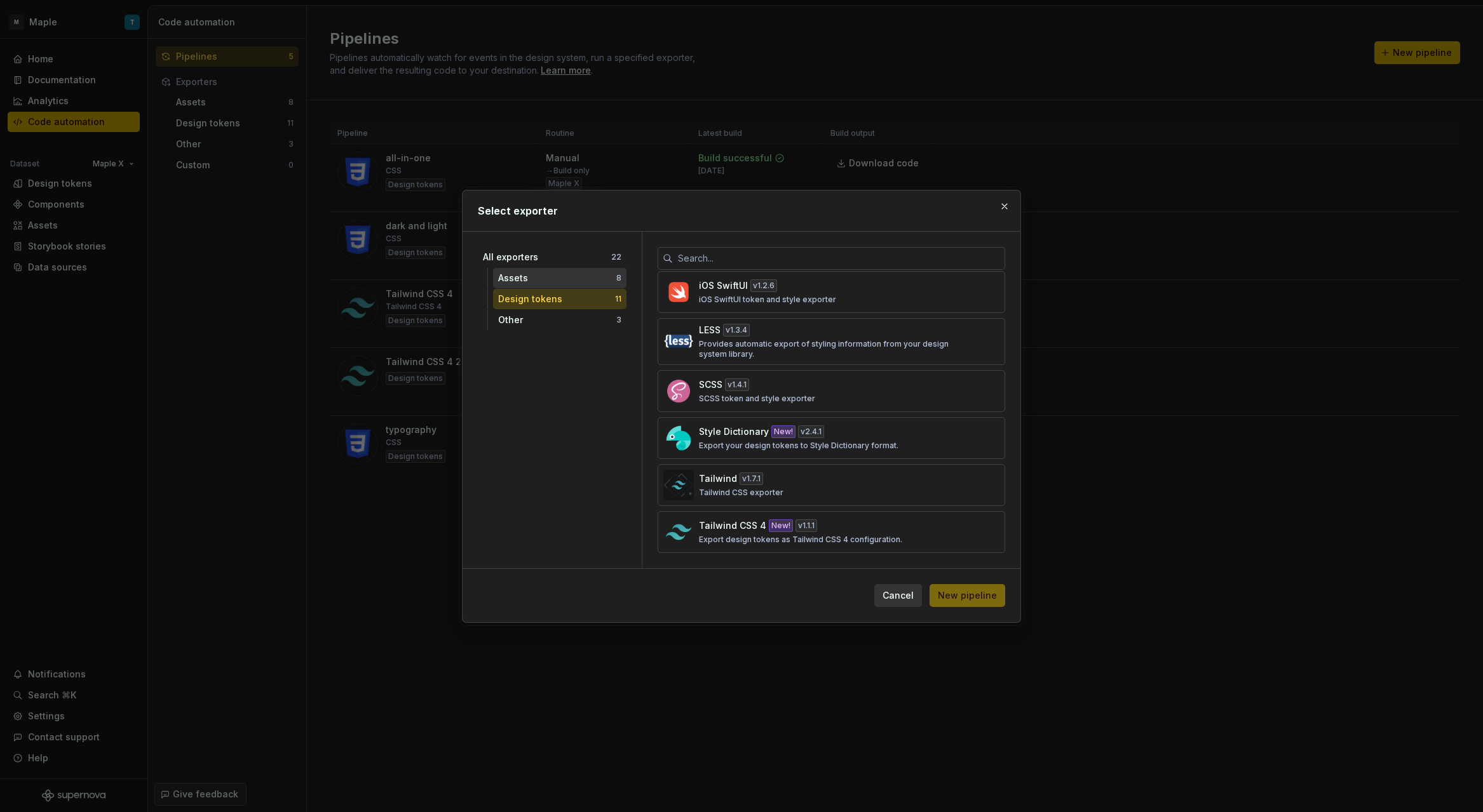
click at [567, 280] on div "Assets" at bounding box center [557, 278] width 118 height 13
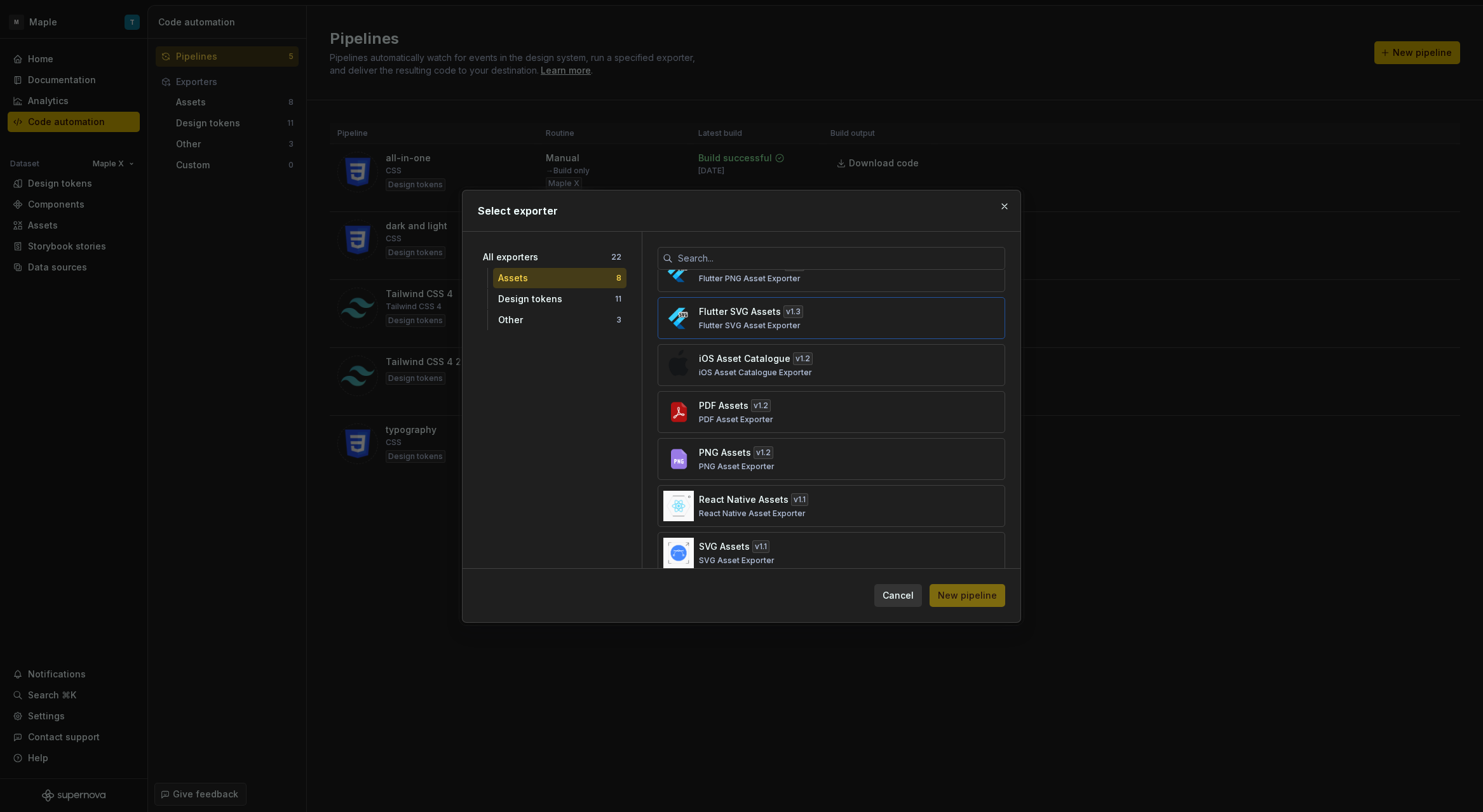
scroll to position [93, 0]
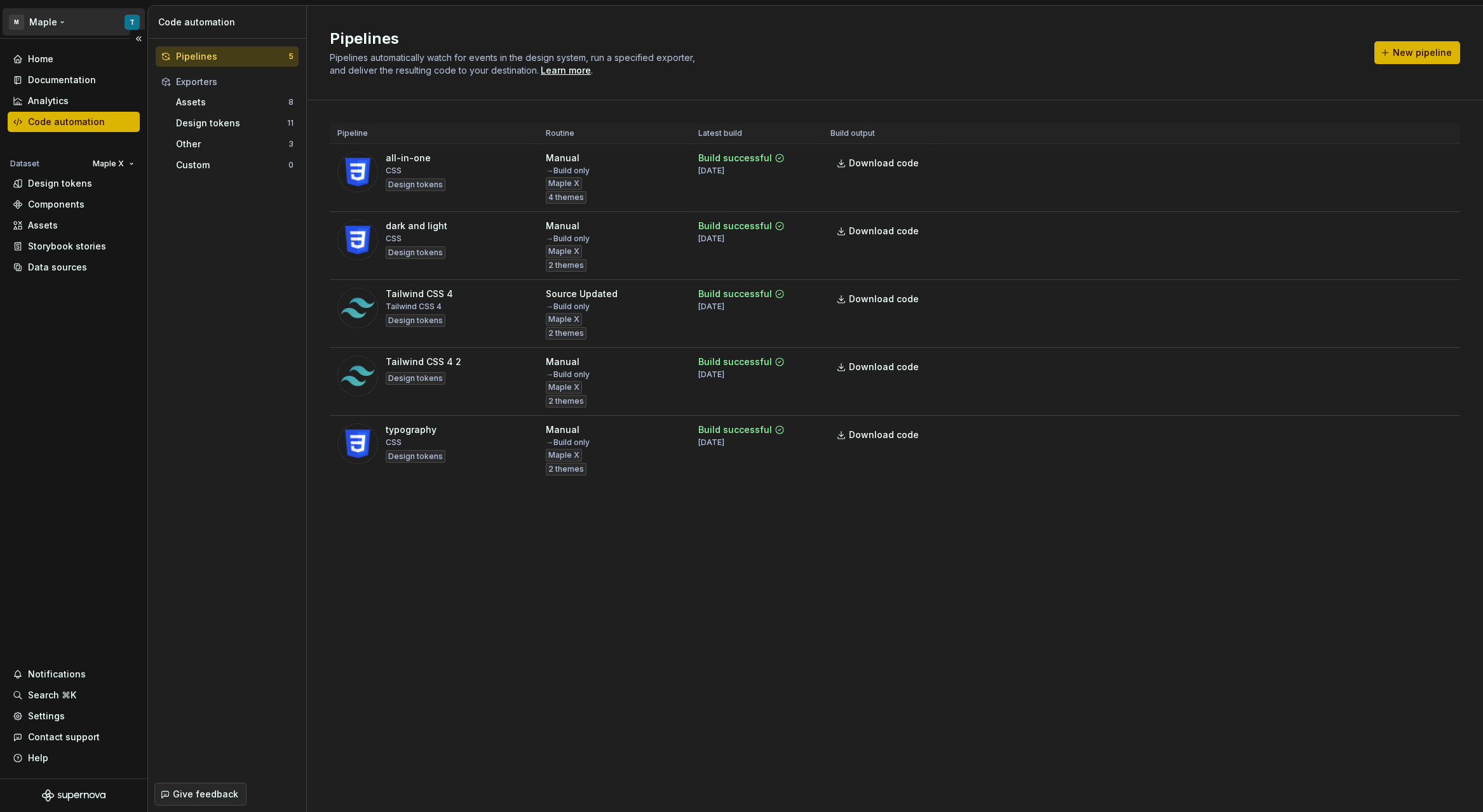
click at [59, 23] on html "M Maple T Home Documentation Analytics Code automation Dataset Maple X Design t…" at bounding box center [742, 406] width 1483 height 812
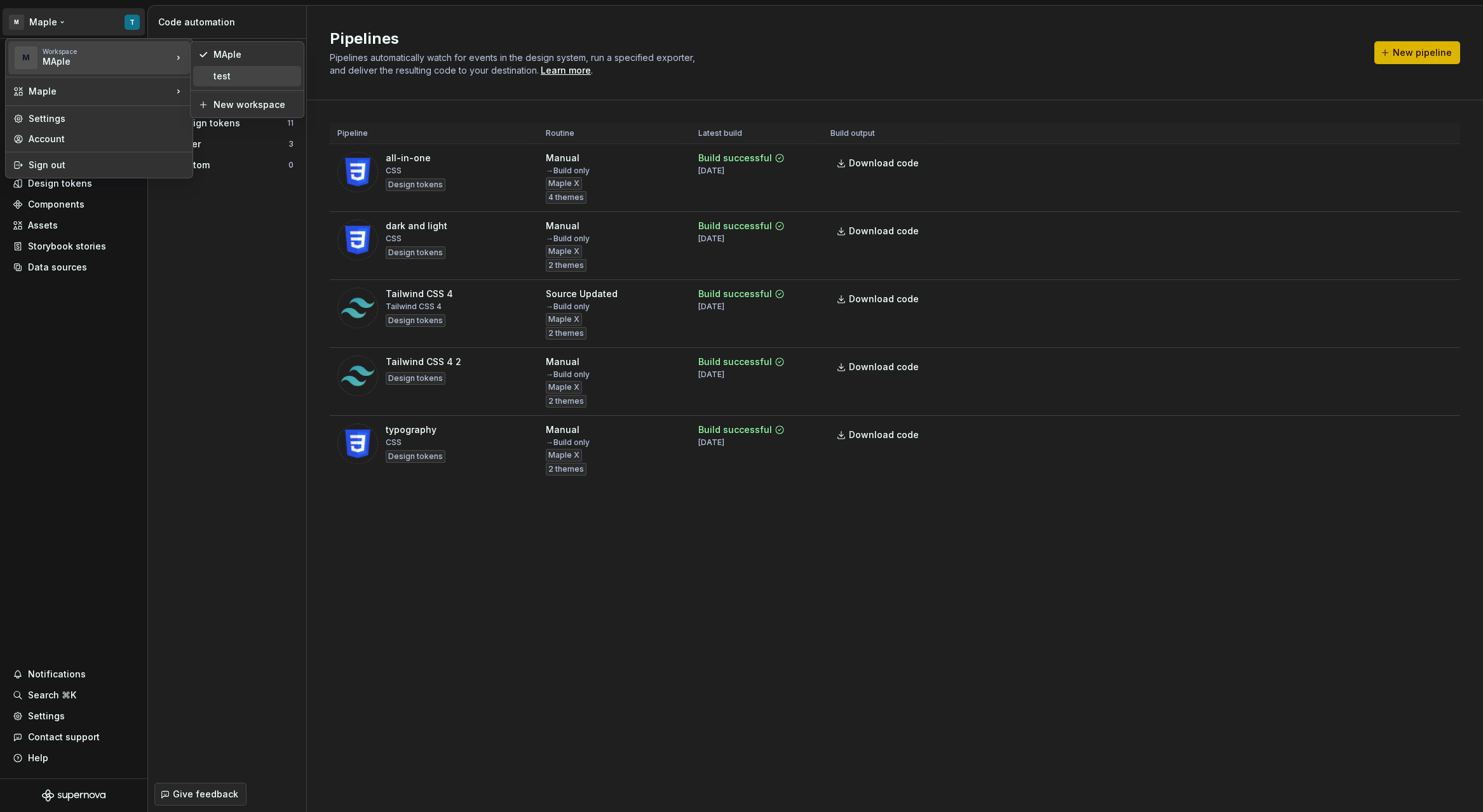
click at [221, 73] on div "test" at bounding box center [255, 77] width 82 height 13
